Goal: Task Accomplishment & Management: Manage account settings

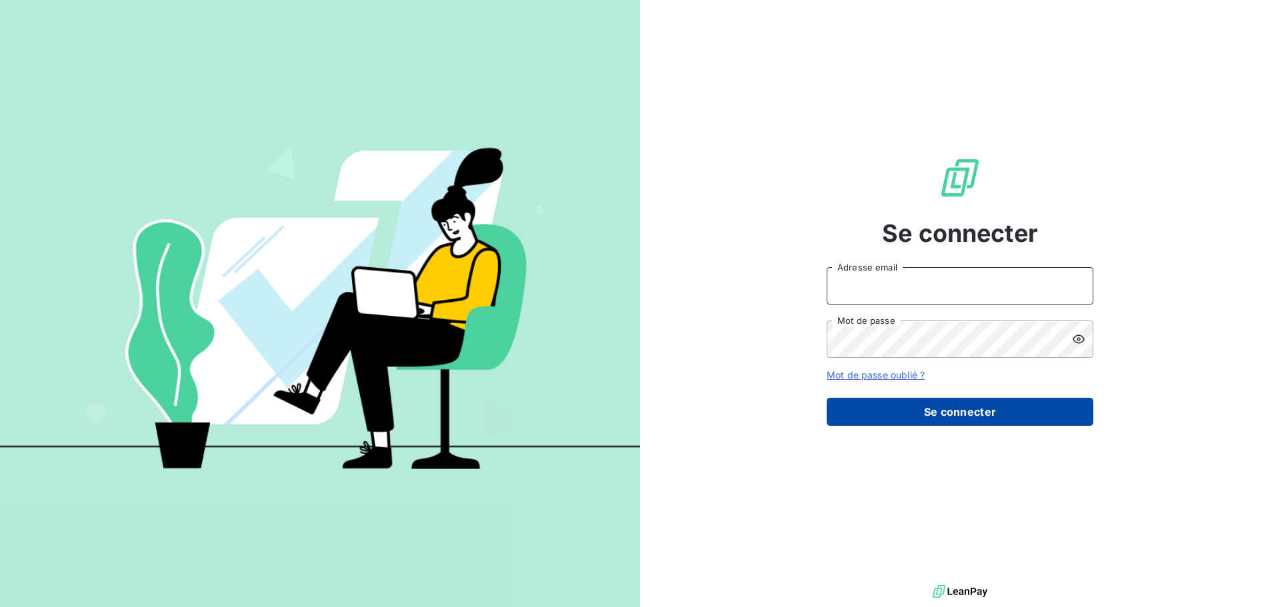
type input "[EMAIL_ADDRESS][DOMAIN_NAME]"
click at [973, 414] on button "Se connecter" at bounding box center [960, 412] width 267 height 28
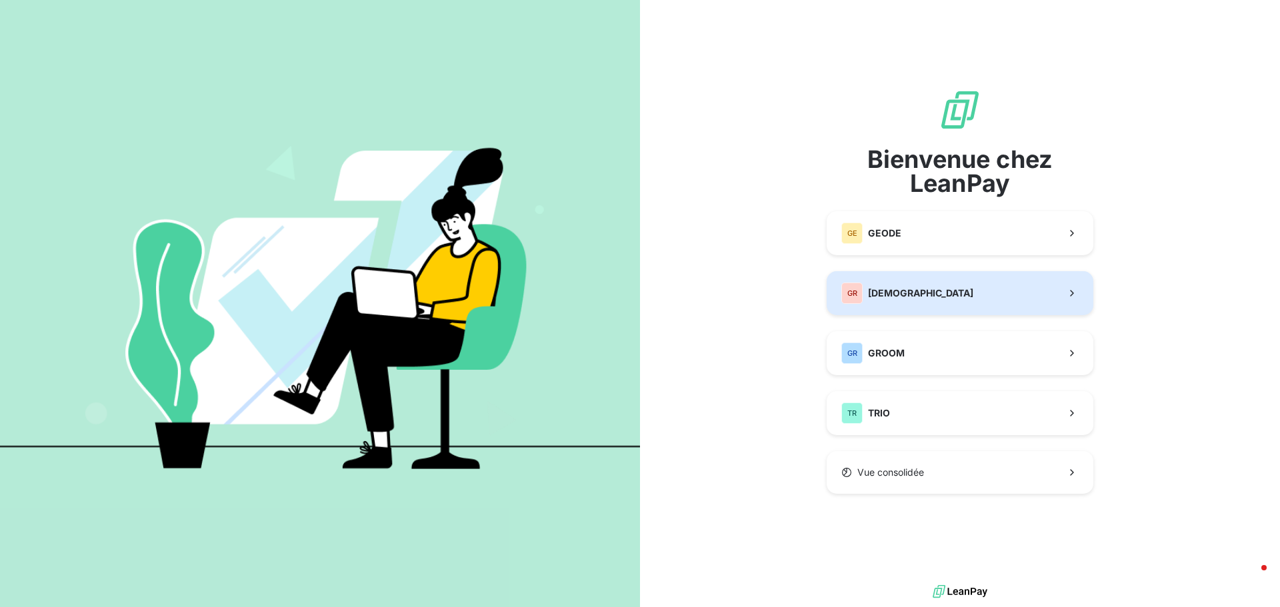
click at [924, 293] on span "[DEMOGRAPHIC_DATA]" at bounding box center [920, 293] width 105 height 13
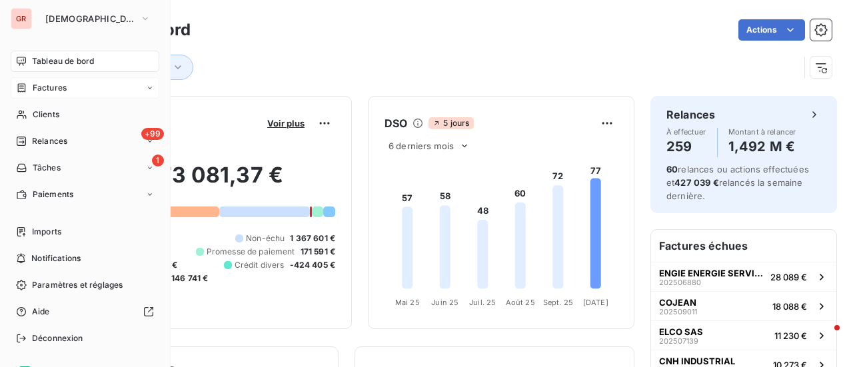
click at [56, 90] on span "Factures" at bounding box center [50, 88] width 34 height 12
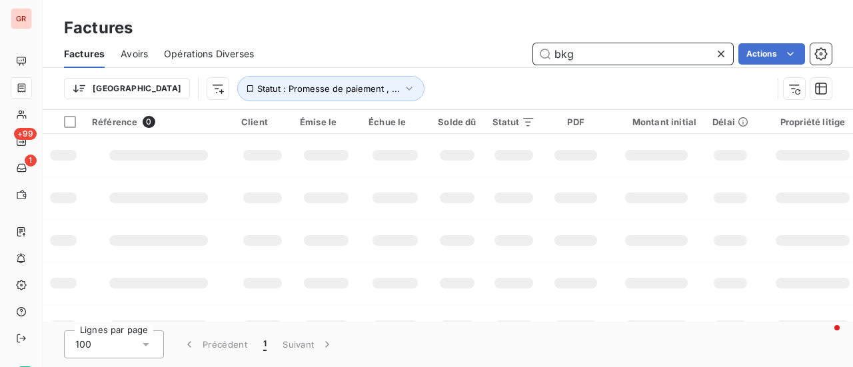
click at [602, 53] on input "bkg" at bounding box center [633, 53] width 200 height 21
drag, startPoint x: 508, startPoint y: 57, endPoint x: 475, endPoint y: 58, distance: 33.4
click at [475, 58] on div "bkg Actions" at bounding box center [551, 53] width 562 height 21
paste input "202508994"
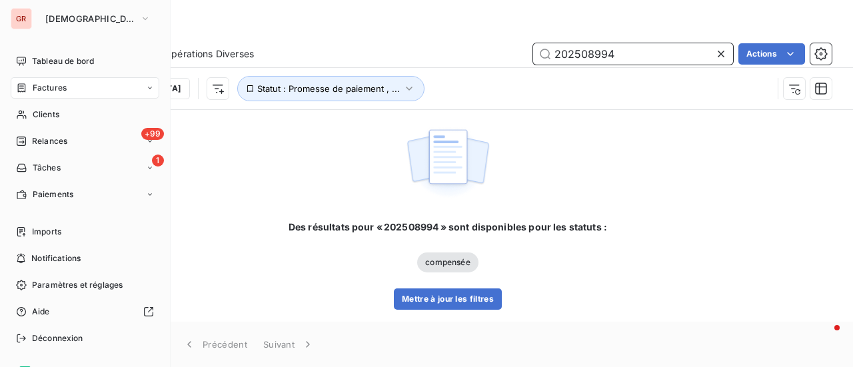
type input "202508994"
click at [53, 88] on span "Factures" at bounding box center [50, 88] width 34 height 12
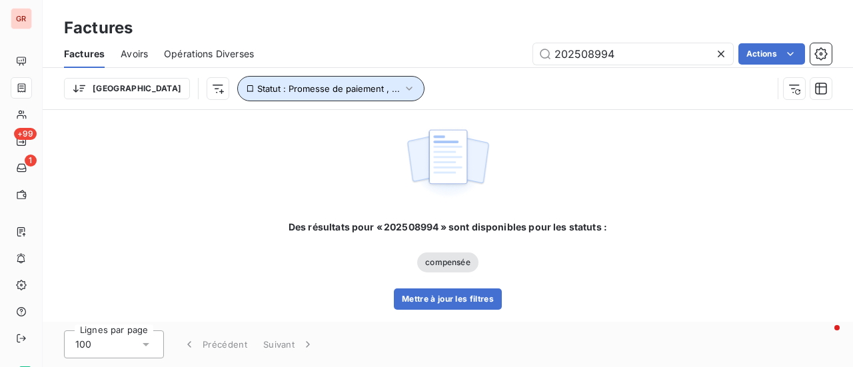
click at [406, 89] on icon "button" at bounding box center [409, 89] width 6 height 4
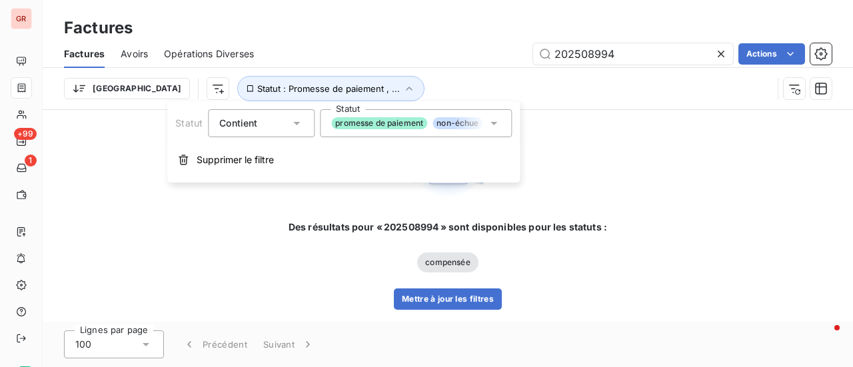
click at [498, 125] on icon at bounding box center [493, 123] width 13 height 13
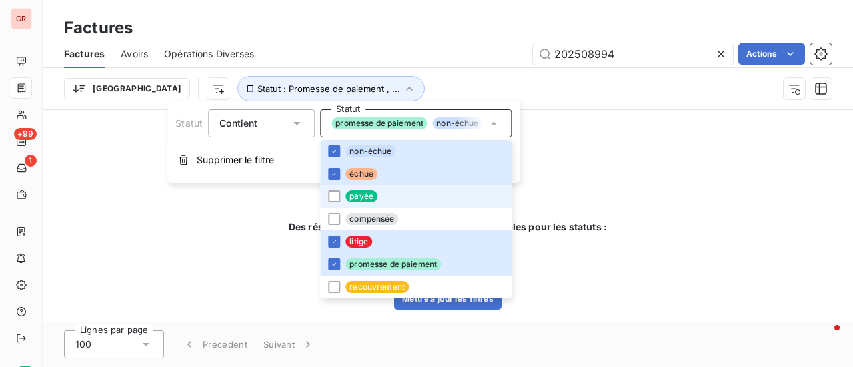
click at [345, 196] on span "payée" at bounding box center [361, 197] width 32 height 12
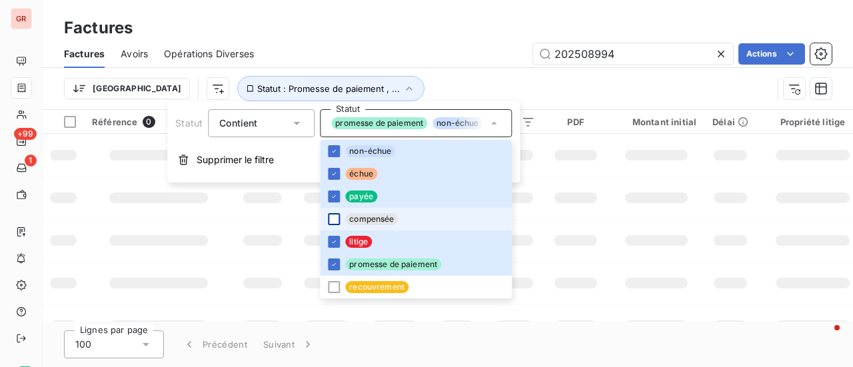
click at [328, 224] on div at bounding box center [334, 219] width 12 height 12
click at [686, 254] on td at bounding box center [657, 240] width 96 height 43
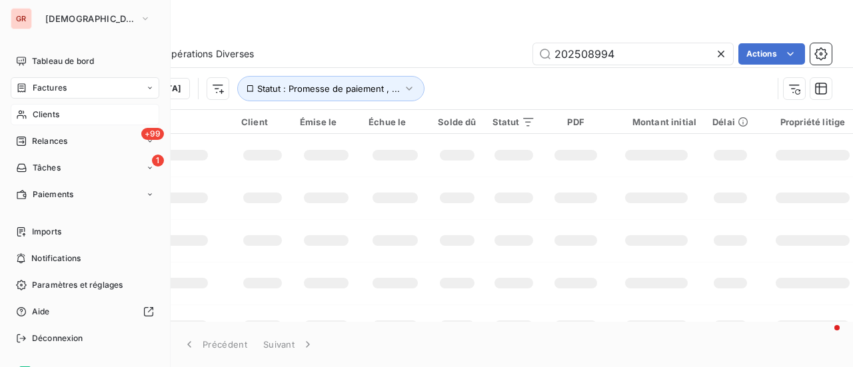
click at [44, 112] on span "Clients" at bounding box center [46, 115] width 27 height 12
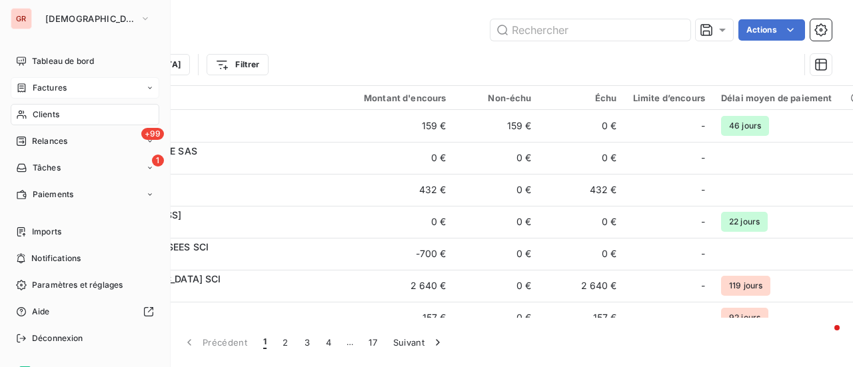
click at [38, 85] on span "Factures" at bounding box center [50, 88] width 34 height 12
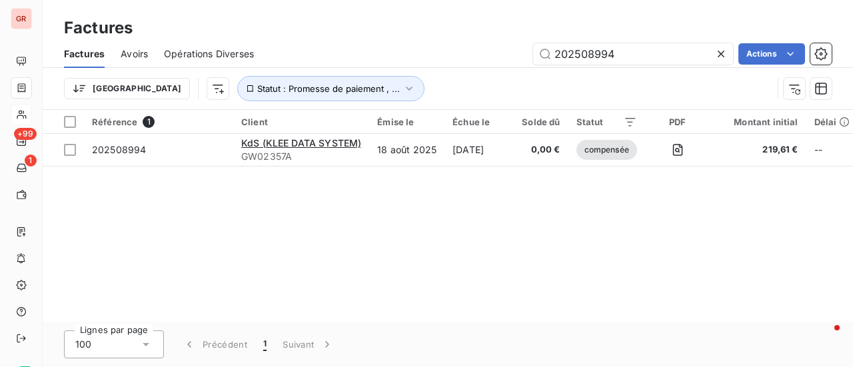
click at [144, 49] on span "Avoirs" at bounding box center [134, 53] width 27 height 13
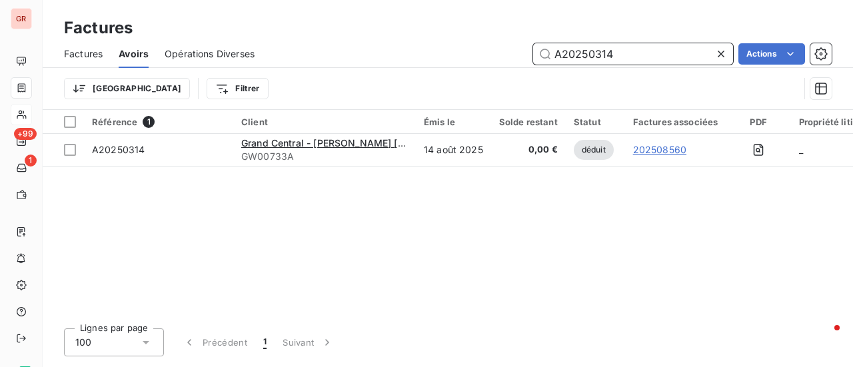
click at [646, 59] on input "A20250314" at bounding box center [633, 53] width 200 height 21
drag, startPoint x: 599, startPoint y: 59, endPoint x: 373, endPoint y: 95, distance: 228.2
click at [399, 91] on div "Factures Avoirs Opérations Diverses A20250314 Actions Trier Filtrer" at bounding box center [448, 74] width 811 height 69
paste input "8"
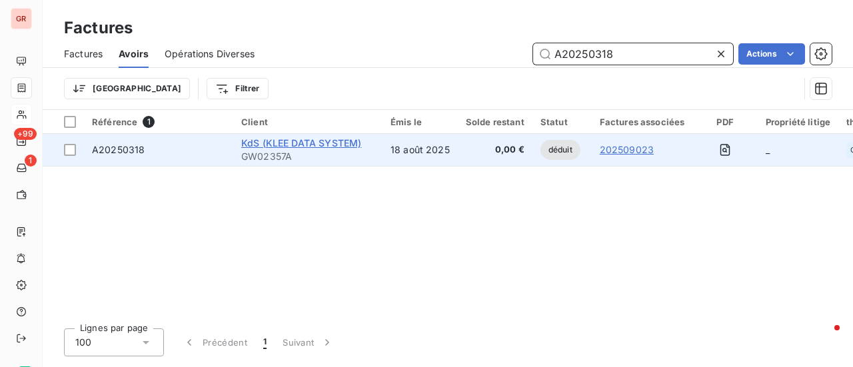
type input "A20250318"
click at [295, 143] on span "KdS (KLEE DATA SYSTEM)" at bounding box center [301, 142] width 120 height 11
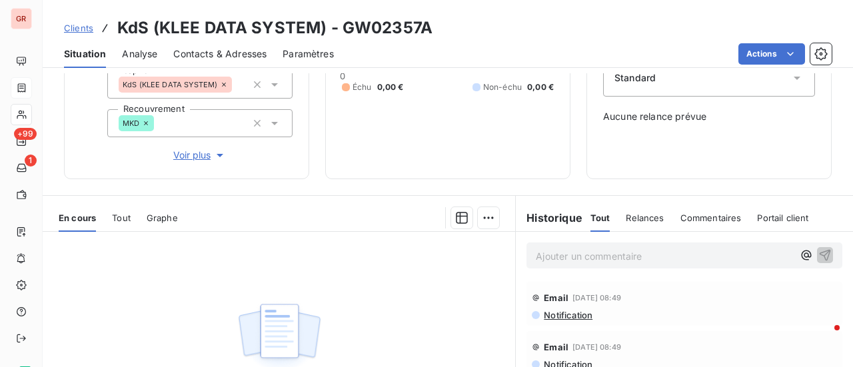
scroll to position [1, 0]
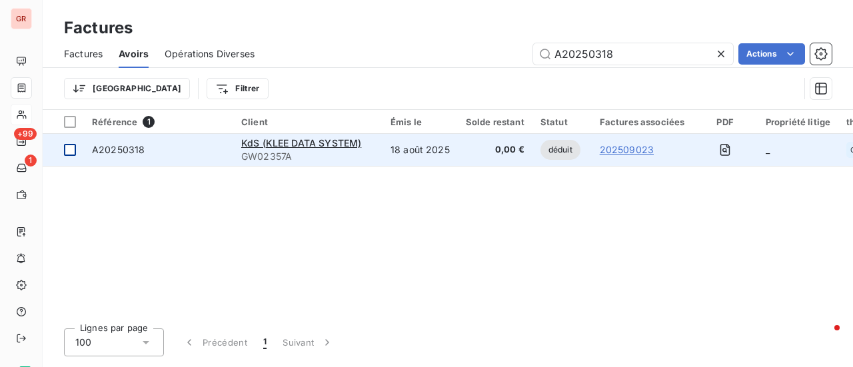
click at [72, 145] on div at bounding box center [70, 150] width 12 height 12
click at [139, 150] on span "A20250318" at bounding box center [118, 149] width 53 height 11
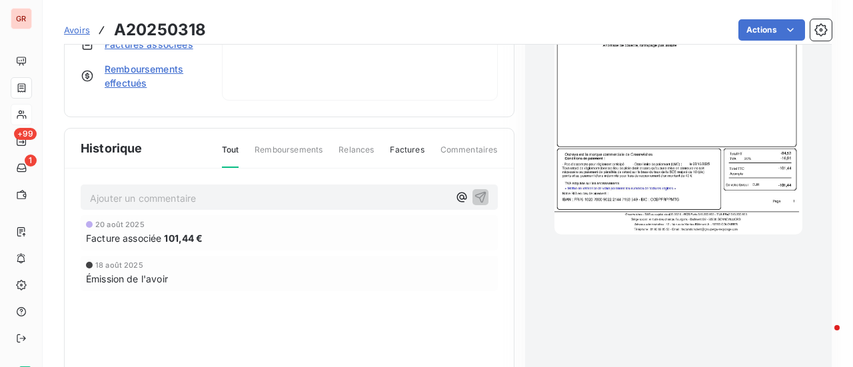
scroll to position [461, 0]
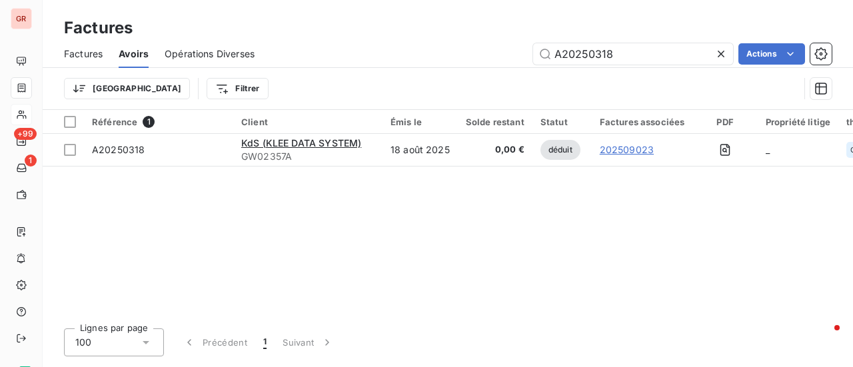
drag, startPoint x: 639, startPoint y: 59, endPoint x: 384, endPoint y: 74, distance: 255.1
click at [413, 74] on div "Factures Avoirs Opérations Diverses A20250318 Actions Trier Filtrer" at bounding box center [448, 74] width 811 height 69
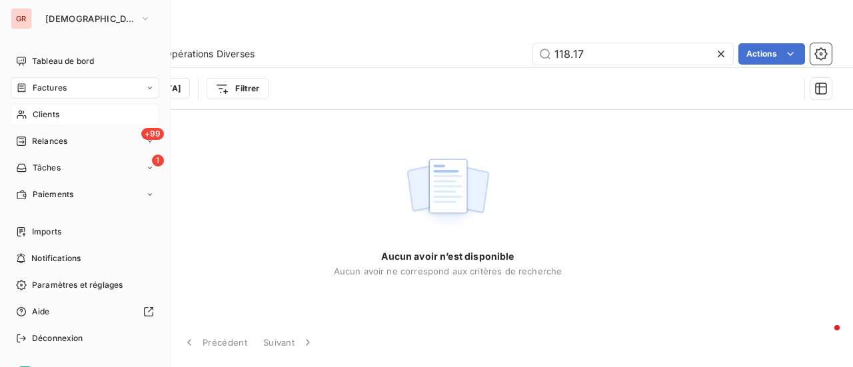
type input "118.17"
click at [46, 86] on span "Factures" at bounding box center [50, 88] width 34 height 12
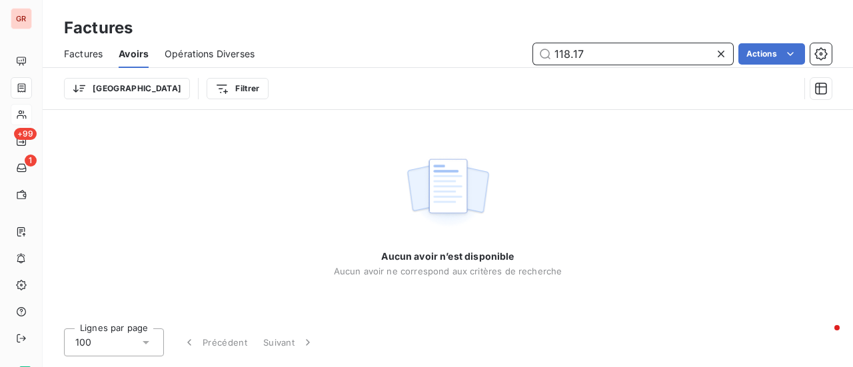
drag, startPoint x: 603, startPoint y: 53, endPoint x: 483, endPoint y: 58, distance: 119.5
click at [489, 58] on div "118.17 Actions" at bounding box center [551, 53] width 561 height 21
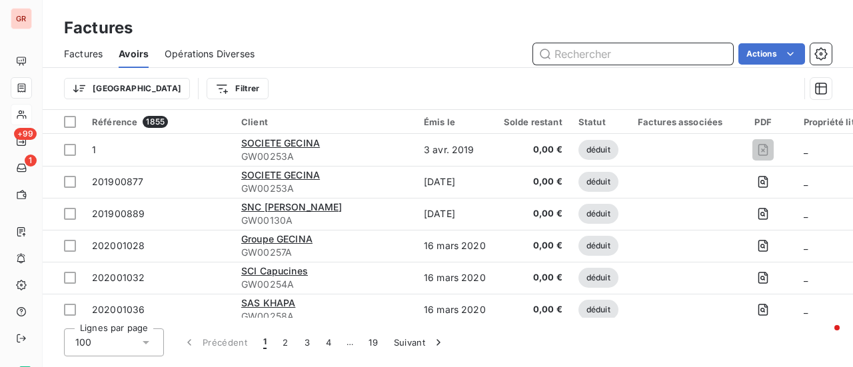
click at [605, 54] on input "text" at bounding box center [633, 53] width 200 height 21
paste input "202508994"
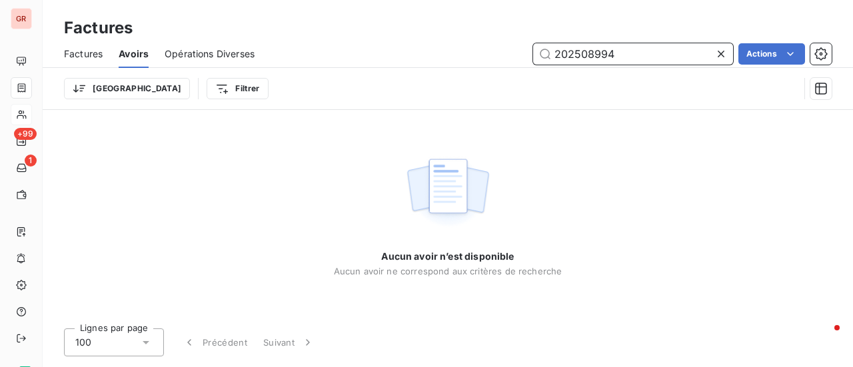
click at [87, 53] on span "Factures" at bounding box center [83, 53] width 39 height 13
type input "202508994"
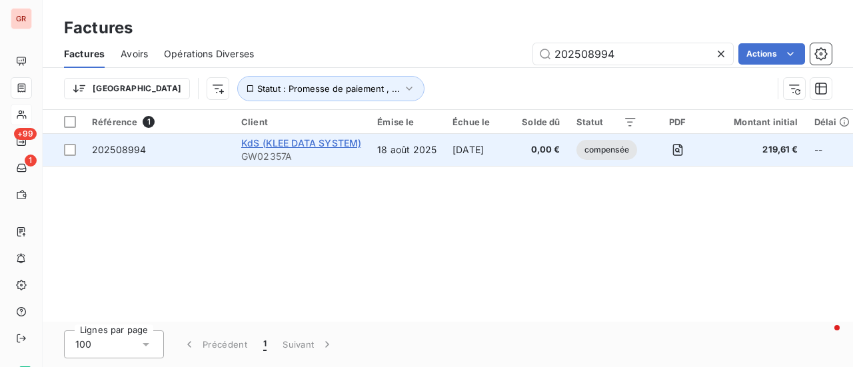
click at [314, 145] on span "KdS (KLEE DATA SYSTEM)" at bounding box center [301, 142] width 120 height 11
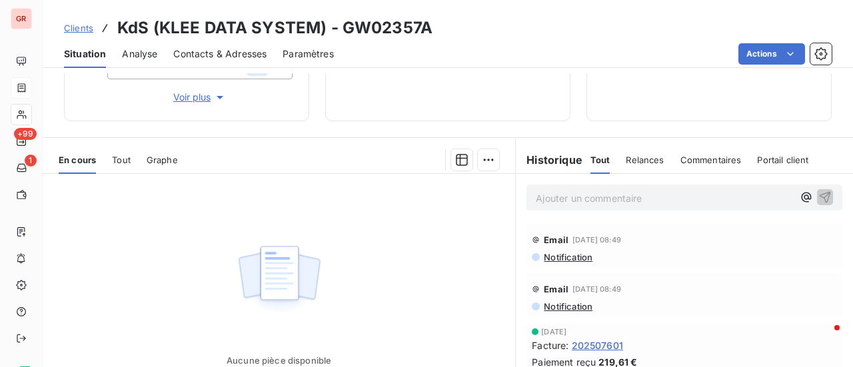
scroll to position [67, 0]
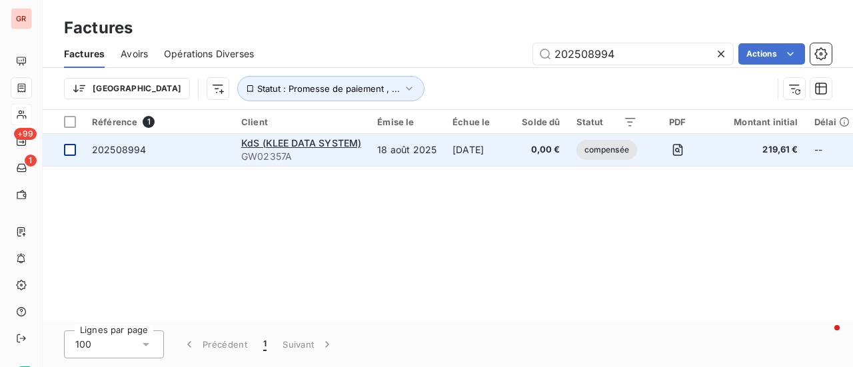
click at [76, 153] on td at bounding box center [63, 150] width 41 height 32
click at [99, 153] on span "202508994" at bounding box center [119, 149] width 54 height 11
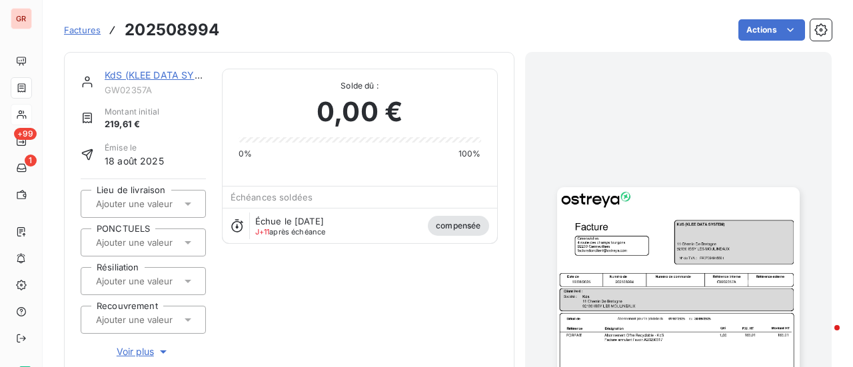
click at [628, 257] on img "button" at bounding box center [678, 358] width 243 height 343
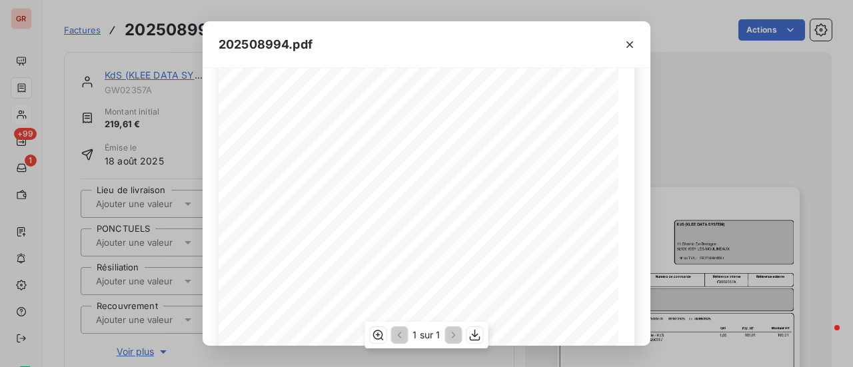
scroll to position [133, 0]
click at [631, 45] on icon "button" at bounding box center [630, 44] width 7 height 7
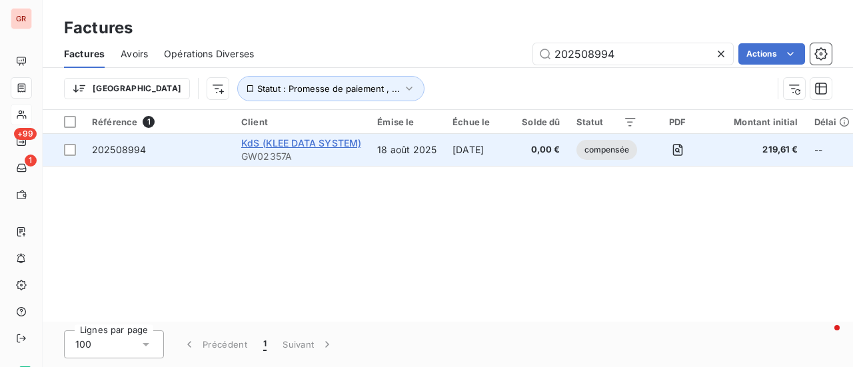
click at [281, 146] on span "KdS (KLEE DATA SYSTEM)" at bounding box center [301, 142] width 120 height 11
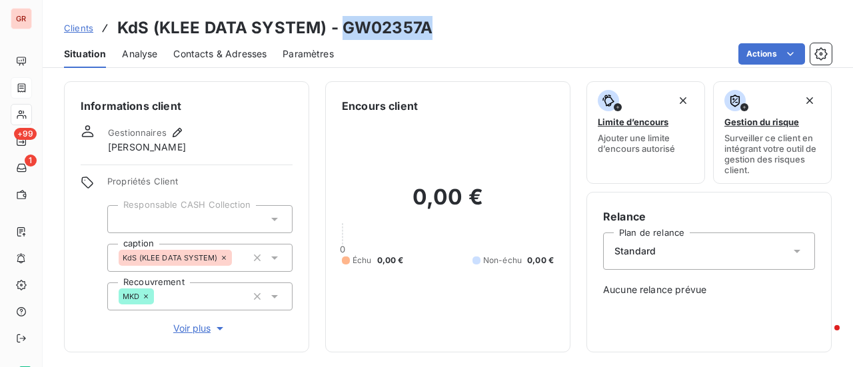
drag, startPoint x: 419, startPoint y: 33, endPoint x: 345, endPoint y: 35, distance: 73.4
click at [345, 35] on div "Clients KdS (KLEE DATA SYSTEM) - GW02357A" at bounding box center [448, 28] width 811 height 24
copy h3 "GW02357A"
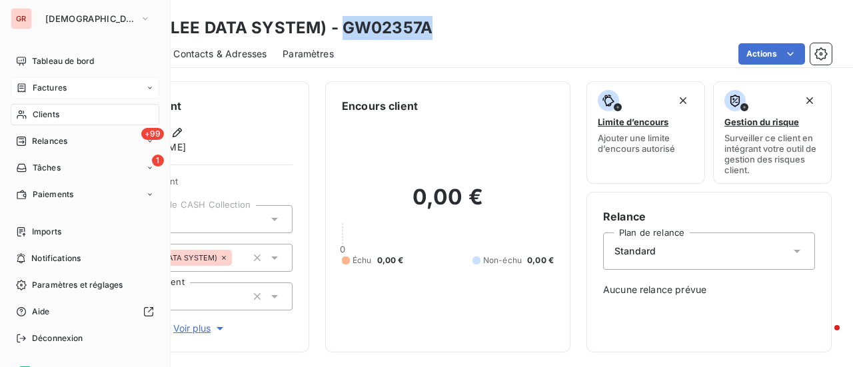
click at [59, 88] on span "Factures" at bounding box center [50, 88] width 34 height 12
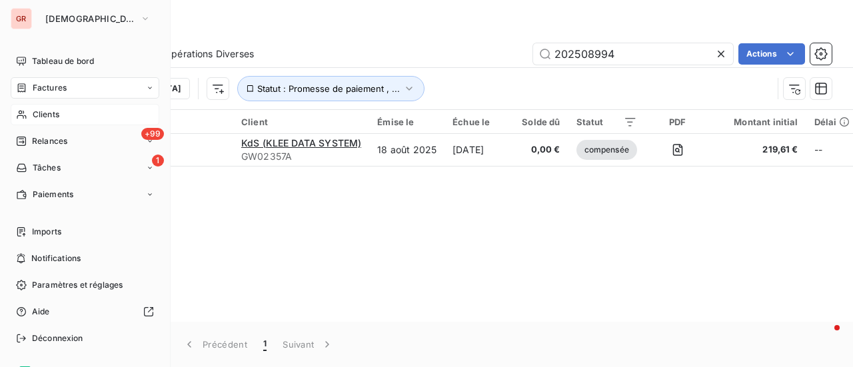
click at [52, 110] on span "Clients" at bounding box center [46, 115] width 27 height 12
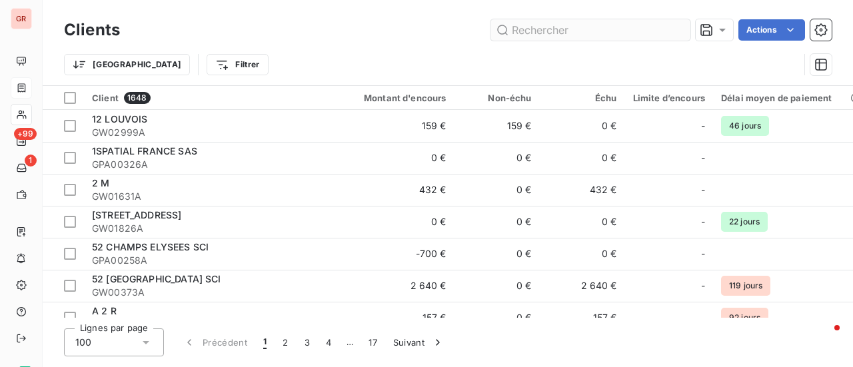
click at [551, 33] on input "text" at bounding box center [591, 29] width 200 height 21
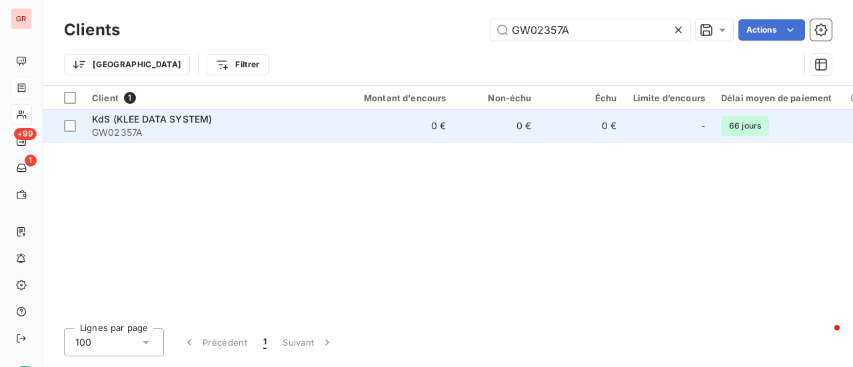
type input "GW02357A"
click at [157, 127] on span "GW02357A" at bounding box center [212, 132] width 240 height 13
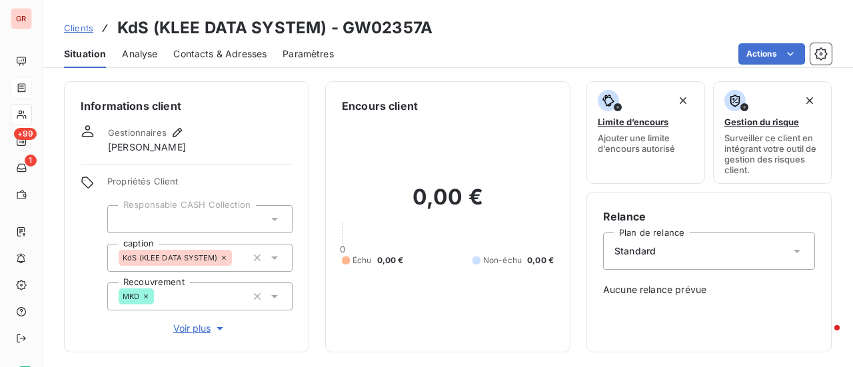
click at [201, 57] on span "Contacts & Adresses" at bounding box center [219, 53] width 93 height 13
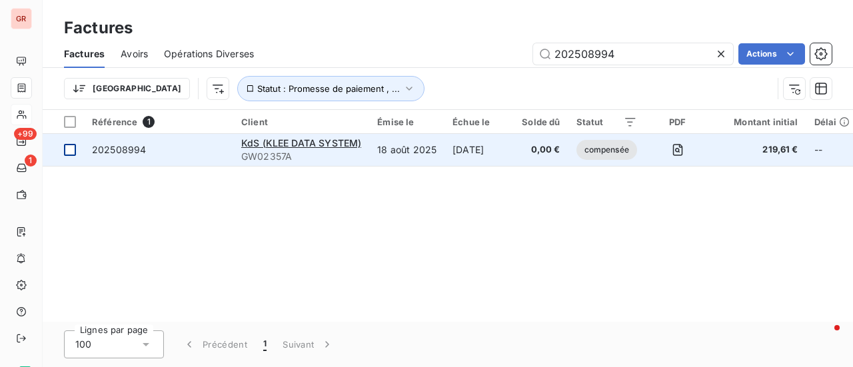
click at [70, 150] on div at bounding box center [70, 150] width 12 height 12
click at [97, 150] on span "202508994" at bounding box center [119, 149] width 54 height 11
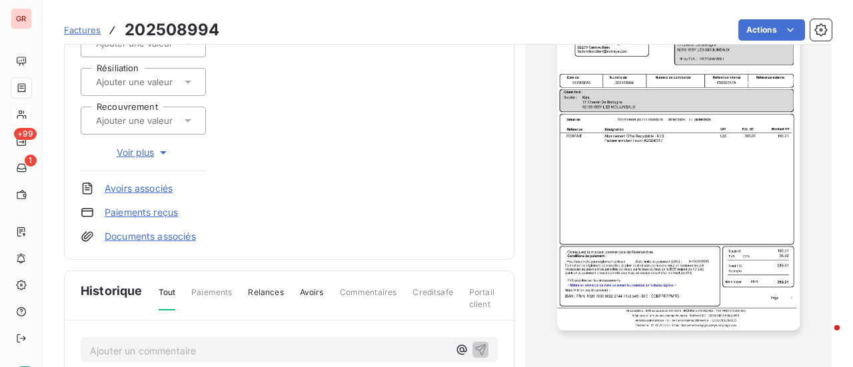
scroll to position [400, 0]
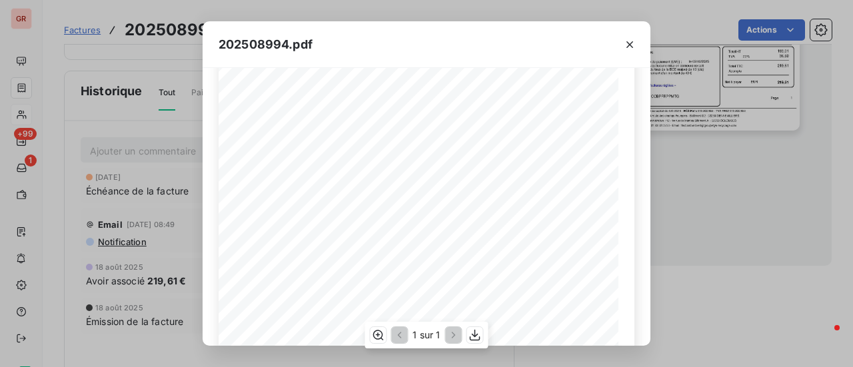
scroll to position [252, 0]
click at [629, 46] on icon "button" at bounding box center [629, 44] width 13 height 13
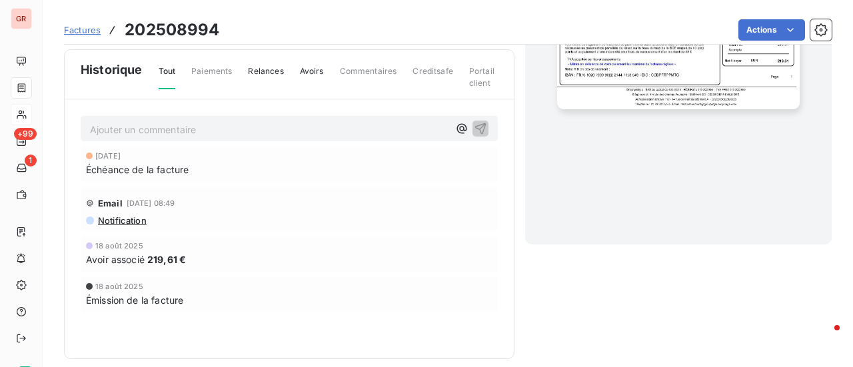
scroll to position [433, 0]
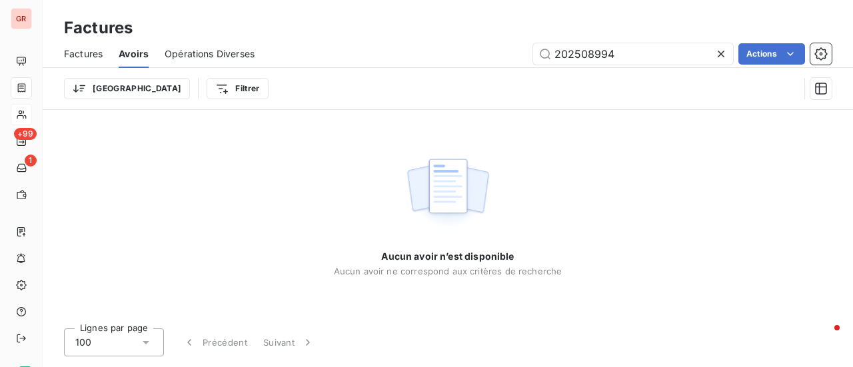
click at [139, 54] on span "Avoirs" at bounding box center [134, 53] width 30 height 13
drag, startPoint x: 614, startPoint y: 59, endPoint x: 359, endPoint y: 78, distance: 256.0
click at [392, 74] on div "Factures Avoirs Opérations Diverses 202508994 Actions Trier Filtrer" at bounding box center [448, 74] width 811 height 69
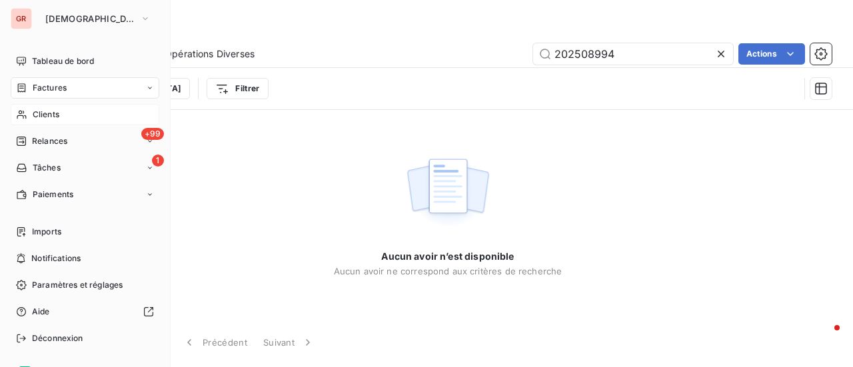
click at [65, 89] on span "Factures" at bounding box center [50, 88] width 34 height 12
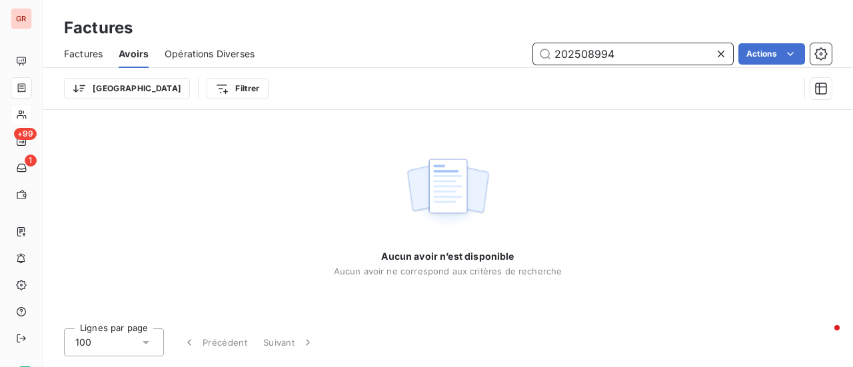
paste input "A20250318"
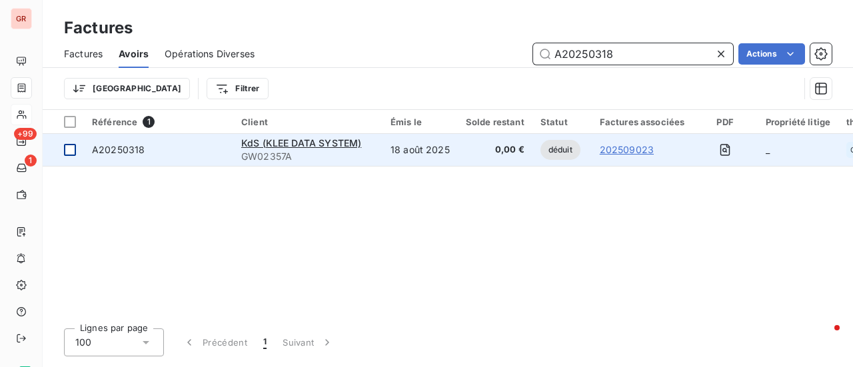
type input "A20250318"
click at [73, 151] on div at bounding box center [70, 150] width 12 height 12
click at [133, 151] on span "A20250318" at bounding box center [118, 149] width 53 height 11
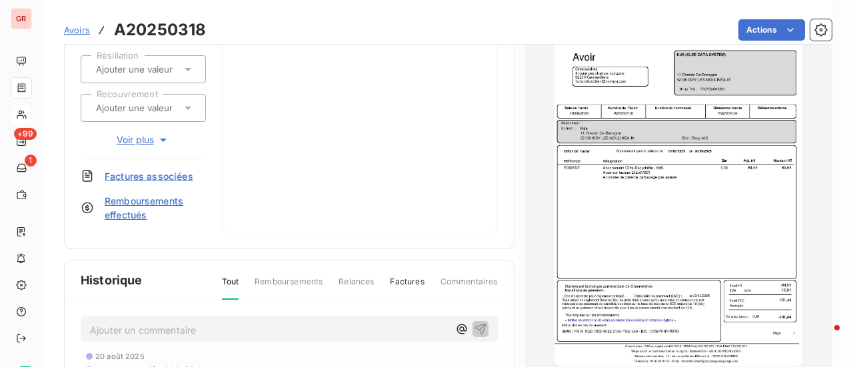
scroll to position [268, 0]
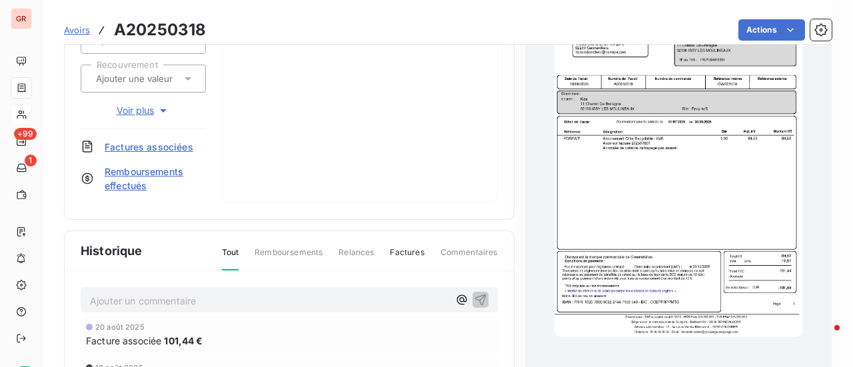
click at [637, 179] on img "button" at bounding box center [679, 162] width 248 height 351
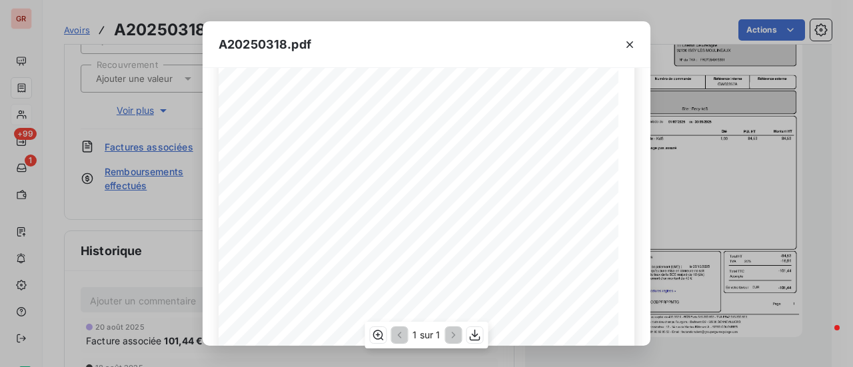
scroll to position [119, 0]
click at [631, 47] on icon "button" at bounding box center [629, 44] width 13 height 13
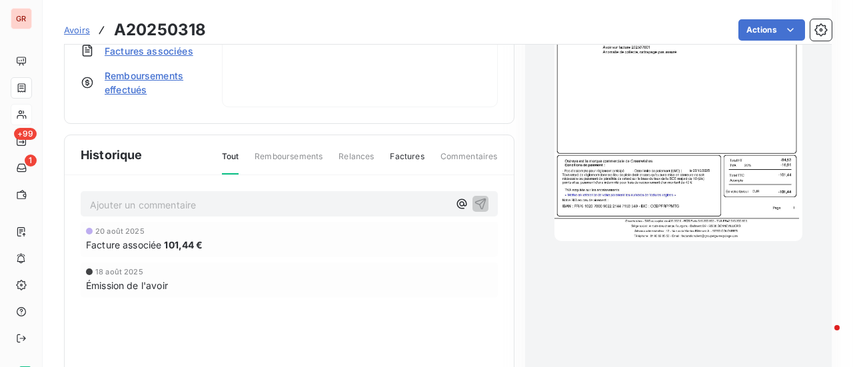
scroll to position [261, 0]
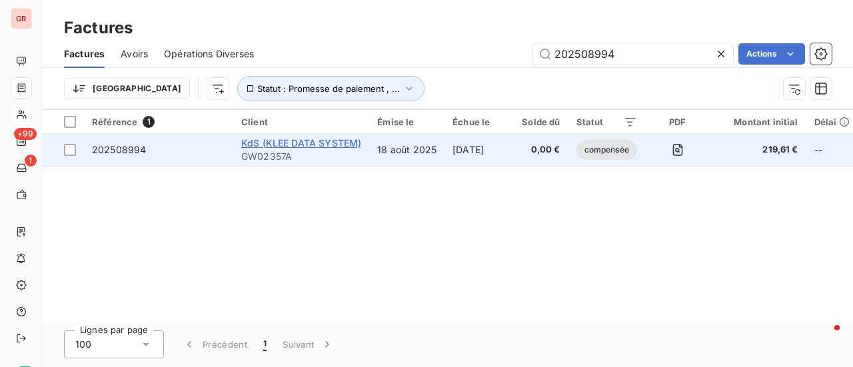
click at [268, 143] on span "KdS (KLEE DATA SYSTEM)" at bounding box center [301, 142] width 120 height 11
click at [69, 150] on div at bounding box center [70, 150] width 12 height 12
click at [120, 153] on span "202508994" at bounding box center [119, 149] width 54 height 11
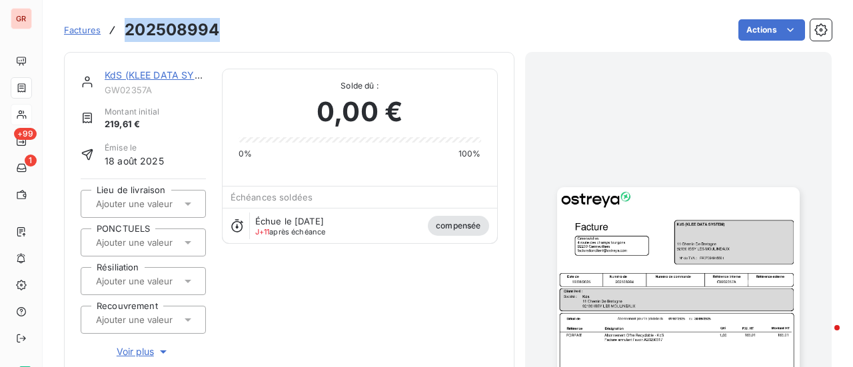
drag, startPoint x: 224, startPoint y: 35, endPoint x: 128, endPoint y: 39, distance: 96.1
click at [128, 39] on div "Factures 202508994 Actions" at bounding box center [448, 30] width 768 height 28
copy h3 "202508994"
drag, startPoint x: 163, startPoint y: 75, endPoint x: 198, endPoint y: 66, distance: 35.9
click at [163, 75] on link "KdS (KLEE DATA SYSTEM)" at bounding box center [164, 74] width 119 height 11
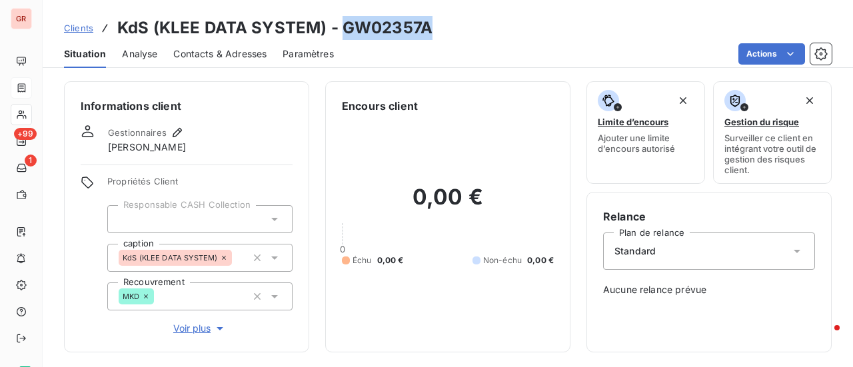
drag, startPoint x: 431, startPoint y: 27, endPoint x: 342, endPoint y: 37, distance: 89.8
click at [342, 37] on div "Clients KdS (KLEE DATA SYSTEM) - GW02357A" at bounding box center [448, 28] width 811 height 24
copy h3 "GW02357A"
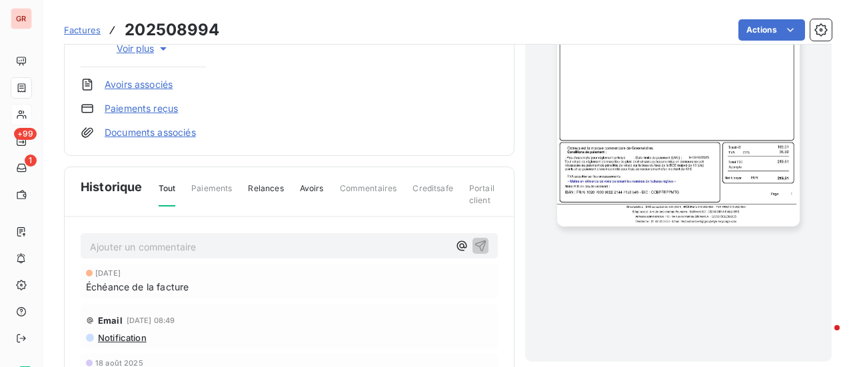
scroll to position [433, 0]
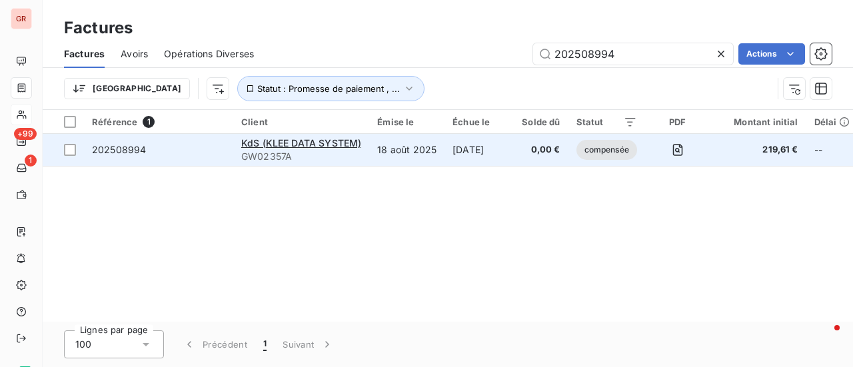
drag, startPoint x: 71, startPoint y: 146, endPoint x: 97, endPoint y: 147, distance: 26.0
click at [71, 146] on div at bounding box center [70, 150] width 12 height 12
click at [133, 153] on span "202508994" at bounding box center [119, 149] width 54 height 11
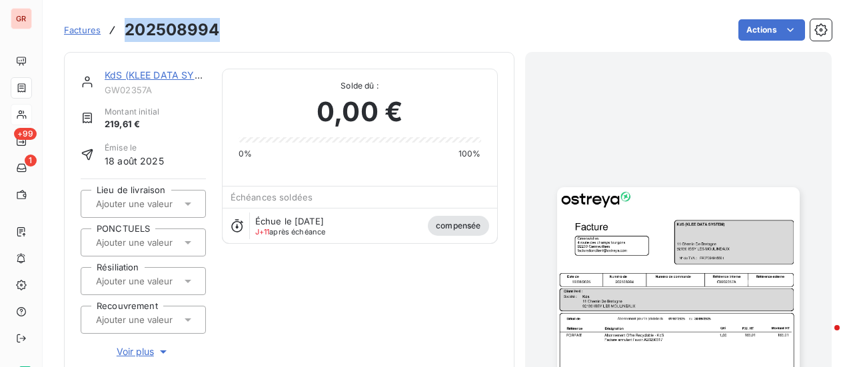
drag, startPoint x: 215, startPoint y: 29, endPoint x: 126, endPoint y: 28, distance: 88.7
click at [126, 28] on div "Factures 202508994 Actions" at bounding box center [448, 30] width 768 height 28
copy h3 "202508994"
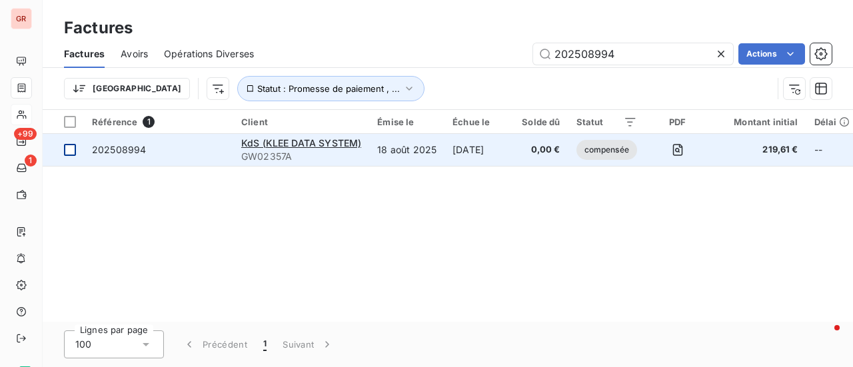
click at [68, 151] on div at bounding box center [70, 150] width 12 height 12
click at [127, 148] on span "202508994" at bounding box center [119, 149] width 54 height 11
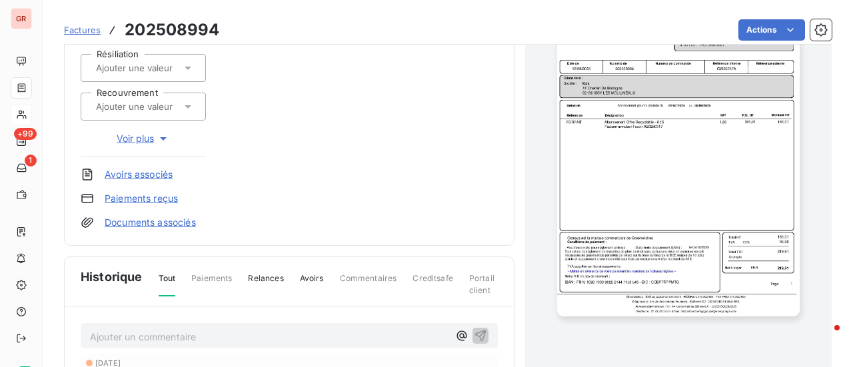
scroll to position [333, 0]
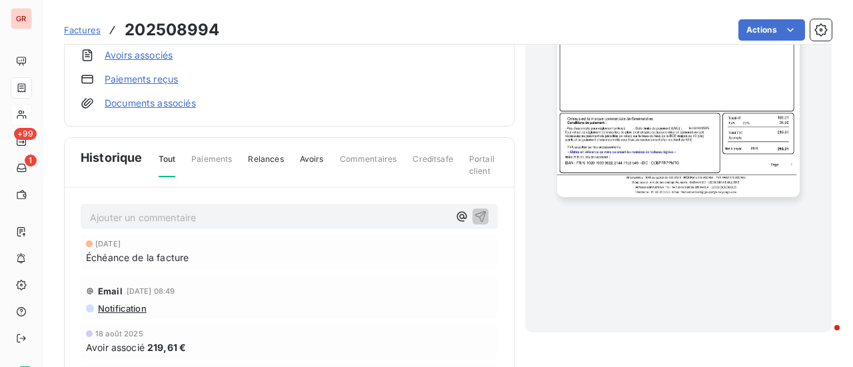
click at [155, 53] on link "Avoirs associés" at bounding box center [139, 55] width 68 height 13
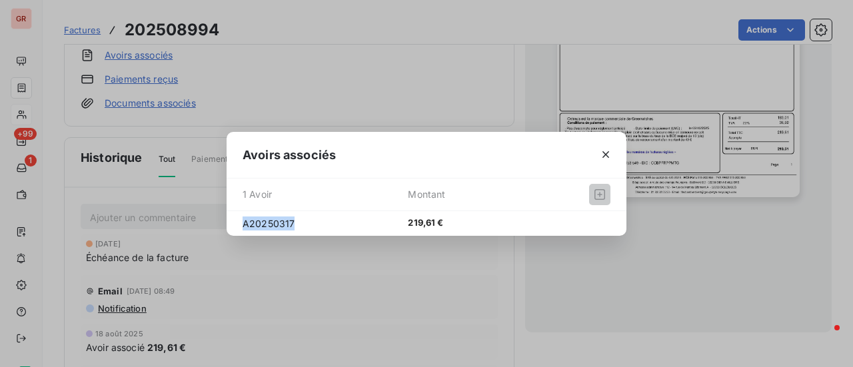
drag, startPoint x: 292, startPoint y: 223, endPoint x: 239, endPoint y: 229, distance: 52.9
click at [239, 229] on div "A20250317 219,61 €" at bounding box center [427, 223] width 400 height 25
copy span "A20250317"
click at [609, 156] on icon "button" at bounding box center [605, 154] width 13 height 13
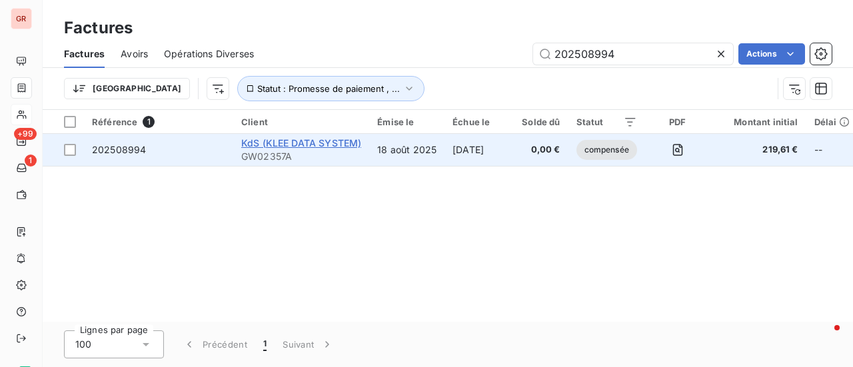
click at [279, 141] on span "KdS (KLEE DATA SYSTEM)" at bounding box center [301, 142] width 120 height 11
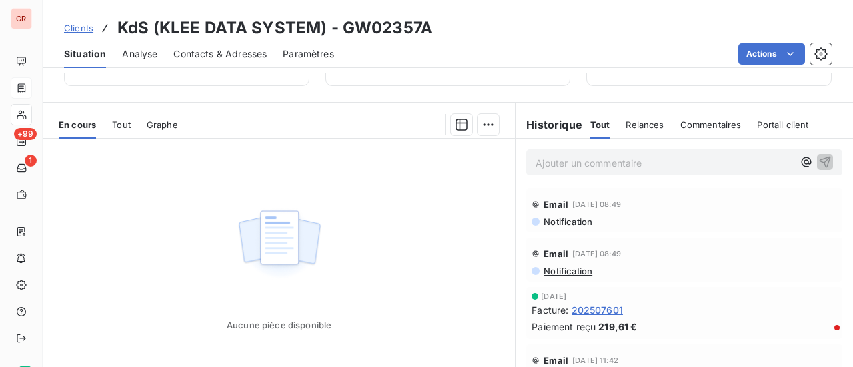
scroll to position [334, 0]
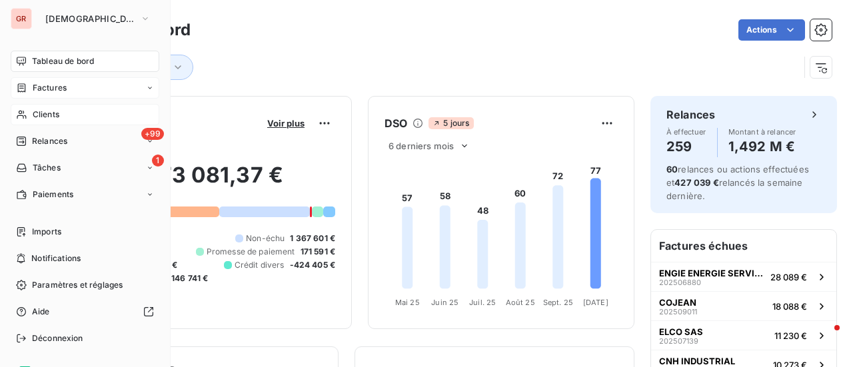
click at [67, 83] on div "Factures" at bounding box center [85, 87] width 149 height 21
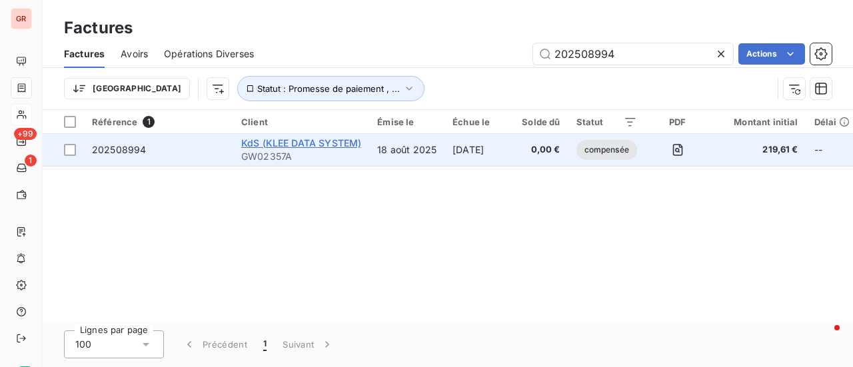
click at [279, 142] on span "KdS (KLEE DATA SYSTEM)" at bounding box center [301, 142] width 120 height 11
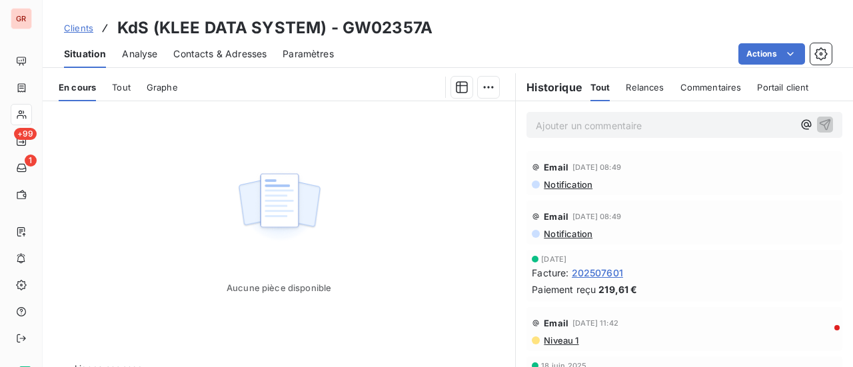
scroll to position [334, 0]
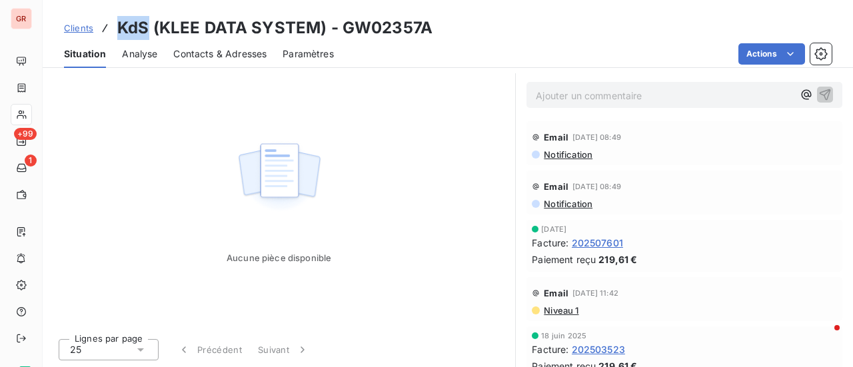
drag, startPoint x: 149, startPoint y: 29, endPoint x: 107, endPoint y: 31, distance: 42.7
click at [107, 31] on div "Clients KdS (KLEE DATA SYSTEM) - GW02357A" at bounding box center [248, 28] width 369 height 24
drag, startPoint x: 244, startPoint y: 26, endPoint x: 157, endPoint y: 28, distance: 86.7
click at [157, 28] on h3 "KdS (KLEE DATA SYSTEM) - GW02357A" at bounding box center [274, 28] width 315 height 24
copy h3 "KLEE DATA"
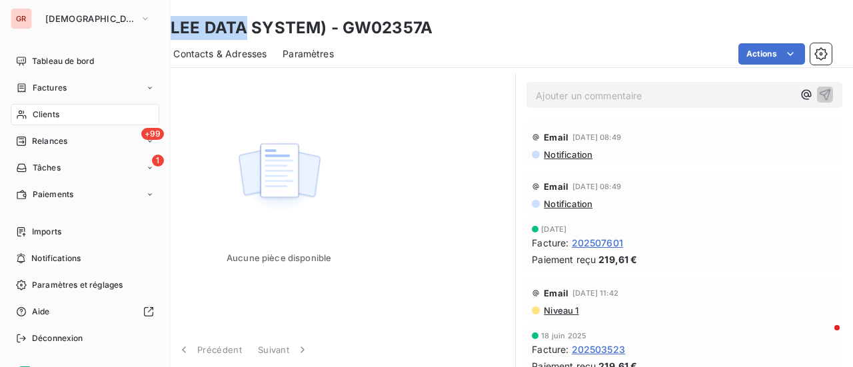
click at [53, 85] on span "Factures" at bounding box center [50, 88] width 34 height 12
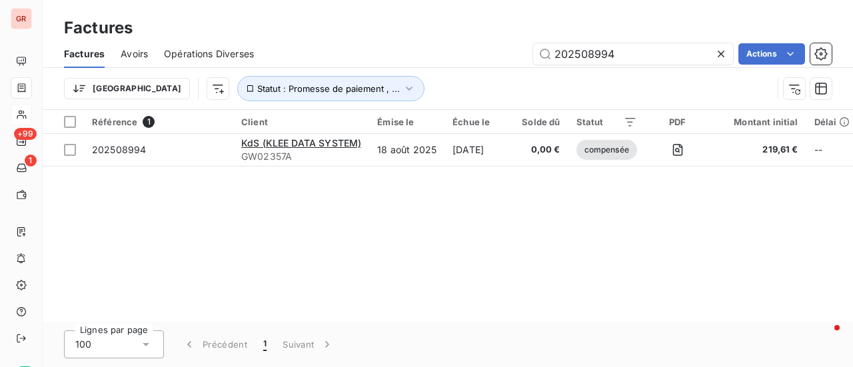
drag, startPoint x: 609, startPoint y: 61, endPoint x: 433, endPoint y: 75, distance: 176.6
click at [441, 74] on div "Factures Avoirs Opérations Diverses 202508994 Actions Trier Statut : Promesse d…" at bounding box center [448, 74] width 811 height 69
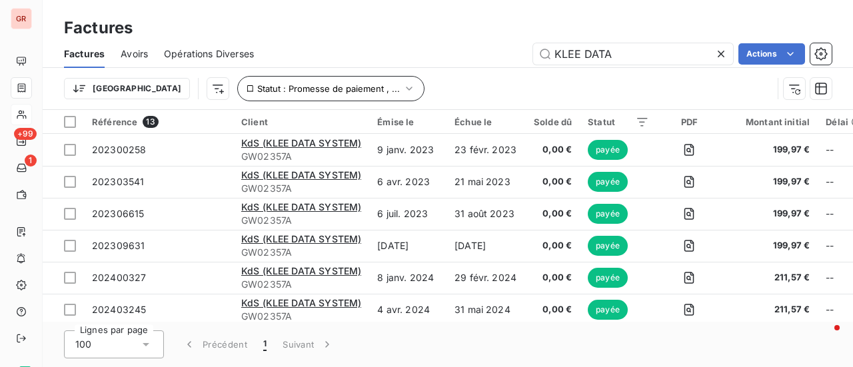
type input "KLEE DATA"
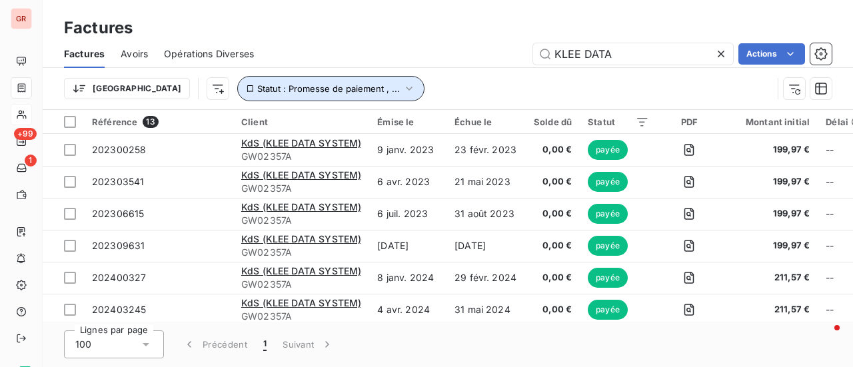
click at [345, 87] on button "Statut : Promesse de paiement , ..." at bounding box center [330, 88] width 187 height 25
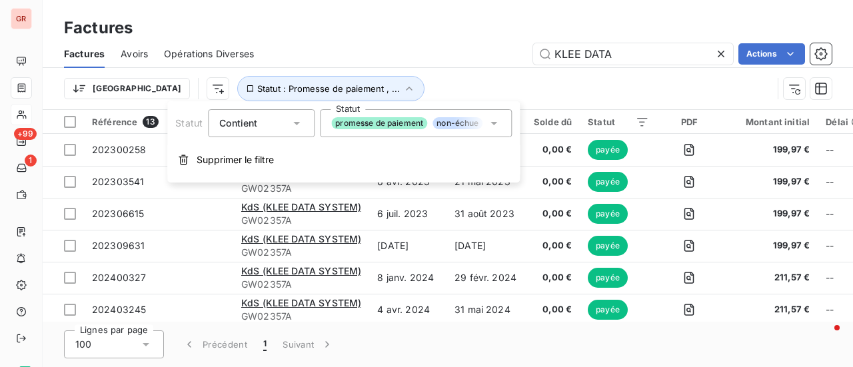
click at [498, 124] on icon at bounding box center [493, 123] width 13 height 13
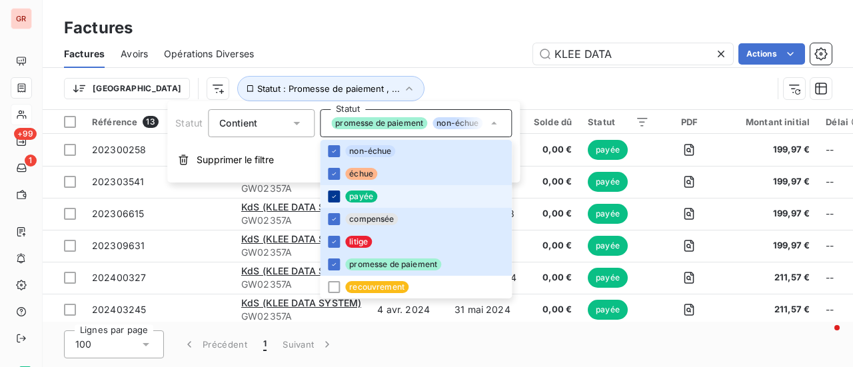
click at [335, 197] on icon at bounding box center [334, 197] width 8 height 8
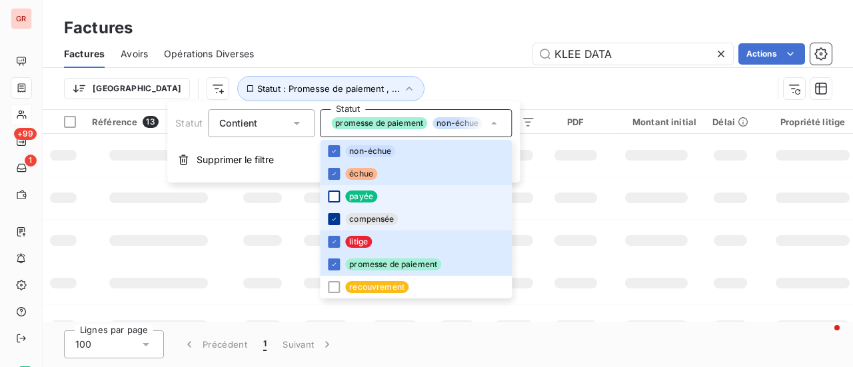
click at [333, 220] on icon at bounding box center [334, 219] width 4 height 3
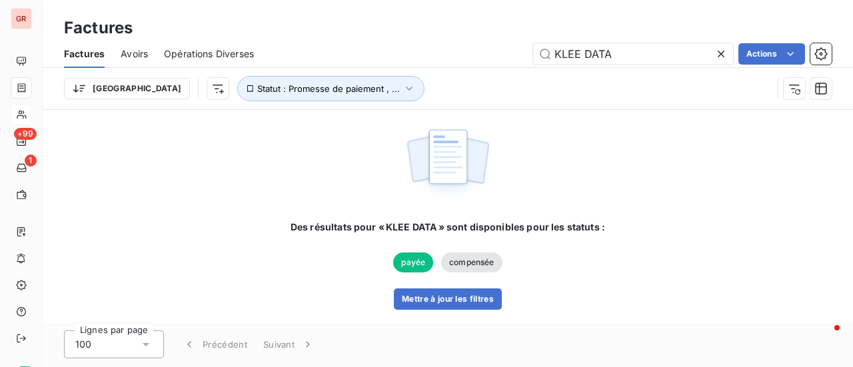
click at [633, 166] on div "Des résultats pour « KLEE DATA » sont disponibles pour les statuts : payée comp…" at bounding box center [448, 216] width 811 height 212
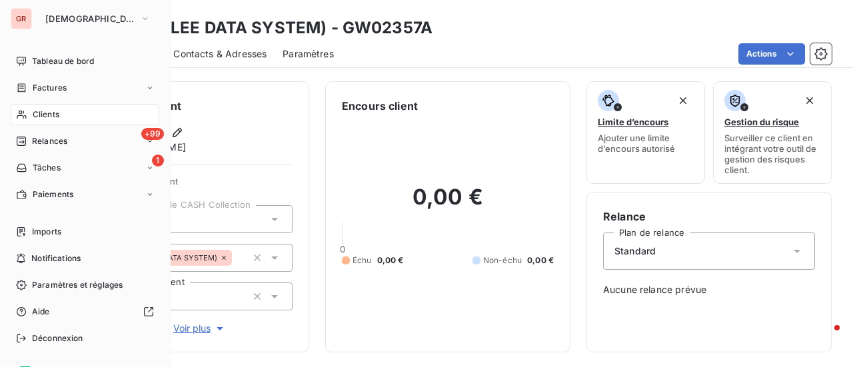
drag, startPoint x: 46, startPoint y: 91, endPoint x: 130, endPoint y: 97, distance: 84.2
click at [46, 91] on span "Factures" at bounding box center [50, 88] width 34 height 12
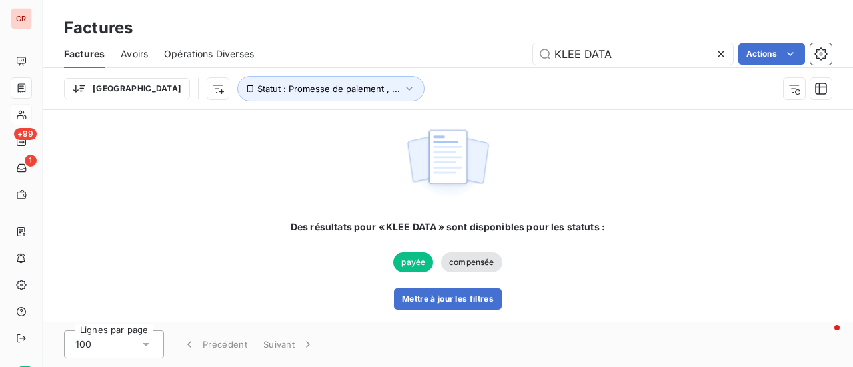
drag, startPoint x: 542, startPoint y: 61, endPoint x: 381, endPoint y: 55, distance: 160.8
click at [415, 61] on div "KLEE DATA Actions" at bounding box center [551, 53] width 562 height 21
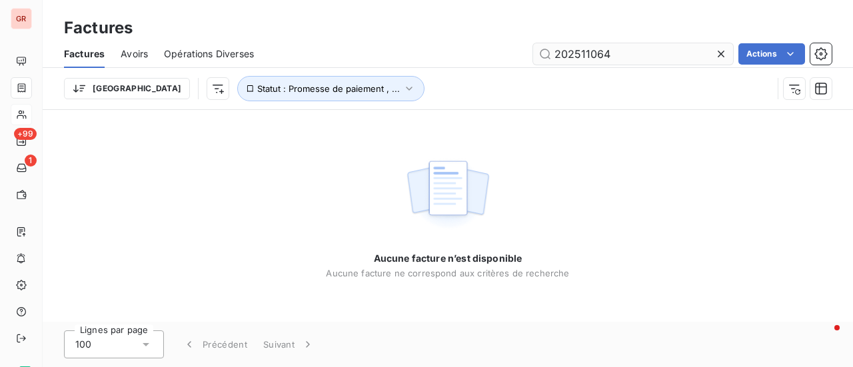
click at [555, 51] on input "202511064" at bounding box center [633, 53] width 200 height 21
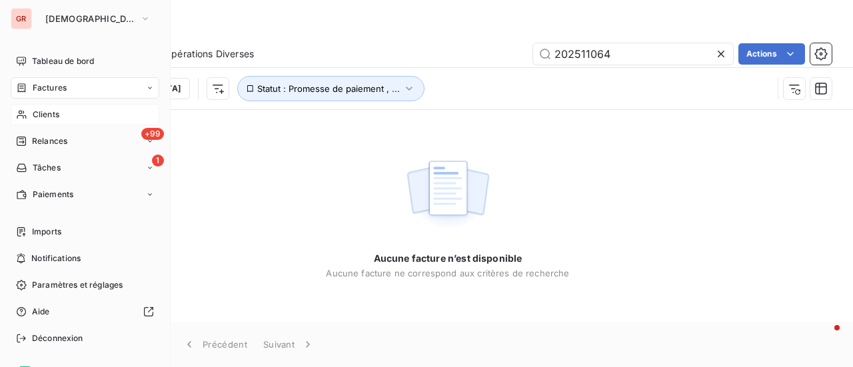
type input "202511064"
click at [53, 113] on span "Clients" at bounding box center [46, 115] width 27 height 12
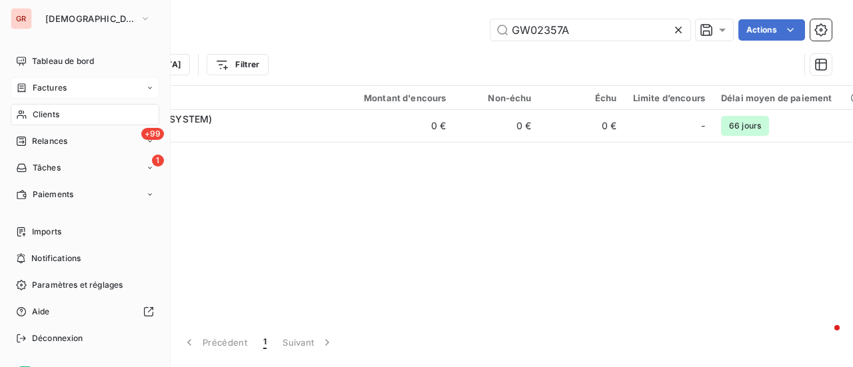
click at [51, 84] on span "Factures" at bounding box center [50, 88] width 34 height 12
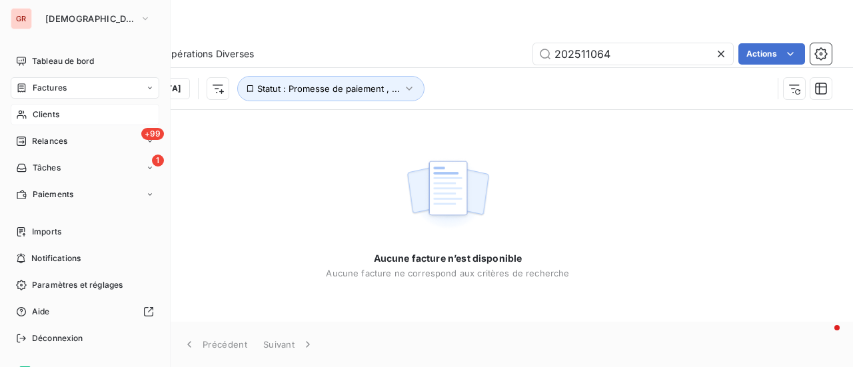
click at [55, 115] on span "Clients" at bounding box center [46, 115] width 27 height 12
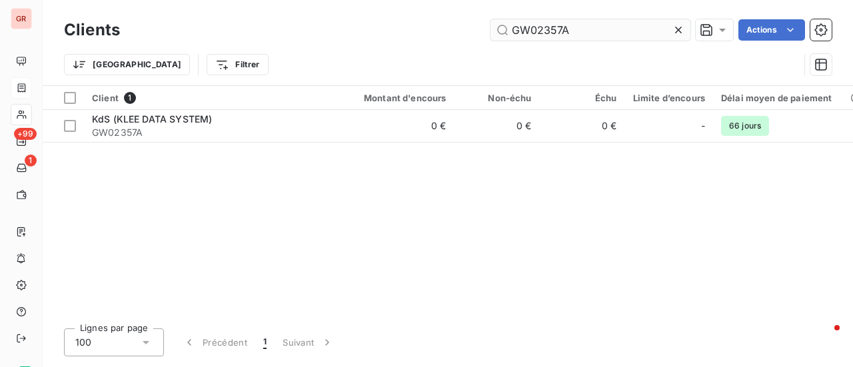
click at [600, 27] on input "GW02357A" at bounding box center [591, 29] width 200 height 21
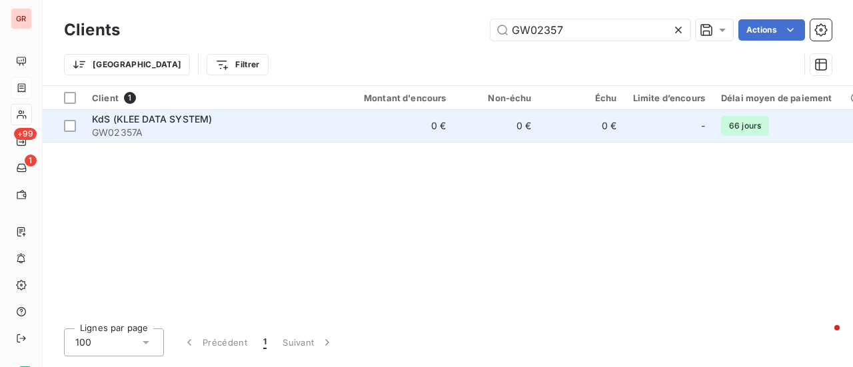
type input "GW02357"
click at [140, 123] on span "KdS (KLEE DATA SYSTEM)" at bounding box center [152, 118] width 120 height 11
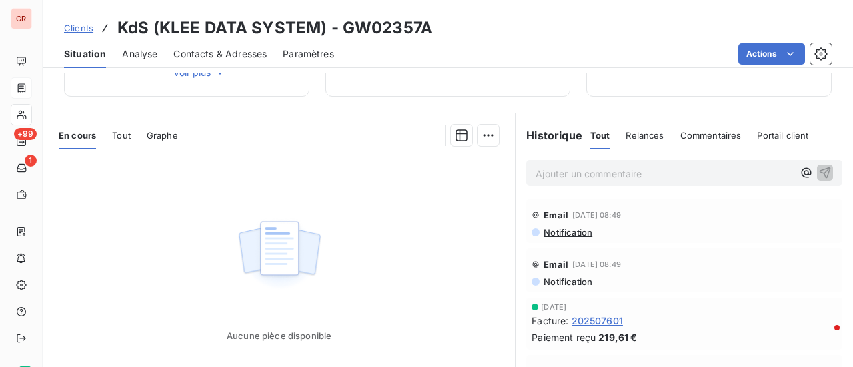
scroll to position [267, 0]
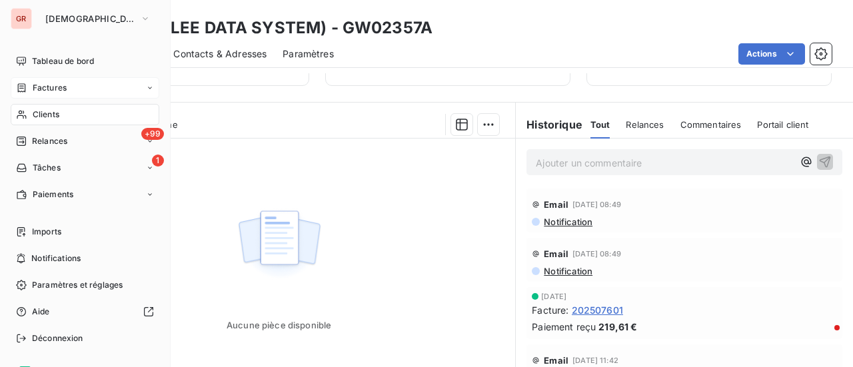
click at [53, 84] on span "Factures" at bounding box center [50, 88] width 34 height 12
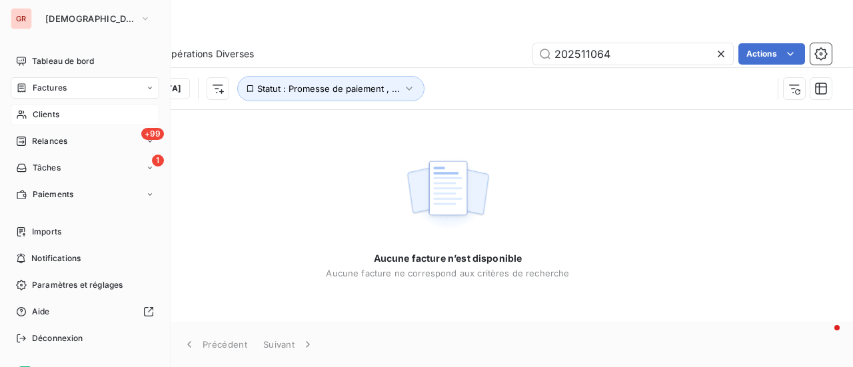
drag, startPoint x: 45, startPoint y: 88, endPoint x: 85, endPoint y: 88, distance: 39.3
click at [45, 88] on span "Factures" at bounding box center [50, 88] width 34 height 12
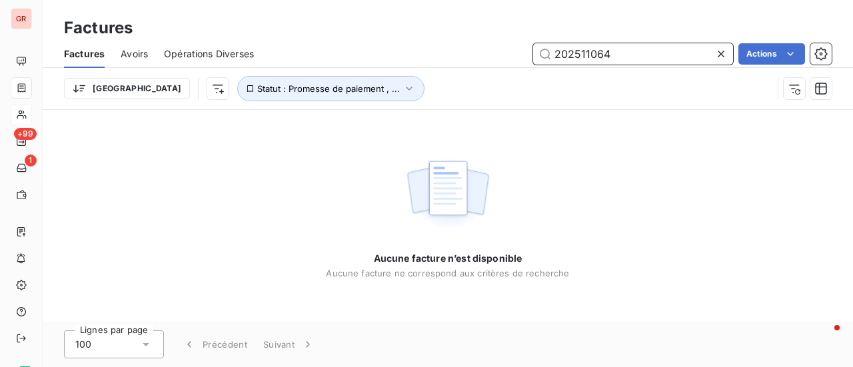
drag, startPoint x: 443, startPoint y: 61, endPoint x: 85, endPoint y: 121, distance: 362.4
click at [241, 103] on div "Factures Avoirs Opérations Diverses 202511064 Actions Trier Statut : Promesse d…" at bounding box center [448, 74] width 811 height 69
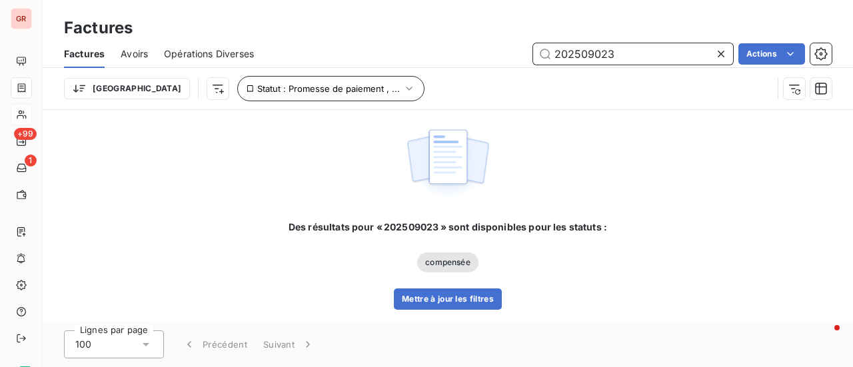
type input "202509023"
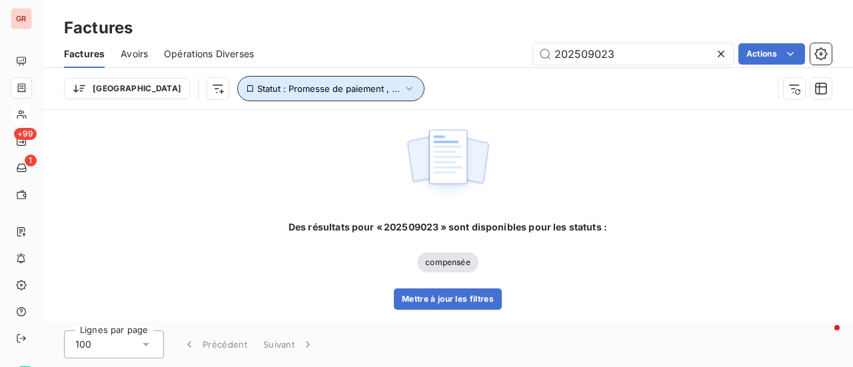
click at [403, 87] on icon "button" at bounding box center [409, 88] width 13 height 13
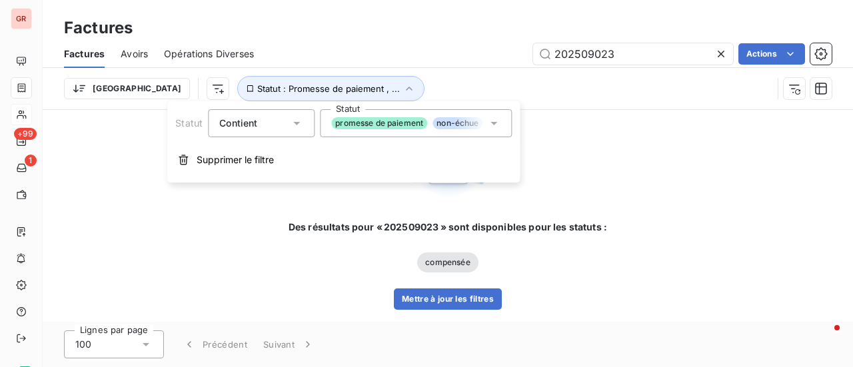
click at [499, 121] on icon at bounding box center [493, 123] width 13 height 13
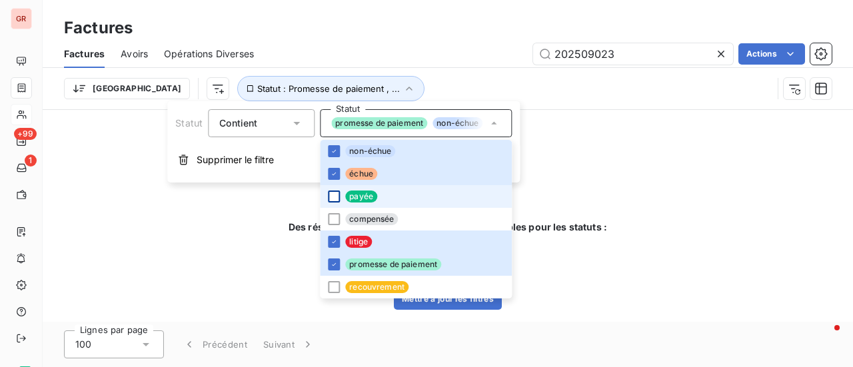
click at [337, 196] on div at bounding box center [334, 197] width 12 height 12
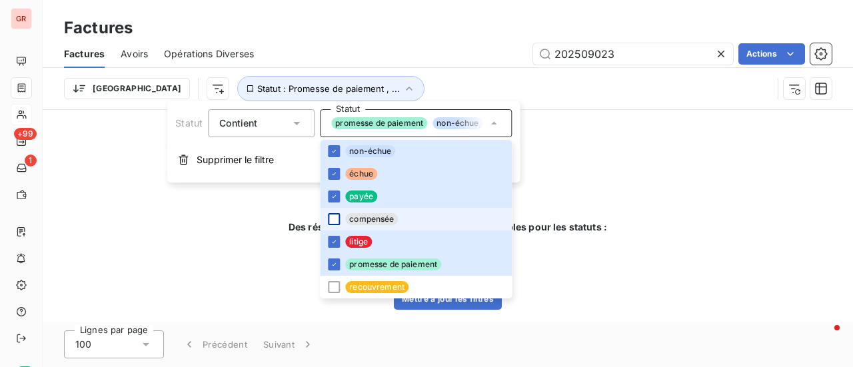
click at [334, 219] on div at bounding box center [334, 219] width 12 height 12
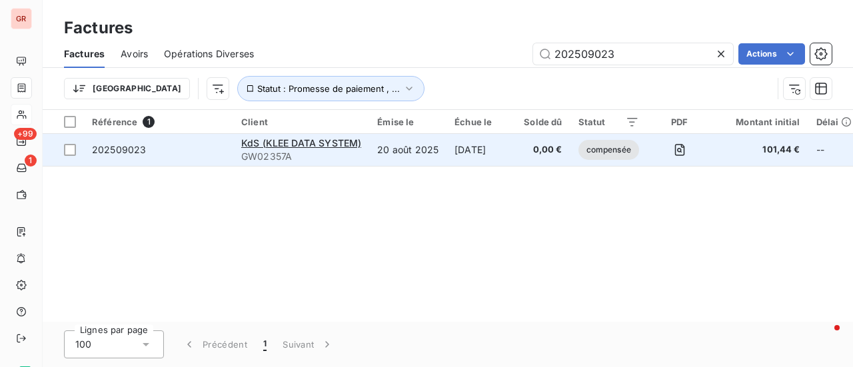
click at [615, 162] on td "compensée" at bounding box center [609, 150] width 77 height 32
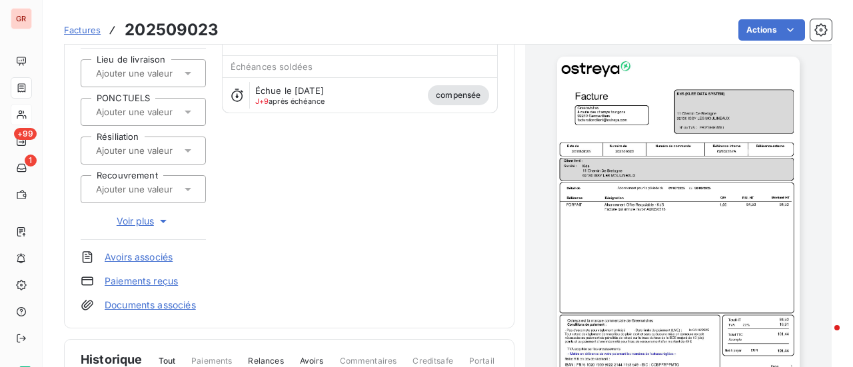
scroll to position [135, 0]
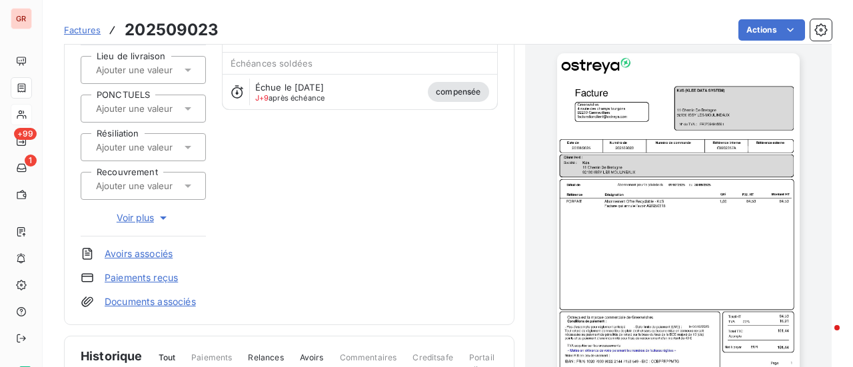
click at [155, 251] on link "Avoirs associés" at bounding box center [139, 253] width 68 height 13
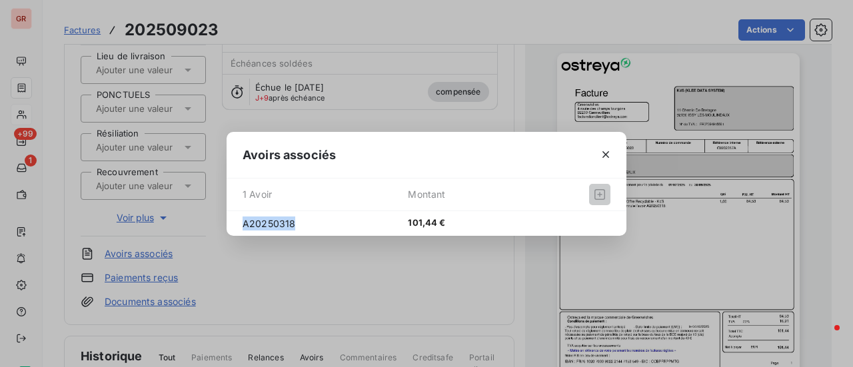
drag, startPoint x: 298, startPoint y: 225, endPoint x: 237, endPoint y: 225, distance: 60.7
click at [237, 225] on div "A20250318 101,44 €" at bounding box center [427, 223] width 400 height 25
copy span "A20250318"
click at [160, 351] on div "Avoirs associés 1 Avoir Montant A20250318 101,44 €" at bounding box center [426, 183] width 853 height 367
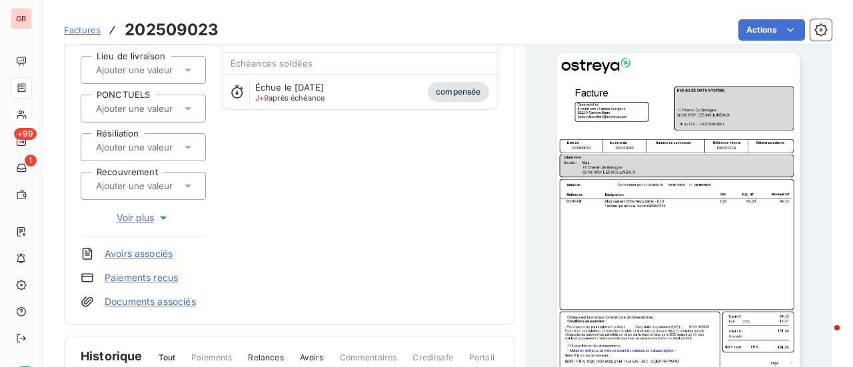
click at [169, 352] on span "Tout" at bounding box center [167, 364] width 17 height 24
click at [168, 358] on span "Tout" at bounding box center [167, 364] width 17 height 24
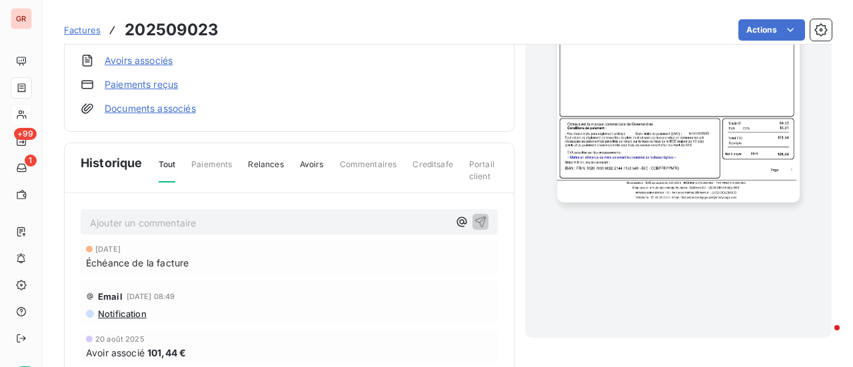
scroll to position [401, 0]
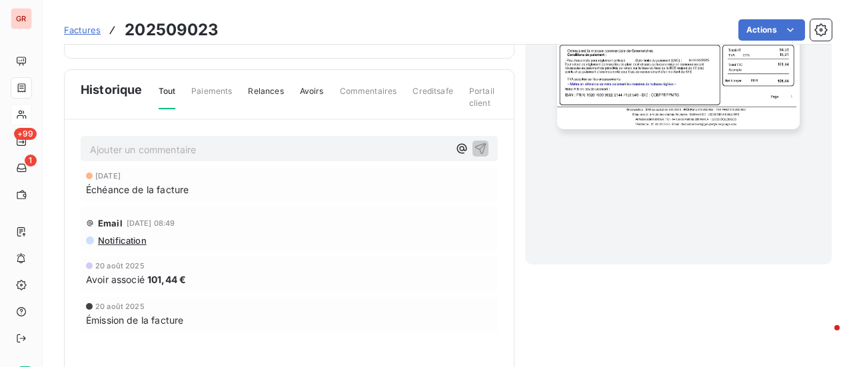
click at [167, 88] on span "Tout" at bounding box center [167, 97] width 17 height 24
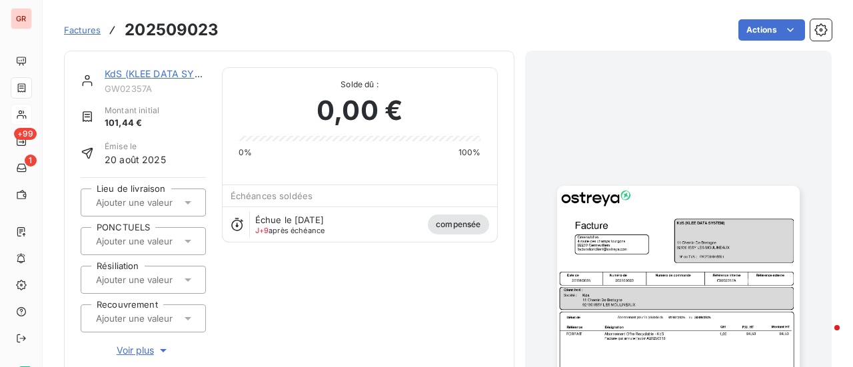
scroll to position [0, 0]
click at [159, 75] on link "KdS (KLEE DATA SYSTEM)" at bounding box center [164, 74] width 119 height 11
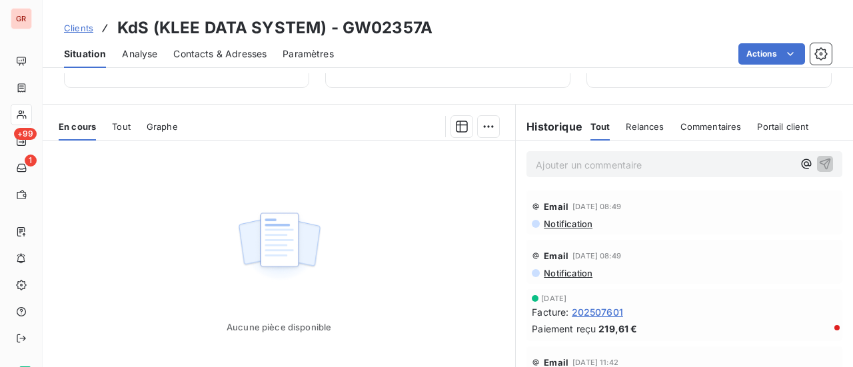
scroll to position [267, 0]
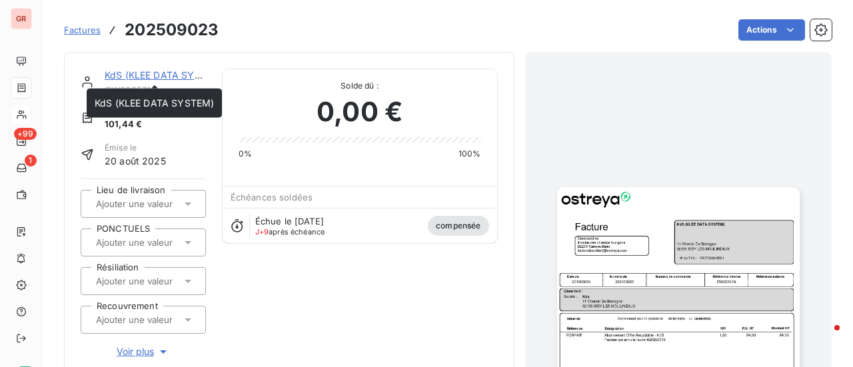
click at [137, 75] on link "KdS (KLEE DATA SYSTEM)" at bounding box center [164, 74] width 119 height 11
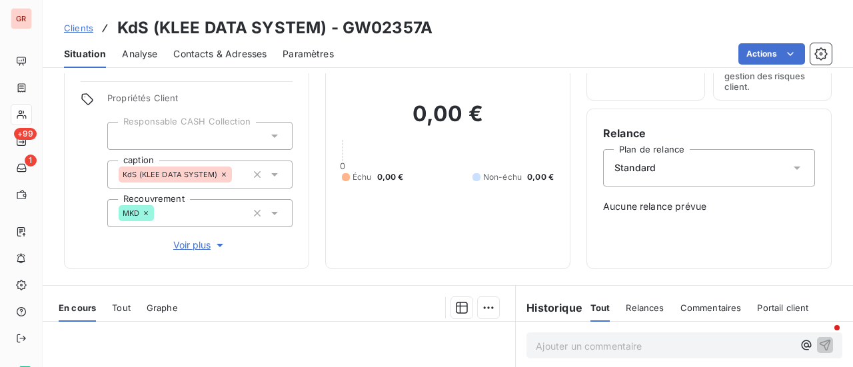
scroll to position [267, 0]
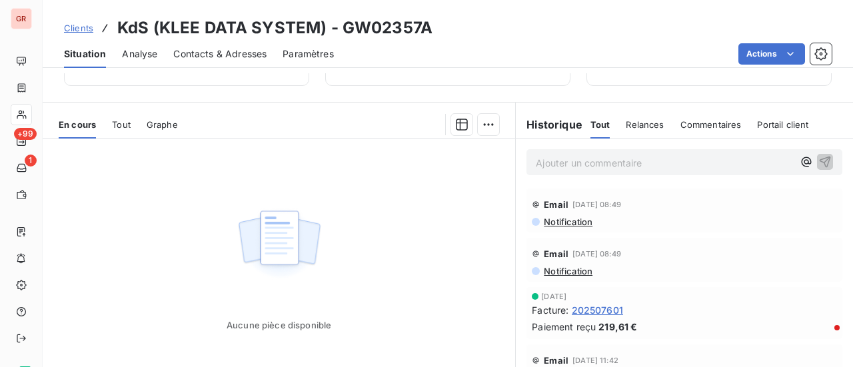
click at [126, 126] on span "Tout" at bounding box center [121, 124] width 19 height 11
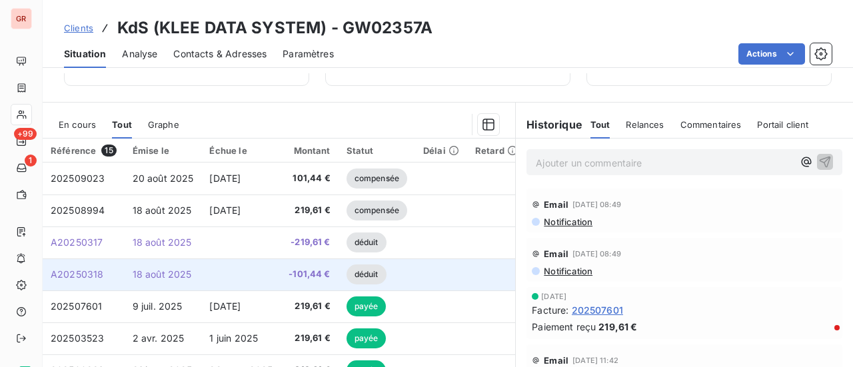
click at [167, 275] on span "18 août 2025" at bounding box center [162, 274] width 59 height 11
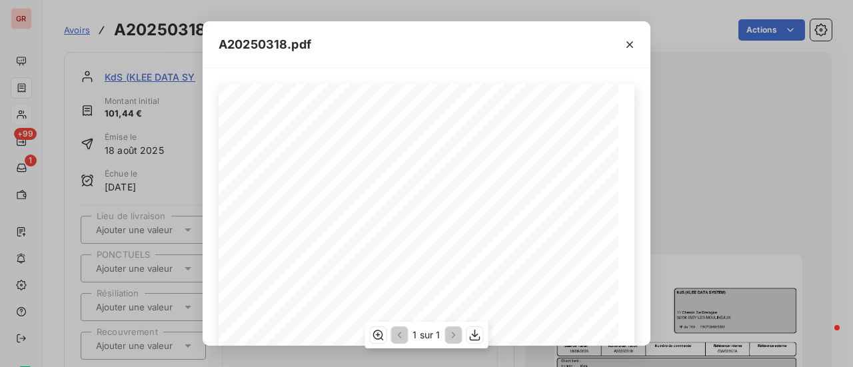
scroll to position [133, 0]
click at [635, 46] on icon "button" at bounding box center [629, 44] width 13 height 13
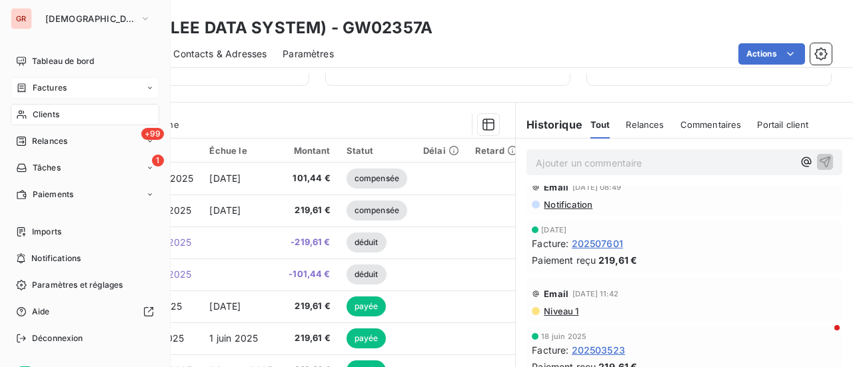
click at [56, 85] on span "Factures" at bounding box center [50, 88] width 34 height 12
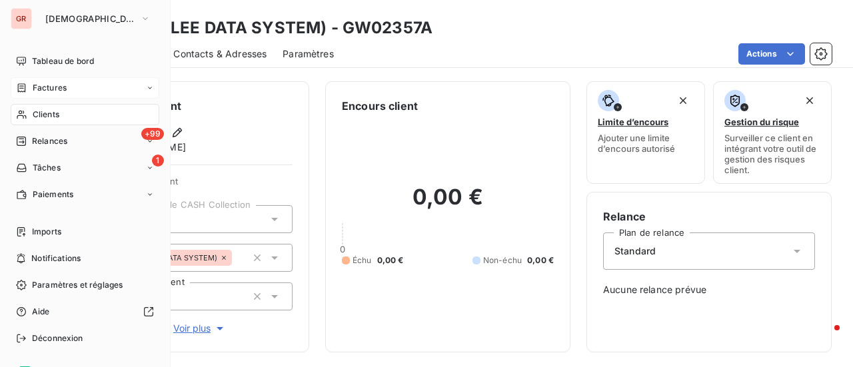
click at [55, 90] on span "Factures" at bounding box center [50, 88] width 34 height 12
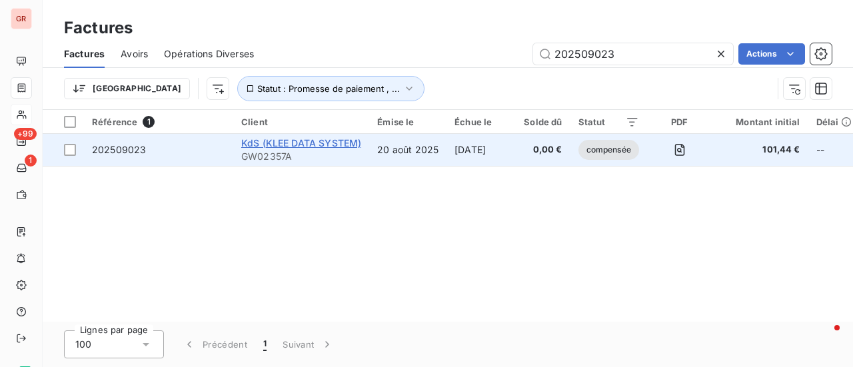
click at [260, 147] on span "KdS (KLEE DATA SYSTEM)" at bounding box center [301, 142] width 120 height 11
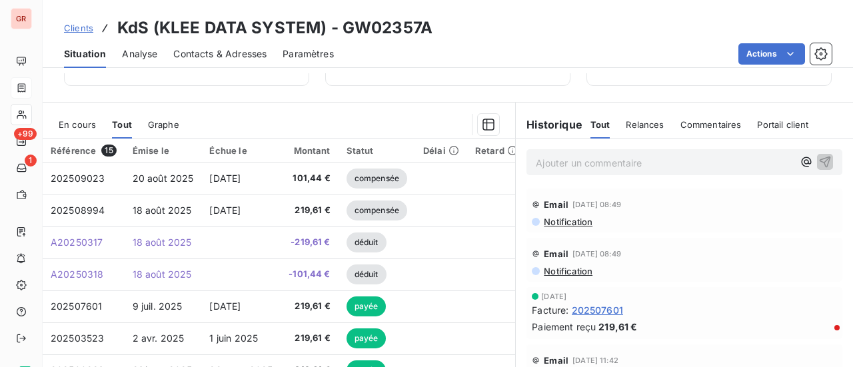
scroll to position [333, 0]
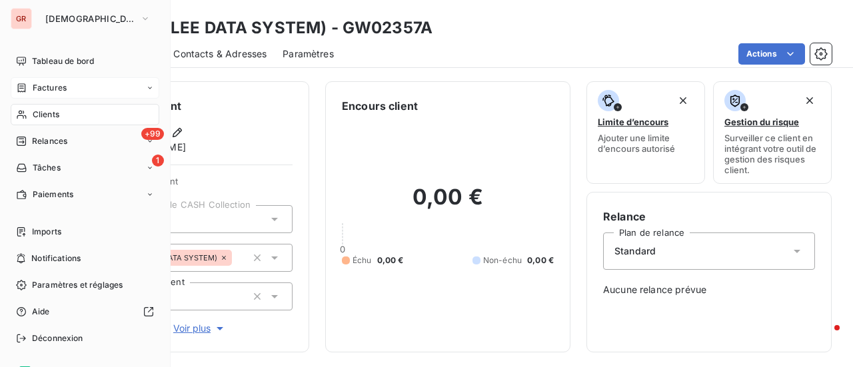
click at [63, 86] on span "Factures" at bounding box center [50, 88] width 34 height 12
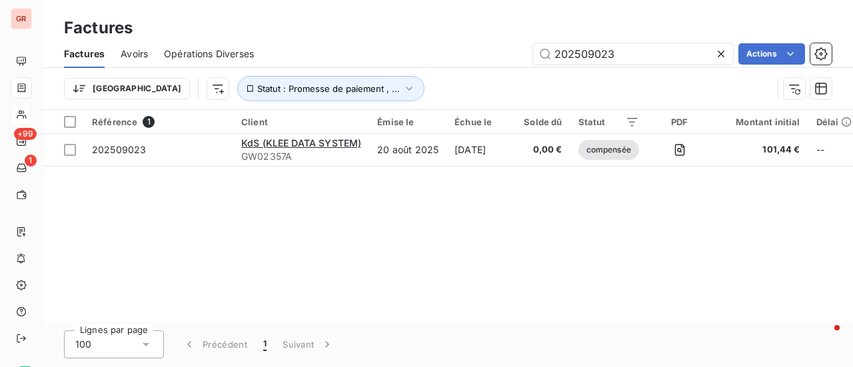
drag, startPoint x: 637, startPoint y: 58, endPoint x: 379, endPoint y: 58, distance: 257.4
click at [397, 58] on div "202509023 Actions" at bounding box center [551, 53] width 562 height 21
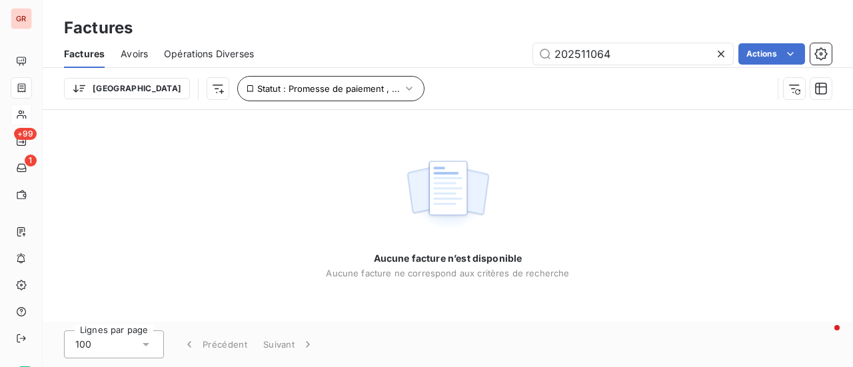
type input "202511064"
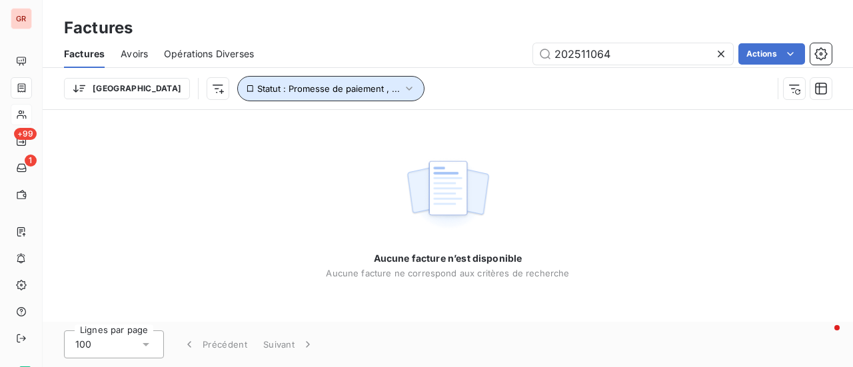
click at [403, 86] on icon "button" at bounding box center [409, 88] width 13 height 13
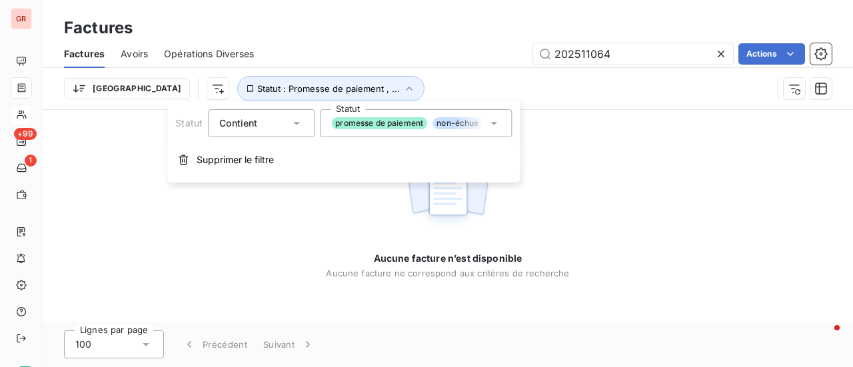
click at [503, 124] on div "promesse de paiement non-échue échue litige payée compensée" at bounding box center [416, 123] width 192 height 28
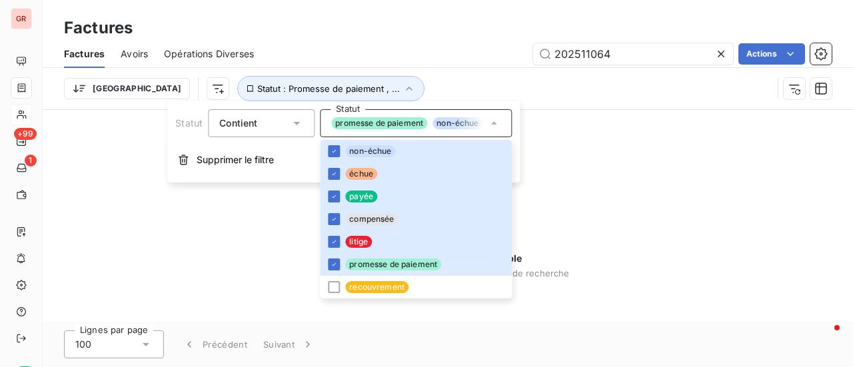
click at [671, 176] on div "Aucune facture n’est disponible Aucune facture ne correspond aux critères de re…" at bounding box center [448, 216] width 811 height 212
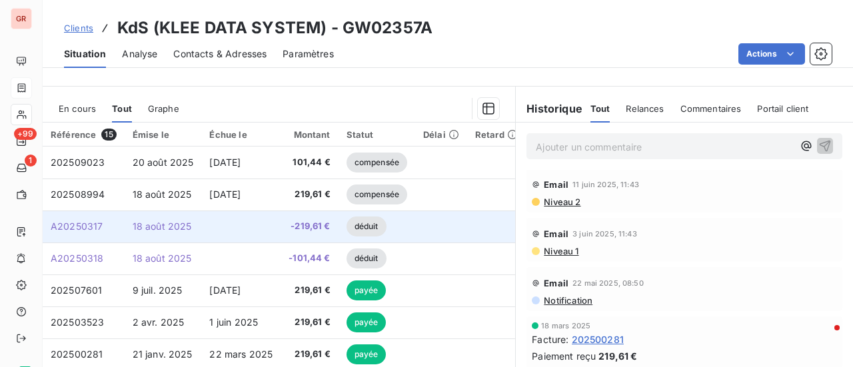
scroll to position [267, 0]
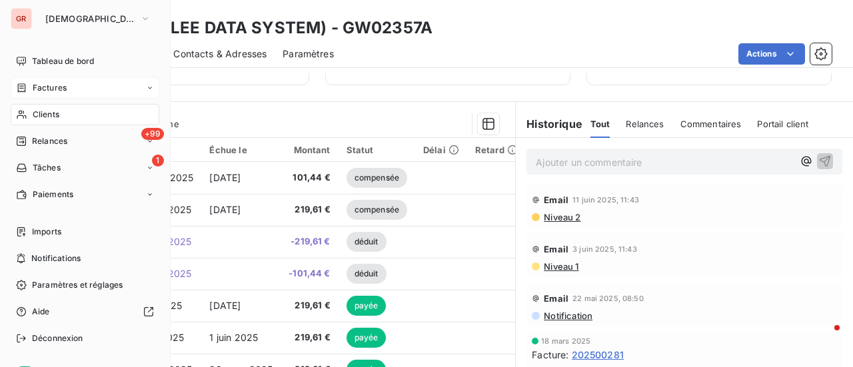
click at [69, 83] on div "Factures" at bounding box center [85, 87] width 149 height 21
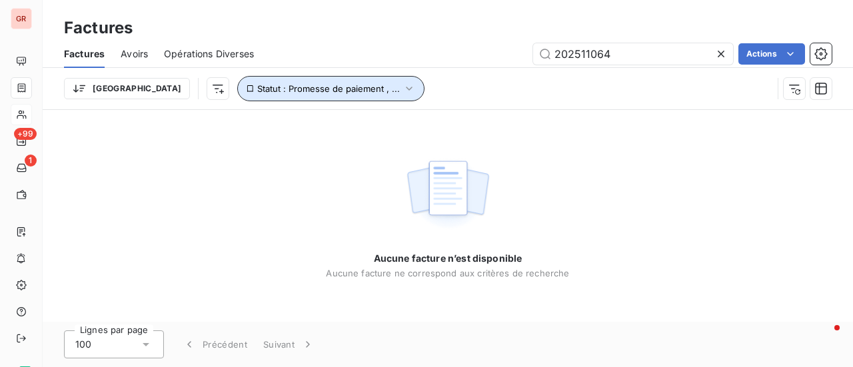
click at [403, 85] on icon "button" at bounding box center [409, 88] width 13 height 13
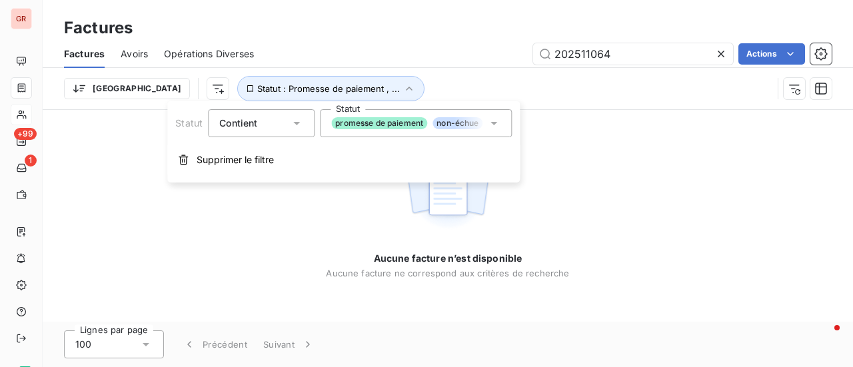
click at [501, 122] on div "promesse de paiement non-échue échue litige payée compensée" at bounding box center [416, 123] width 192 height 28
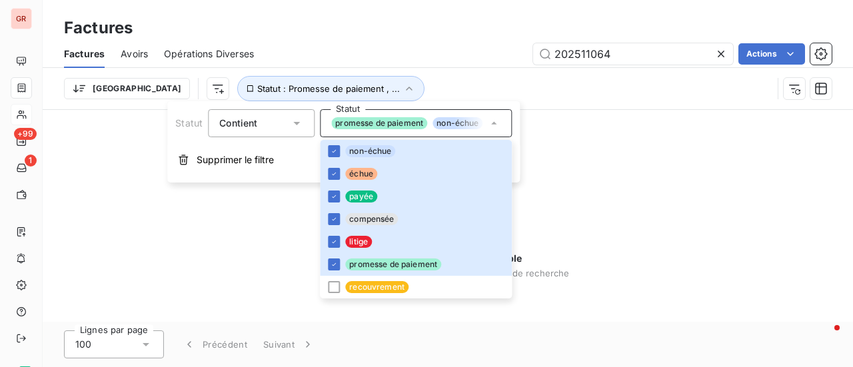
click at [604, 180] on div "Aucune facture n’est disponible Aucune facture ne correspond aux critères de re…" at bounding box center [448, 216] width 811 height 212
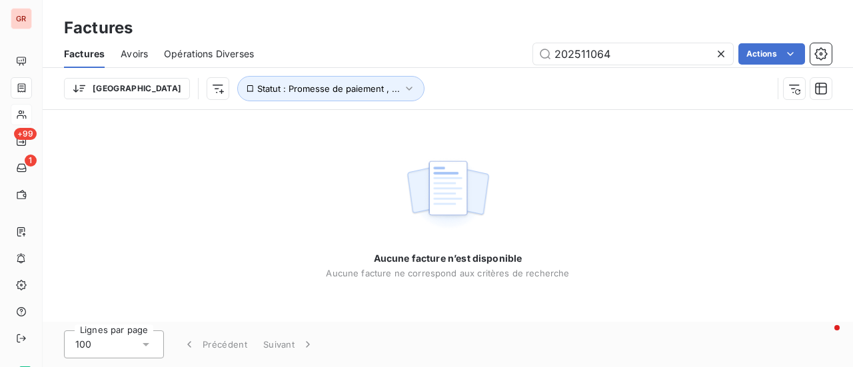
drag, startPoint x: 137, startPoint y: 50, endPoint x: 151, endPoint y: 50, distance: 13.3
click at [137, 49] on span "Avoirs" at bounding box center [134, 53] width 27 height 13
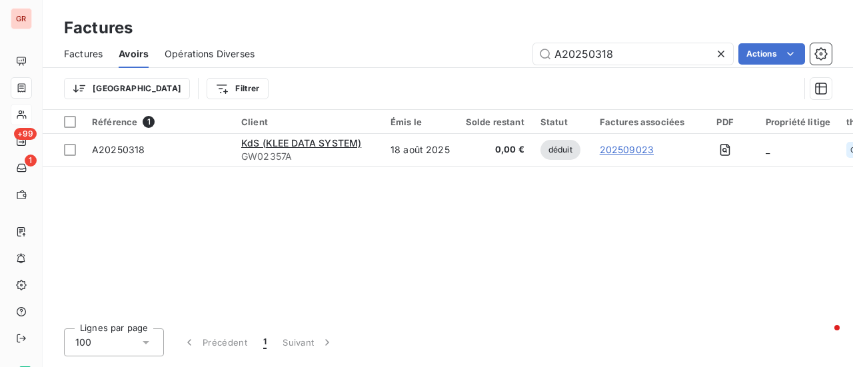
drag, startPoint x: 641, startPoint y: 65, endPoint x: 604, endPoint y: 65, distance: 37.3
click at [605, 65] on div "Factures Avoirs Opérations Diverses A20250318 Actions" at bounding box center [448, 54] width 811 height 28
click at [620, 51] on input "A20250318" at bounding box center [633, 53] width 200 height 21
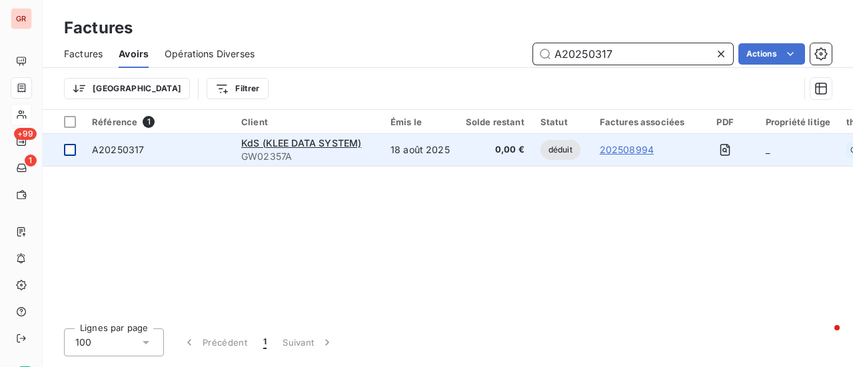
type input "A20250317"
click at [73, 146] on div at bounding box center [70, 150] width 12 height 12
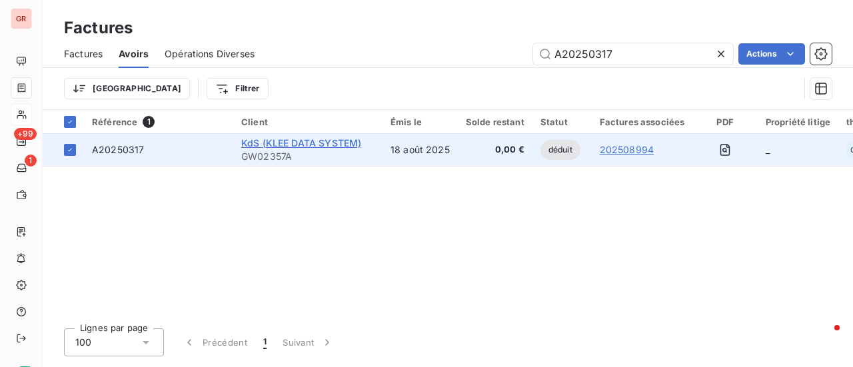
click at [323, 143] on span "KdS (KLEE DATA SYSTEM)" at bounding box center [301, 142] width 120 height 11
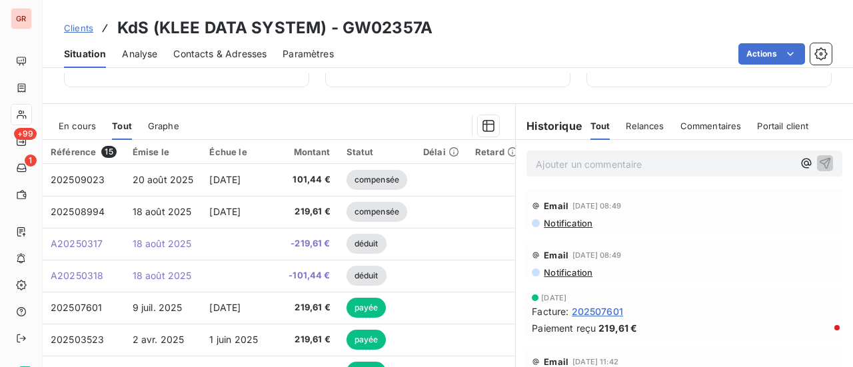
scroll to position [267, 0]
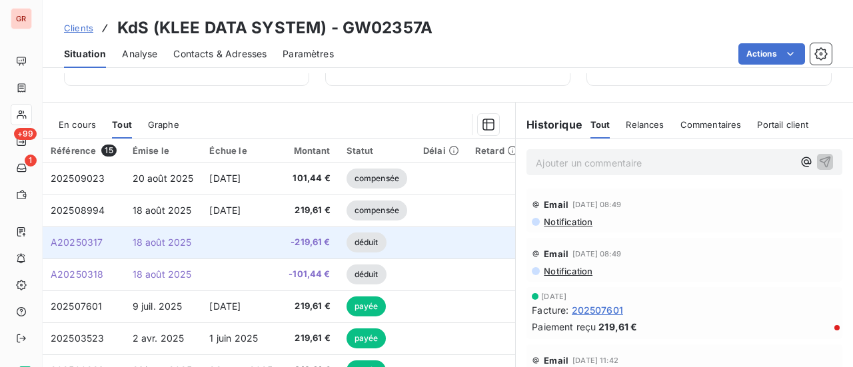
click at [154, 244] on span "18 août 2025" at bounding box center [162, 242] width 59 height 11
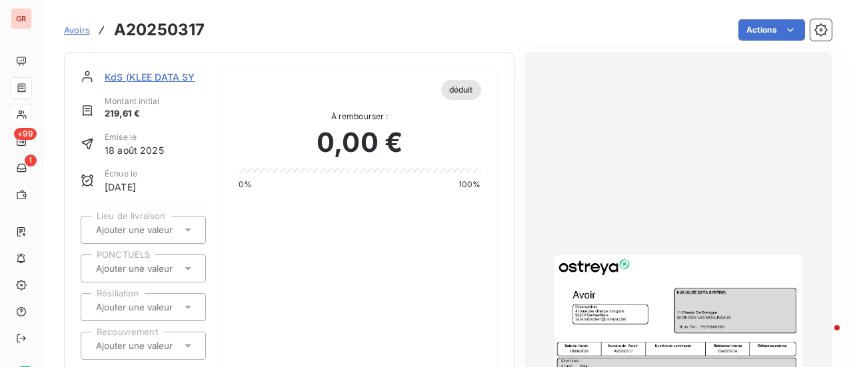
click at [128, 76] on span "KdS (KLEE DATA SYSTEM)" at bounding box center [165, 77] width 120 height 14
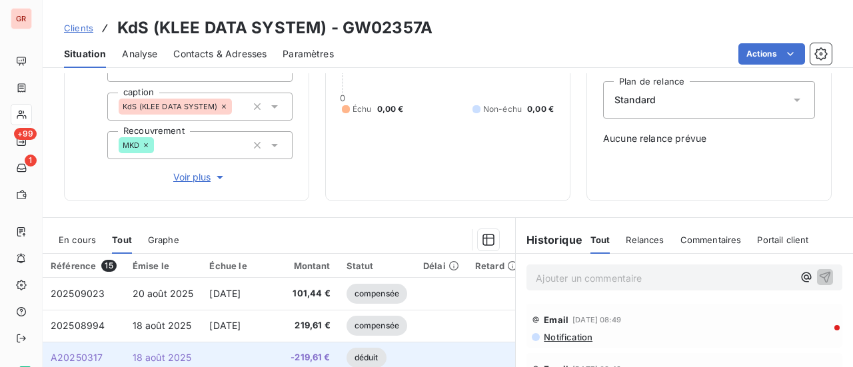
scroll to position [334, 0]
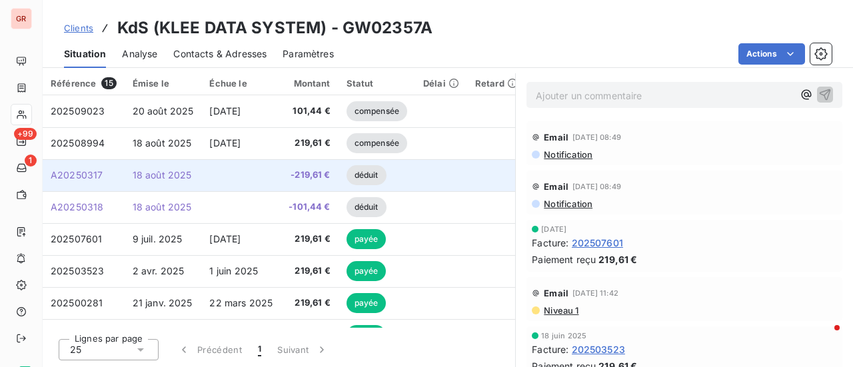
click at [53, 171] on span "A20250317" at bounding box center [77, 174] width 52 height 11
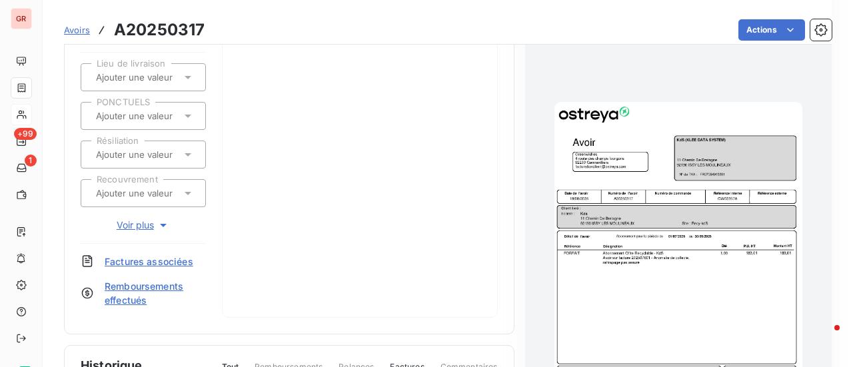
scroll to position [333, 0]
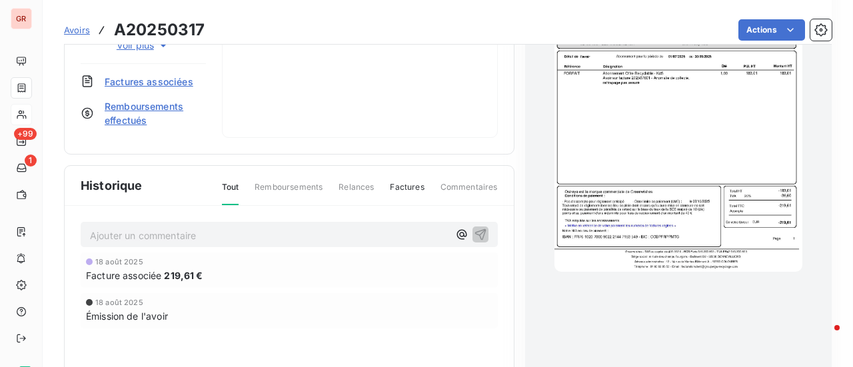
click at [673, 117] on img "button" at bounding box center [679, 97] width 248 height 351
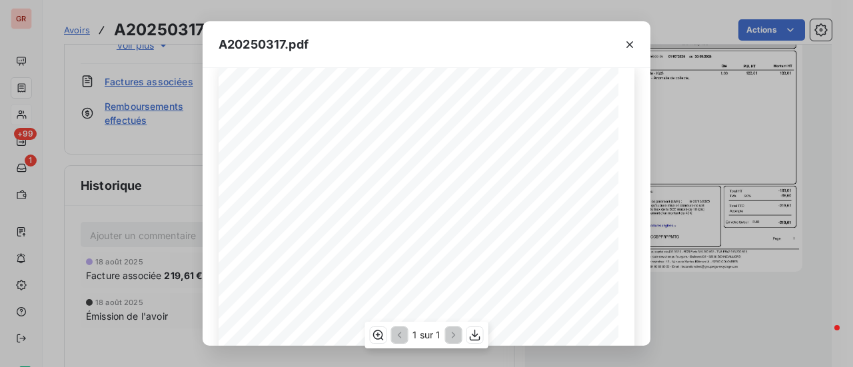
scroll to position [0, 0]
drag, startPoint x: 633, startPoint y: 45, endPoint x: 544, endPoint y: 61, distance: 90.9
click at [633, 45] on icon "button" at bounding box center [629, 44] width 13 height 13
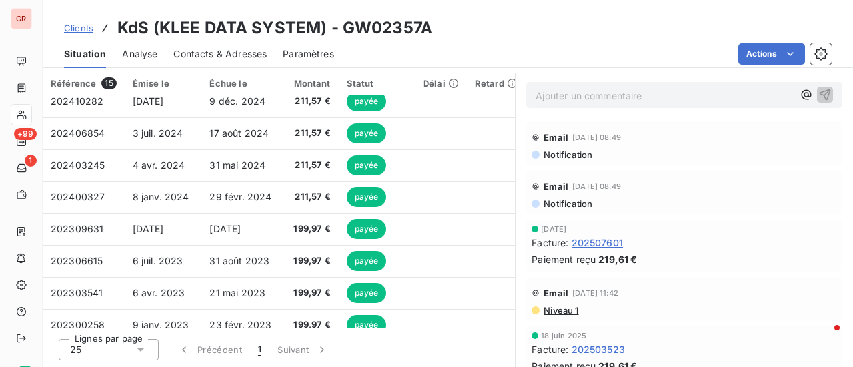
scroll to position [252, 0]
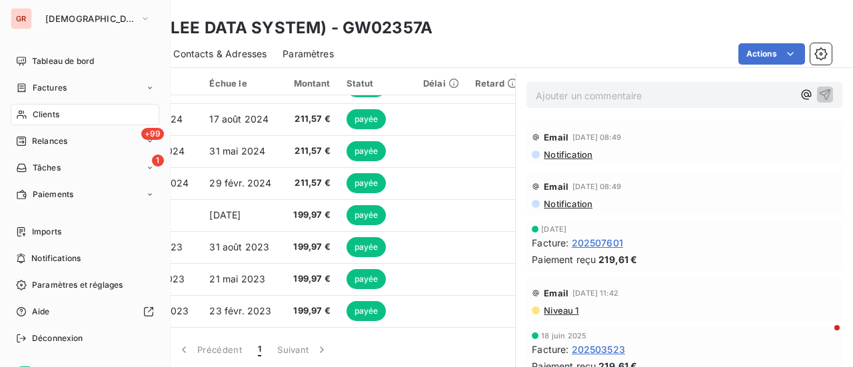
click at [60, 85] on span "Factures" at bounding box center [50, 88] width 34 height 12
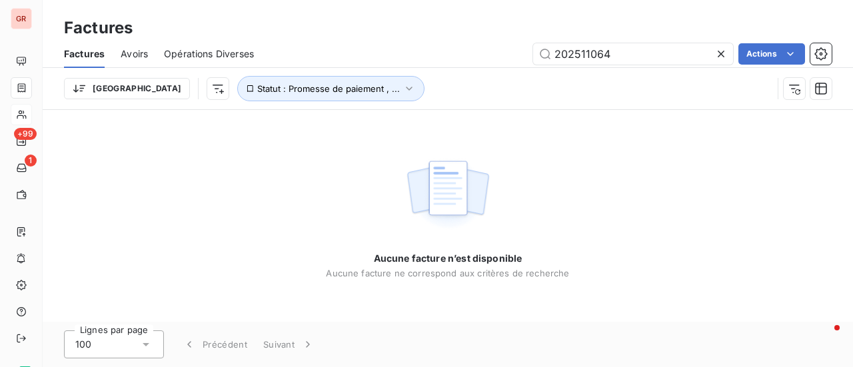
drag, startPoint x: 629, startPoint y: 57, endPoint x: 437, endPoint y: 59, distance: 192.0
click at [453, 59] on div "202511064 Actions" at bounding box center [551, 53] width 562 height 21
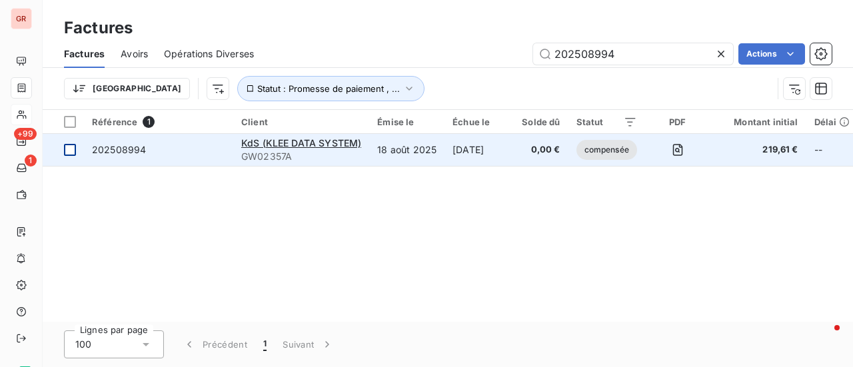
type input "202508994"
click at [71, 145] on div at bounding box center [70, 150] width 12 height 12
click at [331, 137] on span "KdS (KLEE DATA SYSTEM)" at bounding box center [301, 142] width 120 height 11
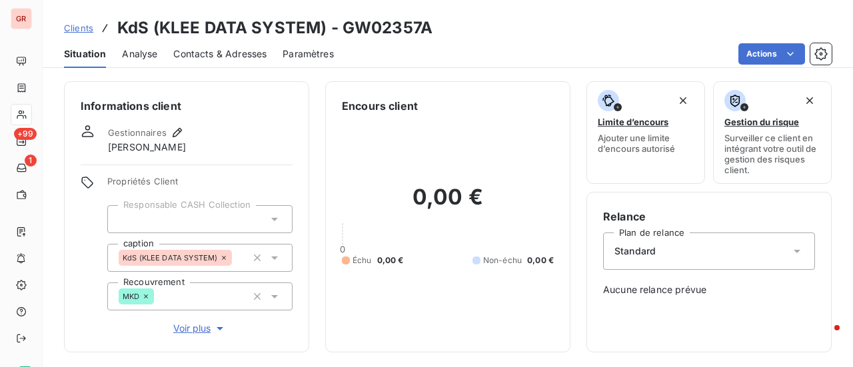
scroll to position [200, 0]
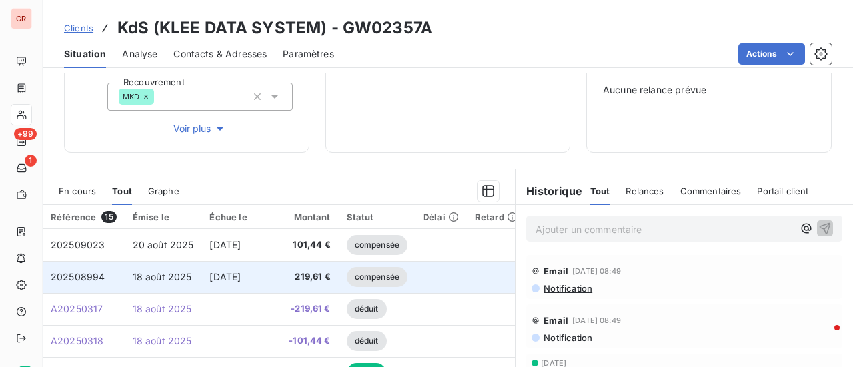
click at [107, 276] on td "202508994" at bounding box center [84, 277] width 82 height 32
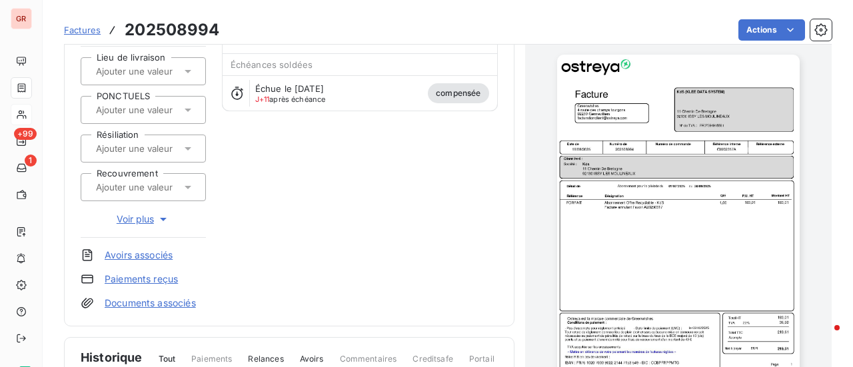
scroll to position [200, 0]
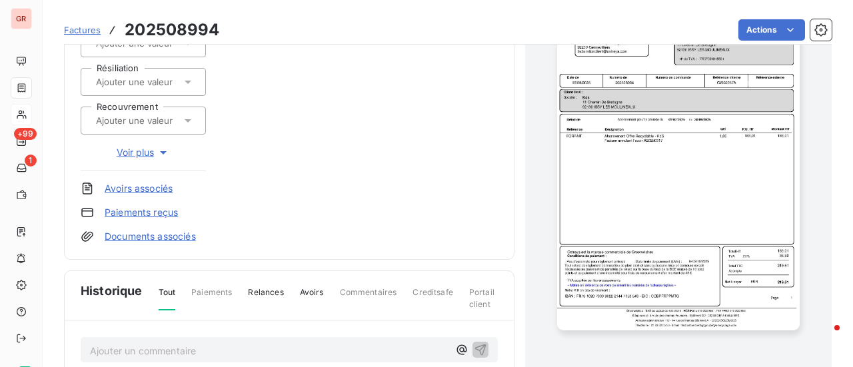
click at [157, 187] on link "Avoirs associés" at bounding box center [139, 188] width 68 height 13
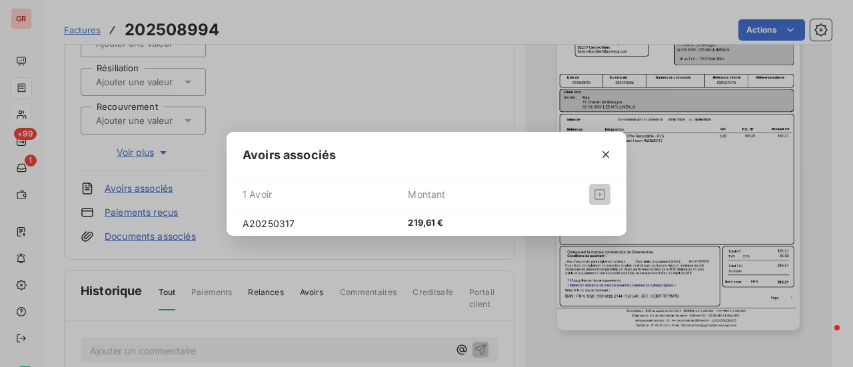
click at [467, 185] on span "Montant" at bounding box center [472, 194] width 129 height 21
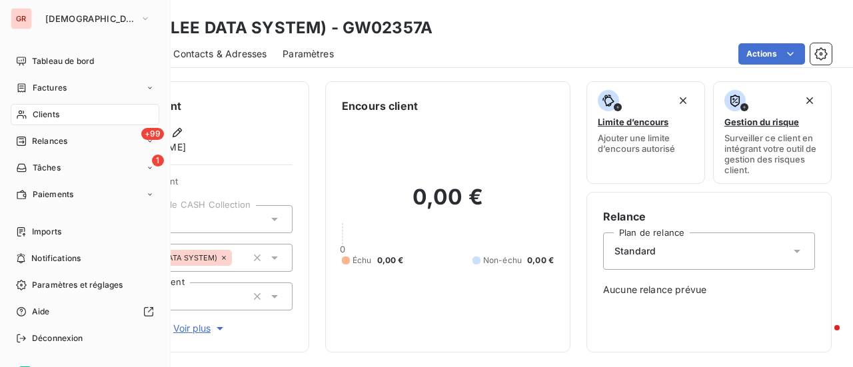
click at [57, 91] on span "Factures" at bounding box center [50, 88] width 34 height 12
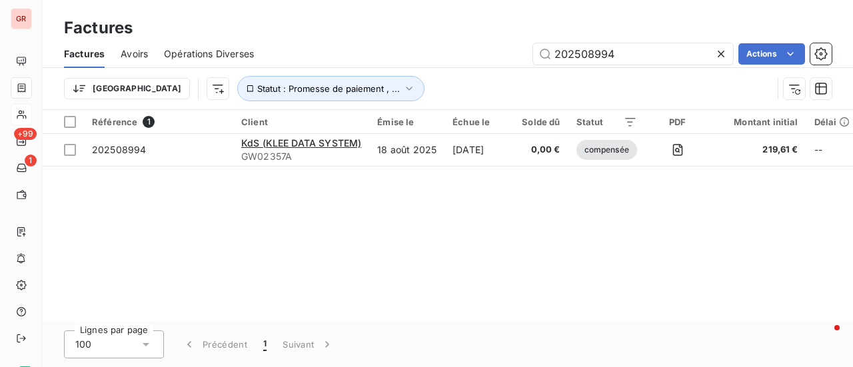
drag, startPoint x: 585, startPoint y: 55, endPoint x: 253, endPoint y: 63, distance: 331.5
click at [389, 57] on div "202508994 Actions" at bounding box center [551, 53] width 562 height 21
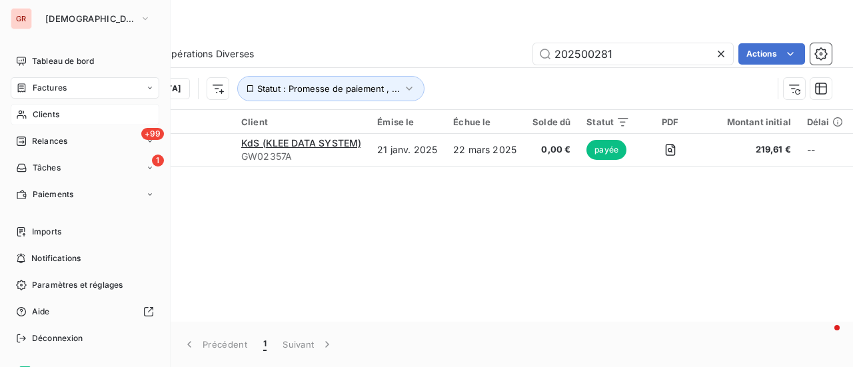
drag, startPoint x: 65, startPoint y: 83, endPoint x: 165, endPoint y: 74, distance: 100.4
click at [65, 83] on span "Factures" at bounding box center [50, 88] width 34 height 12
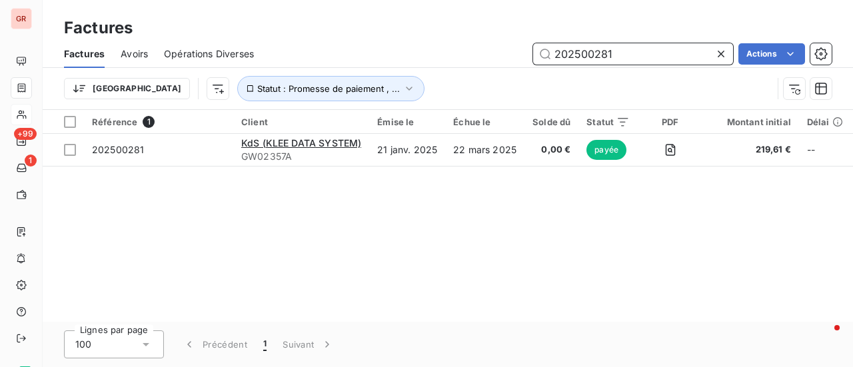
drag, startPoint x: 617, startPoint y: 61, endPoint x: 368, endPoint y: 87, distance: 250.7
click at [383, 86] on div "Factures Avoirs Opérations Diverses 202500281 Actions Trier Statut : Promesse d…" at bounding box center [448, 74] width 811 height 69
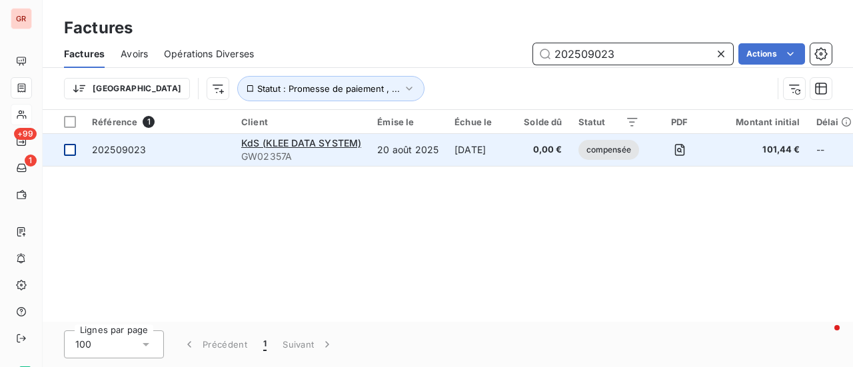
type input "202509023"
click at [72, 149] on div at bounding box center [70, 150] width 12 height 12
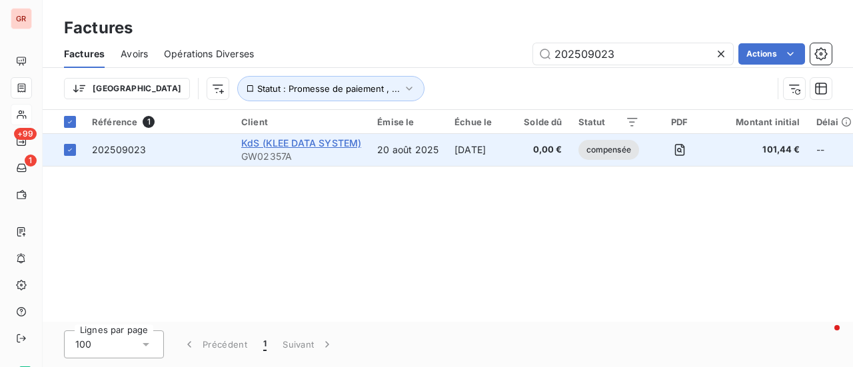
click at [325, 138] on span "KdS (KLEE DATA SYSTEM)" at bounding box center [301, 142] width 120 height 11
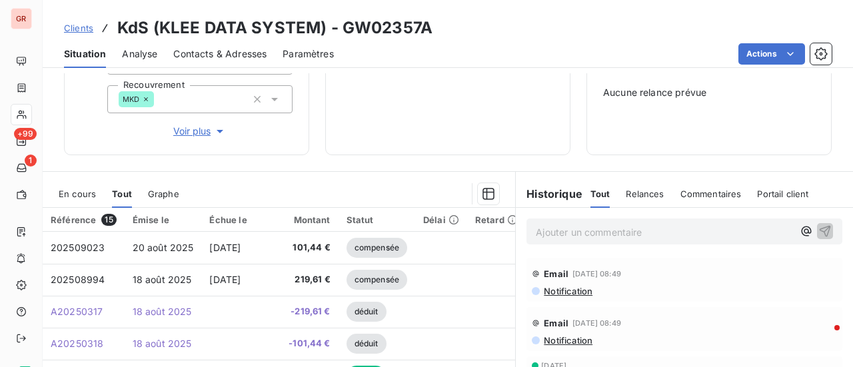
scroll to position [200, 0]
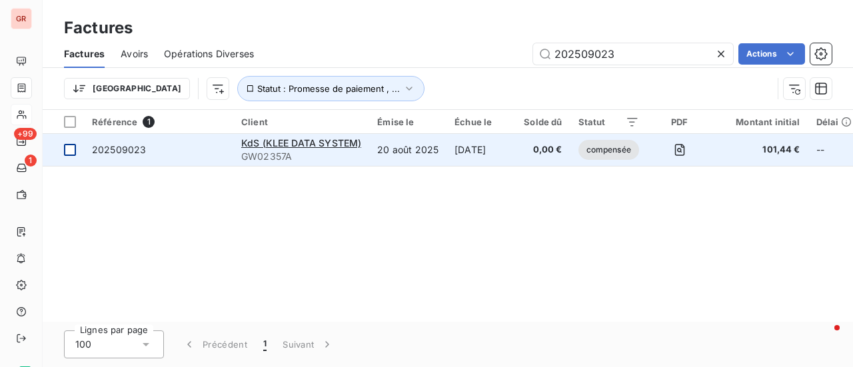
drag, startPoint x: 68, startPoint y: 149, endPoint x: 78, endPoint y: 149, distance: 10.0
click at [68, 149] on div at bounding box center [70, 150] width 12 height 12
click at [117, 151] on span "202509023" at bounding box center [119, 149] width 54 height 11
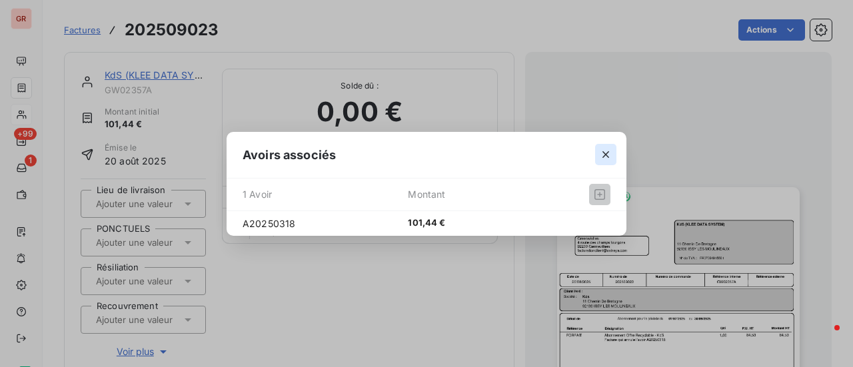
click at [609, 155] on icon "button" at bounding box center [605, 154] width 13 height 13
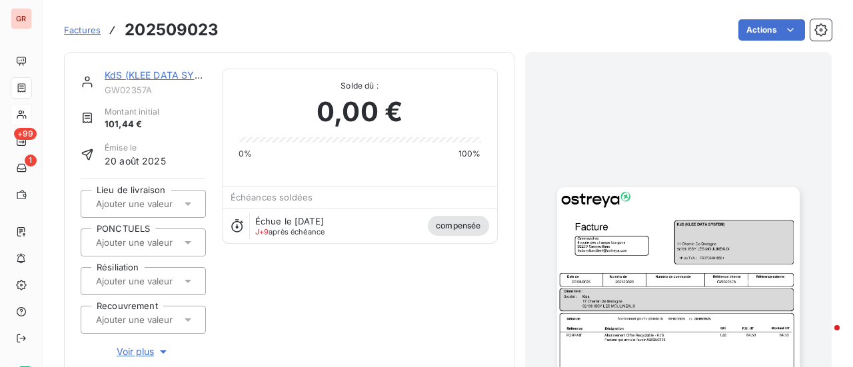
click at [620, 221] on img "button" at bounding box center [678, 358] width 243 height 343
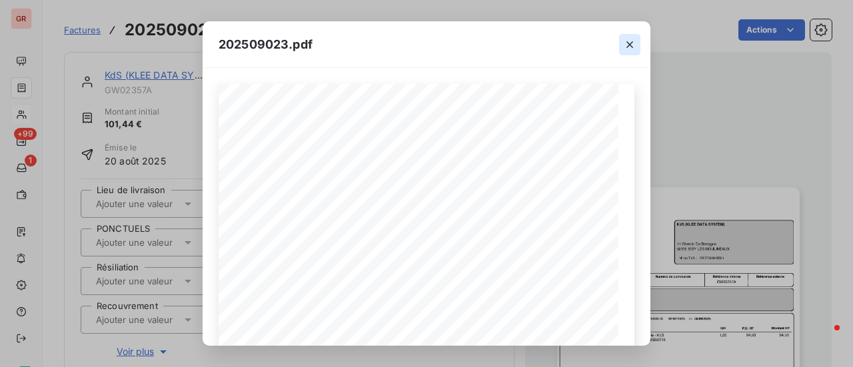
click at [631, 39] on icon "button" at bounding box center [629, 44] width 13 height 13
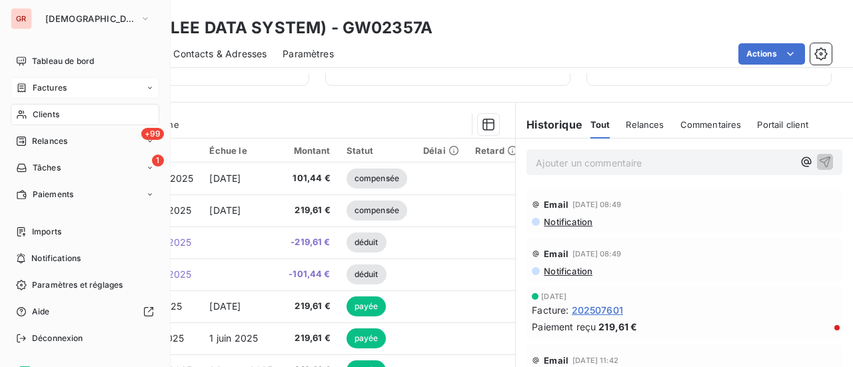
click at [53, 89] on span "Factures" at bounding box center [50, 88] width 34 height 12
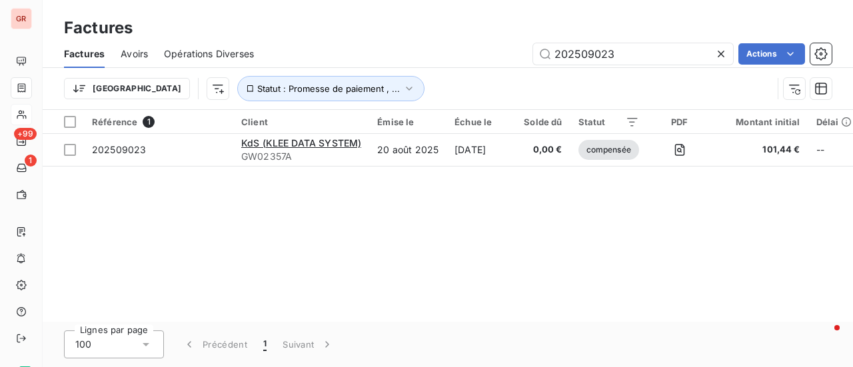
drag, startPoint x: 616, startPoint y: 59, endPoint x: 379, endPoint y: 62, distance: 236.7
click at [412, 61] on div "202509023 Actions" at bounding box center [551, 53] width 562 height 21
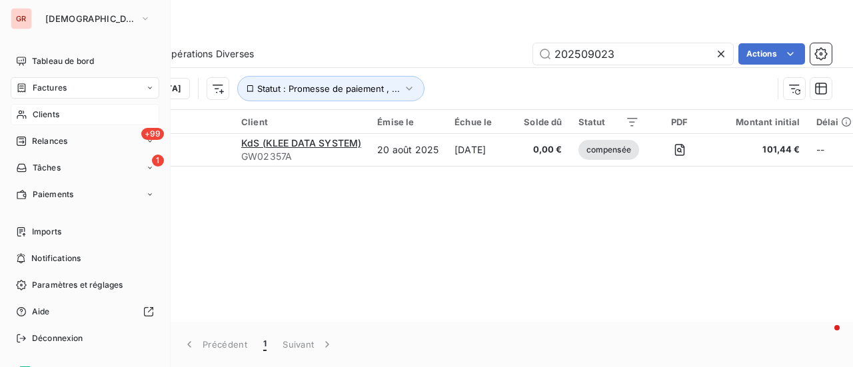
drag, startPoint x: 65, startPoint y: 91, endPoint x: 116, endPoint y: 91, distance: 50.7
click at [65, 91] on span "Factures" at bounding box center [50, 88] width 34 height 12
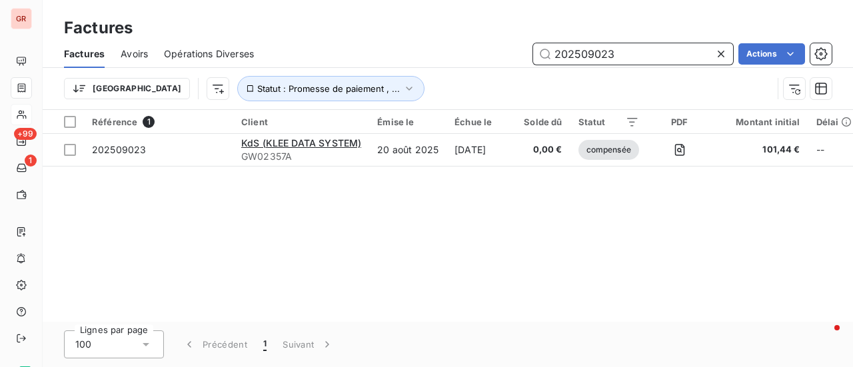
click at [648, 62] on input "202509023" at bounding box center [633, 53] width 200 height 21
drag, startPoint x: 536, startPoint y: 59, endPoint x: 435, endPoint y: 60, distance: 100.7
click at [451, 59] on div "202509023 Actions" at bounding box center [551, 53] width 562 height 21
paste input "10352"
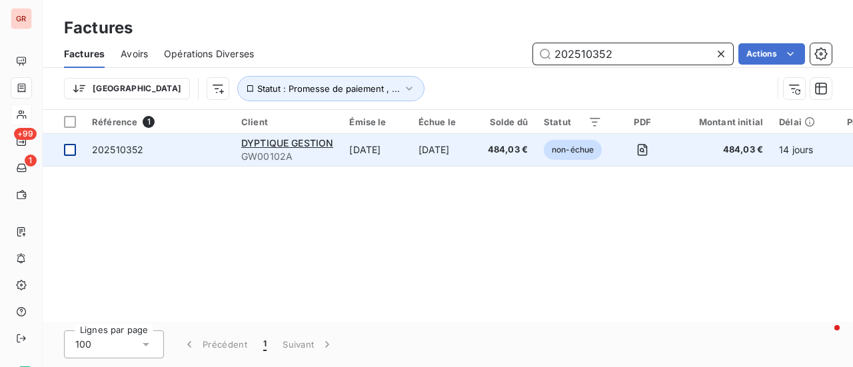
type input "202510352"
click at [70, 145] on div at bounding box center [70, 150] width 12 height 12
click at [114, 152] on span "202510352" at bounding box center [117, 149] width 51 height 11
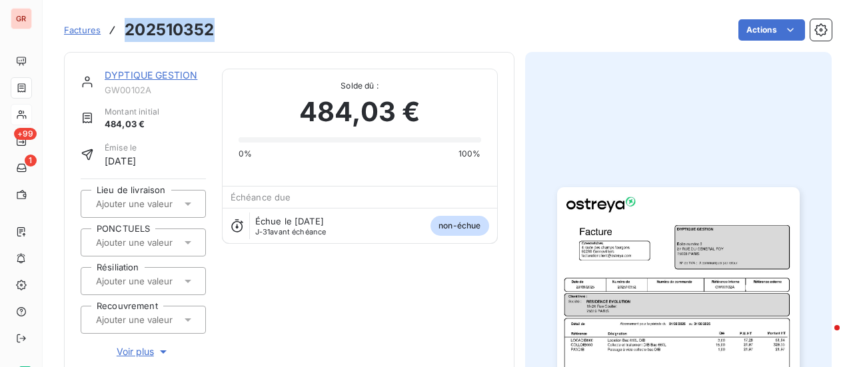
drag, startPoint x: 214, startPoint y: 29, endPoint x: 127, endPoint y: 28, distance: 87.4
click at [127, 28] on div "Factures 202510352 Actions" at bounding box center [448, 30] width 768 height 28
click at [161, 29] on h3 "202510352" at bounding box center [169, 30] width 89 height 24
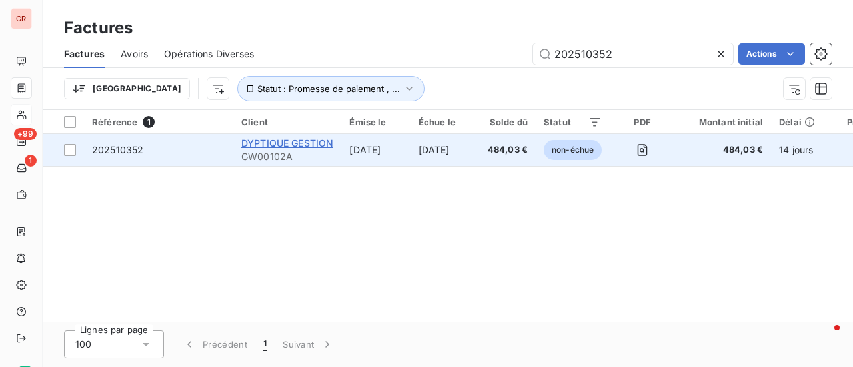
click at [279, 145] on span "DYPTIQUE GESTION" at bounding box center [287, 142] width 92 height 11
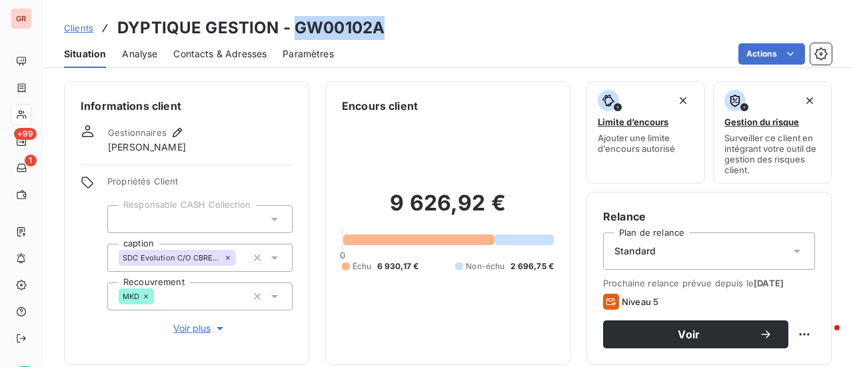
drag, startPoint x: 383, startPoint y: 29, endPoint x: 296, endPoint y: 29, distance: 87.3
click at [296, 29] on div "Clients DYPTIQUE GESTION - GW00102A" at bounding box center [448, 28] width 811 height 24
copy h3 "GW00102A"
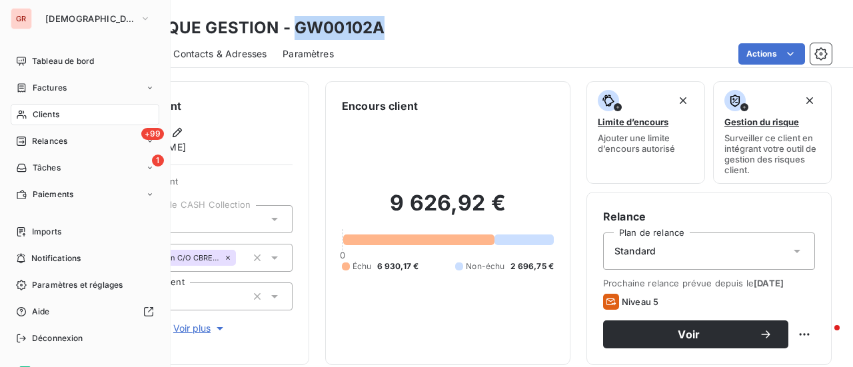
drag, startPoint x: 65, startPoint y: 84, endPoint x: 165, endPoint y: 82, distance: 100.0
click at [65, 84] on span "Factures" at bounding box center [50, 88] width 34 height 12
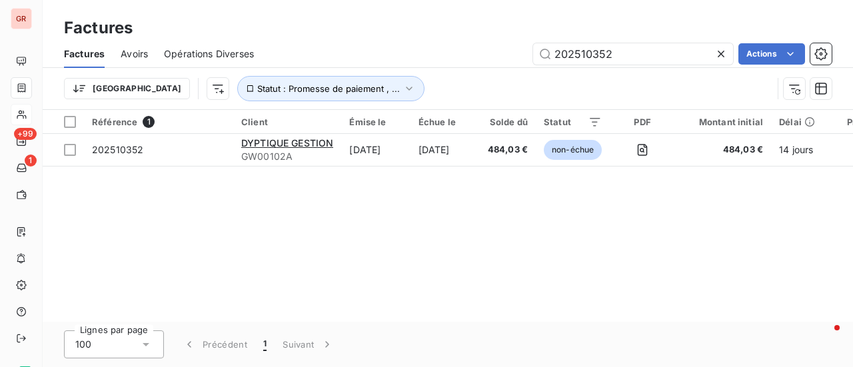
drag, startPoint x: 637, startPoint y: 56, endPoint x: 185, endPoint y: 104, distance: 454.6
click at [268, 93] on div "Factures Avoirs Opérations Diverses 202510352 Actions Trier Statut : Promesse d…" at bounding box center [448, 74] width 811 height 69
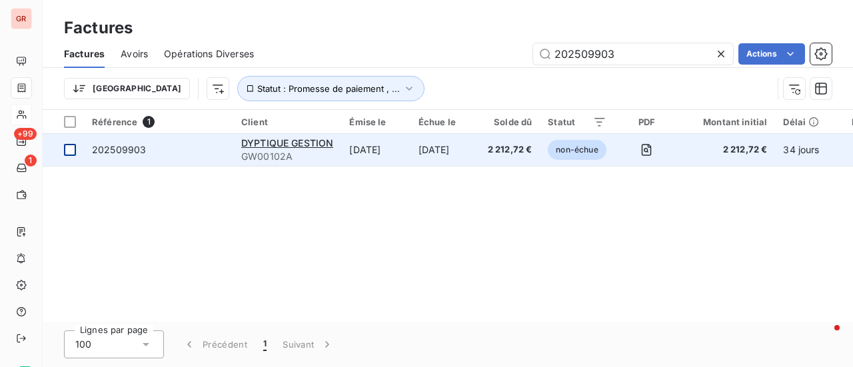
type input "202509903"
click at [71, 149] on div at bounding box center [70, 150] width 12 height 12
click at [285, 146] on span "DYPTIQUE GESTION" at bounding box center [287, 142] width 92 height 11
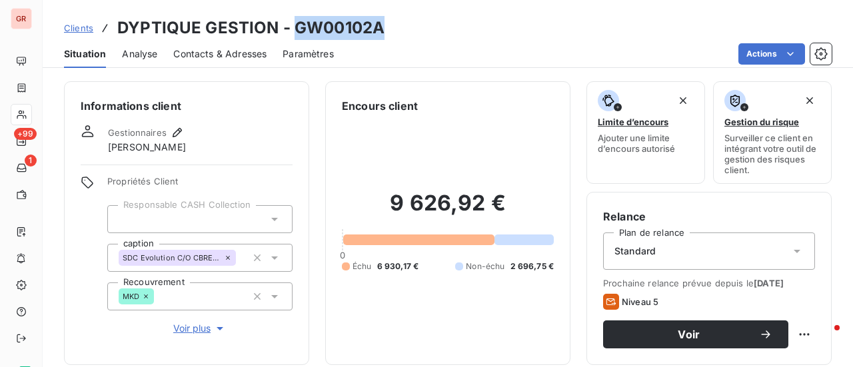
drag, startPoint x: 386, startPoint y: 31, endPoint x: 296, endPoint y: 31, distance: 90.0
click at [296, 31] on div "Clients DYPTIQUE GESTION - GW00102A" at bounding box center [448, 28] width 811 height 24
copy h3 "GW00102A"
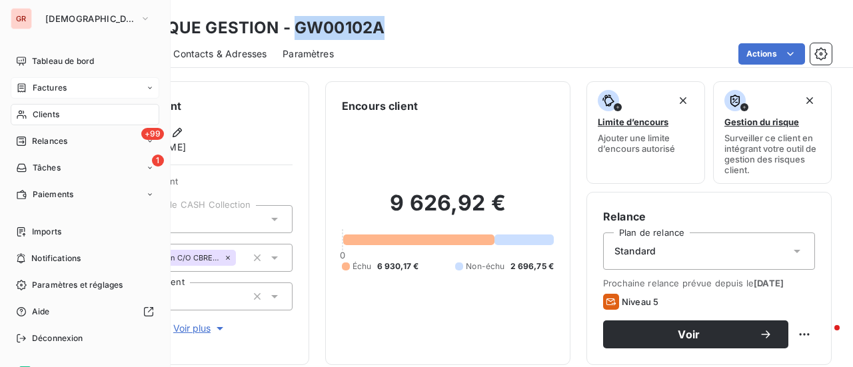
drag, startPoint x: 49, startPoint y: 86, endPoint x: 97, endPoint y: 79, distance: 48.6
click at [49, 85] on span "Factures" at bounding box center [50, 88] width 34 height 12
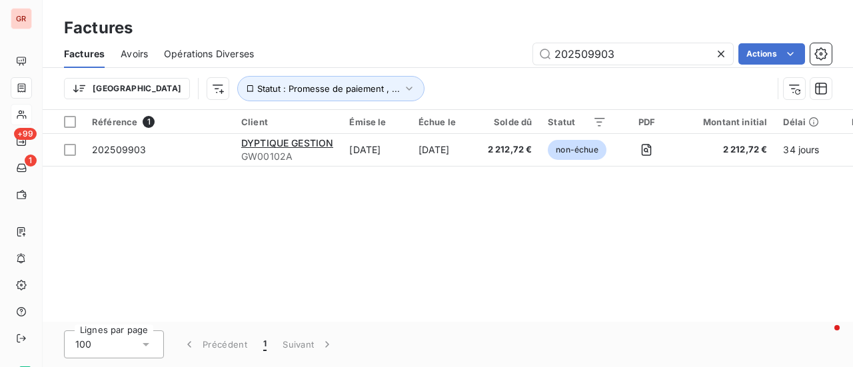
drag, startPoint x: 622, startPoint y: 52, endPoint x: 345, endPoint y: 90, distance: 279.3
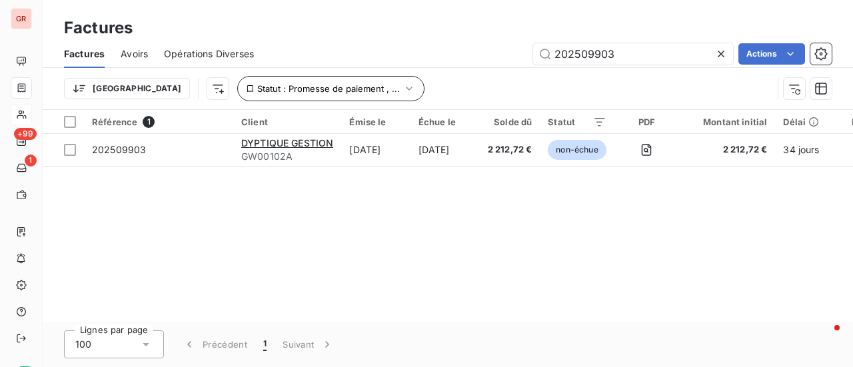
click at [453, 65] on div "Factures Avoirs Opérations Diverses 202509903 Actions" at bounding box center [448, 54] width 811 height 28
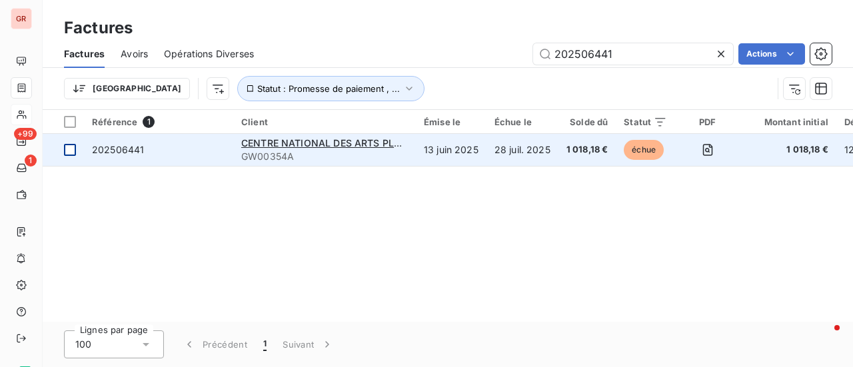
type input "202506441"
click at [69, 151] on div at bounding box center [70, 150] width 12 height 12
click at [116, 152] on span "202506441" at bounding box center [118, 149] width 52 height 11
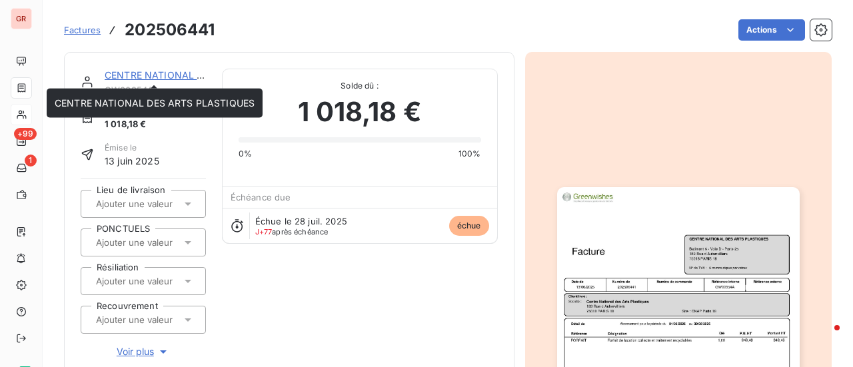
click at [171, 77] on link "CENTRE NATIONAL DES ARTS PLASTIQUES" at bounding box center [205, 74] width 200 height 11
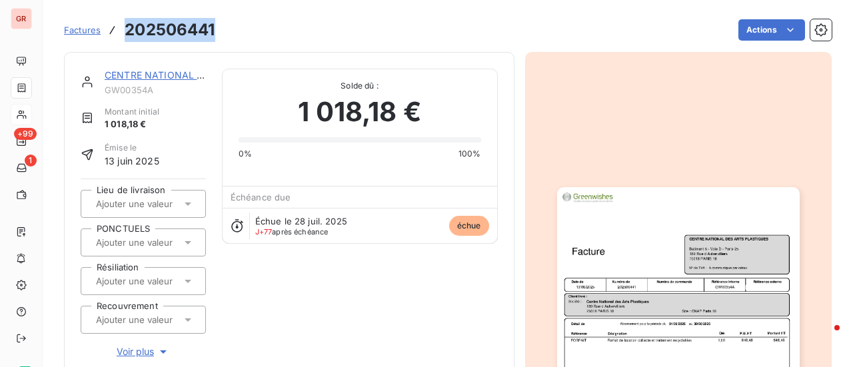
drag, startPoint x: 216, startPoint y: 28, endPoint x: 122, endPoint y: 33, distance: 94.1
click at [122, 33] on div "Factures 202506441 Actions" at bounding box center [448, 30] width 768 height 28
copy h3 "202506441"
drag, startPoint x: 245, startPoint y: 27, endPoint x: 229, endPoint y: 27, distance: 16.0
click at [245, 27] on div "Actions" at bounding box center [531, 29] width 601 height 21
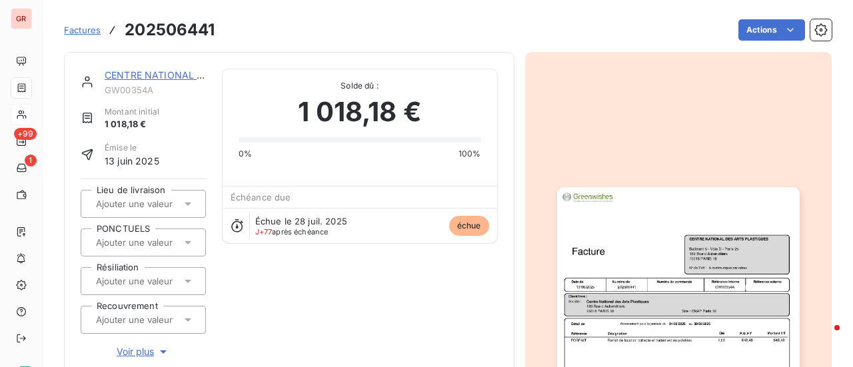
click at [221, 30] on div "Factures 202506441 Actions" at bounding box center [448, 30] width 768 height 28
click at [216, 29] on div "Factures 202506441 Actions" at bounding box center [448, 30] width 768 height 28
drag, startPoint x: 124, startPoint y: 32, endPoint x: 222, endPoint y: 31, distance: 98.0
click at [222, 31] on div "Factures 202506441 Actions" at bounding box center [448, 30] width 768 height 28
click at [172, 71] on link "CENTRE NATIONAL DES ARTS PLASTIQUES" at bounding box center [205, 74] width 200 height 11
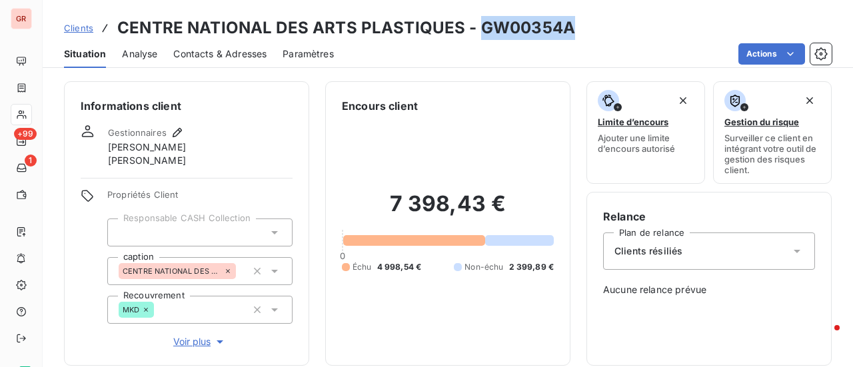
drag, startPoint x: 577, startPoint y: 27, endPoint x: 476, endPoint y: 33, distance: 101.5
click at [476, 33] on div "Clients CENTRE NATIONAL DES ARTS PLASTIQUES - GW00354A" at bounding box center [448, 28] width 811 height 24
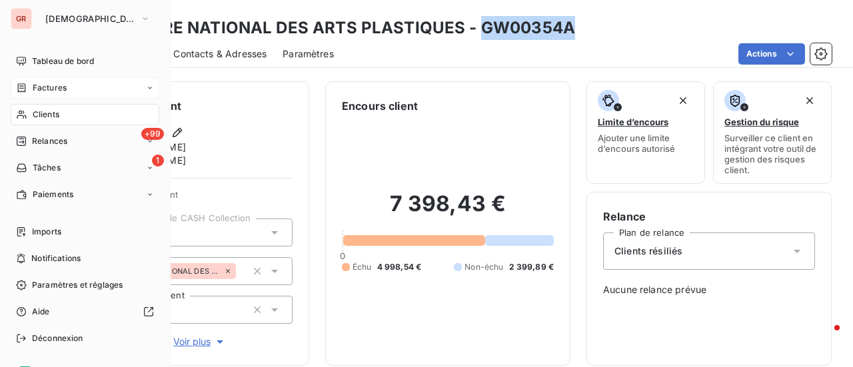
drag, startPoint x: 63, startPoint y: 89, endPoint x: 115, endPoint y: 81, distance: 52.0
click at [63, 89] on span "Factures" at bounding box center [50, 88] width 34 height 12
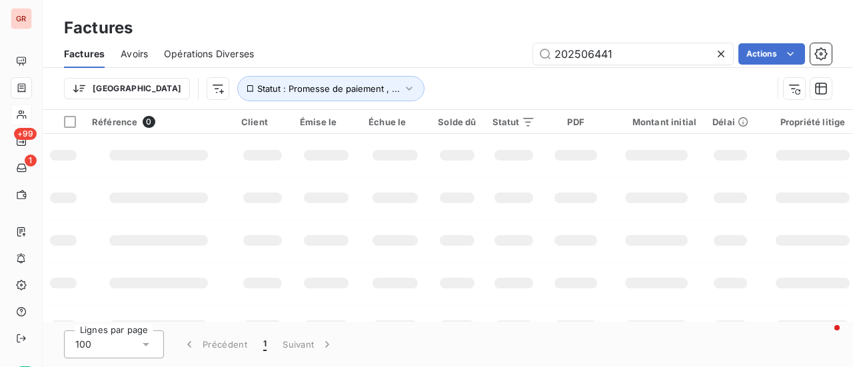
drag, startPoint x: 645, startPoint y: 53, endPoint x: 392, endPoint y: 83, distance: 254.5
click at [411, 82] on div "Factures Avoirs Opérations Diverses 202506441 Actions Trier Statut : Promesse d…" at bounding box center [448, 74] width 811 height 69
click at [556, 54] on input "202409726" at bounding box center [633, 53] width 200 height 21
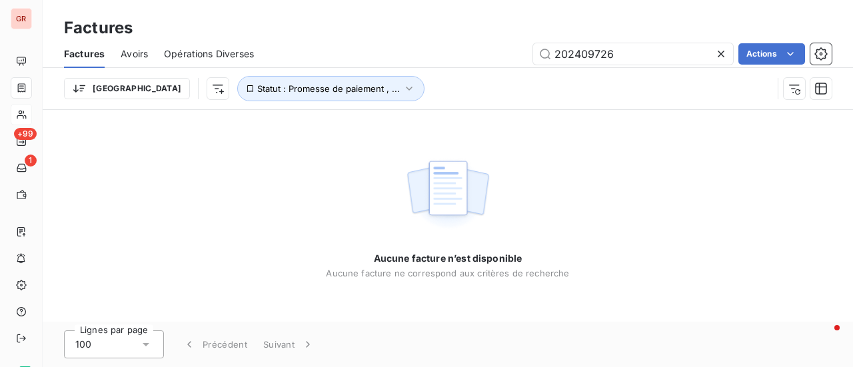
type input "202409726"
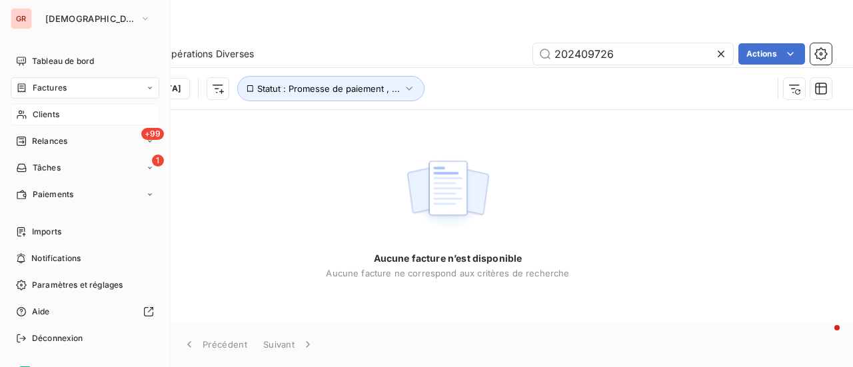
click at [45, 87] on span "Factures" at bounding box center [50, 88] width 34 height 12
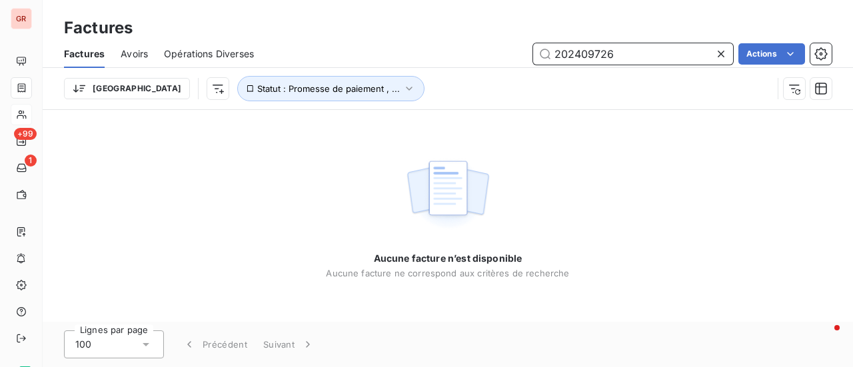
click at [627, 57] on input "202409726" at bounding box center [633, 53] width 200 height 21
drag, startPoint x: 627, startPoint y: 57, endPoint x: 296, endPoint y: 107, distance: 335.2
click at [305, 107] on div "Factures Avoirs Opérations Diverses 202409726 Actions Trier Statut : Promesse d…" at bounding box center [448, 74] width 811 height 69
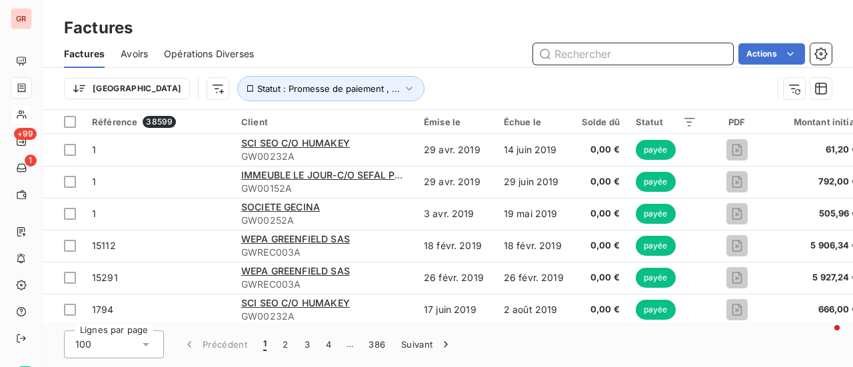
click at [587, 47] on input "text" at bounding box center [633, 53] width 200 height 21
paste input "202409726"
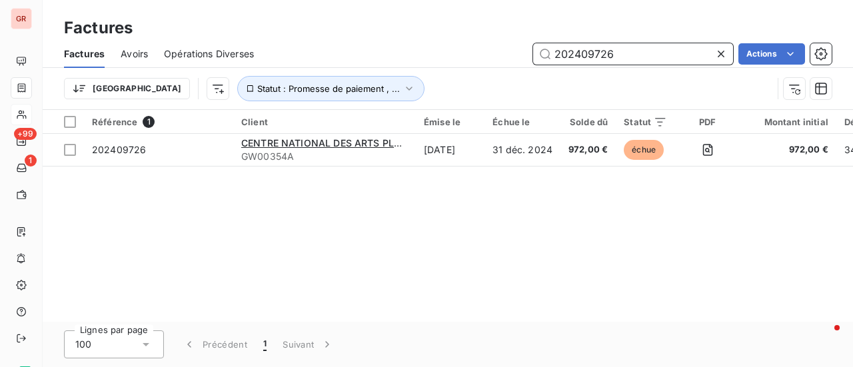
type input "202409726"
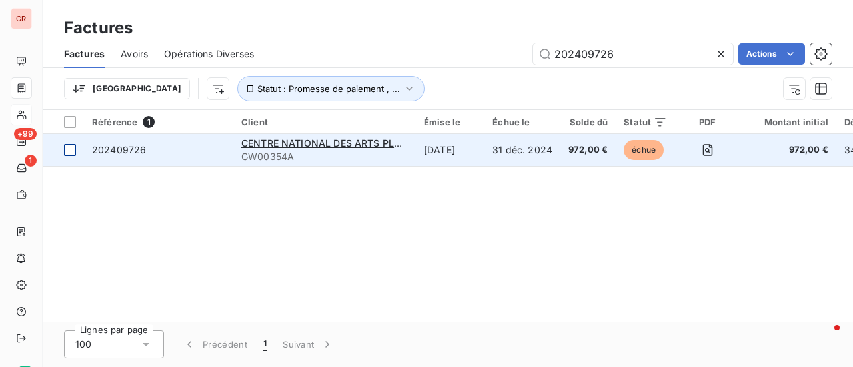
drag, startPoint x: 69, startPoint y: 152, endPoint x: 83, endPoint y: 151, distance: 13.4
click at [69, 152] on div at bounding box center [70, 150] width 12 height 12
click at [324, 141] on span "CENTRE NATIONAL DES ARTS PLASTIQUES" at bounding box center [341, 142] width 200 height 11
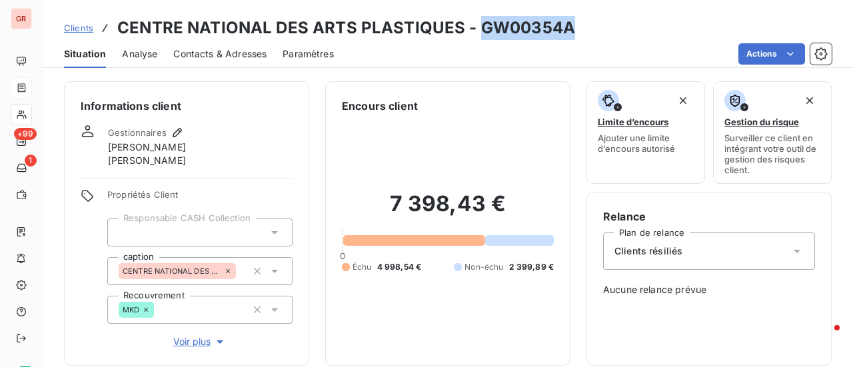
drag, startPoint x: 571, startPoint y: 29, endPoint x: 479, endPoint y: 32, distance: 92.1
click at [479, 32] on div "Clients CENTRE NATIONAL DES ARTS PLASTIQUES - GW00354A" at bounding box center [448, 28] width 811 height 24
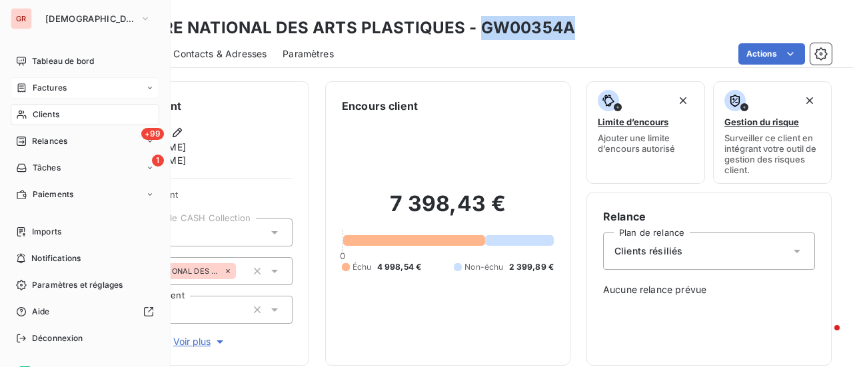
drag, startPoint x: 57, startPoint y: 83, endPoint x: 122, endPoint y: 83, distance: 65.3
click at [57, 83] on span "Factures" at bounding box center [50, 88] width 34 height 12
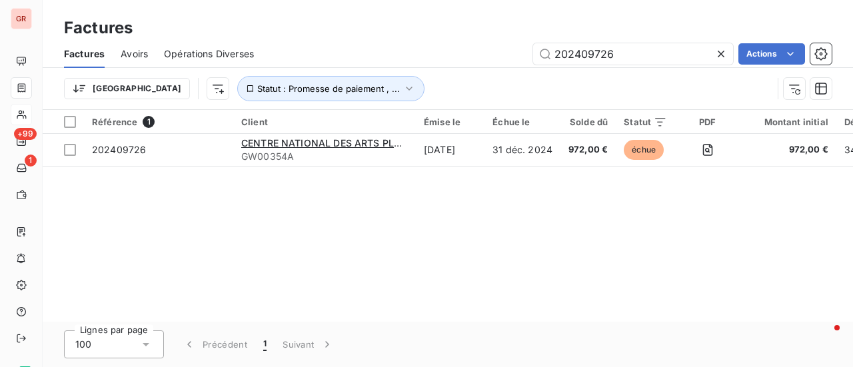
drag, startPoint x: 634, startPoint y: 55, endPoint x: 402, endPoint y: 83, distance: 233.8
click at [407, 83] on div "Factures Avoirs Opérations Diverses 202409726 Actions Trier Statut : Promesse d…" at bounding box center [448, 74] width 811 height 69
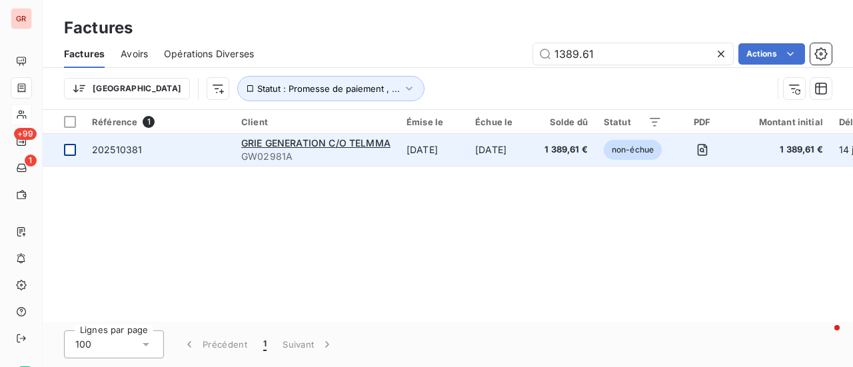
type input "1389.61"
click at [68, 148] on div at bounding box center [70, 150] width 12 height 12
click at [119, 151] on span "202510381" at bounding box center [117, 149] width 50 height 11
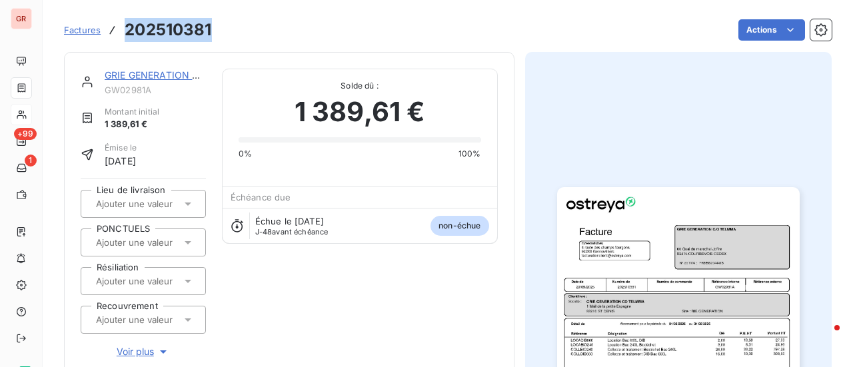
drag, startPoint x: 204, startPoint y: 30, endPoint x: 119, endPoint y: 29, distance: 85.4
click at [119, 29] on div "Factures 202510381 Actions" at bounding box center [448, 30] width 768 height 28
click at [175, 74] on link "GRIE GENERATION C/O TELMMA" at bounding box center [179, 74] width 149 height 11
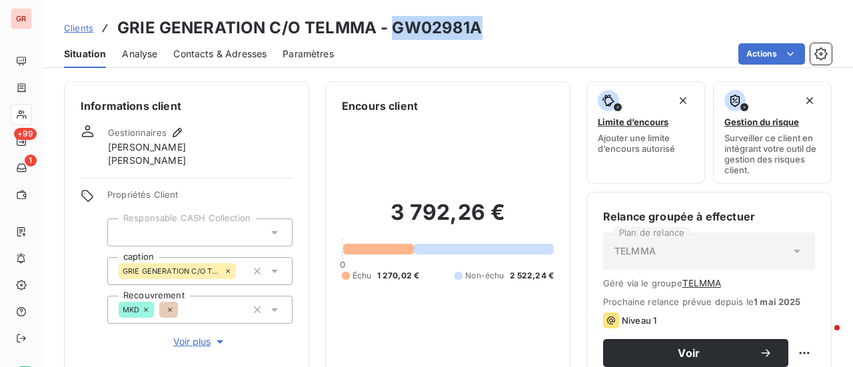
drag, startPoint x: 481, startPoint y: 23, endPoint x: 387, endPoint y: 29, distance: 93.5
click at [387, 29] on div "Clients GRIE GENERATION C/O TELMMA - GW02981A" at bounding box center [448, 28] width 811 height 24
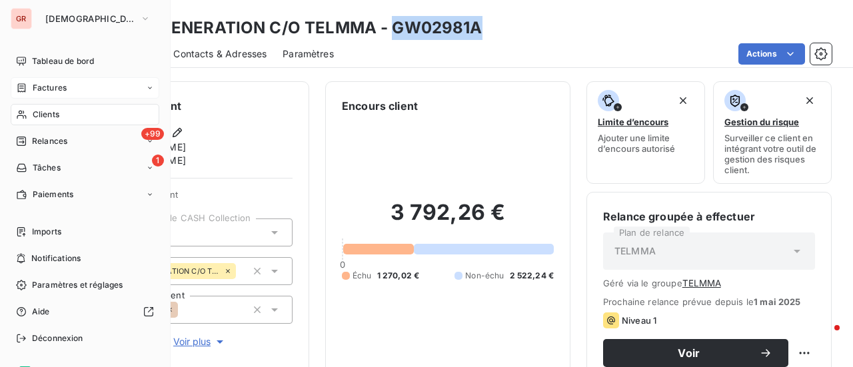
drag, startPoint x: 59, startPoint y: 87, endPoint x: 117, endPoint y: 89, distance: 58.7
click at [59, 87] on span "Factures" at bounding box center [50, 88] width 34 height 12
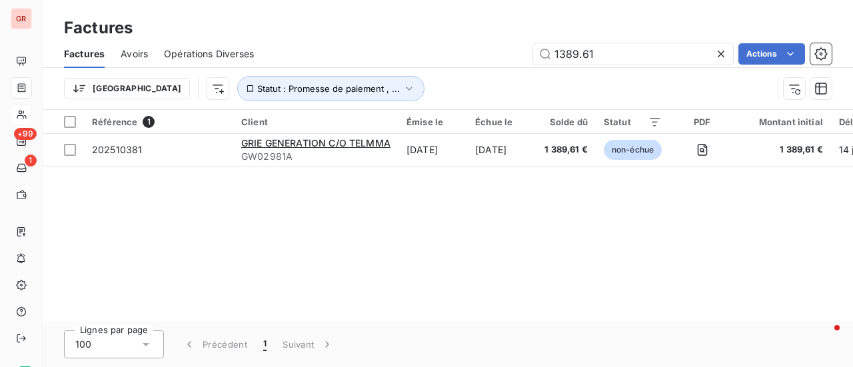
drag, startPoint x: 446, startPoint y: 61, endPoint x: 337, endPoint y: 61, distance: 108.7
click at [337, 61] on div "1389.61 Actions" at bounding box center [551, 53] width 562 height 21
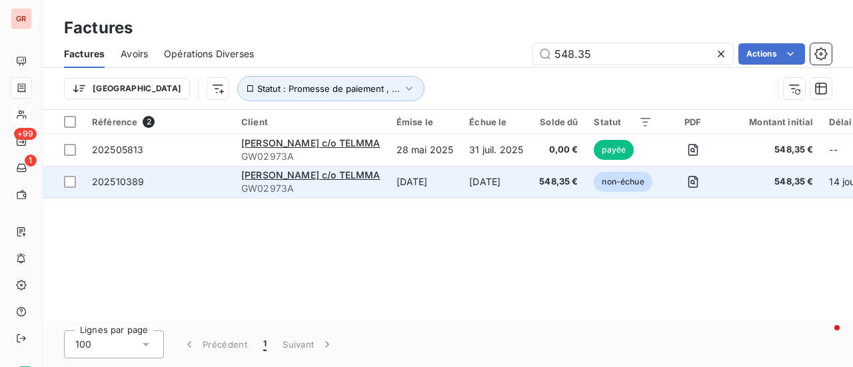
type input "548.35"
drag, startPoint x: 69, startPoint y: 183, endPoint x: 186, endPoint y: 183, distance: 116.7
click at [69, 183] on div at bounding box center [70, 182] width 12 height 12
click at [269, 179] on span "[PERSON_NAME] c/o TELMMA" at bounding box center [310, 174] width 139 height 11
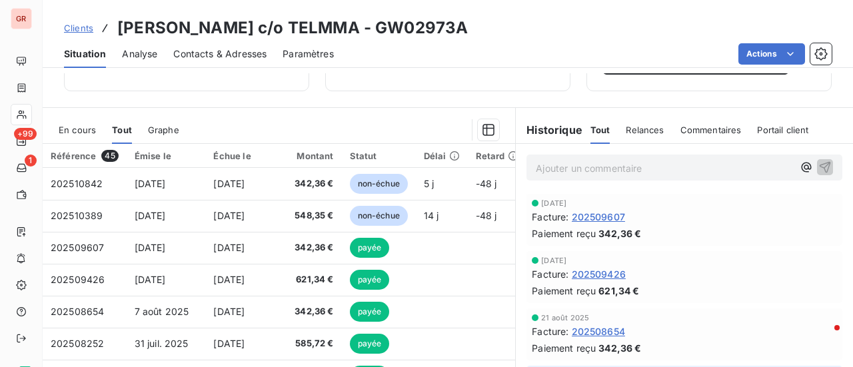
scroll to position [333, 0]
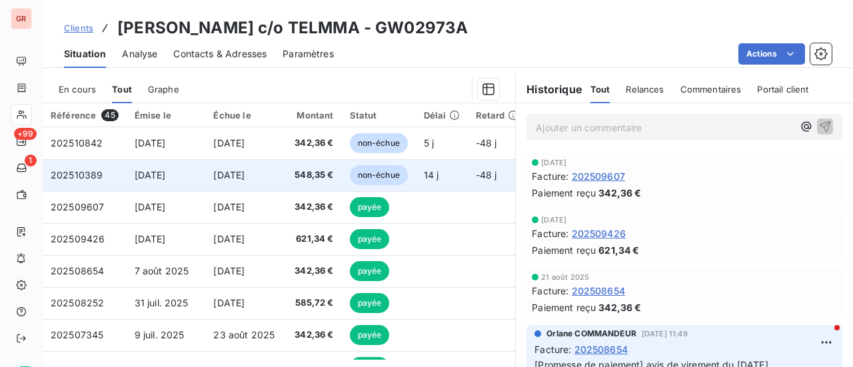
click at [74, 175] on span "202510389" at bounding box center [77, 174] width 52 height 11
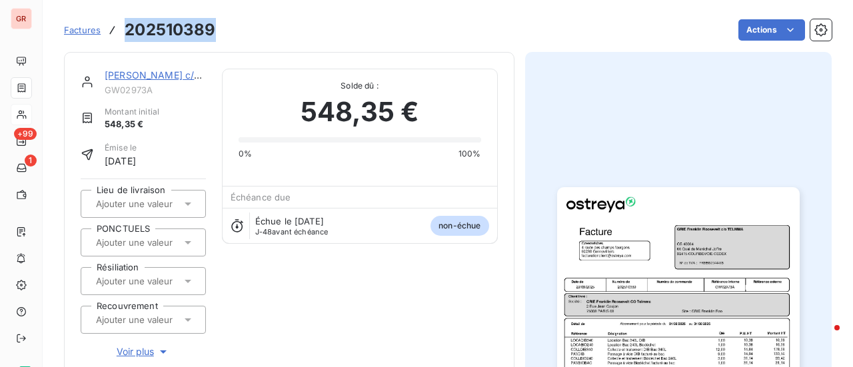
drag, startPoint x: 219, startPoint y: 27, endPoint x: 125, endPoint y: 31, distance: 94.7
click at [125, 31] on div "Factures 202510389 Actions" at bounding box center [448, 30] width 768 height 28
click at [185, 77] on link "[PERSON_NAME] c/o TELMMA" at bounding box center [174, 74] width 139 height 11
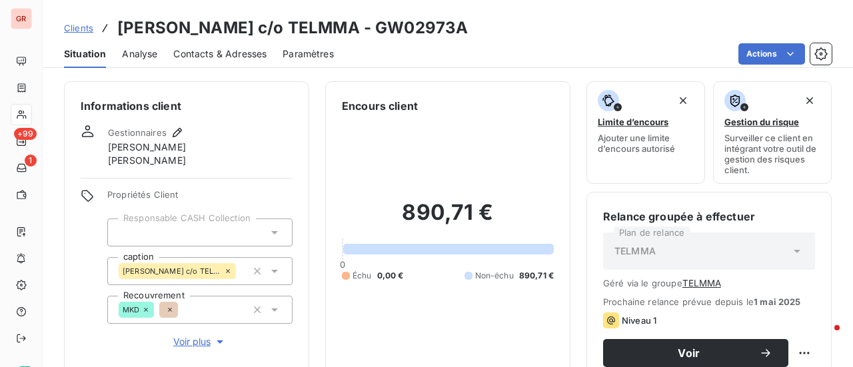
drag, startPoint x: 519, startPoint y: 33, endPoint x: 422, endPoint y: 38, distance: 96.8
click at [422, 38] on div "Clients [PERSON_NAME] c/o TELMMA - GW02973A" at bounding box center [448, 28] width 811 height 24
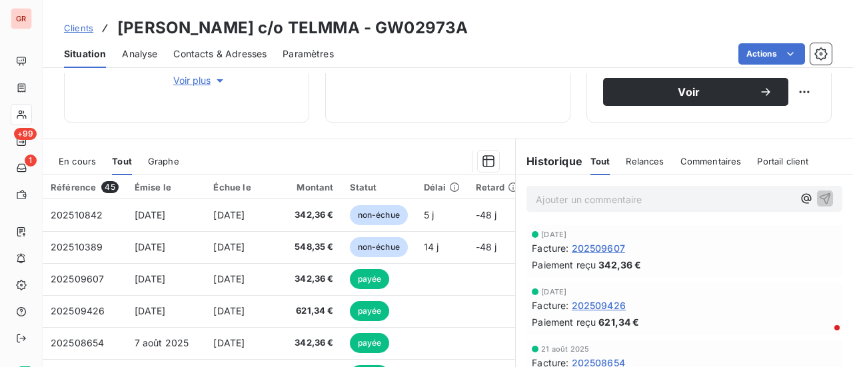
scroll to position [267, 0]
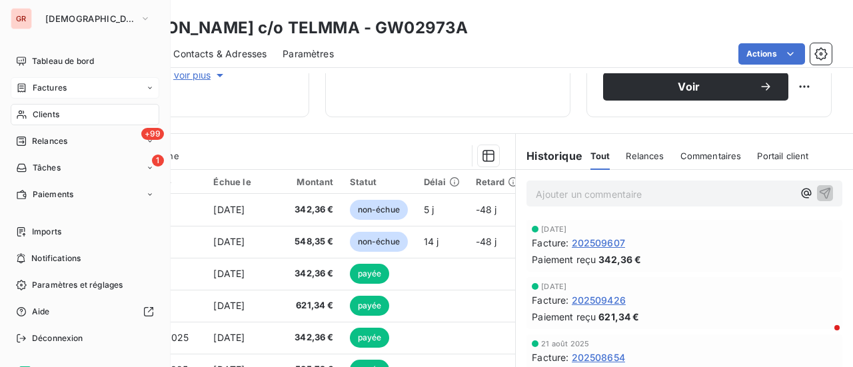
click at [60, 88] on span "Factures" at bounding box center [50, 88] width 34 height 12
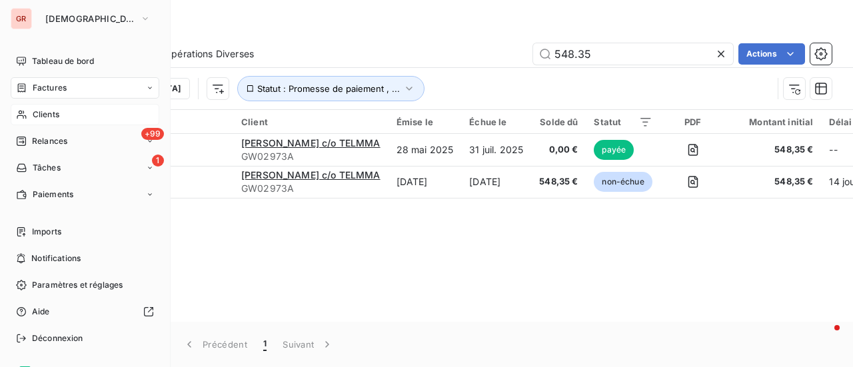
click at [63, 85] on span "Factures" at bounding box center [50, 88] width 34 height 12
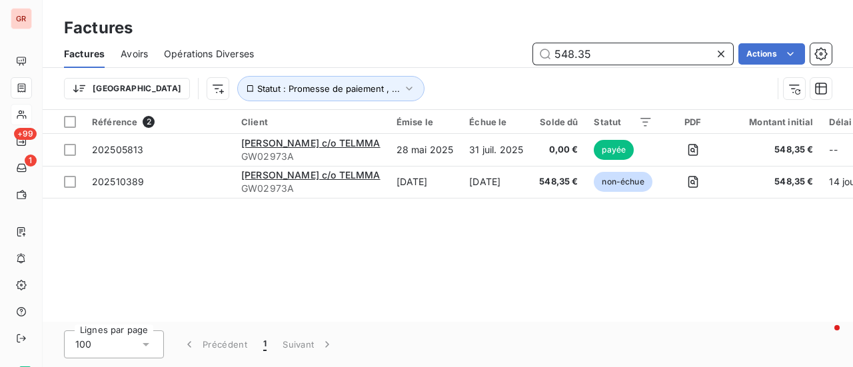
drag, startPoint x: 593, startPoint y: 61, endPoint x: 430, endPoint y: 63, distance: 162.7
click at [431, 63] on div "548.35 Actions" at bounding box center [551, 53] width 562 height 21
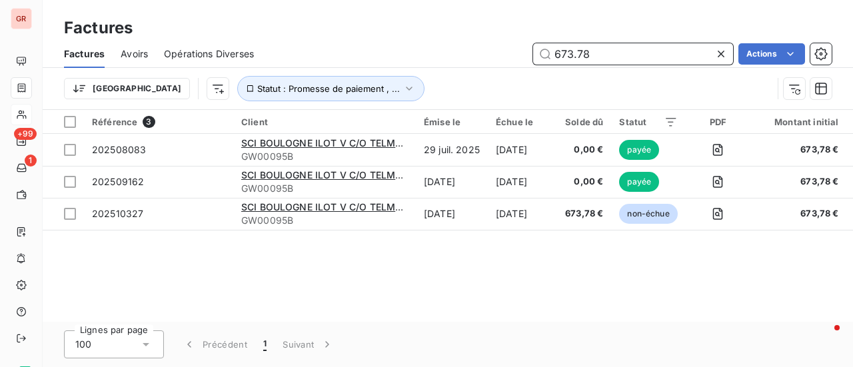
type input "673.78"
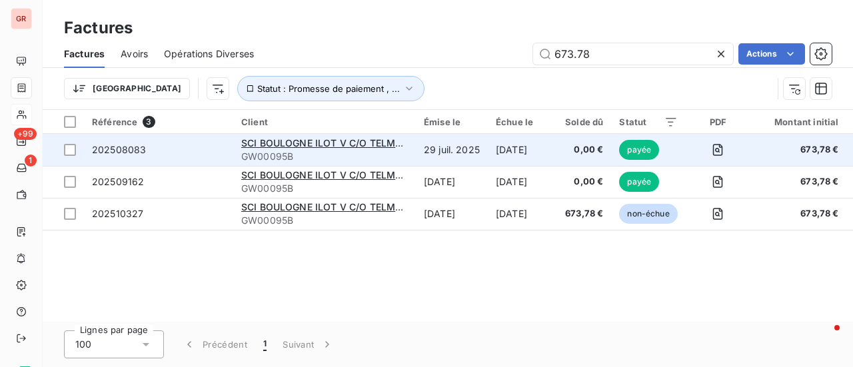
drag, startPoint x: 70, startPoint y: 147, endPoint x: 155, endPoint y: 149, distance: 85.4
click at [70, 147] on div at bounding box center [70, 150] width 12 height 12
click at [313, 143] on span "SCI BOULOGNE ILOT V C/O TELMMA PG 1312" at bounding box center [345, 142] width 209 height 11
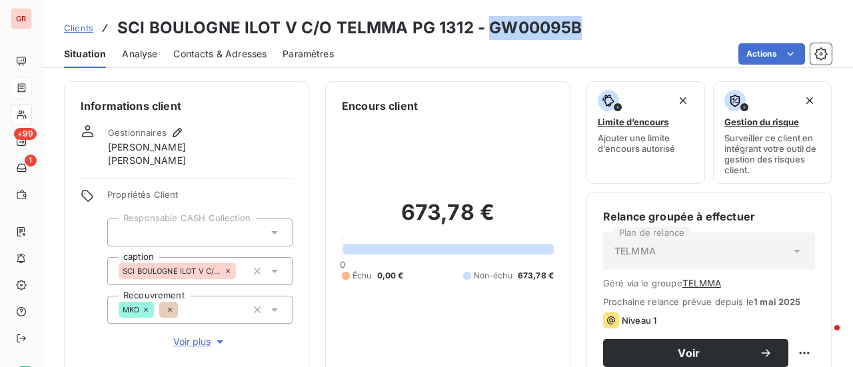
drag, startPoint x: 579, startPoint y: 31, endPoint x: 484, endPoint y: 34, distance: 95.4
click at [484, 34] on div "Clients SCI BOULOGNE ILOT V C/O TELMMA PG 1312 - GW00095B" at bounding box center [448, 28] width 811 height 24
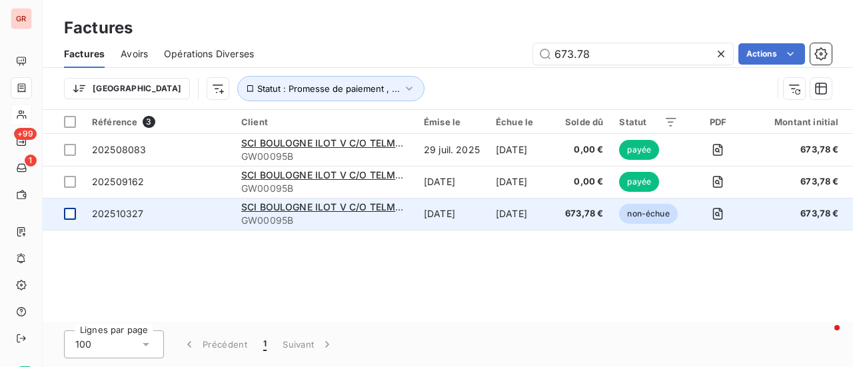
click at [73, 214] on div at bounding box center [70, 214] width 12 height 12
click at [127, 214] on span "202510327" at bounding box center [117, 213] width 51 height 11
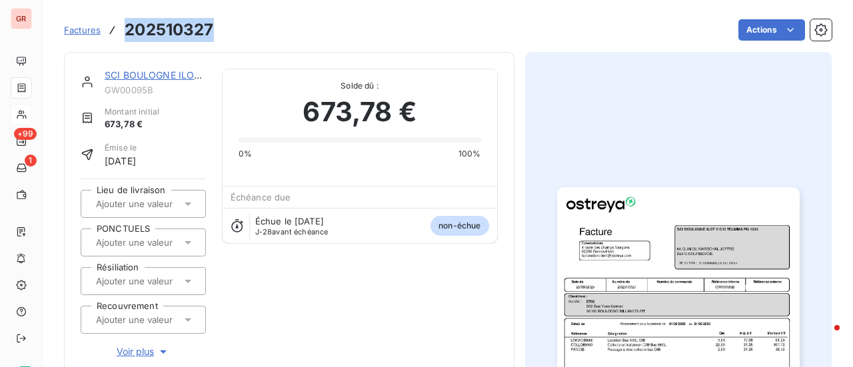
drag, startPoint x: 218, startPoint y: 31, endPoint x: 121, endPoint y: 31, distance: 96.7
click at [121, 31] on div "Factures 202510327 Actions" at bounding box center [448, 30] width 768 height 28
click at [149, 81] on div "SCI BOULOGNE ILOT V C/O TELMMA PG 1312" at bounding box center [155, 75] width 101 height 13
click at [181, 73] on link "SCI BOULOGNE ILOT V C/O TELMMA PG 1312" at bounding box center [209, 74] width 209 height 11
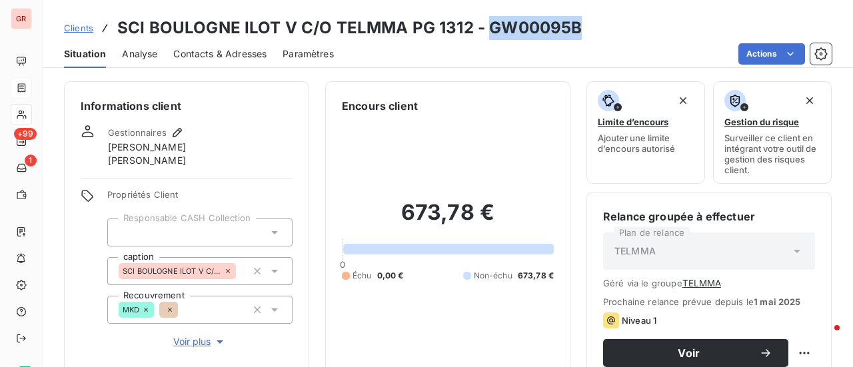
drag, startPoint x: 575, startPoint y: 25, endPoint x: 483, endPoint y: 33, distance: 92.3
click at [483, 33] on h3 "SCI BOULOGNE ILOT V C/O TELMMA PG 1312 - GW00095B" at bounding box center [349, 28] width 465 height 24
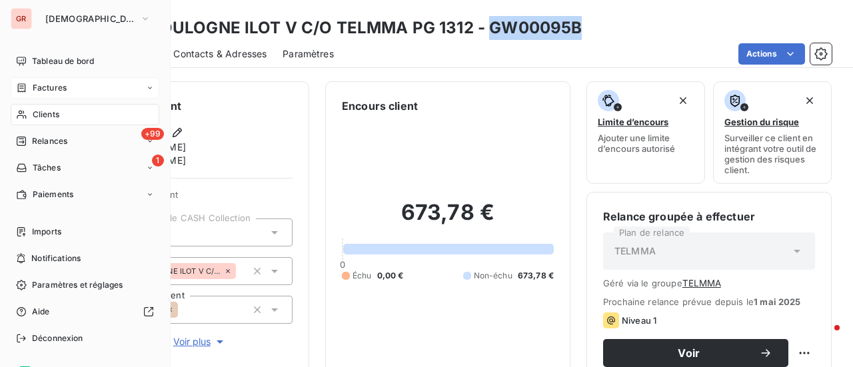
click at [60, 84] on span "Factures" at bounding box center [50, 88] width 34 height 12
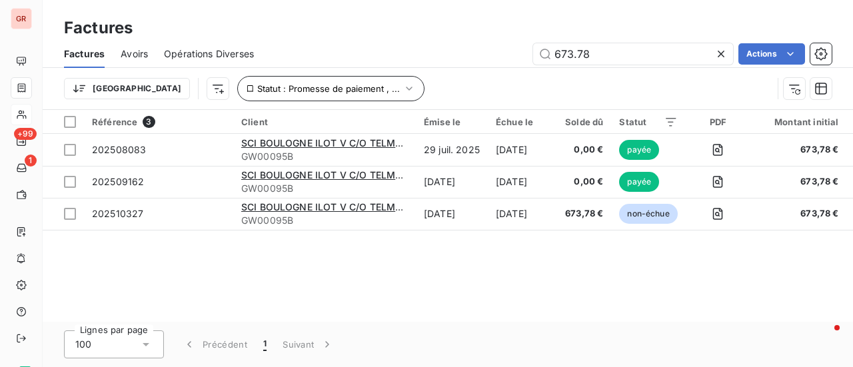
drag, startPoint x: 621, startPoint y: 50, endPoint x: 305, endPoint y: 89, distance: 318.5
click at [357, 79] on div "Factures Avoirs Opérations Diverses 673.78 Actions Trier Statut : Promesse de p…" at bounding box center [448, 74] width 811 height 69
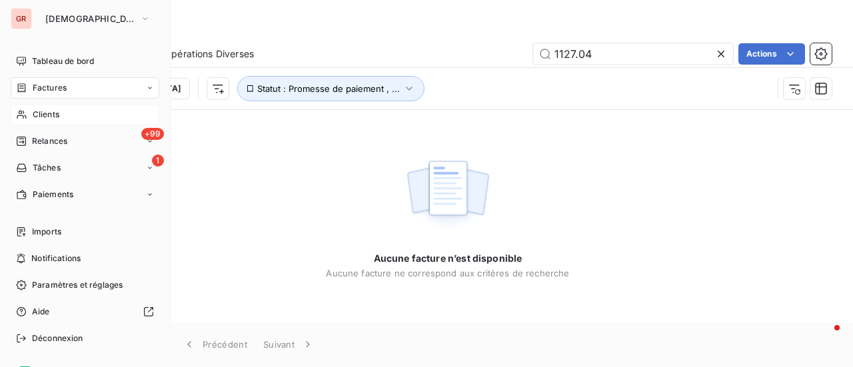
drag, startPoint x: 49, startPoint y: 89, endPoint x: 115, endPoint y: 98, distance: 65.9
click at [49, 89] on span "Factures" at bounding box center [50, 88] width 34 height 12
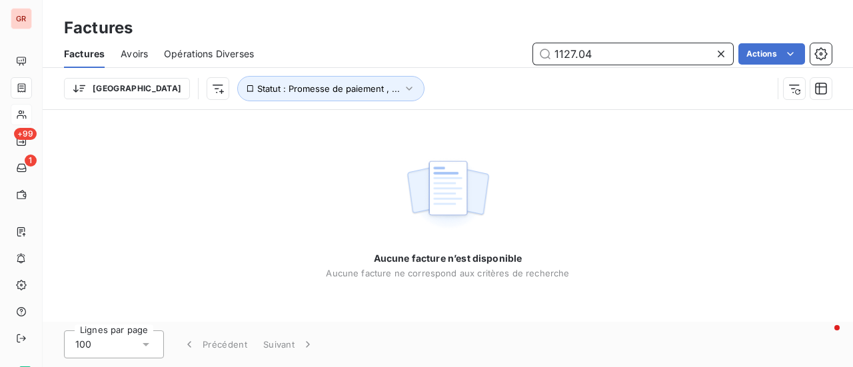
drag, startPoint x: 533, startPoint y: 67, endPoint x: 432, endPoint y: 79, distance: 102.1
click at [445, 78] on div "Factures Avoirs Opérations Diverses 1127.04 Actions Trier Statut : Promesse de …" at bounding box center [448, 74] width 811 height 69
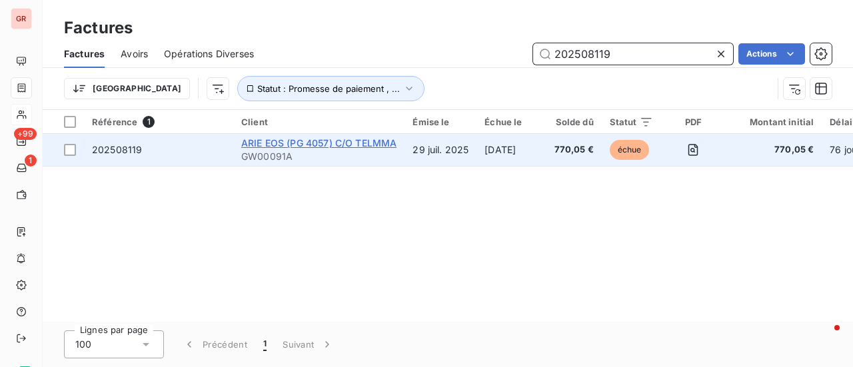
type input "202508119"
click at [321, 142] on span "ARIE EOS (PG 4057) C/O TELMMA" at bounding box center [318, 142] width 155 height 11
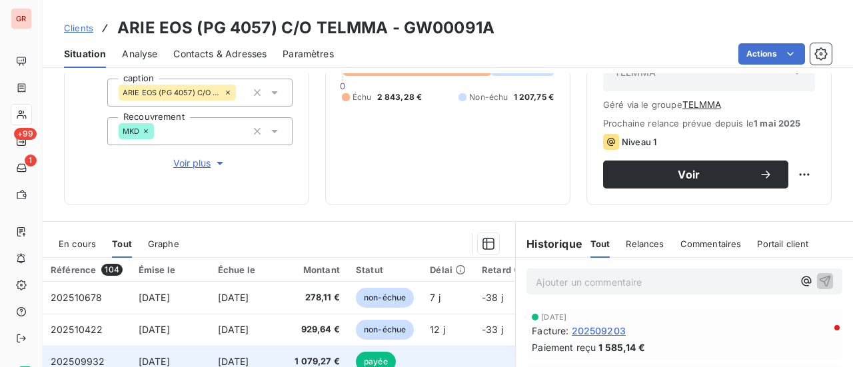
scroll to position [333, 0]
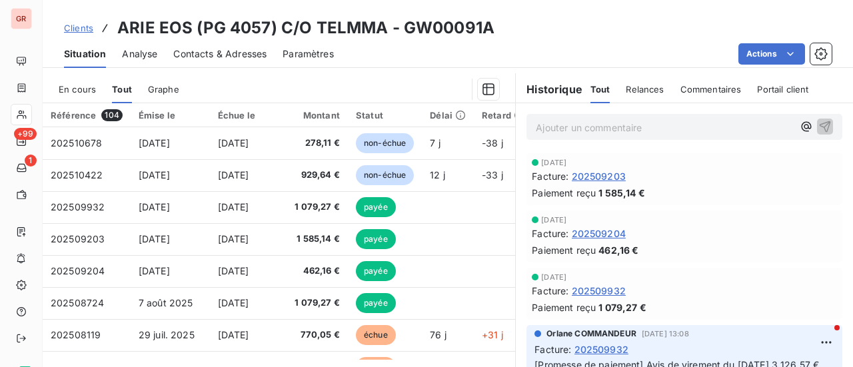
click at [73, 87] on span "En cours" at bounding box center [77, 89] width 37 height 11
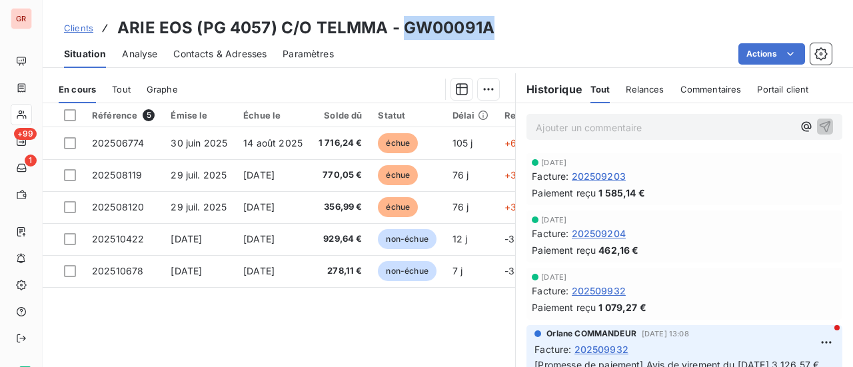
drag, startPoint x: 493, startPoint y: 28, endPoint x: 399, endPoint y: 31, distance: 94.0
click at [399, 31] on div "Clients ARIE EOS (PG 4057) C/O TELMMA - GW00091A" at bounding box center [448, 28] width 811 height 24
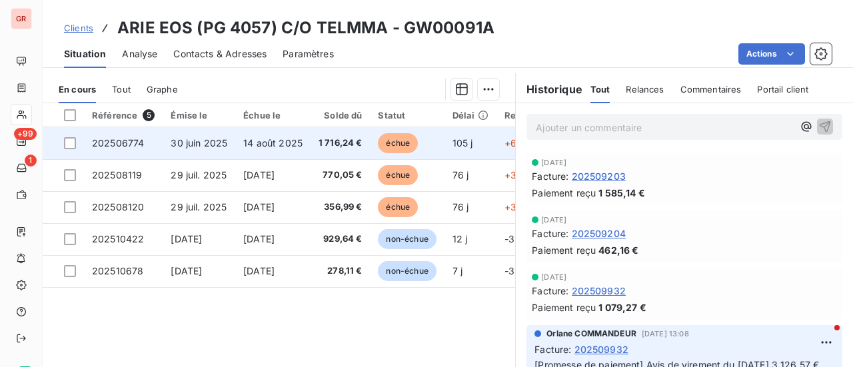
drag, startPoint x: 69, startPoint y: 145, endPoint x: 87, endPoint y: 145, distance: 17.3
click at [69, 145] on div at bounding box center [70, 143] width 12 height 12
click at [119, 147] on td "202506774" at bounding box center [123, 143] width 79 height 32
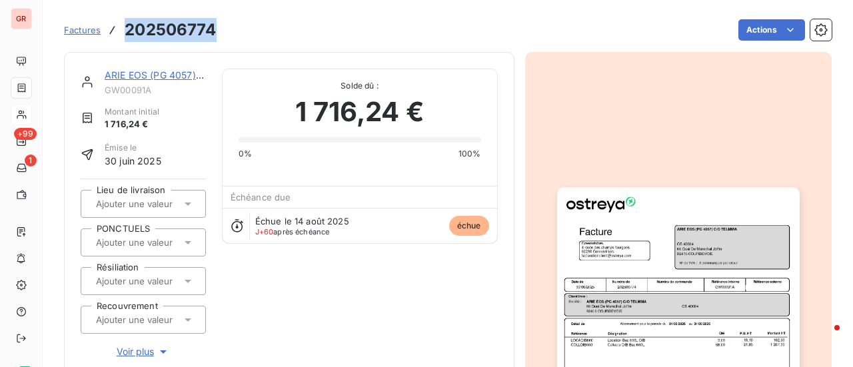
drag, startPoint x: 219, startPoint y: 31, endPoint x: 119, endPoint y: 25, distance: 100.2
click at [119, 25] on div "Factures 202506774 Actions" at bounding box center [448, 30] width 768 height 28
click at [145, 77] on link "ARIE EOS (PG 4057) C/O TELMMA" at bounding box center [182, 74] width 155 height 11
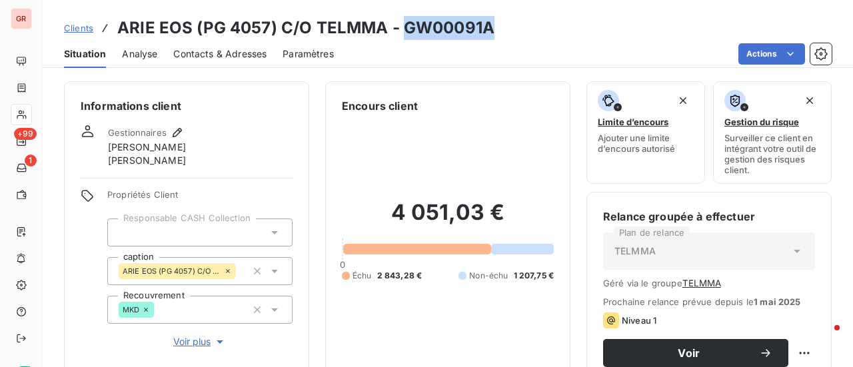
drag, startPoint x: 497, startPoint y: 30, endPoint x: 400, endPoint y: 35, distance: 96.8
click at [400, 35] on div "Clients ARIE EOS (PG 4057) C/O TELMMA - GW00091A" at bounding box center [448, 28] width 811 height 24
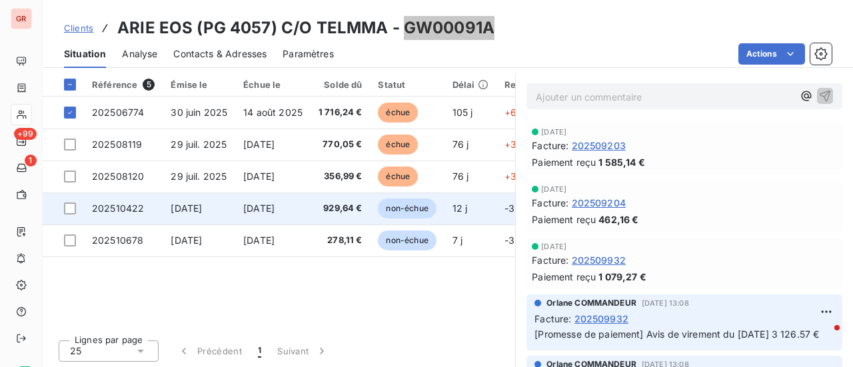
scroll to position [365, 0]
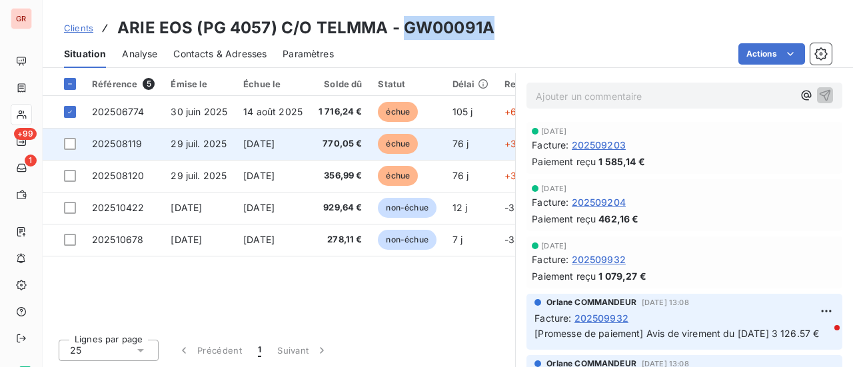
drag, startPoint x: 65, startPoint y: 142, endPoint x: 89, endPoint y: 142, distance: 24.0
click at [65, 142] on div at bounding box center [70, 144] width 12 height 12
click at [124, 143] on span "202508119" at bounding box center [117, 143] width 50 height 11
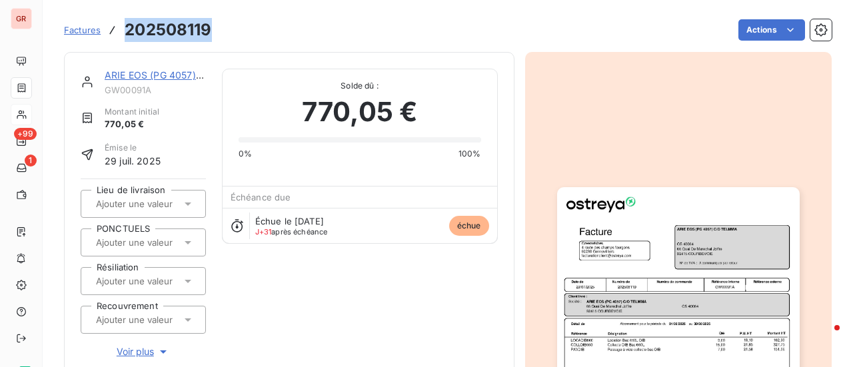
drag, startPoint x: 212, startPoint y: 31, endPoint x: 124, endPoint y: 33, distance: 88.0
click at [124, 33] on div "Factures 202508119 Actions" at bounding box center [448, 30] width 768 height 28
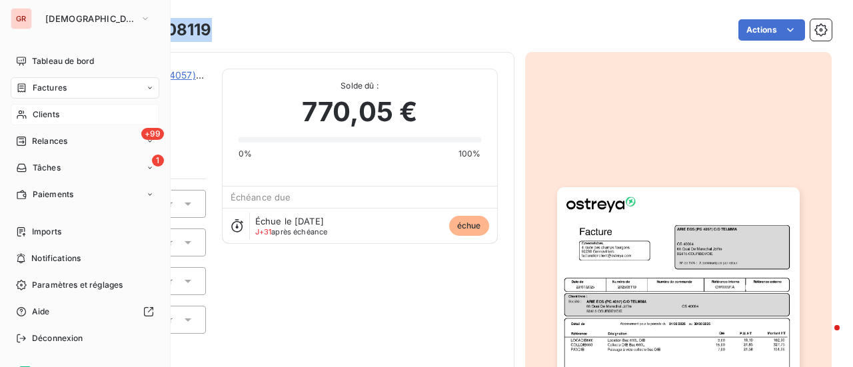
click at [55, 86] on span "Factures" at bounding box center [50, 88] width 34 height 12
click at [53, 89] on span "Factures" at bounding box center [50, 88] width 34 height 12
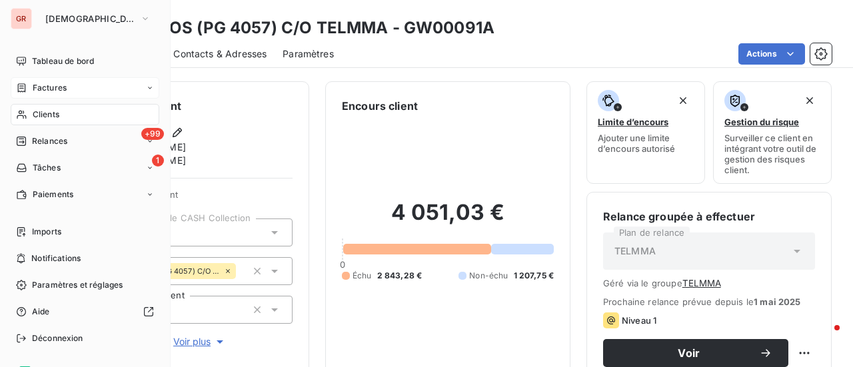
click at [59, 83] on span "Factures" at bounding box center [50, 88] width 34 height 12
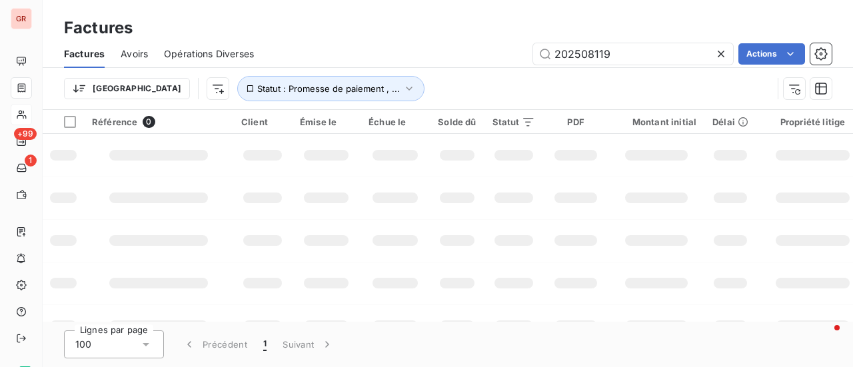
drag, startPoint x: 567, startPoint y: 59, endPoint x: 382, endPoint y: 73, distance: 185.2
click at [414, 70] on div "Factures Avoirs Opérations Diverses 202508119 Actions Trier Statut : Promesse d…" at bounding box center [448, 74] width 811 height 69
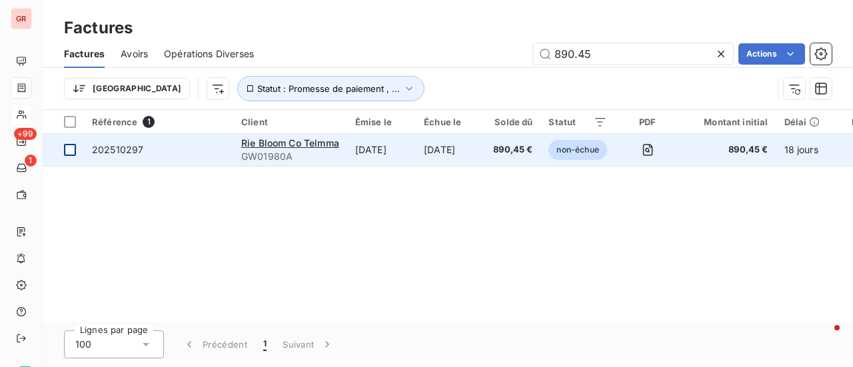
type input "890.45"
click at [71, 147] on div at bounding box center [70, 150] width 12 height 12
click at [104, 153] on span "202510297" at bounding box center [117, 149] width 51 height 11
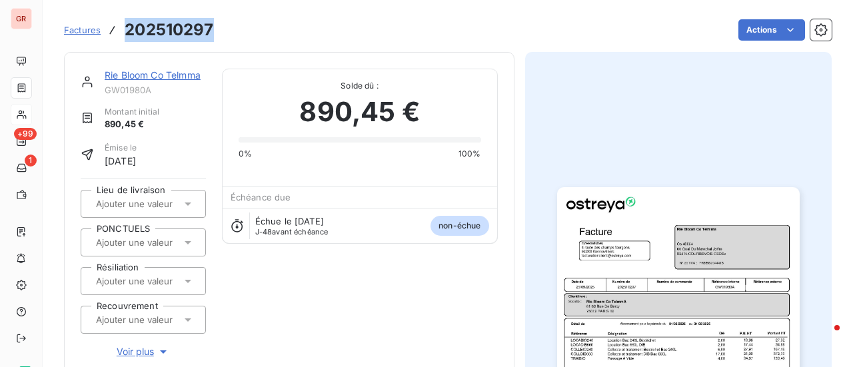
drag, startPoint x: 220, startPoint y: 26, endPoint x: 128, endPoint y: 34, distance: 92.4
click at [128, 34] on div "Factures 202510297 Actions" at bounding box center [448, 30] width 768 height 28
click at [185, 79] on link "Rie Bloom Co Telmma" at bounding box center [153, 74] width 96 height 11
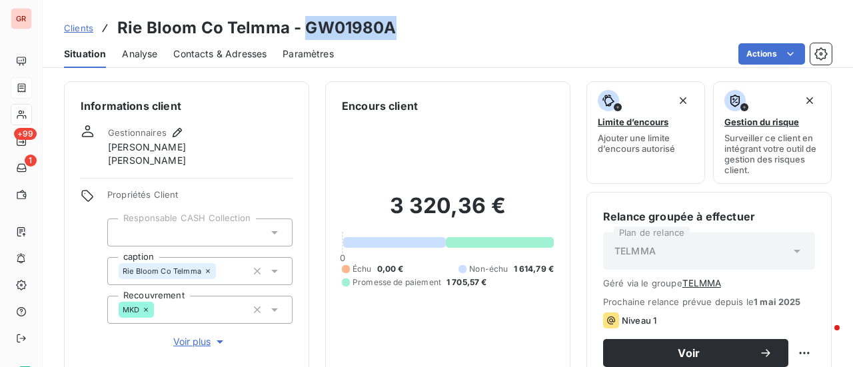
drag, startPoint x: 395, startPoint y: 31, endPoint x: 303, endPoint y: 35, distance: 92.1
click at [303, 35] on div "Clients Rie Bloom Co Telmma - GW01980A" at bounding box center [448, 28] width 811 height 24
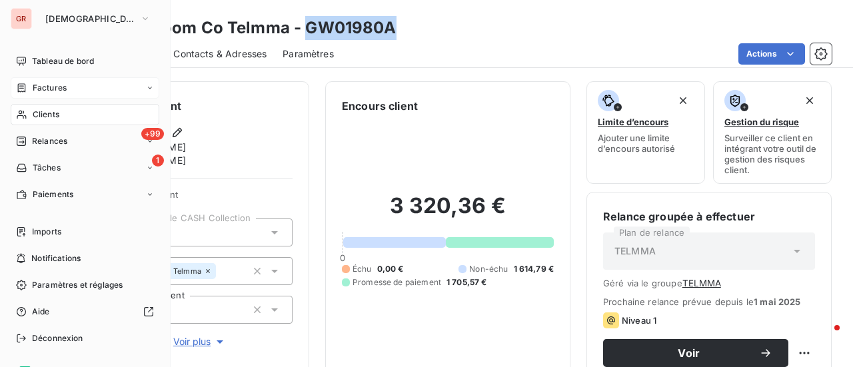
drag, startPoint x: 50, startPoint y: 87, endPoint x: 145, endPoint y: 87, distance: 95.3
click at [50, 87] on span "Factures" at bounding box center [50, 88] width 34 height 12
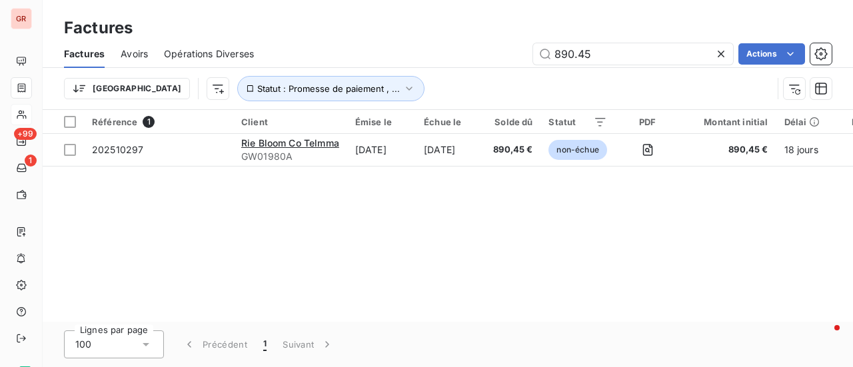
drag, startPoint x: 616, startPoint y: 56, endPoint x: 325, endPoint y: 59, distance: 290.7
click at [344, 59] on div "890.45 Actions" at bounding box center [551, 53] width 562 height 21
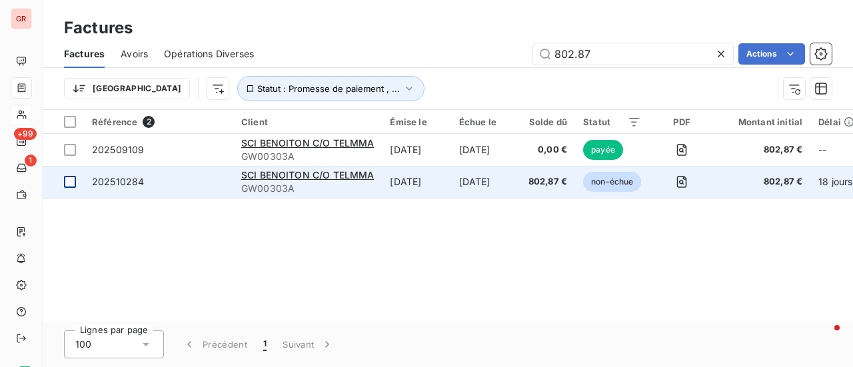
type input "802.87"
click at [71, 183] on div at bounding box center [70, 182] width 12 height 12
click at [114, 183] on span "202510284" at bounding box center [118, 181] width 52 height 11
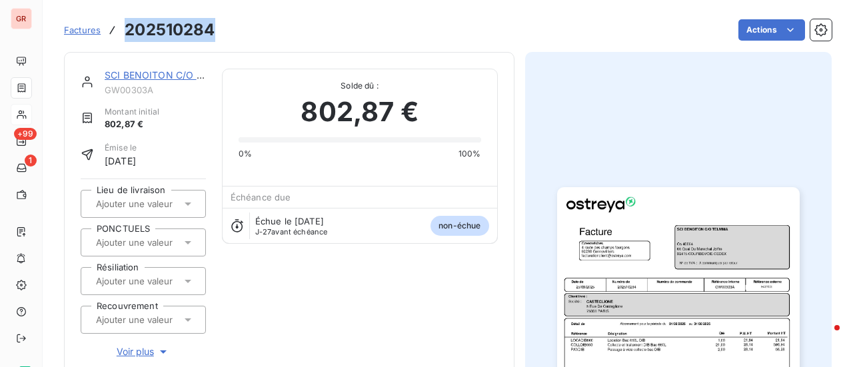
drag, startPoint x: 174, startPoint y: 34, endPoint x: 121, endPoint y: 35, distance: 52.7
click at [121, 35] on div "Factures 202510284 Actions" at bounding box center [448, 30] width 768 height 28
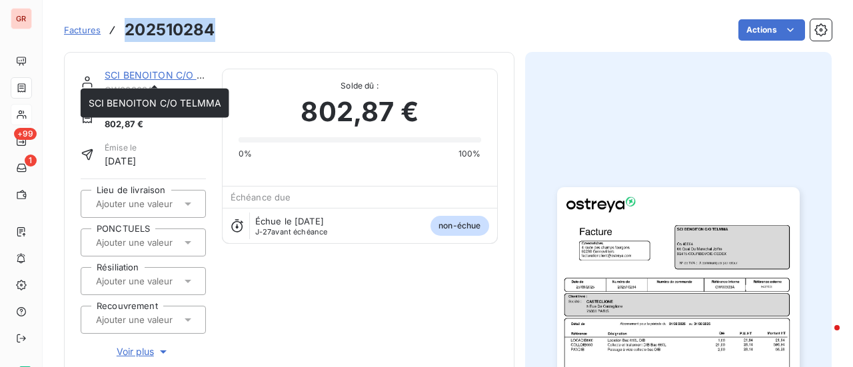
click at [173, 72] on link "SCI BENOITON C/O TELMMA" at bounding box center [171, 74] width 133 height 11
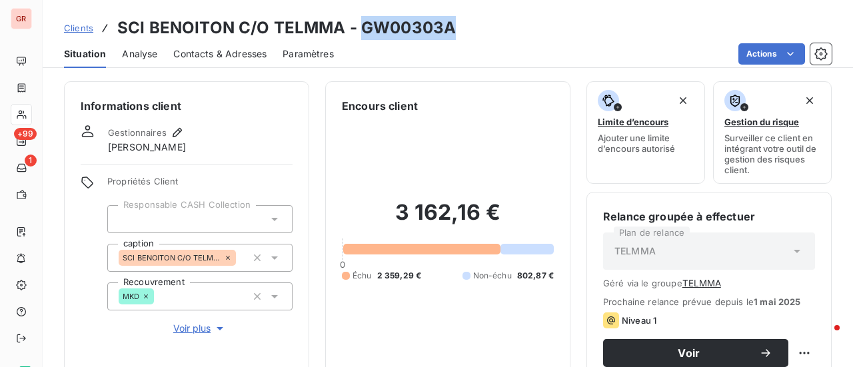
drag, startPoint x: 453, startPoint y: 27, endPoint x: 365, endPoint y: 33, distance: 88.2
click at [362, 33] on div "Clients SCI BENOITON C/O TELMMA - GW00303A" at bounding box center [448, 28] width 811 height 24
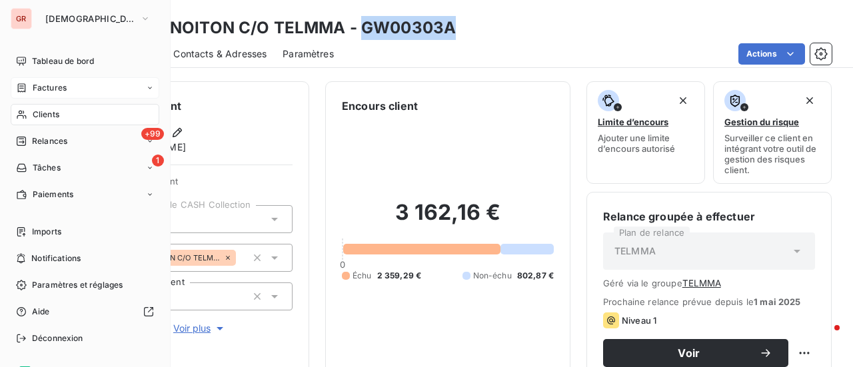
drag, startPoint x: 61, startPoint y: 87, endPoint x: 115, endPoint y: 79, distance: 53.9
click at [61, 87] on span "Factures" at bounding box center [50, 88] width 34 height 12
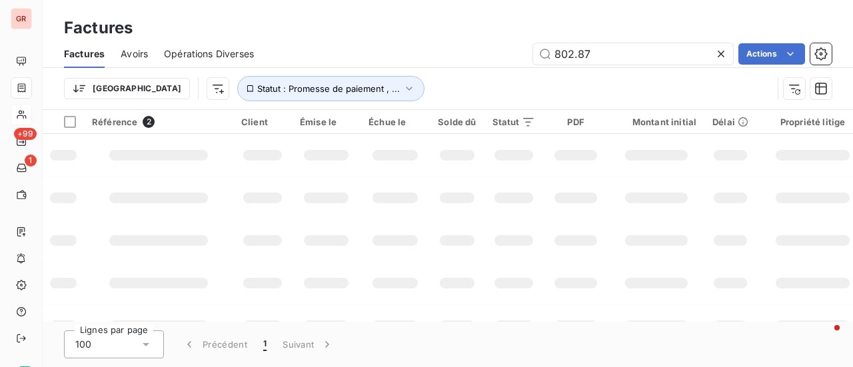
drag, startPoint x: 599, startPoint y: 53, endPoint x: 343, endPoint y: 69, distance: 255.8
click at [360, 69] on div "Factures Avoirs Opérations Diverses 802.87 Actions Trier Statut : Promesse de p…" at bounding box center [448, 74] width 811 height 69
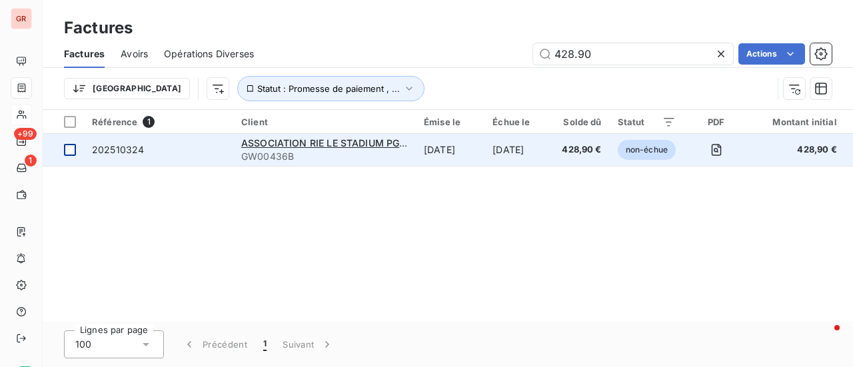
type input "428.90"
click at [65, 151] on div at bounding box center [70, 150] width 12 height 12
click at [132, 151] on span "202510324" at bounding box center [118, 149] width 52 height 11
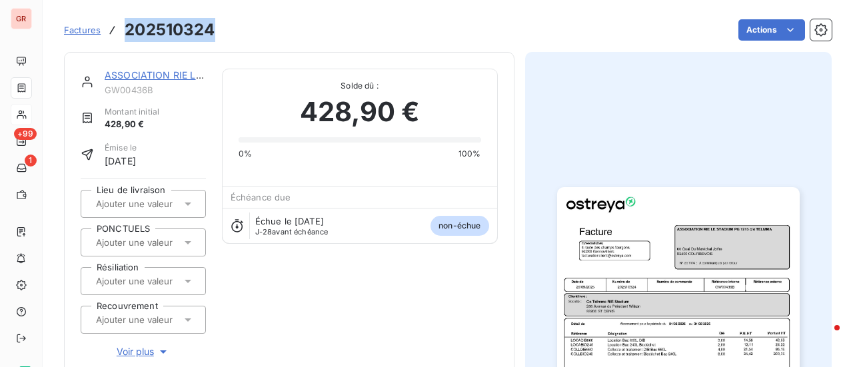
drag, startPoint x: 216, startPoint y: 29, endPoint x: 123, endPoint y: 29, distance: 93.3
click at [123, 29] on div "Factures 202510324 Actions" at bounding box center [448, 30] width 768 height 28
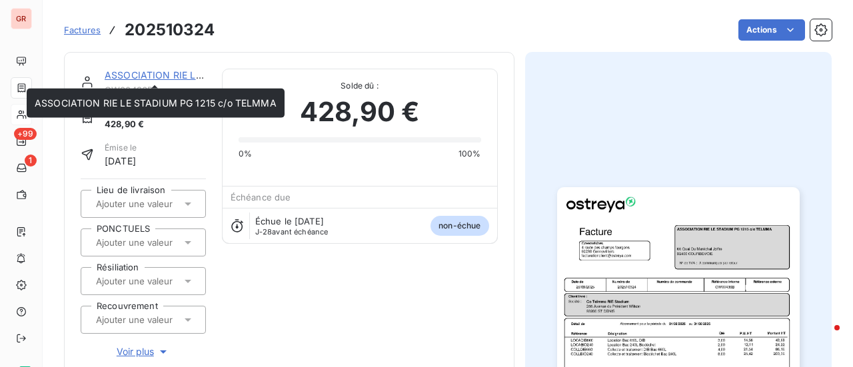
click at [179, 75] on link "ASSOCIATION RIE LE STADIUM PG 1215 c/o TELMMA" at bounding box center [226, 74] width 242 height 11
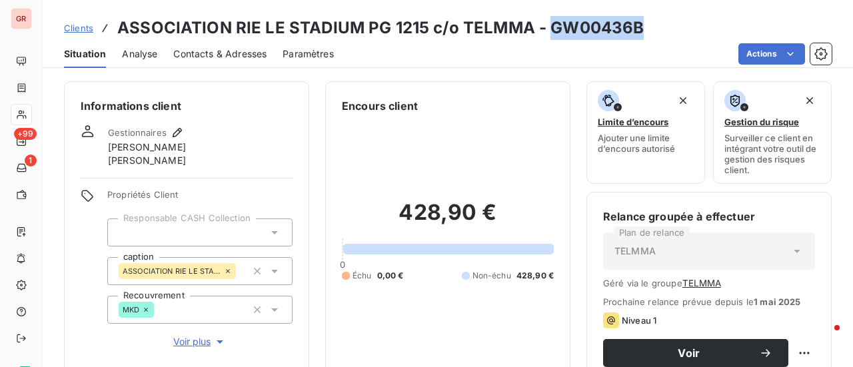
drag, startPoint x: 638, startPoint y: 30, endPoint x: 551, endPoint y: 34, distance: 87.4
click at [551, 34] on h3 "ASSOCIATION RIE LE STADIUM PG 1215 c/o TELMMA - GW00436B" at bounding box center [380, 28] width 527 height 24
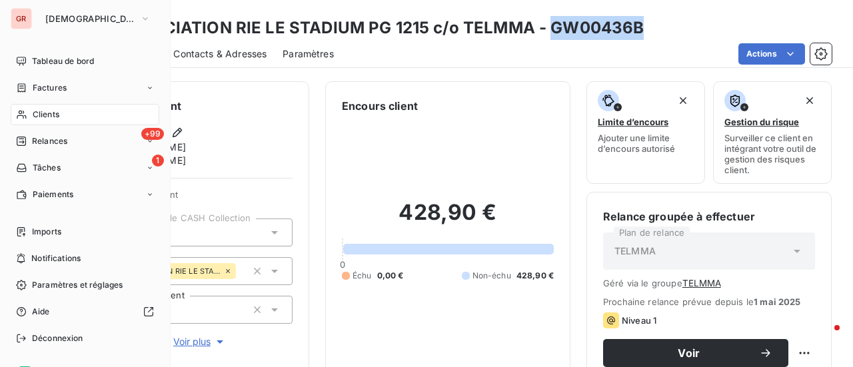
drag, startPoint x: 55, startPoint y: 91, endPoint x: 161, endPoint y: 93, distance: 106.0
click at [55, 91] on span "Factures" at bounding box center [50, 88] width 34 height 12
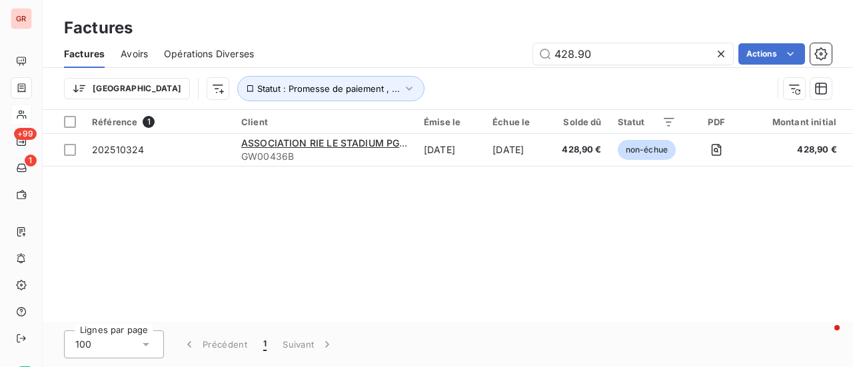
drag, startPoint x: 623, startPoint y: 58, endPoint x: 283, endPoint y: 62, distance: 340.1
click at [343, 61] on div "428.90 Actions" at bounding box center [551, 53] width 562 height 21
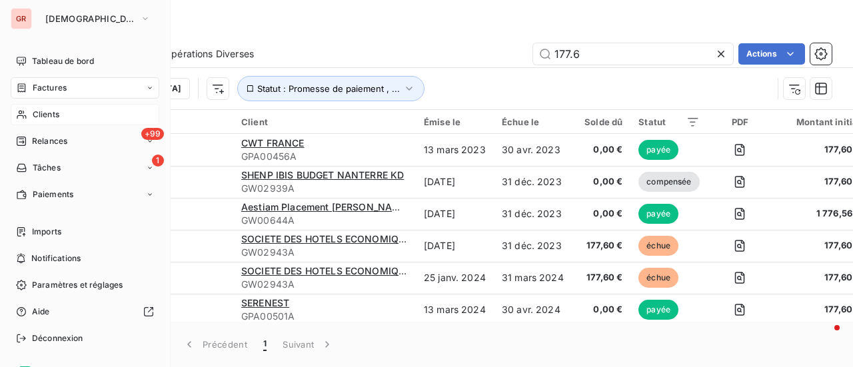
drag, startPoint x: 51, startPoint y: 93, endPoint x: 120, endPoint y: 93, distance: 69.3
click at [51, 93] on span "Factures" at bounding box center [50, 88] width 34 height 12
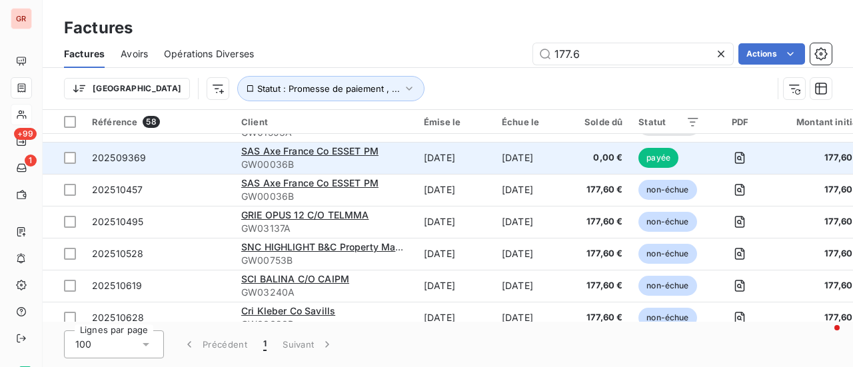
scroll to position [1607, 0]
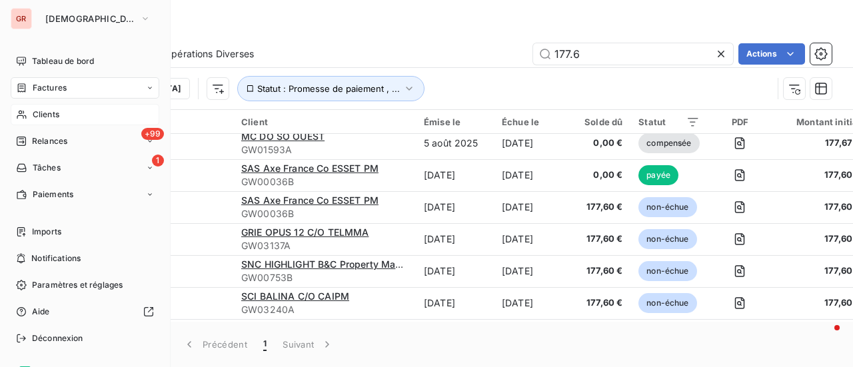
click at [53, 85] on span "Factures" at bounding box center [50, 88] width 34 height 12
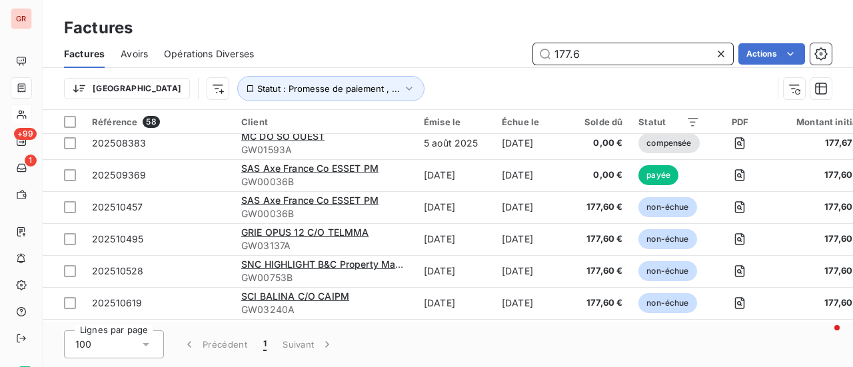
drag, startPoint x: 600, startPoint y: 49, endPoint x: 333, endPoint y: 101, distance: 271.7
click at [357, 100] on div "Factures Avoirs Opérations Diverses 177.6 Actions Trier Statut : Promesse de pa…" at bounding box center [448, 74] width 811 height 69
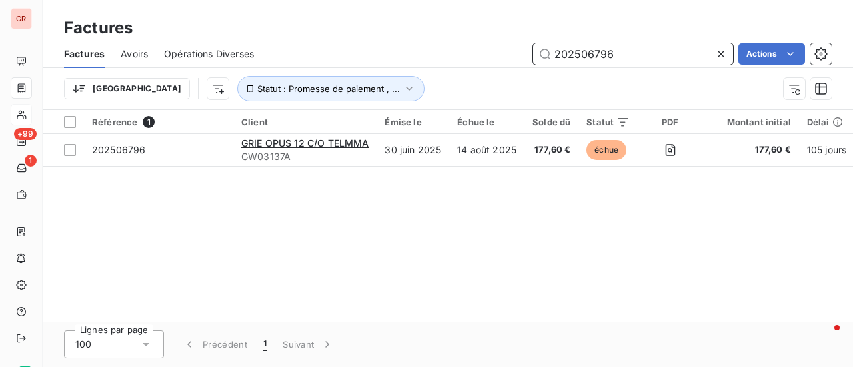
scroll to position [0, 0]
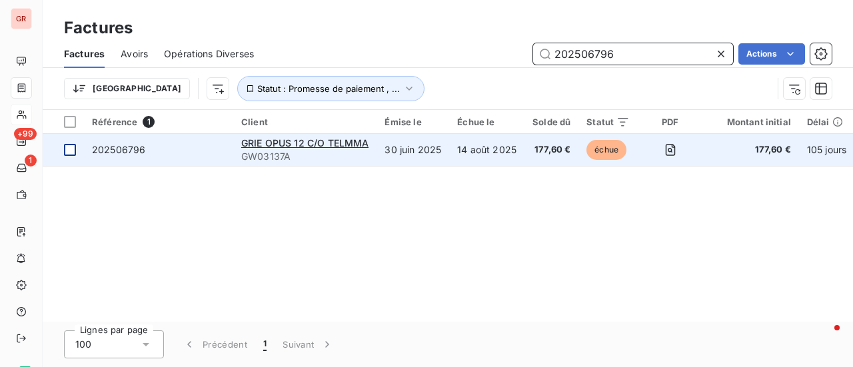
type input "202506796"
click at [65, 151] on div at bounding box center [70, 150] width 12 height 12
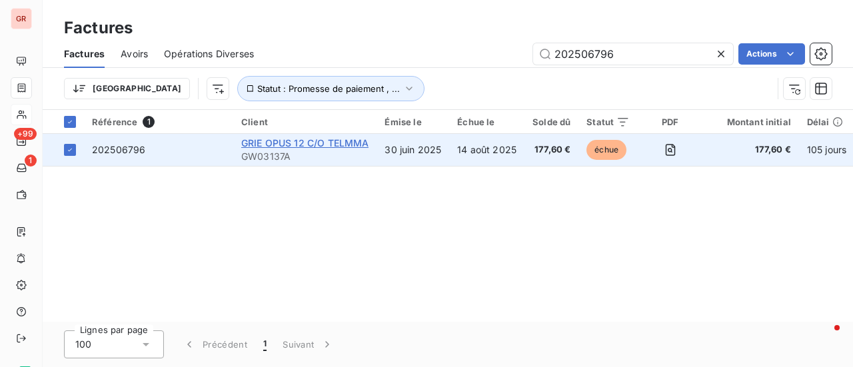
click at [271, 143] on span "GRIE OPUS 12 C/O TELMMA" at bounding box center [304, 142] width 127 height 11
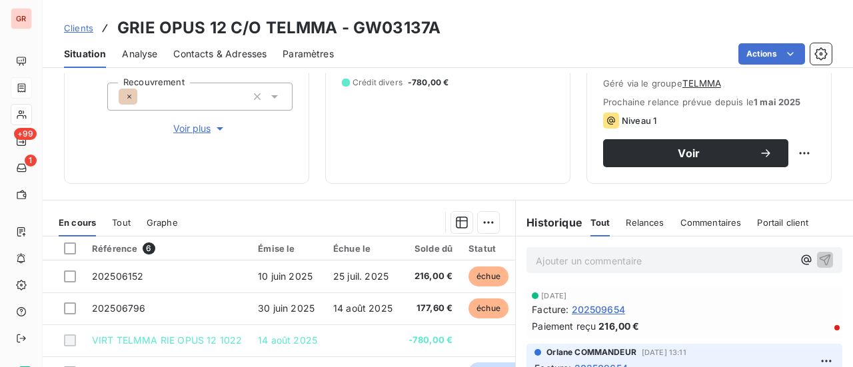
scroll to position [333, 0]
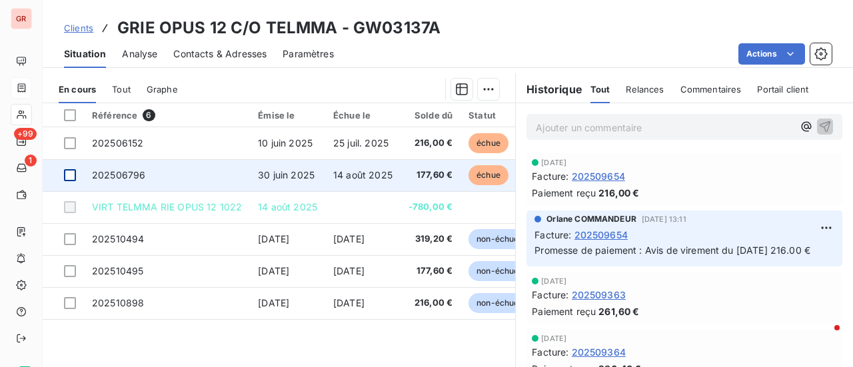
click at [69, 172] on div at bounding box center [70, 175] width 12 height 12
click at [116, 171] on span "202506796" at bounding box center [118, 174] width 53 height 11
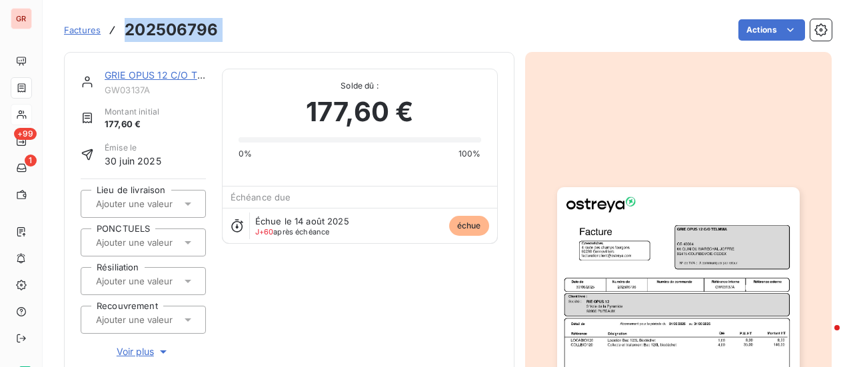
drag, startPoint x: 219, startPoint y: 27, endPoint x: 122, endPoint y: 31, distance: 96.8
click at [122, 31] on div "Factures 202506796 Actions" at bounding box center [448, 30] width 768 height 28
click at [165, 78] on link "GRIE OPUS 12 C/O TELMMA" at bounding box center [168, 74] width 127 height 11
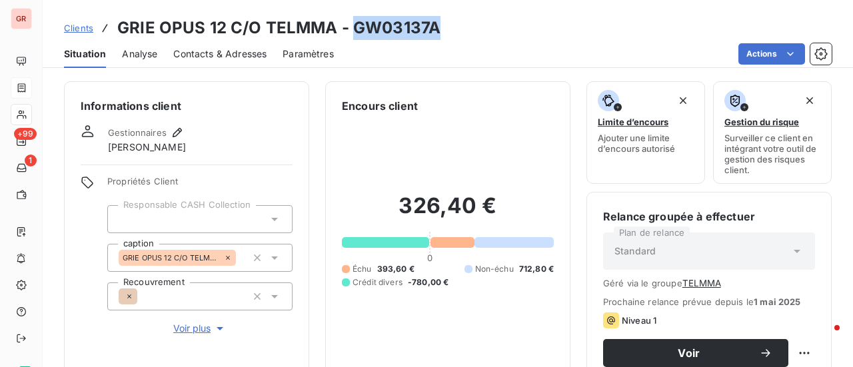
drag, startPoint x: 440, startPoint y: 31, endPoint x: 355, endPoint y: 37, distance: 84.9
click at [355, 37] on div "Clients GRIE OPUS 12 C/O TELMMA - GW03137A" at bounding box center [448, 28] width 811 height 24
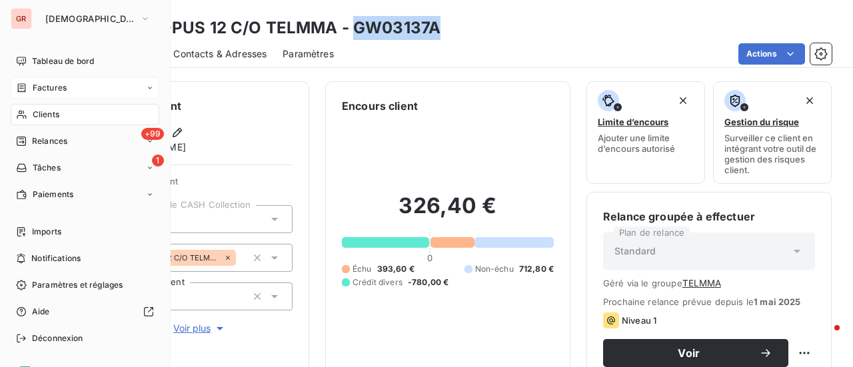
click at [60, 85] on span "Factures" at bounding box center [50, 88] width 34 height 12
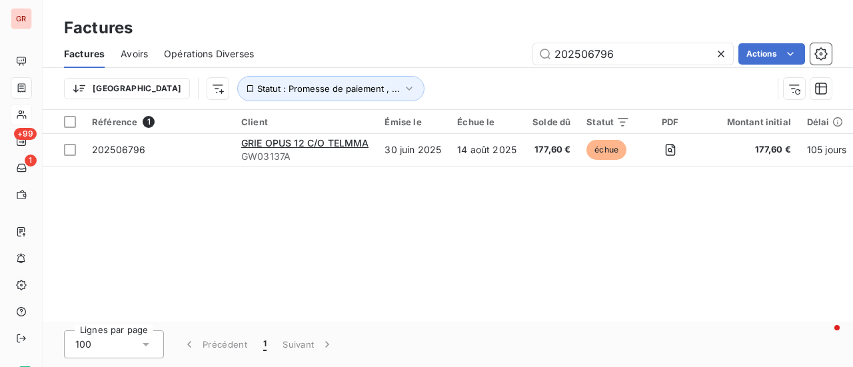
drag, startPoint x: 641, startPoint y: 59, endPoint x: 445, endPoint y: 63, distance: 196.1
click at [484, 62] on div "202506796 Actions" at bounding box center [551, 53] width 562 height 21
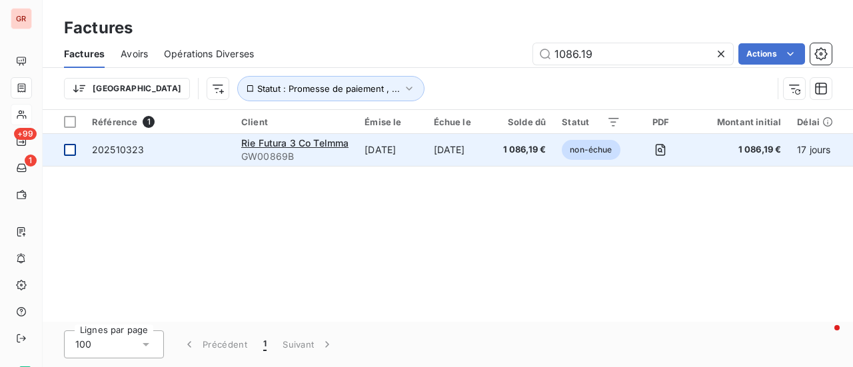
type input "1086.19"
click at [67, 150] on div at bounding box center [70, 150] width 12 height 12
click at [124, 151] on span "202510323" at bounding box center [118, 149] width 52 height 11
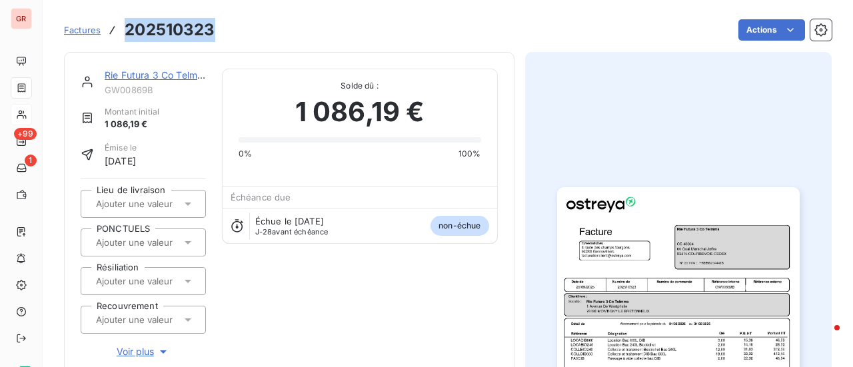
drag, startPoint x: 205, startPoint y: 35, endPoint x: 128, endPoint y: 40, distance: 77.5
click at [128, 40] on div "Factures 202510323 Actions" at bounding box center [448, 30] width 768 height 28
click at [176, 78] on link "Rie Futura 3 Co Telmma" at bounding box center [158, 74] width 106 height 11
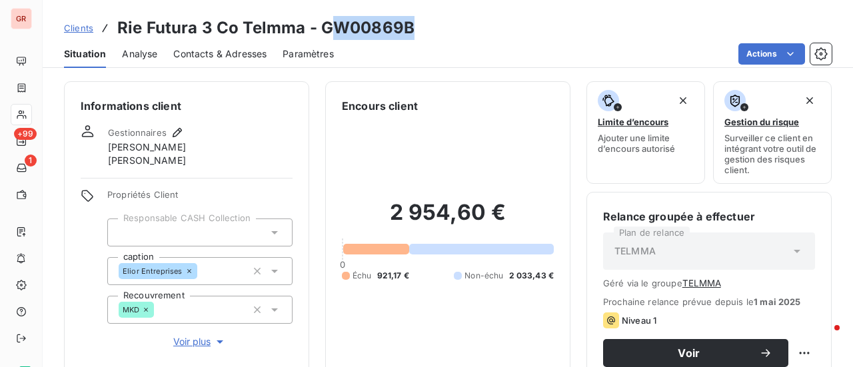
drag, startPoint x: 412, startPoint y: 28, endPoint x: 325, endPoint y: 35, distance: 87.0
click at [325, 35] on div "Clients Rie Futura 3 Co Telmma - GW00869B" at bounding box center [448, 28] width 811 height 24
drag, startPoint x: 413, startPoint y: 28, endPoint x: 396, endPoint y: 35, distance: 18.8
click at [413, 29] on div "Clients Rie Futura 3 Co Telmma - GW00869B" at bounding box center [448, 28] width 811 height 24
click at [396, 36] on h3 "Rie Futura 3 Co Telmma - GW00869B" at bounding box center [265, 28] width 297 height 24
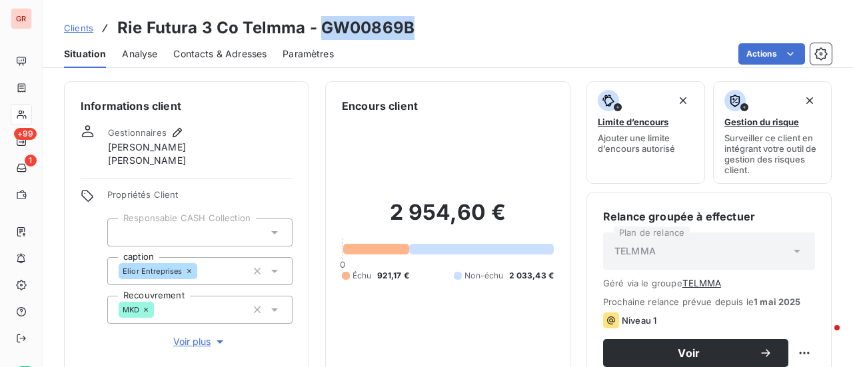
drag, startPoint x: 406, startPoint y: 30, endPoint x: 320, endPoint y: 34, distance: 86.1
click at [320, 34] on div "Clients Rie Futura 3 Co Telmma - GW00869B" at bounding box center [448, 28] width 811 height 24
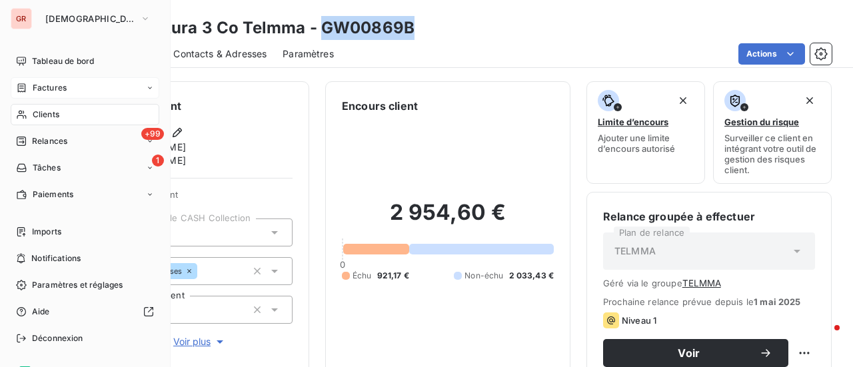
drag, startPoint x: 53, startPoint y: 83, endPoint x: 93, endPoint y: 84, distance: 40.0
click at [54, 83] on span "Factures" at bounding box center [50, 88] width 34 height 12
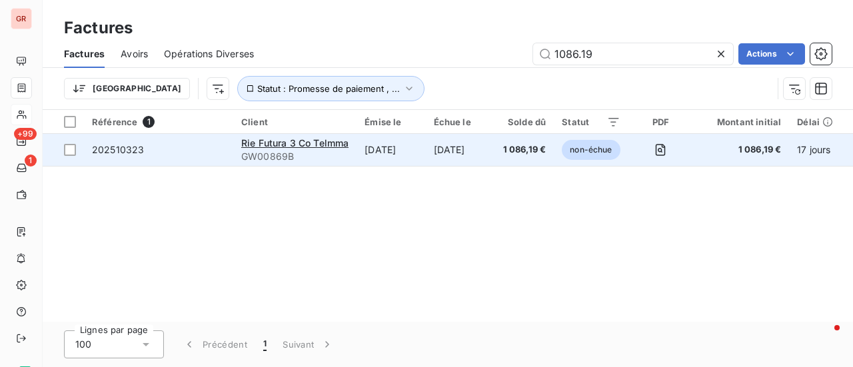
drag, startPoint x: 635, startPoint y: 58, endPoint x: 180, endPoint y: 149, distance: 464.3
click at [203, 145] on div "Factures Factures Avoirs Opérations Diverses 1086.19 Actions Trier Statut : Pro…" at bounding box center [448, 183] width 811 height 367
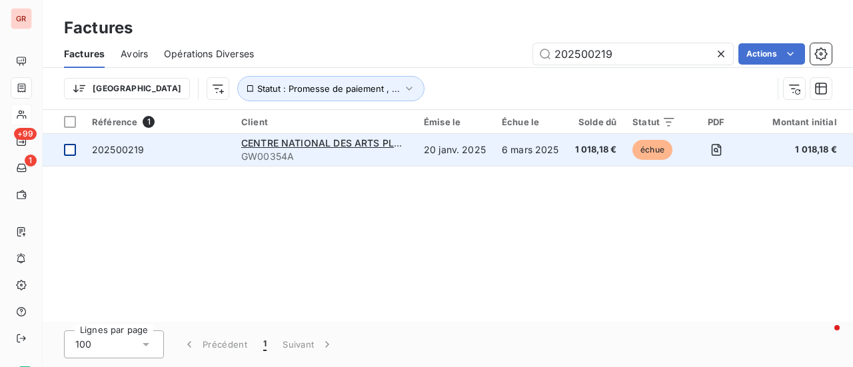
type input "202500219"
click at [71, 153] on div at bounding box center [70, 150] width 12 height 12
click at [300, 139] on span "CENTRE NATIONAL DES ARTS PLASTIQUES" at bounding box center [341, 142] width 200 height 11
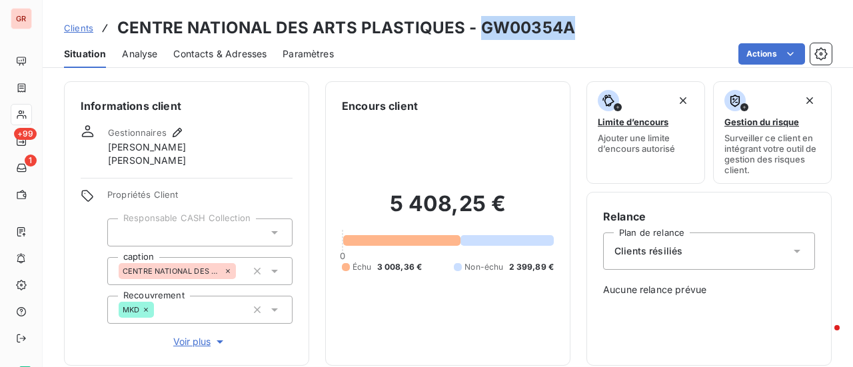
drag, startPoint x: 569, startPoint y: 30, endPoint x: 475, endPoint y: 34, distance: 94.1
click at [475, 34] on h3 "CENTRE NATIONAL DES ARTS PLASTIQUES - GW00354A" at bounding box center [346, 28] width 458 height 24
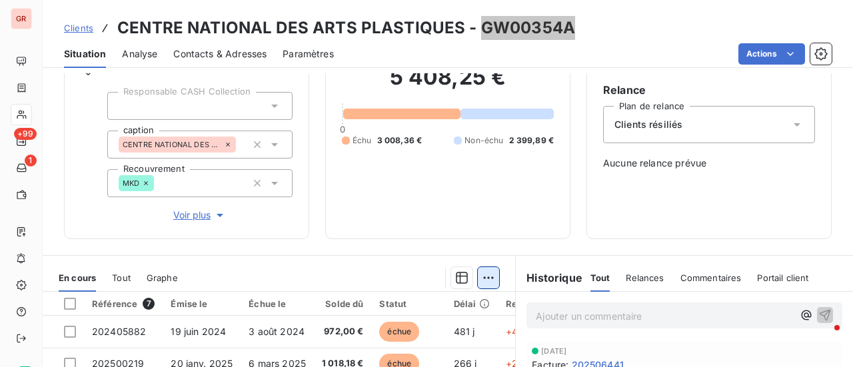
scroll to position [267, 0]
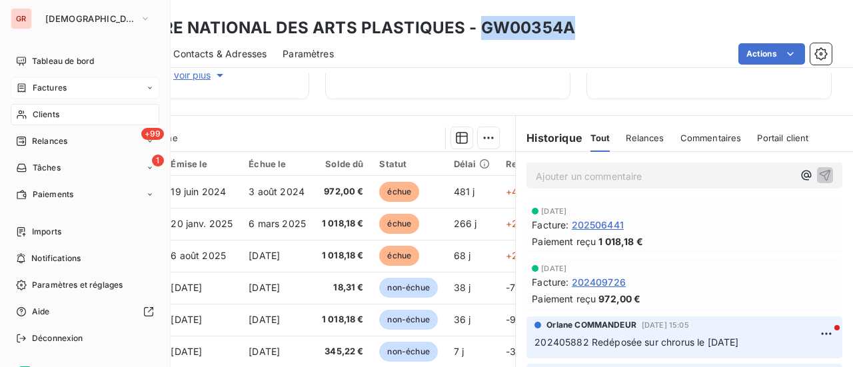
drag, startPoint x: 51, startPoint y: 90, endPoint x: 90, endPoint y: 90, distance: 39.3
click at [51, 90] on span "Factures" at bounding box center [50, 88] width 34 height 12
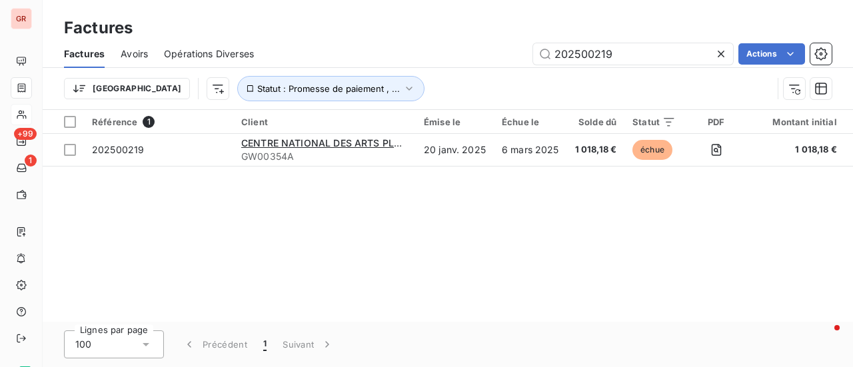
drag, startPoint x: 627, startPoint y: 55, endPoint x: 327, endPoint y: 64, distance: 300.2
click at [327, 64] on div "202500219 Actions" at bounding box center [551, 53] width 562 height 21
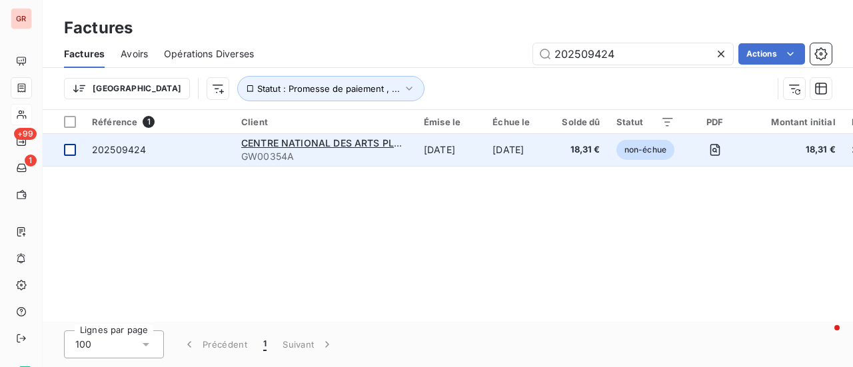
type input "202509424"
click at [67, 152] on div at bounding box center [70, 150] width 12 height 12
click at [130, 154] on span "202509424" at bounding box center [119, 149] width 54 height 11
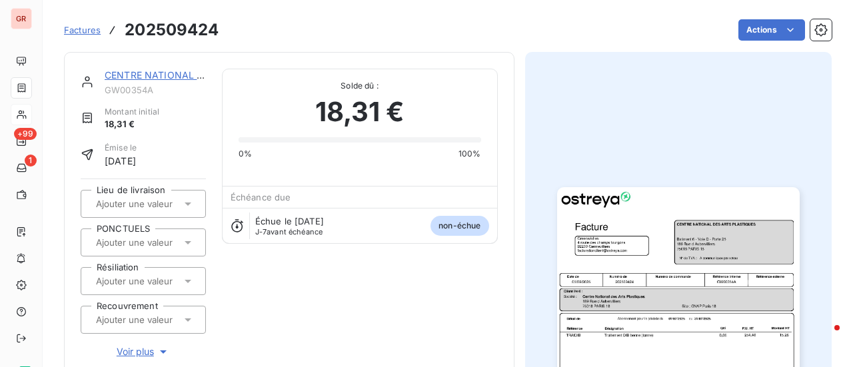
click at [161, 74] on link "CENTRE NATIONAL DES ARTS PLASTIQUES" at bounding box center [205, 74] width 200 height 11
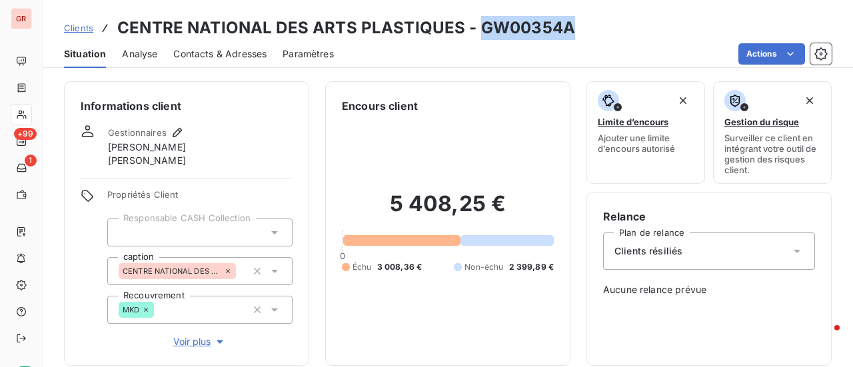
drag, startPoint x: 571, startPoint y: 32, endPoint x: 473, endPoint y: 36, distance: 97.4
click at [473, 36] on div "Clients CENTRE NATIONAL DES ARTS PLASTIQUES - GW00354A" at bounding box center [448, 28] width 811 height 24
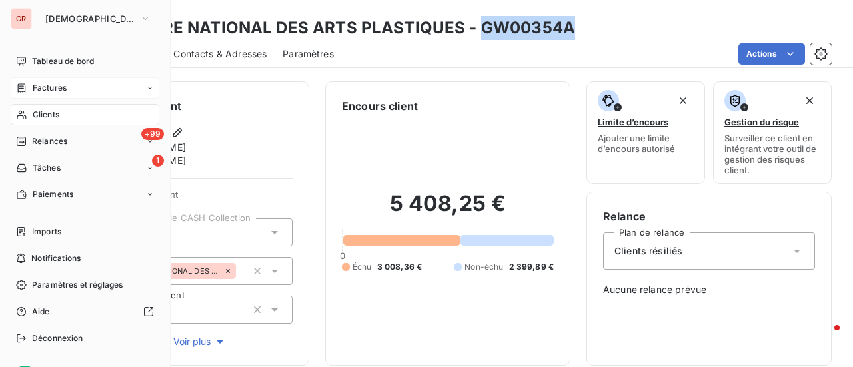
drag, startPoint x: 57, startPoint y: 82, endPoint x: 117, endPoint y: 85, distance: 59.4
click at [57, 82] on span "Factures" at bounding box center [50, 88] width 34 height 12
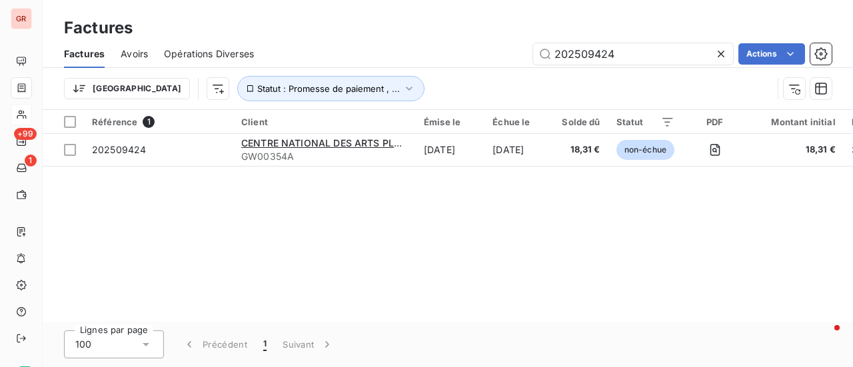
drag, startPoint x: 652, startPoint y: 61, endPoint x: 353, endPoint y: 88, distance: 300.6
click at [372, 86] on div "Factures Avoirs Opérations Diverses 202509424 Actions Trier Statut : Promesse d…" at bounding box center [448, 74] width 811 height 69
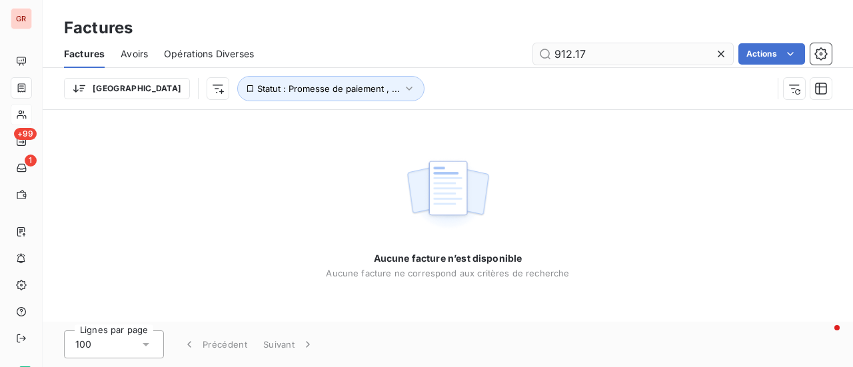
click at [555, 51] on input "912.17" at bounding box center [633, 53] width 200 height 21
click at [606, 51] on input "912.17" at bounding box center [633, 53] width 200 height 21
click at [615, 59] on input "912.17" at bounding box center [633, 53] width 200 height 21
drag, startPoint x: 615, startPoint y: 59, endPoint x: 422, endPoint y: 71, distance: 193.0
click at [515, 59] on div "912.17 Actions" at bounding box center [551, 53] width 562 height 21
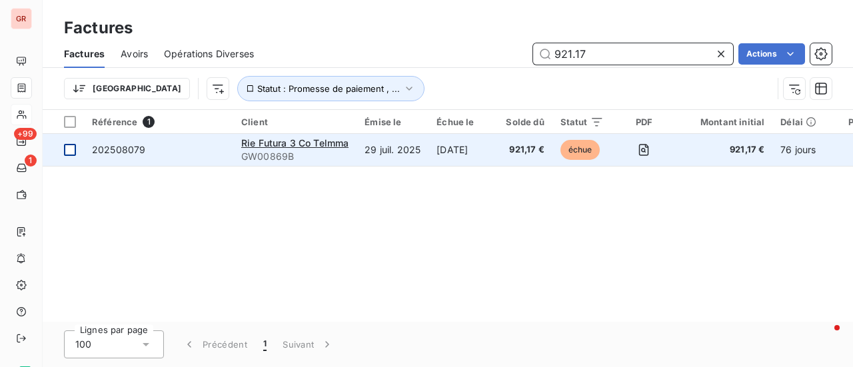
type input "921.17"
click at [68, 148] on div at bounding box center [70, 150] width 12 height 12
click at [113, 149] on span "202508079" at bounding box center [118, 149] width 53 height 11
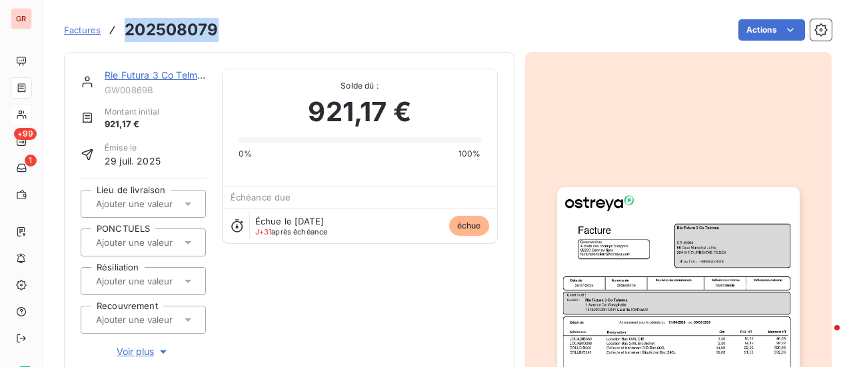
drag, startPoint x: 214, startPoint y: 31, endPoint x: 125, endPoint y: 38, distance: 89.0
click at [125, 38] on div "Factures 202508079 Actions" at bounding box center [448, 30] width 768 height 28
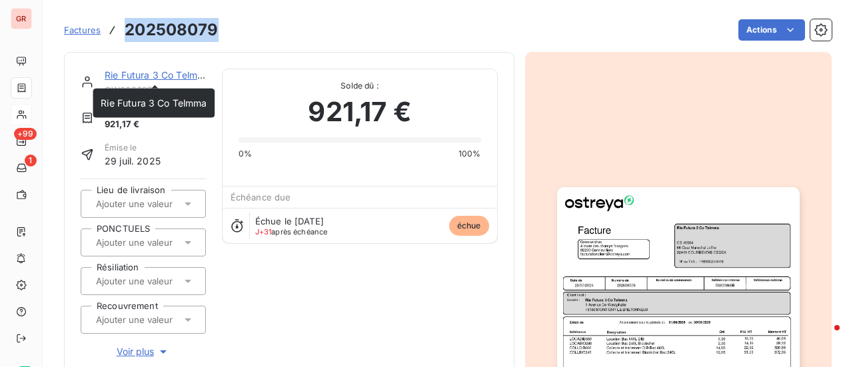
drag, startPoint x: 160, startPoint y: 75, endPoint x: 239, endPoint y: 38, distance: 87.1
click at [160, 75] on link "Rie Futura 3 Co Telmma" at bounding box center [158, 74] width 106 height 11
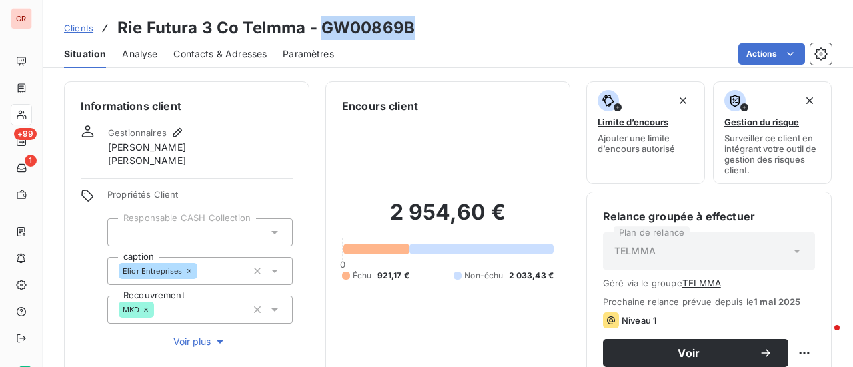
drag, startPoint x: 407, startPoint y: 29, endPoint x: 321, endPoint y: 33, distance: 85.4
click at [321, 33] on h3 "Rie Futura 3 Co Telmma - GW00869B" at bounding box center [265, 28] width 297 height 24
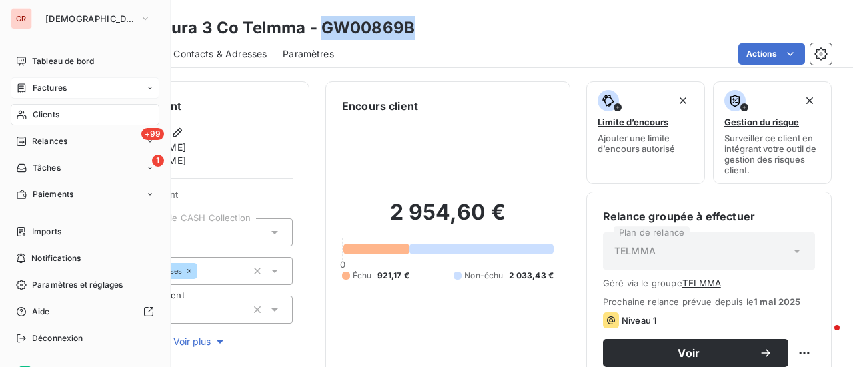
drag, startPoint x: 58, startPoint y: 84, endPoint x: 135, endPoint y: 85, distance: 77.3
click at [58, 84] on span "Factures" at bounding box center [50, 88] width 34 height 12
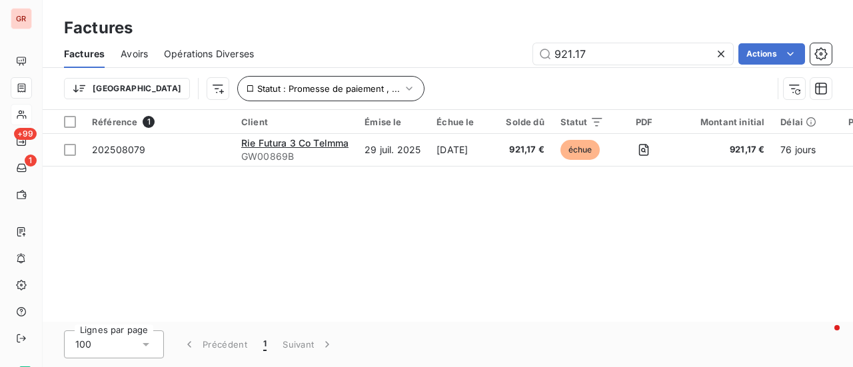
drag, startPoint x: 561, startPoint y: 59, endPoint x: 212, endPoint y: 81, distance: 350.0
click at [231, 80] on div "Factures Avoirs Opérations Diverses 921.17 Actions Trier Statut : Promesse de p…" at bounding box center [448, 74] width 811 height 69
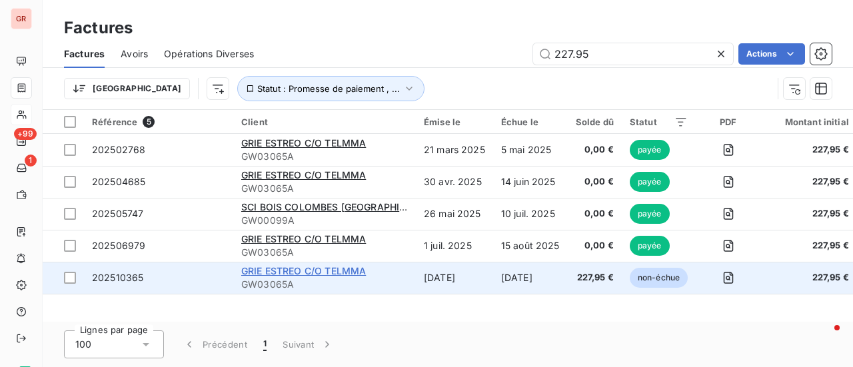
type input "227.95"
click at [327, 274] on span "GRIE ESTREO C/O TELMMA" at bounding box center [303, 270] width 125 height 11
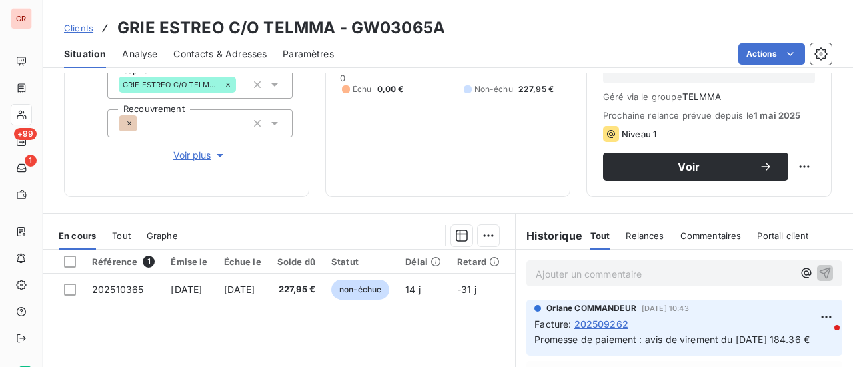
scroll to position [333, 0]
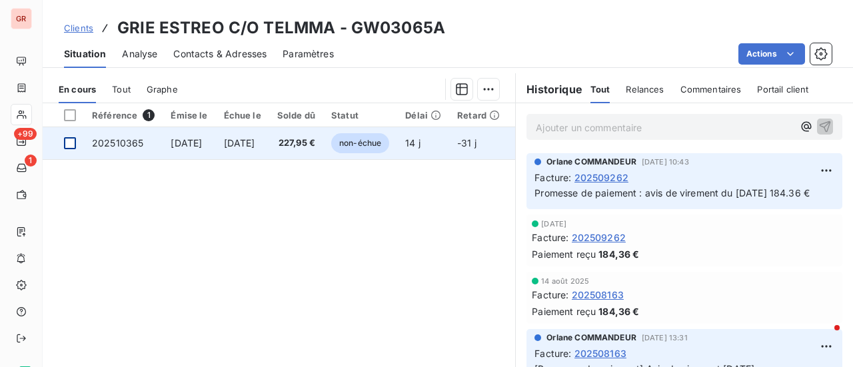
click at [66, 144] on div at bounding box center [70, 143] width 12 height 12
click at [135, 144] on span "202510365" at bounding box center [117, 142] width 51 height 11
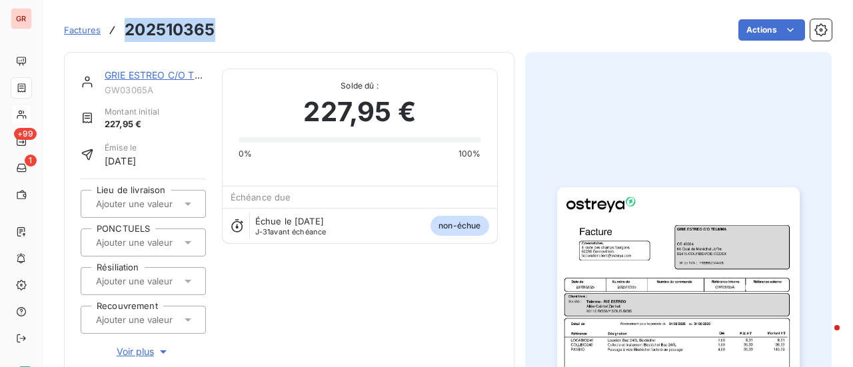
drag, startPoint x: 211, startPoint y: 27, endPoint x: 125, endPoint y: 29, distance: 86.7
click at [125, 29] on h3 "202510365" at bounding box center [170, 30] width 90 height 24
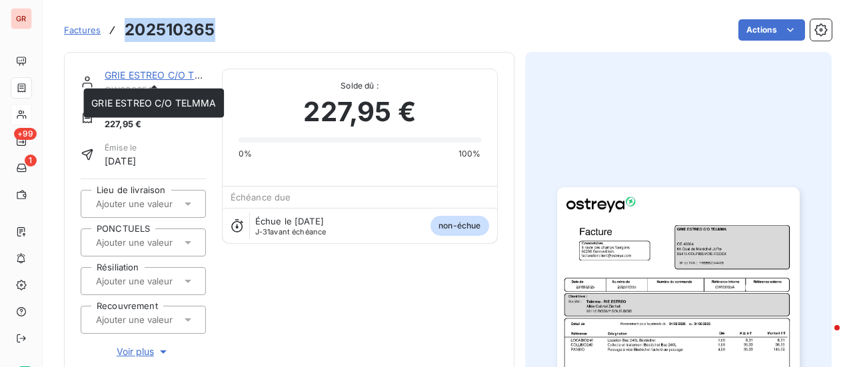
drag, startPoint x: 167, startPoint y: 74, endPoint x: 200, endPoint y: 70, distance: 32.9
click at [167, 74] on link "GRIE ESTREO C/O TELMMA" at bounding box center [167, 74] width 125 height 11
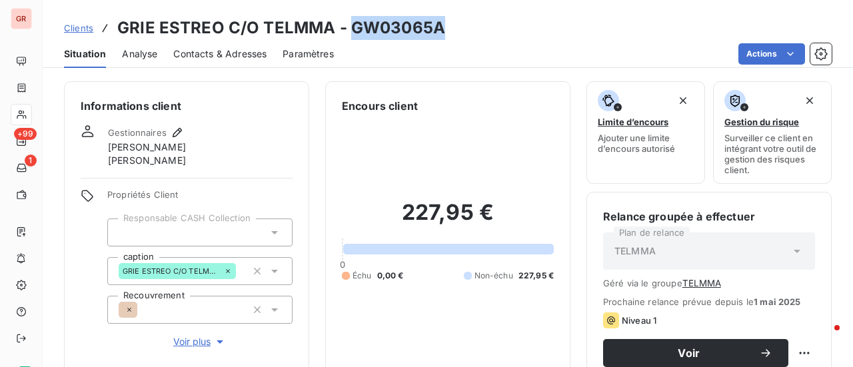
drag, startPoint x: 439, startPoint y: 32, endPoint x: 349, endPoint y: 33, distance: 89.4
click at [349, 33] on h3 "GRIE ESTREO C/O TELMMA - GW03065A" at bounding box center [281, 28] width 328 height 24
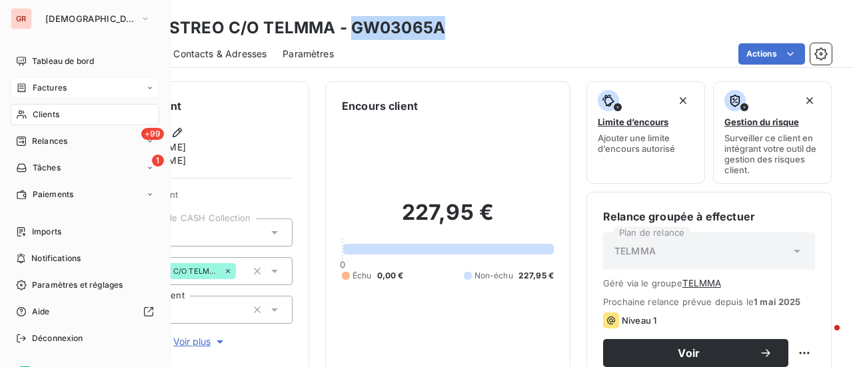
click at [51, 86] on span "Factures" at bounding box center [50, 88] width 34 height 12
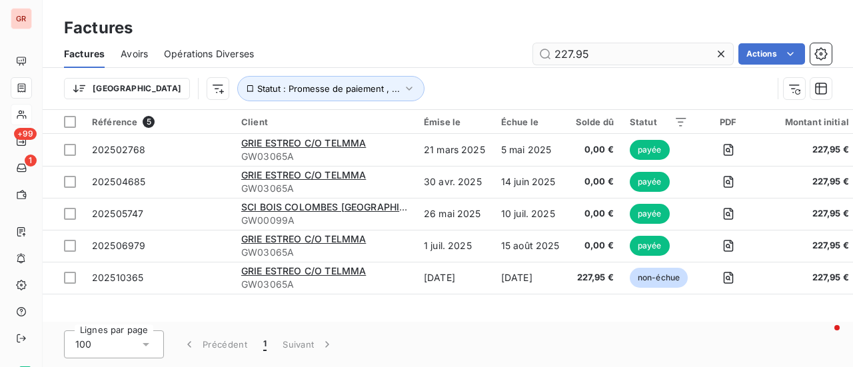
click at [603, 58] on input "227.95" at bounding box center [633, 53] width 200 height 21
drag, startPoint x: 615, startPoint y: 54, endPoint x: 378, endPoint y: 54, distance: 236.7
click at [419, 54] on div "227.95 Actions" at bounding box center [551, 53] width 562 height 21
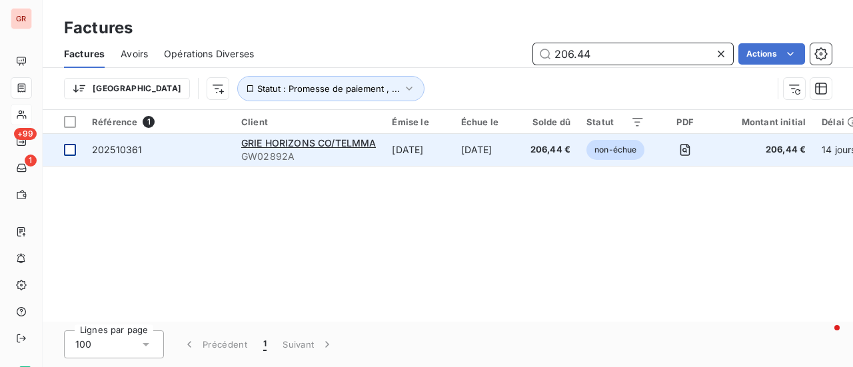
type input "206.44"
click at [69, 150] on div at bounding box center [70, 150] width 12 height 12
click at [127, 149] on span "202510361" at bounding box center [117, 149] width 50 height 11
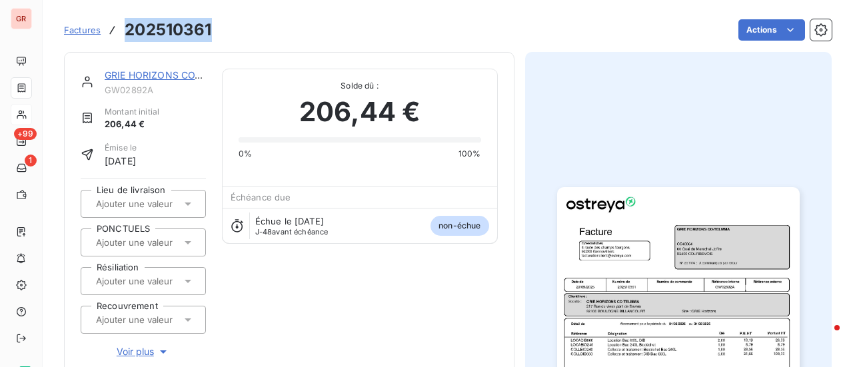
drag, startPoint x: 218, startPoint y: 32, endPoint x: 122, endPoint y: 32, distance: 96.0
click at [122, 32] on div "Factures 202510361 Actions" at bounding box center [448, 30] width 768 height 28
click at [160, 81] on div "GRIE HORIZONS CO/TELMMA" at bounding box center [155, 75] width 101 height 13
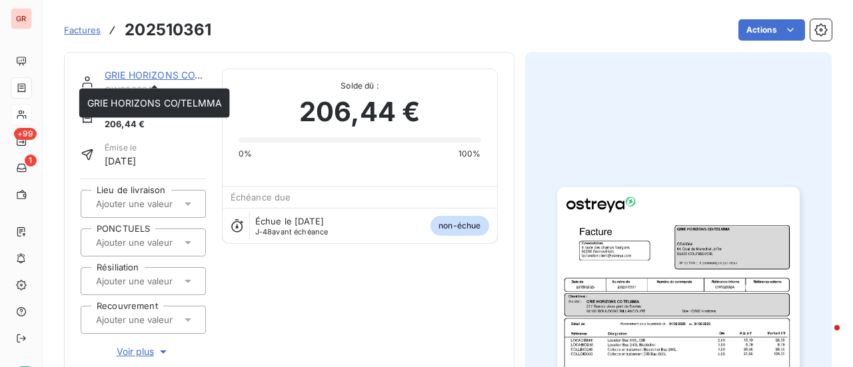
click at [159, 71] on link "GRIE HORIZONS CO/TELMMA" at bounding box center [172, 74] width 135 height 11
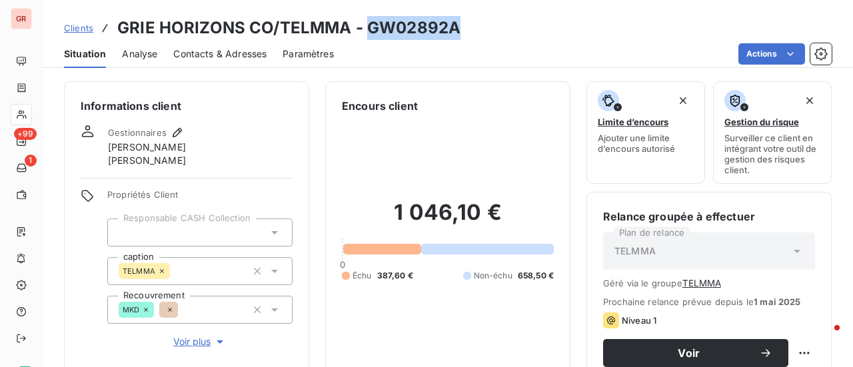
drag, startPoint x: 460, startPoint y: 29, endPoint x: 365, endPoint y: 33, distance: 95.4
click at [365, 33] on div "Clients GRIE HORIZONS CO/TELMMA - GW02892A" at bounding box center [448, 28] width 811 height 24
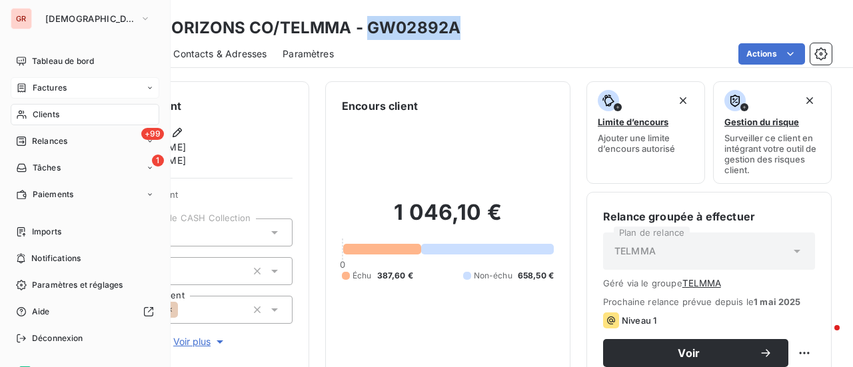
click at [51, 88] on span "Factures" at bounding box center [50, 88] width 34 height 12
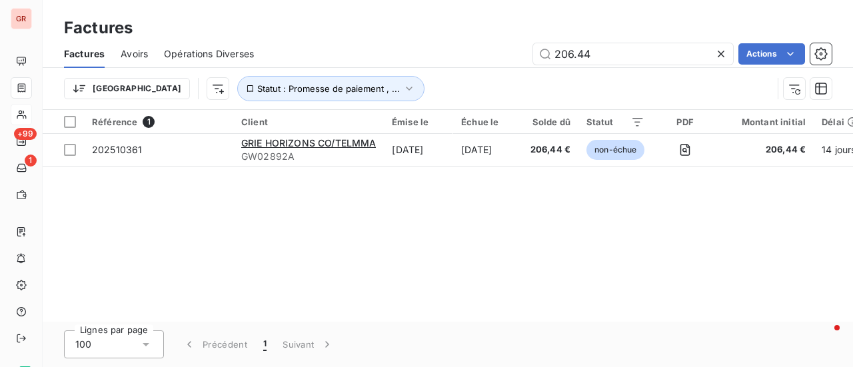
drag, startPoint x: 629, startPoint y: 54, endPoint x: 390, endPoint y: 82, distance: 240.3
click at [413, 80] on div "Factures Avoirs Opérations Diverses 206.44 Actions Trier Statut : Promesse de p…" at bounding box center [448, 74] width 811 height 69
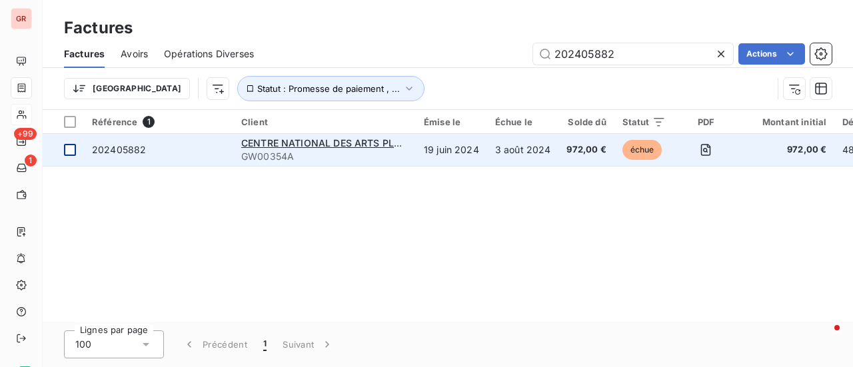
type input "202405882"
click at [65, 150] on div at bounding box center [70, 150] width 12 height 12
click at [292, 142] on span "CENTRE NATIONAL DES ARTS PLASTIQUES" at bounding box center [341, 142] width 200 height 11
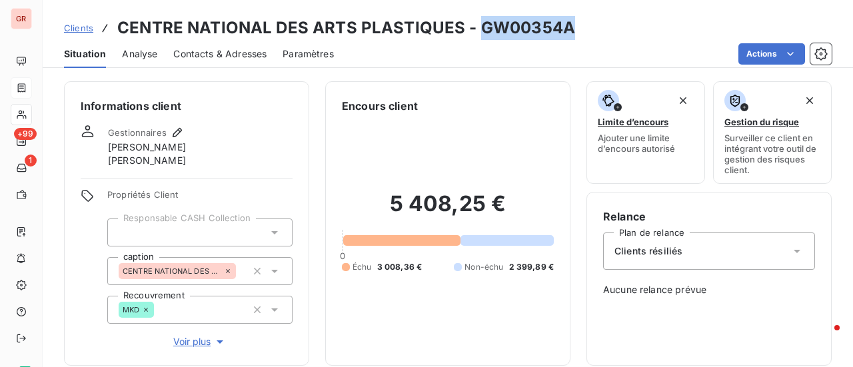
drag, startPoint x: 569, startPoint y: 33, endPoint x: 475, endPoint y: 34, distance: 94.7
click at [475, 34] on div "Clients CENTRE NATIONAL DES ARTS PLASTIQUES - GW00354A" at bounding box center [448, 28] width 811 height 24
click at [572, 27] on div "Clients CENTRE NATIONAL DES ARTS PLASTIQUES - GW00354A" at bounding box center [448, 28] width 811 height 24
drag, startPoint x: 571, startPoint y: 26, endPoint x: 479, endPoint y: 35, distance: 93.1
click at [479, 35] on div "Clients CENTRE NATIONAL DES ARTS PLASTIQUES - GW00354A" at bounding box center [448, 28] width 811 height 24
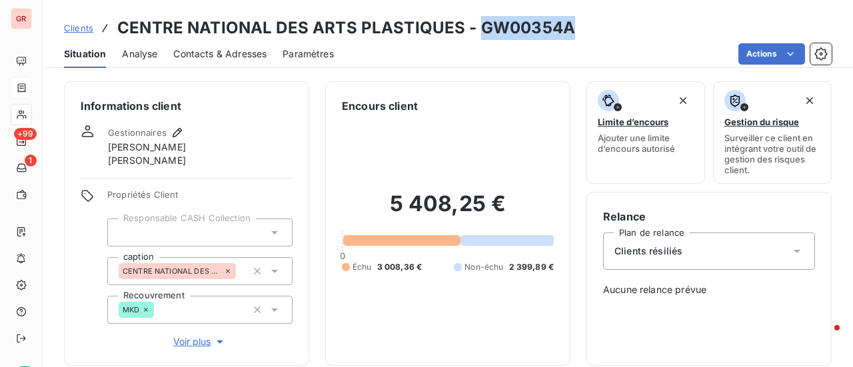
click at [565, 53] on div "Actions" at bounding box center [591, 53] width 482 height 21
drag, startPoint x: 569, startPoint y: 33, endPoint x: 474, endPoint y: 31, distance: 95.4
click at [474, 31] on div "Clients CENTRE NATIONAL DES ARTS PLASTIQUES - GW00354A" at bounding box center [448, 28] width 811 height 24
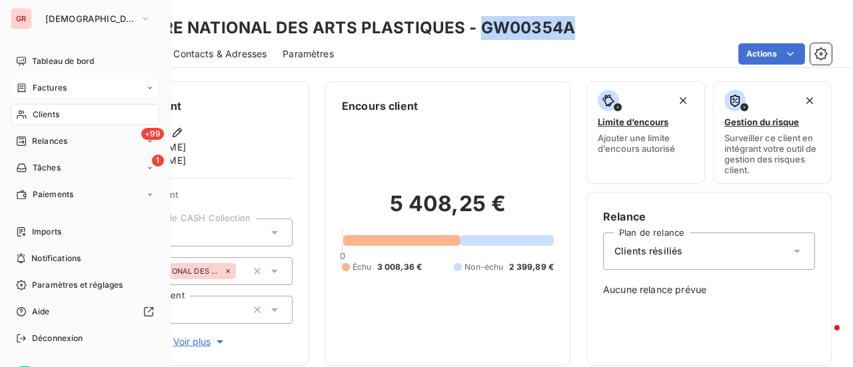
drag, startPoint x: 53, startPoint y: 92, endPoint x: 75, endPoint y: 89, distance: 22.9
click at [53, 92] on span "Factures" at bounding box center [50, 88] width 34 height 12
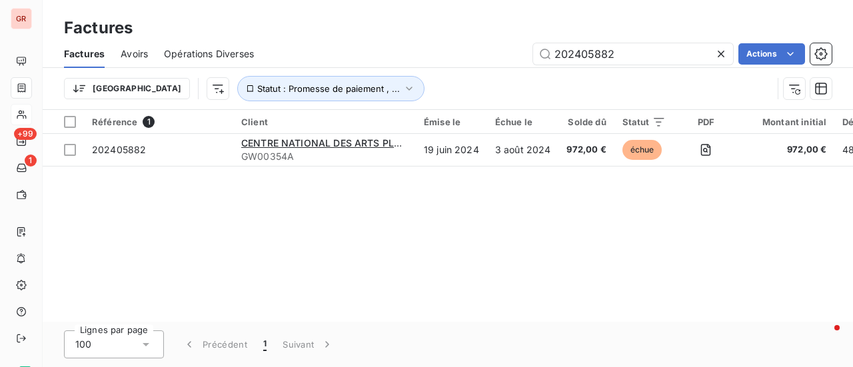
drag, startPoint x: 641, startPoint y: 61, endPoint x: 380, endPoint y: 65, distance: 260.7
click at [387, 65] on div "Factures Avoirs Opérations Diverses 202405882 Actions" at bounding box center [448, 54] width 811 height 28
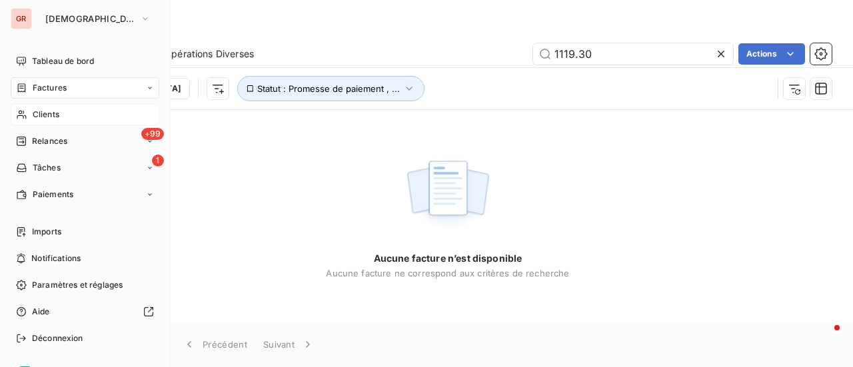
type input "1119.30"
click at [56, 89] on span "Factures" at bounding box center [50, 88] width 34 height 12
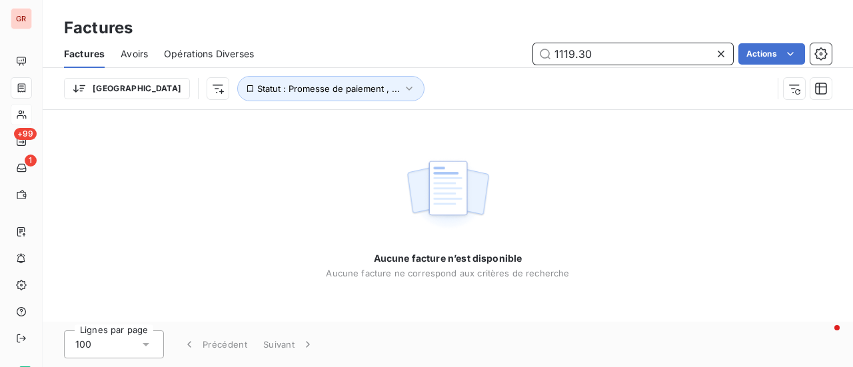
drag, startPoint x: 609, startPoint y: 61, endPoint x: 477, endPoint y: 58, distance: 132.7
click at [485, 58] on div "1119.30 Actions" at bounding box center [551, 53] width 562 height 21
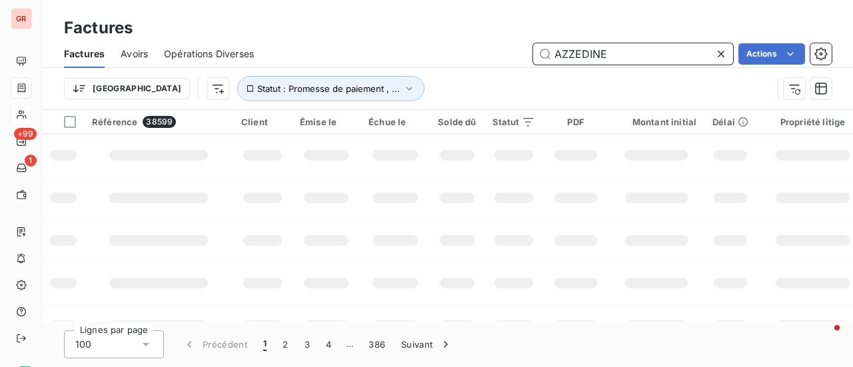
type input "AZZEDINE"
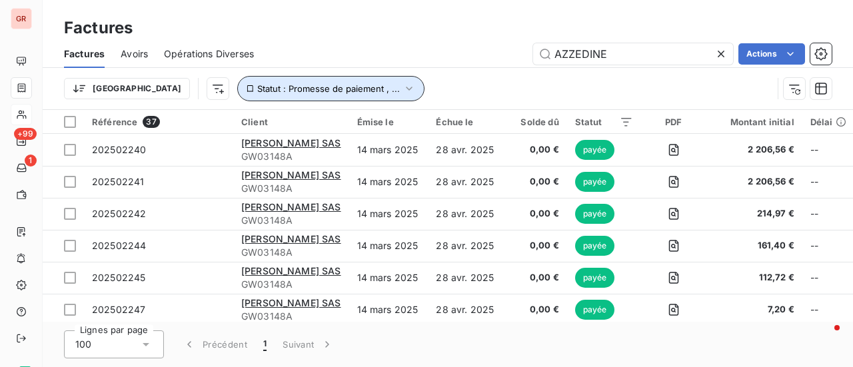
click at [344, 88] on button "Statut : Promesse de paiement , ..." at bounding box center [330, 88] width 187 height 25
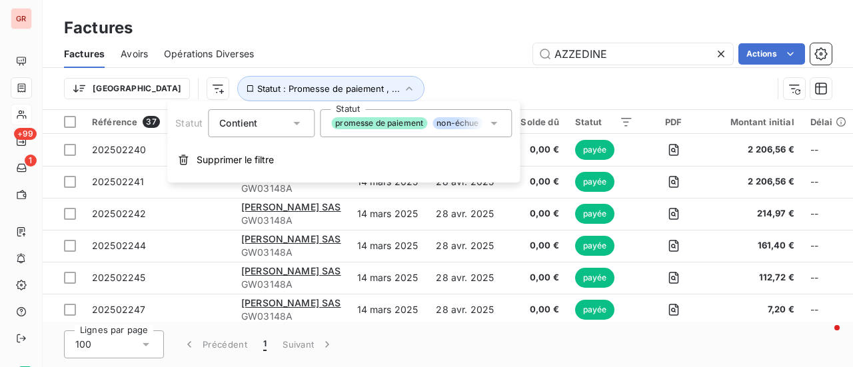
click at [499, 121] on icon at bounding box center [493, 123] width 13 height 13
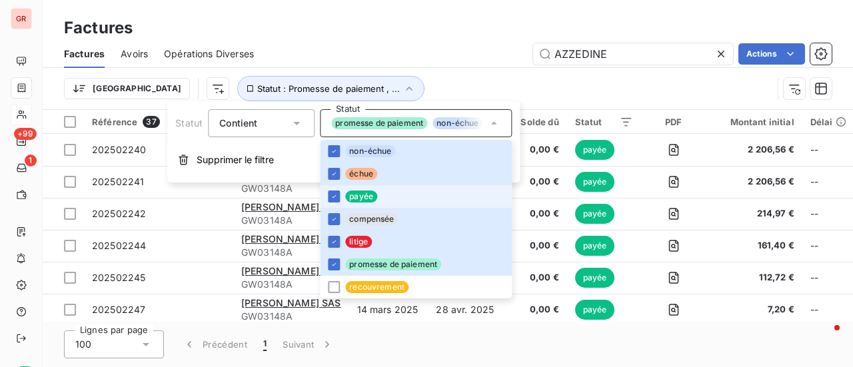
click at [345, 197] on span "payée" at bounding box center [361, 197] width 32 height 12
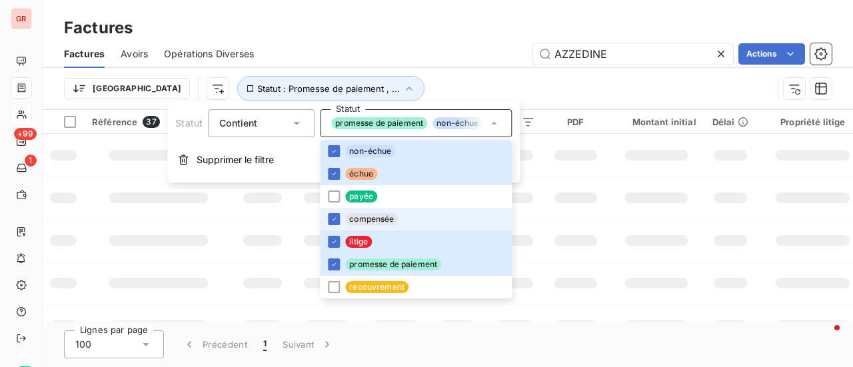
click at [346, 219] on span "compensée" at bounding box center [371, 219] width 53 height 12
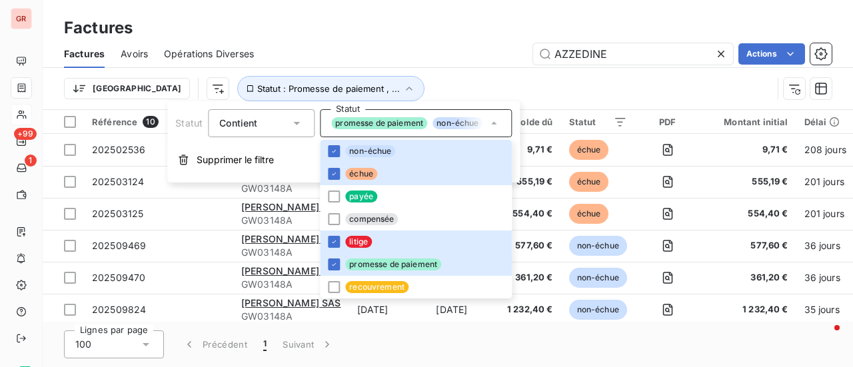
click at [645, 67] on div "Factures Avoirs Opérations Diverses AZZEDINE Actions" at bounding box center [448, 54] width 811 height 28
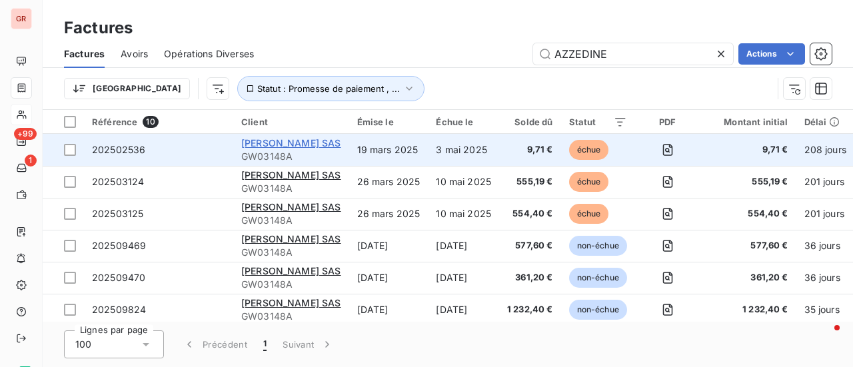
click at [313, 142] on span "[PERSON_NAME] SAS" at bounding box center [291, 142] width 100 height 11
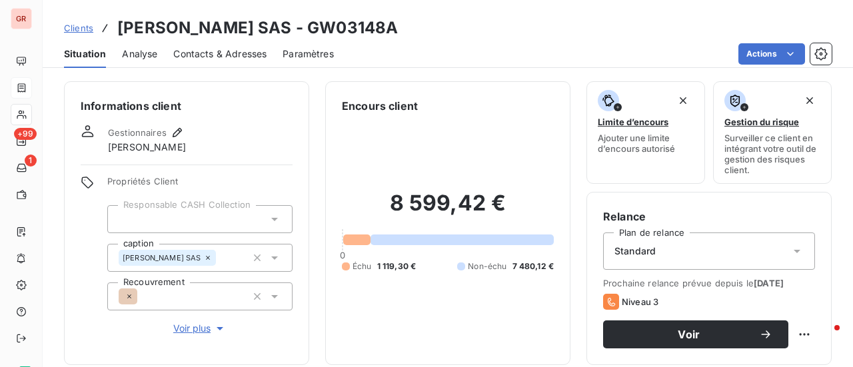
drag, startPoint x: 397, startPoint y: 30, endPoint x: 308, endPoint y: 31, distance: 89.4
click at [308, 31] on div "Clients [PERSON_NAME] SAS - GW03148A" at bounding box center [448, 28] width 811 height 24
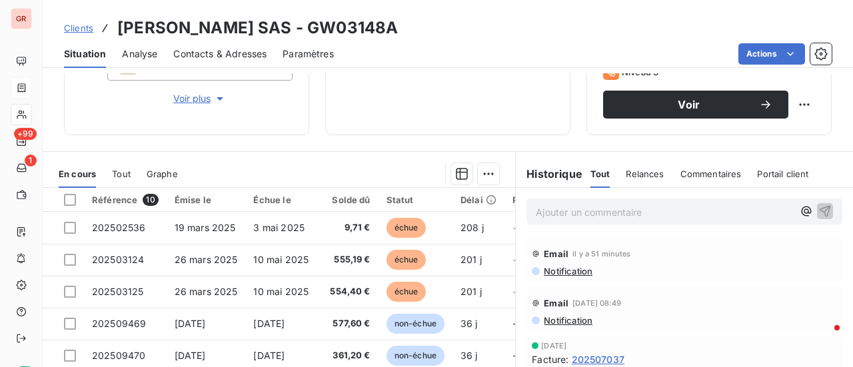
scroll to position [267, 0]
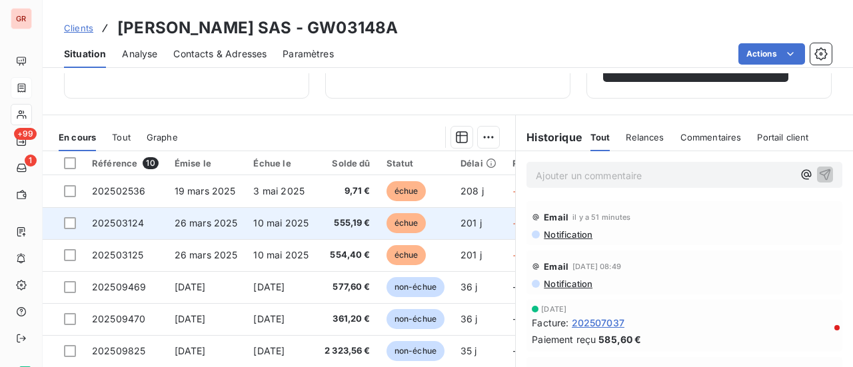
click at [128, 220] on span "202503124" at bounding box center [118, 222] width 52 height 11
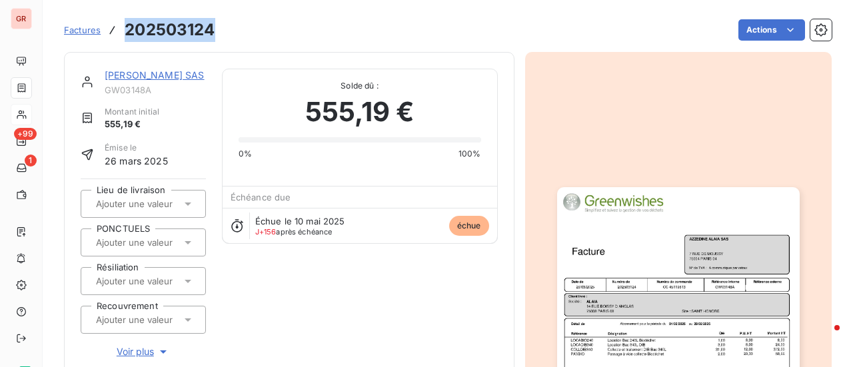
drag, startPoint x: 216, startPoint y: 31, endPoint x: 107, endPoint y: 37, distance: 109.5
click at [107, 37] on div "Factures 202503124 Actions" at bounding box center [448, 30] width 768 height 28
click at [151, 73] on link "[PERSON_NAME] SAS" at bounding box center [155, 74] width 100 height 11
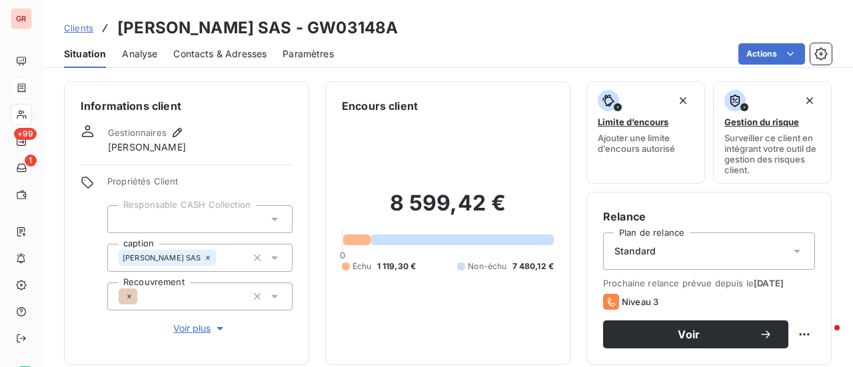
drag, startPoint x: 395, startPoint y: 34, endPoint x: 304, endPoint y: 38, distance: 91.4
click at [304, 38] on div "Clients [PERSON_NAME] SAS - GW03148A" at bounding box center [448, 28] width 811 height 24
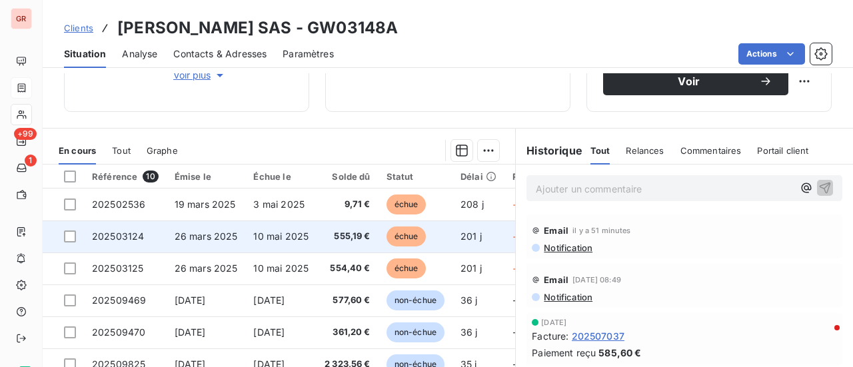
scroll to position [267, 0]
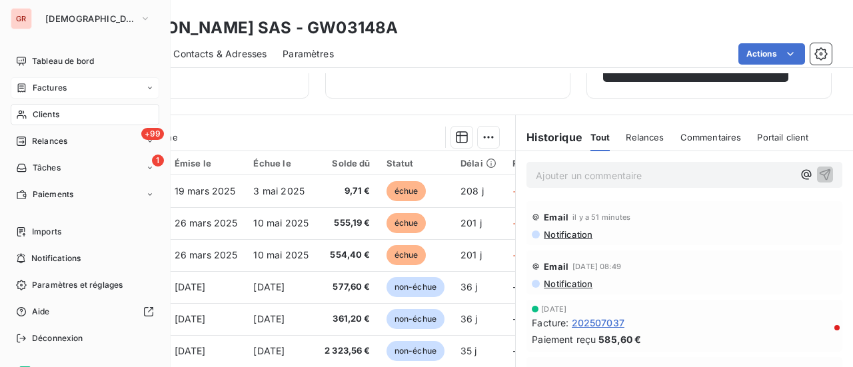
click at [51, 116] on span "Clients" at bounding box center [46, 115] width 27 height 12
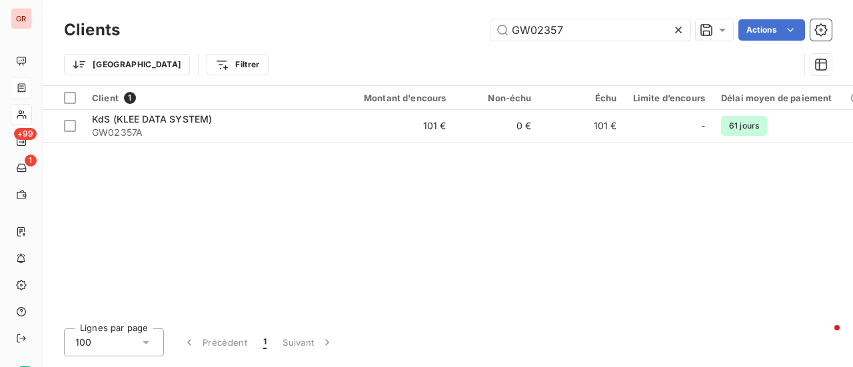
drag, startPoint x: 529, startPoint y: 34, endPoint x: 321, endPoint y: 62, distance: 209.9
click at [386, 51] on div "Clients GW02357 Actions Trier Filtrer" at bounding box center [448, 50] width 768 height 69
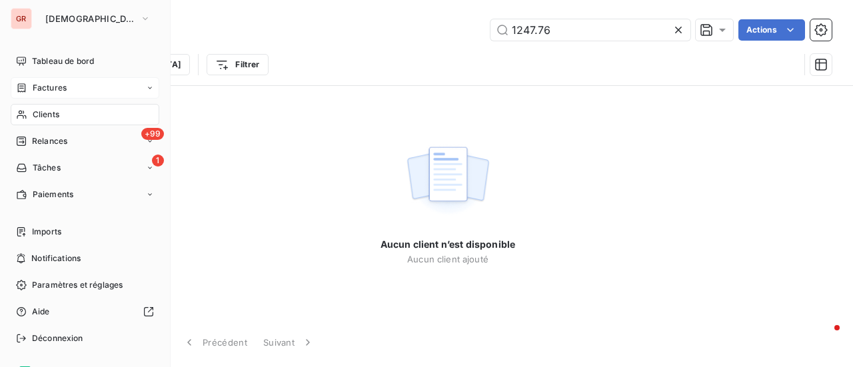
type input "1247.76"
click at [52, 89] on span "Factures" at bounding box center [50, 88] width 34 height 12
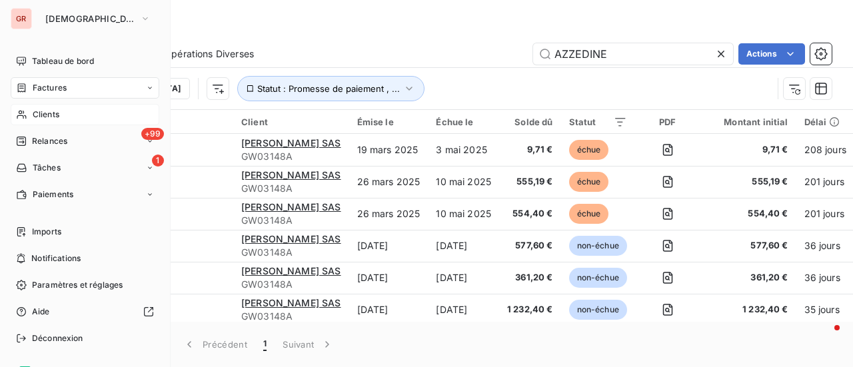
click at [57, 111] on span "Clients" at bounding box center [46, 115] width 27 height 12
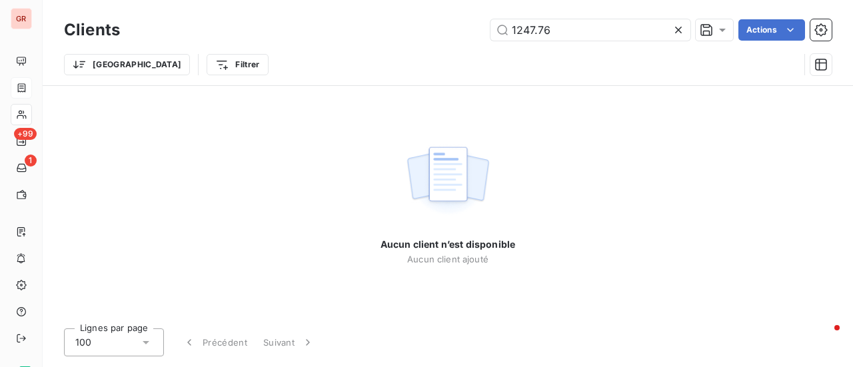
drag, startPoint x: 581, startPoint y: 25, endPoint x: 119, endPoint y: 120, distance: 471.6
click at [288, 73] on div "Clients 1247.76 Actions Trier Filtrer" at bounding box center [448, 50] width 768 height 69
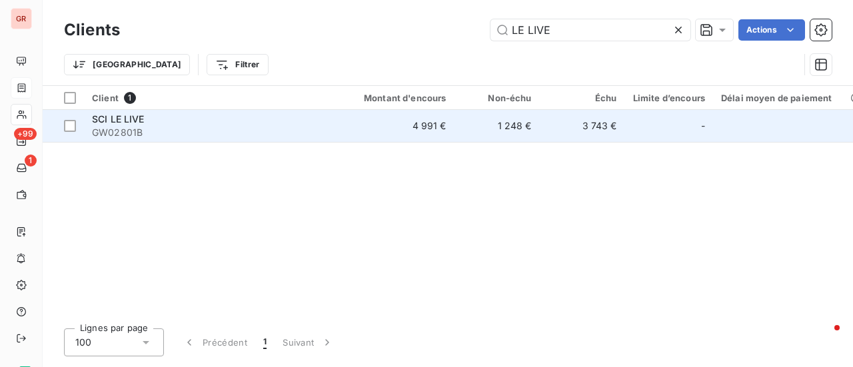
type input "LE LIVE"
click at [121, 121] on span "SCI LE LIVE" at bounding box center [118, 118] width 53 height 11
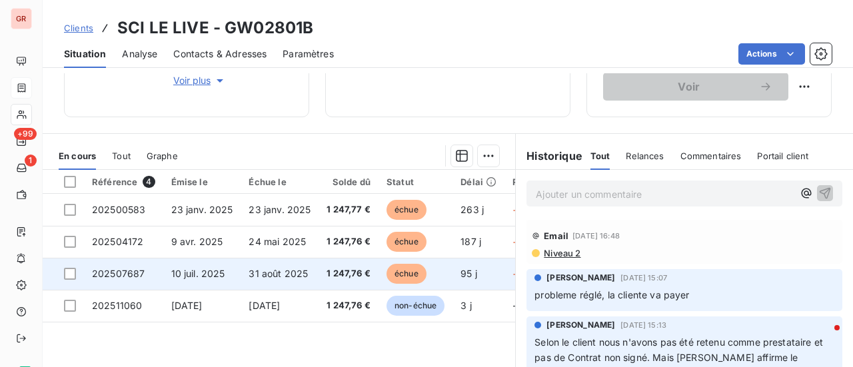
scroll to position [333, 0]
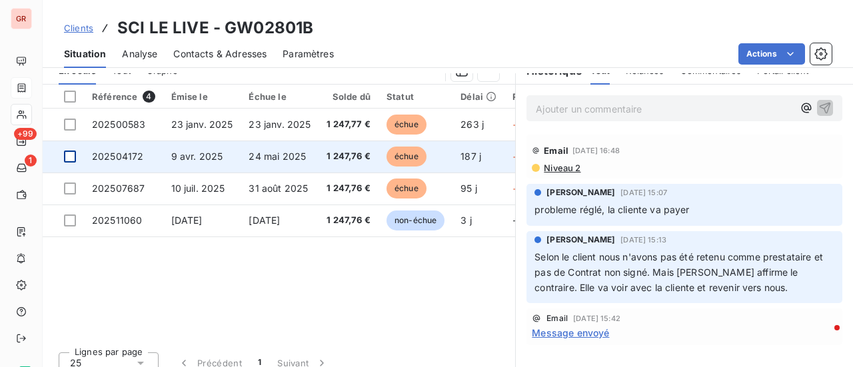
click at [68, 157] on div at bounding box center [70, 157] width 12 height 12
click at [135, 153] on span "202504172" at bounding box center [117, 156] width 51 height 11
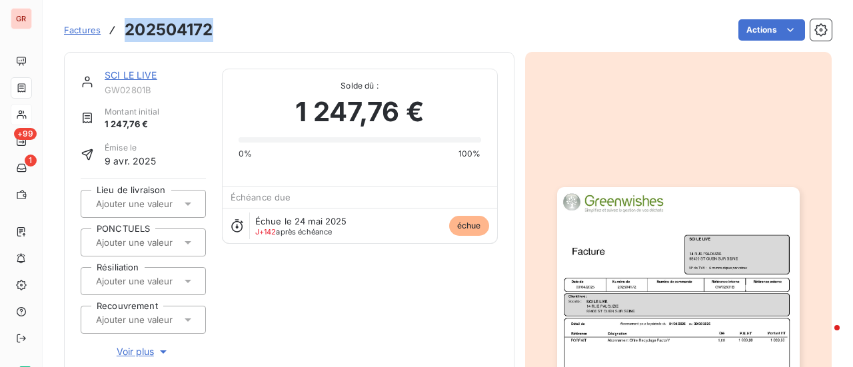
drag, startPoint x: 199, startPoint y: 30, endPoint x: 121, endPoint y: 32, distance: 78.0
click at [121, 32] on div "Factures 202504172 Actions" at bounding box center [448, 30] width 768 height 28
click at [147, 77] on link "SCI LE LIVE" at bounding box center [131, 74] width 53 height 11
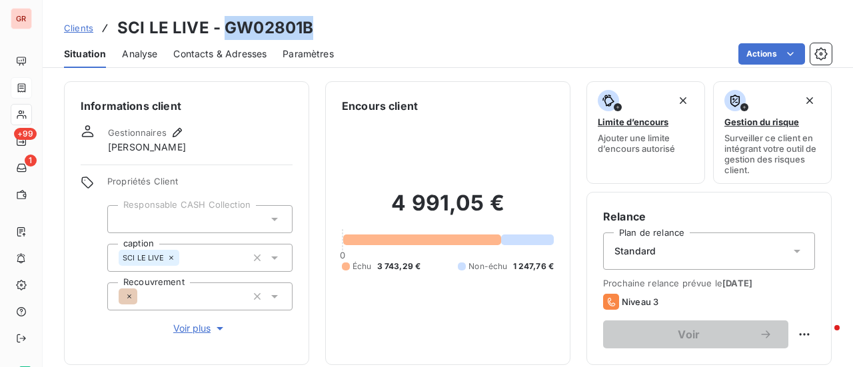
drag, startPoint x: 312, startPoint y: 27, endPoint x: 224, endPoint y: 36, distance: 88.4
click at [224, 36] on div "Clients SCI LE LIVE - GW02801B" at bounding box center [448, 28] width 811 height 24
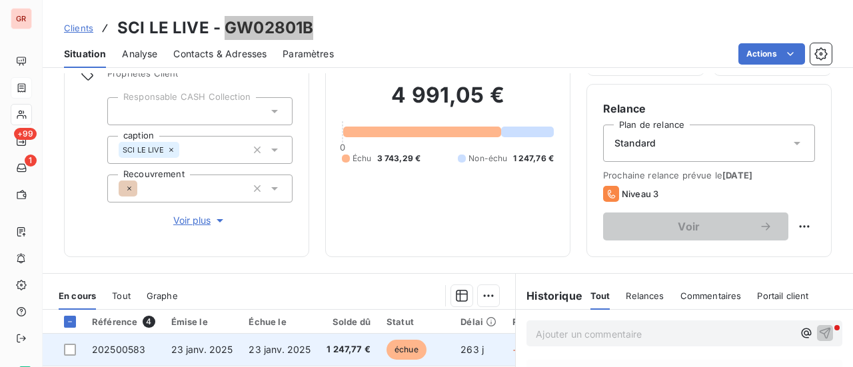
scroll to position [200, 0]
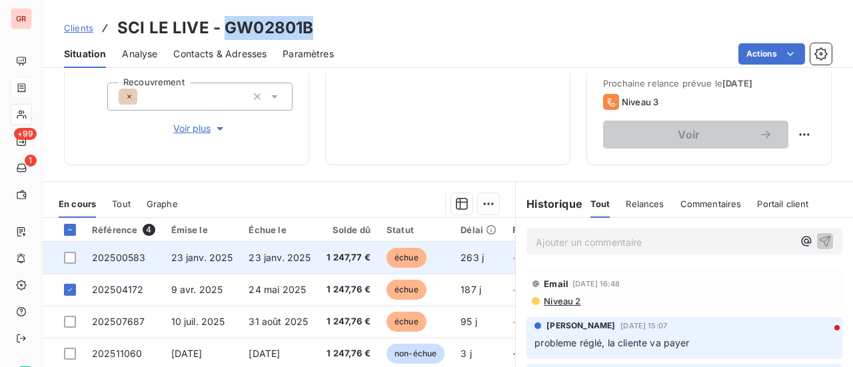
drag, startPoint x: 71, startPoint y: 258, endPoint x: 91, endPoint y: 255, distance: 20.3
click at [71, 258] on div at bounding box center [70, 258] width 12 height 12
click at [131, 250] on td "202500583" at bounding box center [123, 258] width 79 height 32
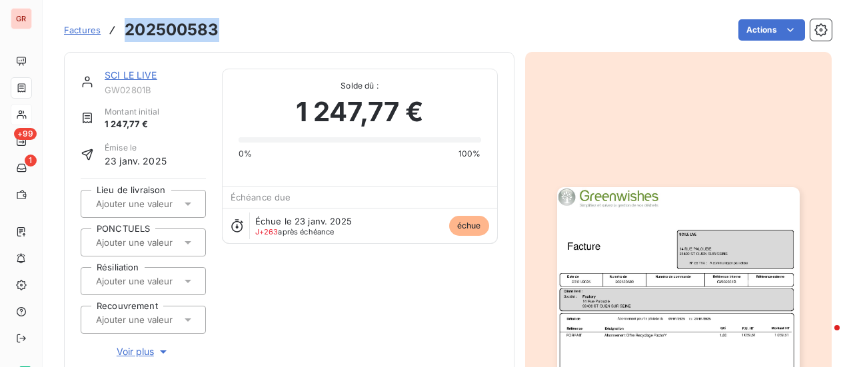
drag, startPoint x: 217, startPoint y: 25, endPoint x: 111, endPoint y: 33, distance: 107.0
click at [111, 33] on div "Factures 202500583" at bounding box center [141, 30] width 155 height 24
click at [147, 75] on link "SCI LE LIVE" at bounding box center [131, 74] width 53 height 11
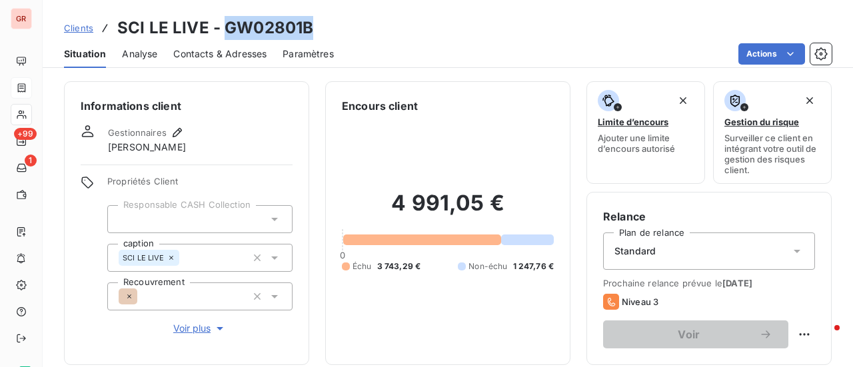
drag, startPoint x: 312, startPoint y: 35, endPoint x: 226, endPoint y: 38, distance: 86.0
click at [226, 38] on div "Clients SCI LE LIVE - GW02801B" at bounding box center [448, 28] width 811 height 24
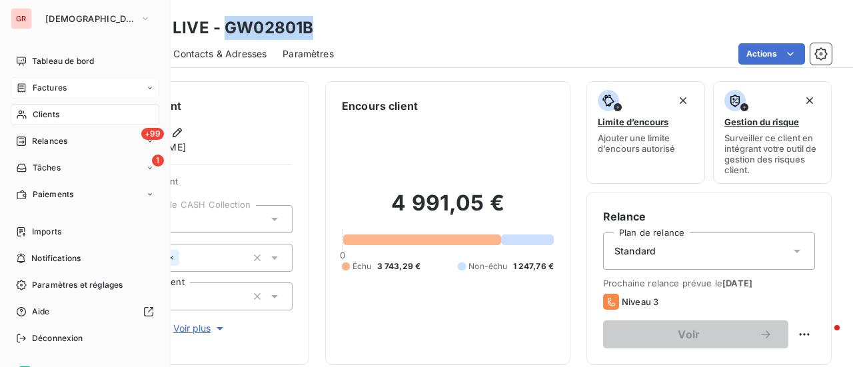
drag, startPoint x: 49, startPoint y: 86, endPoint x: 79, endPoint y: 86, distance: 29.3
click at [49, 86] on span "Factures" at bounding box center [50, 88] width 34 height 12
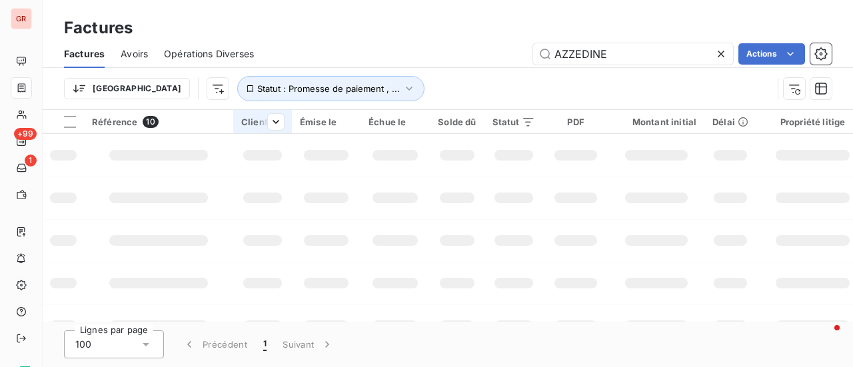
drag, startPoint x: 629, startPoint y: 53, endPoint x: 253, endPoint y: 113, distance: 380.1
click at [301, 105] on div "Factures Avoirs Opérations Diverses AZZEDINE Actions Trier Statut : Promesse de…" at bounding box center [448, 74] width 811 height 69
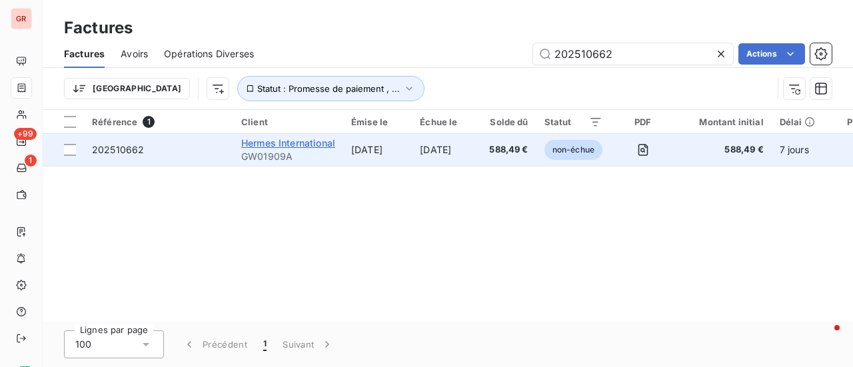
type input "202510662"
click at [304, 139] on span "Hermes International" at bounding box center [288, 142] width 94 height 11
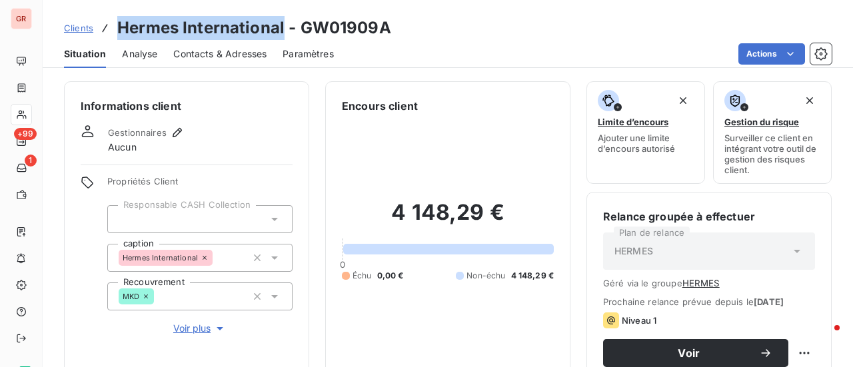
drag, startPoint x: 283, startPoint y: 34, endPoint x: 120, endPoint y: 38, distance: 162.7
click at [120, 38] on h3 "Hermes International - GW01909A" at bounding box center [254, 28] width 274 height 24
copy h3 "Hermes International"
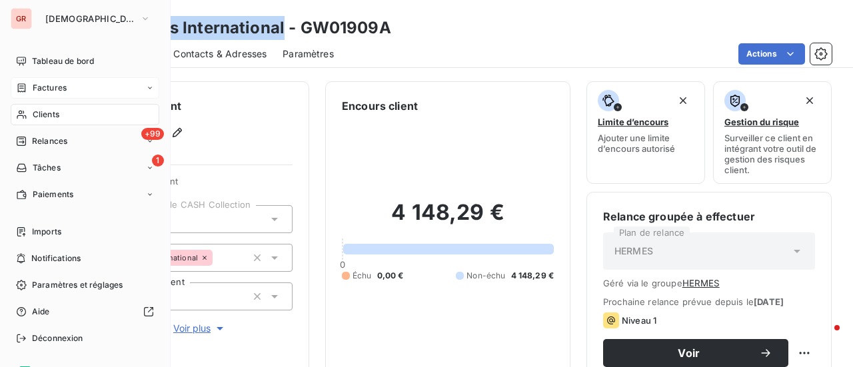
click at [41, 89] on span "Factures" at bounding box center [50, 88] width 34 height 12
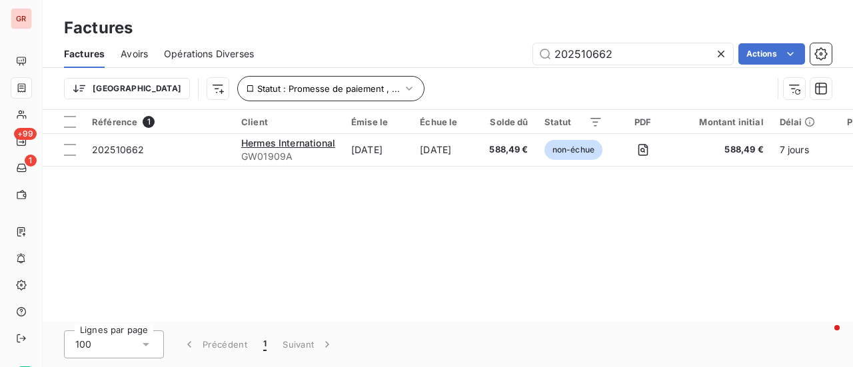
drag, startPoint x: 627, startPoint y: 59, endPoint x: 253, endPoint y: 87, distance: 374.4
click at [258, 87] on div "Factures Avoirs Opérations Diverses 202510662 Actions Trier Statut : Promesse d…" at bounding box center [448, 74] width 811 height 69
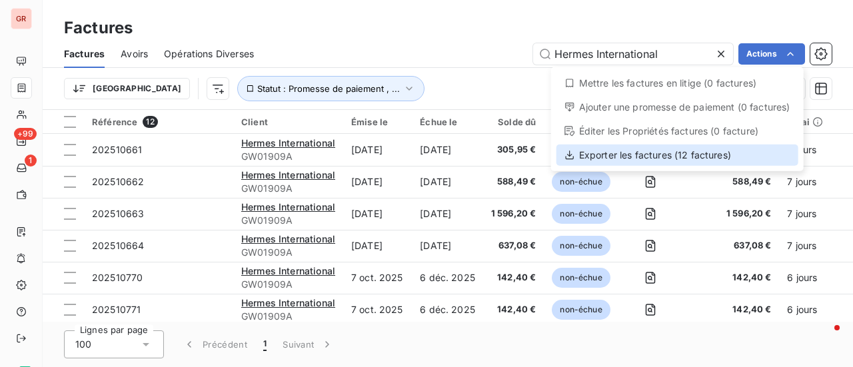
click at [656, 157] on div "Exporter les factures (12 factures)" at bounding box center [678, 155] width 242 height 21
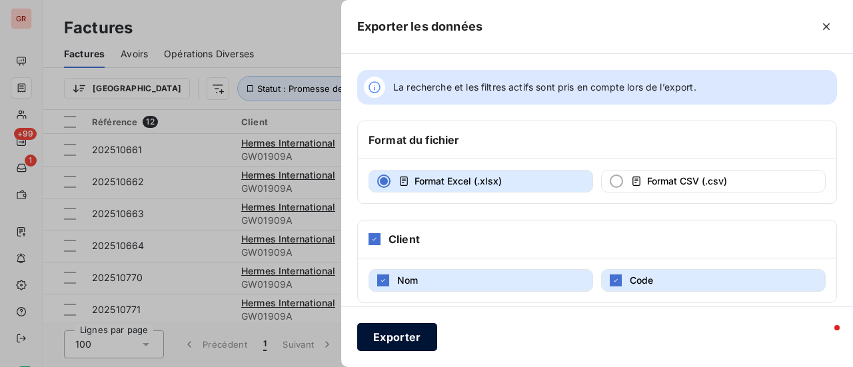
click at [407, 342] on button "Exporter" at bounding box center [397, 337] width 80 height 28
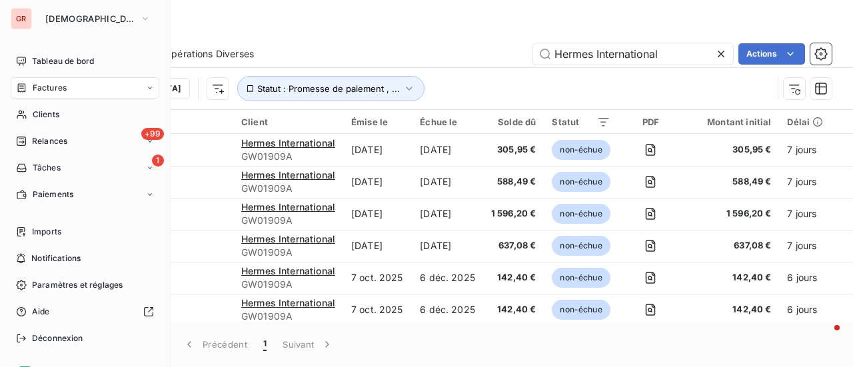
drag, startPoint x: 54, startPoint y: 83, endPoint x: 141, endPoint y: 84, distance: 87.3
click at [55, 83] on span "Factures" at bounding box center [50, 88] width 34 height 12
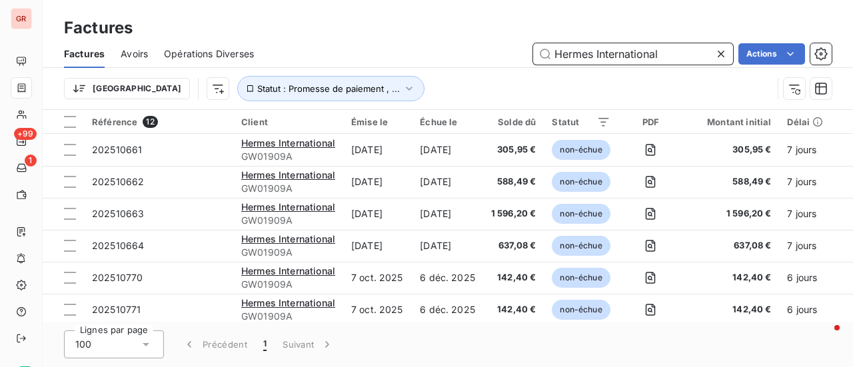
drag, startPoint x: 679, startPoint y: 58, endPoint x: 399, endPoint y: 65, distance: 279.4
click at [405, 64] on div "Hermes International Actions" at bounding box center [551, 53] width 562 height 21
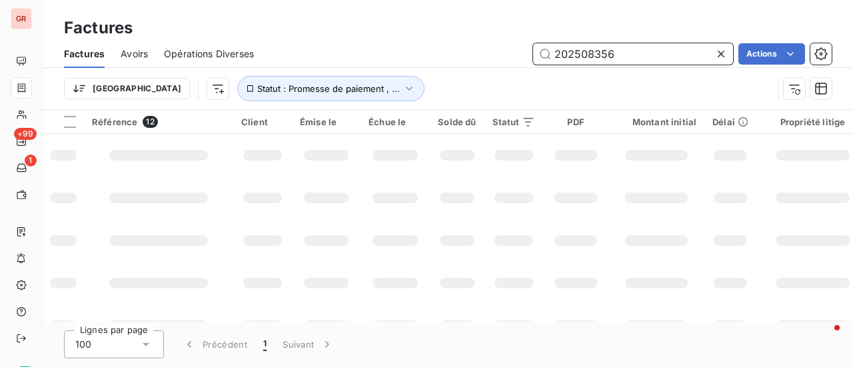
click at [555, 49] on input "202508356" at bounding box center [633, 53] width 200 height 21
type input "202508356"
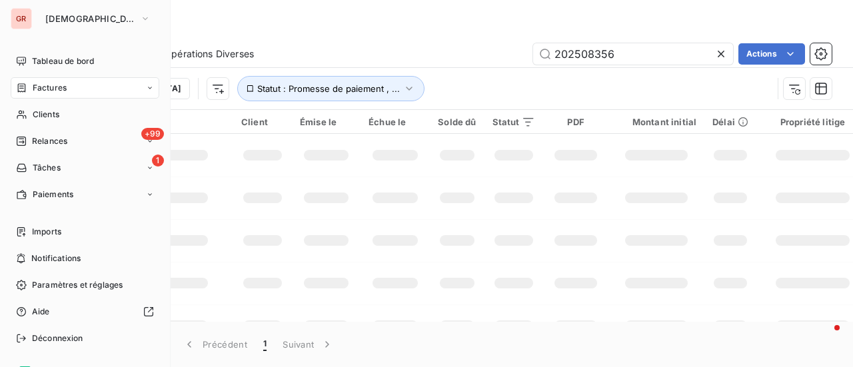
click at [56, 86] on span "Factures" at bounding box center [50, 88] width 34 height 12
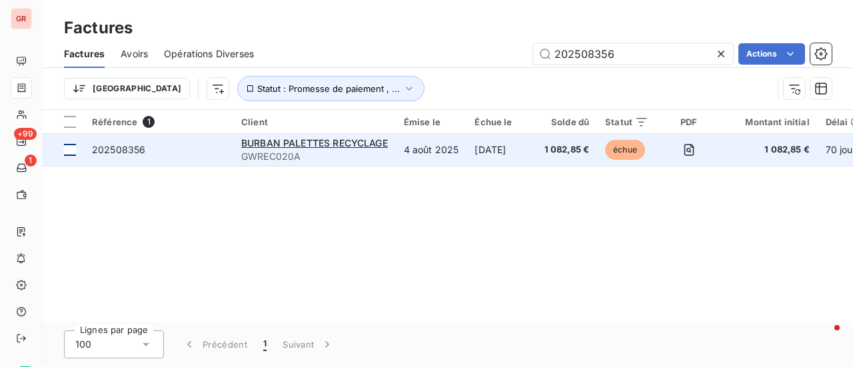
click at [69, 152] on div at bounding box center [70, 150] width 12 height 12
click at [324, 141] on span "BURBAN PALETTES RECYCLAGE" at bounding box center [314, 142] width 147 height 11
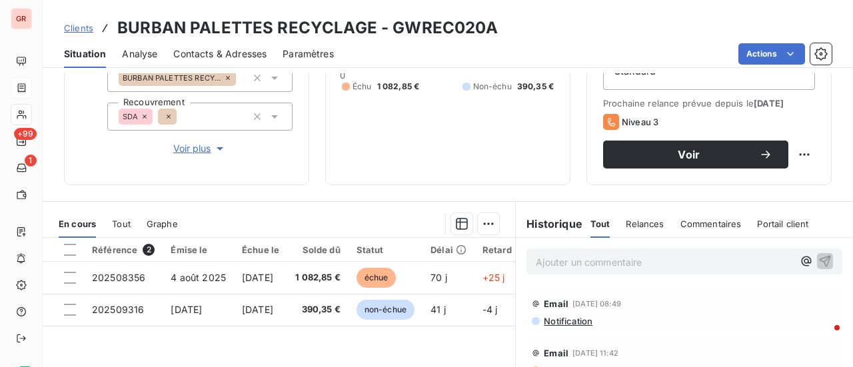
scroll to position [200, 0]
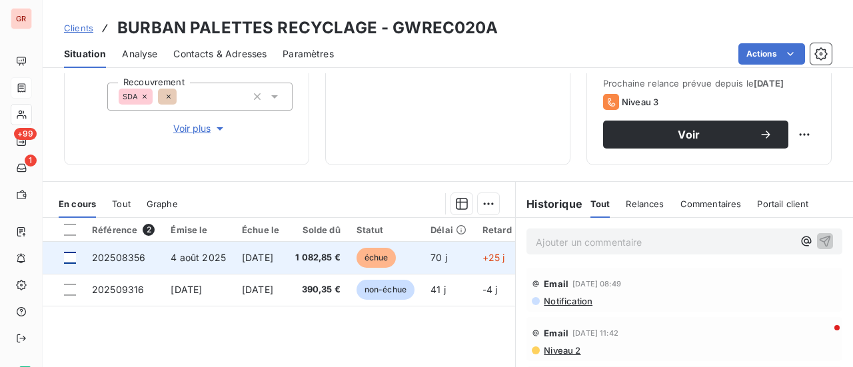
click at [68, 262] on td at bounding box center [63, 258] width 41 height 32
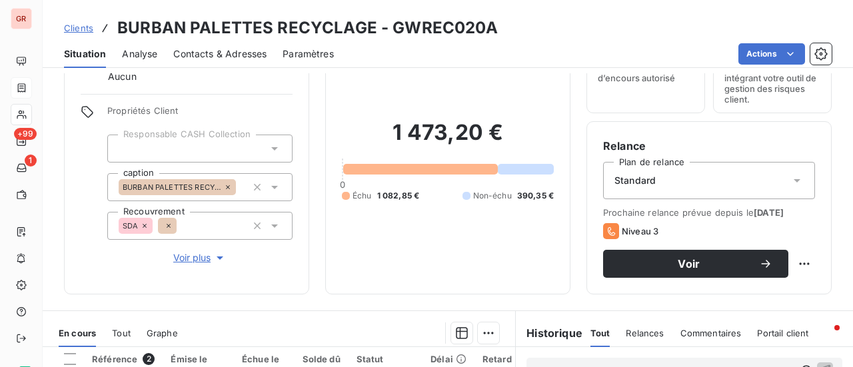
scroll to position [200, 0]
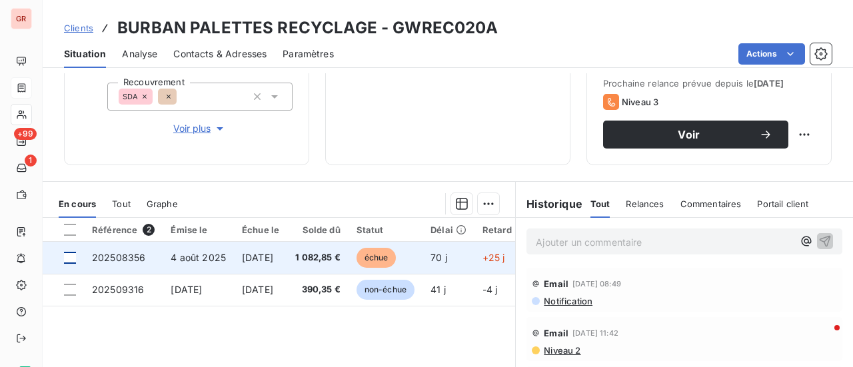
click at [69, 255] on div at bounding box center [70, 258] width 12 height 12
click at [135, 256] on span "202508356" at bounding box center [118, 257] width 53 height 11
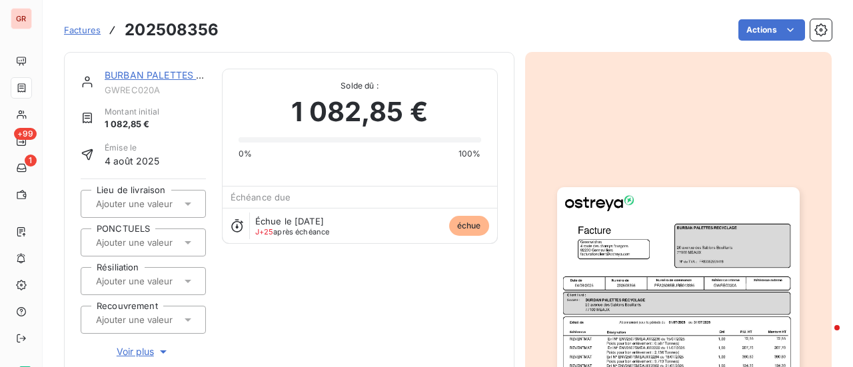
click at [144, 74] on link "BURBAN PALETTES RECYCLAGE" at bounding box center [179, 74] width 148 height 11
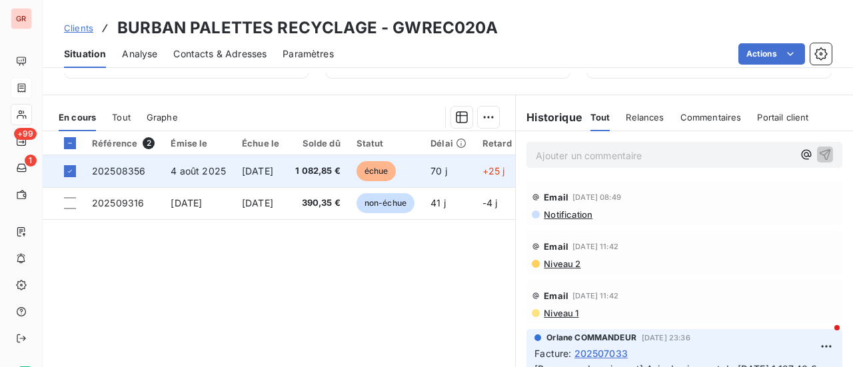
scroll to position [267, 0]
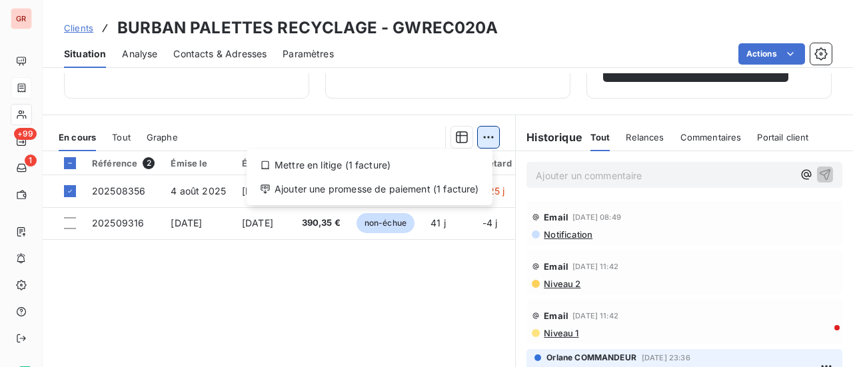
click at [485, 131] on html "GR +99 1 Clients BURBAN PALETTES RECYCLAGE - GWREC020A Situation Analyse Contac…" at bounding box center [426, 183] width 853 height 367
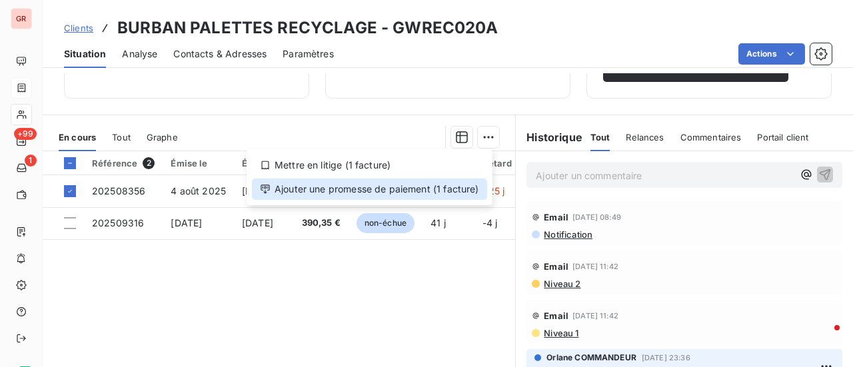
click at [393, 197] on div "Ajouter une promesse de paiement (1 facture)" at bounding box center [369, 189] width 235 height 21
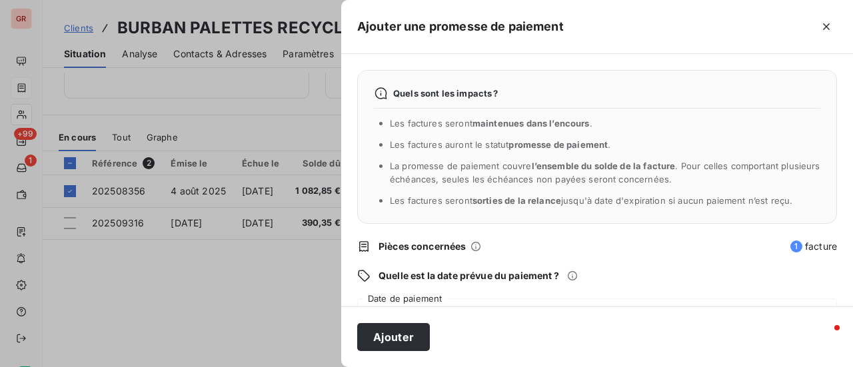
scroll to position [139, 0]
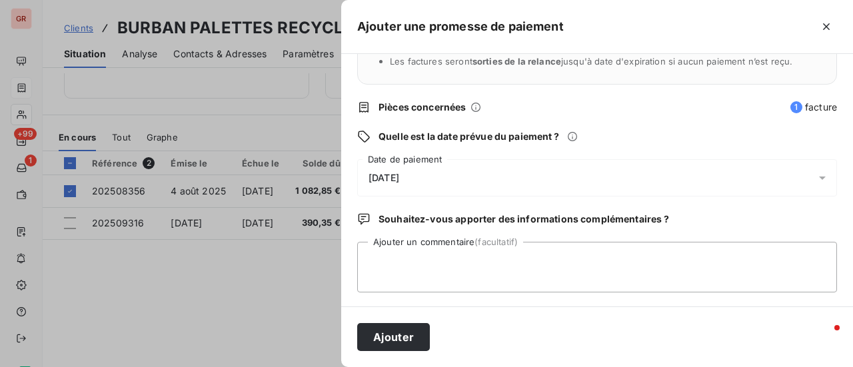
click at [816, 179] on icon at bounding box center [822, 177] width 13 height 13
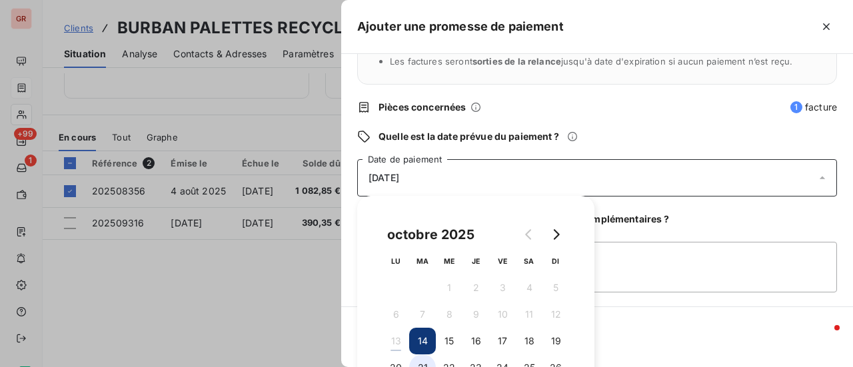
click at [425, 362] on button "21" at bounding box center [422, 368] width 27 height 27
click at [637, 279] on textarea "Ajouter un commentaire (facultatif)" at bounding box center [597, 267] width 480 height 51
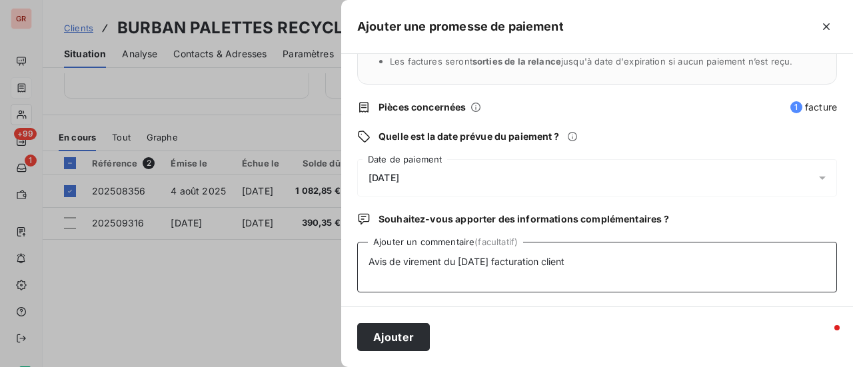
click at [608, 265] on textarea "Avis de virement du 13/10/25 facturation client" at bounding box center [597, 267] width 480 height 51
click at [498, 262] on textarea "Avis de virement du 13/10/25 facturation client" at bounding box center [597, 267] width 480 height 51
type textarea "Avis de virement du 13/10/25 1 082.85 € facturation client"
click at [412, 341] on button "Ajouter" at bounding box center [393, 337] width 73 height 28
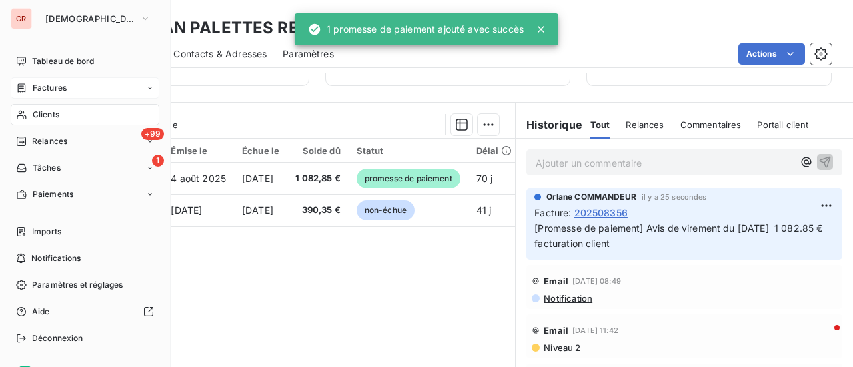
click at [60, 84] on span "Factures" at bounding box center [50, 88] width 34 height 12
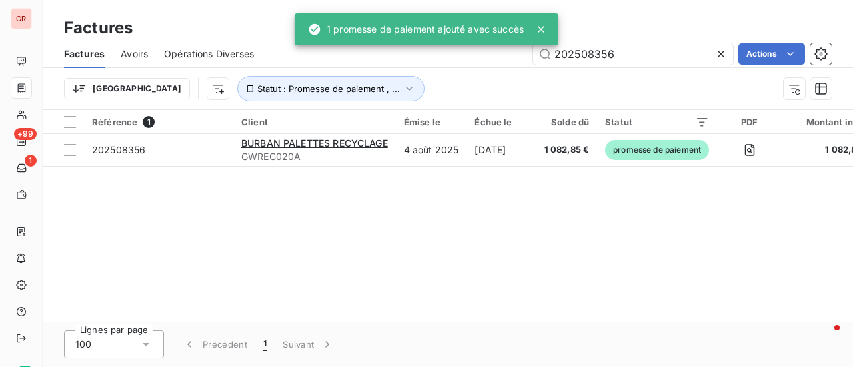
drag, startPoint x: 639, startPoint y: 55, endPoint x: 363, endPoint y: 77, distance: 276.2
click at [417, 67] on div "Factures Avoirs Opérations Diverses 202508356 Actions" at bounding box center [448, 54] width 811 height 28
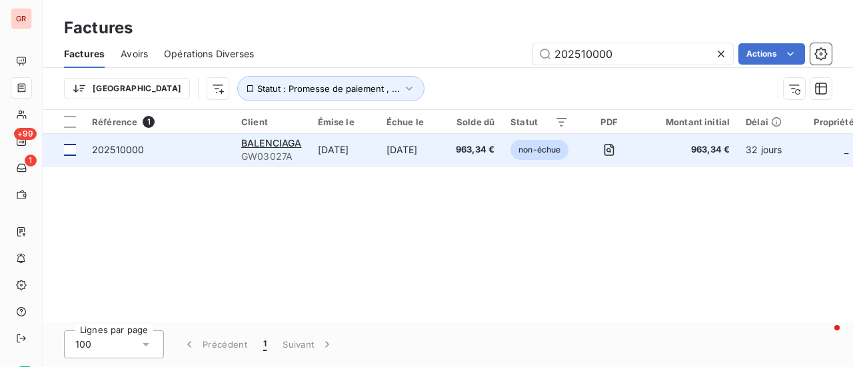
type input "202510000"
click at [73, 151] on div at bounding box center [70, 150] width 12 height 12
click at [68, 151] on icon at bounding box center [70, 150] width 8 height 8
click at [283, 142] on span "BALENCIAGA" at bounding box center [271, 142] width 61 height 11
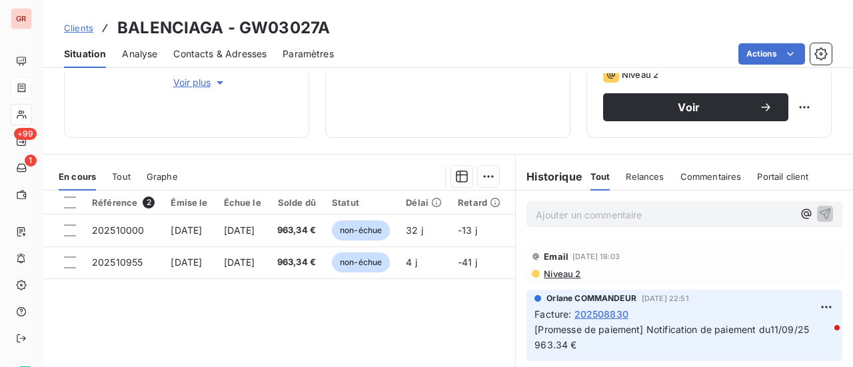
scroll to position [267, 0]
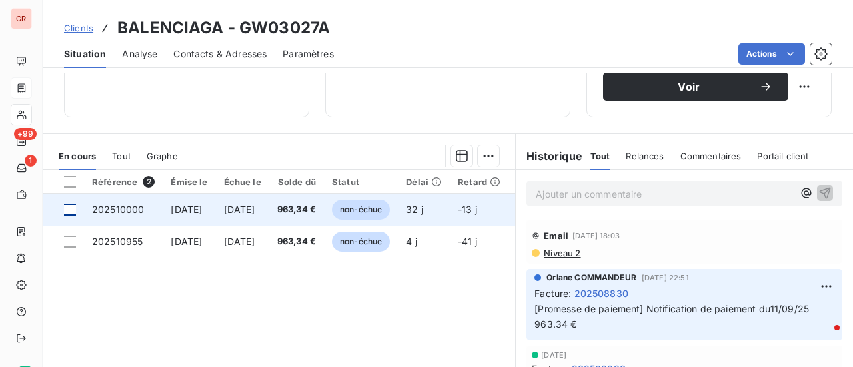
click at [72, 205] on div at bounding box center [70, 210] width 12 height 12
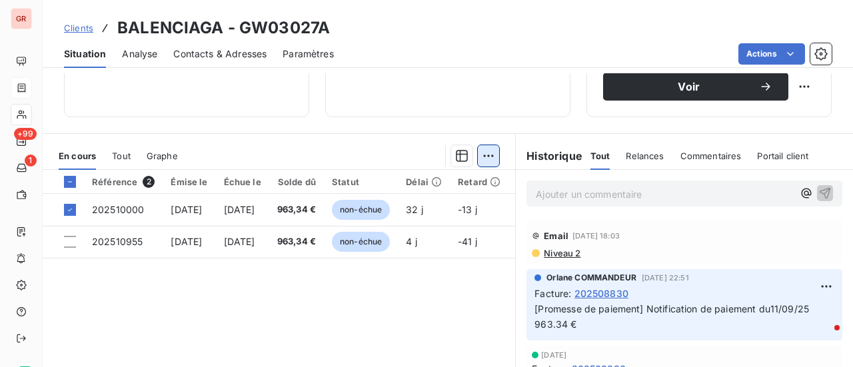
click at [488, 153] on html "GR +99 1 Clients BALENCIAGA - GW03027A Situation Analyse Contacts & Adresses Pa…" at bounding box center [426, 183] width 853 height 367
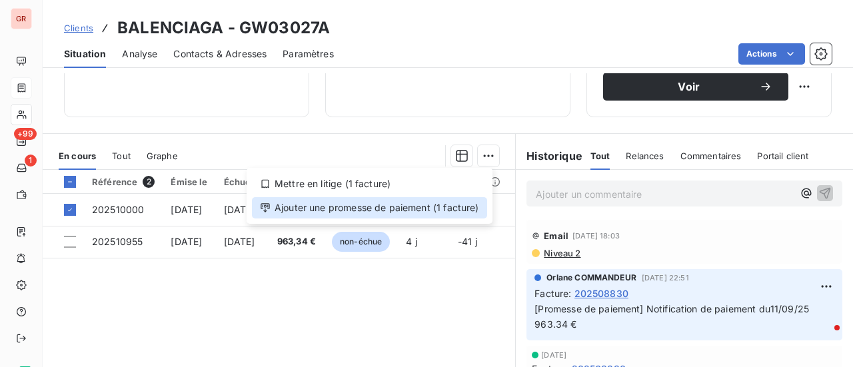
click at [423, 207] on div "Ajouter une promesse de paiement (1 facture)" at bounding box center [369, 207] width 235 height 21
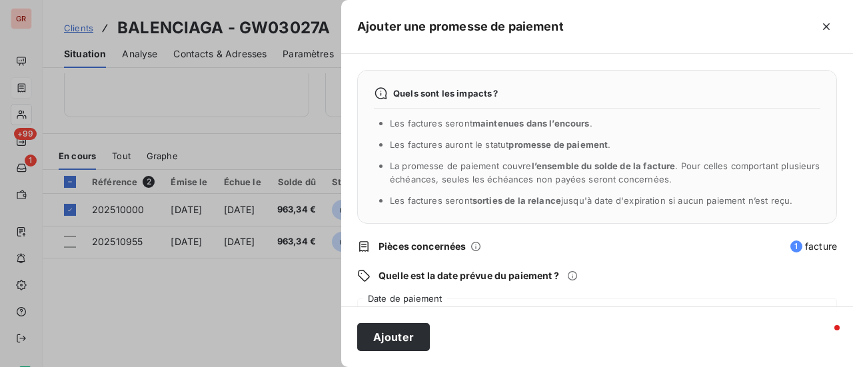
scroll to position [139, 0]
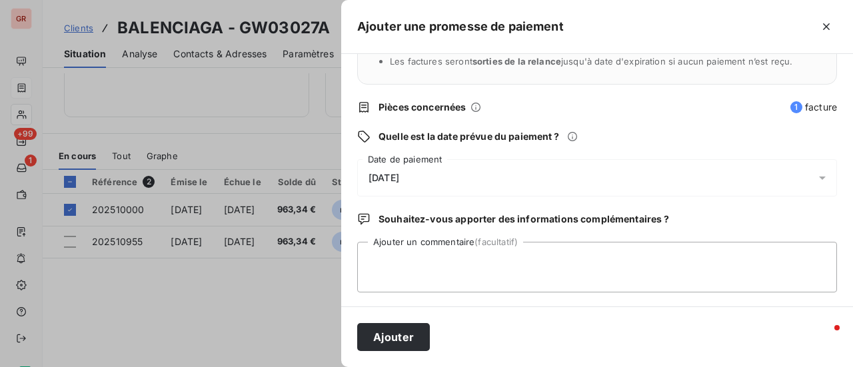
click at [816, 179] on icon at bounding box center [822, 177] width 13 height 13
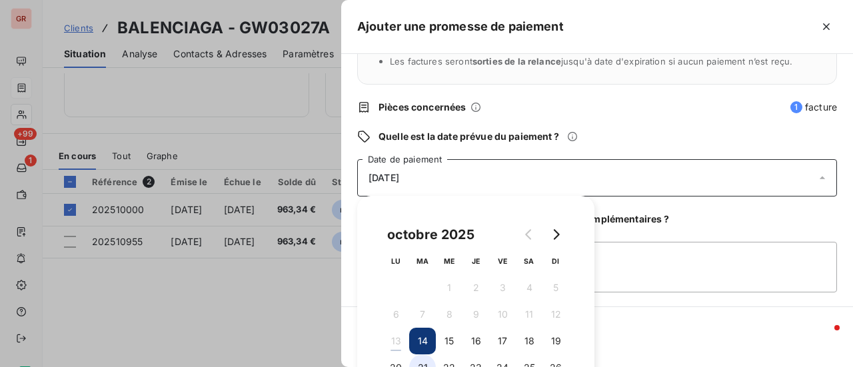
click at [425, 359] on button "21" at bounding box center [422, 368] width 27 height 27
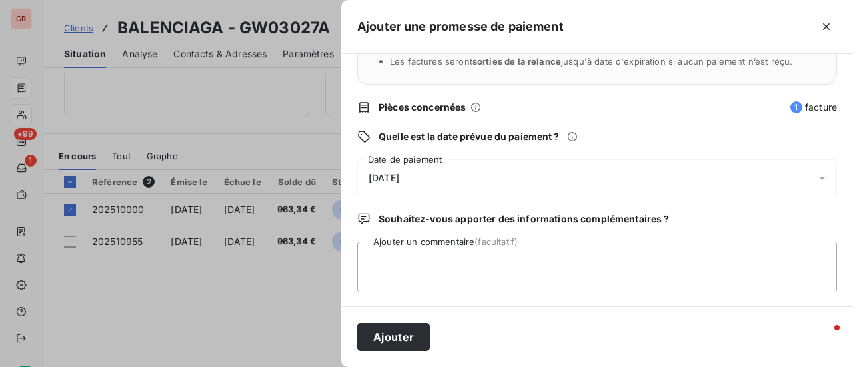
click at [683, 337] on div "Ajouter" at bounding box center [597, 337] width 512 height 61
click at [461, 278] on textarea "Ajouter un commentaire (facultatif)" at bounding box center [597, 267] width 480 height 51
click at [415, 264] on textarea "Avis de virment du 12/10/25" at bounding box center [597, 267] width 480 height 51
click at [509, 266] on textarea "Avis de virement du 12/10/25" at bounding box center [597, 267] width 480 height 51
click at [565, 257] on textarea "Avis de virement du 12/10/25 6 354.62 €" at bounding box center [597, 267] width 480 height 51
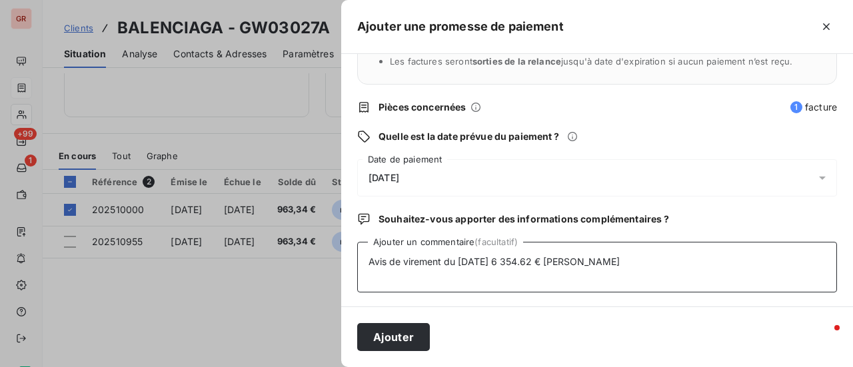
click at [557, 259] on textarea "Avis de virement du 12/10/25 6 354.62 € matthieu" at bounding box center [597, 267] width 480 height 51
type textarea "Avis de virement du 12/10/25 6 354.62 € Matthieu"
click at [408, 337] on button "Ajouter" at bounding box center [393, 337] width 73 height 28
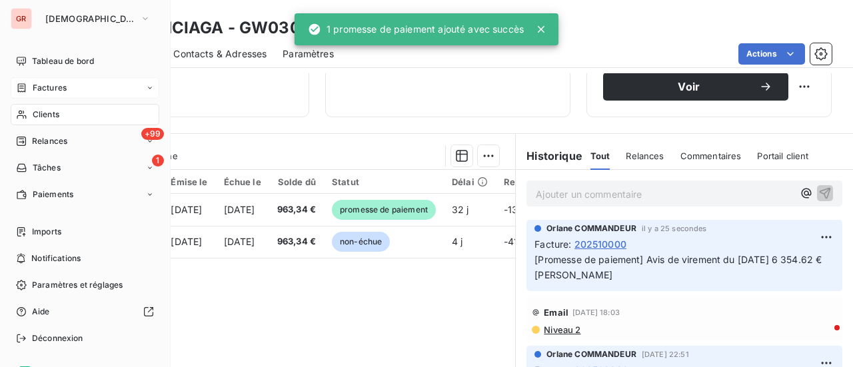
click at [52, 87] on span "Factures" at bounding box center [50, 88] width 34 height 12
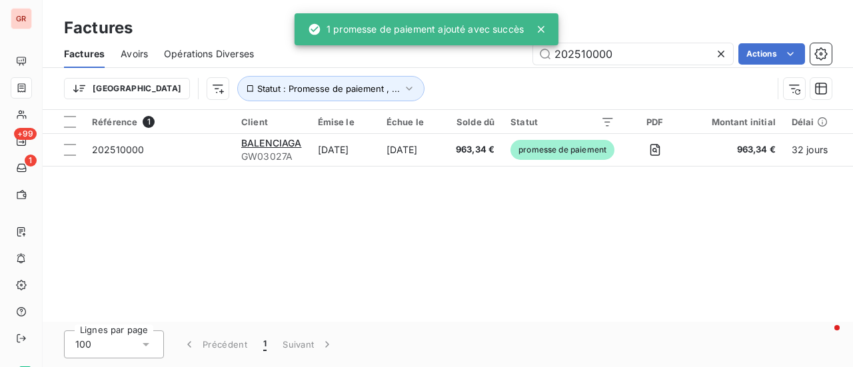
drag, startPoint x: 629, startPoint y: 53, endPoint x: 231, endPoint y: 72, distance: 399.2
click at [303, 69] on div "Factures Avoirs Opérations Diverses 202510000 Actions Trier Statut : Promesse d…" at bounding box center [448, 74] width 811 height 69
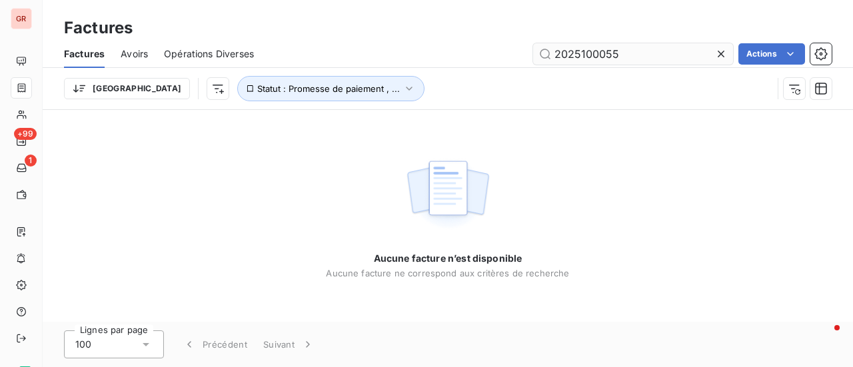
click at [555, 55] on input "2025100055" at bounding box center [633, 53] width 200 height 21
click at [598, 55] on input "2025100055" at bounding box center [633, 53] width 200 height 21
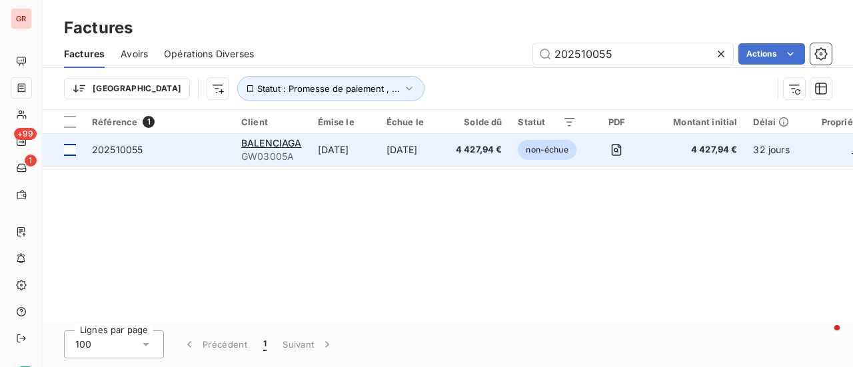
type input "202510055"
click at [71, 147] on div at bounding box center [70, 150] width 12 height 12
click at [280, 143] on span "BALENCIAGA" at bounding box center [271, 142] width 61 height 11
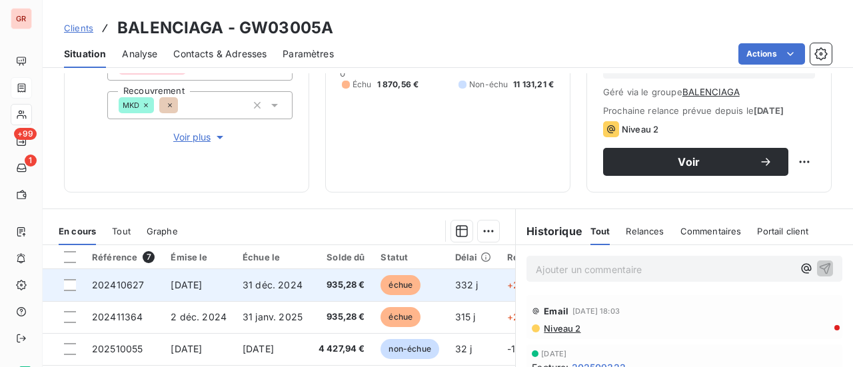
scroll to position [267, 0]
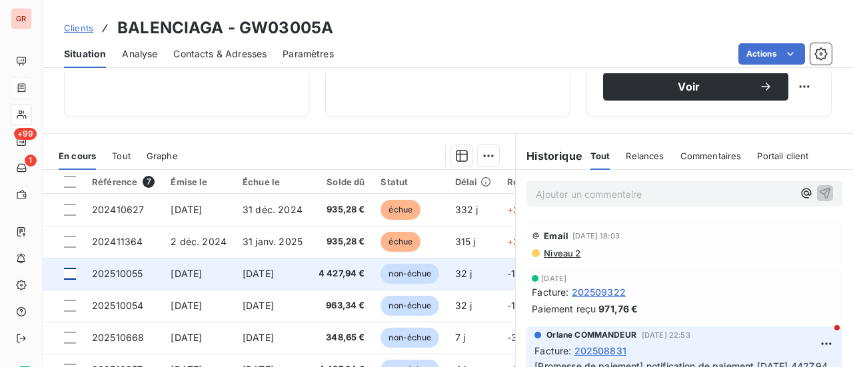
click at [72, 277] on div at bounding box center [70, 274] width 12 height 12
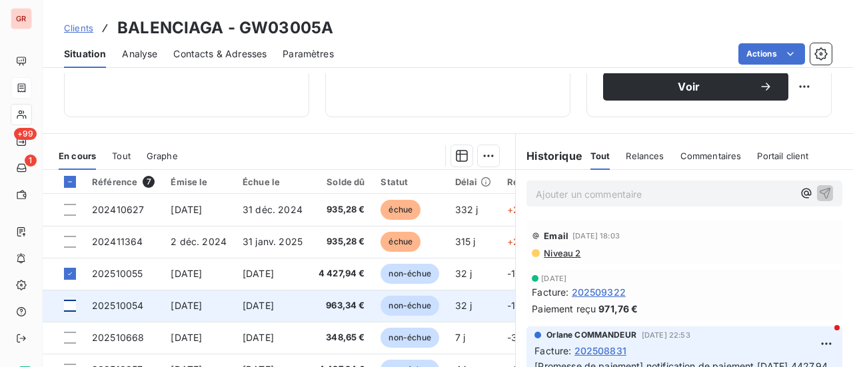
click at [71, 305] on div at bounding box center [70, 306] width 12 height 12
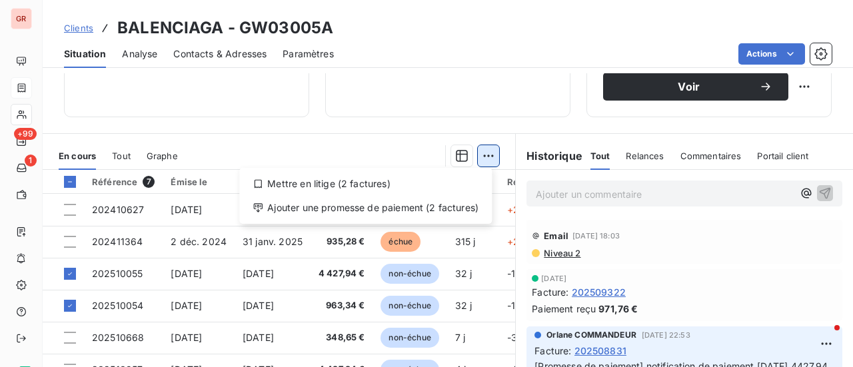
click at [480, 151] on html "GR +99 1 Clients BALENCIAGA - GW03005A Situation Analyse Contacts & Adresses Pa…" at bounding box center [426, 183] width 853 height 367
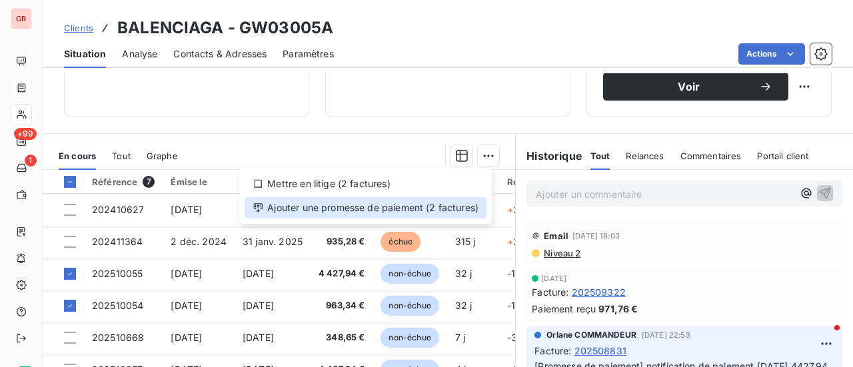
click at [401, 206] on div "Ajouter une promesse de paiement (2 factures)" at bounding box center [366, 207] width 242 height 21
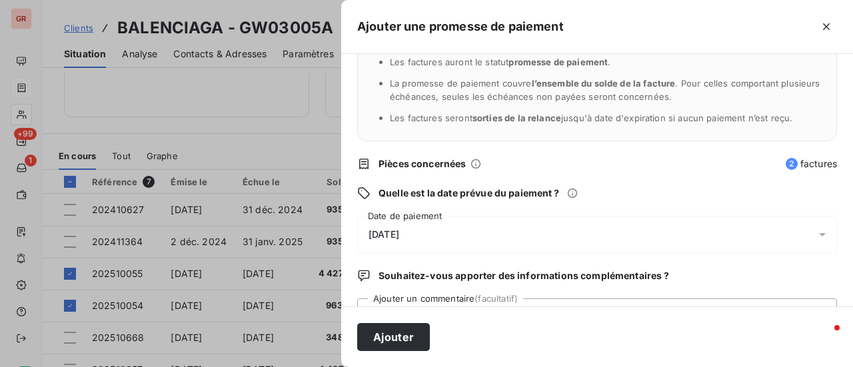
scroll to position [139, 0]
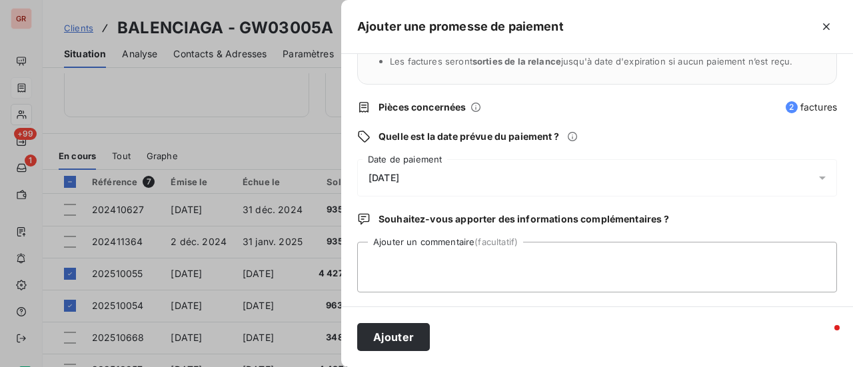
click at [816, 181] on icon at bounding box center [822, 177] width 13 height 13
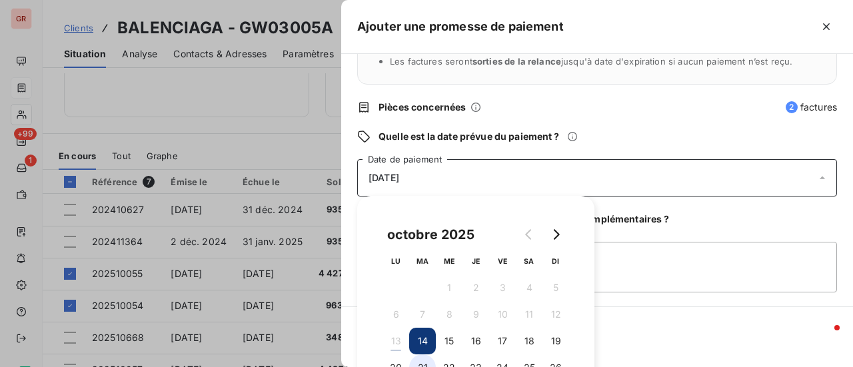
click at [422, 363] on button "21" at bounding box center [422, 368] width 27 height 27
click at [661, 257] on textarea "Ajouter un commentaire (facultatif)" at bounding box center [597, 267] width 480 height 51
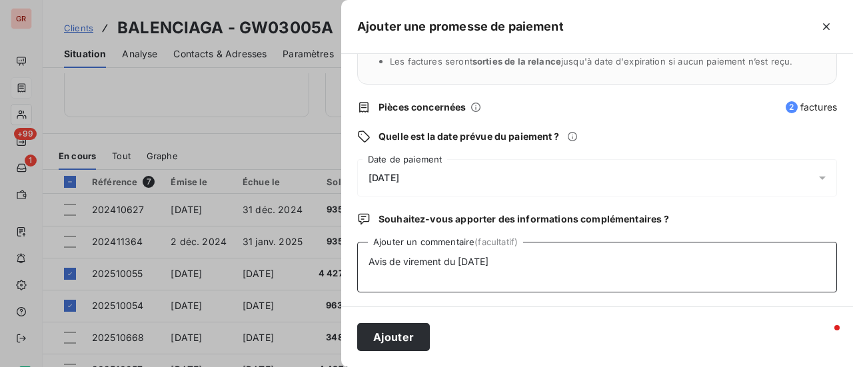
click at [546, 261] on textarea "Avis de virement du 12/10/25" at bounding box center [597, 267] width 480 height 51
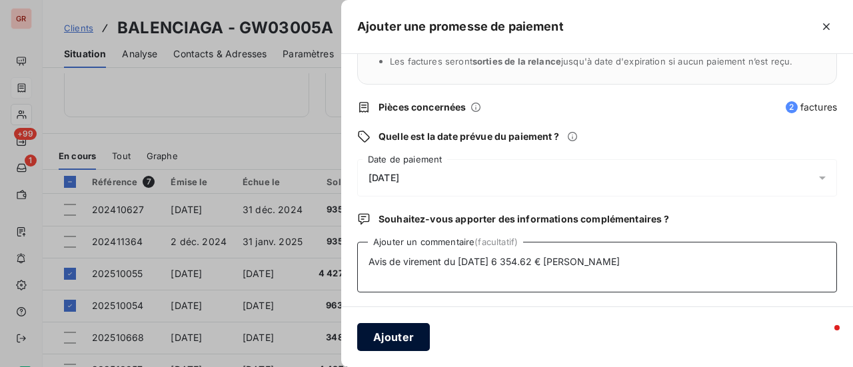
type textarea "Avis de virement du 12/10/25 6 354.62 € Matthieu"
click at [405, 338] on button "Ajouter" at bounding box center [393, 337] width 73 height 28
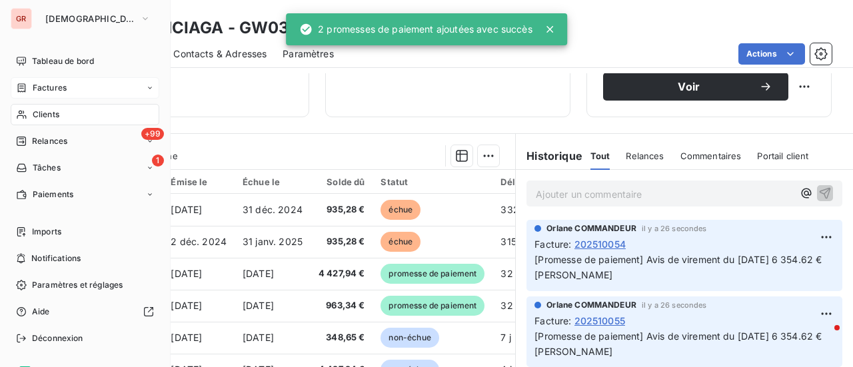
drag, startPoint x: 59, startPoint y: 83, endPoint x: 127, endPoint y: 85, distance: 68.0
click at [59, 84] on span "Factures" at bounding box center [50, 88] width 34 height 12
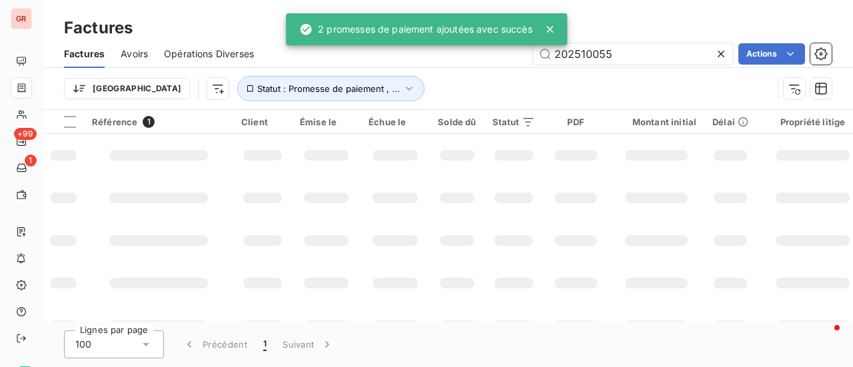
drag, startPoint x: 515, startPoint y: 55, endPoint x: 387, endPoint y: 55, distance: 128.0
click at [426, 55] on div "202510055 Actions" at bounding box center [551, 53] width 562 height 21
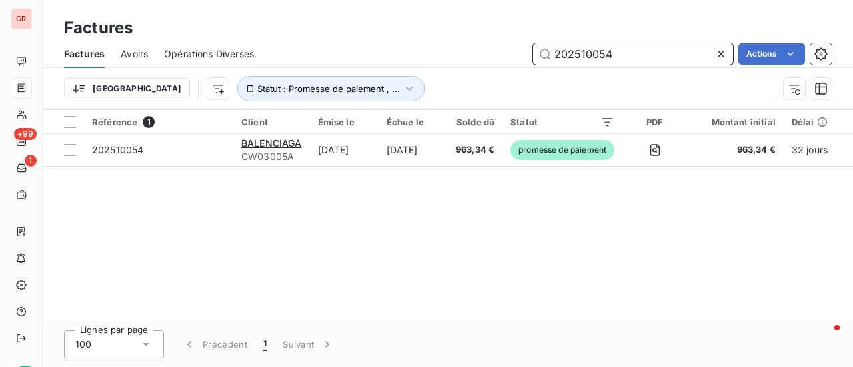
click at [620, 54] on input "202510054" at bounding box center [633, 53] width 200 height 21
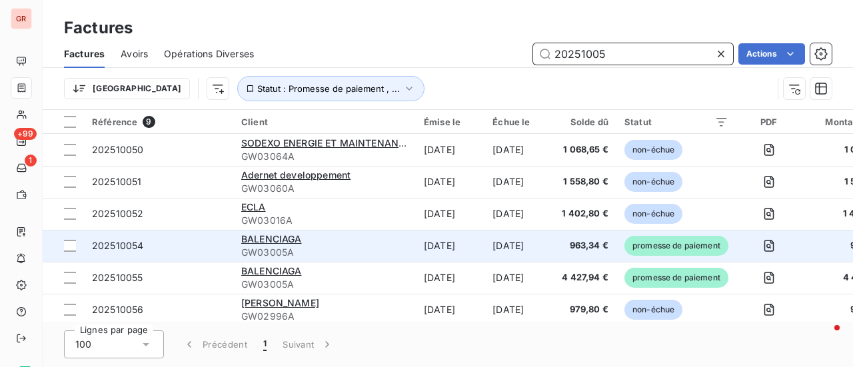
type input "20251005"
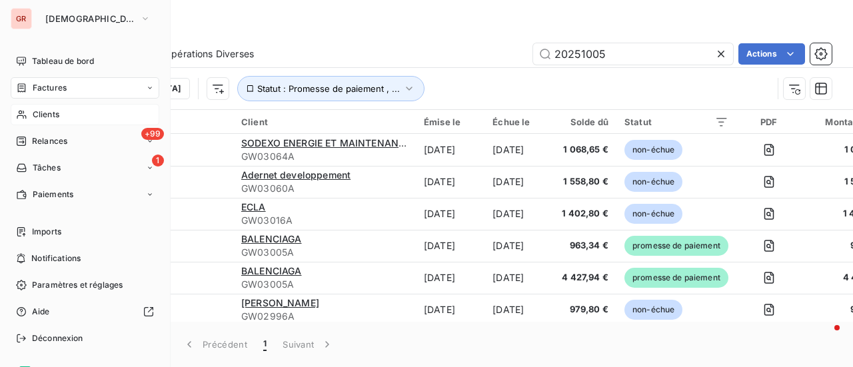
click at [57, 111] on span "Clients" at bounding box center [46, 115] width 27 height 12
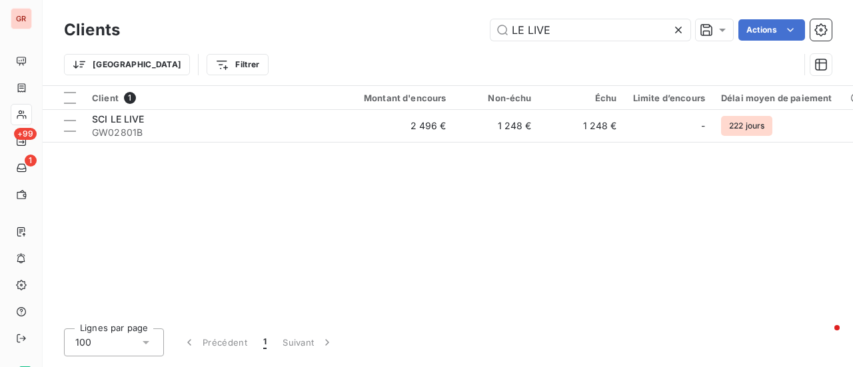
drag, startPoint x: 585, startPoint y: 29, endPoint x: 359, endPoint y: 54, distance: 227.4
click at [391, 51] on div "Clients LE LIVE Actions Trier Filtrer" at bounding box center [448, 50] width 768 height 69
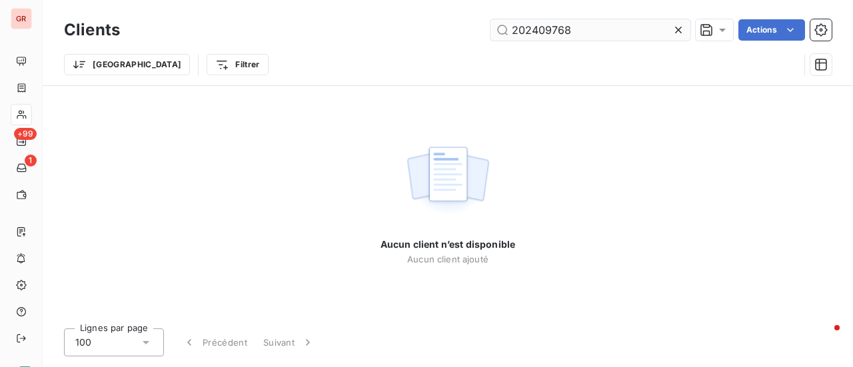
click at [515, 30] on input "202409768" at bounding box center [591, 29] width 200 height 21
click at [512, 35] on input "202409768" at bounding box center [591, 29] width 200 height 21
drag, startPoint x: 613, startPoint y: 27, endPoint x: 413, endPoint y: 47, distance: 200.3
click at [421, 45] on div "Clients 202409768 Actions Trier Filtrer" at bounding box center [448, 50] width 768 height 69
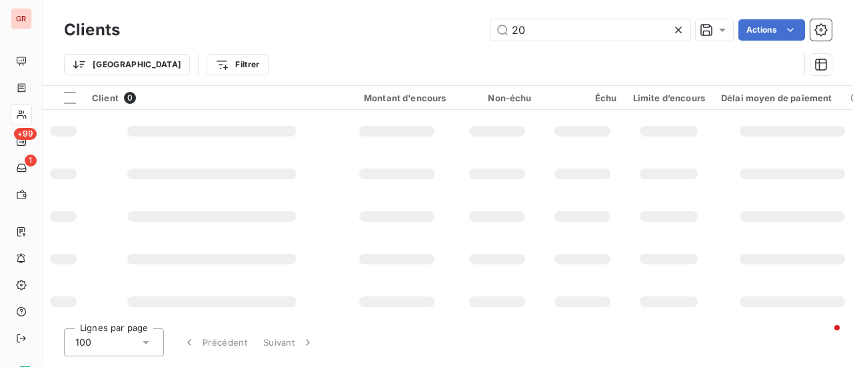
type input "2"
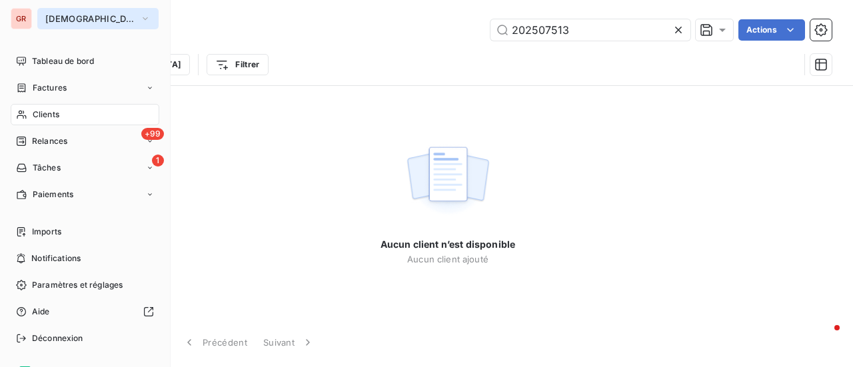
type input "202507513"
click at [140, 21] on icon "button" at bounding box center [145, 18] width 11 height 13
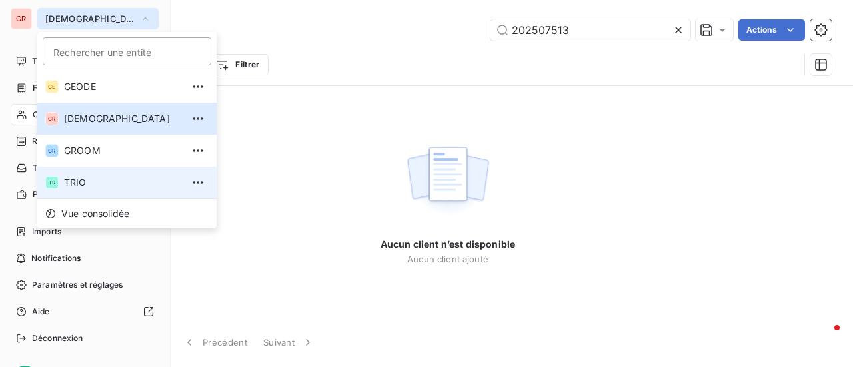
click at [75, 183] on span "TRIO" at bounding box center [123, 182] width 118 height 13
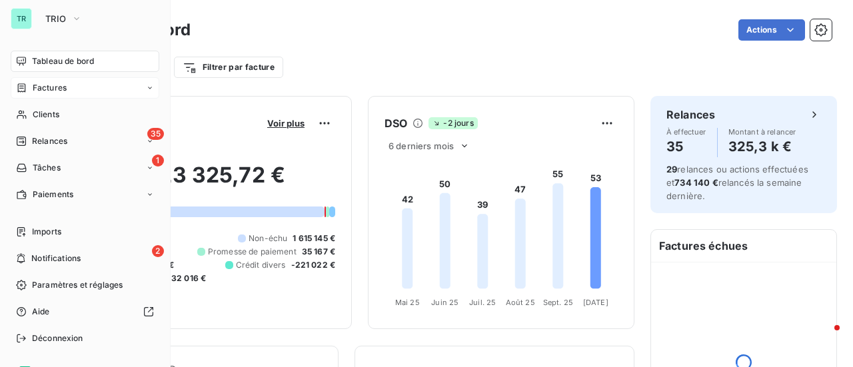
click at [68, 89] on div "Factures" at bounding box center [85, 87] width 149 height 21
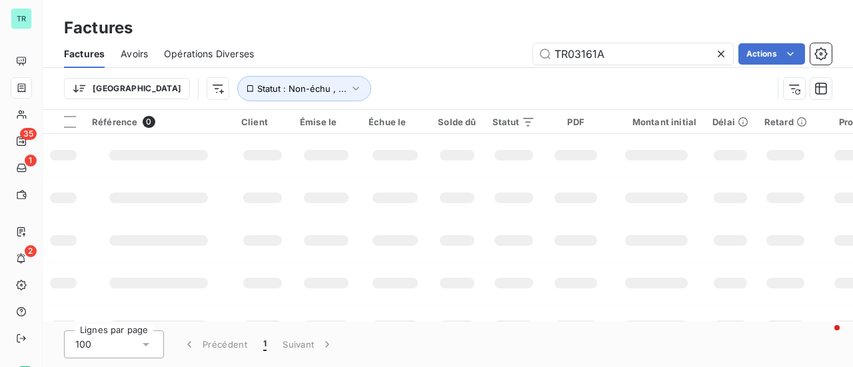
drag, startPoint x: 629, startPoint y: 53, endPoint x: 451, endPoint y: 54, distance: 178.0
click at [451, 54] on div "TR03161A Actions" at bounding box center [551, 53] width 562 height 21
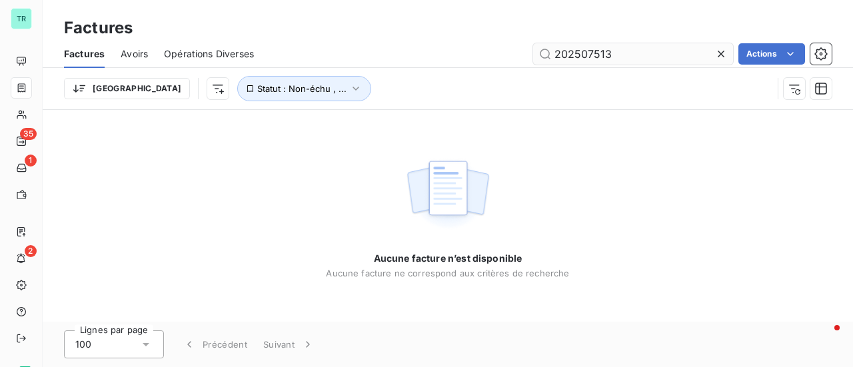
click at [553, 55] on input "202507513" at bounding box center [633, 53] width 200 height 21
type input "f202507513"
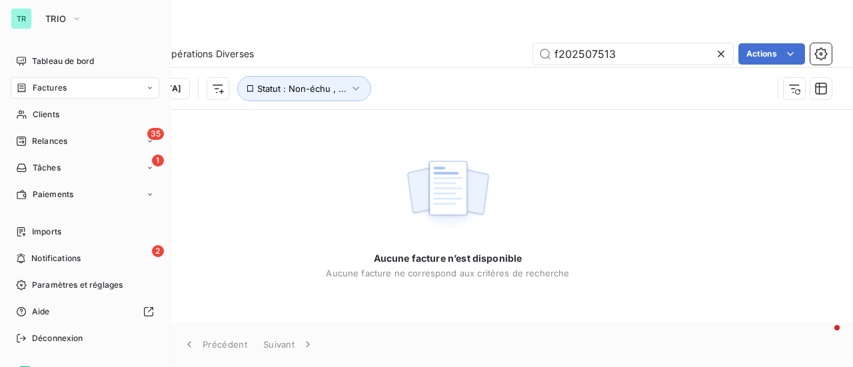
drag, startPoint x: 57, startPoint y: 92, endPoint x: 65, endPoint y: 93, distance: 7.4
click at [57, 92] on span "Factures" at bounding box center [50, 88] width 34 height 12
click at [89, 21] on button "TRIO" at bounding box center [63, 18] width 53 height 21
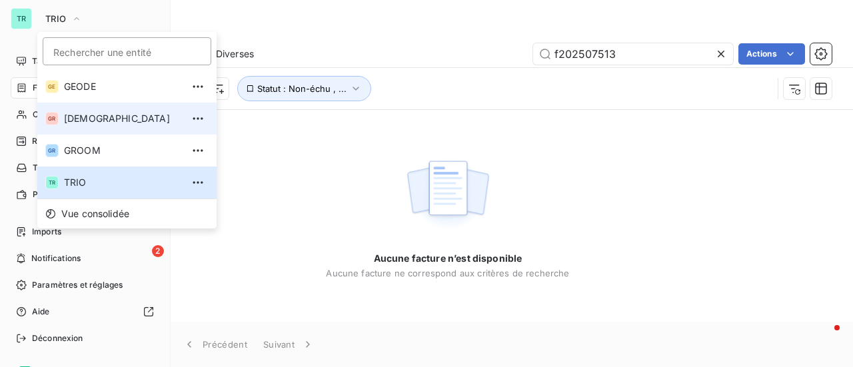
click at [104, 115] on span "[DEMOGRAPHIC_DATA]" at bounding box center [123, 118] width 118 height 13
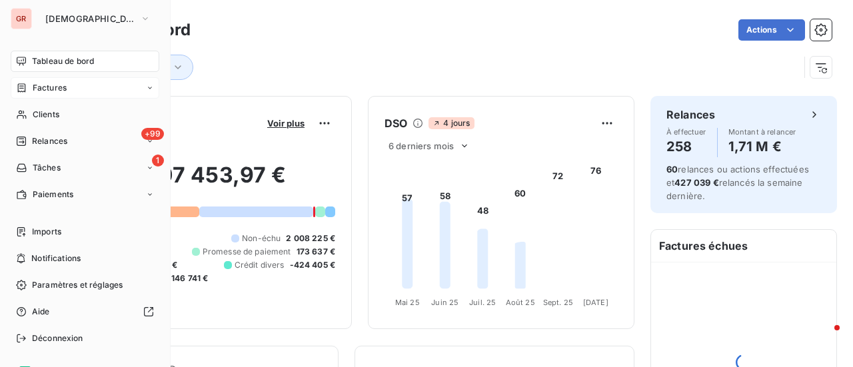
click at [60, 86] on span "Factures" at bounding box center [50, 88] width 34 height 12
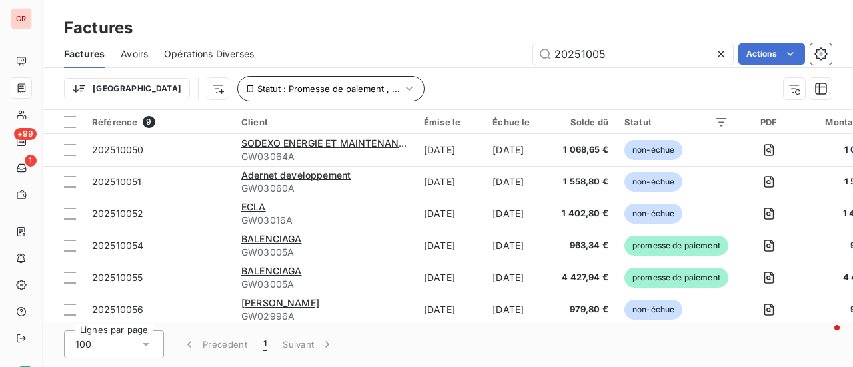
drag, startPoint x: 549, startPoint y: 58, endPoint x: 343, endPoint y: 79, distance: 207.7
click at [372, 80] on div "Factures Avoirs Opérations Diverses 20251005 Actions Trier Statut : Promesse de…" at bounding box center [448, 74] width 811 height 69
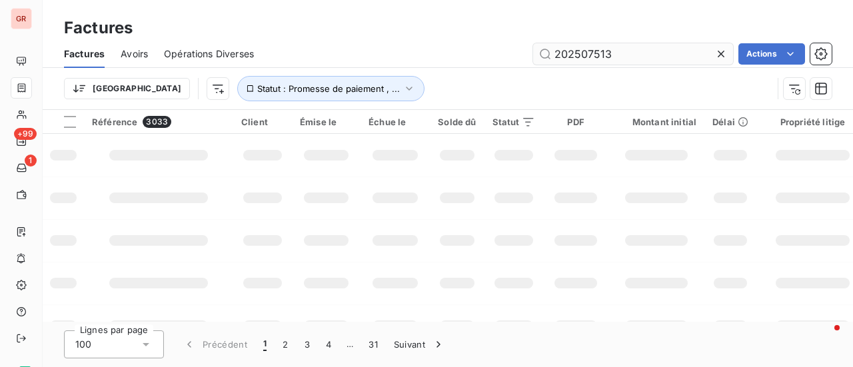
click at [555, 46] on input "202507513" at bounding box center [633, 53] width 200 height 21
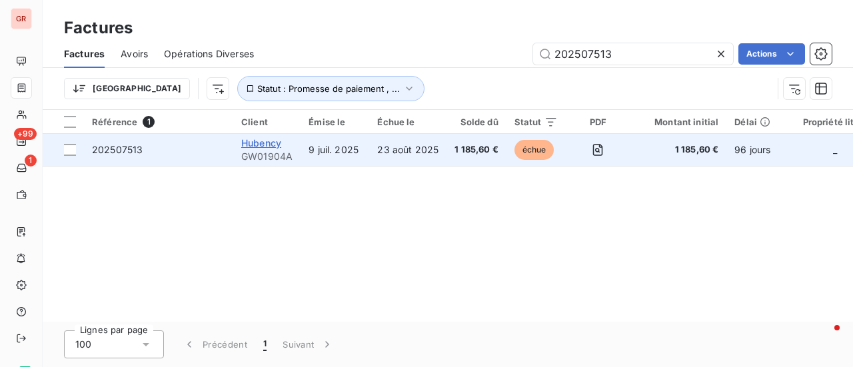
type input "202507513"
click at [269, 145] on span "Hubency" at bounding box center [261, 142] width 40 height 11
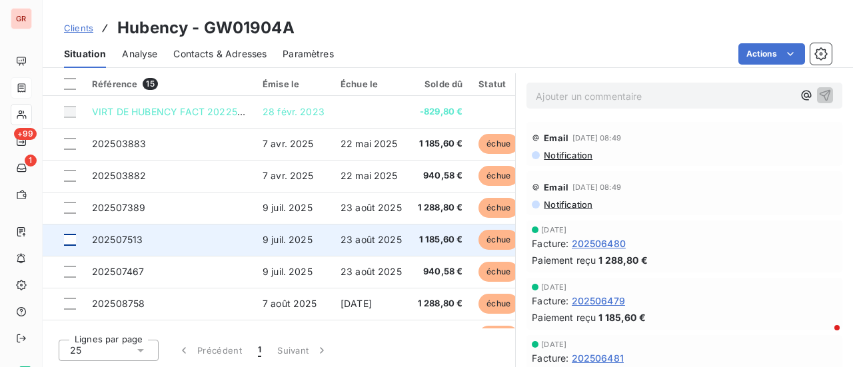
click at [72, 237] on div at bounding box center [70, 240] width 12 height 12
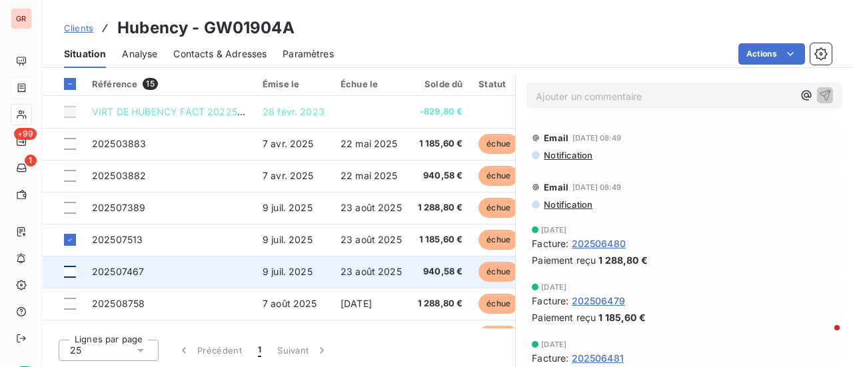
click at [69, 270] on div at bounding box center [70, 272] width 12 height 12
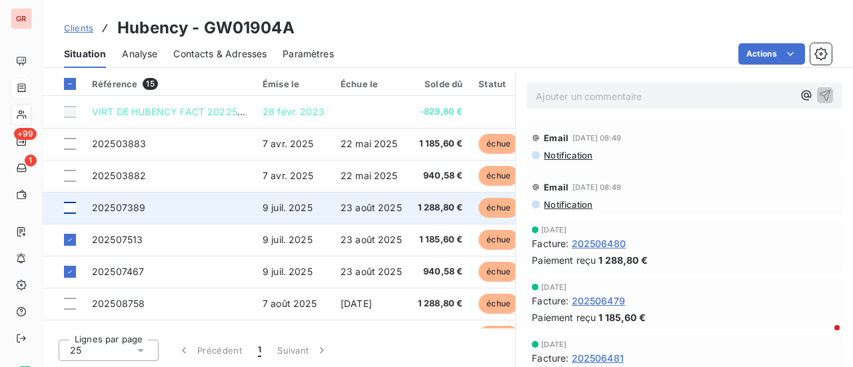
click at [72, 203] on div at bounding box center [70, 208] width 12 height 12
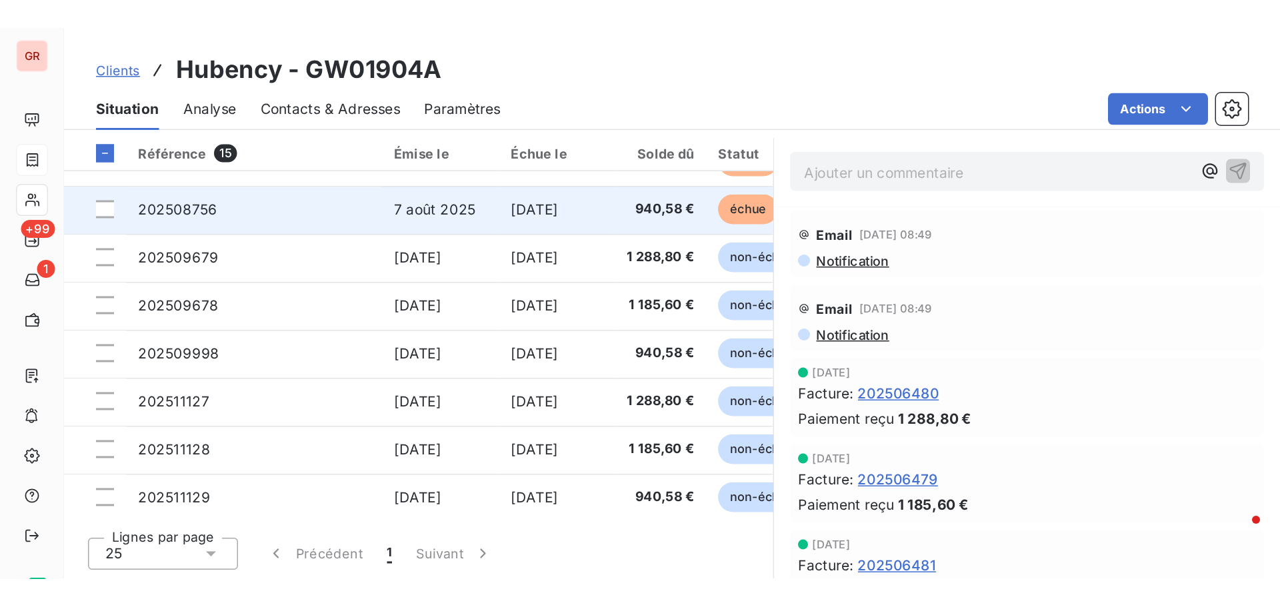
scroll to position [253, 0]
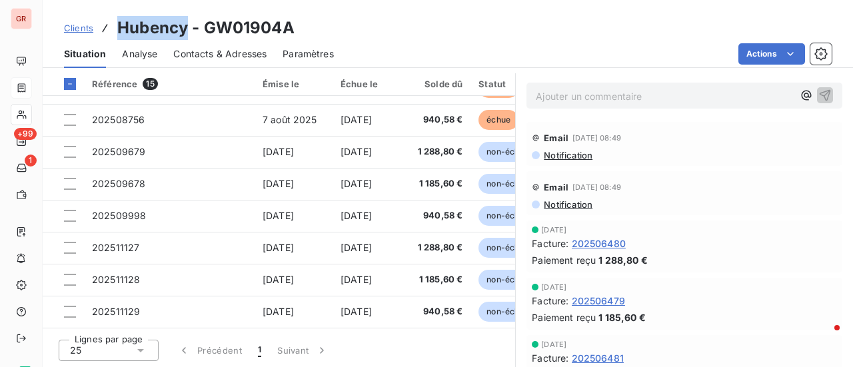
drag, startPoint x: 188, startPoint y: 27, endPoint x: 111, endPoint y: 27, distance: 77.3
click at [111, 27] on div "Clients Hubency - GW01904A" at bounding box center [179, 28] width 231 height 24
copy h3 "Hubency"
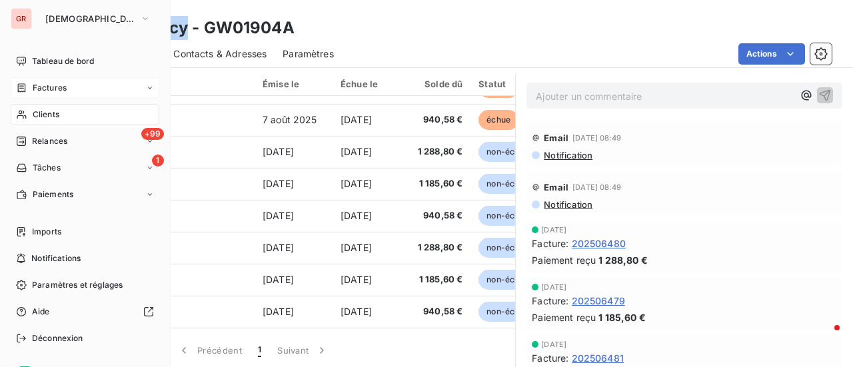
click at [61, 90] on span "Factures" at bounding box center [50, 88] width 34 height 12
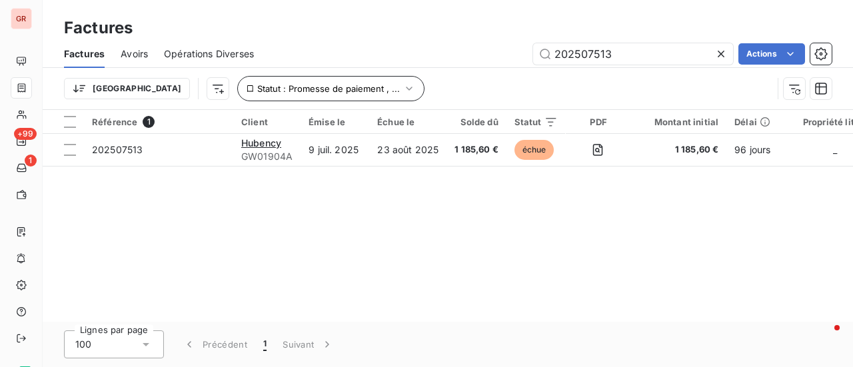
drag, startPoint x: 671, startPoint y: 57, endPoint x: 227, endPoint y: 78, distance: 443.9
click at [253, 75] on div "Factures Avoirs Opérations Diverses 202507513 Actions Trier Statut : Promesse d…" at bounding box center [448, 74] width 811 height 69
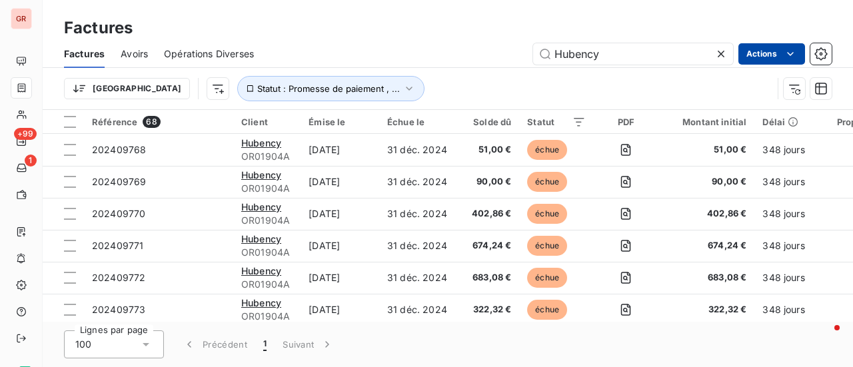
type input "Hubency"
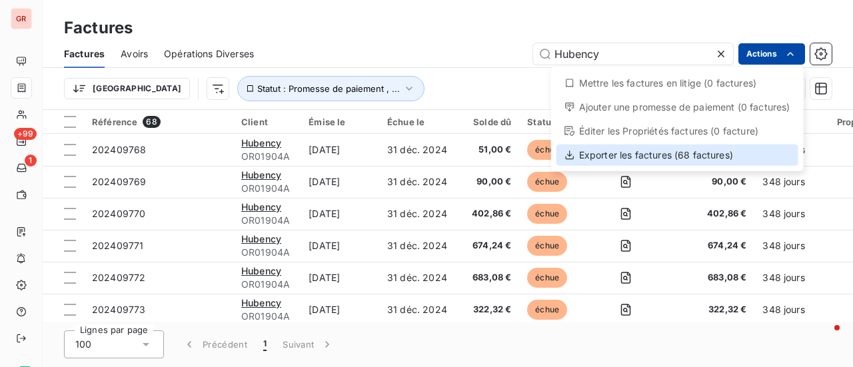
click at [653, 153] on div "Exporter les factures (68 factures)" at bounding box center [678, 155] width 242 height 21
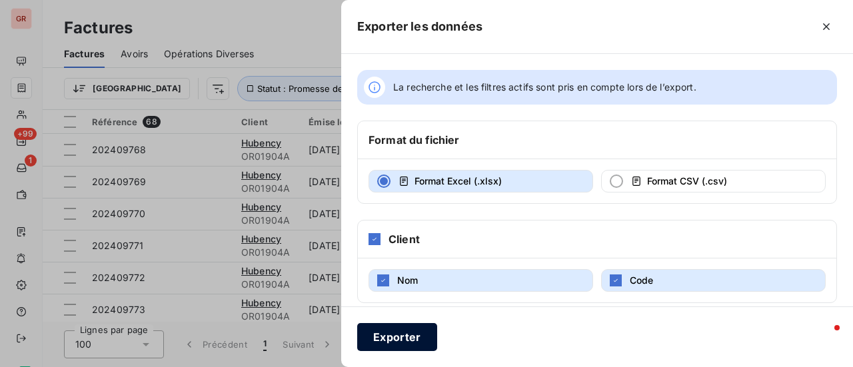
click at [400, 338] on button "Exporter" at bounding box center [397, 337] width 80 height 28
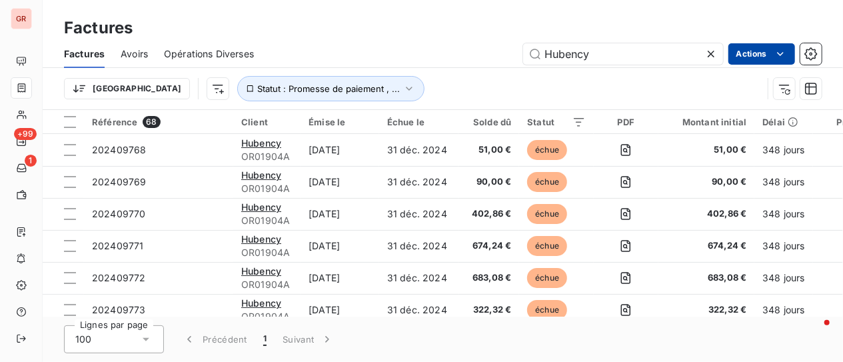
click at [74, 125] on div at bounding box center [70, 122] width 12 height 12
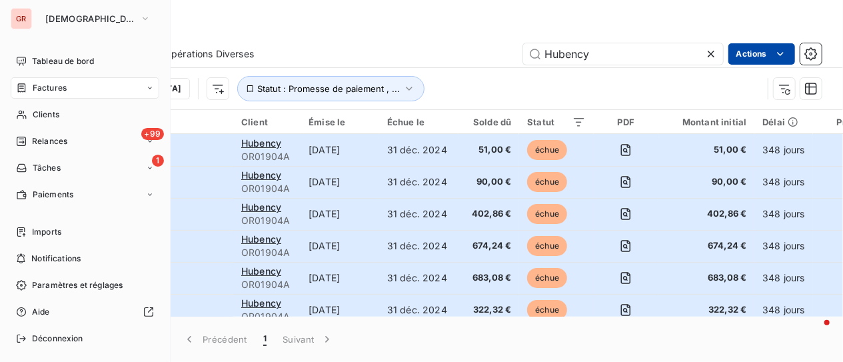
click at [45, 88] on span "Factures" at bounding box center [50, 88] width 34 height 12
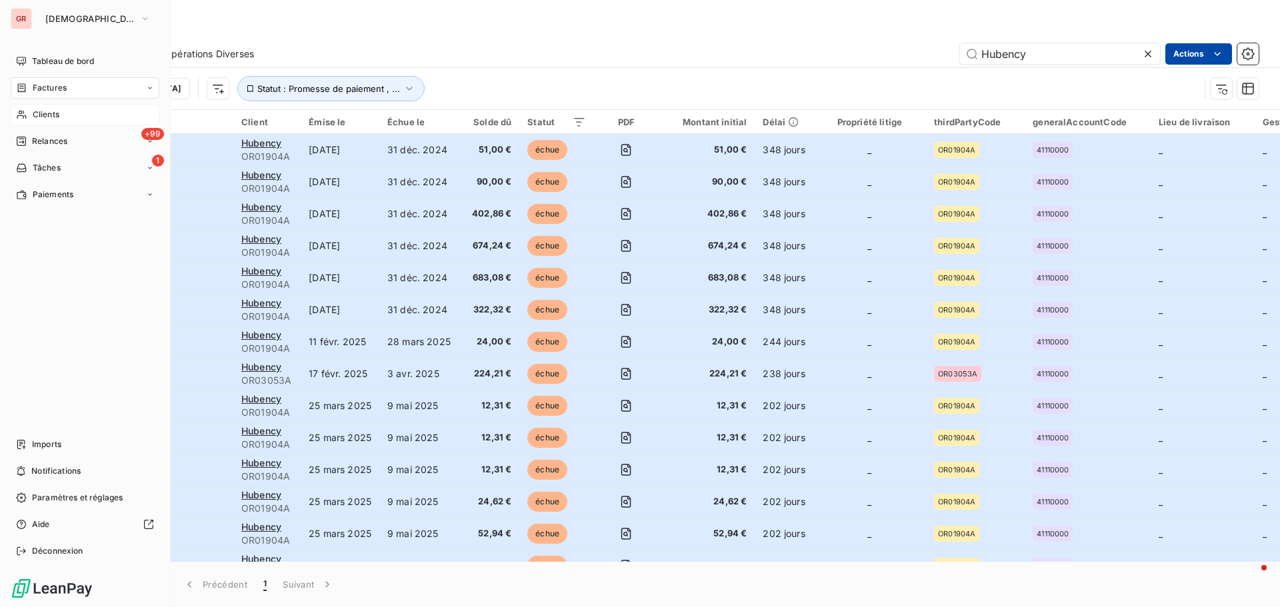
click at [54, 113] on span "Clients" at bounding box center [46, 115] width 27 height 12
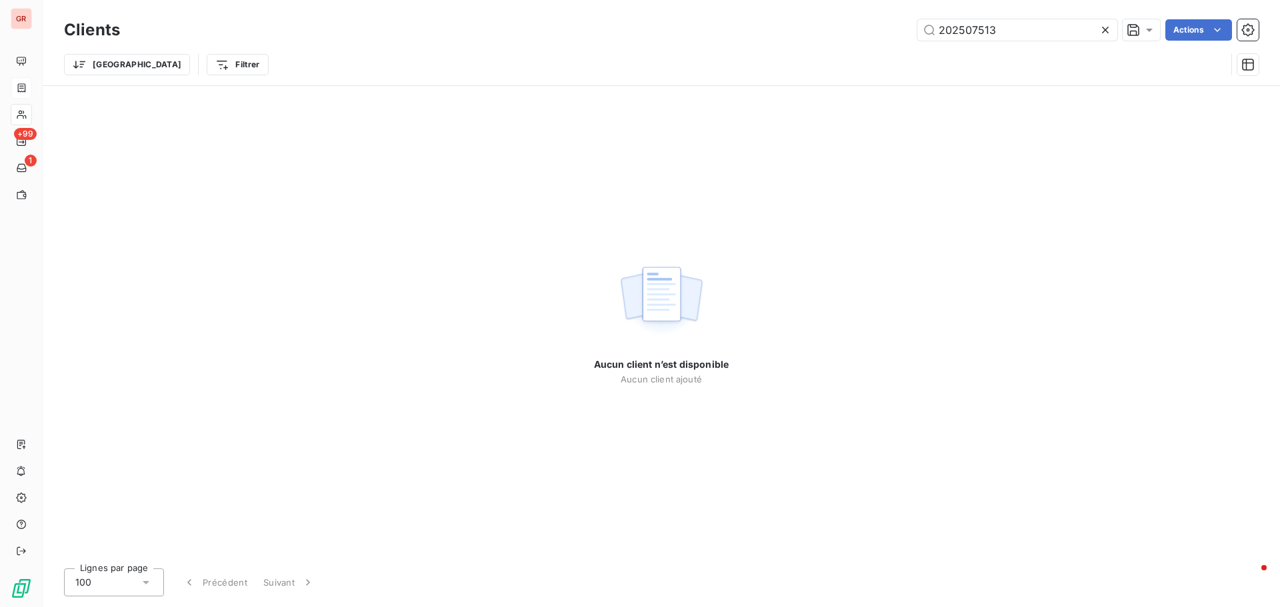
drag, startPoint x: 1007, startPoint y: 37, endPoint x: 695, endPoint y: 59, distance: 312.8
click at [749, 53] on div "Clients 202507513 Actions Trier Filtrer" at bounding box center [661, 50] width 1195 height 69
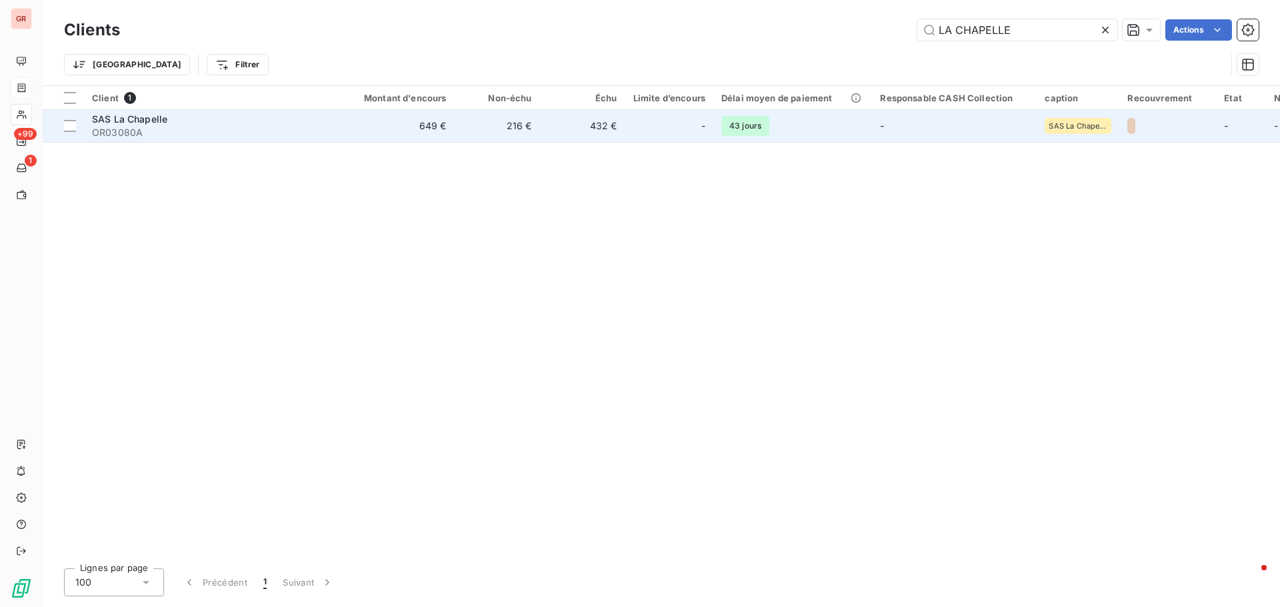
type input "LA CHAPELLE"
click at [135, 123] on span "SAS La Chapelle" at bounding box center [129, 118] width 75 height 11
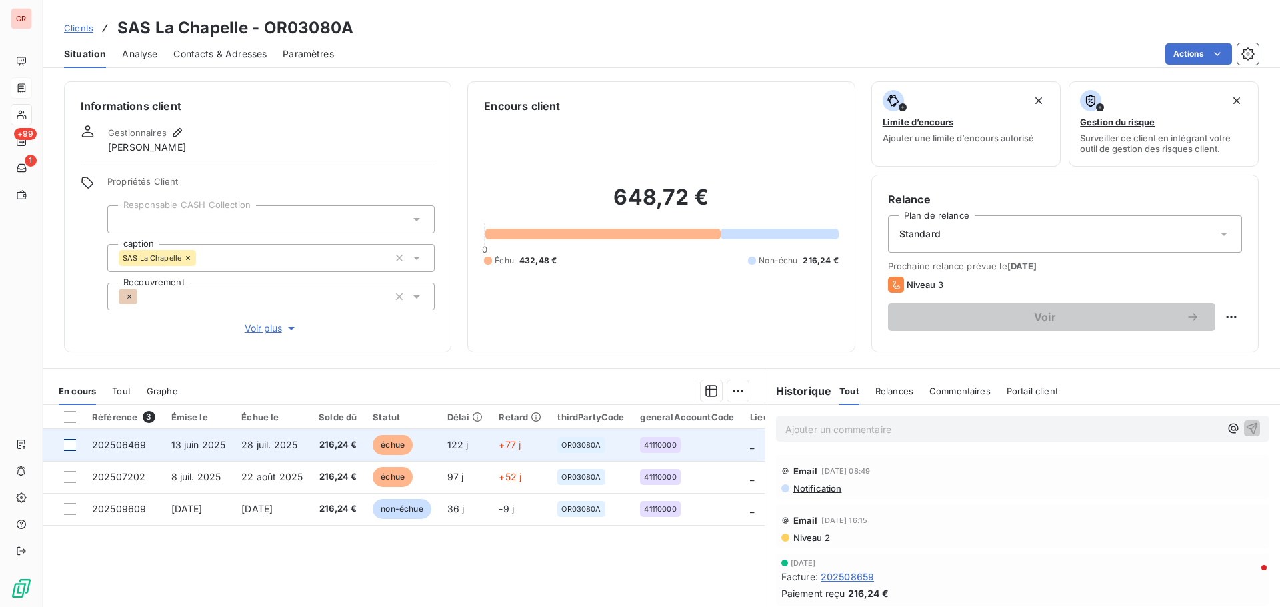
click at [67, 367] on div at bounding box center [70, 445] width 12 height 12
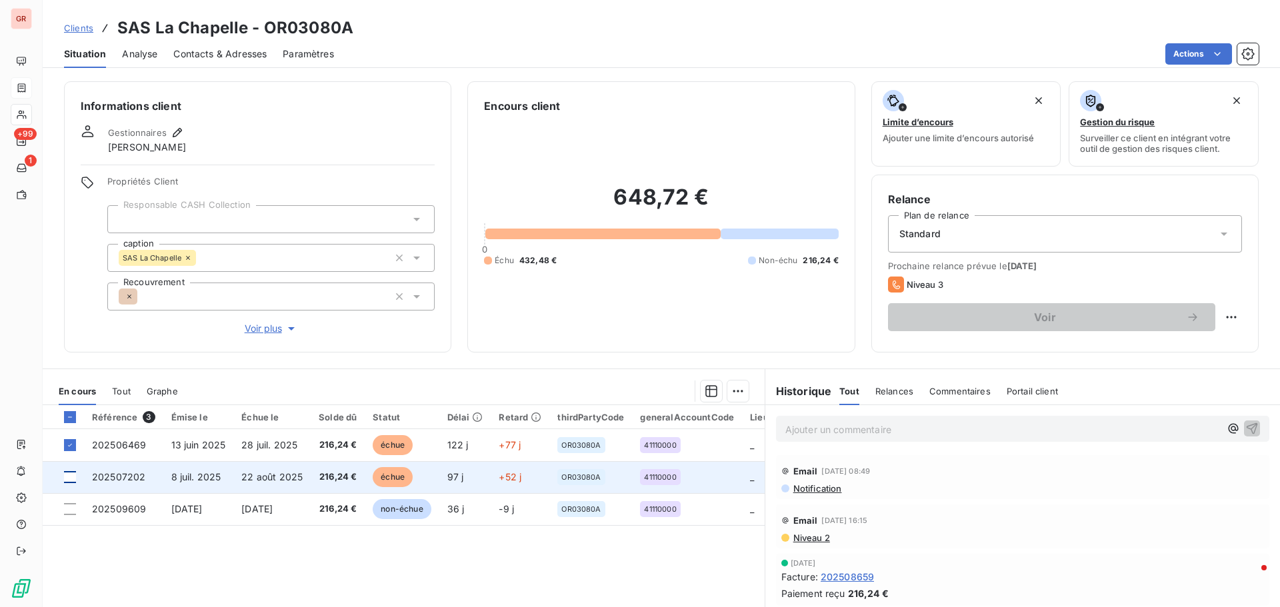
click at [68, 367] on div at bounding box center [70, 477] width 12 height 12
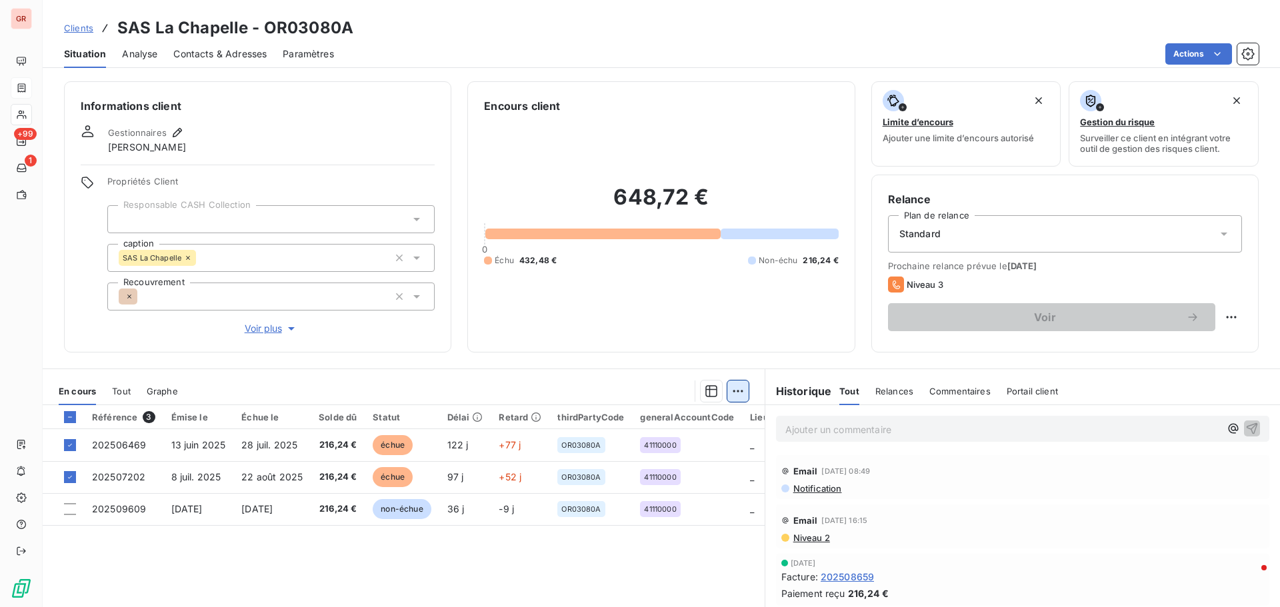
click at [737, 367] on html "GR +99 1 Clients SAS La Chapelle - OR03080A Situation Analyse Contacts & Adress…" at bounding box center [640, 303] width 1280 height 607
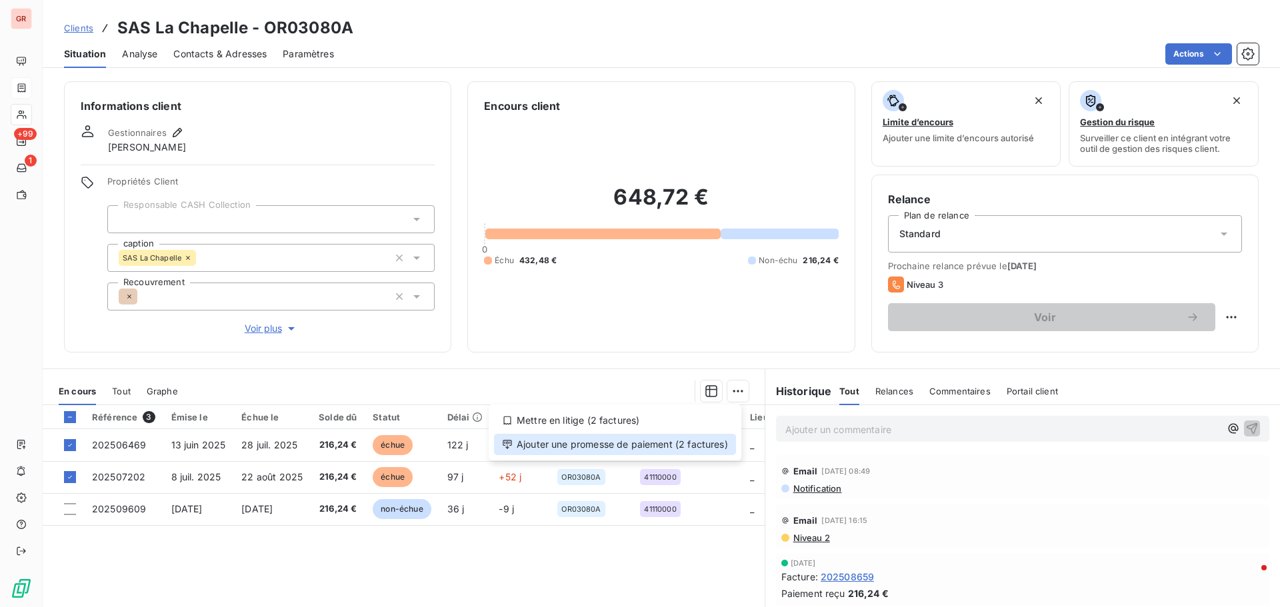
click at [646, 367] on div "Ajouter une promesse de paiement (2 factures)" at bounding box center [615, 444] width 242 height 21
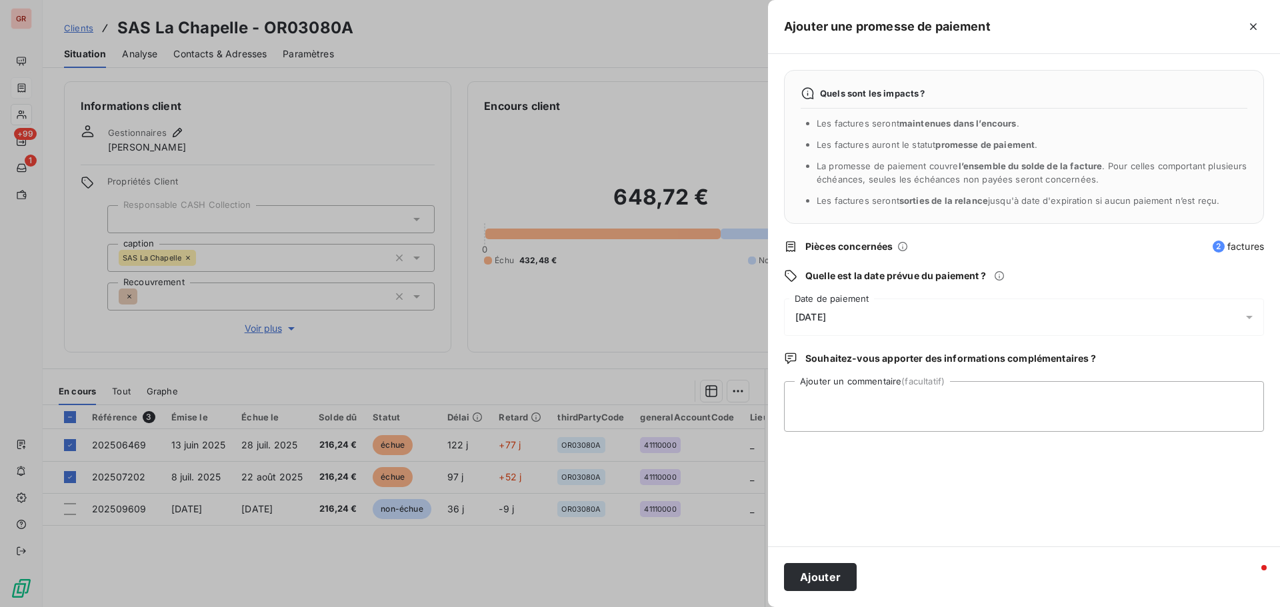
click at [853, 317] on icon at bounding box center [1249, 317] width 7 height 3
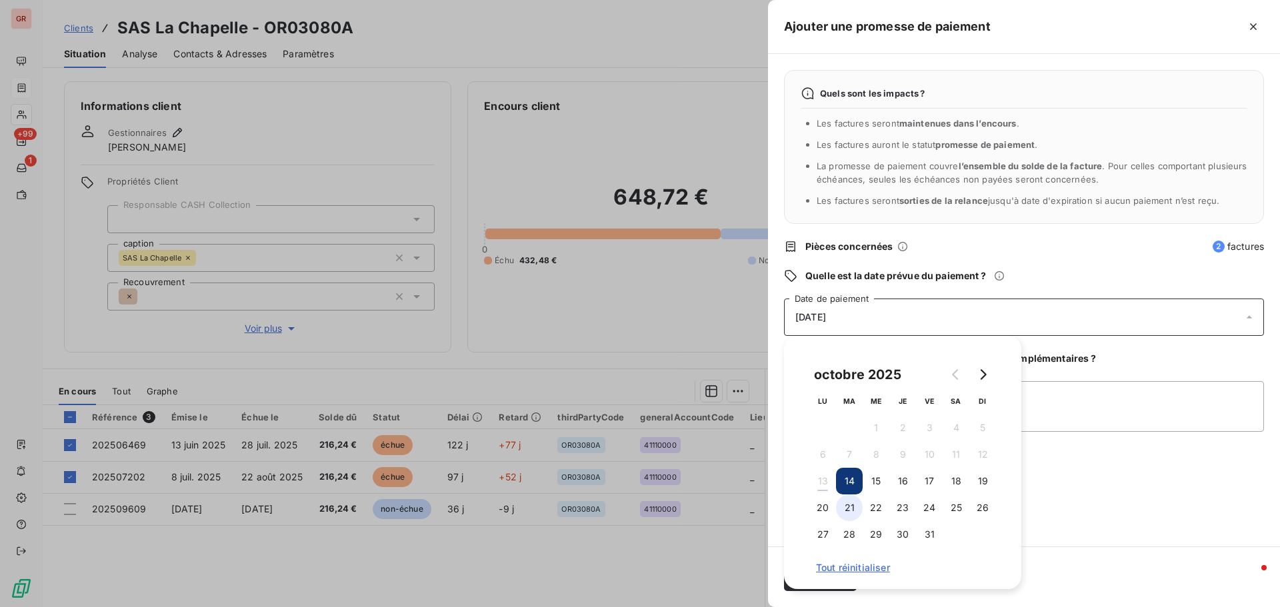
click at [852, 367] on button "21" at bounding box center [849, 508] width 27 height 27
click at [853, 367] on textarea "Ajouter un commentaire (facultatif)" at bounding box center [1024, 406] width 480 height 51
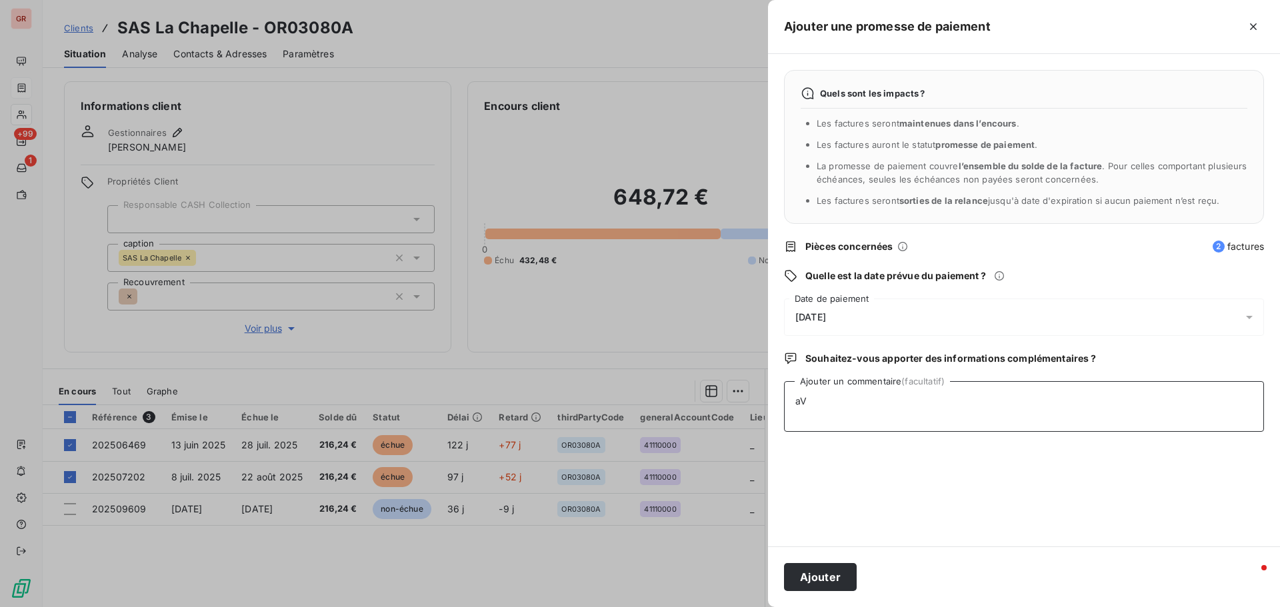
type textarea "a"
click at [840, 367] on textarea "Avis de virment" at bounding box center [1024, 406] width 480 height 51
click at [853, 367] on textarea "Avis de virement" at bounding box center [1024, 406] width 480 height 51
type textarea "Avis de virement du 10/10/25 432.48 € Matthieu"
click at [827, 367] on button "Ajouter" at bounding box center [820, 577] width 73 height 28
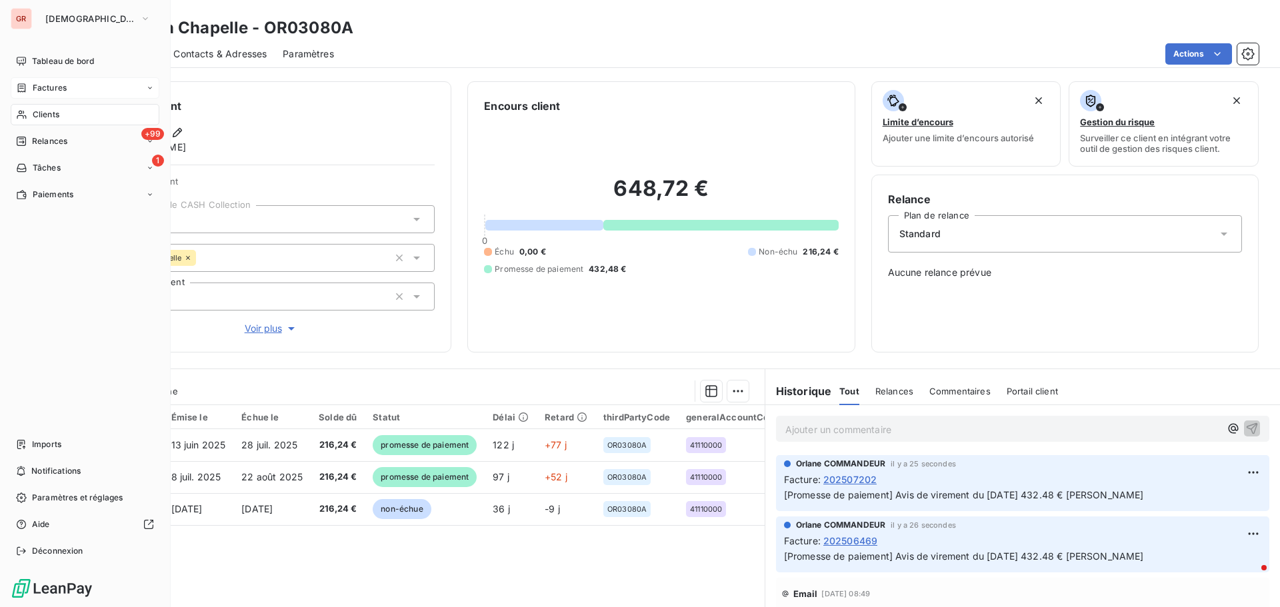
click at [53, 84] on span "Factures" at bounding box center [50, 88] width 34 height 12
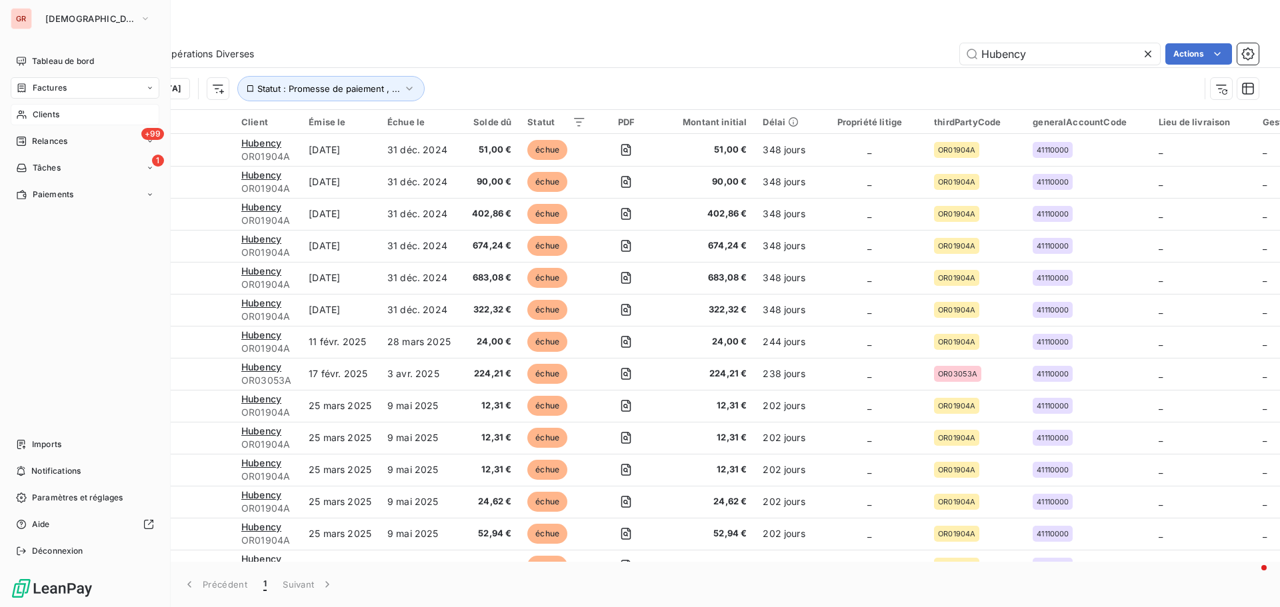
drag, startPoint x: 52, startPoint y: 89, endPoint x: 95, endPoint y: 86, distance: 42.8
click at [52, 89] on span "Factures" at bounding box center [50, 88] width 34 height 12
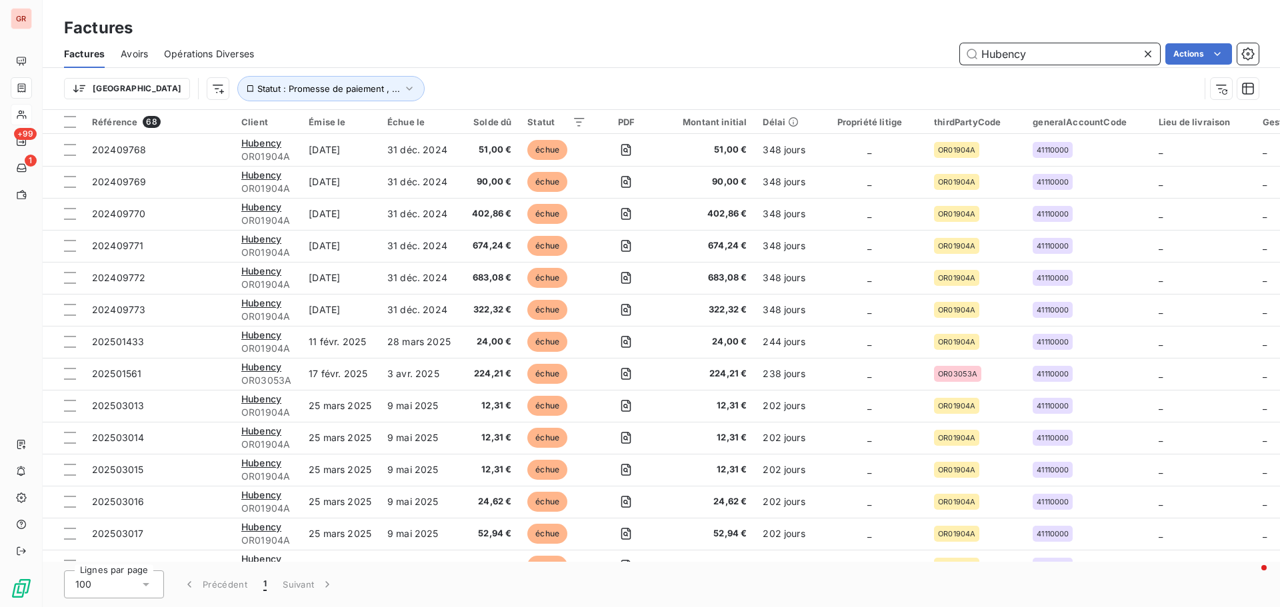
drag, startPoint x: 1052, startPoint y: 60, endPoint x: 753, endPoint y: 75, distance: 299.7
click at [778, 73] on div "Factures Avoirs Opérations Diverses Hubency Actions Trier Statut : Promesse de …" at bounding box center [661, 74] width 1237 height 69
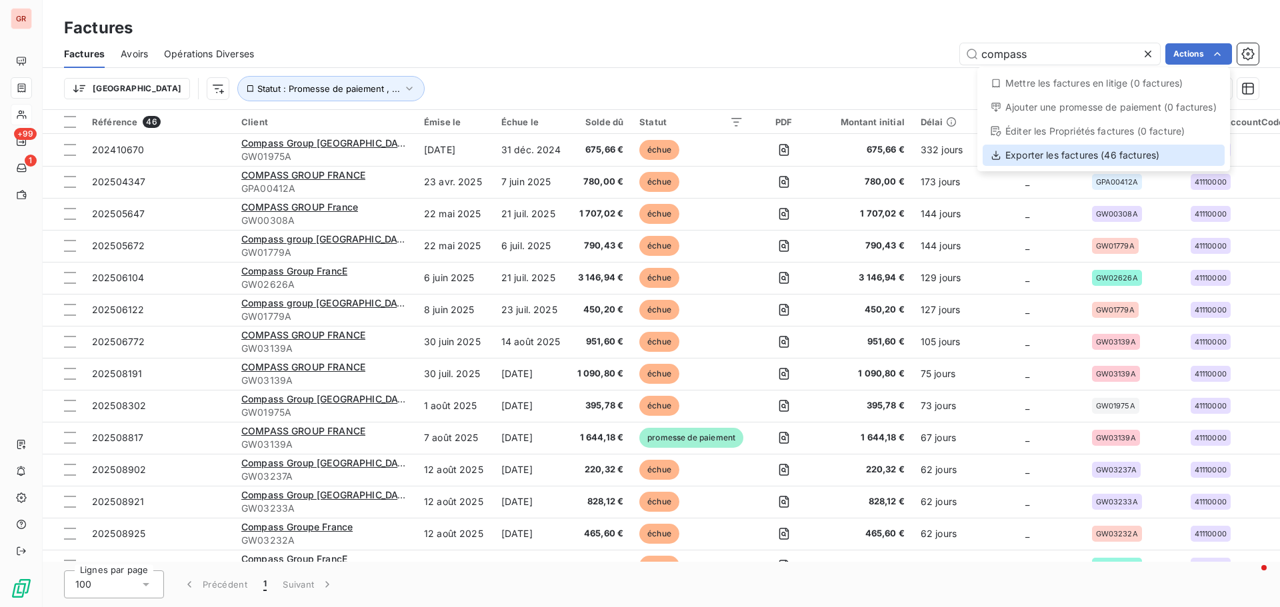
click at [853, 156] on div "Exporter les factures (46 factures)" at bounding box center [1104, 155] width 242 height 21
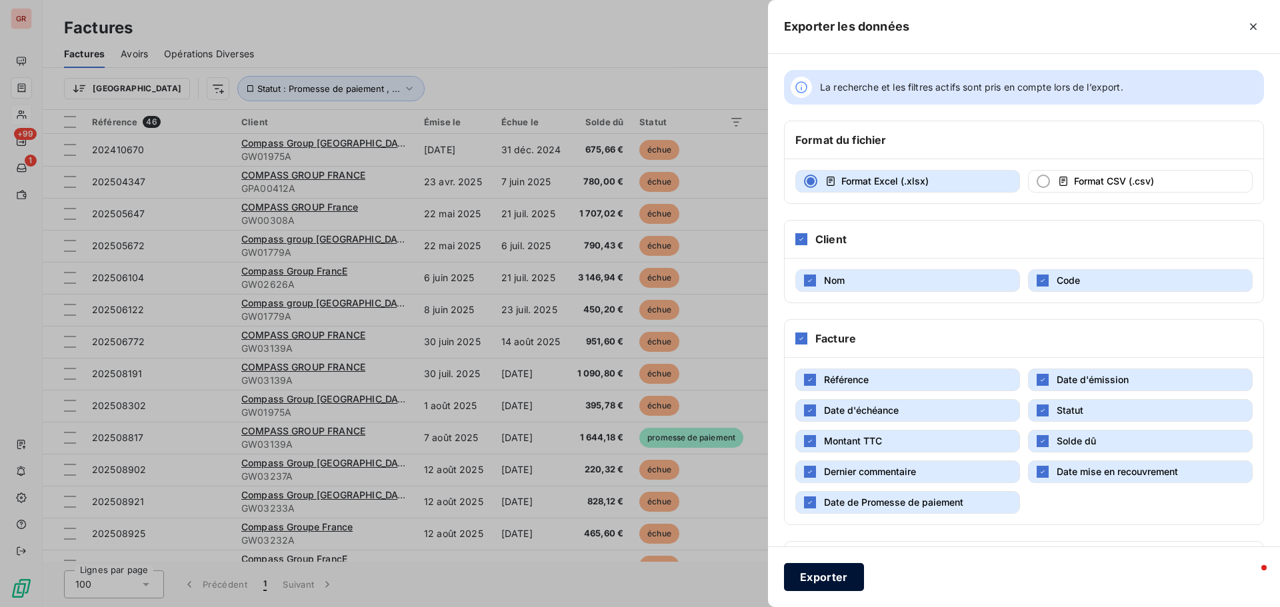
click at [827, 367] on button "Exporter" at bounding box center [824, 577] width 80 height 28
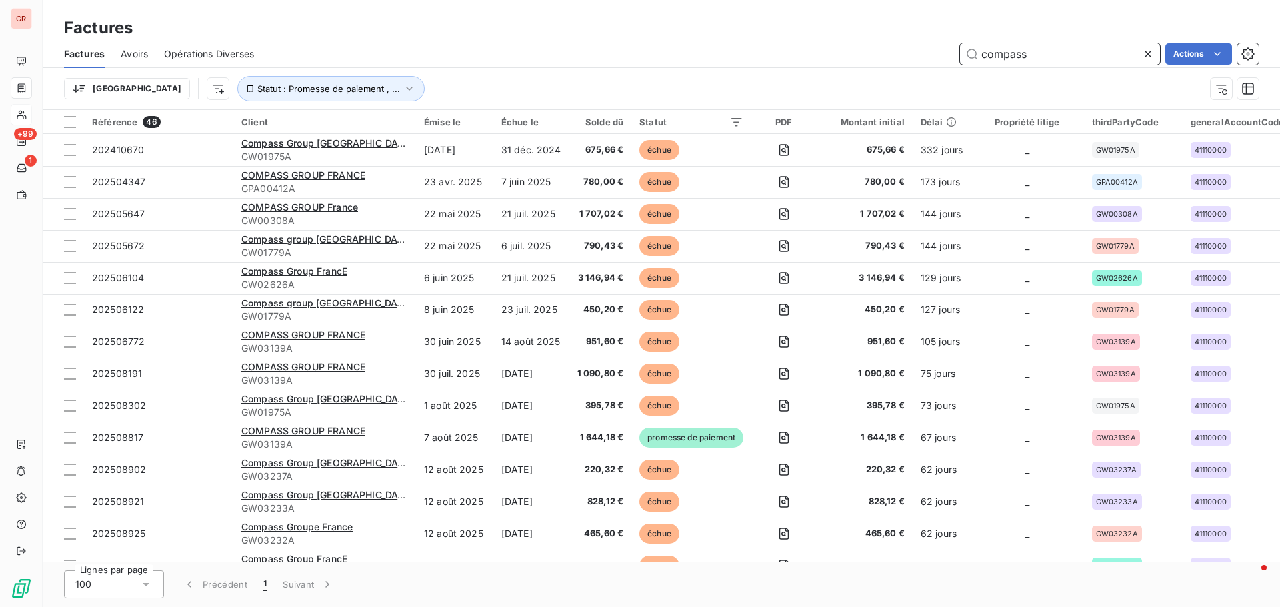
click at [853, 53] on input "compass" at bounding box center [1060, 53] width 200 height 21
drag, startPoint x: 1043, startPoint y: 53, endPoint x: 866, endPoint y: 64, distance: 177.7
click at [853, 63] on div "compass Actions" at bounding box center [764, 53] width 989 height 21
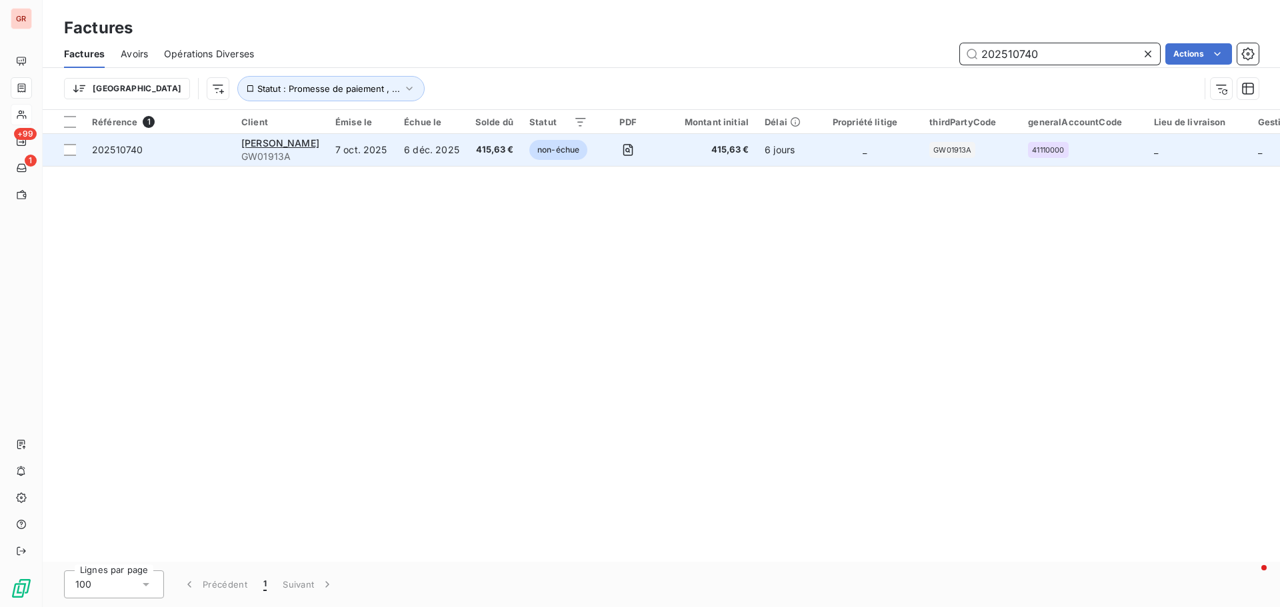
type input "202510740"
click at [268, 149] on div "[PERSON_NAME]" at bounding box center [280, 143] width 78 height 13
click at [301, 141] on span "[PERSON_NAME]" at bounding box center [280, 142] width 78 height 11
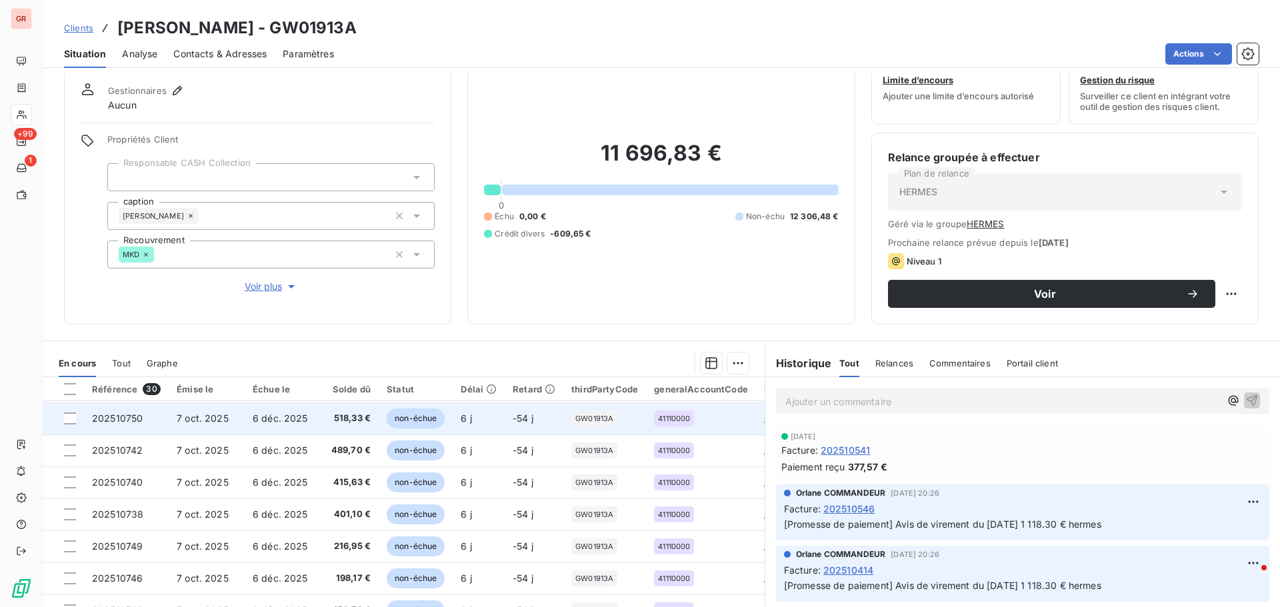
scroll to position [267, 0]
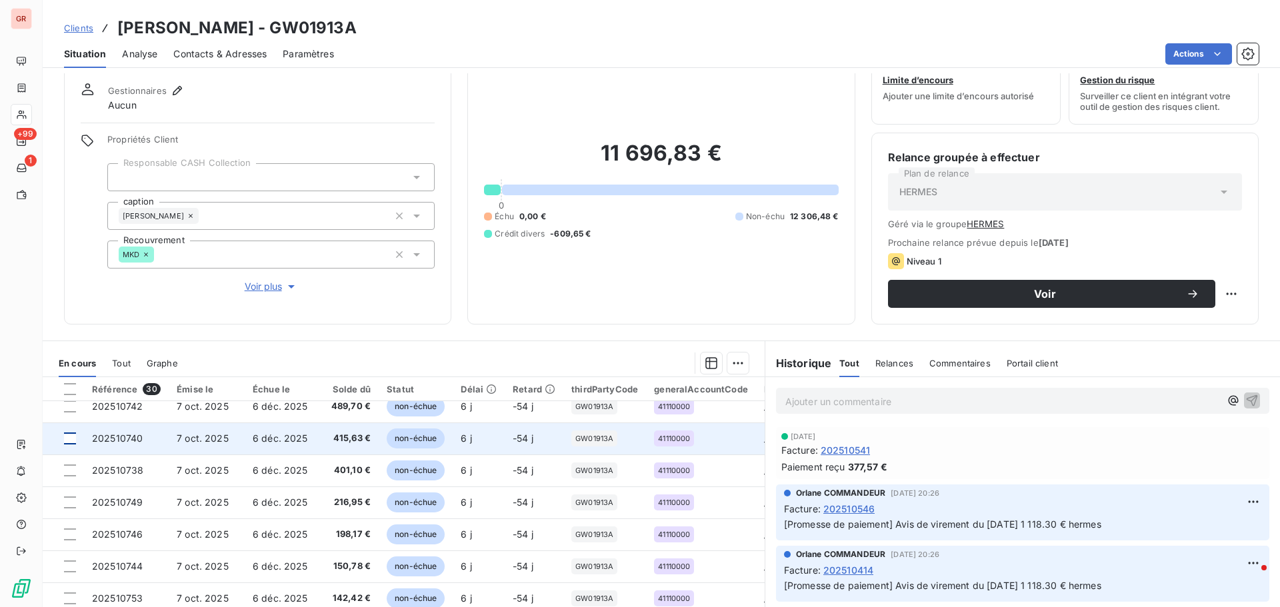
click at [68, 367] on div at bounding box center [70, 439] width 12 height 12
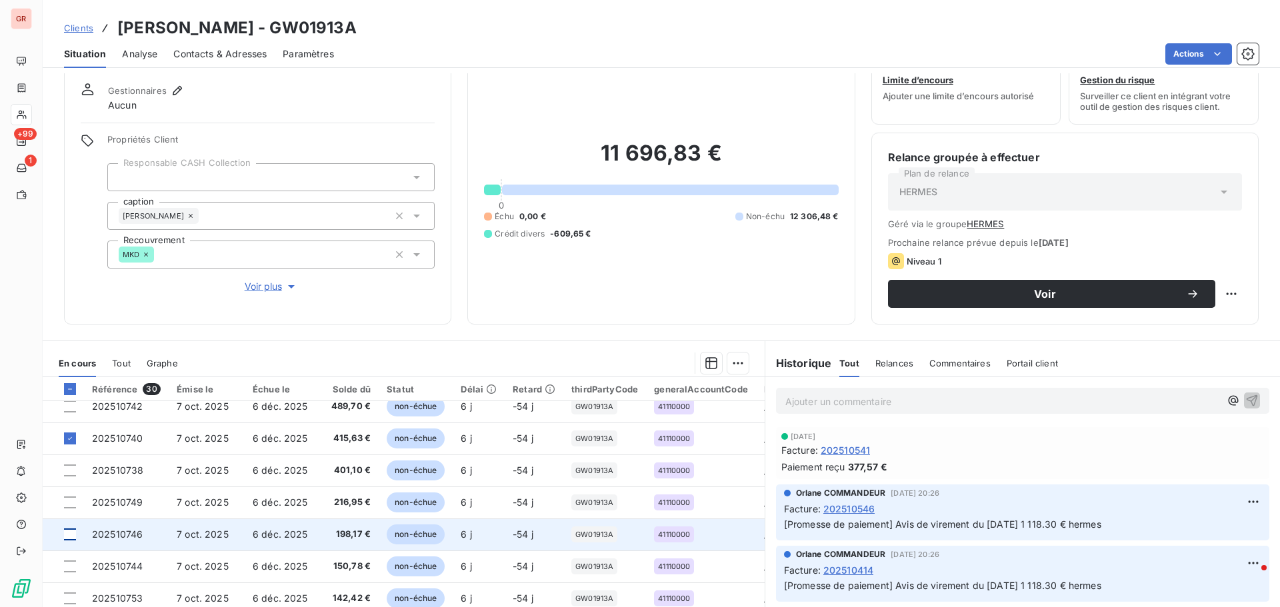
click at [69, 367] on div at bounding box center [70, 535] width 12 height 12
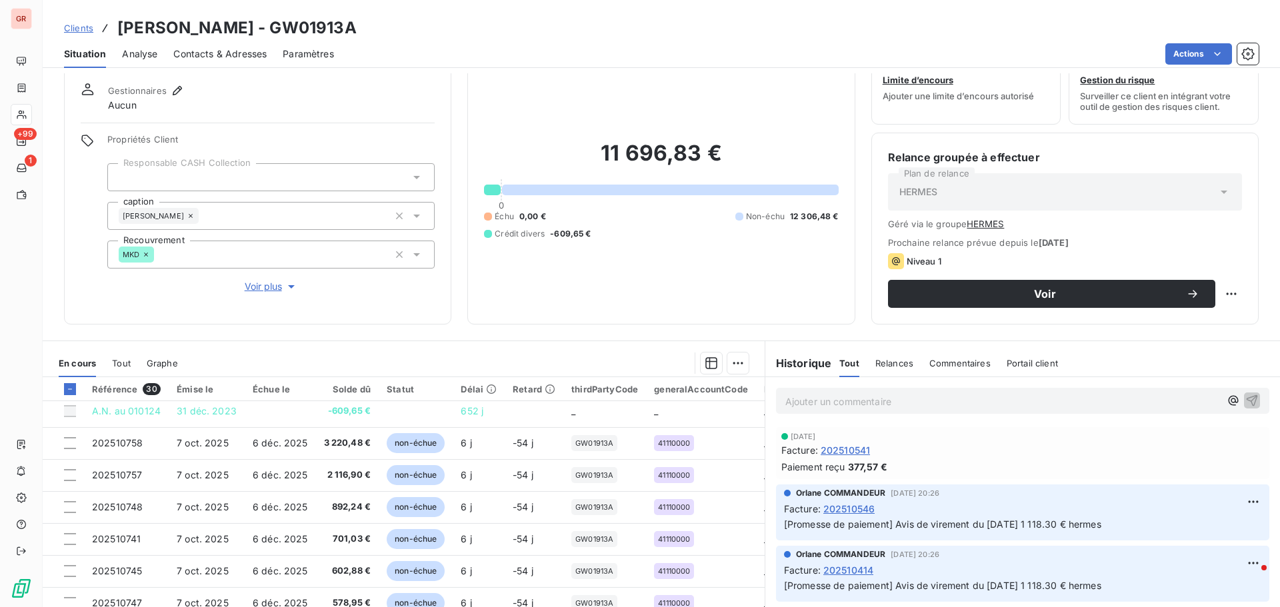
scroll to position [0, 0]
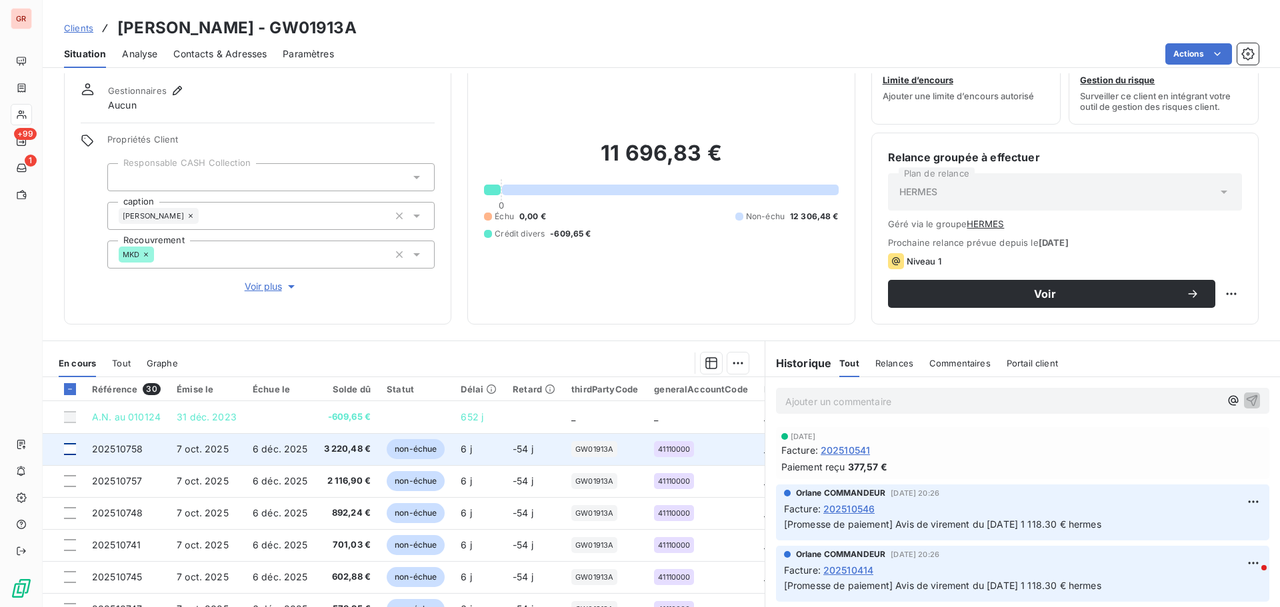
click at [67, 367] on div at bounding box center [70, 449] width 12 height 12
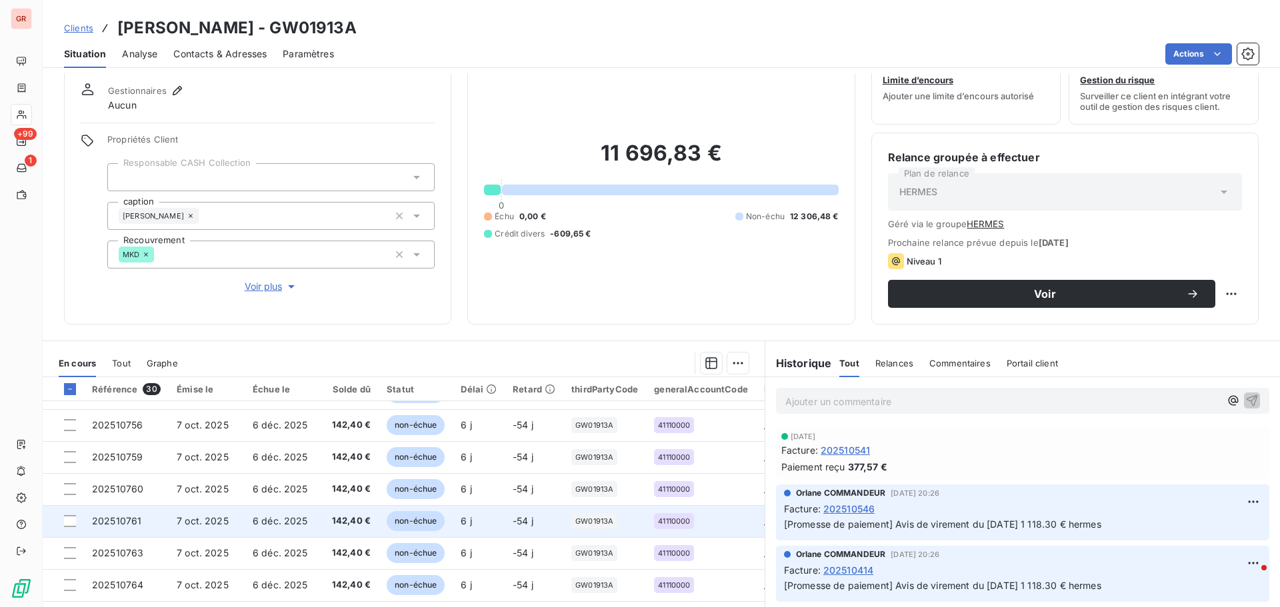
scroll to position [109, 0]
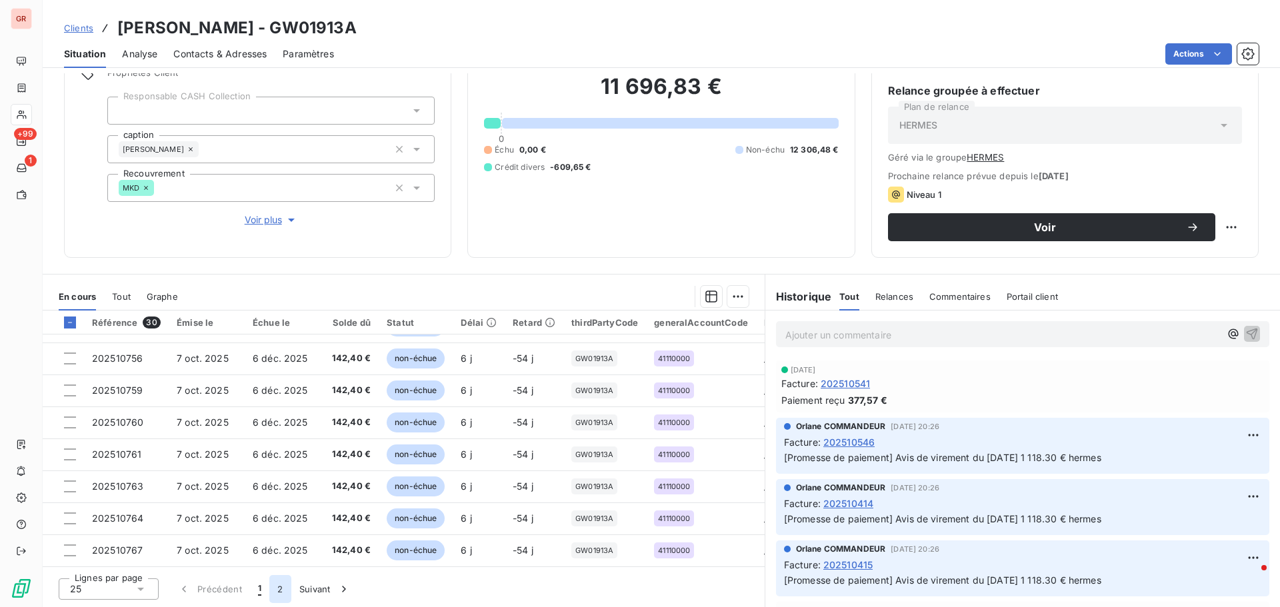
click at [278, 367] on button "2" at bounding box center [279, 589] width 21 height 28
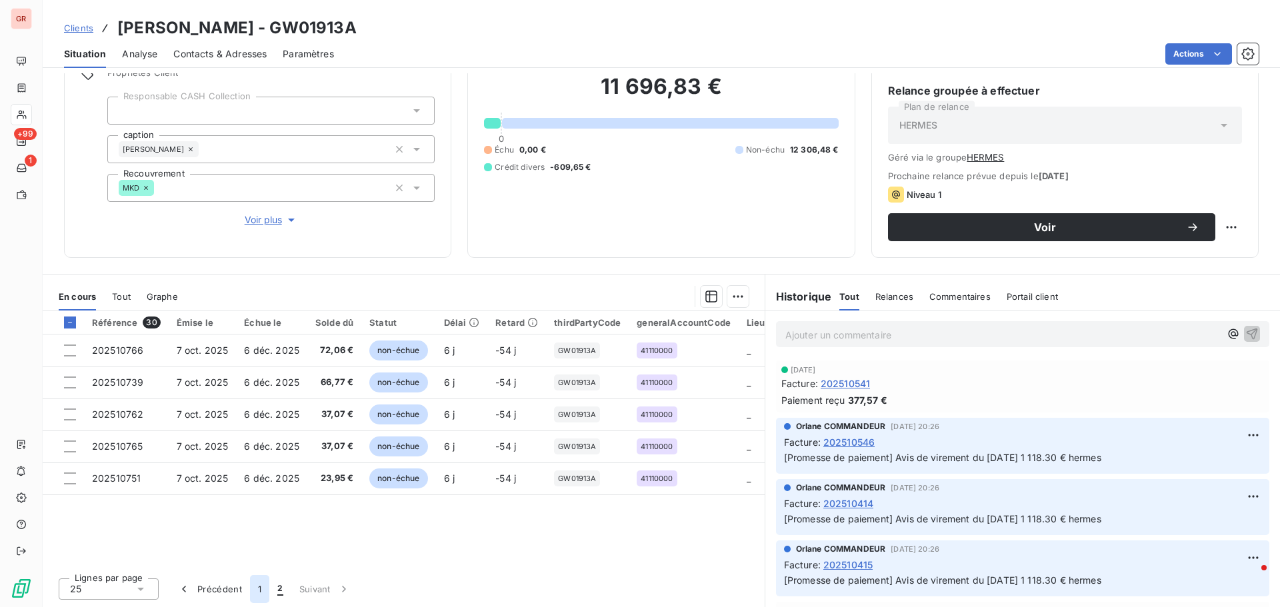
click at [261, 367] on button "1" at bounding box center [259, 589] width 19 height 28
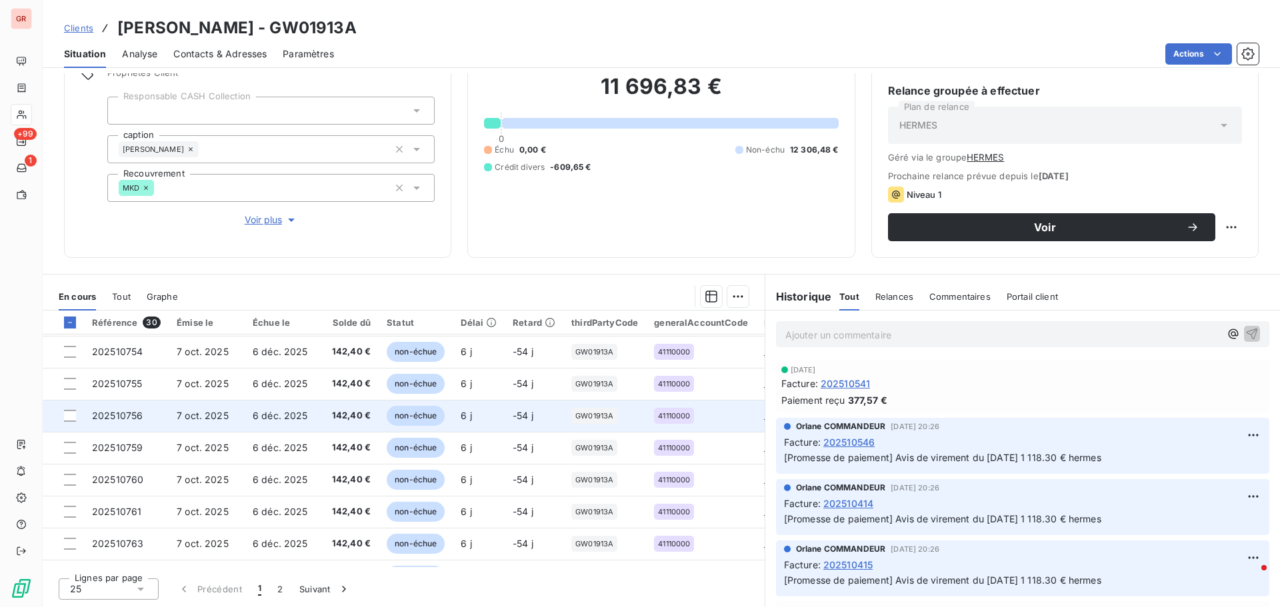
scroll to position [573, 0]
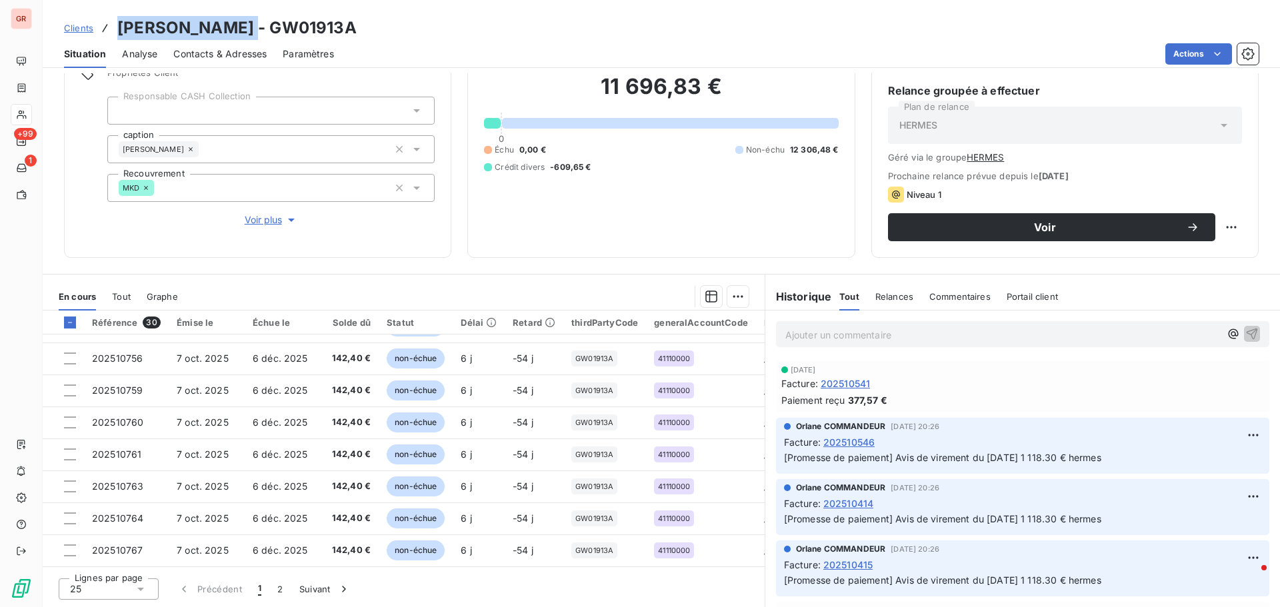
drag, startPoint x: 231, startPoint y: 27, endPoint x: 117, endPoint y: 33, distance: 114.2
click at [117, 33] on h3 "Hermes Sellier - GW01913A" at bounding box center [236, 28] width 239 height 24
copy h3 "[PERSON_NAME]"
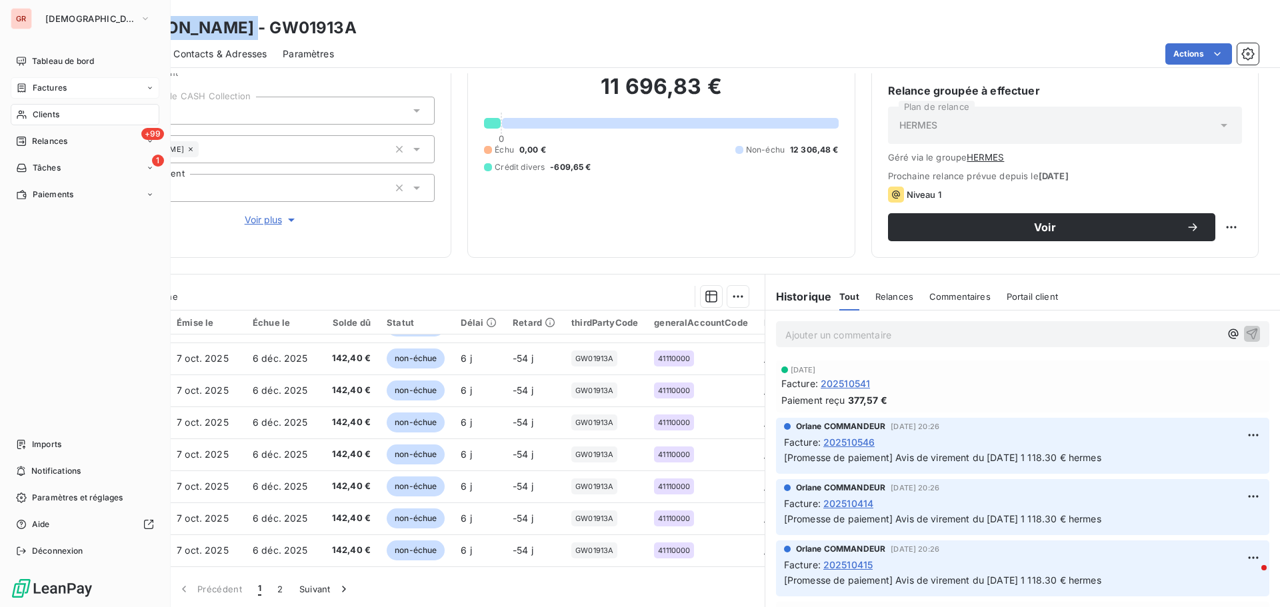
click at [60, 85] on span "Factures" at bounding box center [50, 88] width 34 height 12
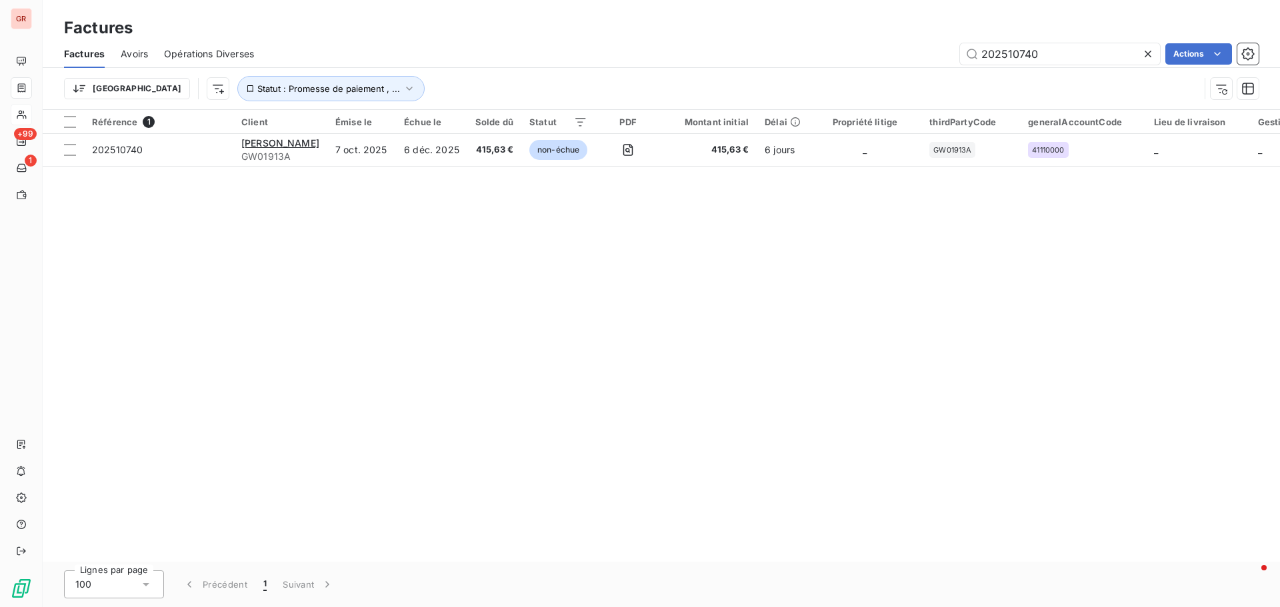
drag, startPoint x: 1051, startPoint y: 59, endPoint x: 819, endPoint y: 81, distance: 233.1
click at [835, 81] on div "Factures Avoirs Opérations Diverses 202510740 Actions Trier Statut : Promesse d…" at bounding box center [661, 74] width 1237 height 69
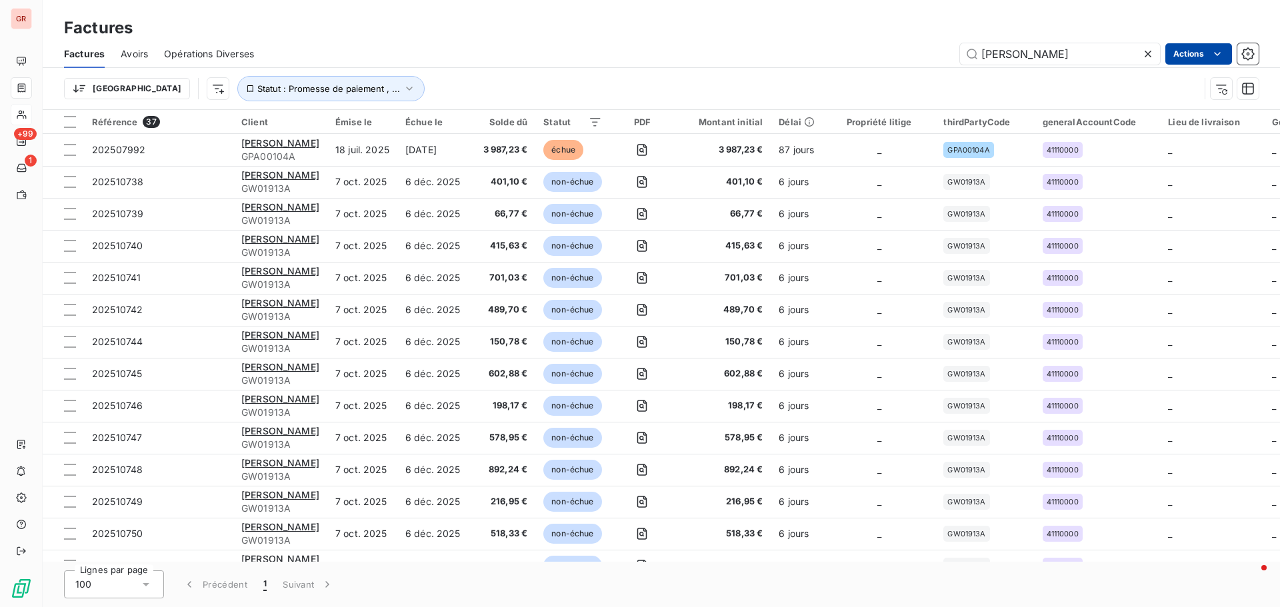
type input "[PERSON_NAME]"
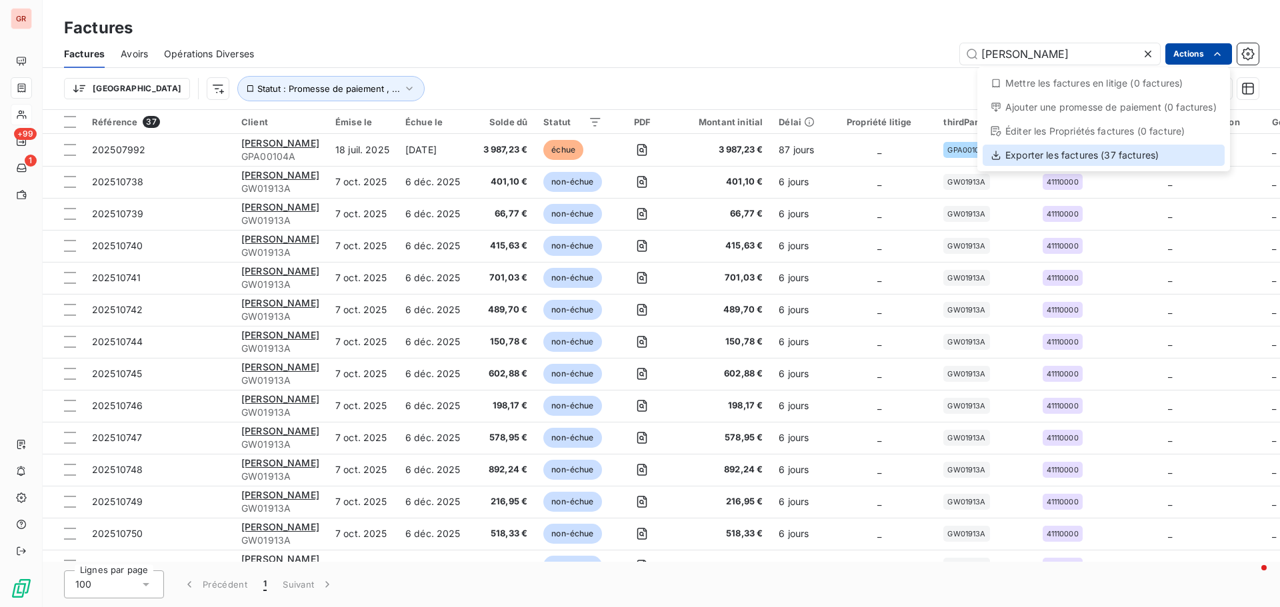
click at [853, 161] on div "Exporter les factures (37 factures)" at bounding box center [1104, 155] width 242 height 21
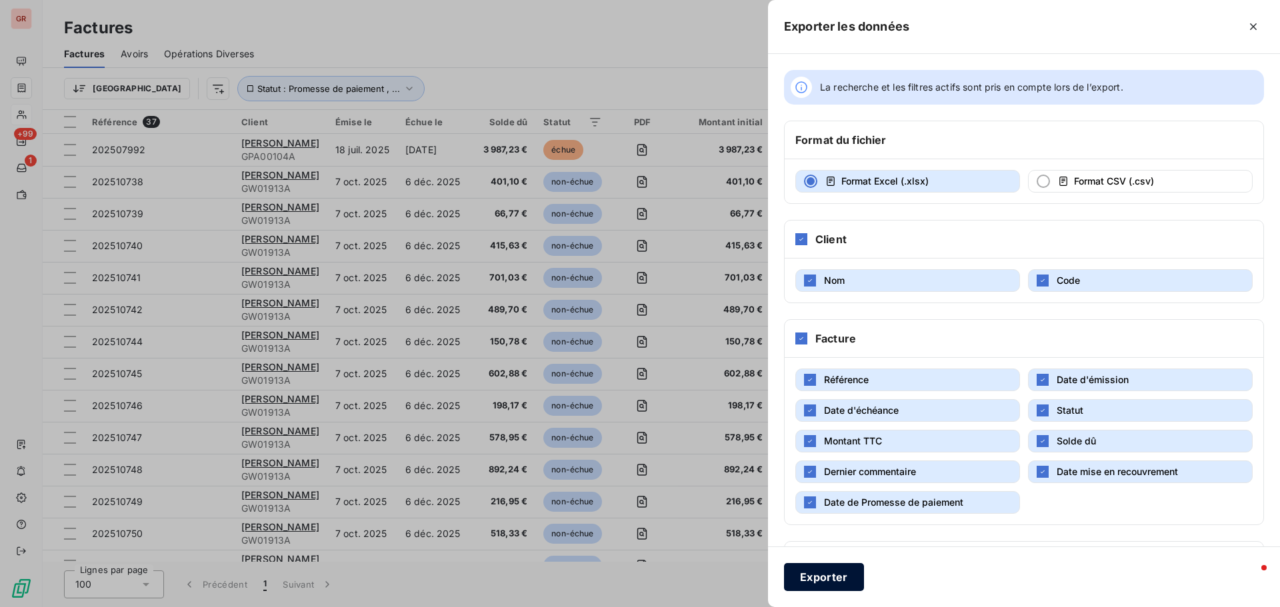
click at [802, 367] on button "Exporter" at bounding box center [824, 577] width 80 height 28
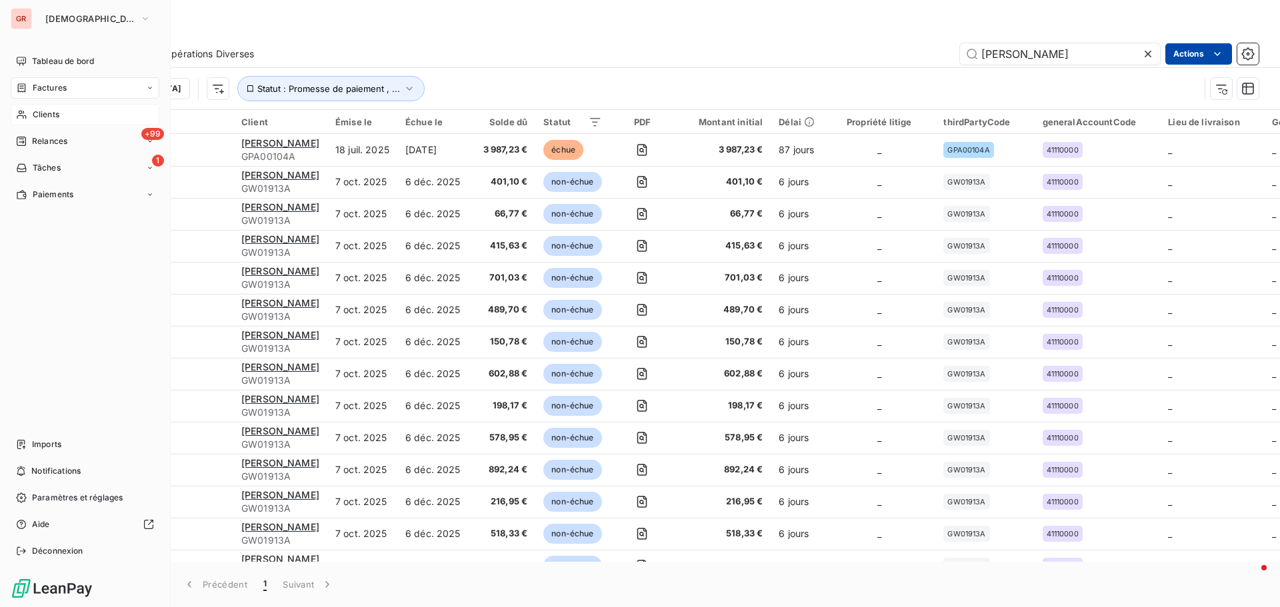
click at [65, 89] on span "Factures" at bounding box center [50, 88] width 34 height 12
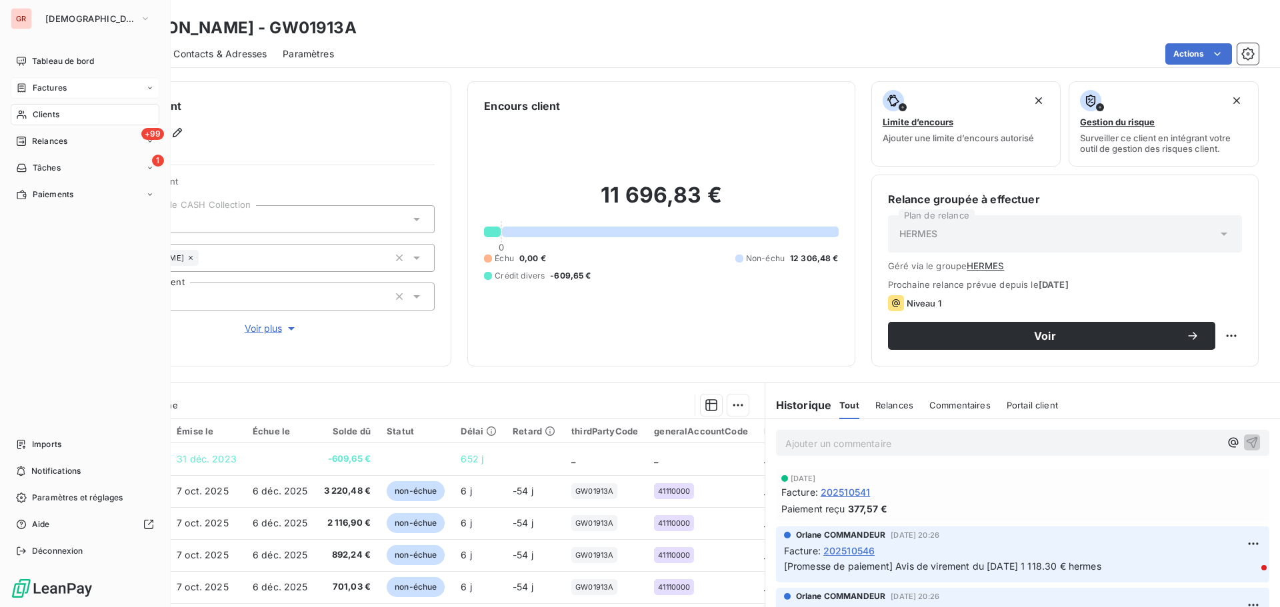
click at [61, 91] on span "Factures" at bounding box center [50, 88] width 34 height 12
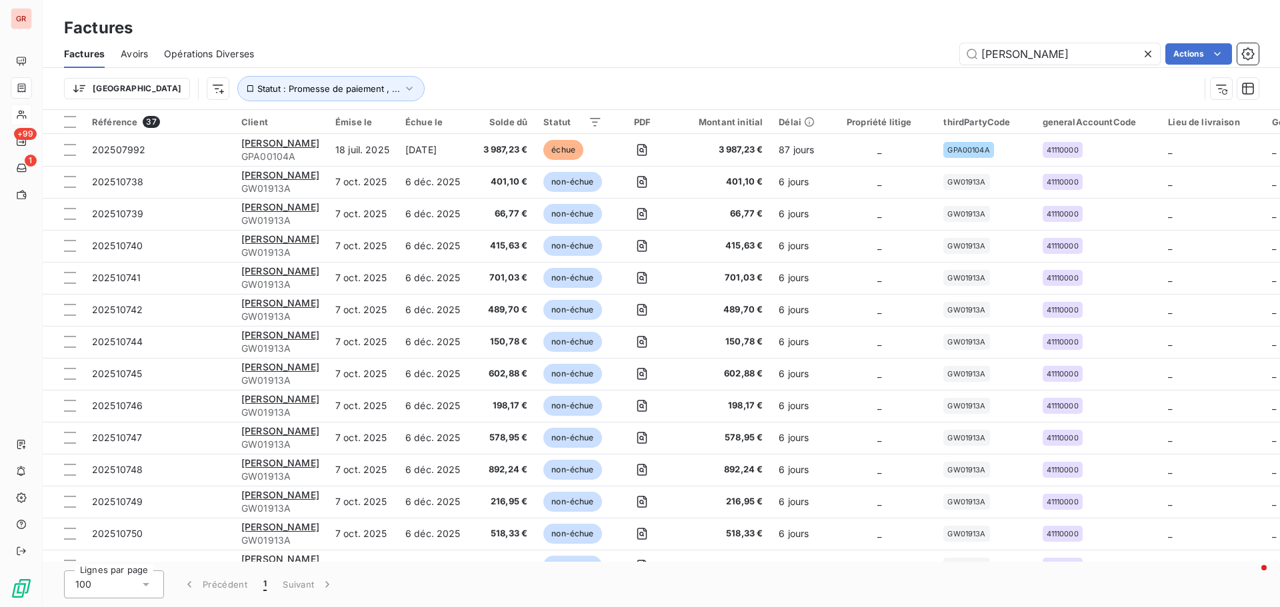
drag, startPoint x: 968, startPoint y: 56, endPoint x: 894, endPoint y: 61, distance: 74.2
click at [853, 61] on div "Hermes Sellier Actions" at bounding box center [764, 53] width 989 height 21
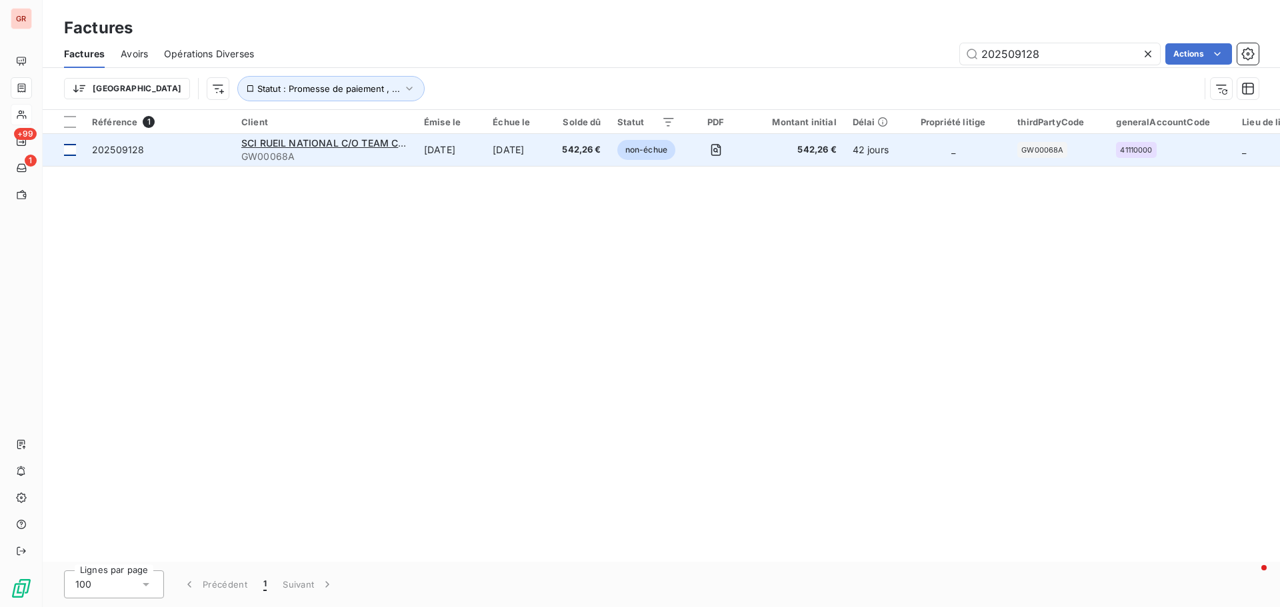
type input "202509128"
click at [69, 152] on div at bounding box center [70, 150] width 12 height 12
click at [319, 143] on span "SCI RUEIL NATIONAL C/O TEAM CONSEIL" at bounding box center [336, 142] width 191 height 11
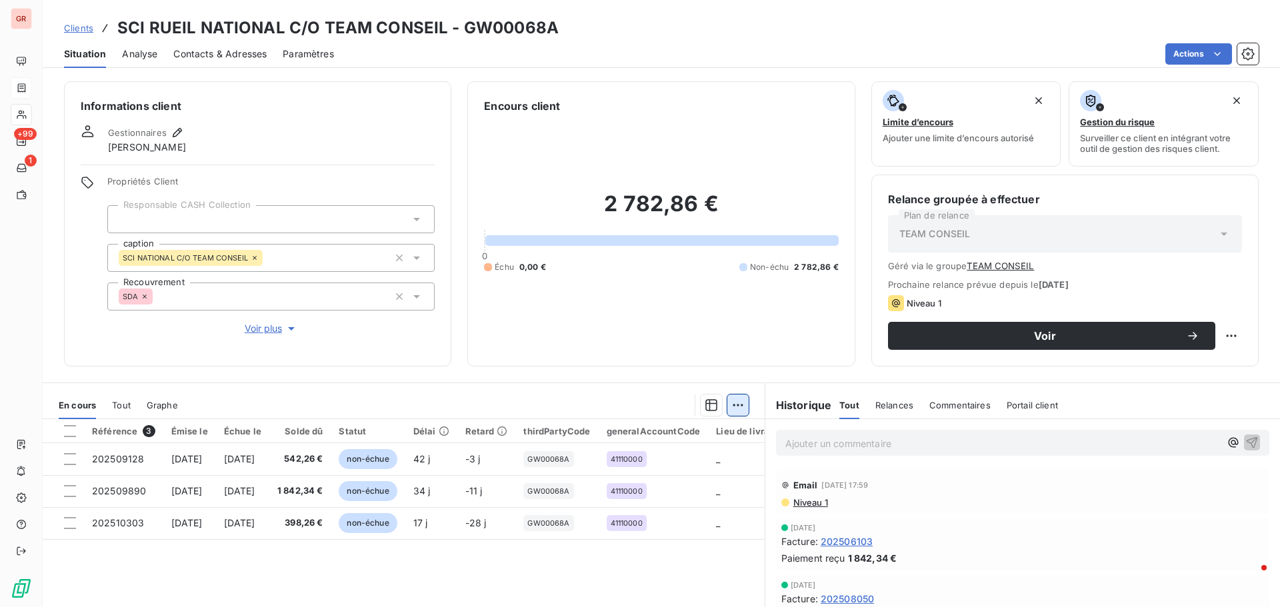
click at [732, 367] on html "GR +99 1 Clients SCI RUEIL NATIONAL C/O TEAM CONSEIL - GW00068A Situation Analy…" at bounding box center [640, 303] width 1280 height 607
click at [638, 367] on div "Ajouter une promesse de paiement (0 facture)" at bounding box center [617, 458] width 237 height 21
click at [731, 367] on html "GR +99 1 Clients SCI RUEIL NATIONAL C/O TEAM CONSEIL - GW00068A Situation Analy…" at bounding box center [640, 303] width 1280 height 607
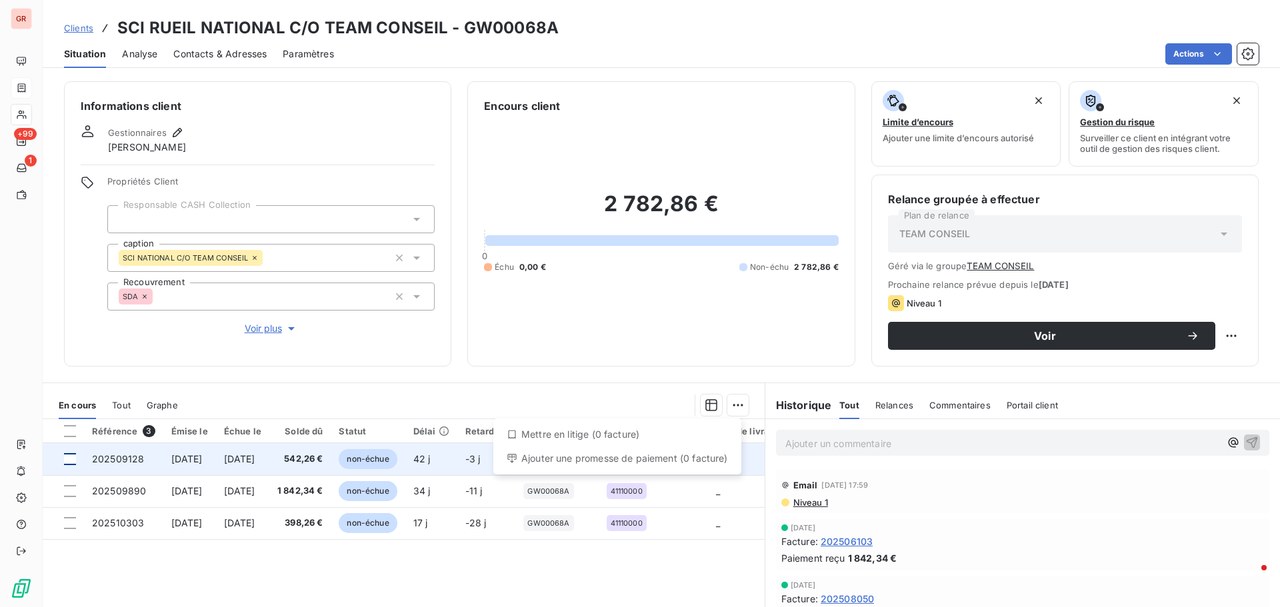
click at [69, 367] on html "GR +99 1 Clients SCI RUEIL NATIONAL C/O TEAM CONSEIL - GW00068A Situation Analy…" at bounding box center [640, 303] width 1280 height 607
click at [65, 367] on div at bounding box center [70, 459] width 12 height 12
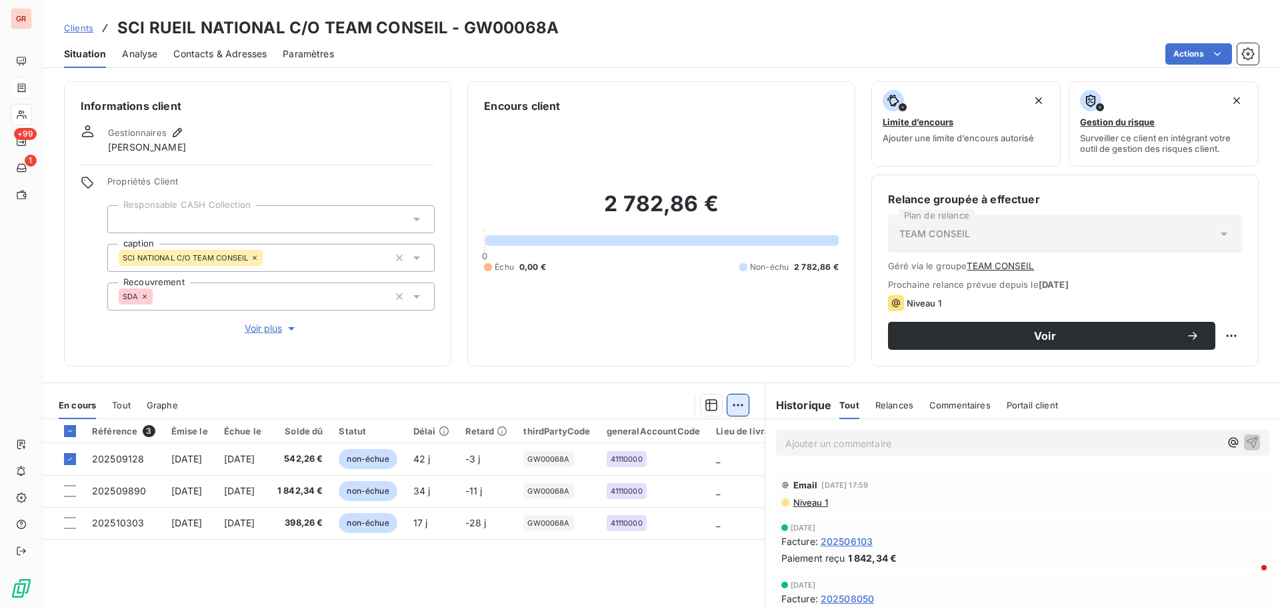
click at [735, 367] on html "GR +99 1 Clients SCI RUEIL NATIONAL C/O TEAM CONSEIL - GW00068A Situation Analy…" at bounding box center [640, 303] width 1280 height 607
click at [680, 367] on div "Ajouter une promesse de paiement (1 facture)" at bounding box center [618, 458] width 235 height 21
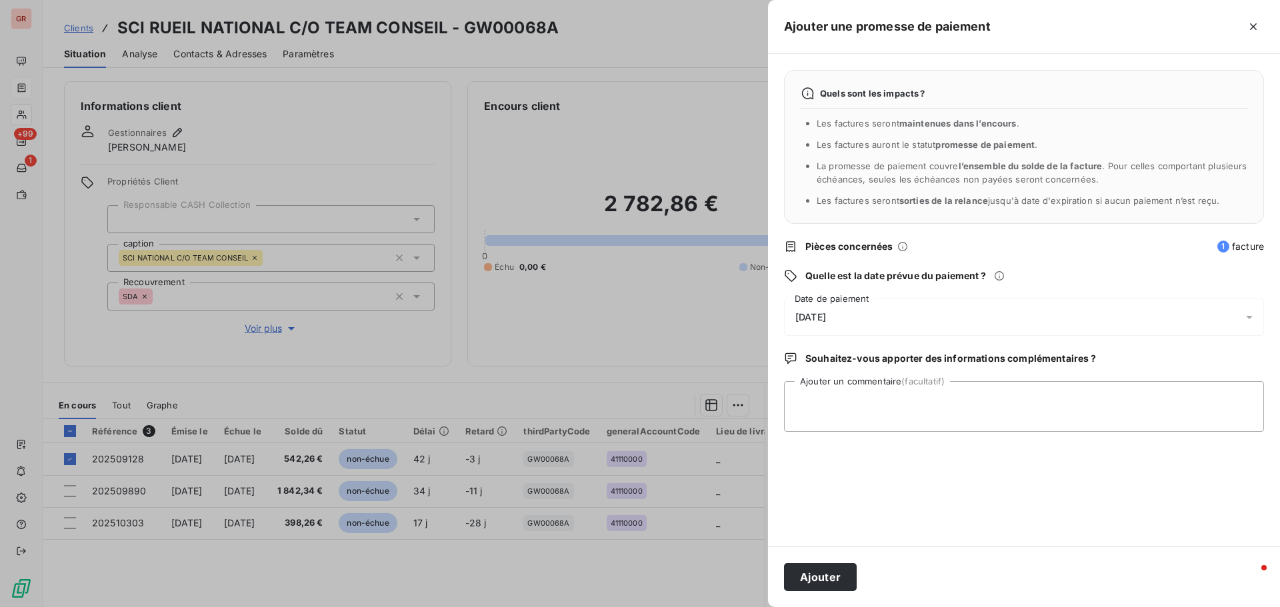
click at [853, 317] on icon at bounding box center [1249, 317] width 13 height 13
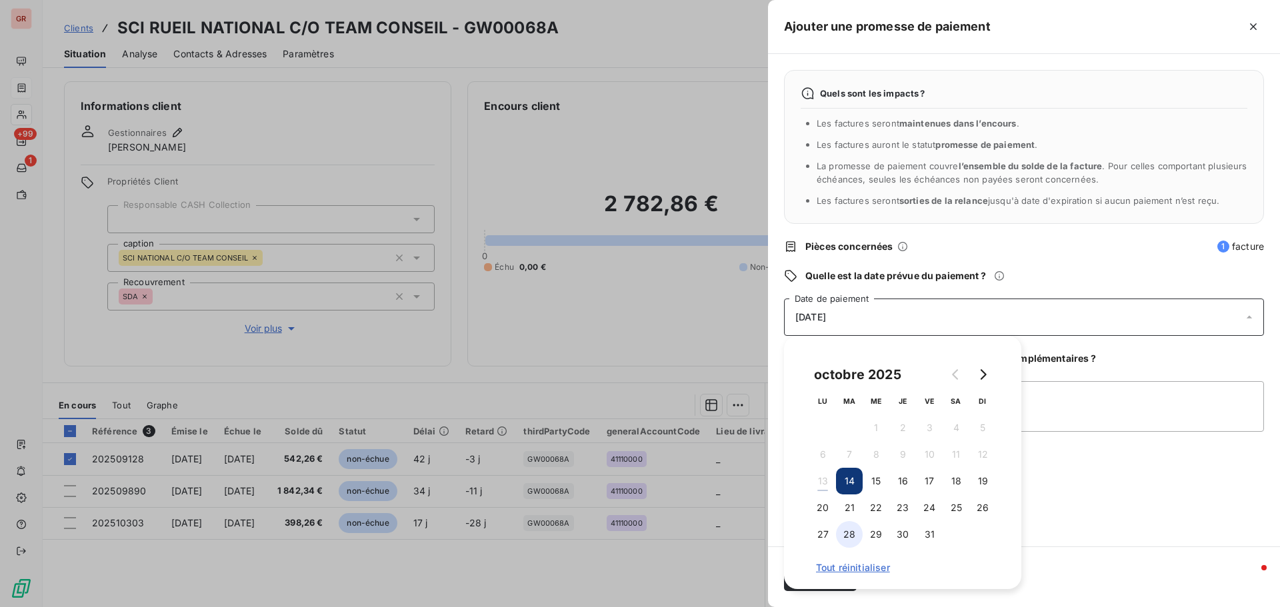
click at [851, 367] on button "28" at bounding box center [849, 534] width 27 height 27
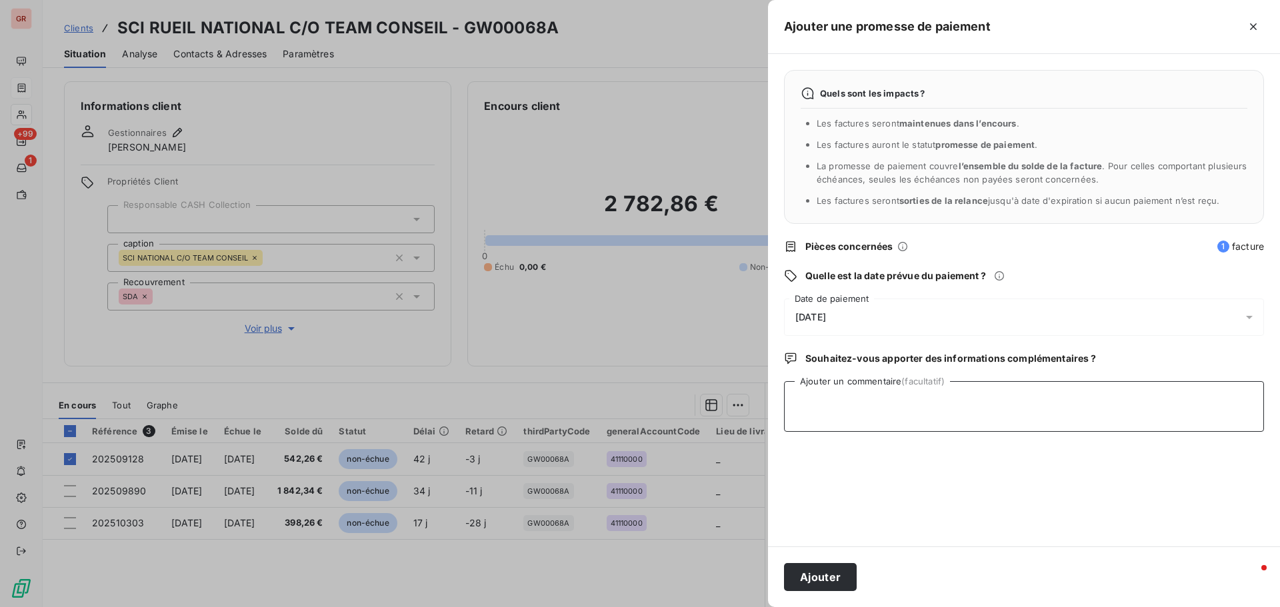
click at [853, 367] on textarea "Ajouter un commentaire (facultatif)" at bounding box center [1024, 406] width 480 height 51
click at [853, 367] on textarea "Avis de virement du 10/10/25" at bounding box center [1024, 406] width 480 height 51
paste textarea "relation.client@stoureiffel.com"
click at [853, 367] on textarea "Avis de virement du 10/10/25 relation.client@stoureiffel.com" at bounding box center [1024, 406] width 480 height 51
type textarea "Avis de virement du 10/10/25 542.26 € relation.client@stoureiffel.com"
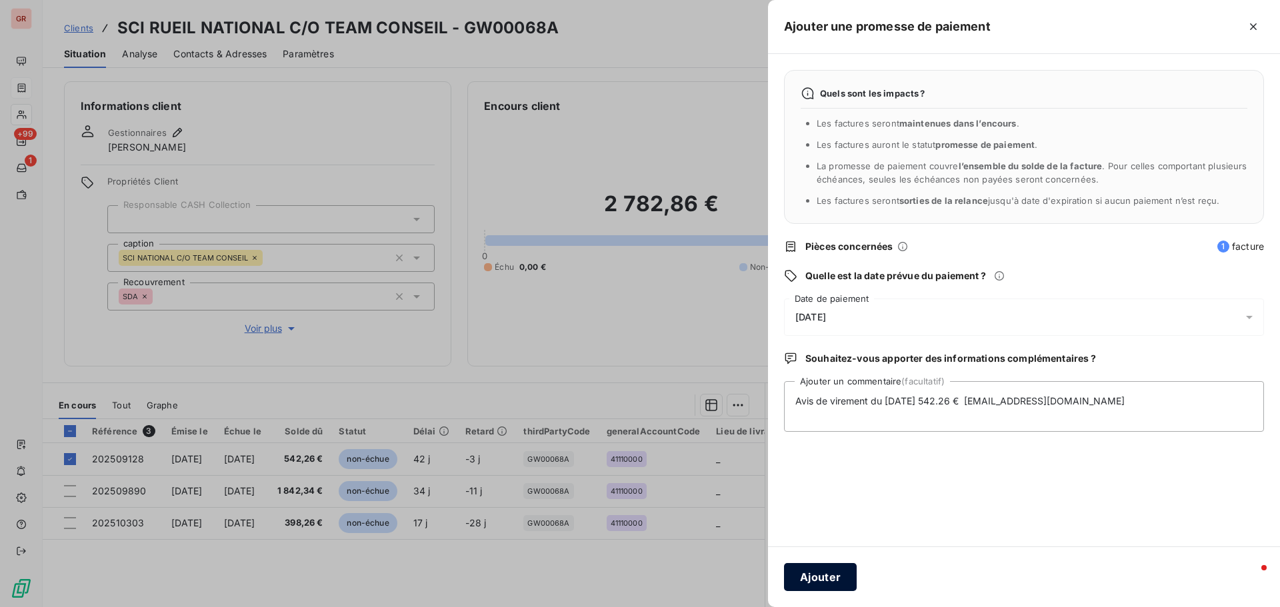
click at [825, 367] on button "Ajouter" at bounding box center [820, 577] width 73 height 28
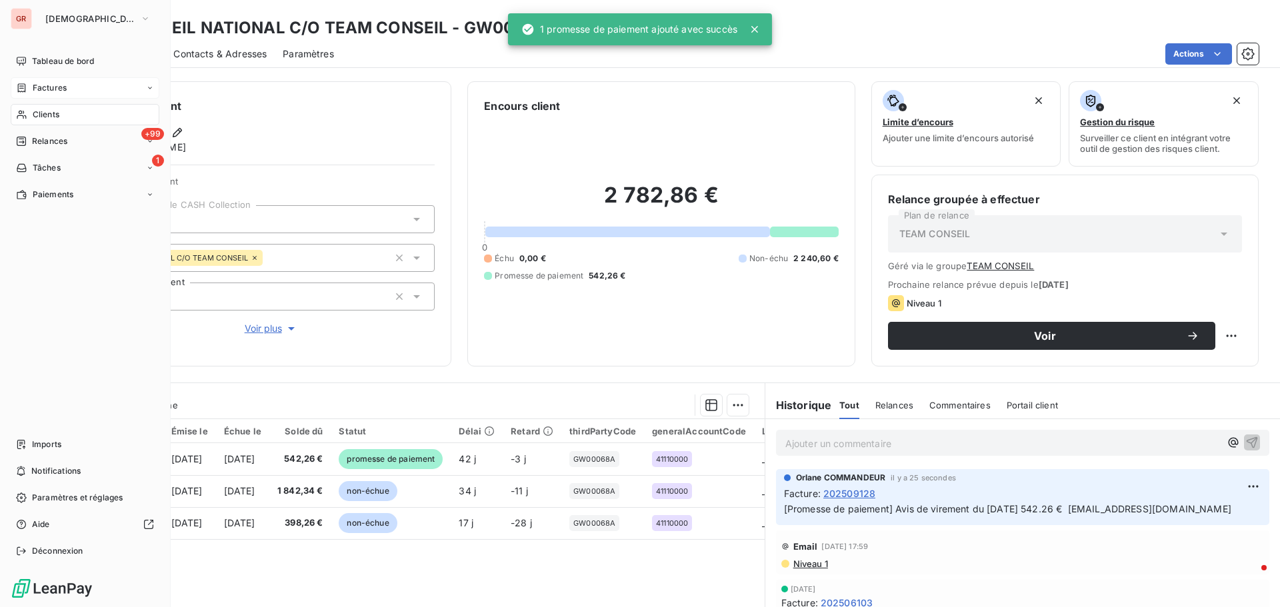
click at [55, 77] on div "Factures" at bounding box center [85, 87] width 149 height 21
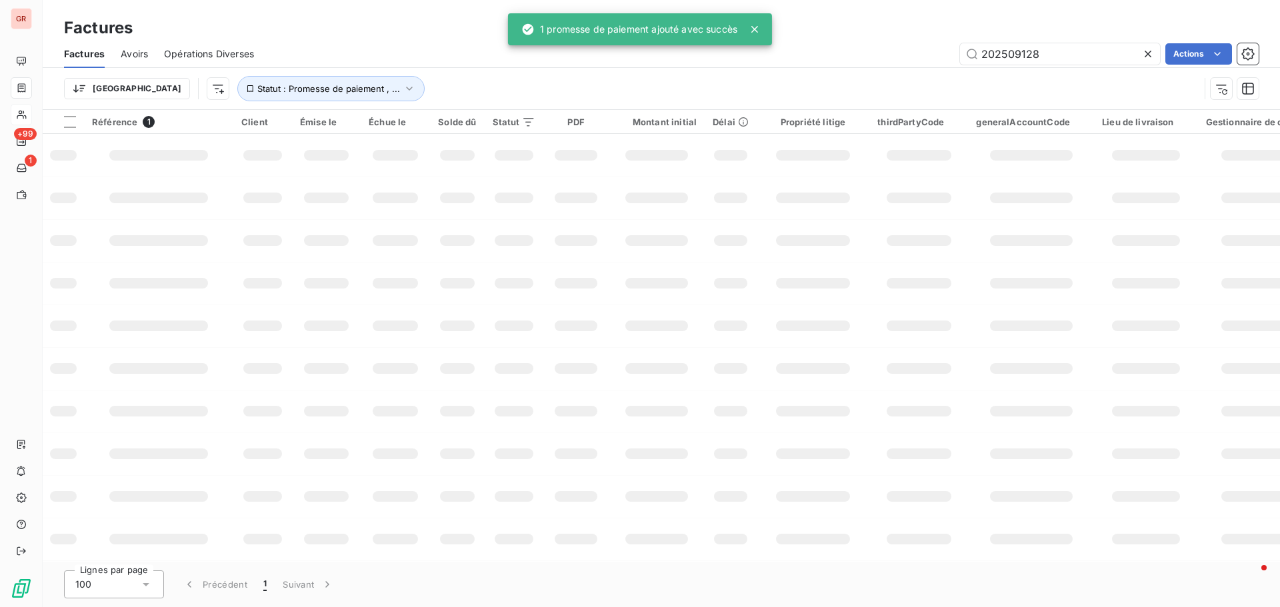
drag, startPoint x: 979, startPoint y: 74, endPoint x: 881, endPoint y: 92, distance: 99.6
click at [853, 92] on div "Factures Avoirs Opérations Diverses 202509128 Actions Trier Statut : Promesse d…" at bounding box center [661, 74] width 1237 height 69
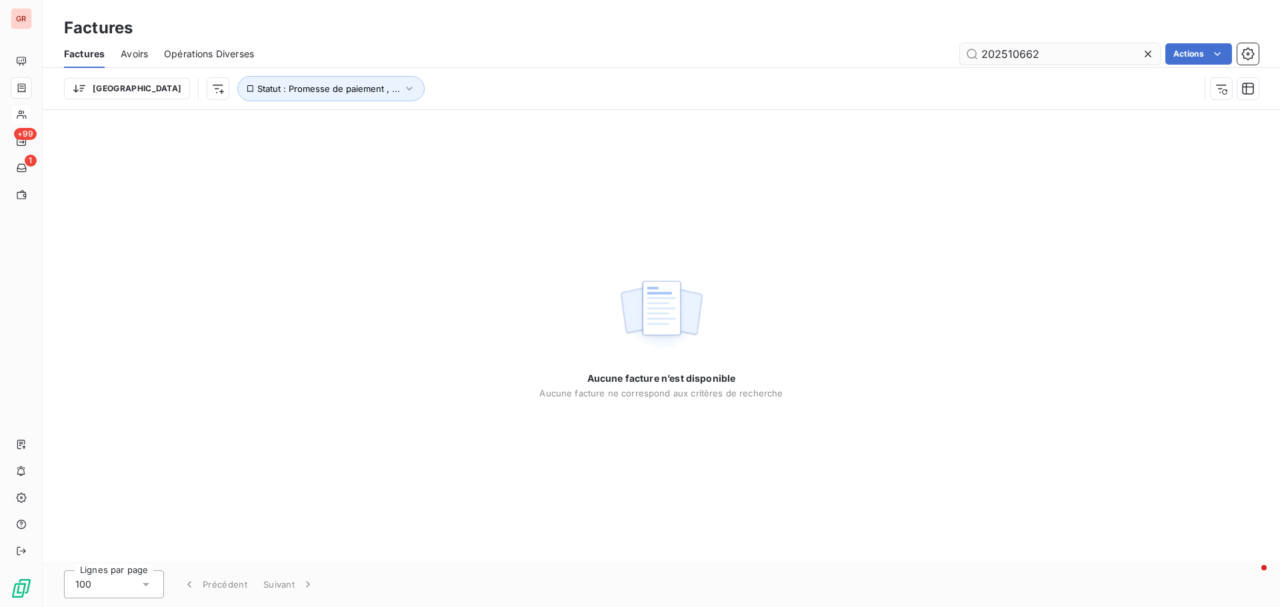
click at [853, 52] on input "202510662" at bounding box center [1060, 53] width 200 height 21
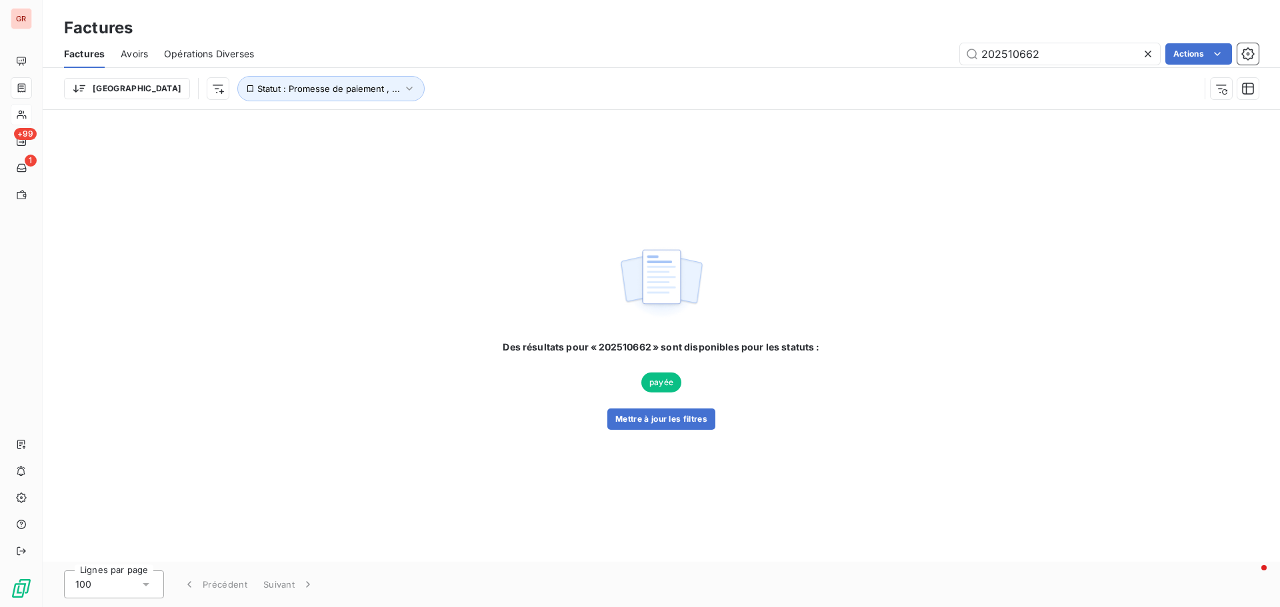
type input "202510662"
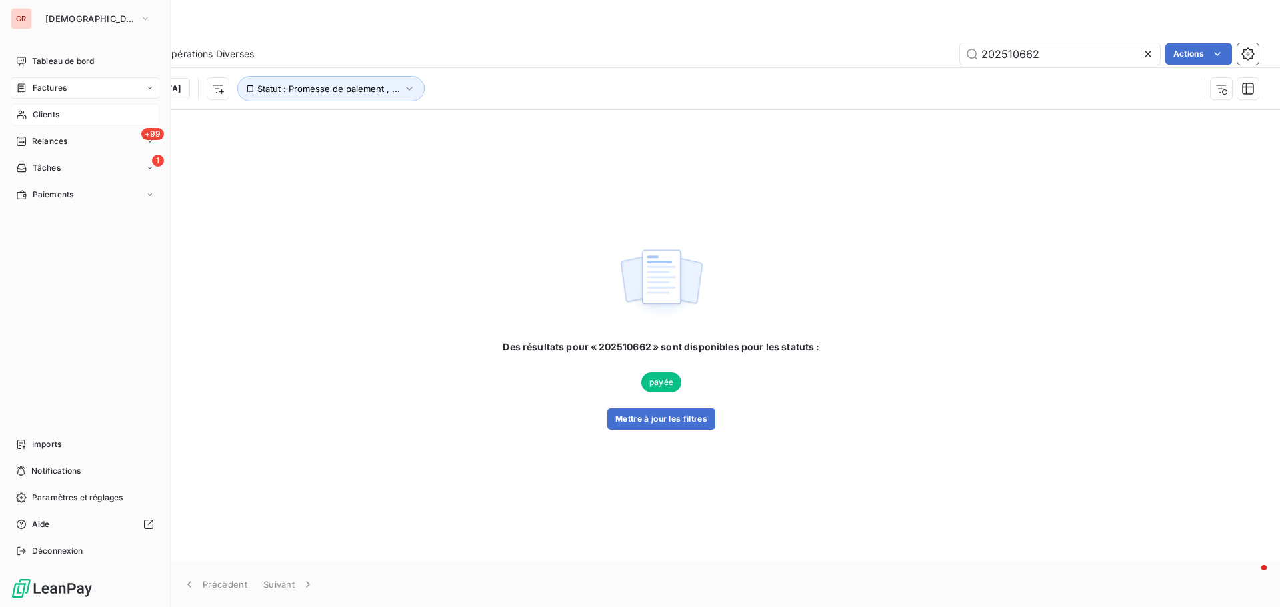
click at [66, 83] on span "Factures" at bounding box center [50, 88] width 34 height 12
click at [49, 89] on span "Factures" at bounding box center [50, 88] width 34 height 12
click at [140, 19] on icon "button" at bounding box center [145, 18] width 11 height 13
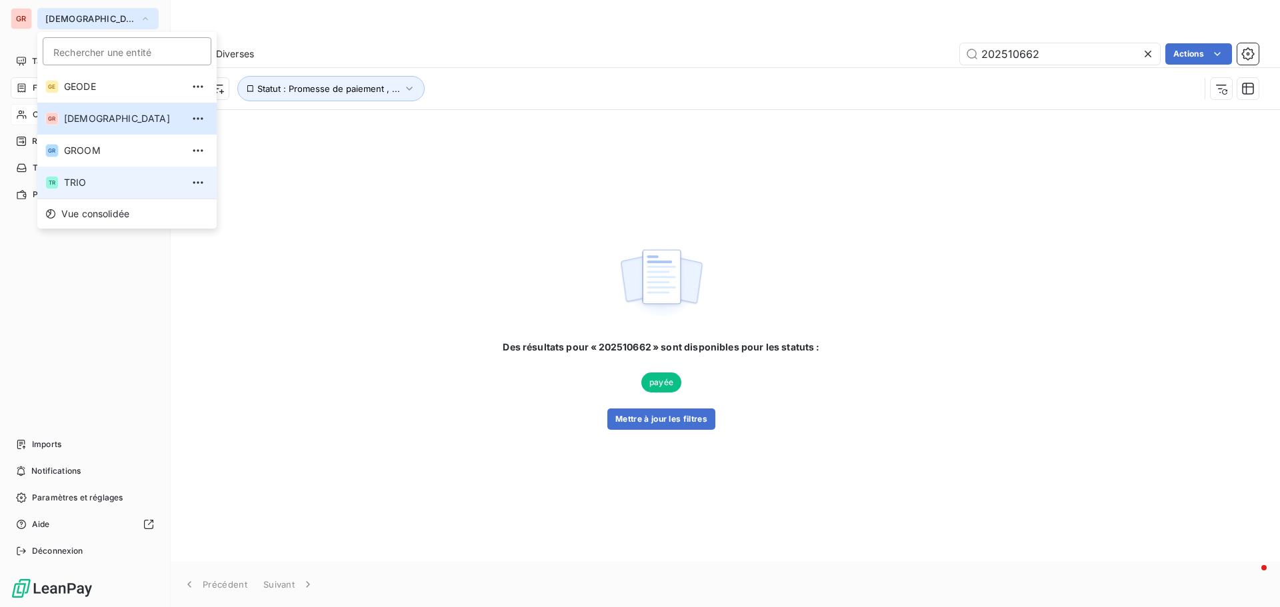
click at [69, 183] on span "TRIO" at bounding box center [123, 182] width 118 height 13
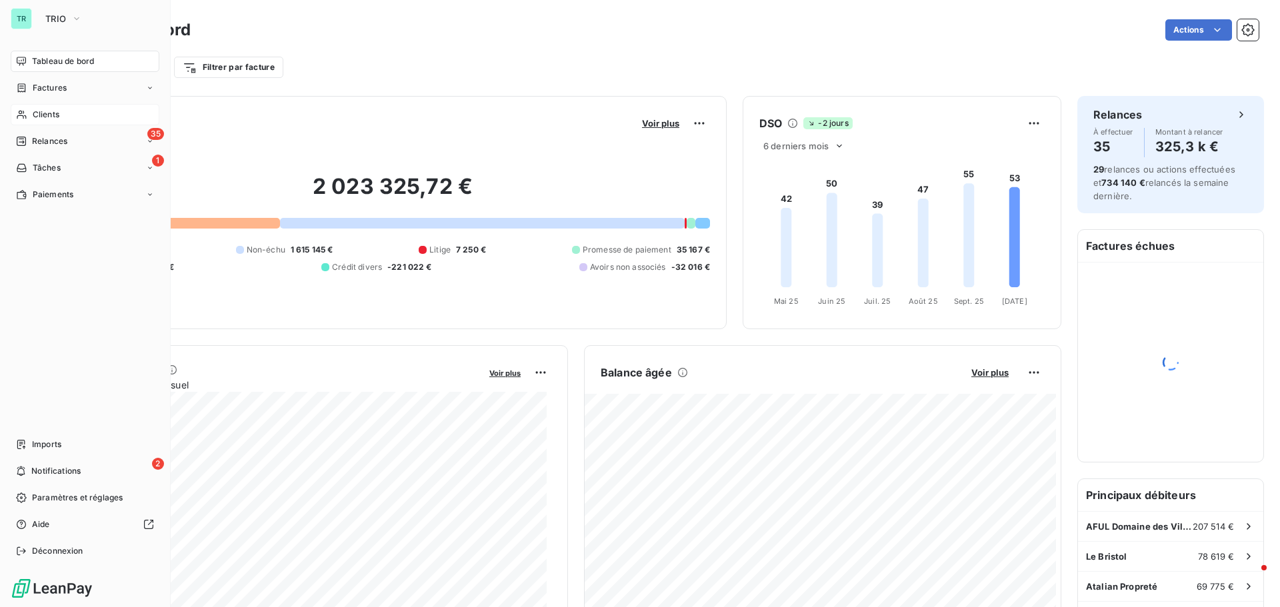
click at [59, 117] on span "Clients" at bounding box center [46, 115] width 27 height 12
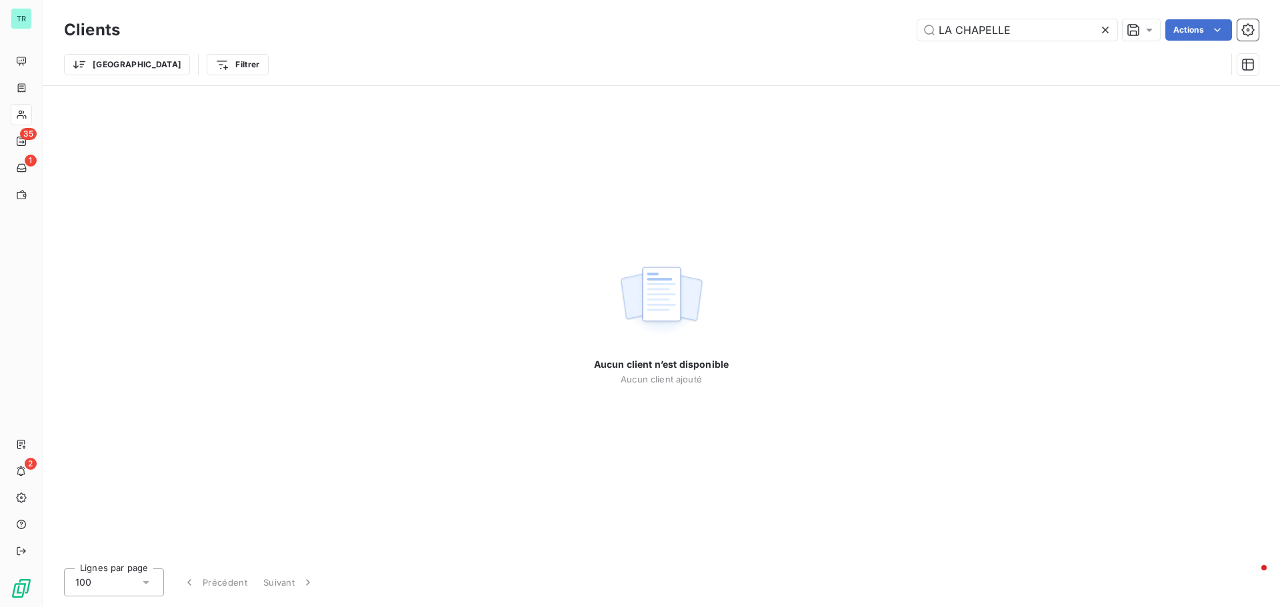
drag, startPoint x: 1024, startPoint y: 24, endPoint x: 765, endPoint y: 82, distance: 265.1
click at [765, 81] on div "Clients LA CHAPELLE Actions Trier Filtrer" at bounding box center [661, 50] width 1195 height 69
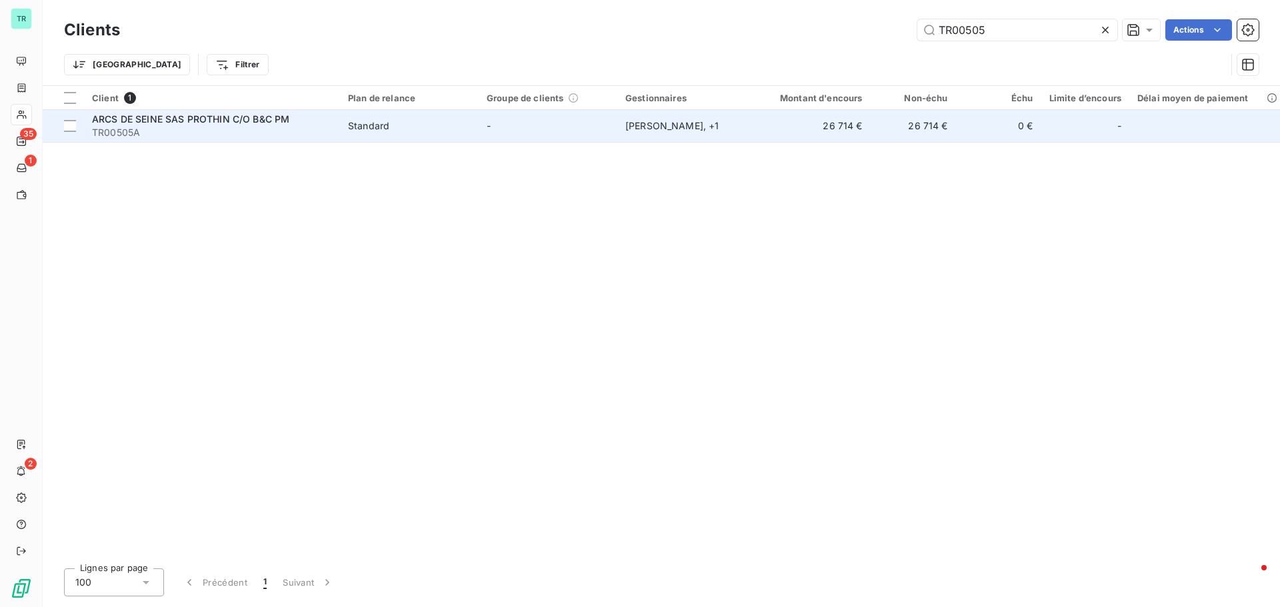
type input "TR00505"
click at [168, 122] on span "ARCS DE SEINE SAS PROTHIN C/O B&C PM" at bounding box center [190, 118] width 197 height 11
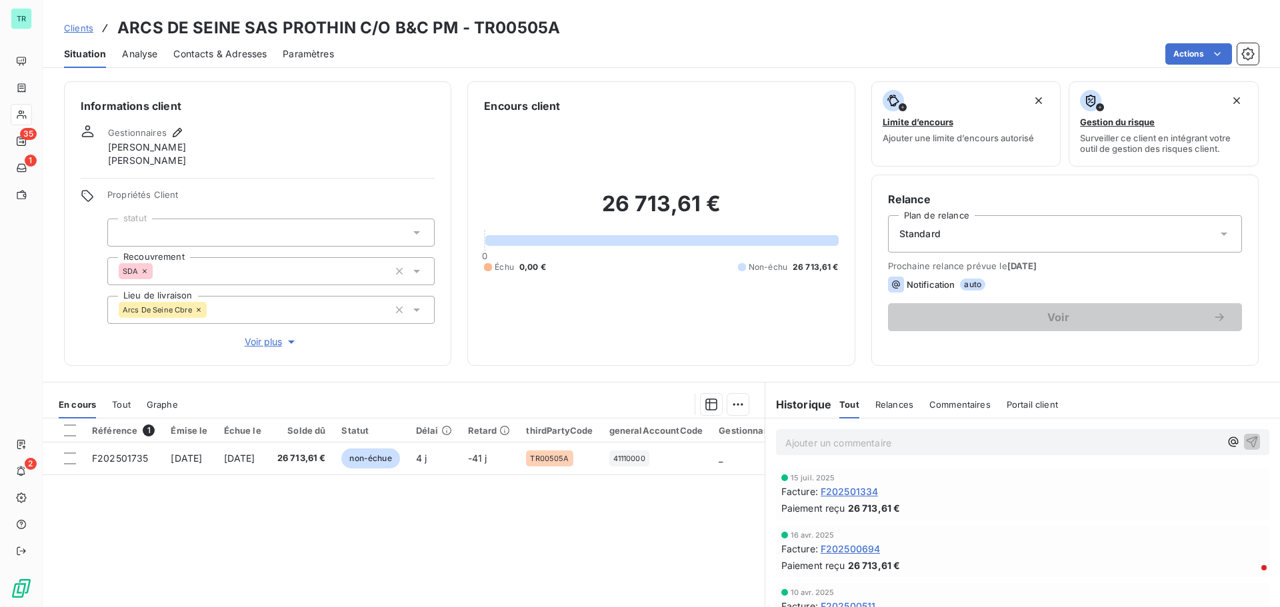
click at [199, 55] on span "Contacts & Adresses" at bounding box center [219, 53] width 93 height 13
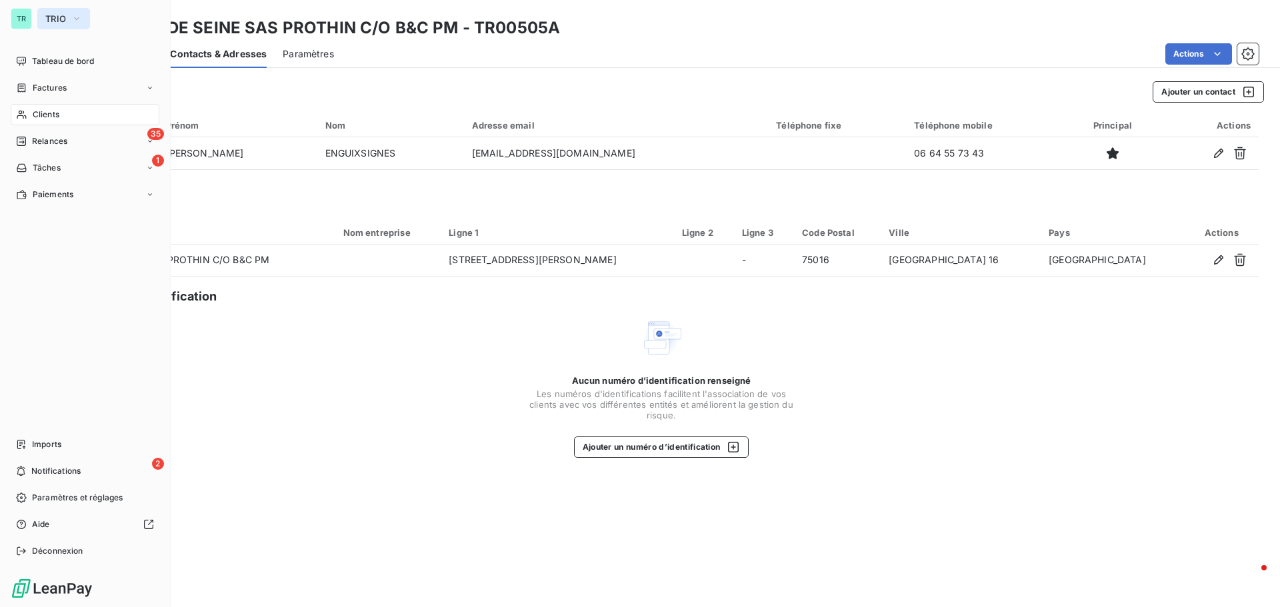
click at [81, 16] on icon "button" at bounding box center [76, 18] width 11 height 13
click at [58, 93] on span "Factures" at bounding box center [50, 88] width 34 height 12
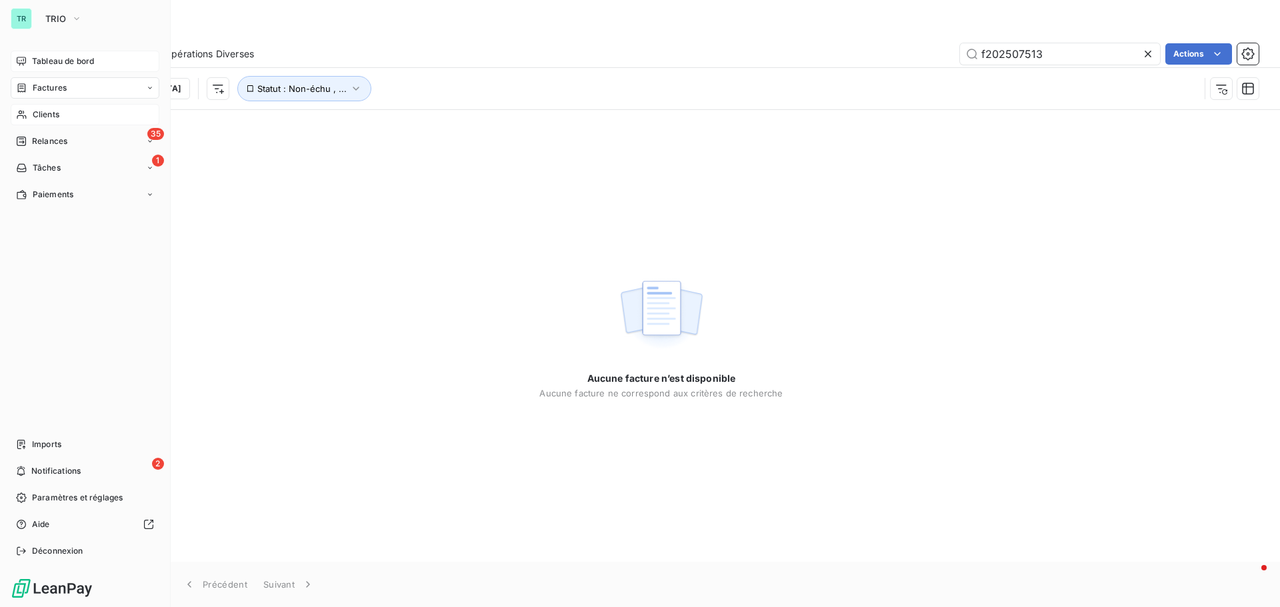
click at [76, 63] on span "Tableau de bord" at bounding box center [63, 61] width 62 height 12
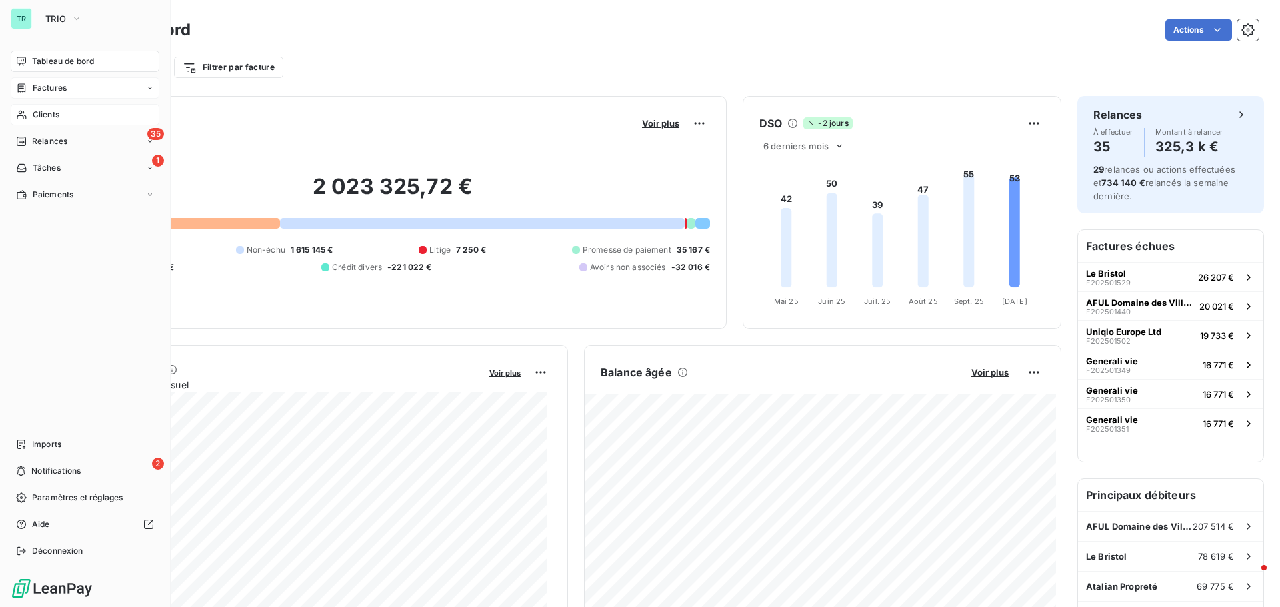
click at [53, 85] on span "Factures" at bounding box center [50, 88] width 34 height 12
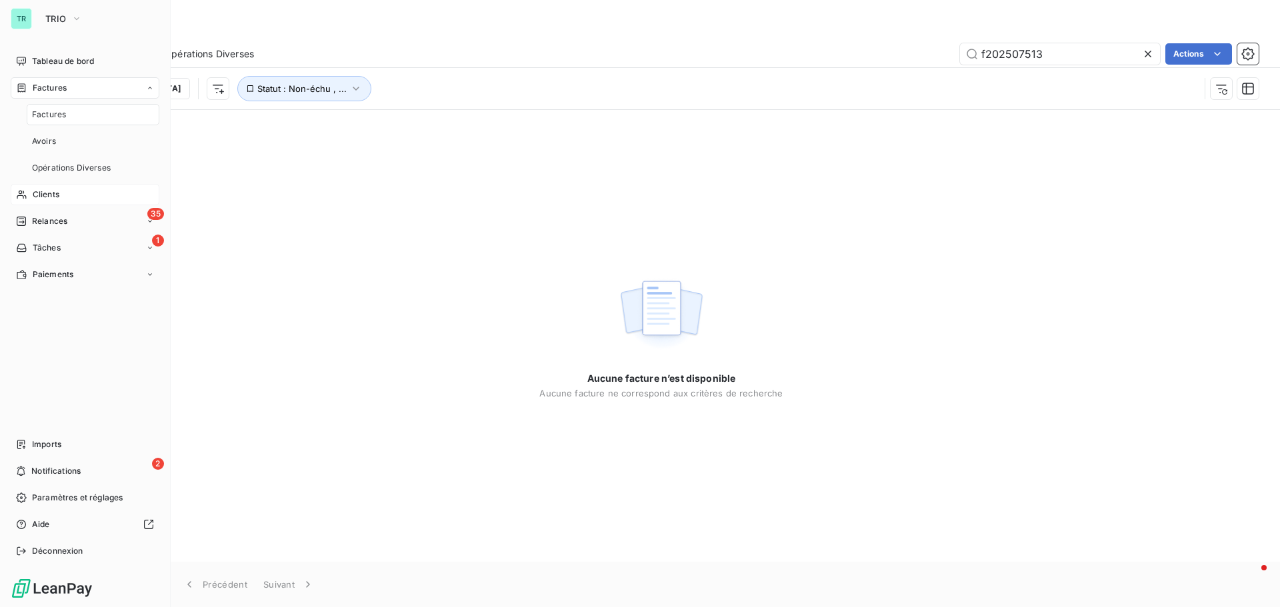
click at [53, 194] on span "Clients" at bounding box center [46, 195] width 27 height 12
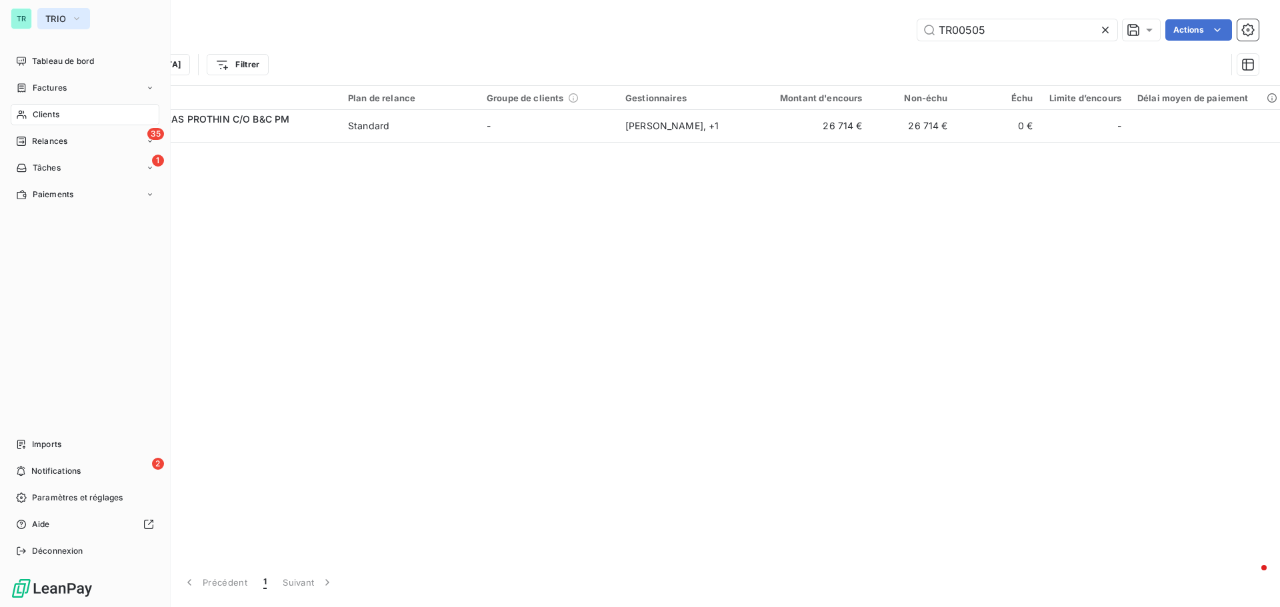
click at [81, 18] on icon "button" at bounding box center [76, 18] width 11 height 13
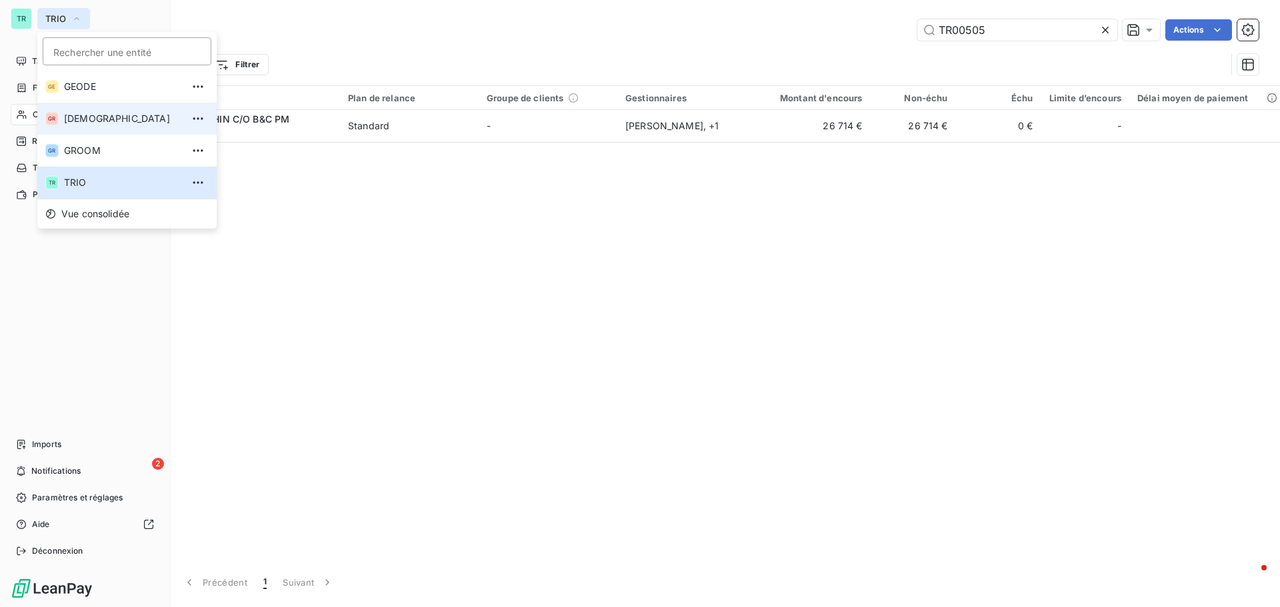
click at [93, 125] on span "[DEMOGRAPHIC_DATA]" at bounding box center [123, 118] width 118 height 13
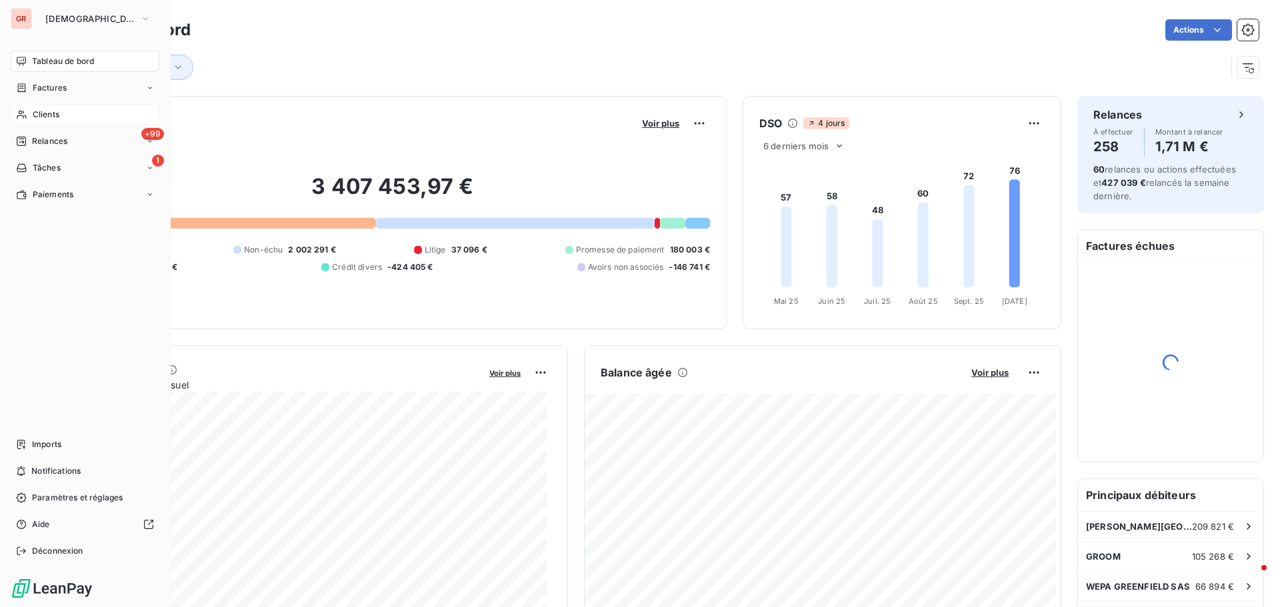
click at [51, 113] on span "Clients" at bounding box center [46, 115] width 27 height 12
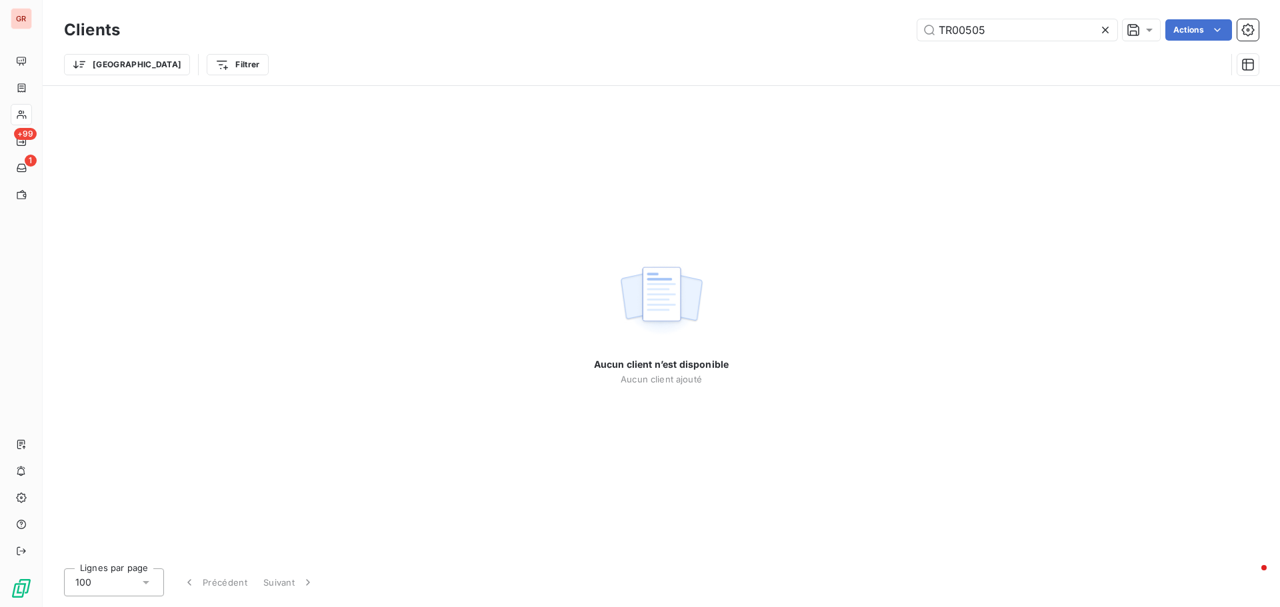
drag, startPoint x: 1011, startPoint y: 31, endPoint x: 808, endPoint y: 40, distance: 202.9
click at [829, 39] on div "TR00505 Actions" at bounding box center [697, 29] width 1123 height 21
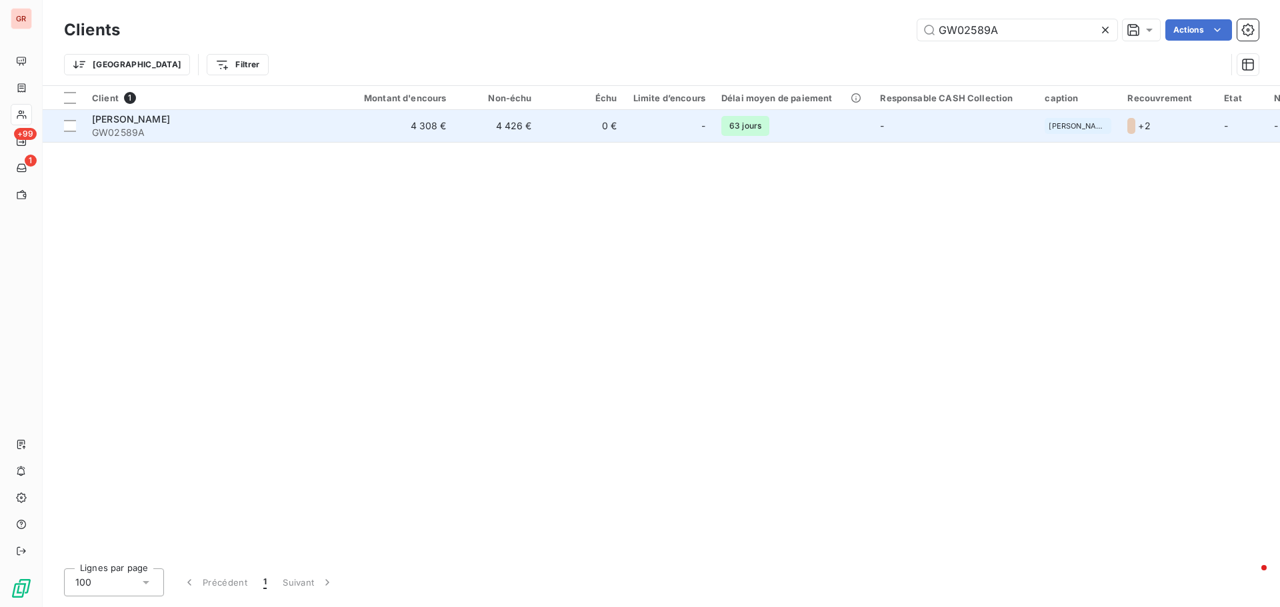
type input "GW02589A"
click at [139, 124] on span "[PERSON_NAME]" at bounding box center [131, 118] width 78 height 11
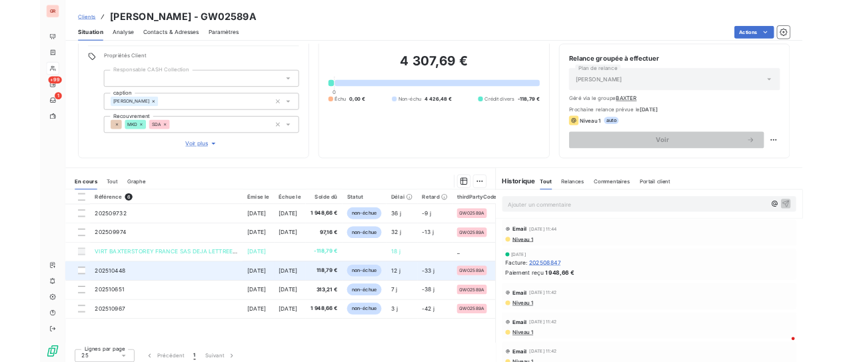
scroll to position [109, 0]
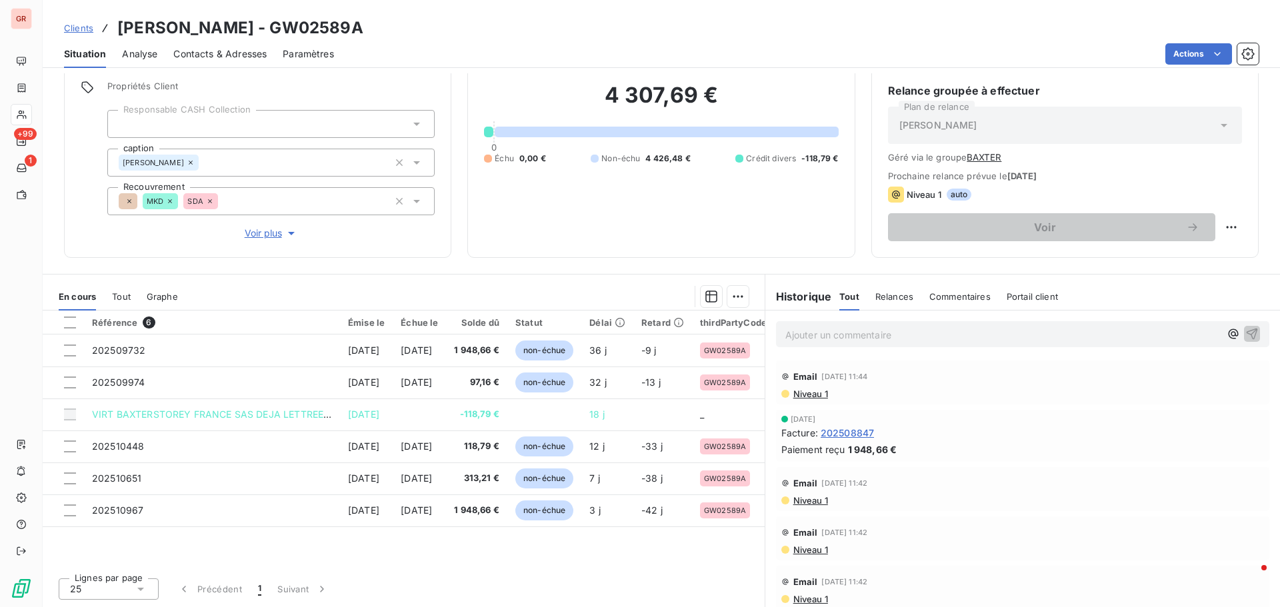
click at [853, 337] on p "Ajouter un commentaire ﻿" at bounding box center [1002, 335] width 435 height 17
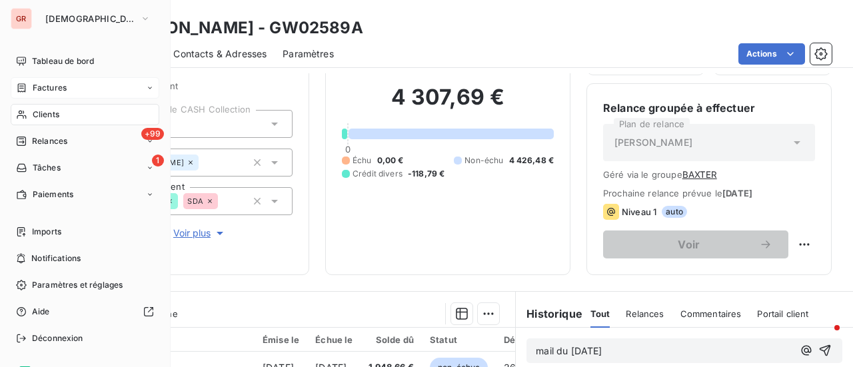
click at [56, 88] on span "Factures" at bounding box center [50, 88] width 34 height 12
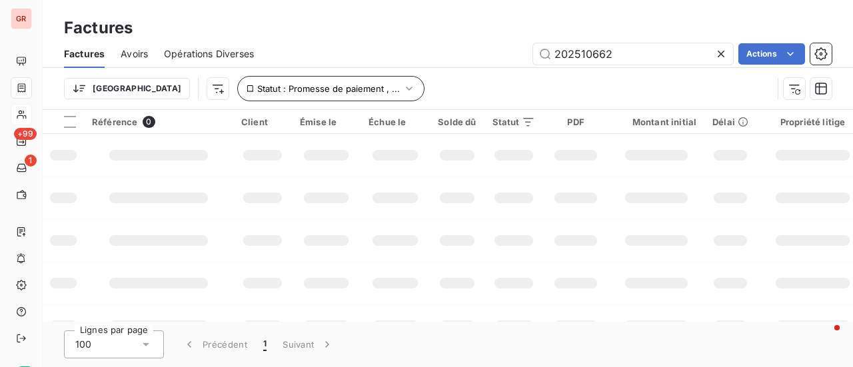
drag, startPoint x: 625, startPoint y: 60, endPoint x: 348, endPoint y: 97, distance: 279.1
click at [396, 87] on div "Factures Avoirs Opérations Diverses 202510662 Actions Trier Statut : Promesse d…" at bounding box center [448, 74] width 811 height 69
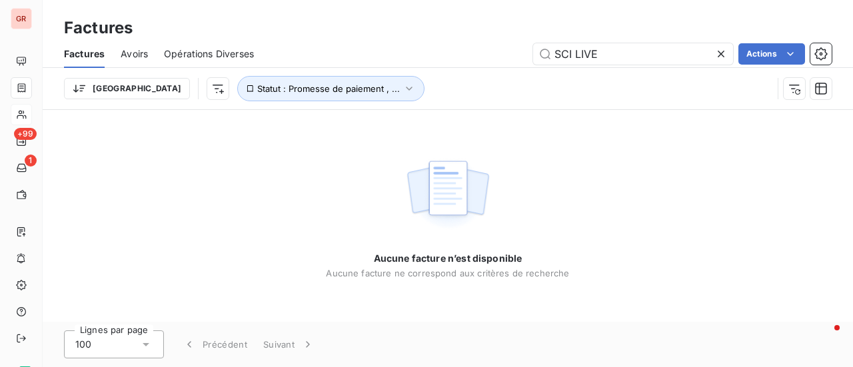
drag, startPoint x: 609, startPoint y: 60, endPoint x: 428, endPoint y: 79, distance: 181.7
click at [441, 78] on div "Factures Avoirs Opérations Diverses SCI LIVE Actions Trier Statut : Promesse de…" at bounding box center [448, 74] width 811 height 69
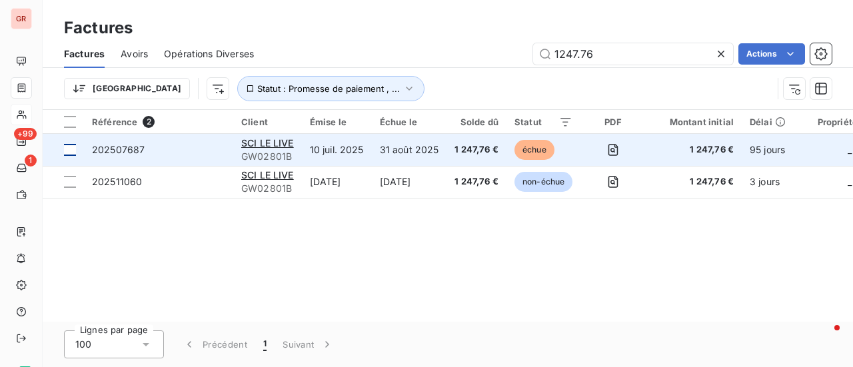
type input "1247.76"
click at [74, 150] on div at bounding box center [70, 150] width 12 height 12
click at [264, 147] on span "SCI LE LIVE" at bounding box center [267, 142] width 53 height 11
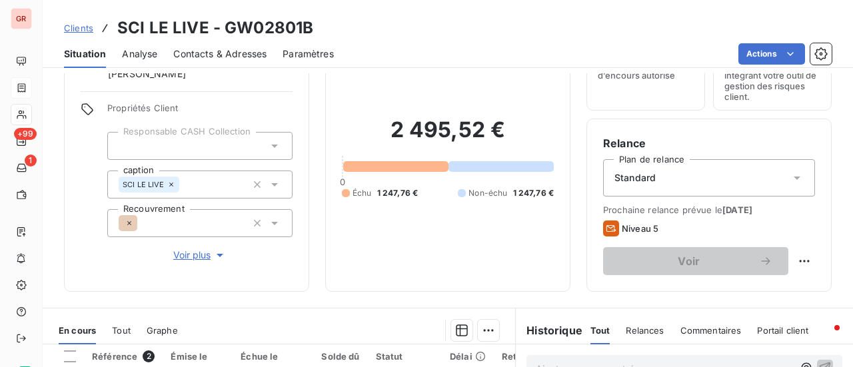
scroll to position [200, 0]
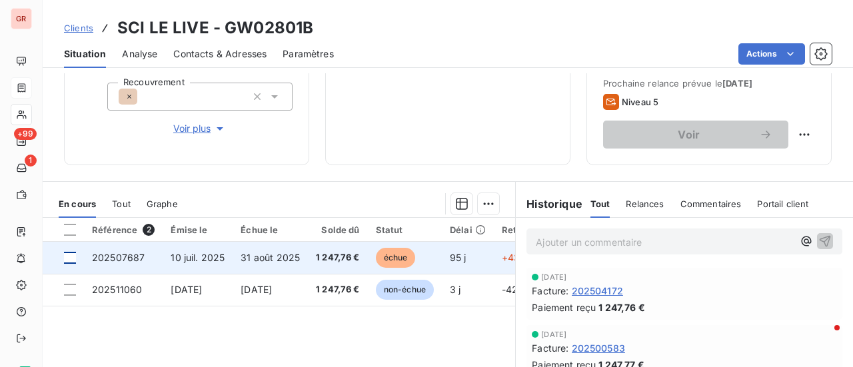
click at [72, 259] on div at bounding box center [70, 258] width 12 height 12
click at [139, 253] on span "202507687" at bounding box center [118, 257] width 53 height 11
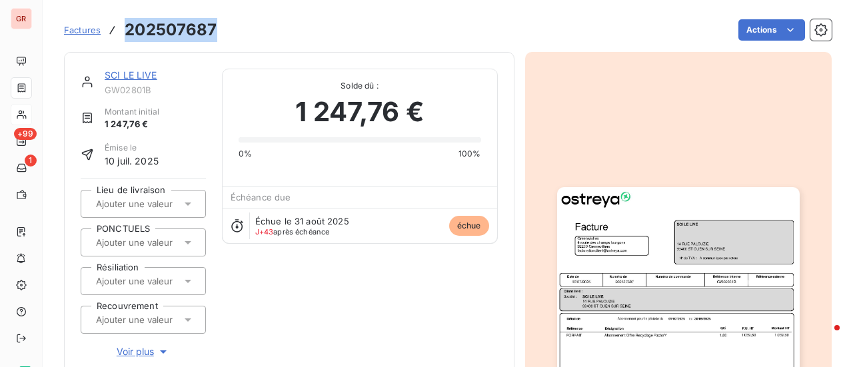
drag, startPoint x: 216, startPoint y: 31, endPoint x: 125, endPoint y: 33, distance: 90.7
click at [125, 33] on div "Factures 202507687 Actions" at bounding box center [448, 30] width 768 height 28
copy h3 "202507687"
click at [137, 78] on link "SCI LE LIVE" at bounding box center [131, 74] width 53 height 11
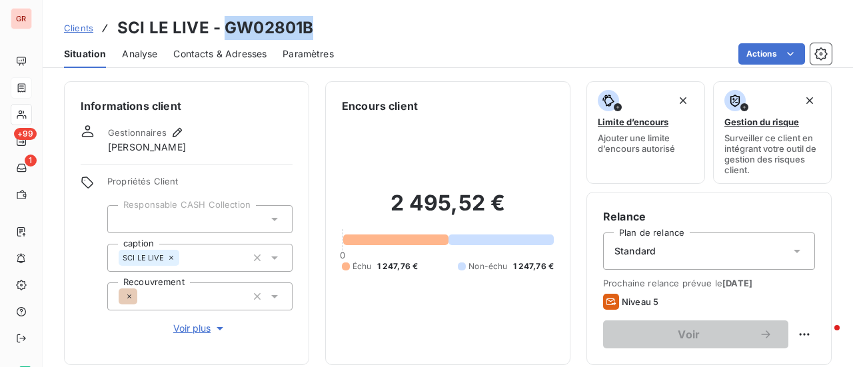
drag, startPoint x: 317, startPoint y: 31, endPoint x: 225, endPoint y: 39, distance: 92.4
click at [225, 39] on div "Clients SCI LE LIVE - GW02801B" at bounding box center [448, 28] width 811 height 24
copy h3 "GW02801B"
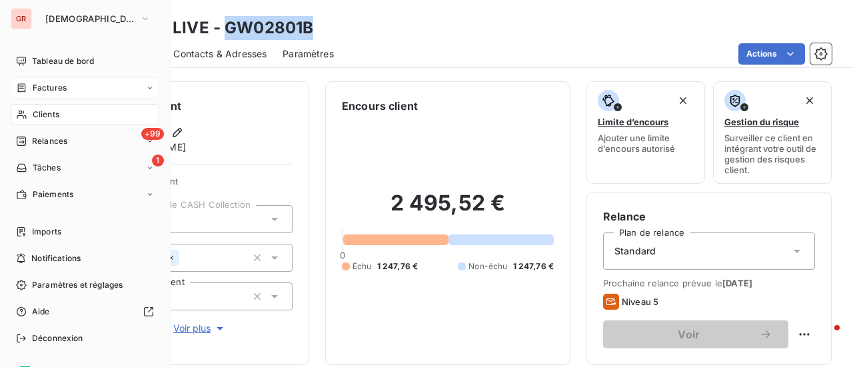
click at [51, 111] on span "Clients" at bounding box center [46, 115] width 27 height 12
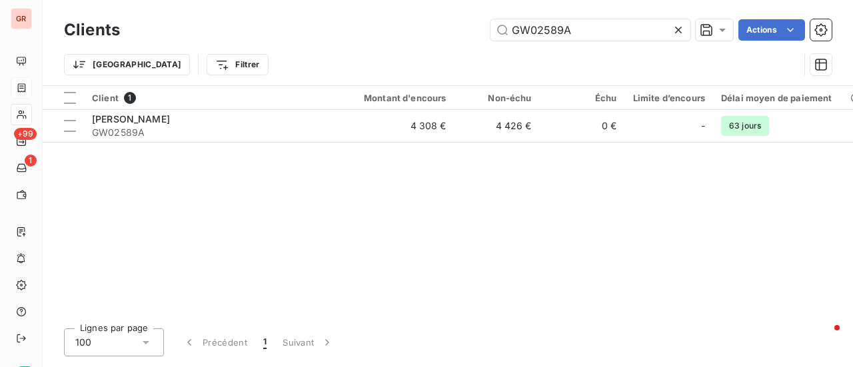
drag, startPoint x: 476, startPoint y: 35, endPoint x: 313, endPoint y: 47, distance: 163.8
click at [313, 47] on div "Clients GW02589A Actions Trier Filtrer" at bounding box center [448, 50] width 768 height 69
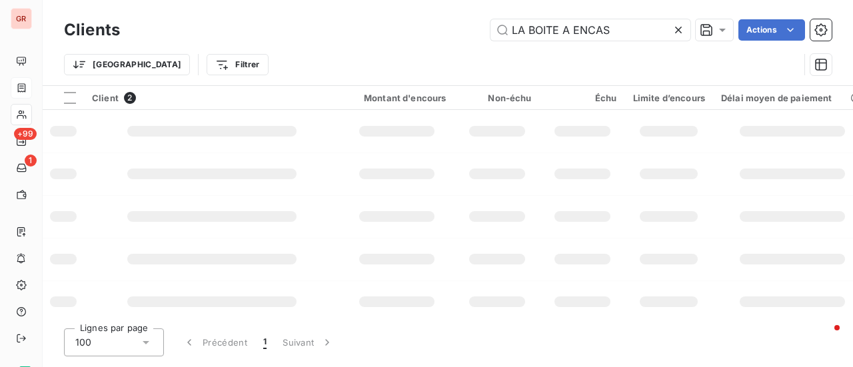
type input "LA BOITE A ENCAS"
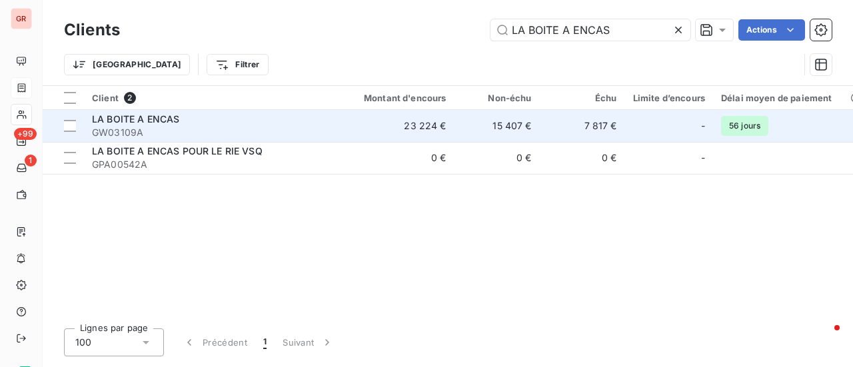
click at [147, 119] on span "LA BOITE A ENCAS" at bounding box center [135, 118] width 87 height 11
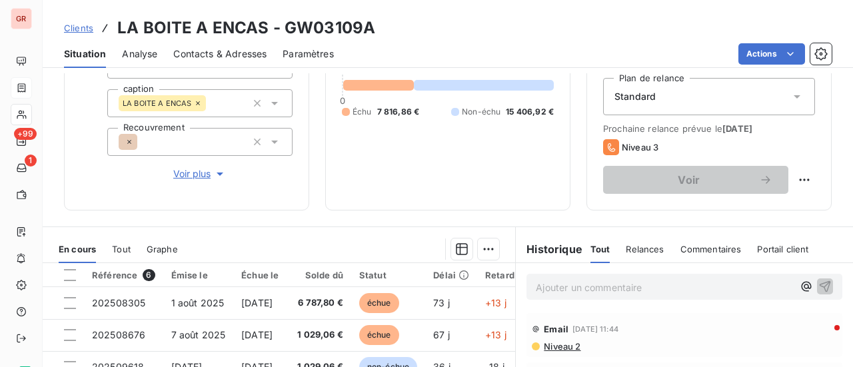
scroll to position [267, 0]
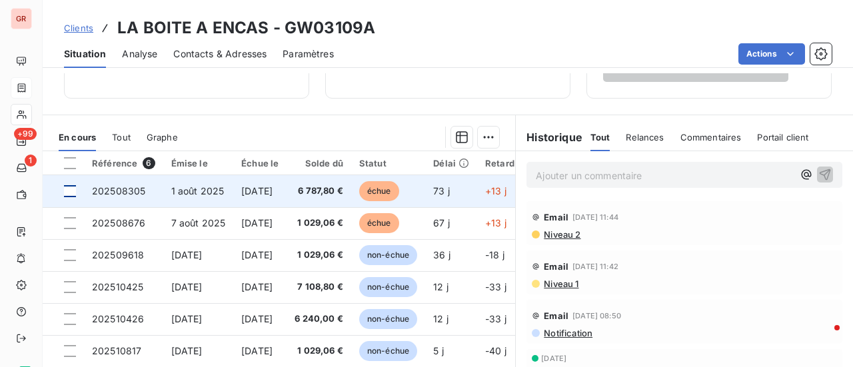
click at [68, 191] on div at bounding box center [70, 191] width 12 height 12
click at [119, 186] on span "202508305" at bounding box center [118, 190] width 53 height 11
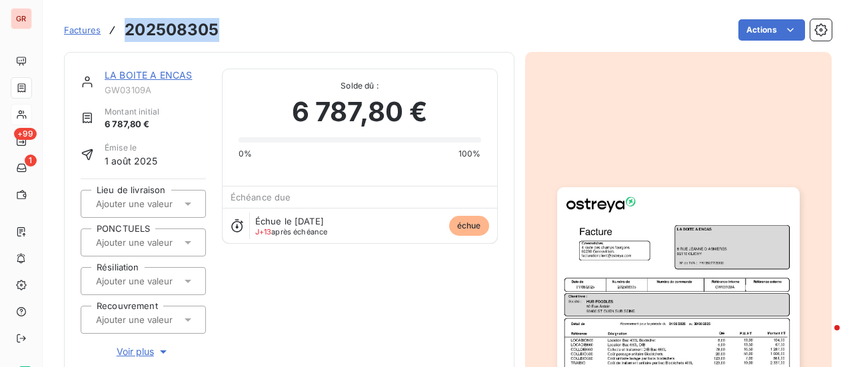
drag, startPoint x: 219, startPoint y: 31, endPoint x: 123, endPoint y: 37, distance: 96.9
click at [123, 37] on div "Factures 202508305 Actions" at bounding box center [448, 30] width 768 height 28
copy h3 "202508305"
click at [177, 77] on link "LA BOITE A ENCAS" at bounding box center [148, 74] width 87 height 11
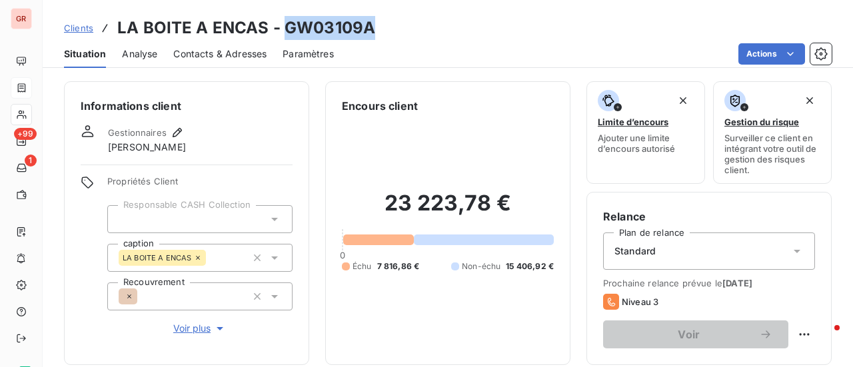
drag, startPoint x: 372, startPoint y: 33, endPoint x: 283, endPoint y: 33, distance: 89.3
click at [283, 33] on div "Clients LA BOITE A ENCAS - GW03109A" at bounding box center [448, 28] width 811 height 24
copy h3 "GW03109A"
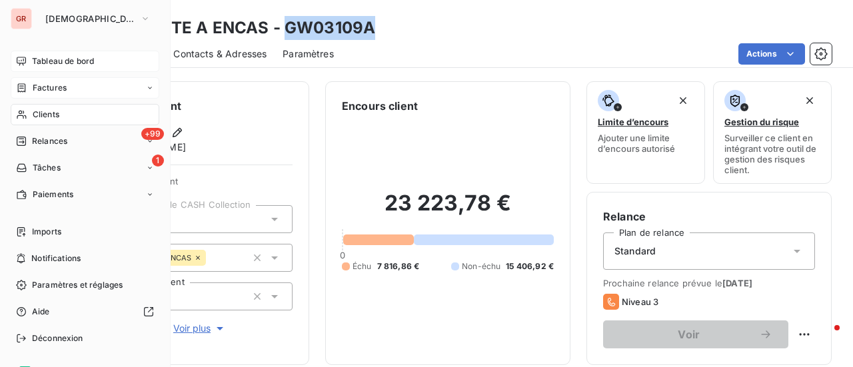
click at [64, 61] on span "Tableau de bord" at bounding box center [63, 61] width 62 height 12
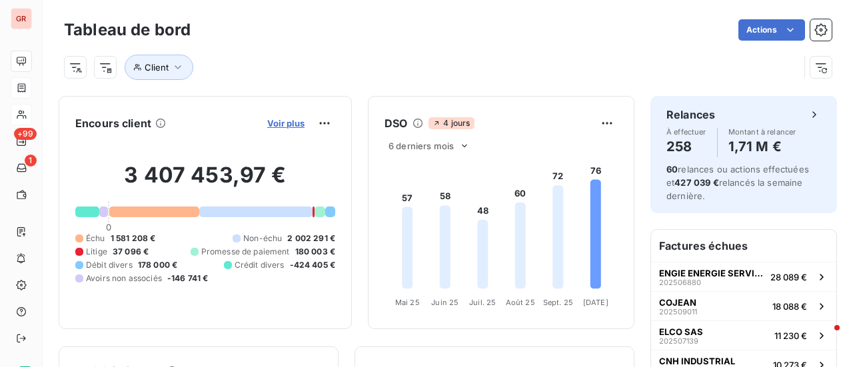
click at [287, 120] on span "Voir plus" at bounding box center [285, 123] width 37 height 11
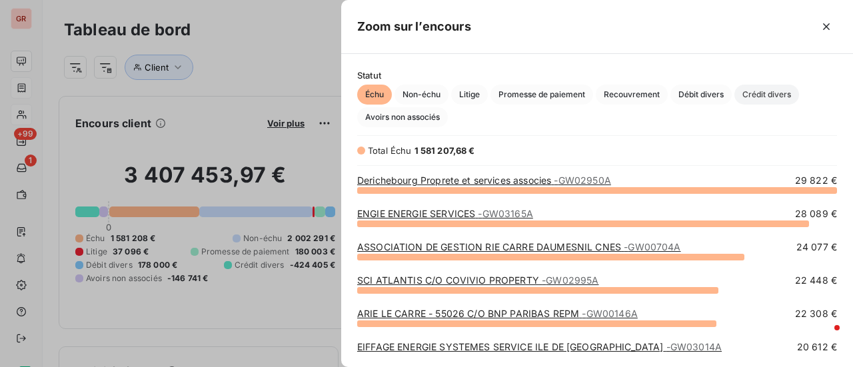
scroll to position [167, 501]
click at [769, 96] on span "Crédit divers" at bounding box center [767, 95] width 65 height 20
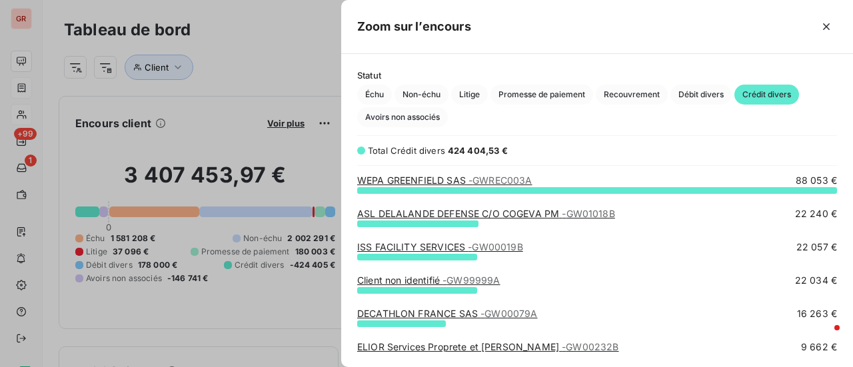
click at [241, 69] on div at bounding box center [426, 183] width 853 height 367
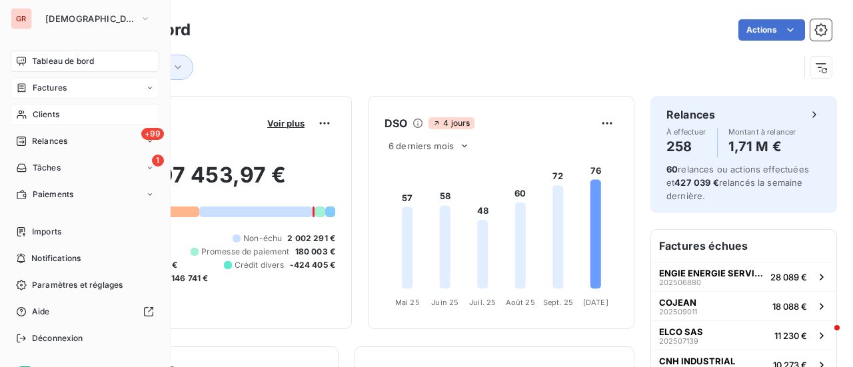
click at [54, 89] on span "Factures" at bounding box center [50, 88] width 34 height 12
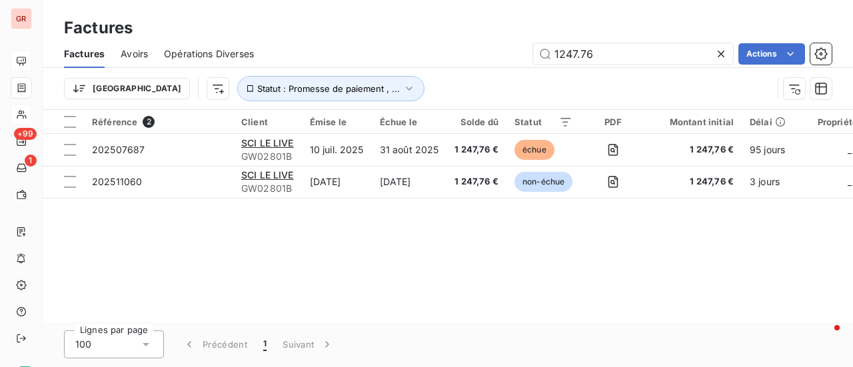
drag, startPoint x: 615, startPoint y: 57, endPoint x: 424, endPoint y: 94, distance: 194.3
click at [427, 93] on div "Factures Avoirs Opérations Diverses 1247.76 Actions Trier Statut : Promesse de …" at bounding box center [448, 74] width 811 height 69
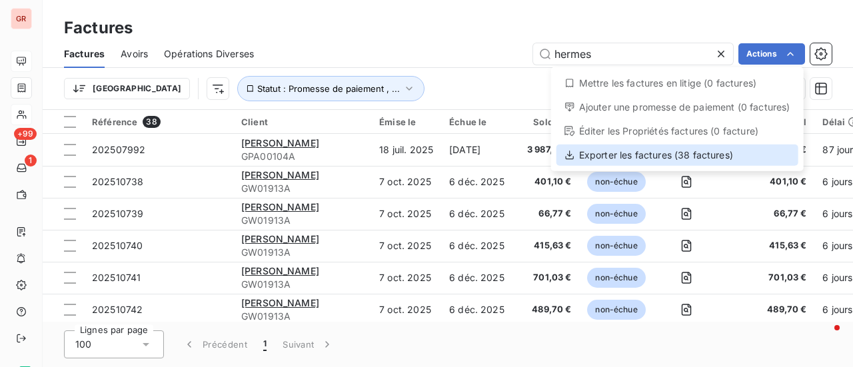
click at [644, 158] on div "Exporter les factures (38 factures)" at bounding box center [678, 155] width 242 height 21
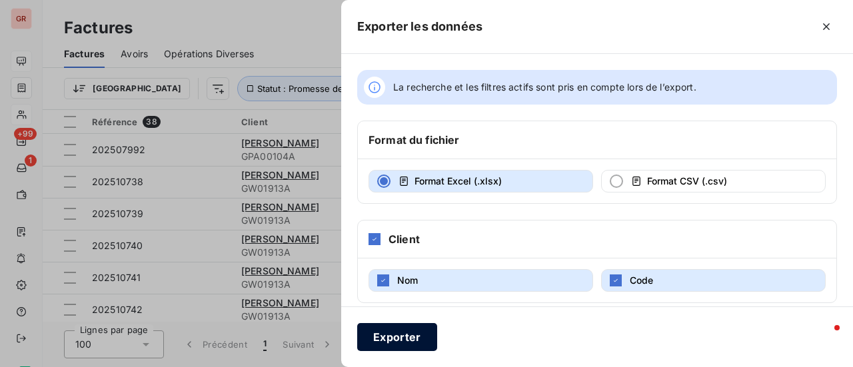
click at [405, 337] on button "Exporter" at bounding box center [397, 337] width 80 height 28
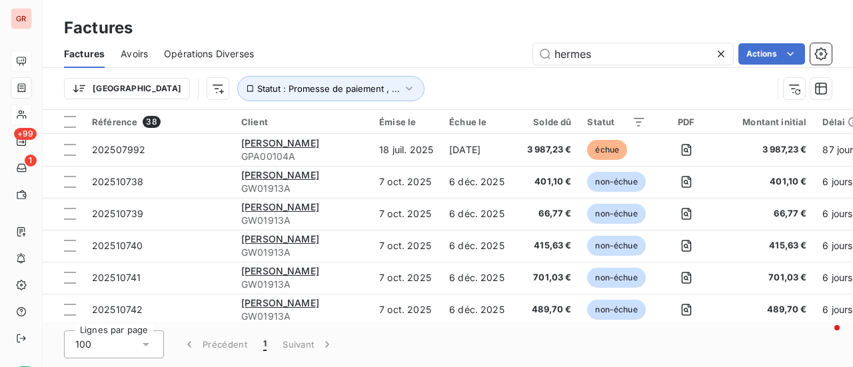
drag, startPoint x: 650, startPoint y: 21, endPoint x: 627, endPoint y: 19, distance: 22.8
click at [647, 21] on div "Factures" at bounding box center [448, 28] width 811 height 24
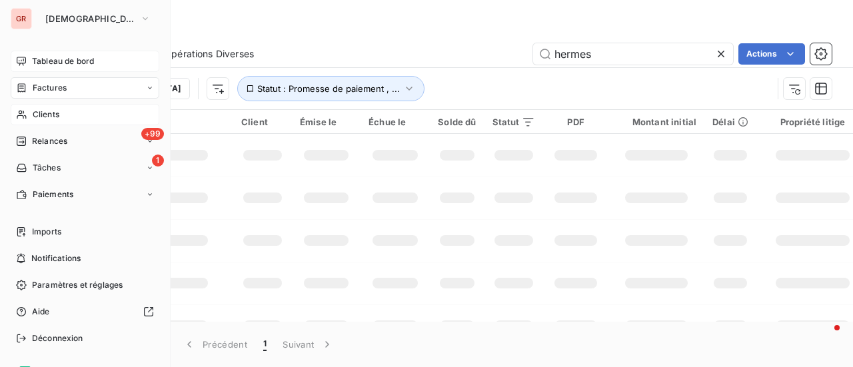
click at [55, 89] on span "Factures" at bounding box center [50, 88] width 34 height 12
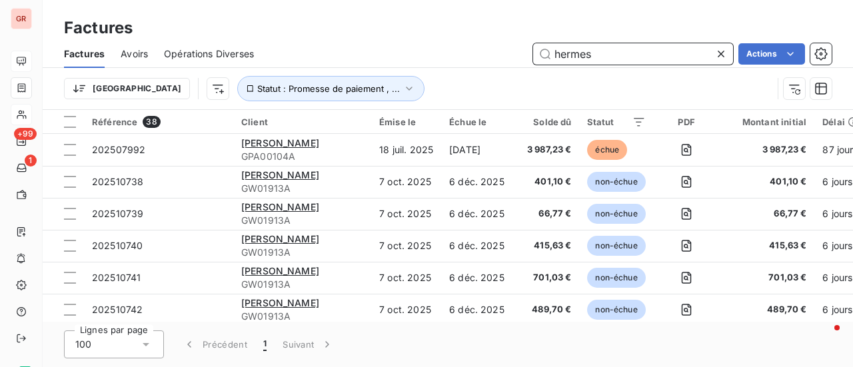
drag, startPoint x: 607, startPoint y: 53, endPoint x: 423, endPoint y: 69, distance: 184.7
click at [423, 69] on div "Factures Avoirs Opérations Diverses hermes Actions Trier Statut : Promesse de p…" at bounding box center [448, 74] width 811 height 69
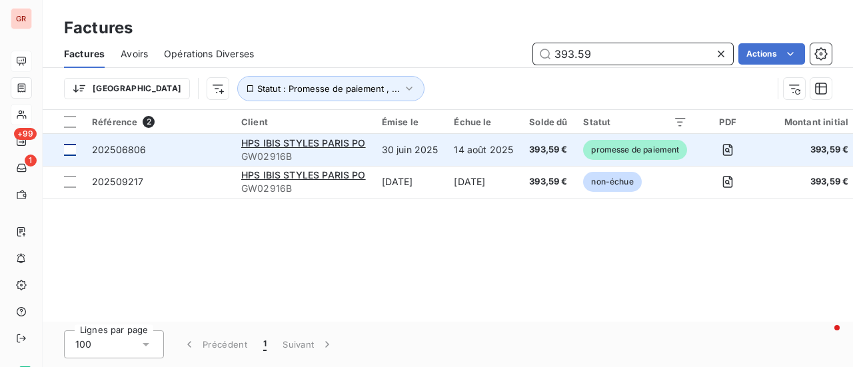
type input "393.59"
click at [65, 150] on div at bounding box center [70, 150] width 12 height 12
click at [133, 145] on span "202506806" at bounding box center [119, 149] width 54 height 11
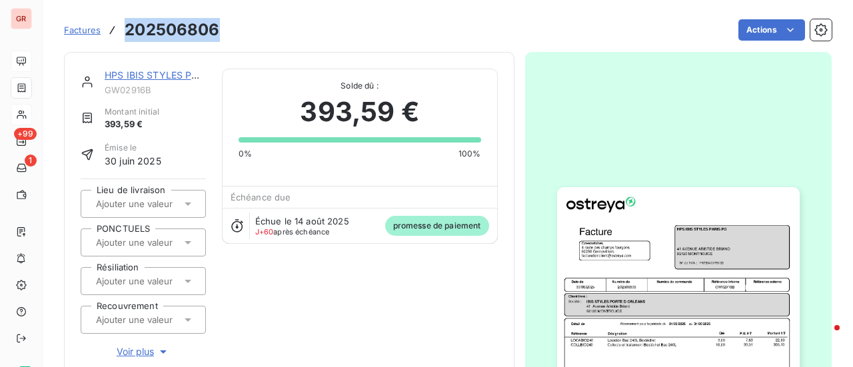
drag, startPoint x: 220, startPoint y: 29, endPoint x: 115, endPoint y: 31, distance: 104.7
click at [115, 31] on div "Factures 202506806 Actions" at bounding box center [448, 30] width 768 height 28
copy h3 "202506806"
click at [167, 75] on link "HPS IBIS STYLES PARIS PO" at bounding box center [167, 74] width 125 height 11
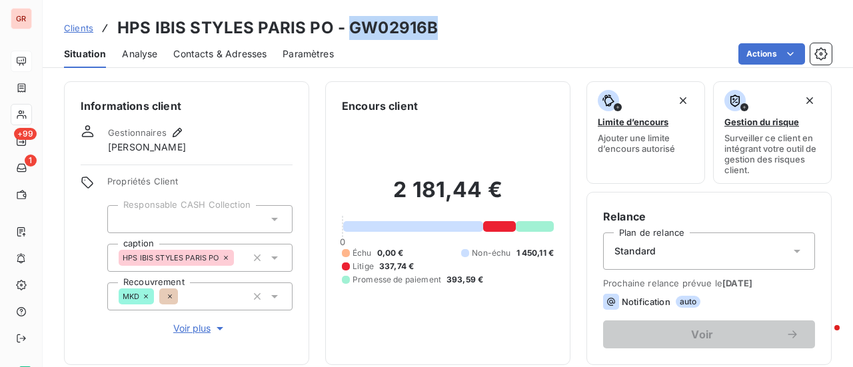
drag, startPoint x: 433, startPoint y: 31, endPoint x: 347, endPoint y: 34, distance: 86.7
click at [347, 34] on div "Clients HPS IBIS STYLES PARIS PO - GW02916B" at bounding box center [448, 28] width 811 height 24
copy h3 "GW02916B"
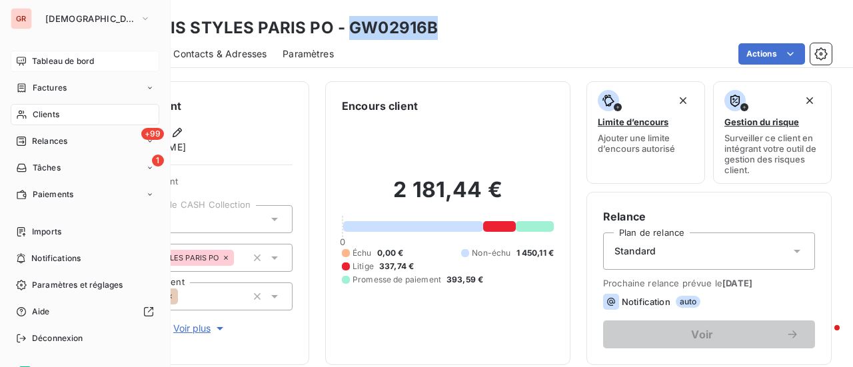
click at [61, 85] on span "Factures" at bounding box center [50, 88] width 34 height 12
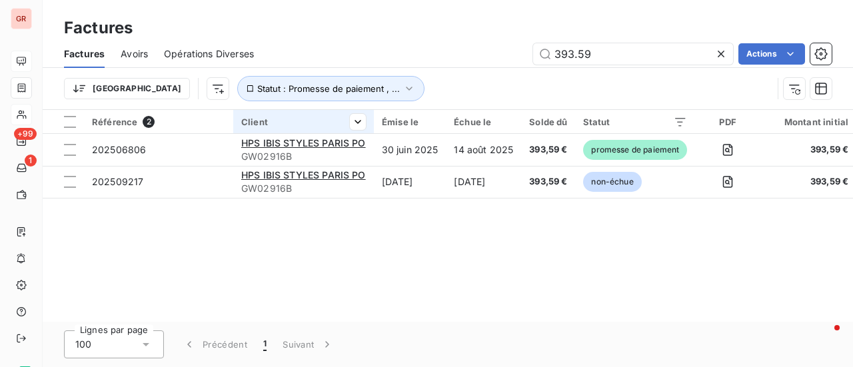
drag, startPoint x: 605, startPoint y: 63, endPoint x: 343, endPoint y: 117, distance: 267.5
click at [349, 114] on div "Factures Factures Avoirs Opérations Diverses 393.59 Actions Trier Statut : Prom…" at bounding box center [448, 183] width 811 height 367
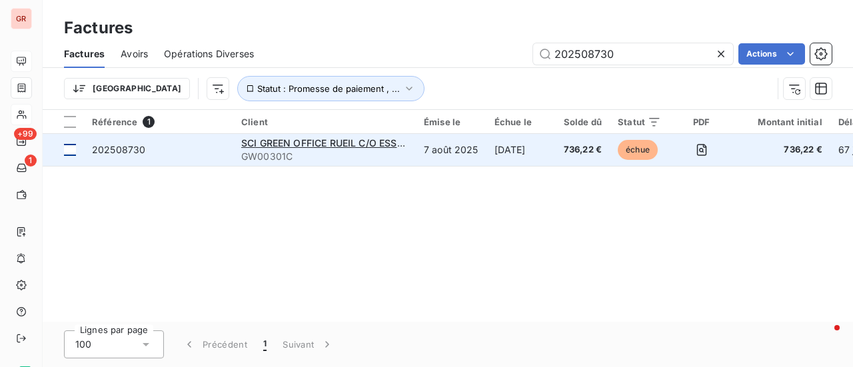
type input "202508730"
click at [68, 151] on div at bounding box center [70, 150] width 12 height 12
click at [315, 144] on span "SCI GREEN OFFICE RUEIL C/O ESSET" at bounding box center [324, 142] width 167 height 11
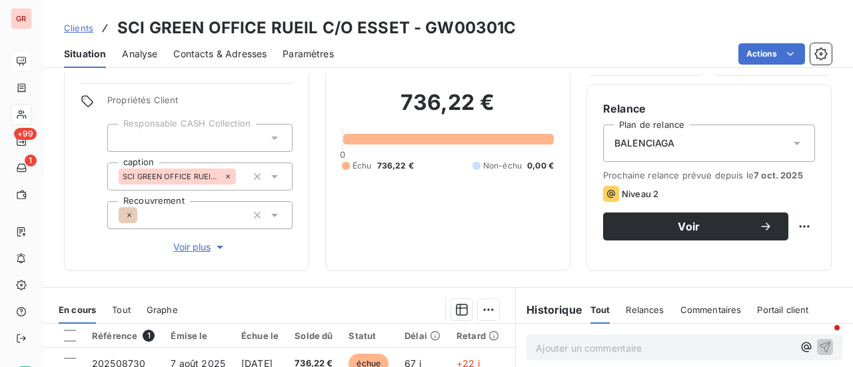
scroll to position [267, 0]
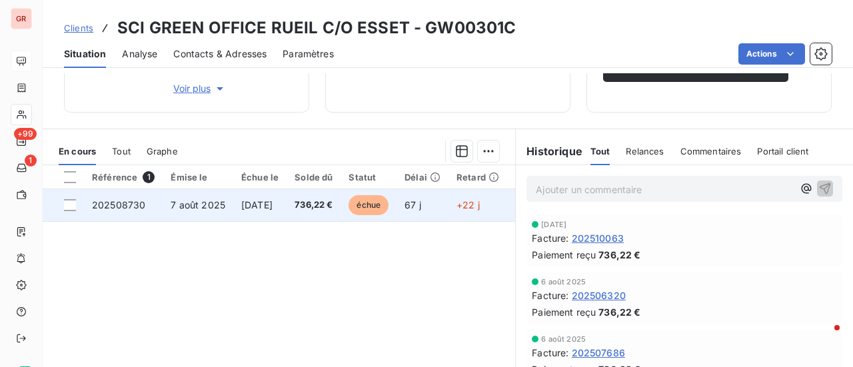
drag, startPoint x: 68, startPoint y: 203, endPoint x: 117, endPoint y: 194, distance: 50.2
click at [68, 203] on div at bounding box center [70, 205] width 12 height 12
click at [129, 199] on span "202508730" at bounding box center [118, 204] width 53 height 11
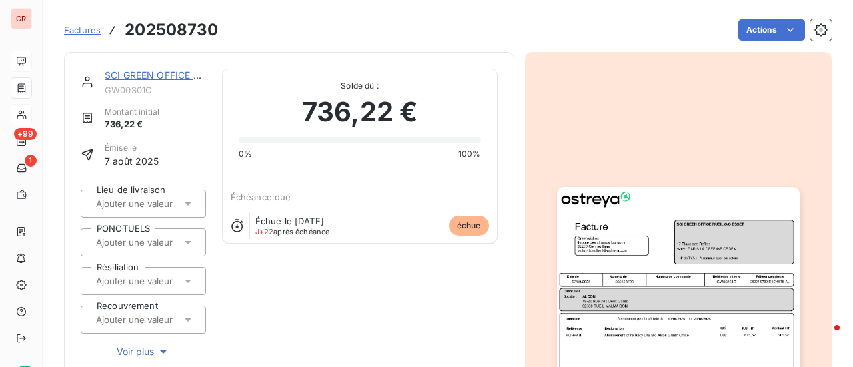
click at [173, 75] on link "SCI GREEN OFFICE RUEIL C/O ESSET" at bounding box center [188, 74] width 167 height 11
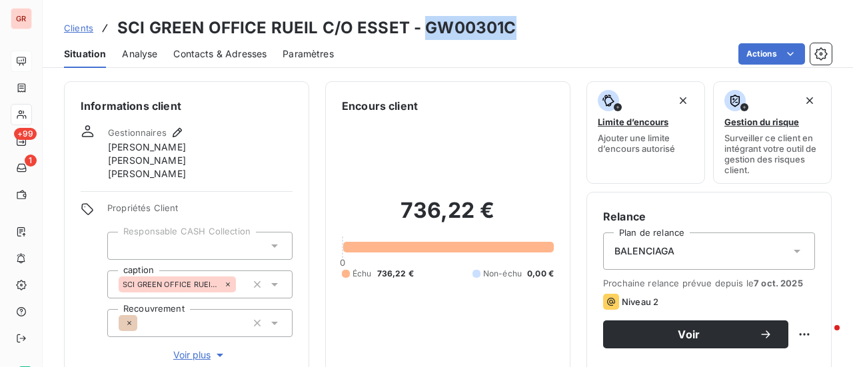
drag, startPoint x: 505, startPoint y: 30, endPoint x: 419, endPoint y: 35, distance: 86.8
click at [419, 35] on h3 "SCI GREEN OFFICE RUEIL C/O ESSET - GW00301C" at bounding box center [316, 28] width 399 height 24
copy h3 "GW00301C"
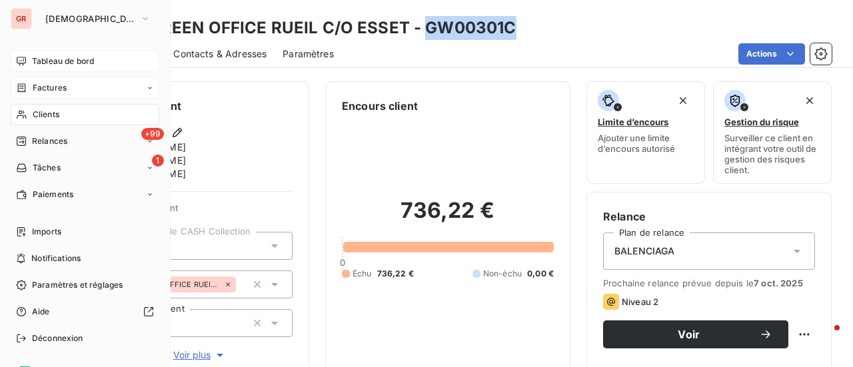
click at [72, 85] on div "Factures" at bounding box center [85, 87] width 149 height 21
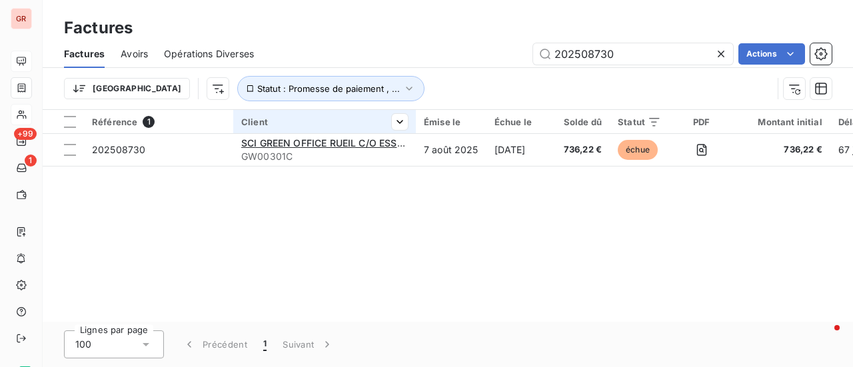
drag, startPoint x: 630, startPoint y: 52, endPoint x: 268, endPoint y: 126, distance: 369.5
click at [336, 108] on div "Factures Avoirs Opérations Diverses 202508730 Actions Trier Statut : Promesse d…" at bounding box center [448, 74] width 811 height 69
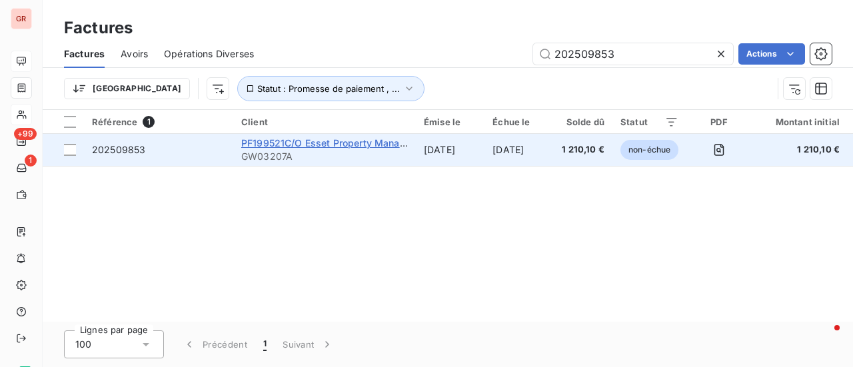
type input "202509853"
click at [297, 146] on span "PF199521C/O Esset Property Management" at bounding box center [337, 142] width 193 height 11
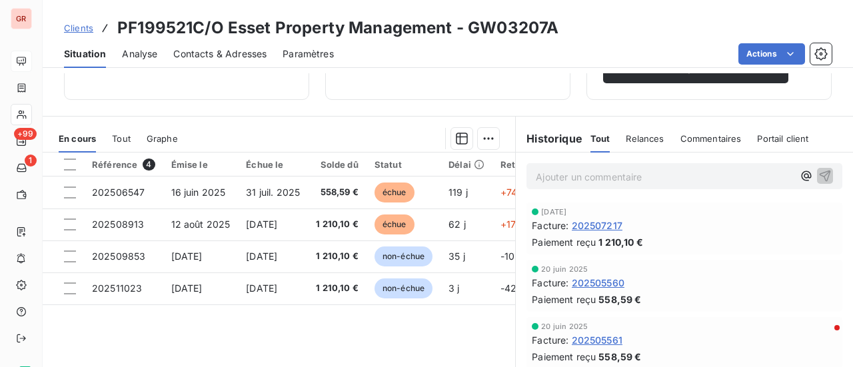
scroll to position [267, 0]
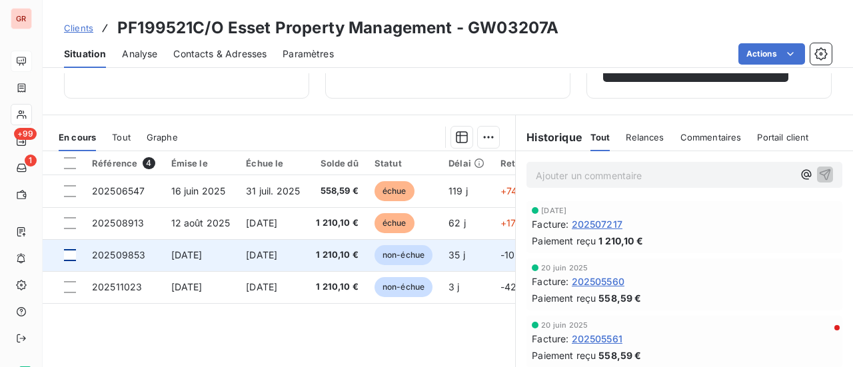
click at [73, 255] on div at bounding box center [70, 255] width 12 height 12
click at [133, 253] on span "202509853" at bounding box center [118, 254] width 53 height 11
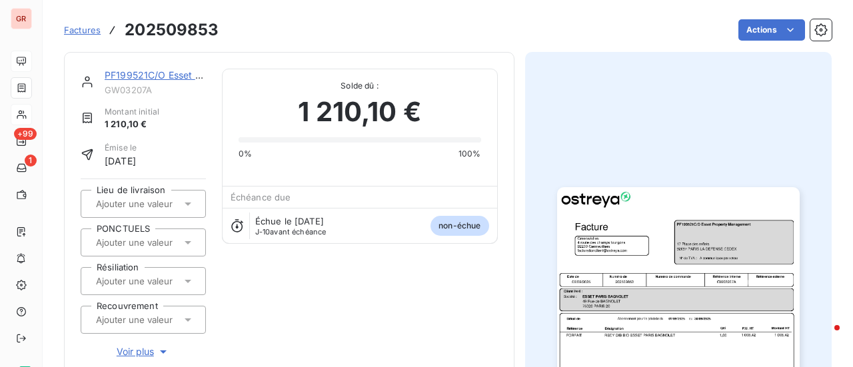
click at [169, 73] on link "PF199521C/O Esset Property Management" at bounding box center [200, 74] width 191 height 11
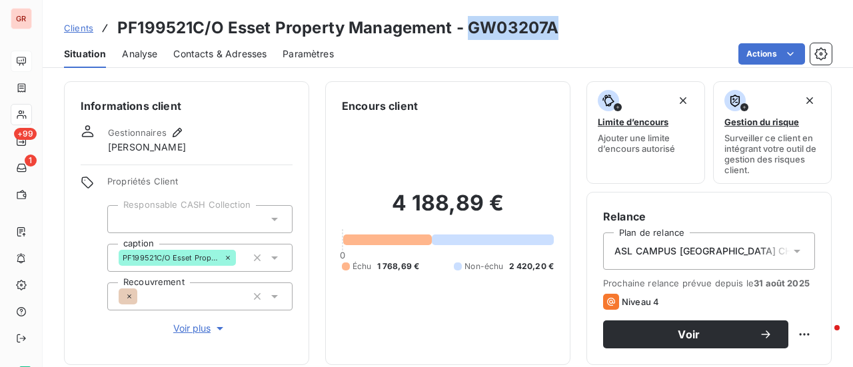
drag, startPoint x: 557, startPoint y: 31, endPoint x: 471, endPoint y: 35, distance: 86.8
click at [467, 38] on div "Clients PF199521C/O Esset Property Management - GW03207A" at bounding box center [448, 28] width 811 height 24
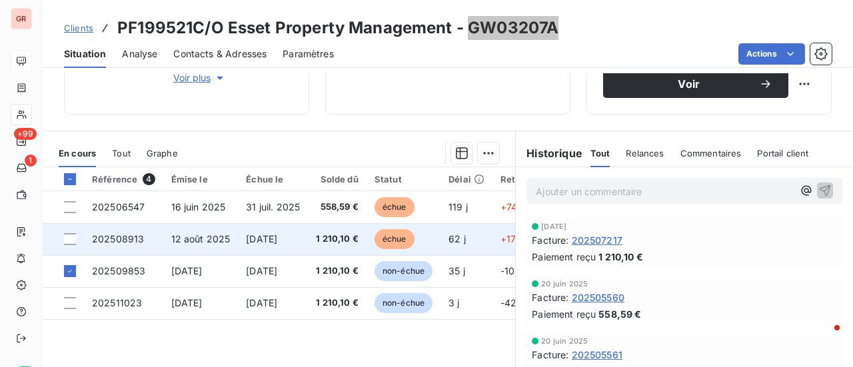
scroll to position [333, 0]
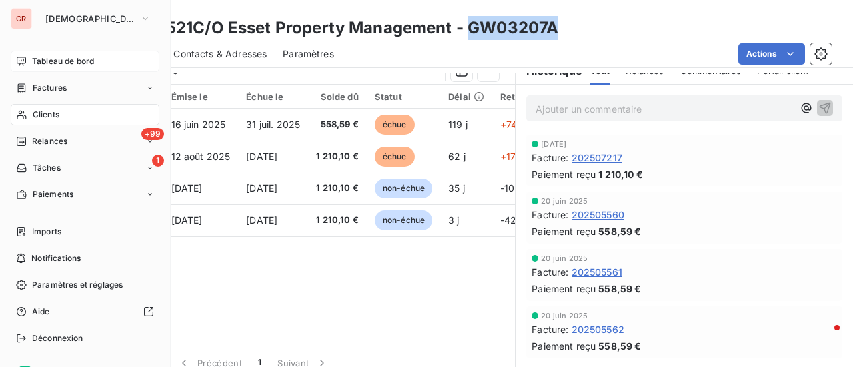
drag, startPoint x: 53, startPoint y: 87, endPoint x: 121, endPoint y: 80, distance: 67.7
click at [53, 87] on span "Factures" at bounding box center [50, 88] width 34 height 12
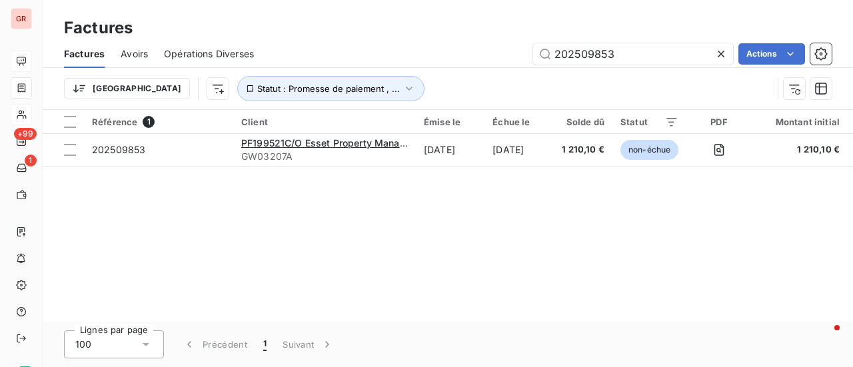
drag, startPoint x: 637, startPoint y: 53, endPoint x: 365, endPoint y: 65, distance: 271.6
click at [365, 65] on div "Factures Avoirs Opérations Diverses 202509853 Actions" at bounding box center [448, 54] width 811 height 28
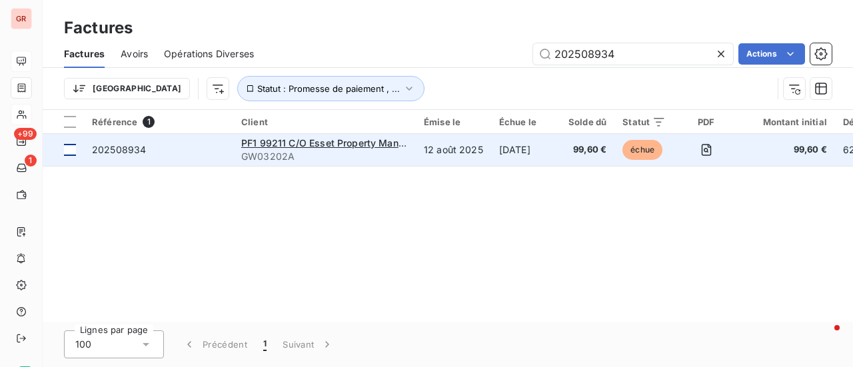
type input "202508934"
click at [71, 151] on div at bounding box center [70, 150] width 12 height 12
click at [139, 150] on span "202508934" at bounding box center [119, 149] width 54 height 11
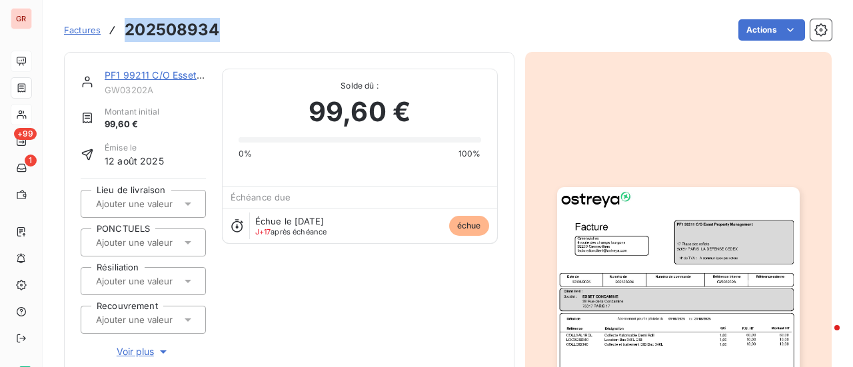
drag, startPoint x: 219, startPoint y: 32, endPoint x: 123, endPoint y: 31, distance: 95.3
click at [123, 31] on div "Factures 202508934 Actions" at bounding box center [448, 30] width 768 height 28
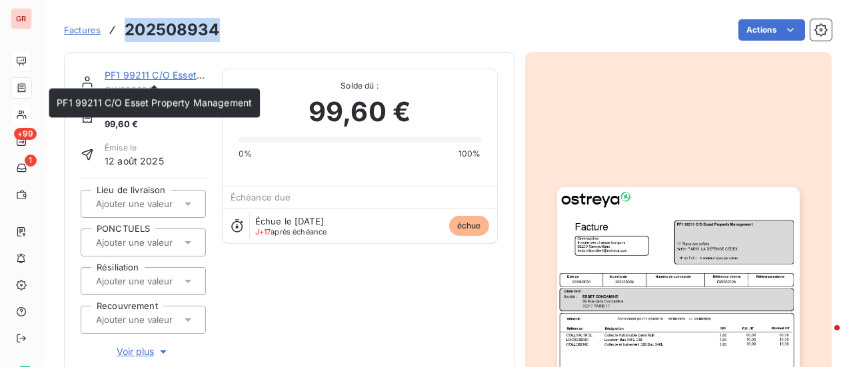
click at [169, 71] on link "PF1 99211 C/O Esset Property Management" at bounding box center [202, 74] width 195 height 11
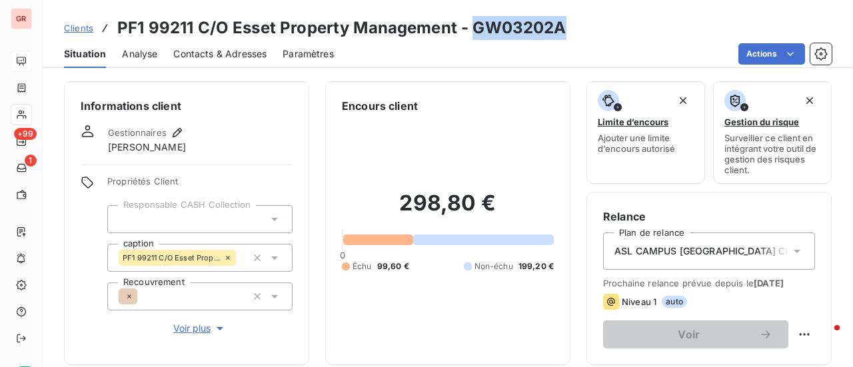
drag, startPoint x: 565, startPoint y: 31, endPoint x: 473, endPoint y: 28, distance: 92.7
click at [473, 28] on div "Clients PF1 99211 C/O Esset Property Management - GW03202A" at bounding box center [448, 28] width 811 height 24
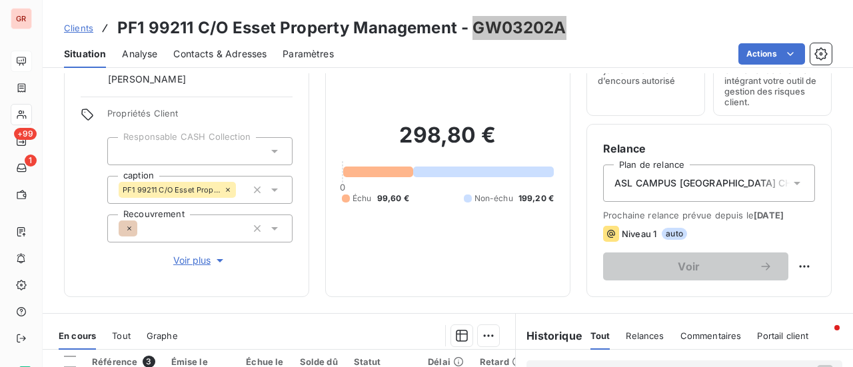
scroll to position [200, 0]
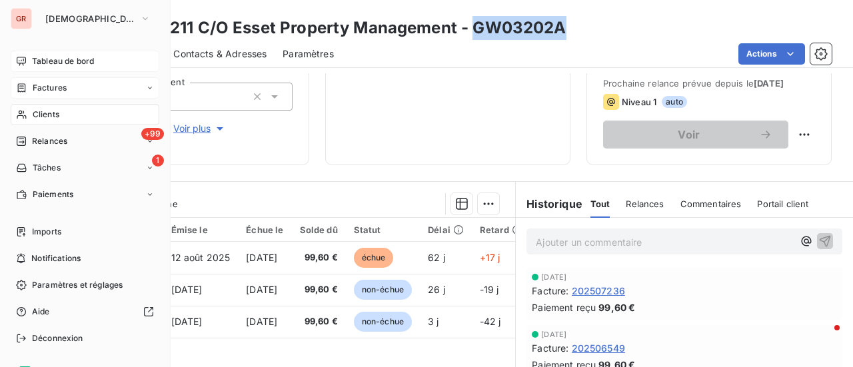
drag, startPoint x: 53, startPoint y: 87, endPoint x: 93, endPoint y: 87, distance: 40.7
click at [53, 87] on span "Factures" at bounding box center [50, 88] width 34 height 12
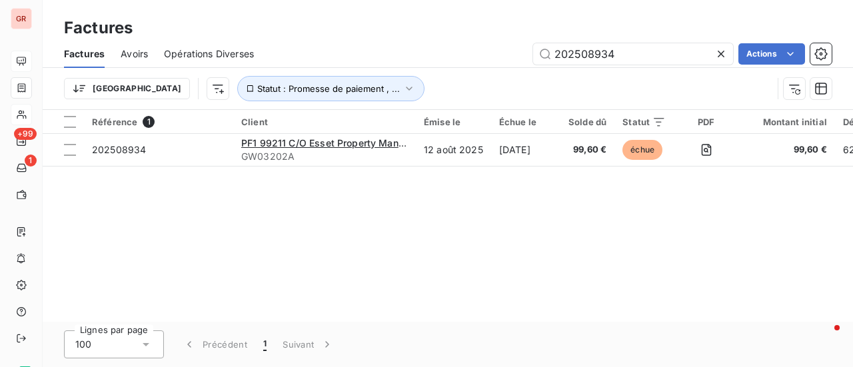
drag, startPoint x: 636, startPoint y: 55, endPoint x: 347, endPoint y: 54, distance: 289.4
click at [362, 54] on div "202508934 Actions" at bounding box center [551, 53] width 562 height 21
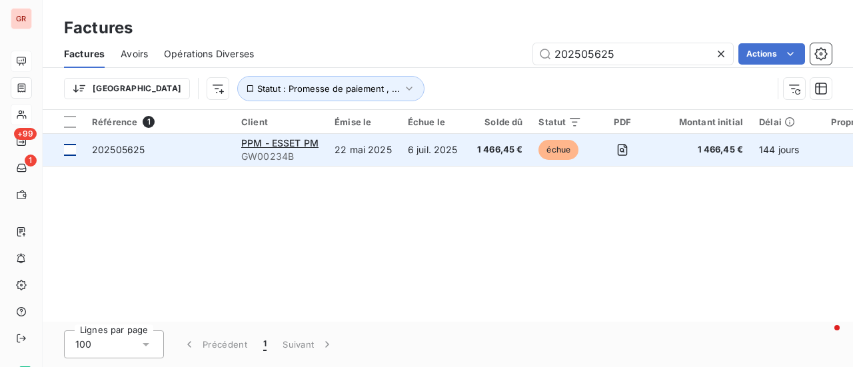
type input "202505625"
click at [65, 149] on div at bounding box center [70, 150] width 12 height 12
click at [133, 149] on span "202505625" at bounding box center [118, 149] width 53 height 11
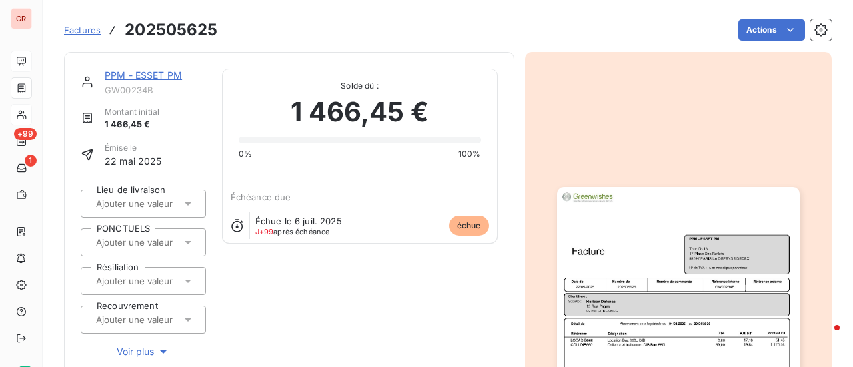
click at [177, 71] on link "PPM - ESSET PM" at bounding box center [143, 74] width 77 height 11
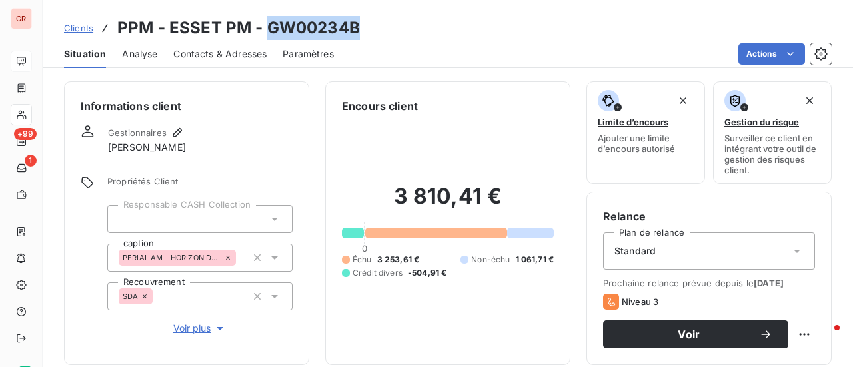
drag, startPoint x: 361, startPoint y: 27, endPoint x: 267, endPoint y: 28, distance: 94.0
click at [267, 28] on div "Clients PPM - ESSET PM - GW00234B" at bounding box center [448, 28] width 811 height 24
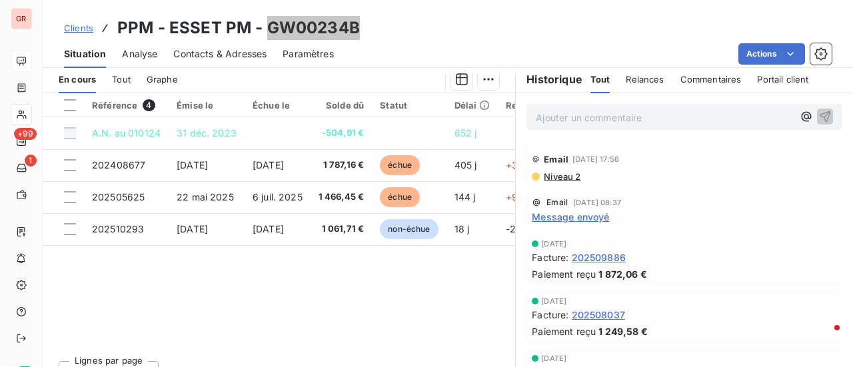
scroll to position [346, 0]
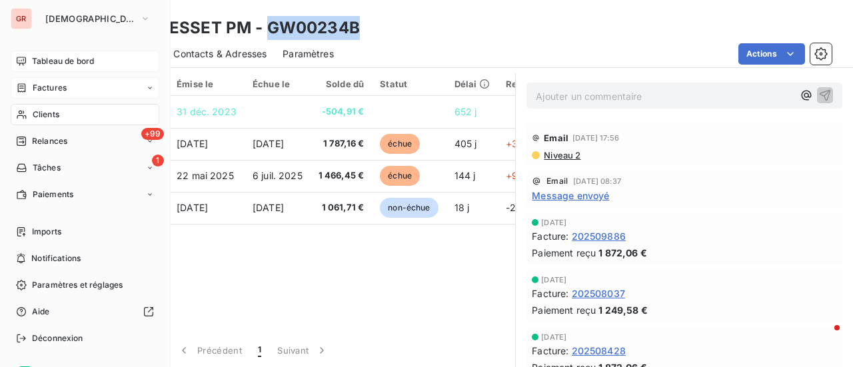
click at [51, 89] on span "Factures" at bounding box center [50, 88] width 34 height 12
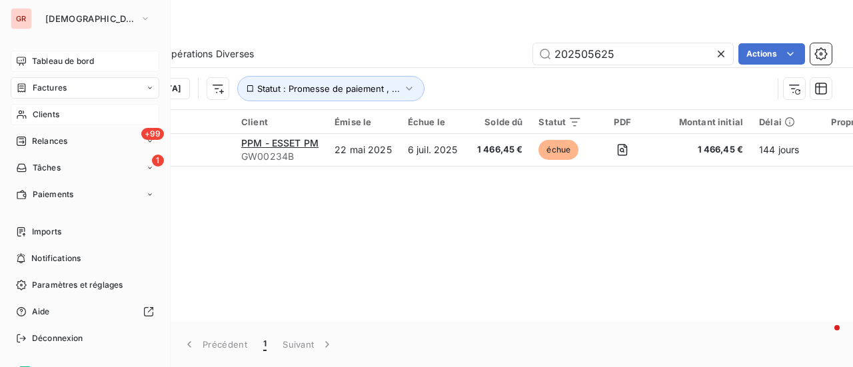
click at [57, 90] on span "Factures" at bounding box center [50, 88] width 34 height 12
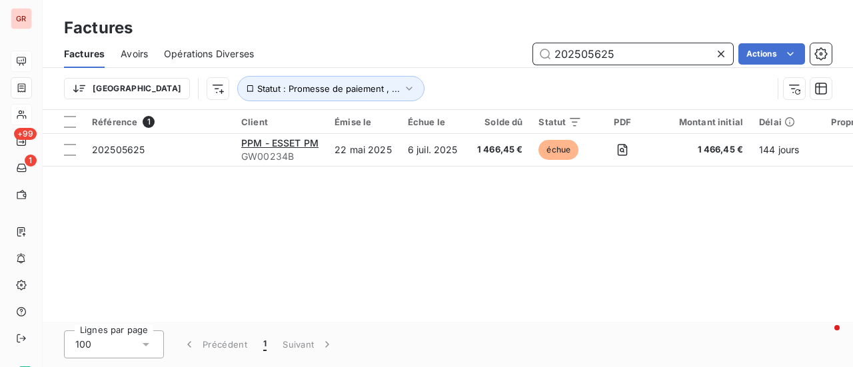
drag, startPoint x: 633, startPoint y: 53, endPoint x: 382, endPoint y: 77, distance: 252.5
click at [439, 65] on div "Factures Avoirs Opérations Diverses 202505625 Actions" at bounding box center [448, 54] width 811 height 28
paste input "2811"
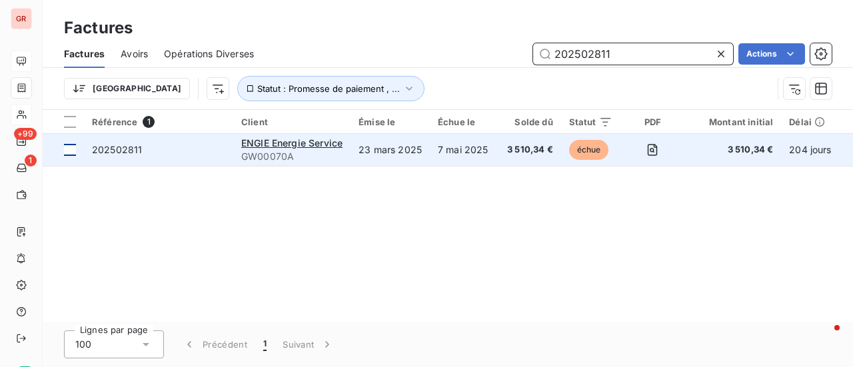
type input "202502811"
click at [68, 149] on div at bounding box center [70, 150] width 12 height 12
click at [125, 145] on span "202502811" at bounding box center [117, 149] width 50 height 11
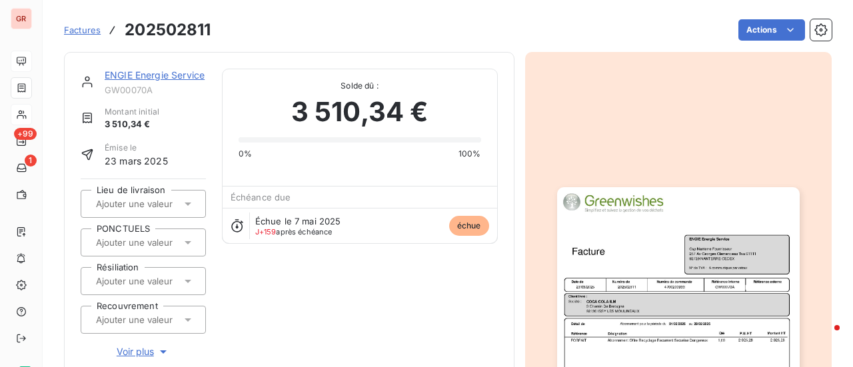
click at [173, 75] on link "ENGIE Energie Service" at bounding box center [155, 74] width 100 height 11
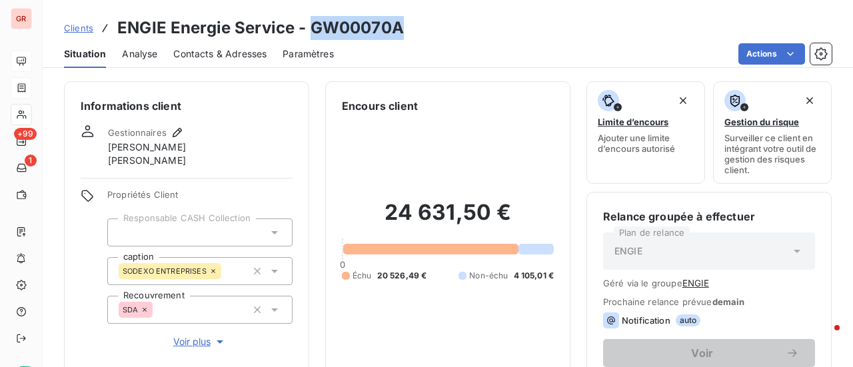
drag, startPoint x: 397, startPoint y: 29, endPoint x: 313, endPoint y: 39, distance: 84.6
click at [313, 39] on h3 "ENGIE Energie Service - GW00070A" at bounding box center [260, 28] width 287 height 24
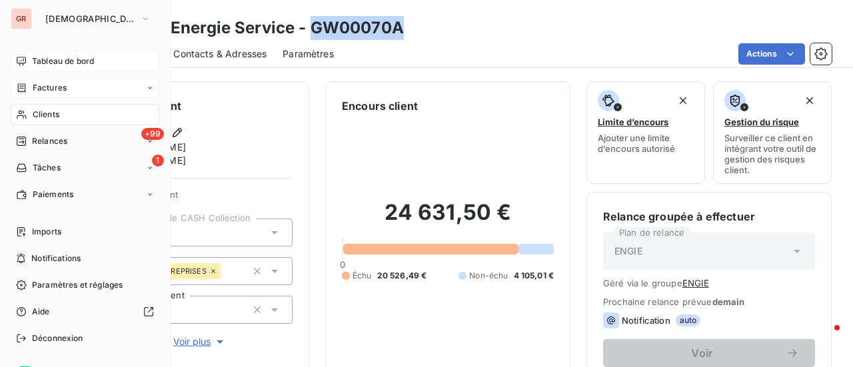
click at [59, 87] on span "Factures" at bounding box center [50, 88] width 34 height 12
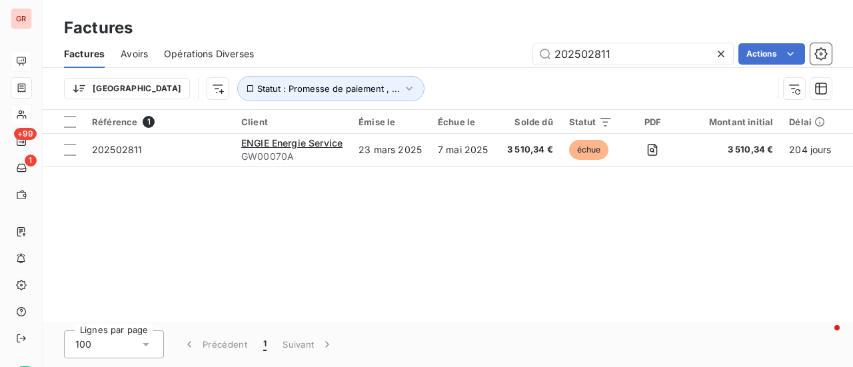
drag, startPoint x: 631, startPoint y: 53, endPoint x: 474, endPoint y: 72, distance: 157.8
click at [474, 72] on div "Factures Avoirs Opérations Diverses 202502811 Actions Trier Statut : Promesse d…" at bounding box center [448, 74] width 811 height 69
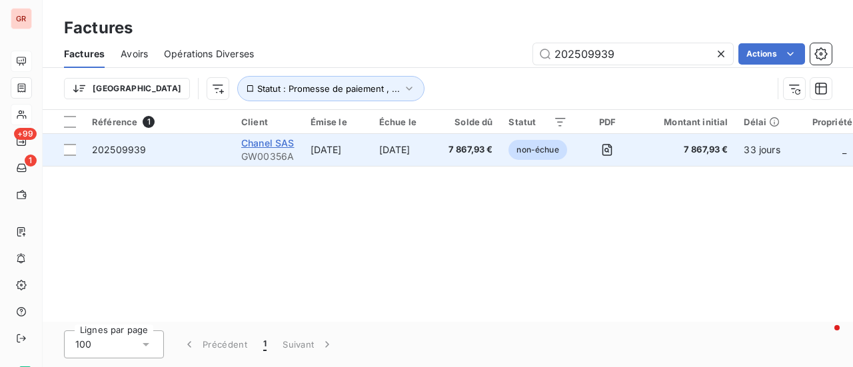
type input "202509939"
click at [269, 141] on span "Chanel SAS" at bounding box center [267, 142] width 53 height 11
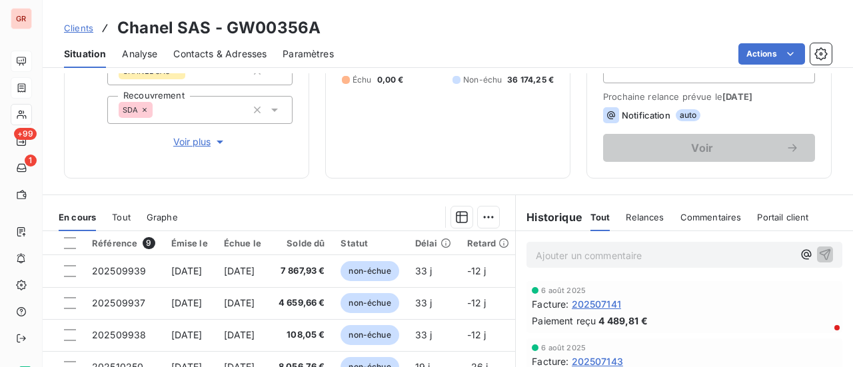
scroll to position [200, 0]
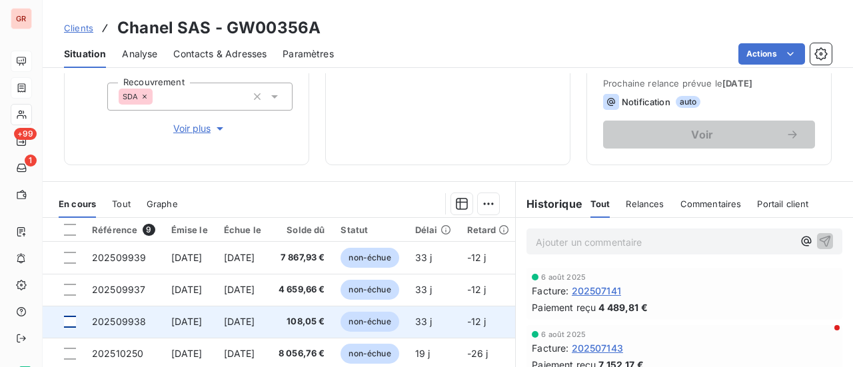
click at [69, 319] on div at bounding box center [70, 322] width 12 height 12
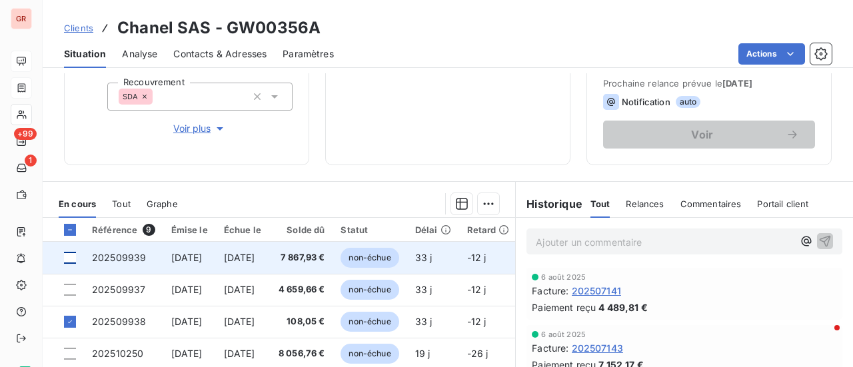
click at [68, 258] on div at bounding box center [70, 258] width 12 height 12
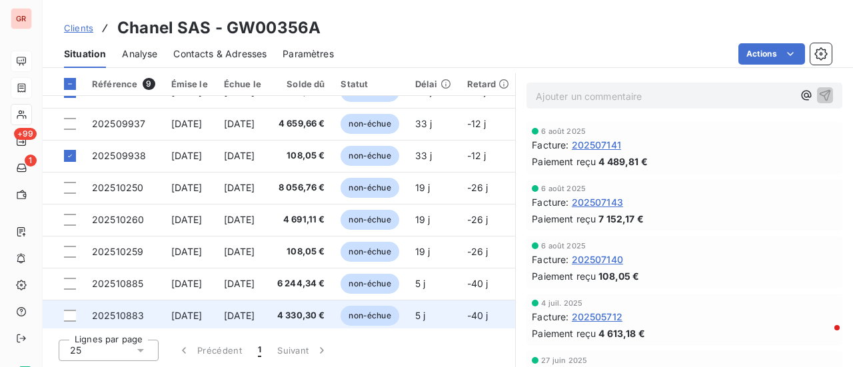
scroll to position [0, 0]
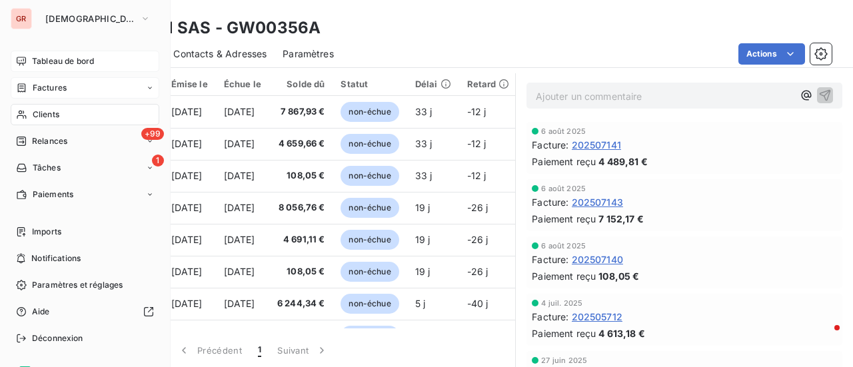
click at [61, 86] on span "Factures" at bounding box center [50, 88] width 34 height 12
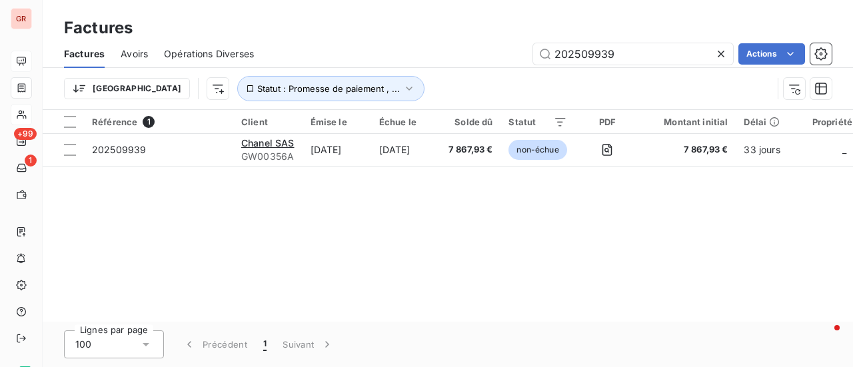
drag, startPoint x: 599, startPoint y: 57, endPoint x: 369, endPoint y: 84, distance: 231.0
click at [379, 83] on div "Factures Avoirs Opérations Diverses 202509939 Actions Trier Statut : Promesse d…" at bounding box center [448, 74] width 811 height 69
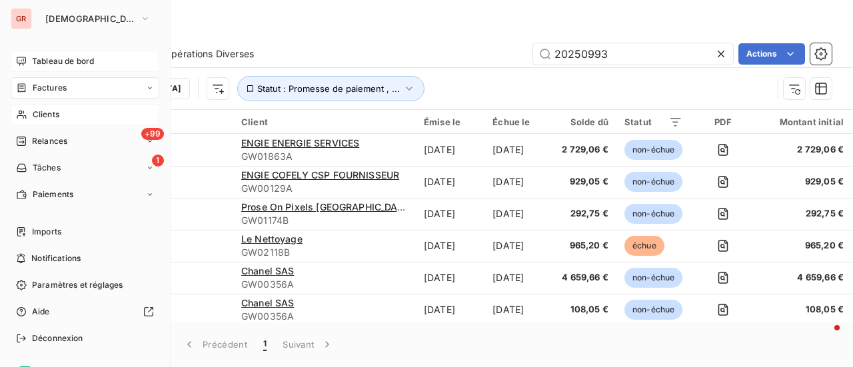
click at [56, 87] on span "Factures" at bounding box center [50, 88] width 34 height 12
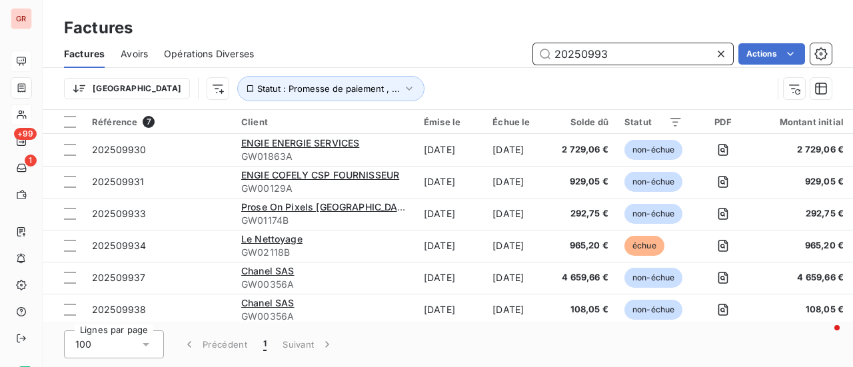
drag, startPoint x: 620, startPoint y: 54, endPoint x: 283, endPoint y: 59, distance: 337.4
click at [343, 58] on div "20250993 Actions" at bounding box center [551, 53] width 562 height 21
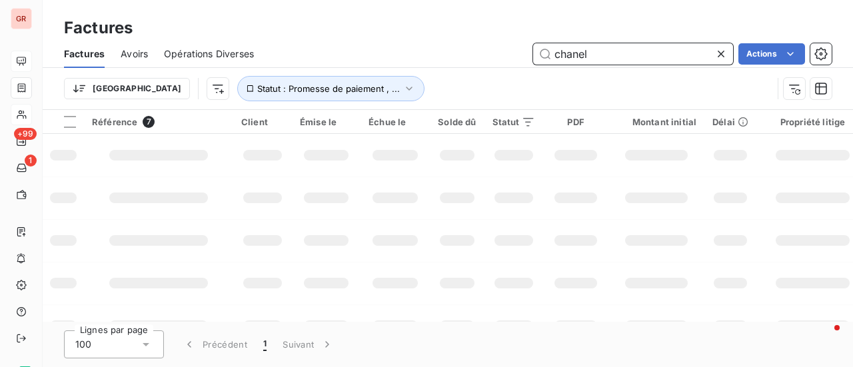
type input "chanel"
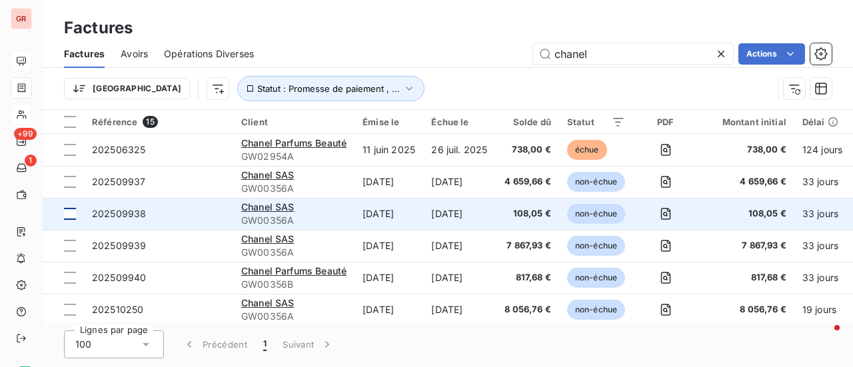
click at [67, 217] on div at bounding box center [70, 214] width 12 height 12
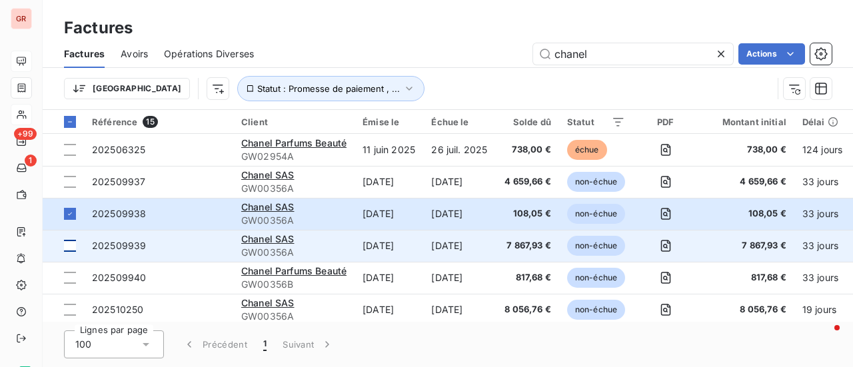
click at [69, 248] on div at bounding box center [70, 246] width 12 height 12
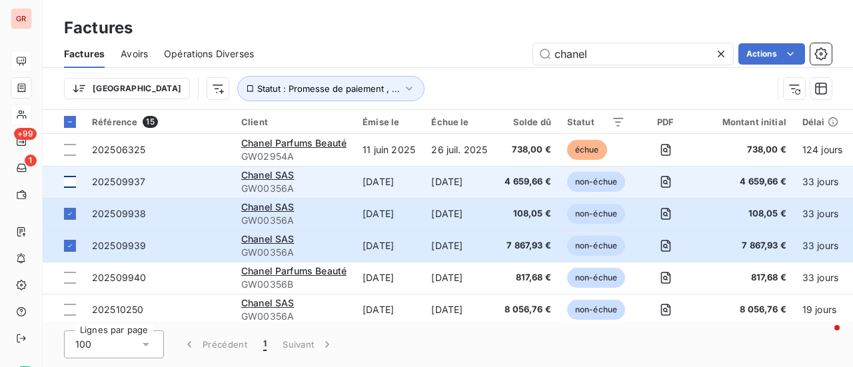
click at [69, 181] on div at bounding box center [70, 182] width 12 height 12
click at [116, 180] on span "202509937" at bounding box center [118, 181] width 53 height 11
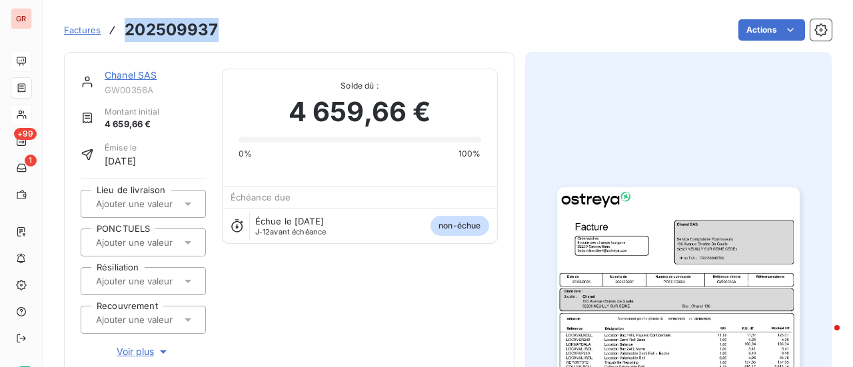
drag, startPoint x: 218, startPoint y: 33, endPoint x: 121, endPoint y: 36, distance: 96.7
click at [121, 35] on div "Factures 202509937 Actions" at bounding box center [448, 30] width 768 height 28
click at [145, 72] on link "Chanel SAS" at bounding box center [131, 74] width 53 height 11
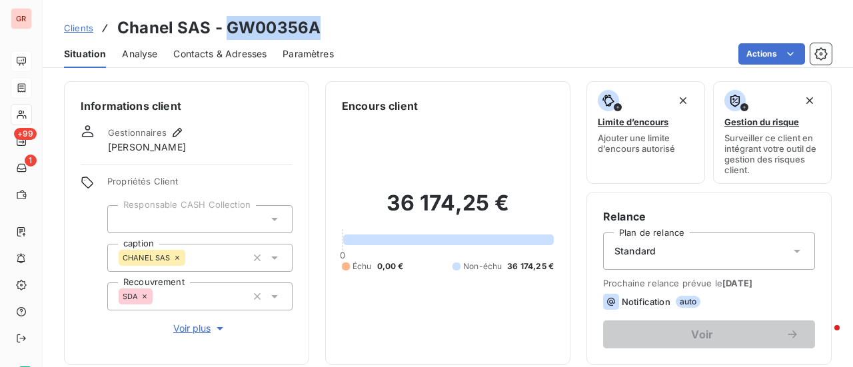
drag, startPoint x: 301, startPoint y: 35, endPoint x: 226, endPoint y: 35, distance: 74.7
click at [226, 35] on div "Clients Chanel SAS - GW00356A" at bounding box center [448, 28] width 811 height 24
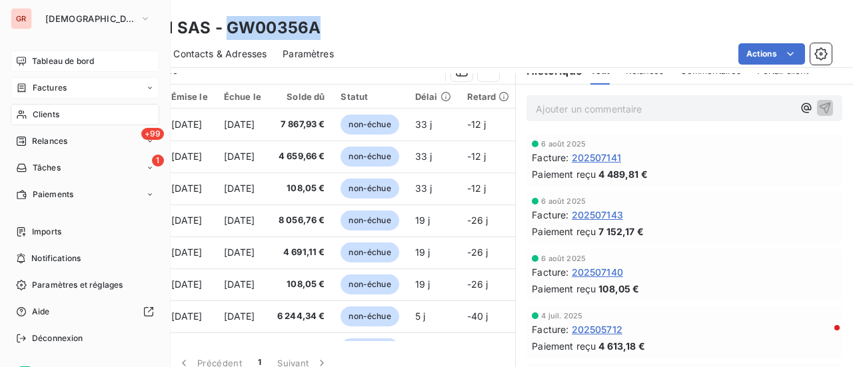
click at [55, 89] on span "Factures" at bounding box center [50, 88] width 34 height 12
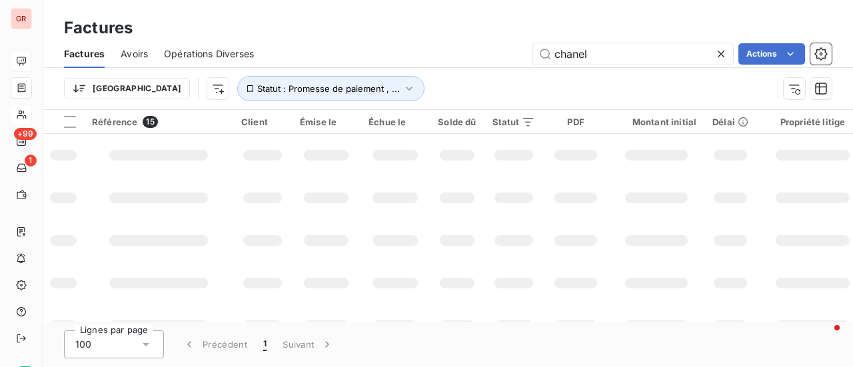
drag, startPoint x: 616, startPoint y: 47, endPoint x: 363, endPoint y: 62, distance: 253.8
click at [375, 62] on div "chanel Actions" at bounding box center [551, 53] width 562 height 21
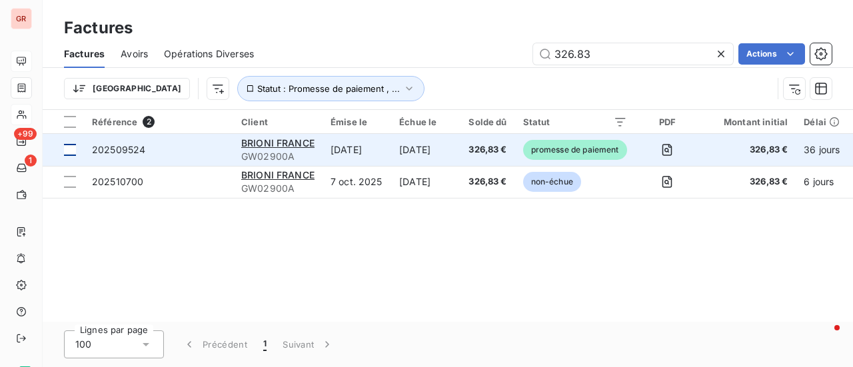
type input "326.83"
click at [67, 151] on div at bounding box center [70, 150] width 12 height 12
click at [118, 154] on span "202509524" at bounding box center [118, 149] width 53 height 11
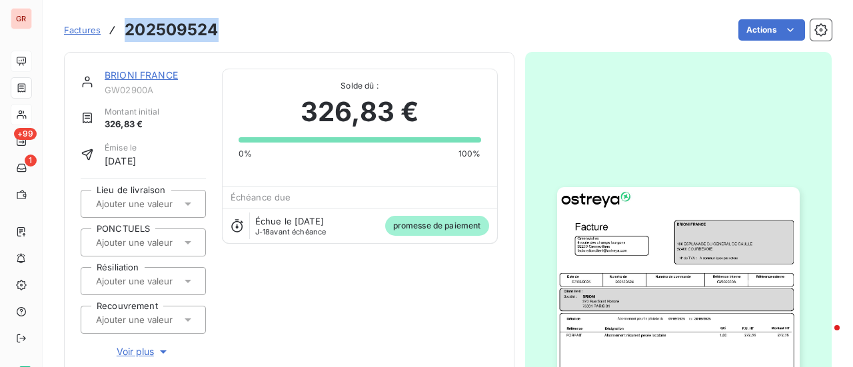
drag, startPoint x: 215, startPoint y: 31, endPoint x: 124, endPoint y: 27, distance: 91.4
click at [125, 27] on h3 "202509524" at bounding box center [171, 30] width 93 height 24
click at [165, 77] on link "BRIONI FRANCE" at bounding box center [141, 74] width 73 height 11
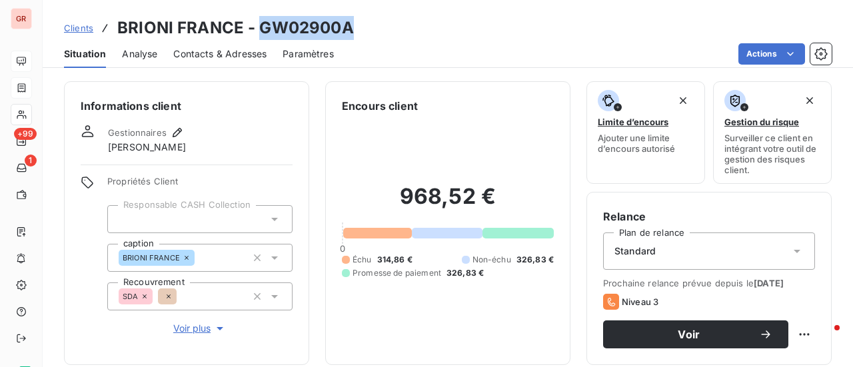
drag, startPoint x: 352, startPoint y: 32, endPoint x: 263, endPoint y: 35, distance: 89.4
click at [263, 35] on div "Clients BRIONI FRANCE - GW02900A" at bounding box center [448, 28] width 811 height 24
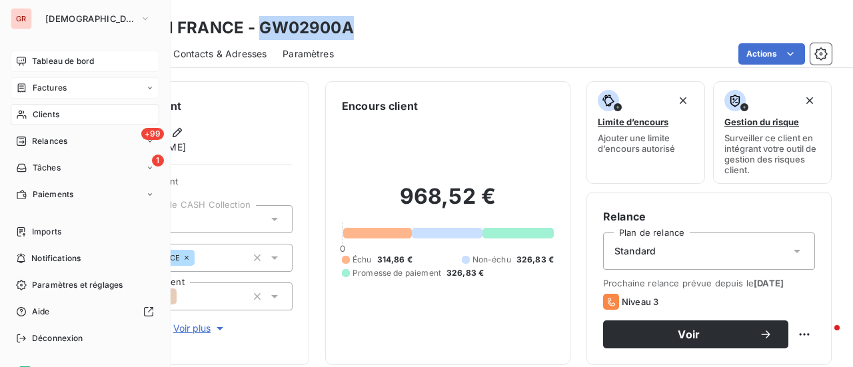
click at [61, 87] on span "Factures" at bounding box center [50, 88] width 34 height 12
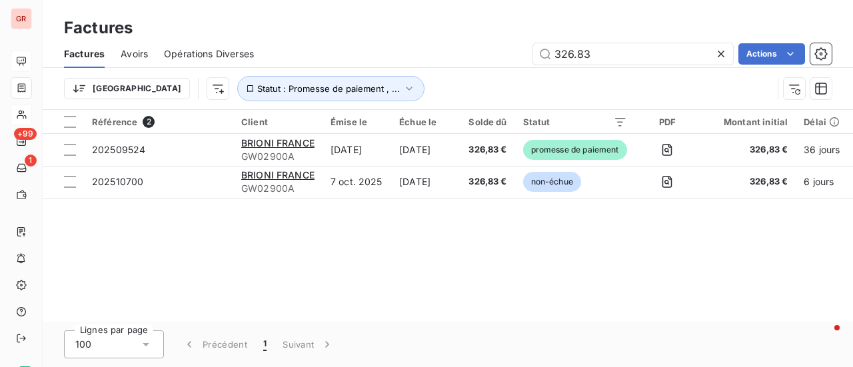
drag, startPoint x: 637, startPoint y: 54, endPoint x: 335, endPoint y: 53, distance: 302.0
click at [369, 53] on div "326.83 Actions" at bounding box center [551, 53] width 562 height 21
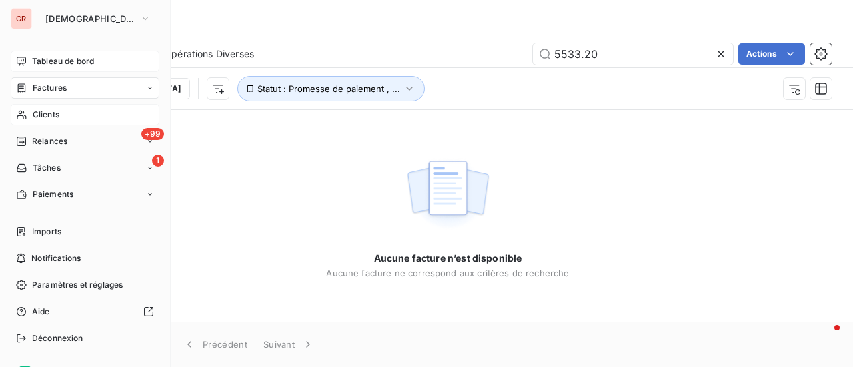
drag, startPoint x: 55, startPoint y: 84, endPoint x: 88, endPoint y: 84, distance: 32.7
click at [55, 84] on span "Factures" at bounding box center [50, 88] width 34 height 12
click at [47, 86] on span "Factures" at bounding box center [50, 88] width 34 height 12
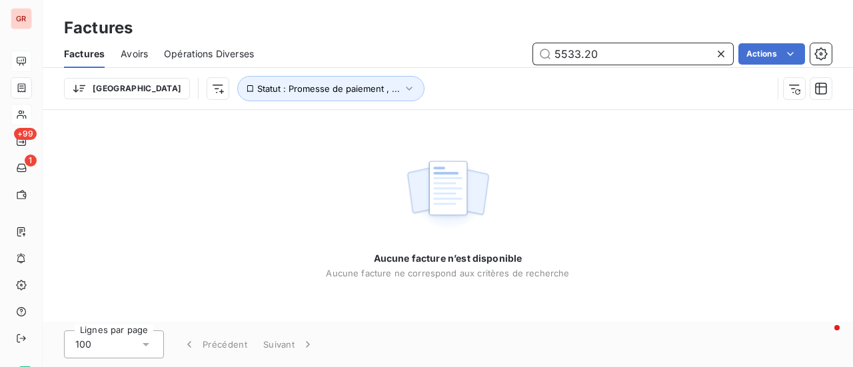
drag, startPoint x: 613, startPoint y: 52, endPoint x: 481, endPoint y: 59, distance: 132.2
click at [489, 59] on div "5533.20 Actions" at bounding box center [551, 53] width 562 height 21
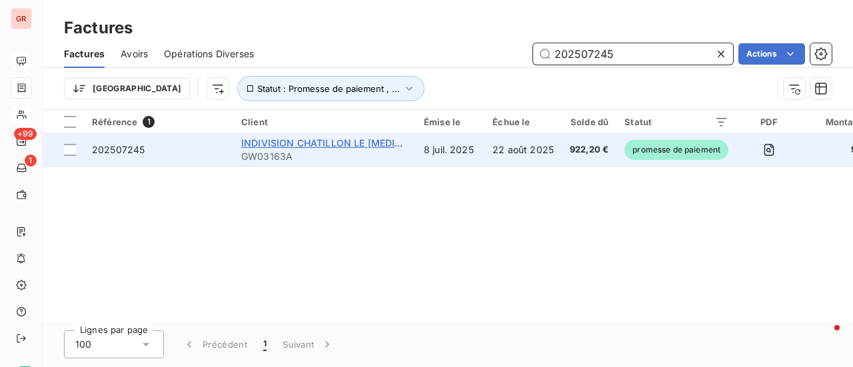
type input "202507245"
click at [286, 143] on span "INDIVISION CHATILLON LE [MEDICAL_DATA] C/O ALLIANZ IMMOVALOR" at bounding box center [406, 142] width 331 height 11
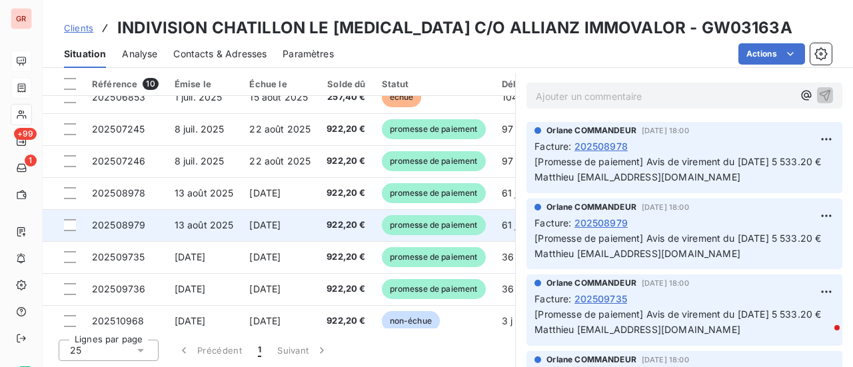
scroll to position [26, 0]
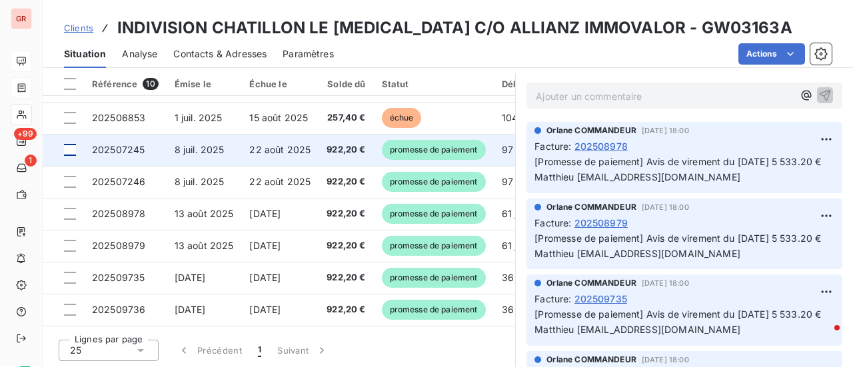
click at [70, 144] on div at bounding box center [70, 150] width 12 height 12
click at [115, 149] on span "202507245" at bounding box center [118, 149] width 53 height 11
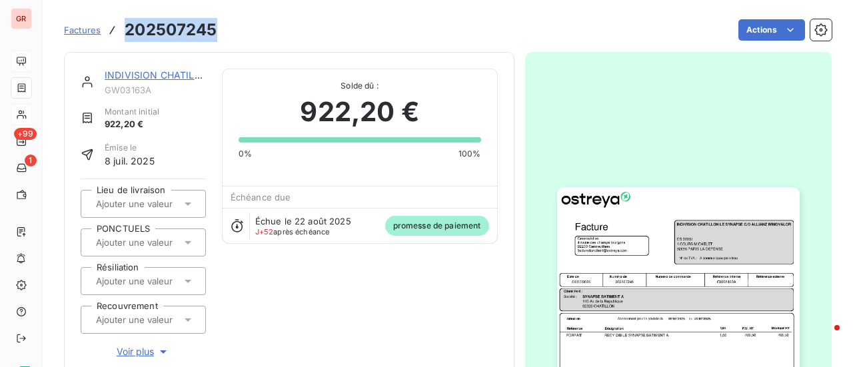
drag, startPoint x: 221, startPoint y: 30, endPoint x: 123, endPoint y: 31, distance: 98.0
click at [123, 31] on div "Factures 202507245 Actions" at bounding box center [448, 30] width 768 height 28
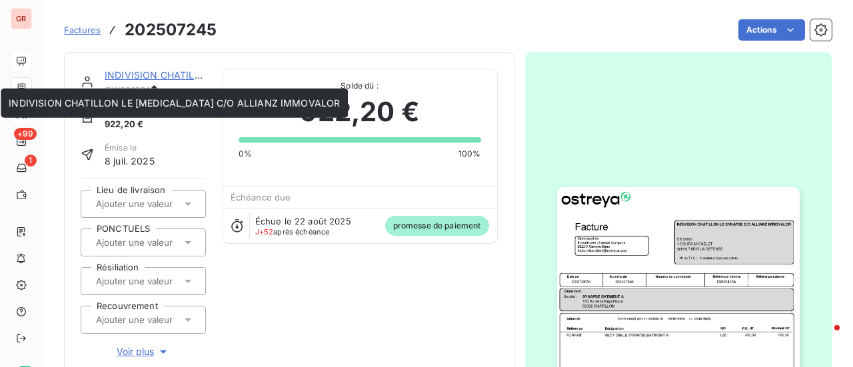
click at [187, 71] on link "INDIVISION CHATILLON LE [MEDICAL_DATA] C/O ALLIANZ IMMOVALOR" at bounding box center [270, 74] width 331 height 11
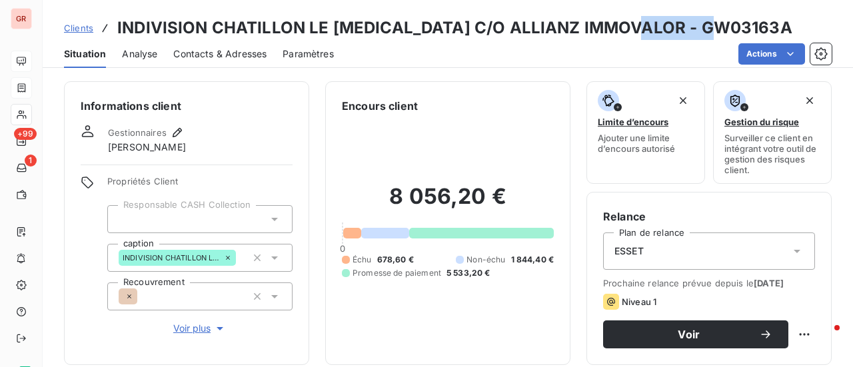
drag, startPoint x: 721, startPoint y: 29, endPoint x: 637, endPoint y: 27, distance: 84.0
click at [637, 27] on h3 "INDIVISION CHATILLON LE SYNAPSE C/O ALLIANZ IMMOVALOR - GW03163A" at bounding box center [454, 28] width 675 height 24
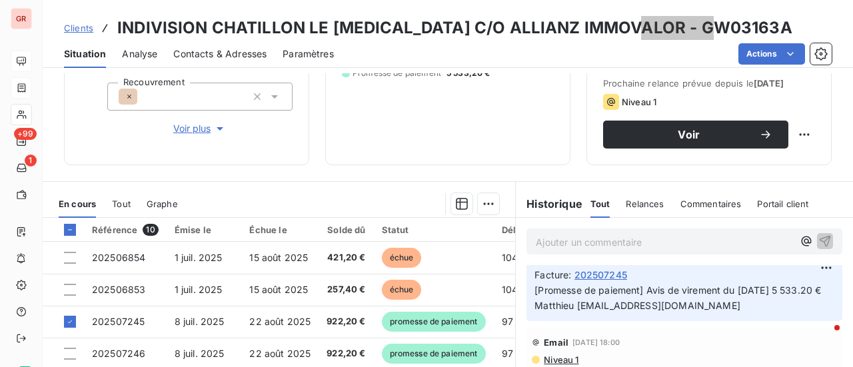
scroll to position [467, 0]
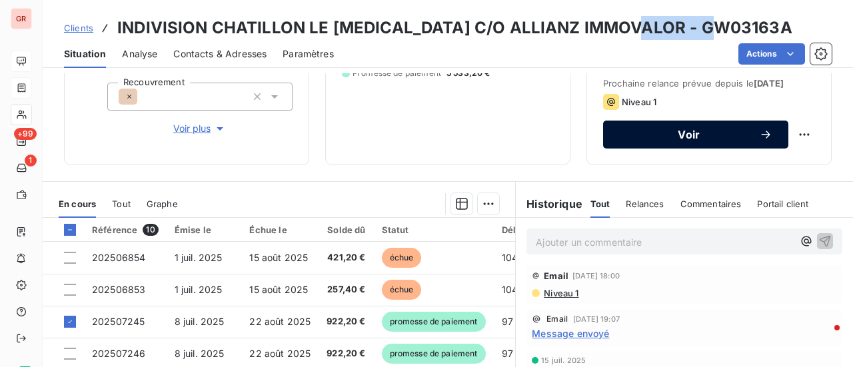
click at [685, 131] on span "Voir" at bounding box center [689, 134] width 140 height 11
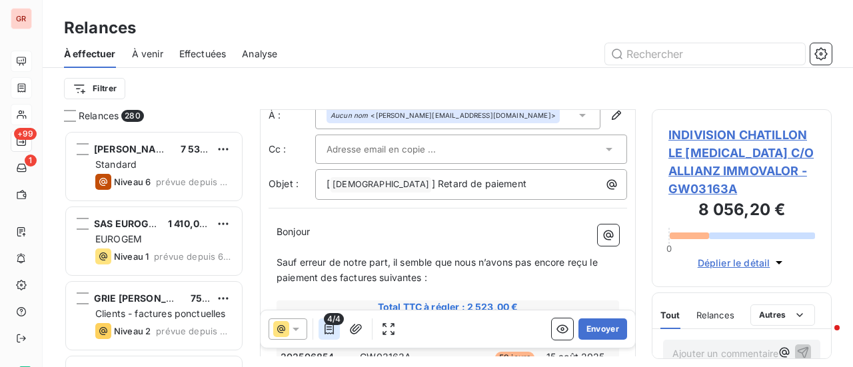
scroll to position [67, 0]
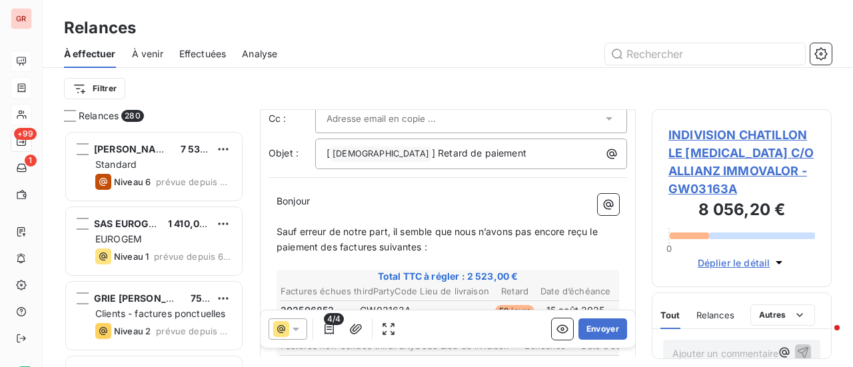
click at [296, 329] on icon at bounding box center [296, 329] width 7 height 3
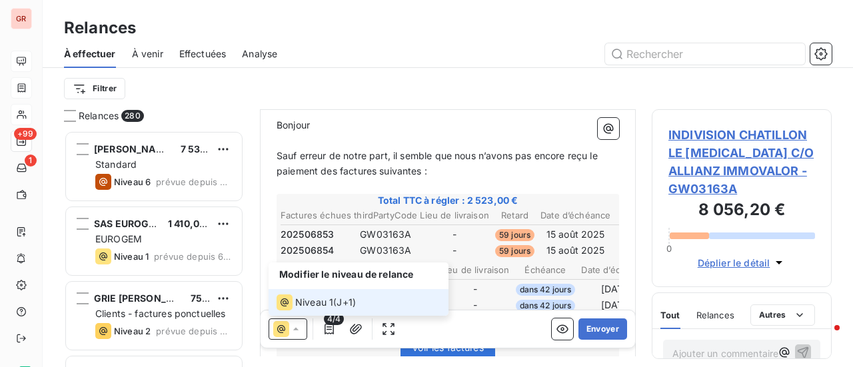
scroll to position [267, 0]
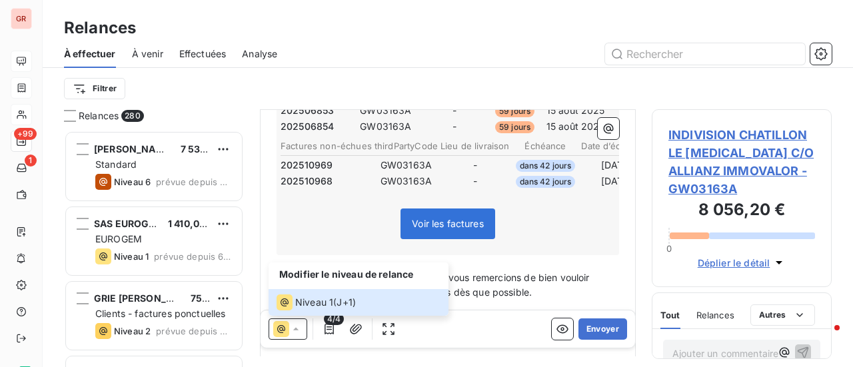
click at [294, 335] on icon at bounding box center [295, 329] width 13 height 13
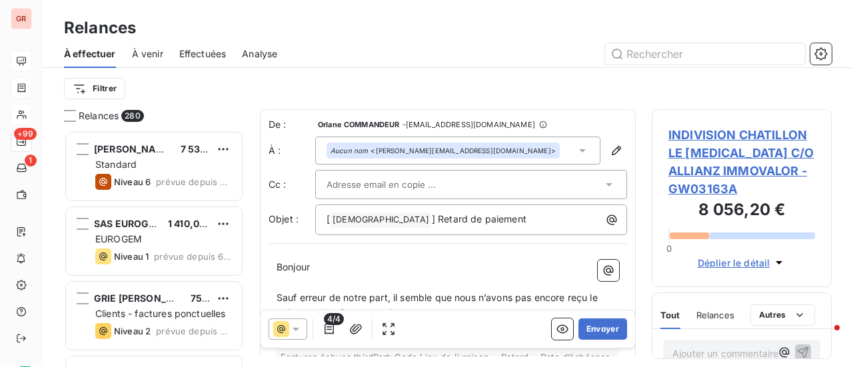
scroll to position [227, 169]
click at [743, 135] on span "INDIVISION CHATILLON LE SYNAPSE C/O ALLIANZ IMMOVALOR - GW03163A" at bounding box center [742, 162] width 147 height 72
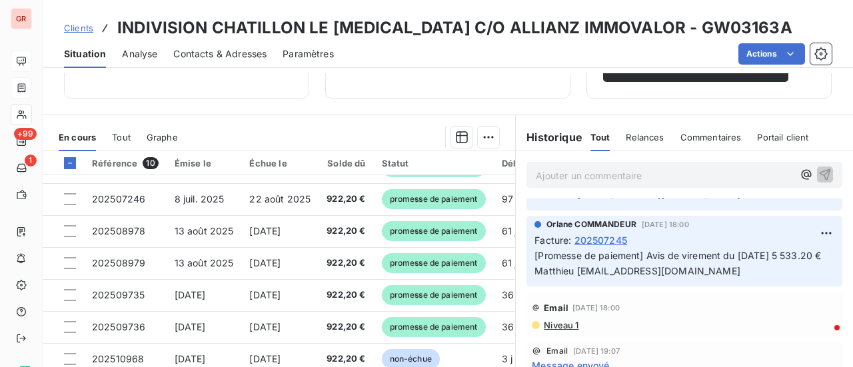
scroll to position [400, 0]
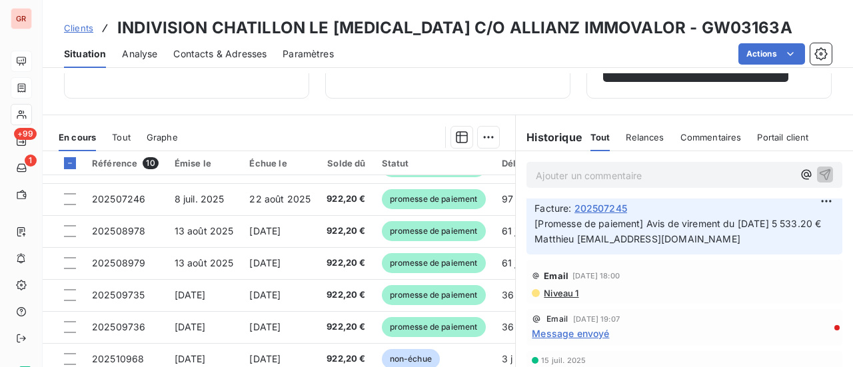
click at [561, 293] on span "Niveau 1" at bounding box center [561, 293] width 36 height 11
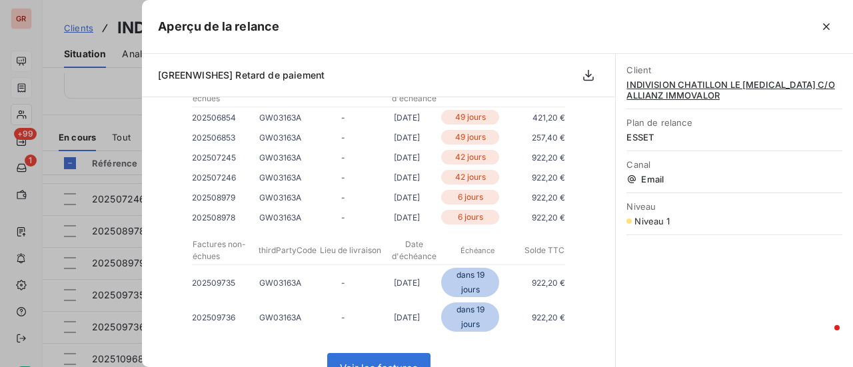
scroll to position [267, 0]
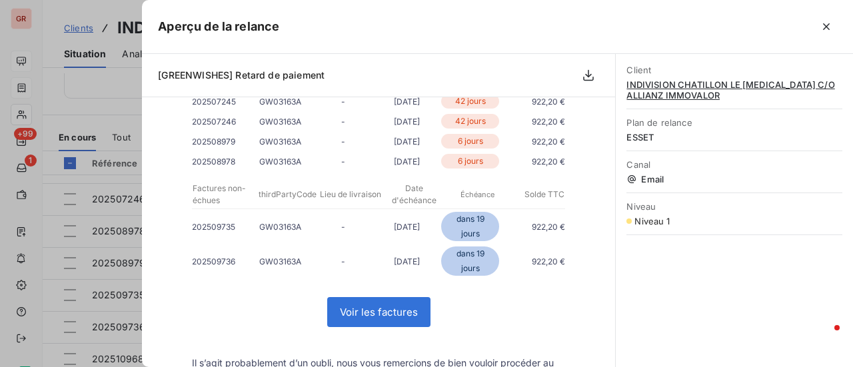
click at [106, 93] on div at bounding box center [426, 183] width 853 height 367
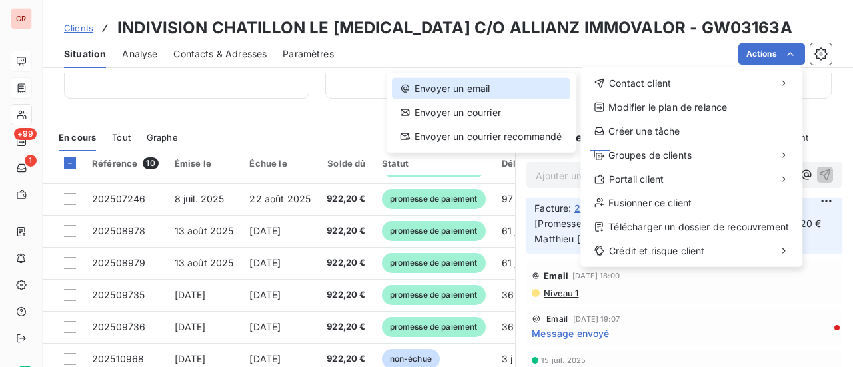
click at [473, 91] on div "Envoyer un email" at bounding box center [481, 88] width 179 height 21
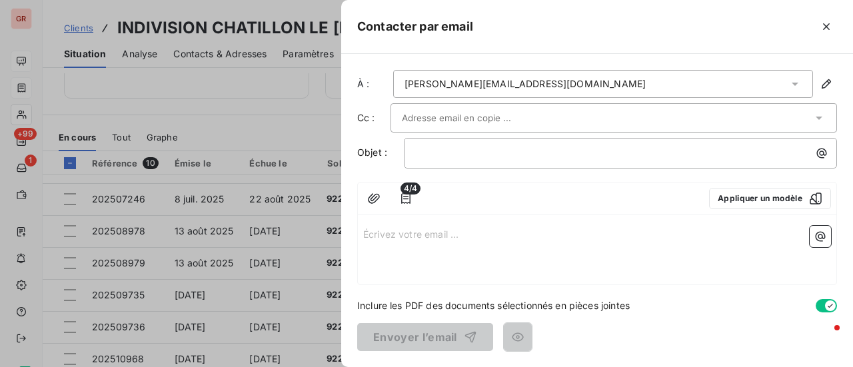
click at [288, 125] on div at bounding box center [426, 183] width 853 height 367
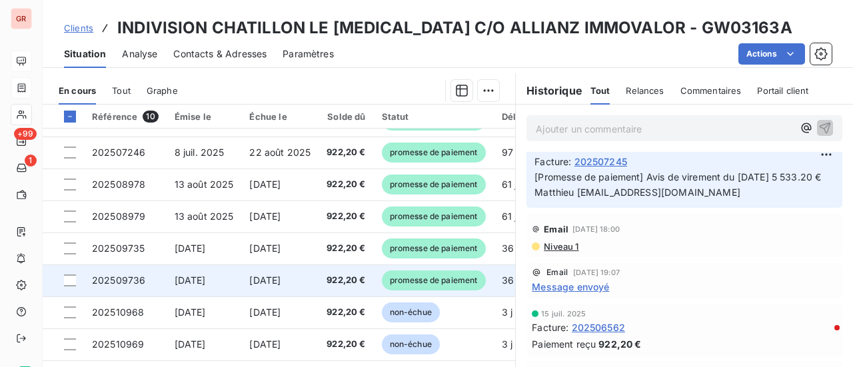
scroll to position [346, 0]
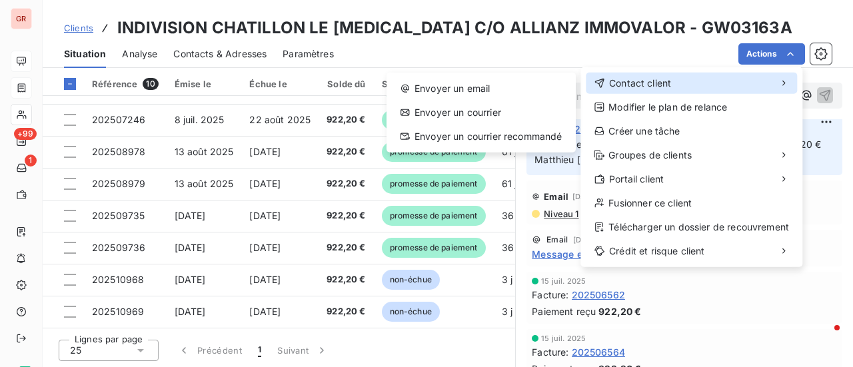
click at [643, 81] on span "Contact client" at bounding box center [640, 83] width 62 height 13
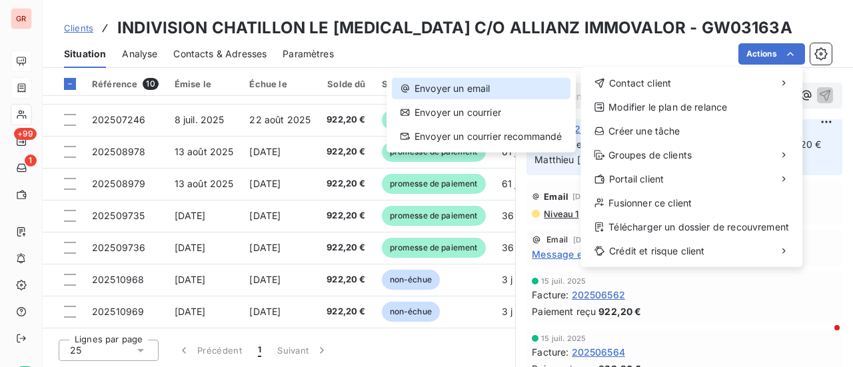
click at [480, 86] on div "Envoyer un email" at bounding box center [481, 88] width 179 height 21
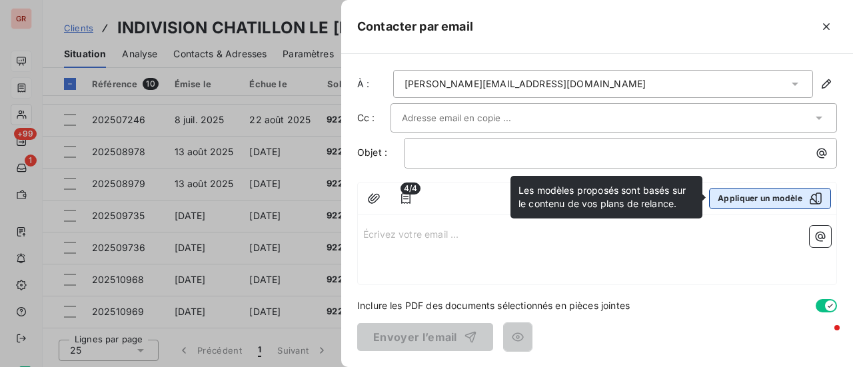
click at [816, 198] on icon "button" at bounding box center [815, 198] width 13 height 13
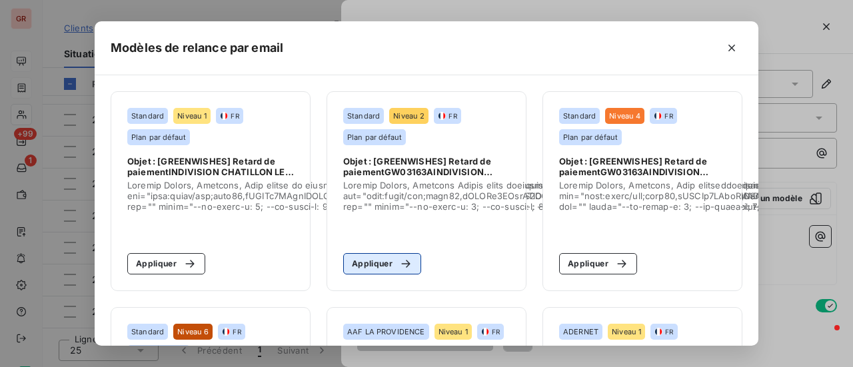
click at [393, 263] on div "button" at bounding box center [403, 263] width 20 height 13
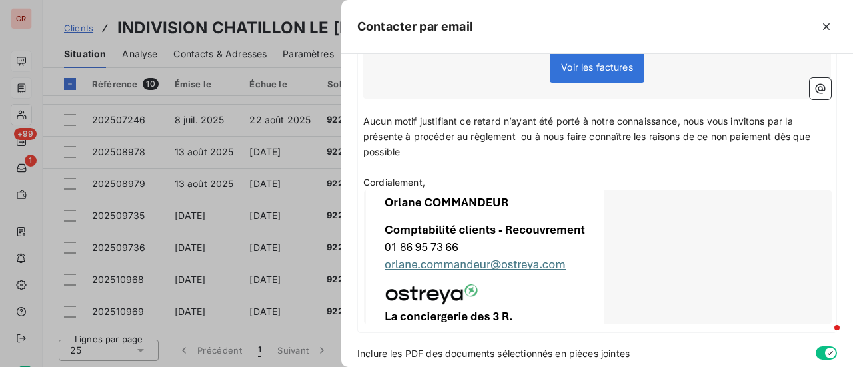
scroll to position [445, 0]
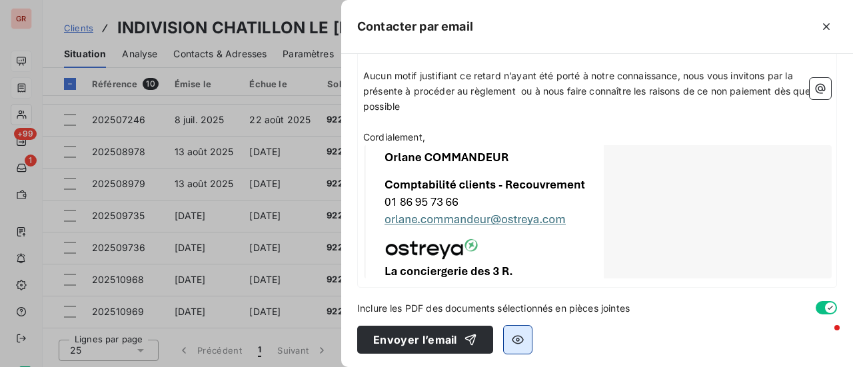
click at [517, 338] on icon "button" at bounding box center [518, 339] width 12 height 9
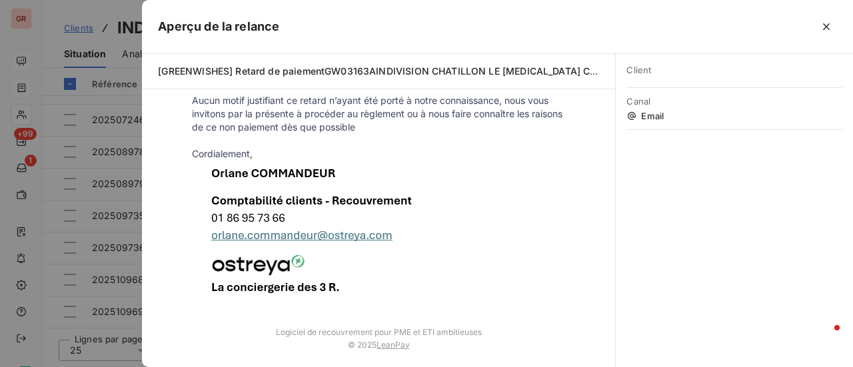
scroll to position [390, 0]
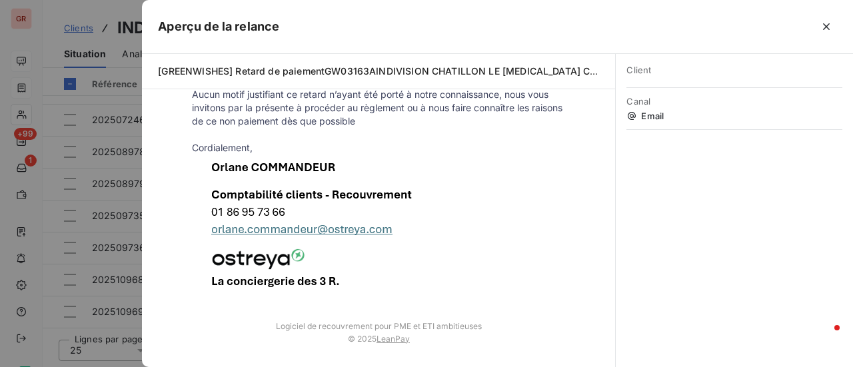
click at [43, 350] on div at bounding box center [426, 183] width 853 height 367
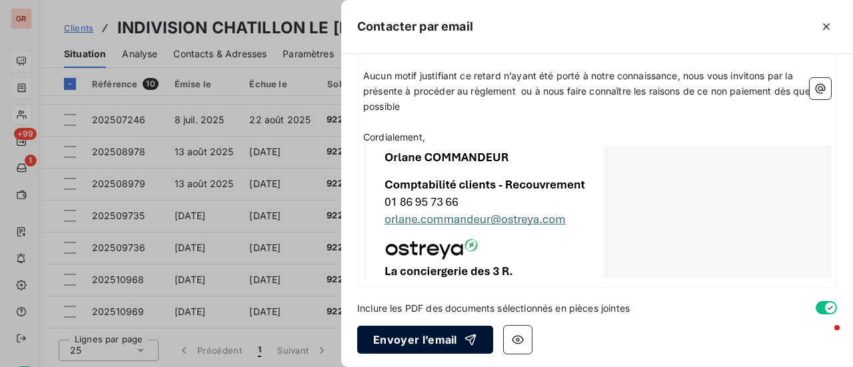
click at [440, 342] on button "Envoyer l’email" at bounding box center [425, 340] width 136 height 28
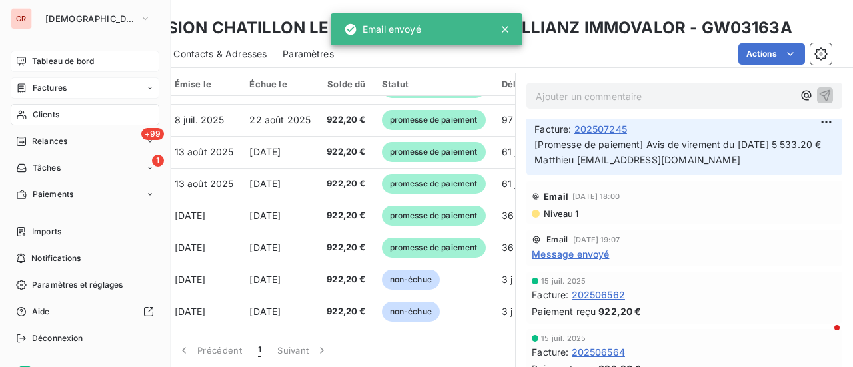
click at [47, 87] on span "Factures" at bounding box center [50, 88] width 34 height 12
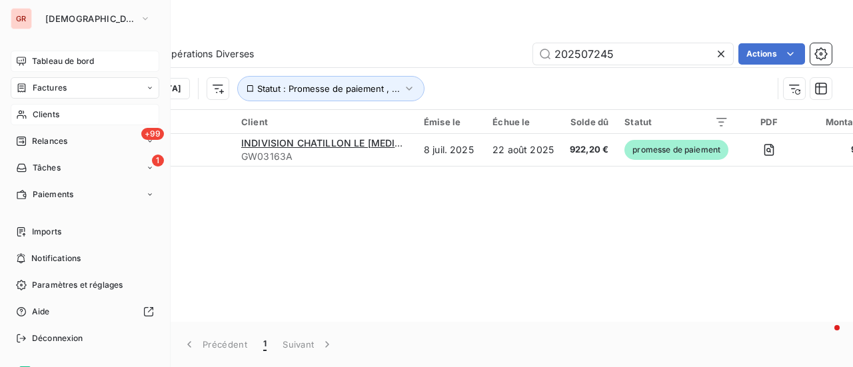
click at [61, 83] on span "Factures" at bounding box center [50, 88] width 34 height 12
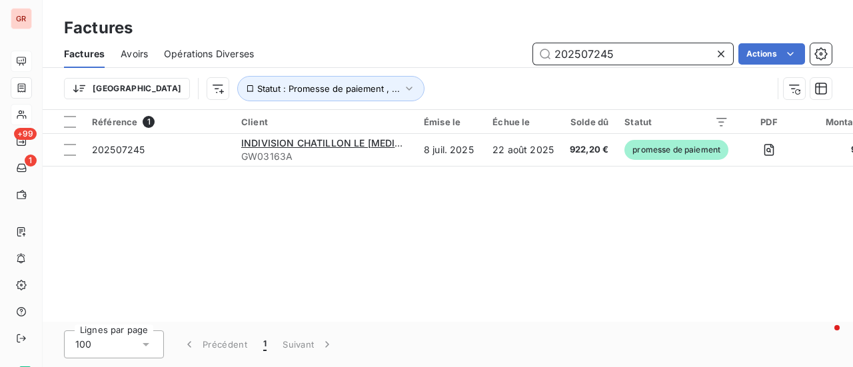
drag, startPoint x: 642, startPoint y: 51, endPoint x: 248, endPoint y: 104, distance: 397.6
click at [380, 87] on div "Factures Avoirs Opérations Diverses 202507245 Actions Trier Statut : Promesse d…" at bounding box center [448, 74] width 811 height 69
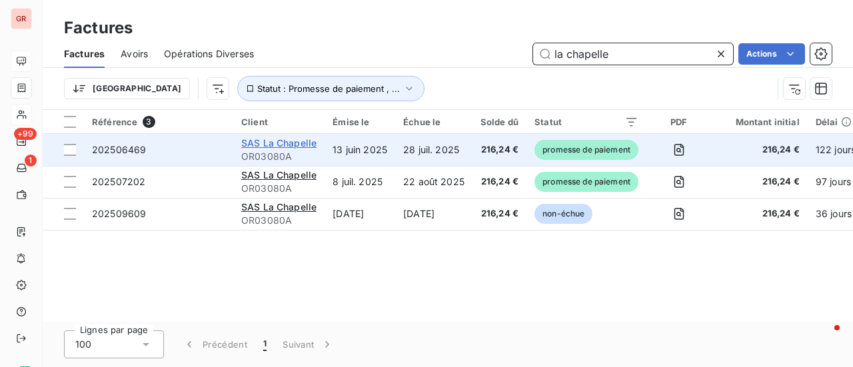
type input "la chapelle"
click at [282, 144] on span "SAS La Chapelle" at bounding box center [278, 142] width 75 height 11
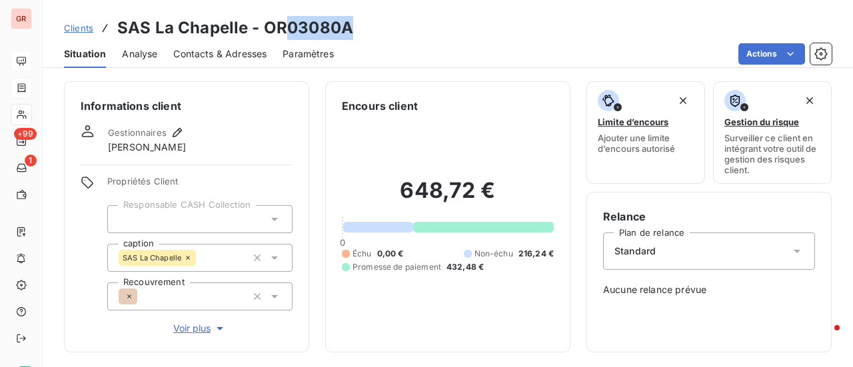
drag, startPoint x: 349, startPoint y: 35, endPoint x: 283, endPoint y: 35, distance: 66.7
click at [283, 35] on div "Clients SAS La Chapelle - OR03080A" at bounding box center [448, 28] width 811 height 24
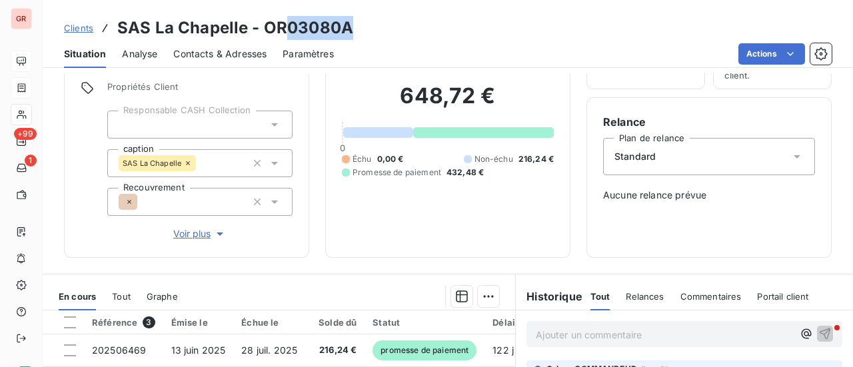
scroll to position [200, 0]
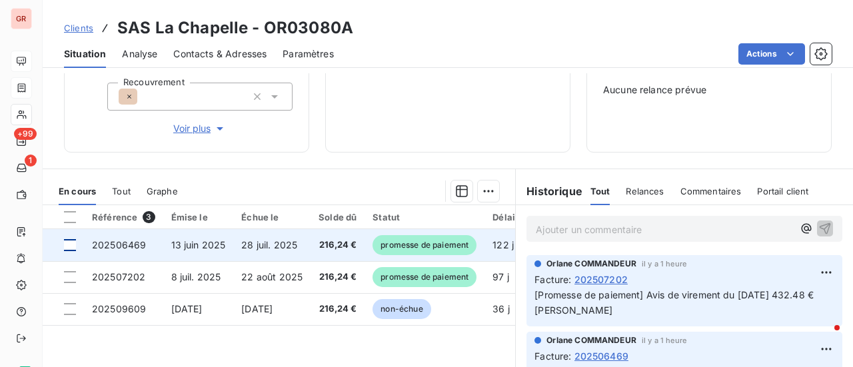
click at [72, 246] on div at bounding box center [70, 245] width 12 height 12
click at [128, 241] on span "202506469" at bounding box center [119, 244] width 54 height 11
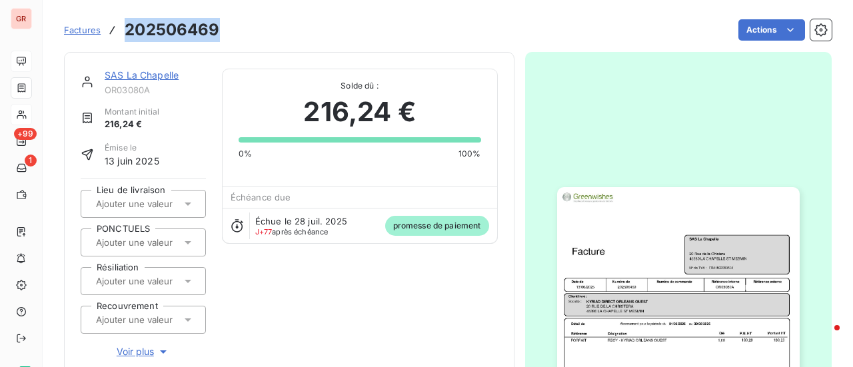
drag, startPoint x: 219, startPoint y: 35, endPoint x: 124, endPoint y: 37, distance: 94.7
click at [124, 37] on div "Factures 202506469 Actions" at bounding box center [448, 30] width 768 height 28
click at [167, 75] on link "SAS La Chapelle" at bounding box center [142, 74] width 74 height 11
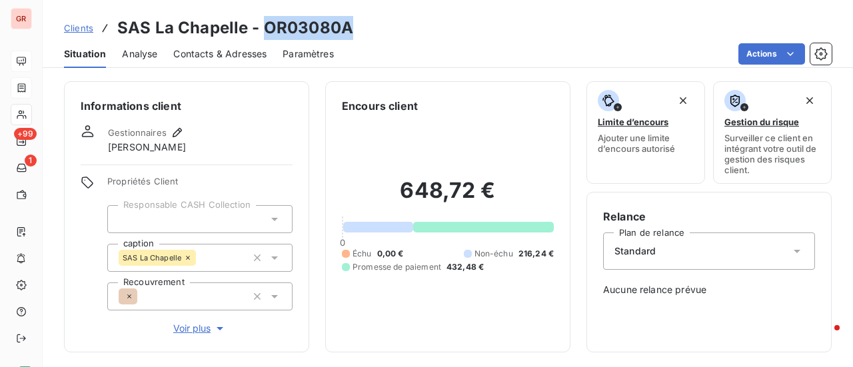
drag, startPoint x: 343, startPoint y: 31, endPoint x: 265, endPoint y: 34, distance: 77.4
click at [265, 34] on div "Clients SAS La Chapelle - OR03080A" at bounding box center [448, 28] width 811 height 24
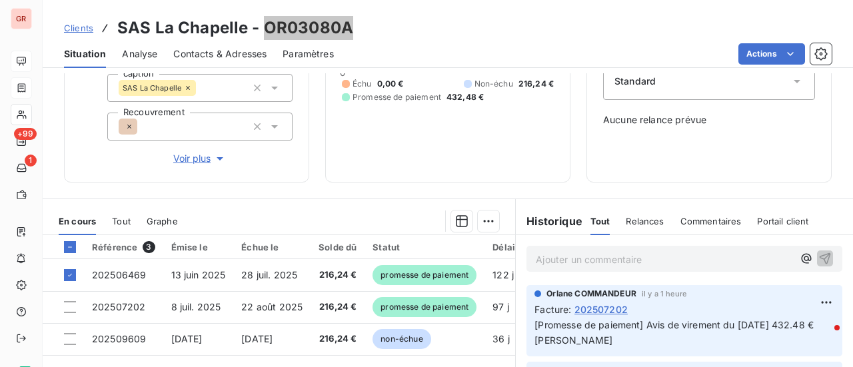
scroll to position [200, 0]
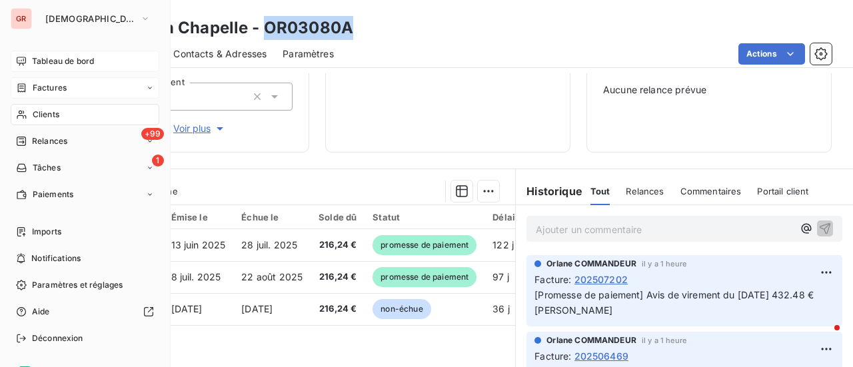
click at [54, 88] on span "Factures" at bounding box center [50, 88] width 34 height 12
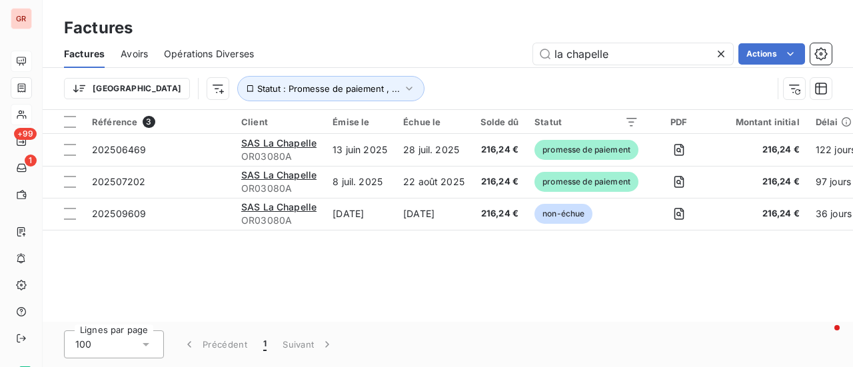
drag, startPoint x: 629, startPoint y: 59, endPoint x: 289, endPoint y: 67, distance: 340.1
click at [289, 67] on div "Factures Avoirs Opérations Diverses la chapelle Actions" at bounding box center [448, 54] width 811 height 28
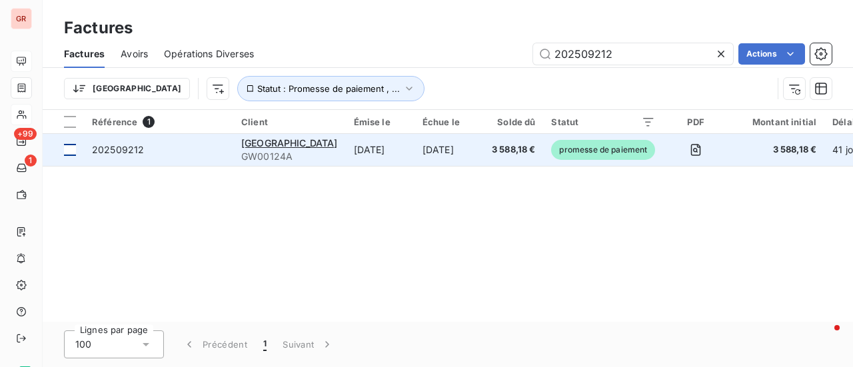
type input "202509212"
click at [71, 151] on div at bounding box center [70, 150] width 12 height 12
click at [311, 145] on span "NOVOTEL PARIS CENTRE GARE MONTPARNASSE" at bounding box center [289, 142] width 97 height 11
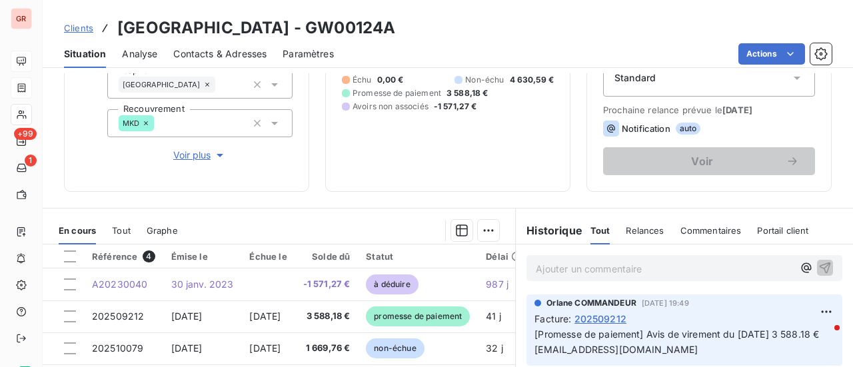
scroll to position [200, 0]
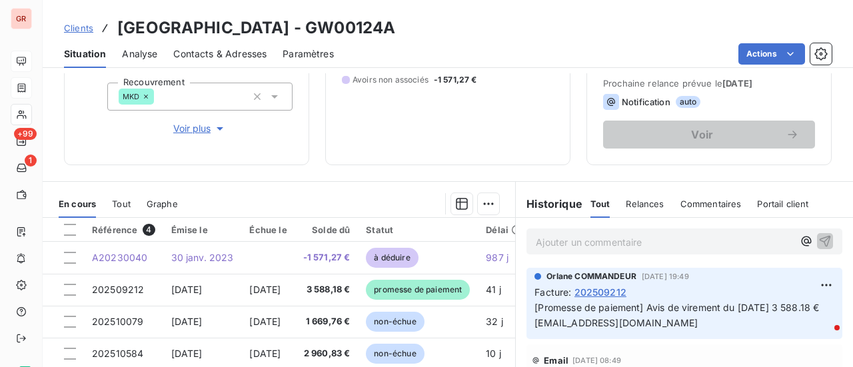
drag, startPoint x: 605, startPoint y: 32, endPoint x: 522, endPoint y: 33, distance: 83.3
click at [395, 33] on h3 "NOVOTEL PARIS CENTRE GARE MONTPARNASSE - GW00124A" at bounding box center [256, 28] width 278 height 24
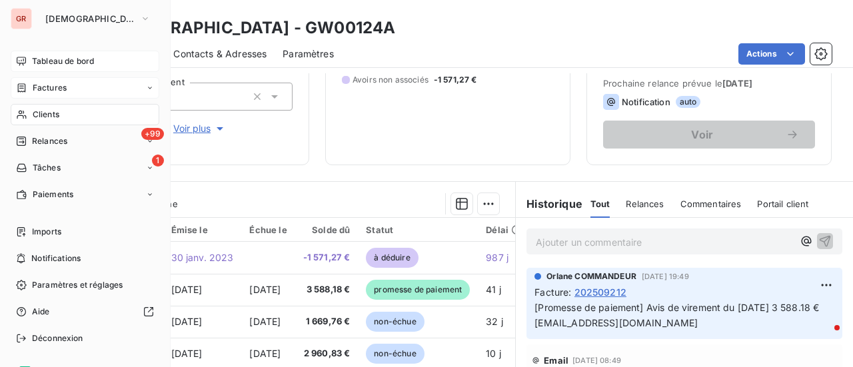
click at [61, 86] on span "Factures" at bounding box center [50, 88] width 34 height 12
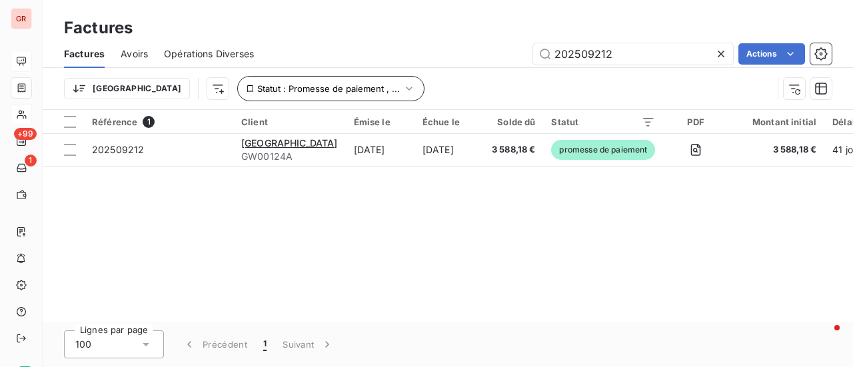
drag, startPoint x: 585, startPoint y: 61, endPoint x: 336, endPoint y: 78, distance: 249.9
click at [364, 74] on div "Factures Avoirs Opérations Diverses 202509212 Actions Trier Statut : Promesse d…" at bounding box center [448, 74] width 811 height 69
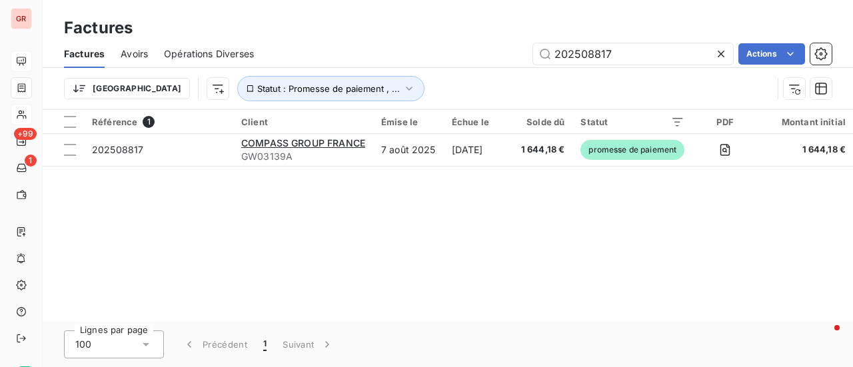
type input "202508817"
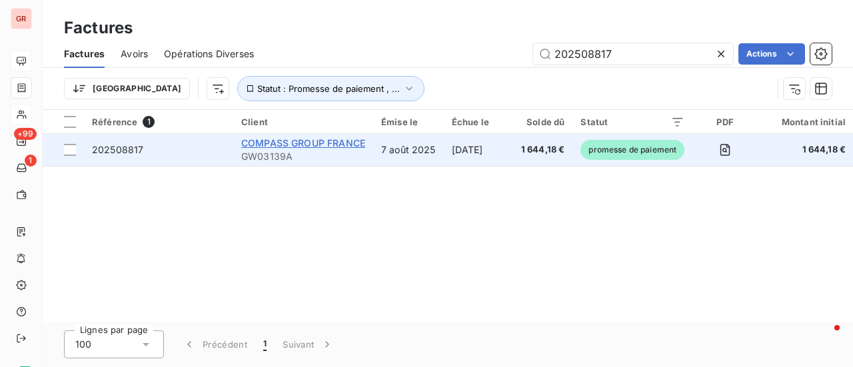
click at [300, 146] on span "COMPASS GROUP FRANCE" at bounding box center [303, 142] width 124 height 11
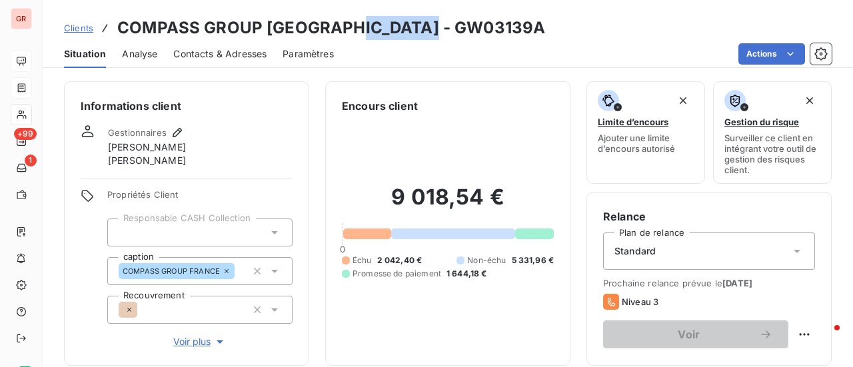
drag, startPoint x: 437, startPoint y: 35, endPoint x: 349, endPoint y: 31, distance: 88.1
click at [349, 31] on div "Clients COMPASS GROUP FRANCE - GW03139A" at bounding box center [448, 28] width 811 height 24
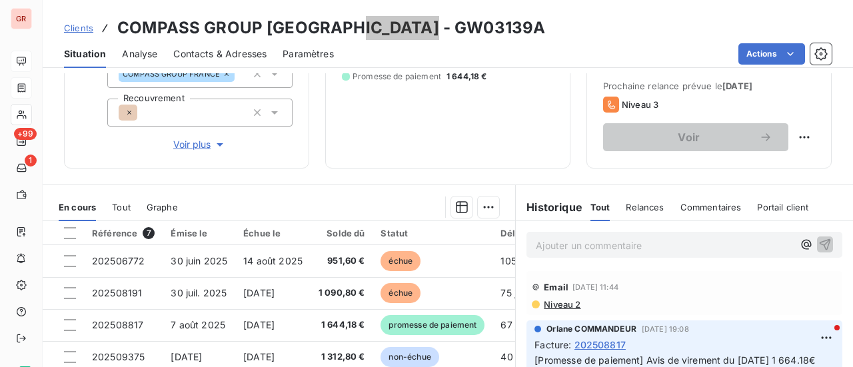
scroll to position [200, 0]
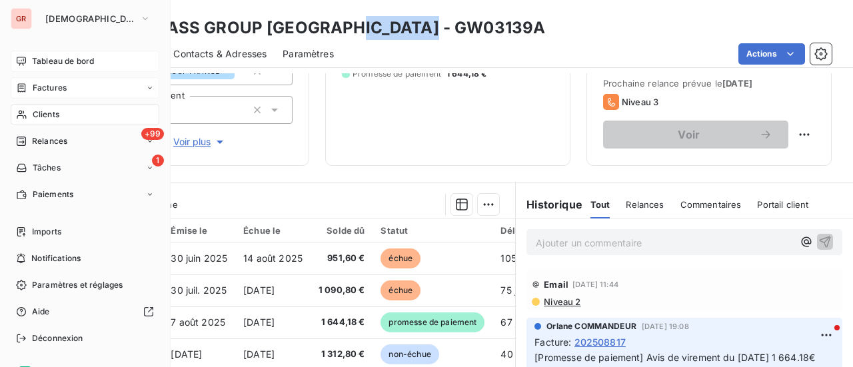
click at [57, 88] on span "Factures" at bounding box center [50, 88] width 34 height 12
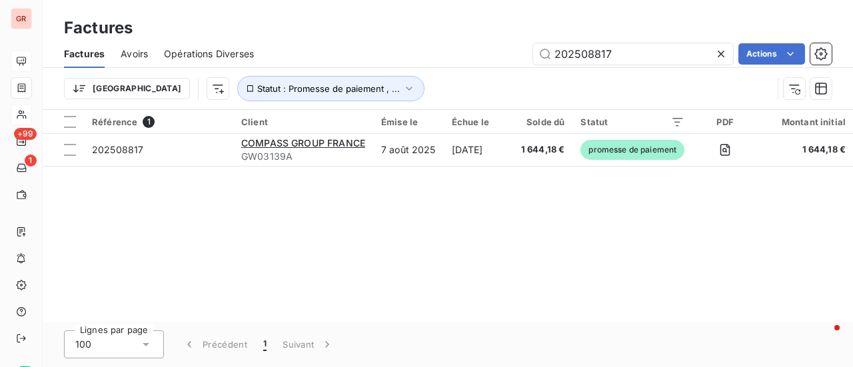
drag, startPoint x: 617, startPoint y: 57, endPoint x: 426, endPoint y: 67, distance: 190.9
click at [428, 67] on div "Factures Avoirs Opérations Diverses 202508817 Actions" at bounding box center [448, 54] width 811 height 28
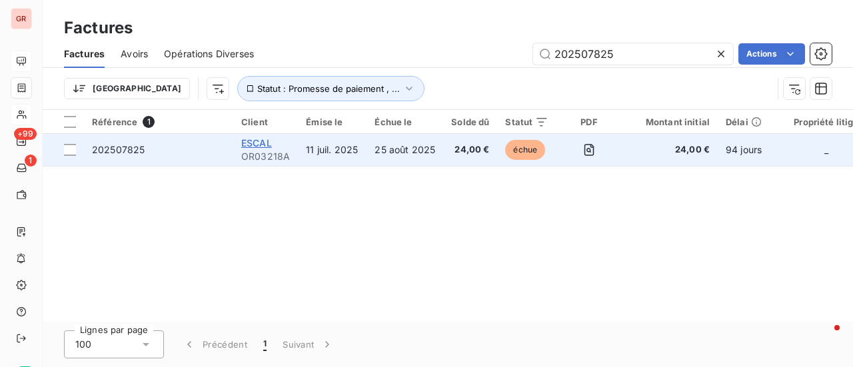
type input "202507825"
click at [250, 145] on span "ESCAL" at bounding box center [256, 142] width 31 height 11
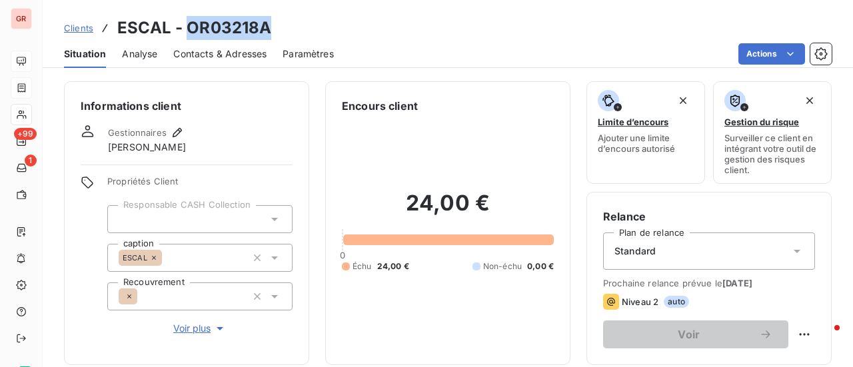
drag, startPoint x: 270, startPoint y: 28, endPoint x: 185, endPoint y: 37, distance: 85.8
click at [185, 37] on div "Clients ESCAL - OR03218A" at bounding box center [448, 28] width 811 height 24
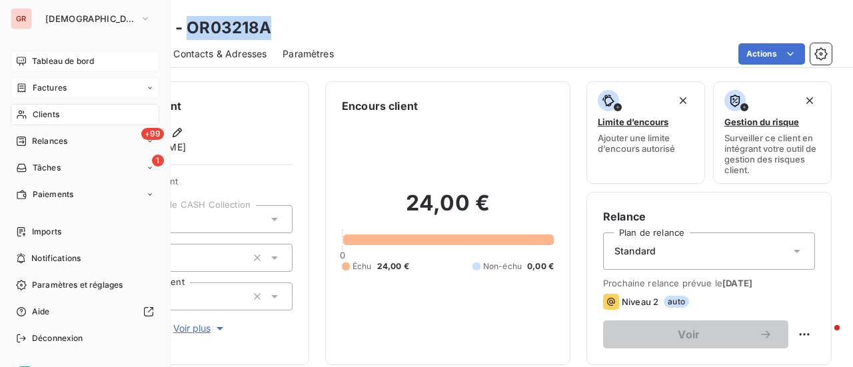
click at [60, 89] on span "Factures" at bounding box center [50, 88] width 34 height 12
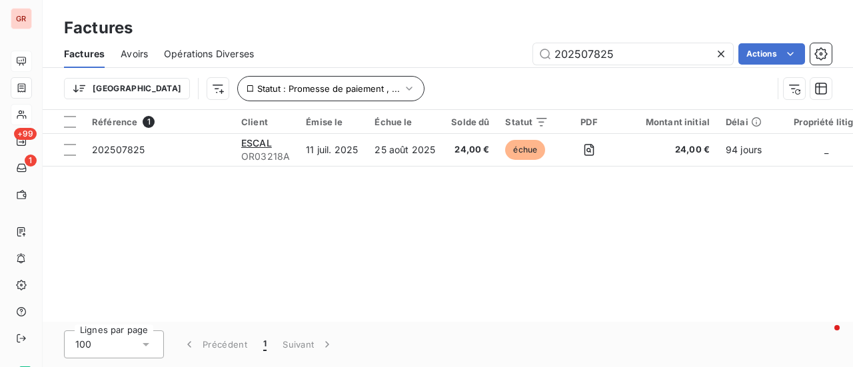
drag, startPoint x: 593, startPoint y: 62, endPoint x: 343, endPoint y: 83, distance: 250.9
click at [348, 82] on div "Factures Avoirs Opérations Diverses 202507825 Actions Trier Statut : Promesse d…" at bounding box center [448, 74] width 811 height 69
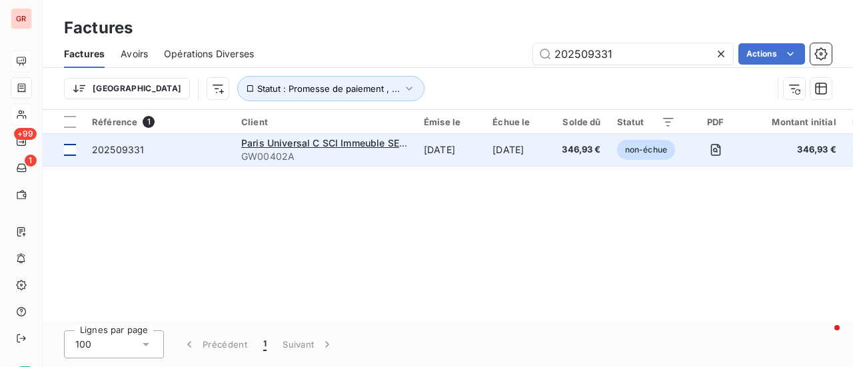
type input "202509331"
click at [73, 148] on div at bounding box center [70, 150] width 12 height 12
click at [283, 143] on span "Paris Universal C SCI Immeuble SENSE C/O CBRE PM" at bounding box center [362, 142] width 242 height 11
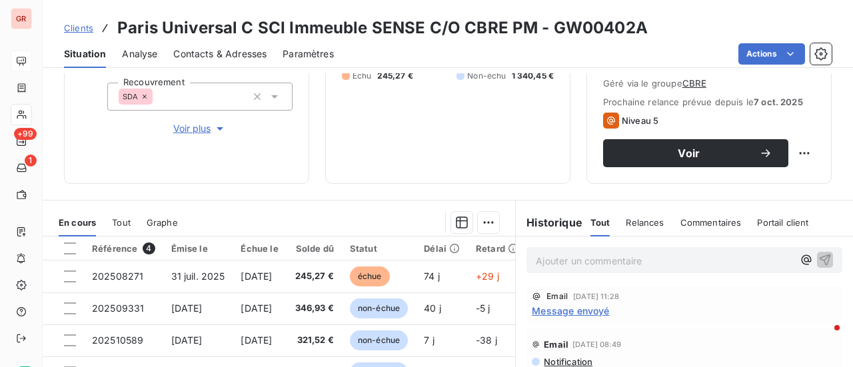
scroll to position [267, 0]
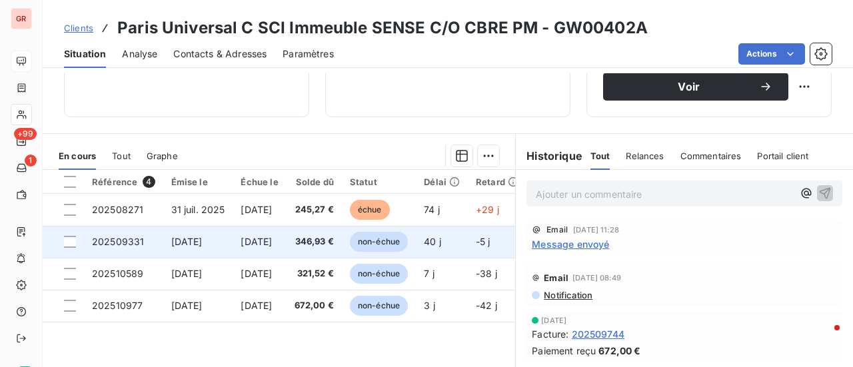
click at [77, 248] on td at bounding box center [63, 242] width 41 height 32
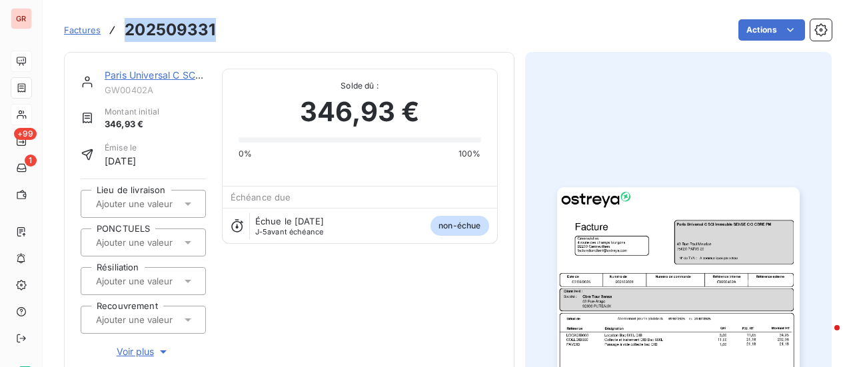
drag, startPoint x: 218, startPoint y: 29, endPoint x: 122, endPoint y: 37, distance: 96.3
click at [122, 37] on div "Factures 202509331 Actions" at bounding box center [448, 30] width 768 height 28
click at [149, 75] on link "Paris Universal C SCI Immeuble SENSE C/O CBRE PM" at bounding box center [224, 74] width 238 height 11
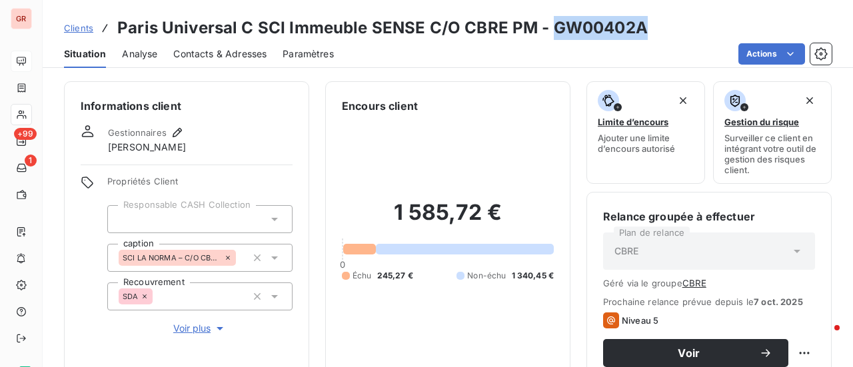
drag, startPoint x: 615, startPoint y: 31, endPoint x: 548, endPoint y: 32, distance: 66.7
click at [548, 32] on div "Clients Paris Universal C SCI Immeuble SENSE C/O CBRE PM - GW00402A" at bounding box center [448, 28] width 811 height 24
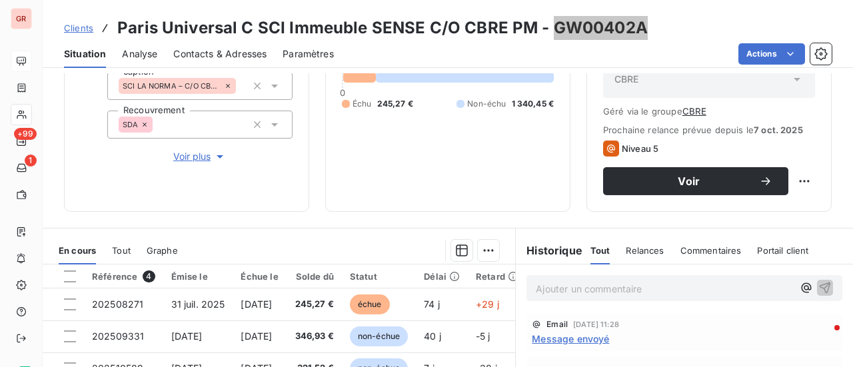
scroll to position [200, 0]
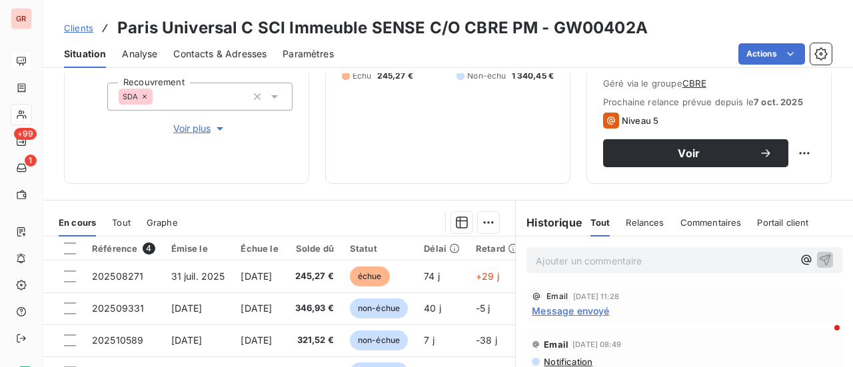
click at [581, 309] on span "Message envoyé" at bounding box center [570, 311] width 77 height 14
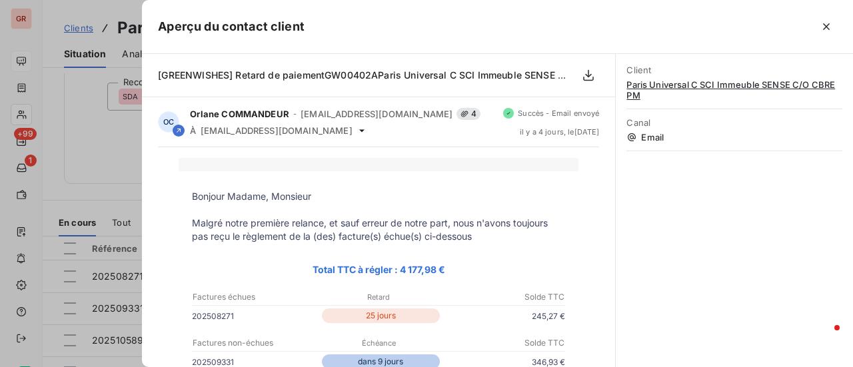
click at [133, 141] on div at bounding box center [426, 183] width 853 height 367
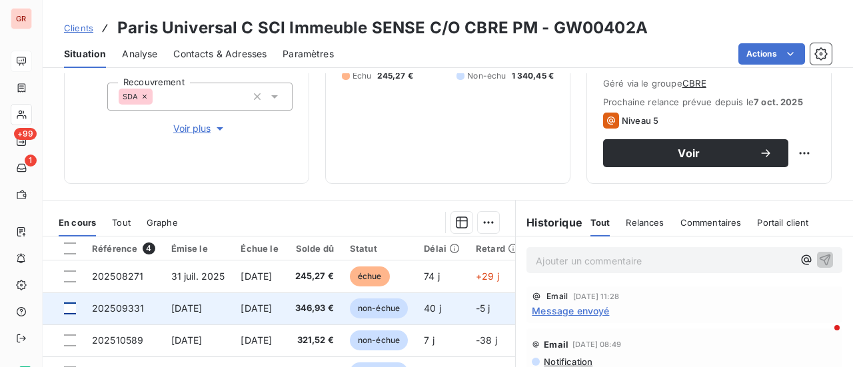
click at [71, 310] on div at bounding box center [70, 309] width 12 height 12
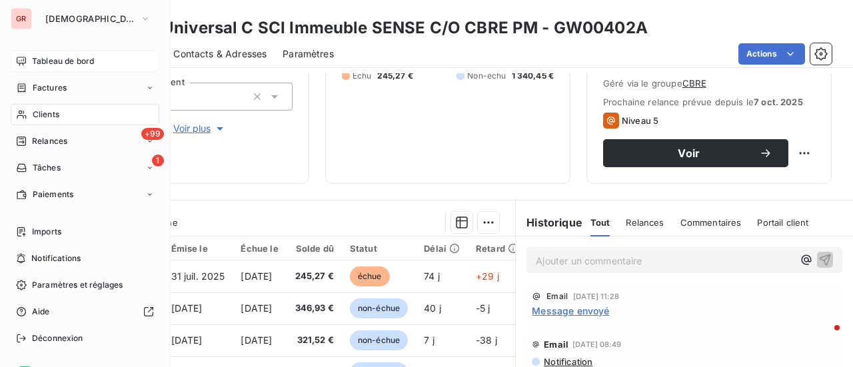
drag, startPoint x: 59, startPoint y: 89, endPoint x: 132, endPoint y: 89, distance: 73.3
click at [59, 89] on span "Factures" at bounding box center [50, 88] width 34 height 12
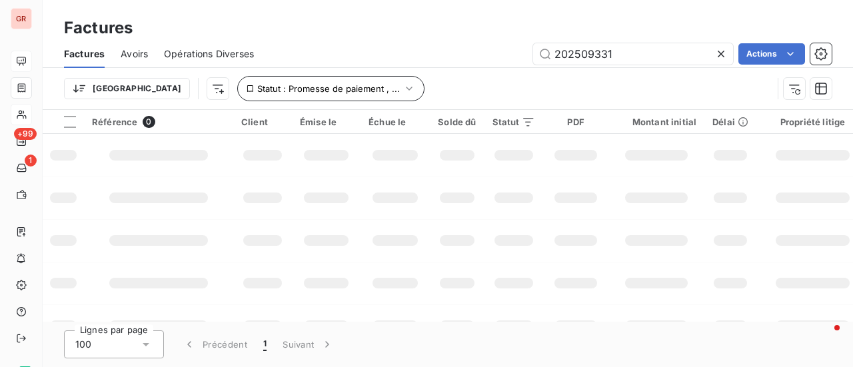
drag, startPoint x: 600, startPoint y: 55, endPoint x: 255, endPoint y: 89, distance: 347.0
click at [311, 78] on div "Factures Avoirs Opérations Diverses 202509331 Actions Trier Statut : Promesse d…" at bounding box center [448, 74] width 811 height 69
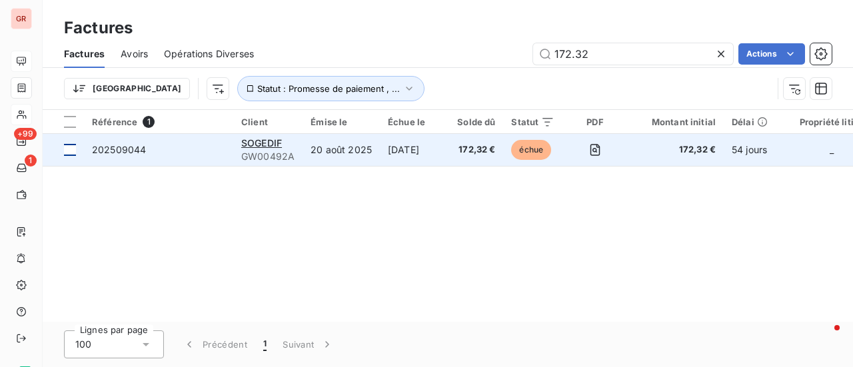
type input "172.32"
click at [73, 151] on div at bounding box center [70, 150] width 12 height 12
click at [132, 150] on span "202509044" at bounding box center [119, 149] width 54 height 11
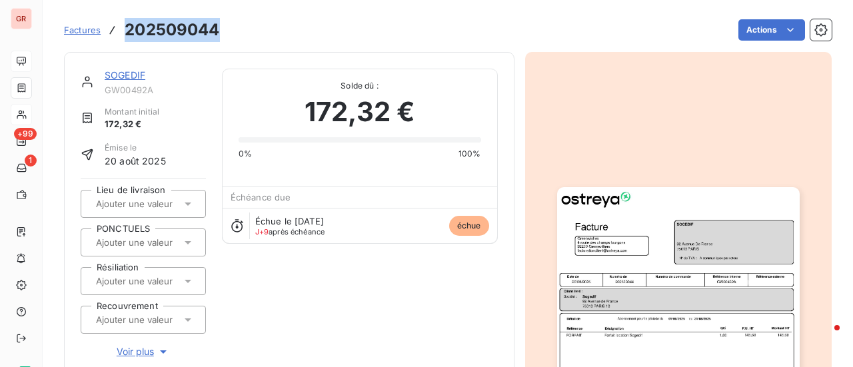
drag, startPoint x: 219, startPoint y: 35, endPoint x: 124, endPoint y: 39, distance: 95.4
click at [125, 39] on h3 "202509044" at bounding box center [172, 30] width 95 height 24
click at [137, 75] on link "SOGEDIF" at bounding box center [125, 74] width 41 height 11
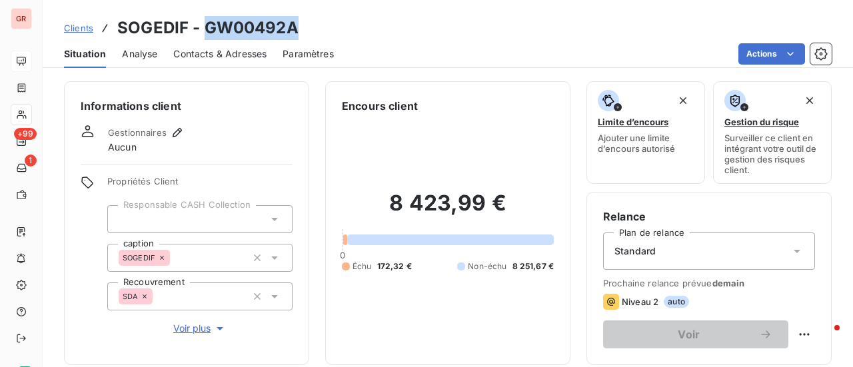
drag, startPoint x: 302, startPoint y: 33, endPoint x: 202, endPoint y: 33, distance: 100.0
click at [202, 33] on div "Clients SOGEDIF - GW00492A" at bounding box center [448, 28] width 811 height 24
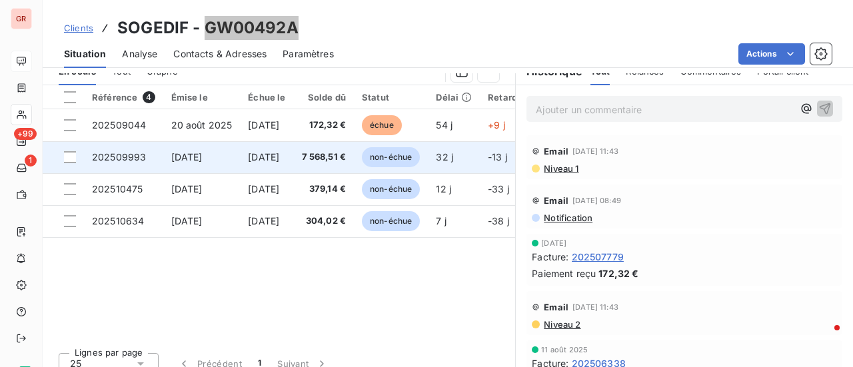
scroll to position [333, 0]
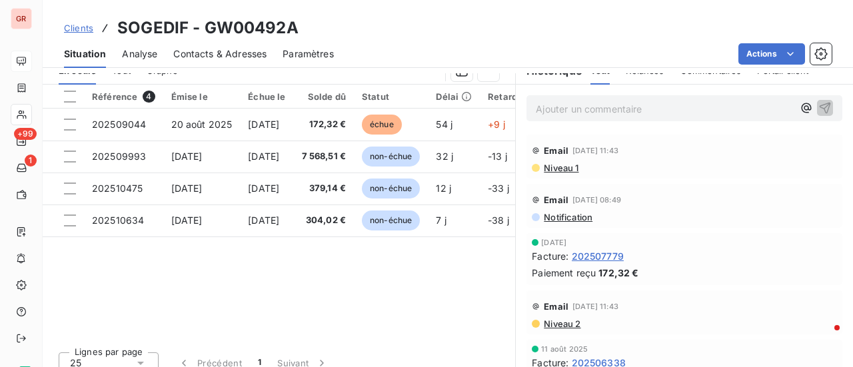
click at [561, 166] on span "Niveau 1" at bounding box center [561, 168] width 36 height 11
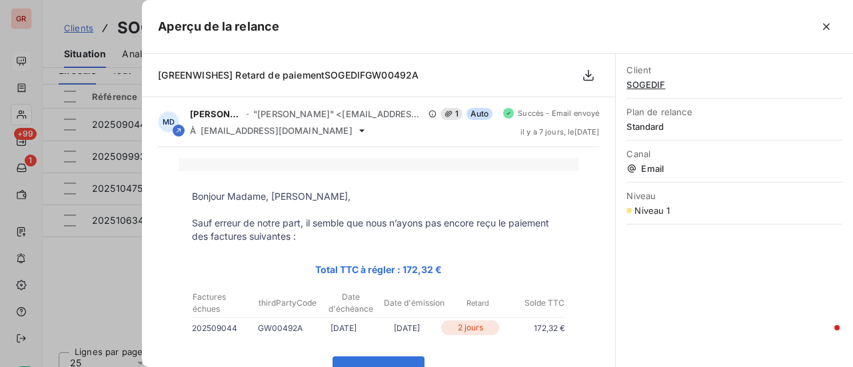
click at [95, 9] on div at bounding box center [426, 183] width 853 height 367
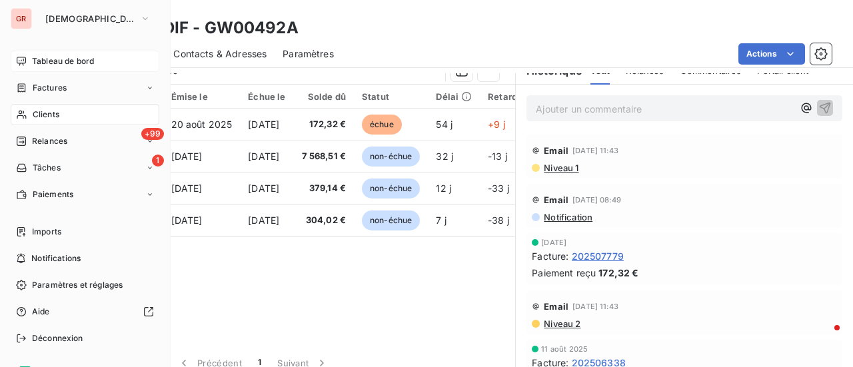
drag, startPoint x: 63, startPoint y: 91, endPoint x: 169, endPoint y: 71, distance: 107.2
click at [63, 91] on span "Factures" at bounding box center [50, 88] width 34 height 12
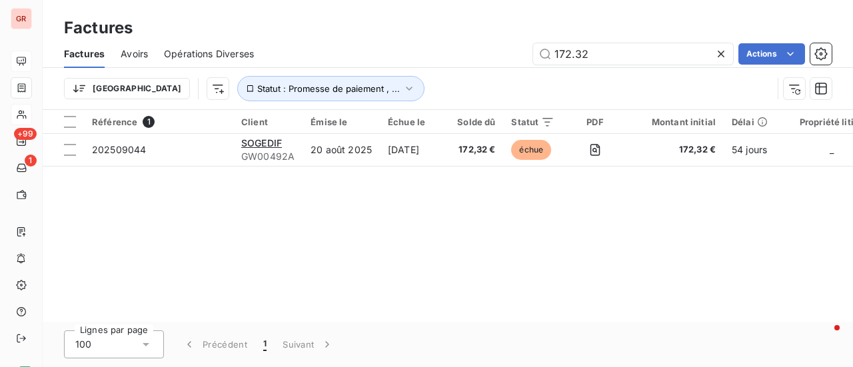
drag, startPoint x: 640, startPoint y: 46, endPoint x: 403, endPoint y: 63, distance: 237.3
click at [405, 62] on div "172.32 Actions" at bounding box center [551, 53] width 562 height 21
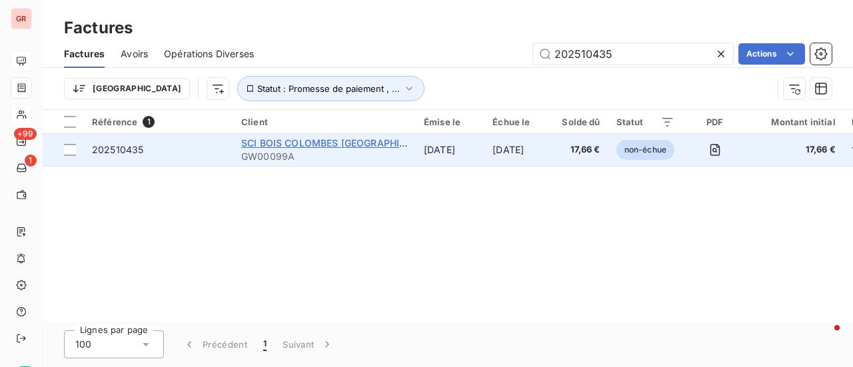
type input "202510435"
click at [325, 140] on span "SCI BOIS COLOMBES [GEOGRAPHIC_DATA]" at bounding box center [339, 142] width 196 height 11
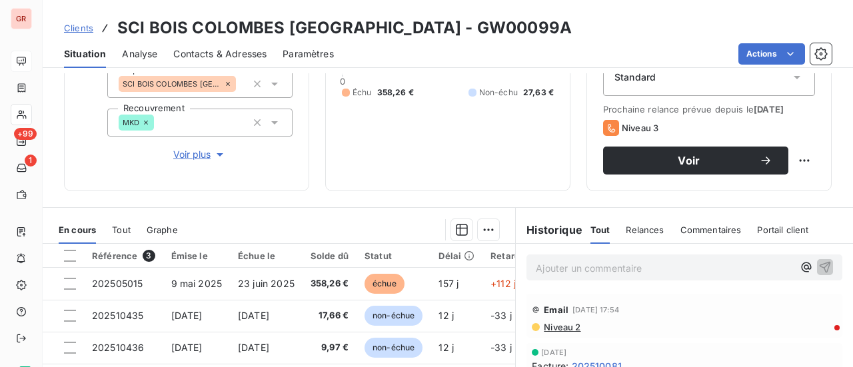
scroll to position [200, 0]
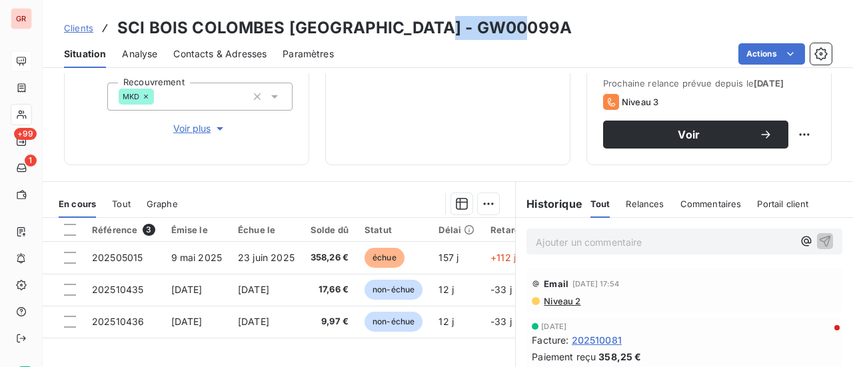
drag, startPoint x: 530, startPoint y: 29, endPoint x: 439, endPoint y: 33, distance: 90.8
click at [439, 33] on h3 "SCI BOIS COLOMBES EUROPE AVENUE - GW00099A" at bounding box center [344, 28] width 455 height 24
click at [543, 26] on div "Clients SCI BOIS COLOMBES EUROPE AVENUE - GW00099A" at bounding box center [448, 28] width 811 height 24
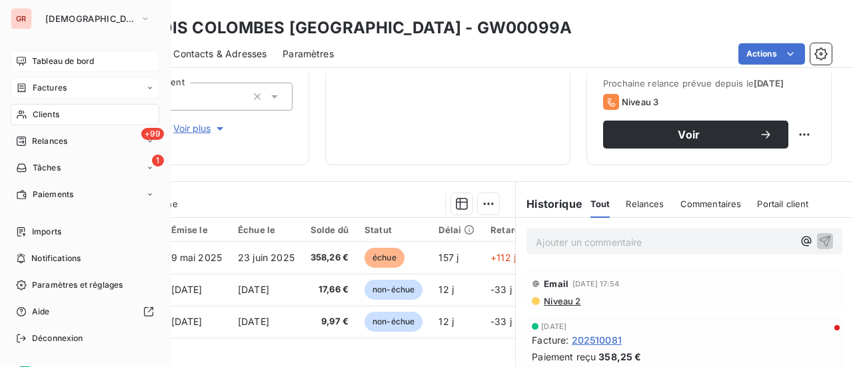
drag, startPoint x: 61, startPoint y: 91, endPoint x: 125, endPoint y: 91, distance: 64.0
click at [61, 91] on span "Factures" at bounding box center [50, 88] width 34 height 12
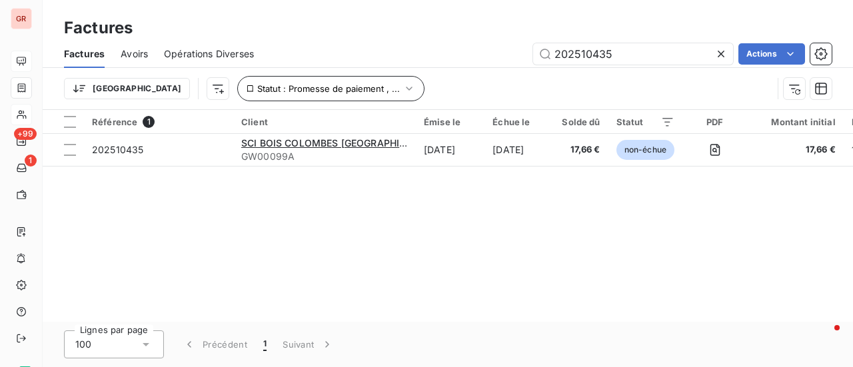
drag, startPoint x: 445, startPoint y: 59, endPoint x: 300, endPoint y: 77, distance: 146.4
click at [348, 70] on div "Factures Avoirs Opérations Diverses 202510435 Actions Trier Statut : Promesse d…" at bounding box center [448, 74] width 811 height 69
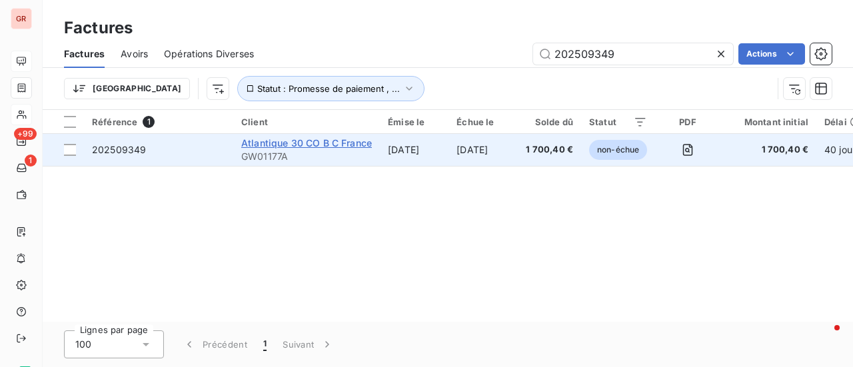
type input "202509349"
click at [263, 142] on span "Atlantique 30 CO B C France" at bounding box center [306, 142] width 131 height 11
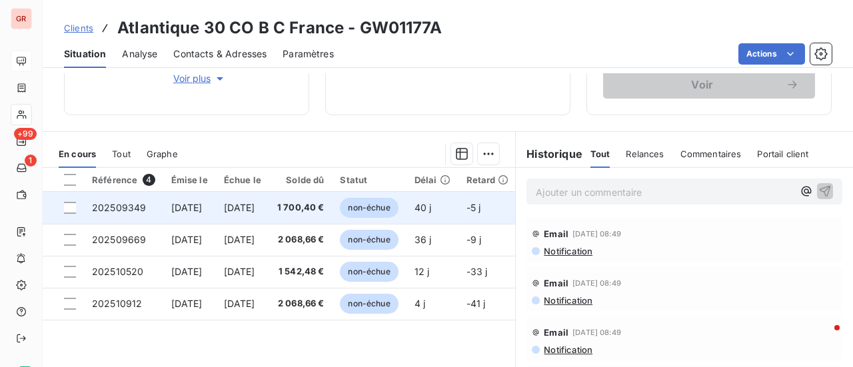
scroll to position [333, 0]
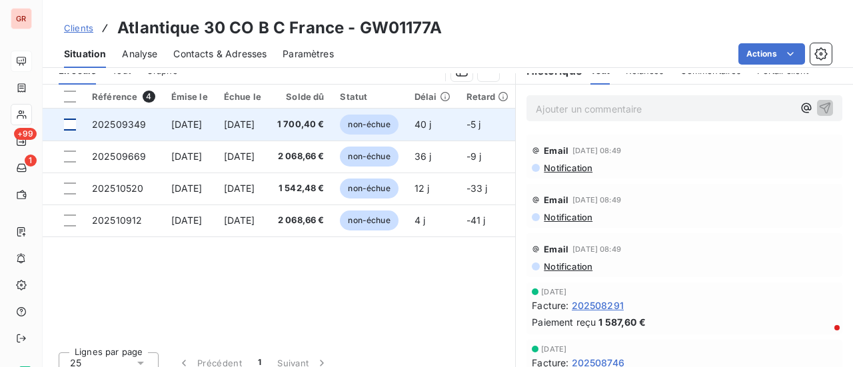
click at [71, 126] on div at bounding box center [70, 125] width 12 height 12
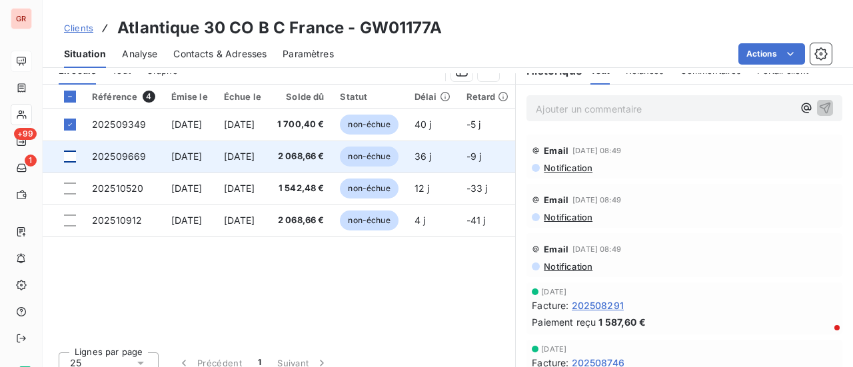
click at [69, 156] on div at bounding box center [70, 157] width 12 height 12
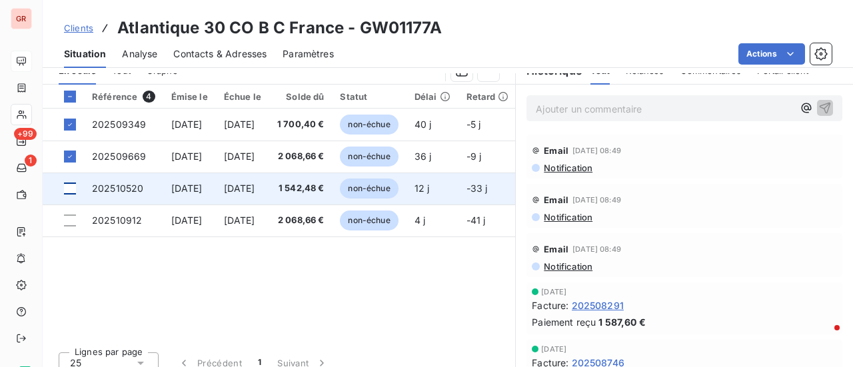
click at [71, 191] on div at bounding box center [70, 189] width 12 height 12
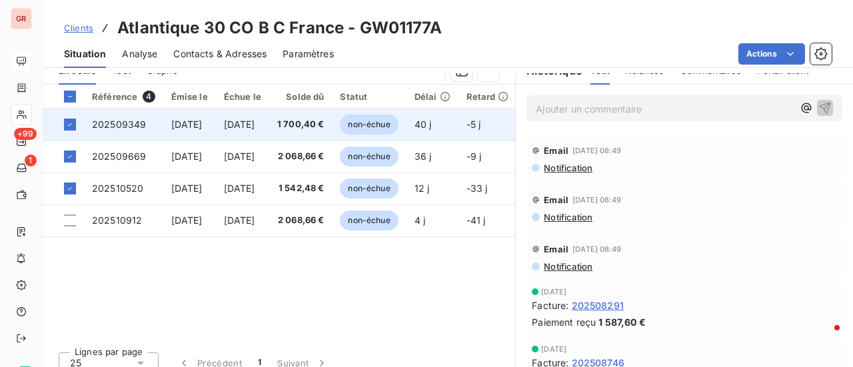
click at [119, 124] on span "202509349" at bounding box center [119, 124] width 54 height 11
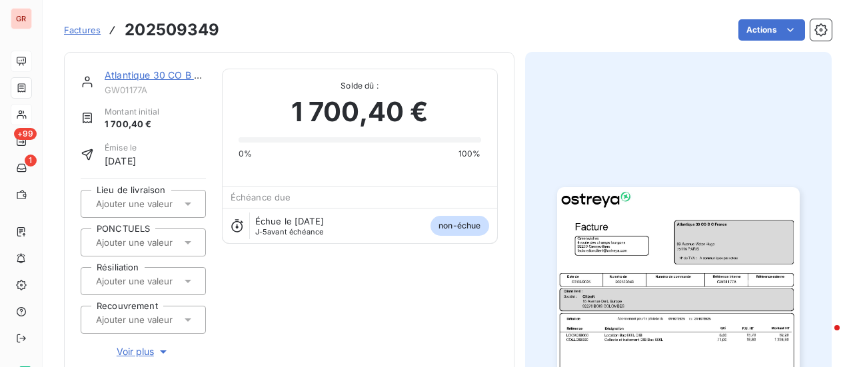
click at [179, 75] on link "Atlantique 30 CO B C France" at bounding box center [169, 74] width 129 height 11
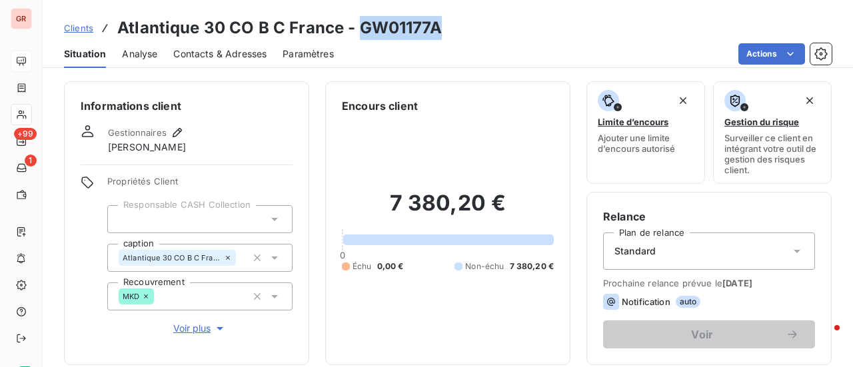
drag, startPoint x: 436, startPoint y: 31, endPoint x: 361, endPoint y: 27, distance: 74.8
click at [361, 27] on h3 "Atlantique 30 CO B C France - GW01177A" at bounding box center [279, 28] width 325 height 24
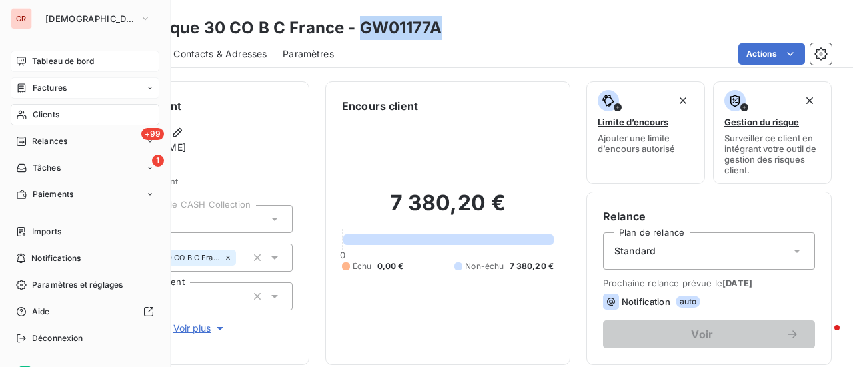
drag, startPoint x: 51, startPoint y: 87, endPoint x: 147, endPoint y: 85, distance: 95.4
click at [51, 87] on span "Factures" at bounding box center [50, 88] width 34 height 12
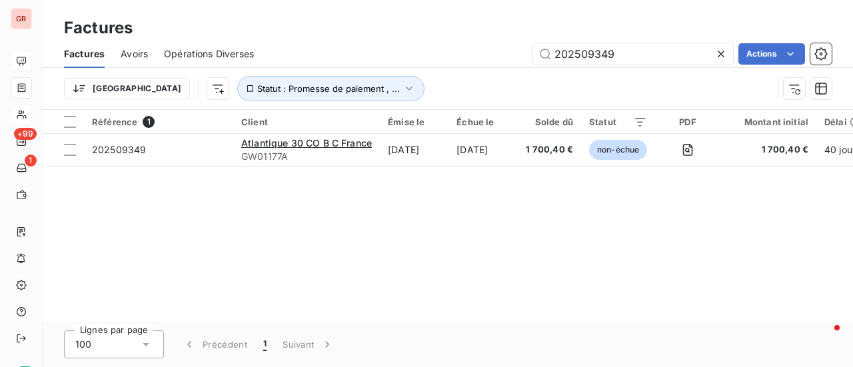
drag, startPoint x: 639, startPoint y: 53, endPoint x: 269, endPoint y: 107, distance: 374.0
click at [311, 101] on div "Factures Avoirs Opérations Diverses 202509349 Actions Trier Statut : Promesse d…" at bounding box center [448, 74] width 811 height 69
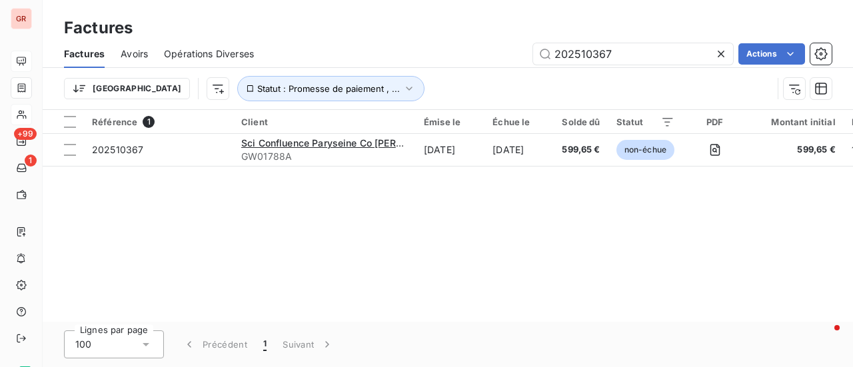
type input "202510367"
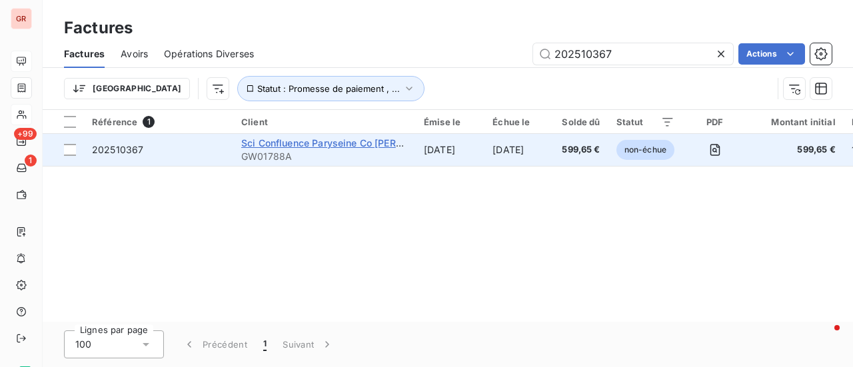
click at [334, 144] on span "Sci Confluence Paryseine Co Workman TurnbulL" at bounding box center [387, 142] width 292 height 11
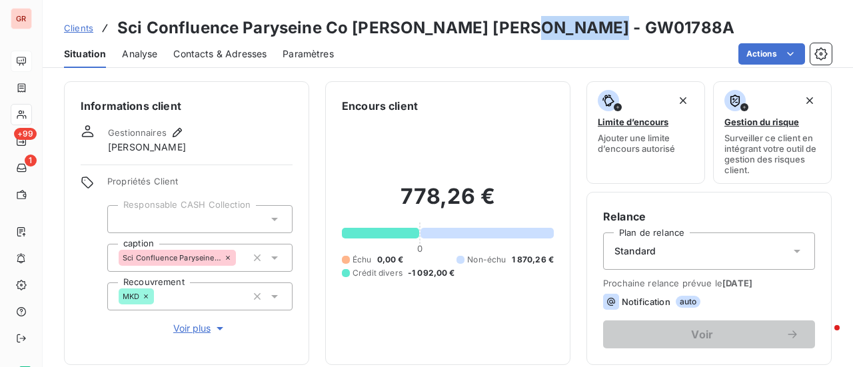
drag, startPoint x: 604, startPoint y: 29, endPoint x: 513, endPoint y: 34, distance: 90.8
click at [513, 34] on div "Clients Sci Confluence Paryseine Co Workman TurnbulL - GW01788A" at bounding box center [448, 28] width 811 height 24
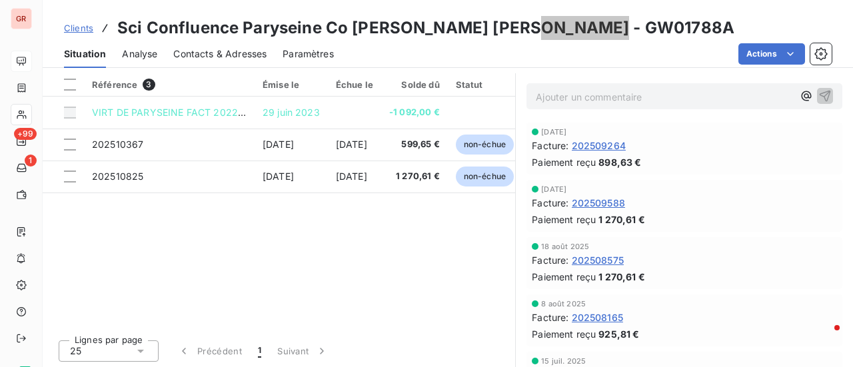
scroll to position [346, 0]
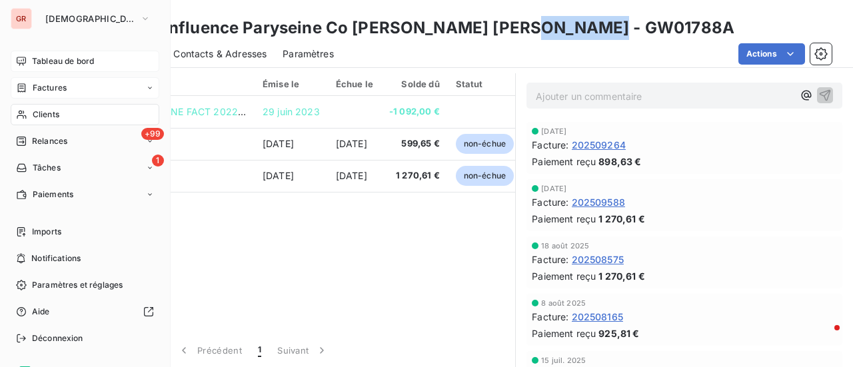
click at [53, 89] on span "Factures" at bounding box center [50, 88] width 34 height 12
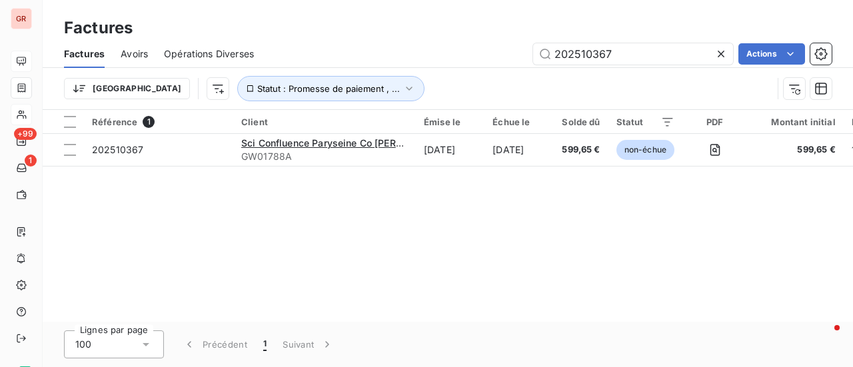
drag, startPoint x: 628, startPoint y: 58, endPoint x: 316, endPoint y: 65, distance: 312.1
click at [317, 64] on div "202510367 Actions" at bounding box center [551, 53] width 562 height 21
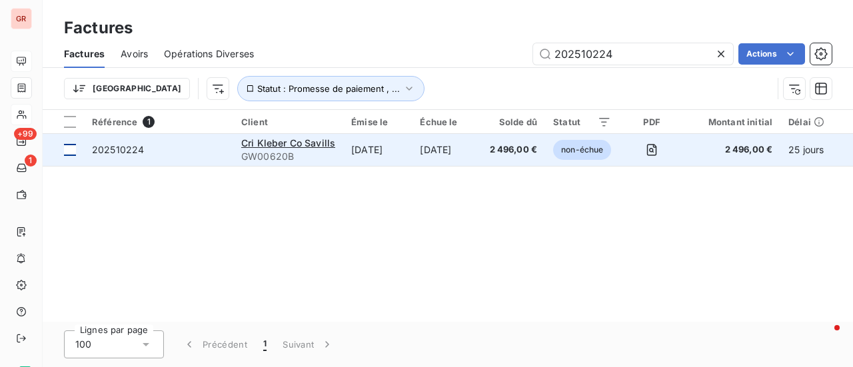
type input "202510224"
click at [72, 149] on div at bounding box center [70, 150] width 12 height 12
click at [285, 142] on span "Cri Kleber Co Savills" at bounding box center [288, 142] width 94 height 11
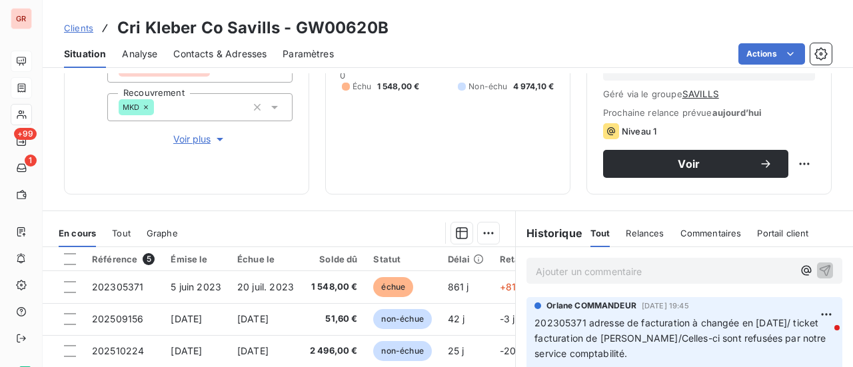
scroll to position [267, 0]
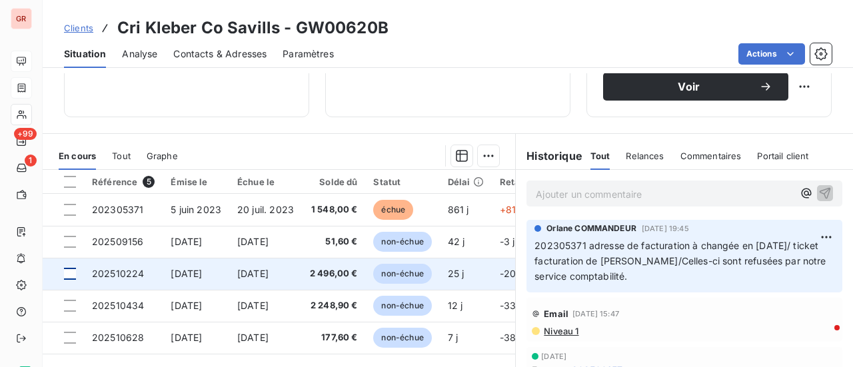
click at [69, 275] on div at bounding box center [70, 274] width 12 height 12
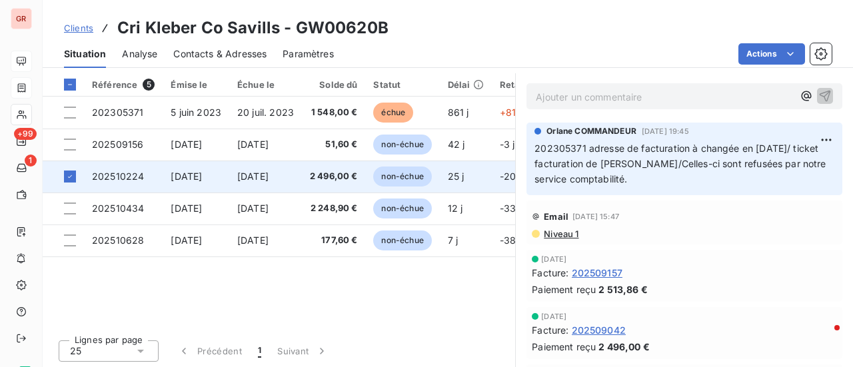
scroll to position [365, 0]
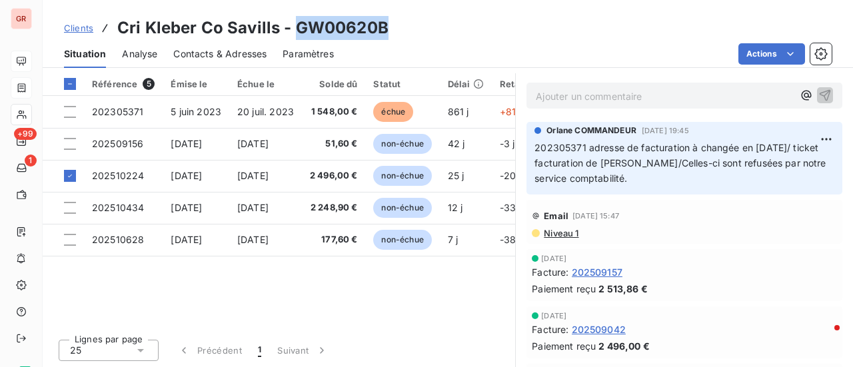
drag, startPoint x: 385, startPoint y: 25, endPoint x: 291, endPoint y: 34, distance: 94.4
click at [291, 34] on div "Clients Cri Kleber Co Savills - GW00620B" at bounding box center [448, 28] width 811 height 24
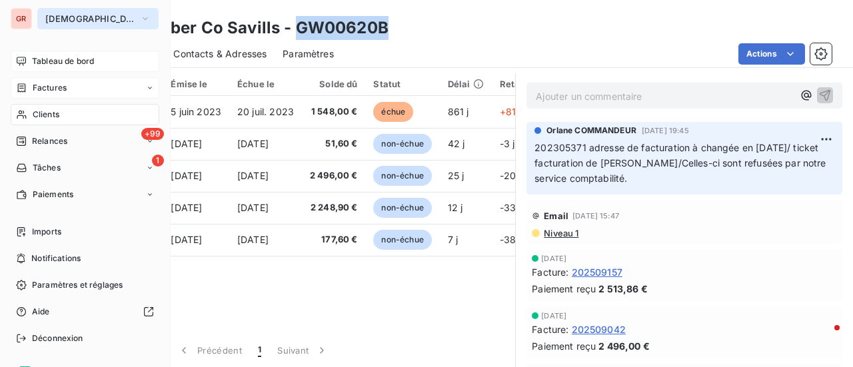
click at [127, 15] on button "[DEMOGRAPHIC_DATA]" at bounding box center [97, 18] width 121 height 21
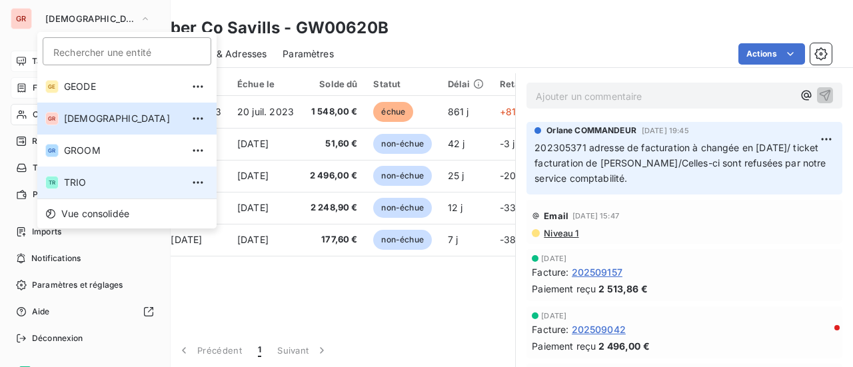
click at [83, 185] on span "TRIO" at bounding box center [123, 182] width 118 height 13
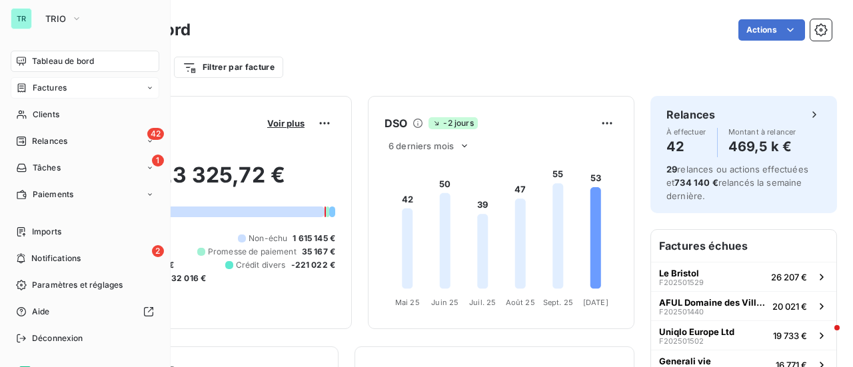
click at [57, 89] on span "Factures" at bounding box center [50, 88] width 34 height 12
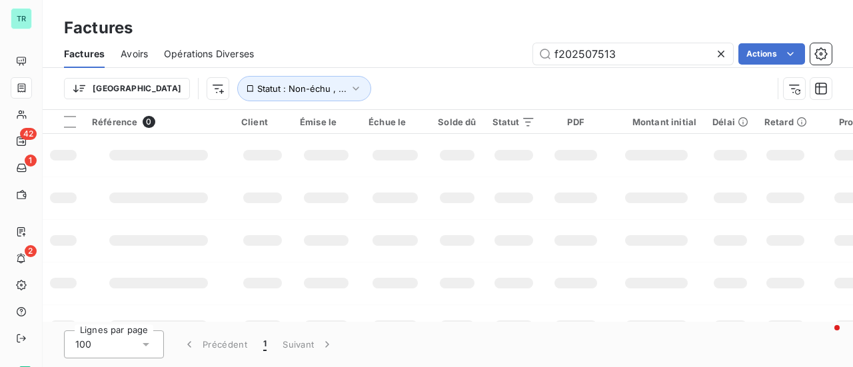
drag, startPoint x: 627, startPoint y: 58, endPoint x: 423, endPoint y: 59, distance: 203.4
click at [430, 59] on div "f202507513 Actions" at bounding box center [551, 53] width 562 height 21
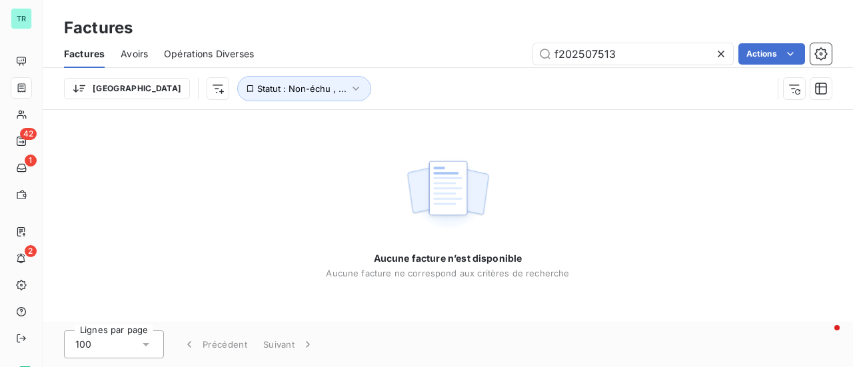
type input "2"
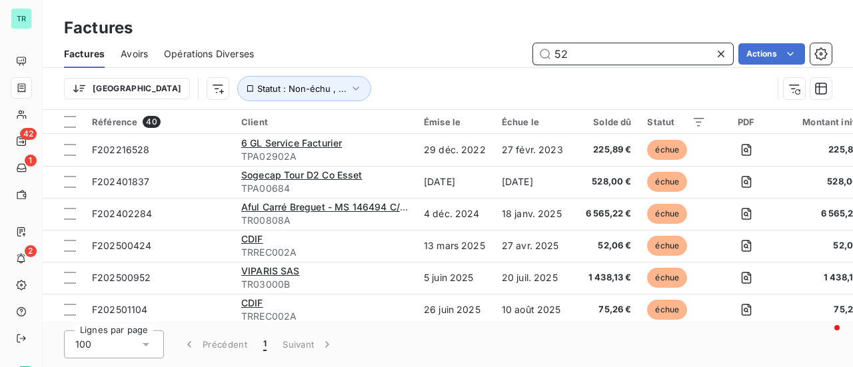
drag, startPoint x: 582, startPoint y: 63, endPoint x: 459, endPoint y: 62, distance: 123.3
click at [481, 60] on div "52 Actions" at bounding box center [551, 53] width 562 height 21
paste input "F202501466"
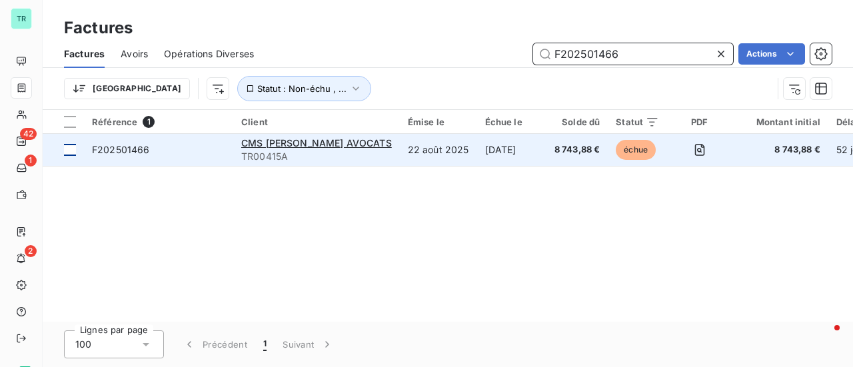
type input "F202501466"
drag, startPoint x: 75, startPoint y: 147, endPoint x: 89, endPoint y: 151, distance: 13.7
click at [75, 149] on div at bounding box center [70, 150] width 12 height 12
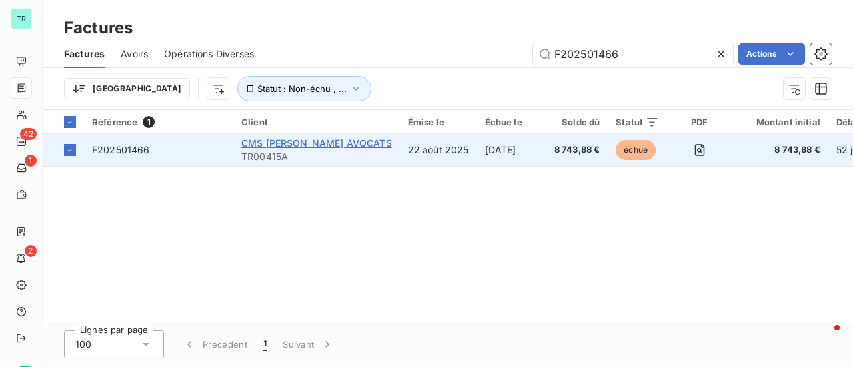
click at [277, 146] on span "CMS FRANCIS LEFEBVRE AVOCATS" at bounding box center [316, 142] width 151 height 11
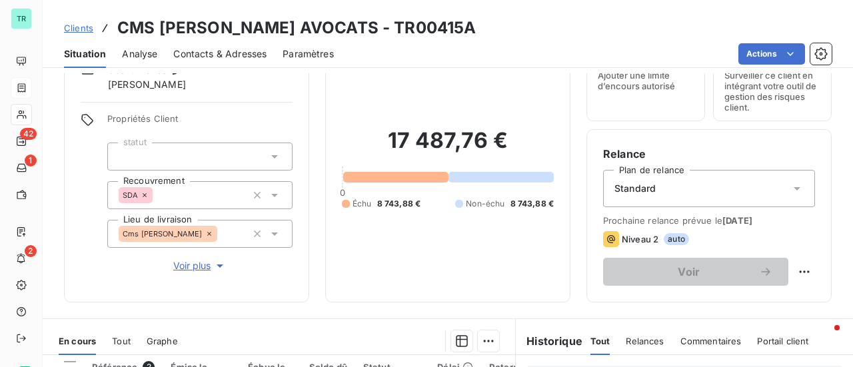
scroll to position [200, 0]
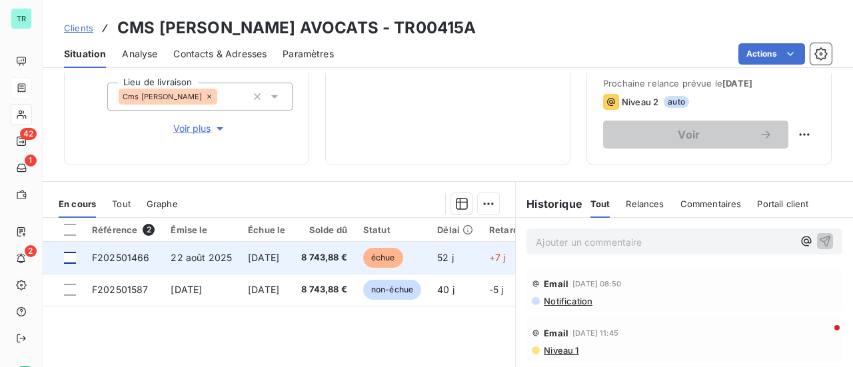
click at [73, 258] on div at bounding box center [70, 258] width 12 height 12
click at [134, 256] on span "F202501466" at bounding box center [121, 257] width 58 height 11
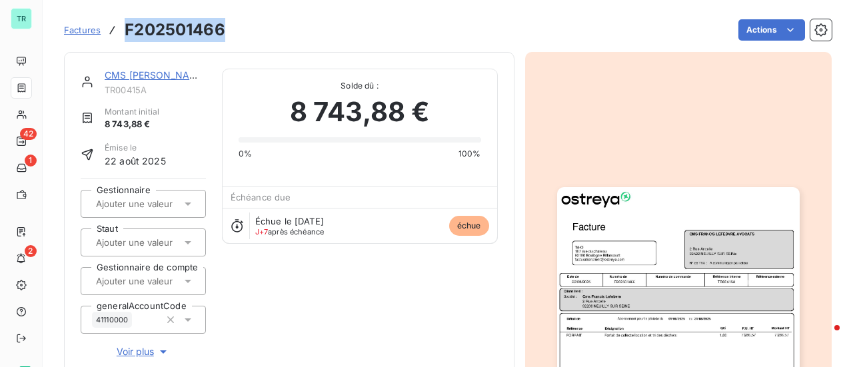
drag, startPoint x: 231, startPoint y: 27, endPoint x: 115, endPoint y: 31, distance: 116.7
click at [115, 31] on div "Factures F202501466 Actions" at bounding box center [448, 30] width 768 height 28
click at [162, 77] on link "CMS FRANCIS LEFEBVRE AVOCATS" at bounding box center [180, 74] width 151 height 11
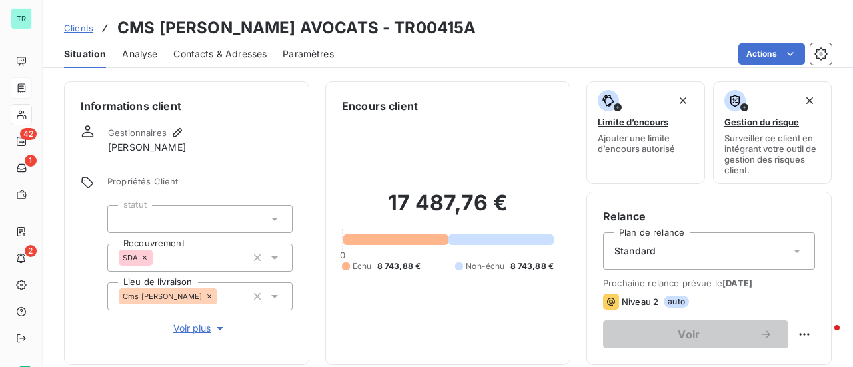
drag, startPoint x: 493, startPoint y: 30, endPoint x: 416, endPoint y: 29, distance: 76.7
click at [416, 29] on h3 "CMS FRANCIS LEFEBVRE AVOCATS - TR00415A" at bounding box center [296, 28] width 359 height 24
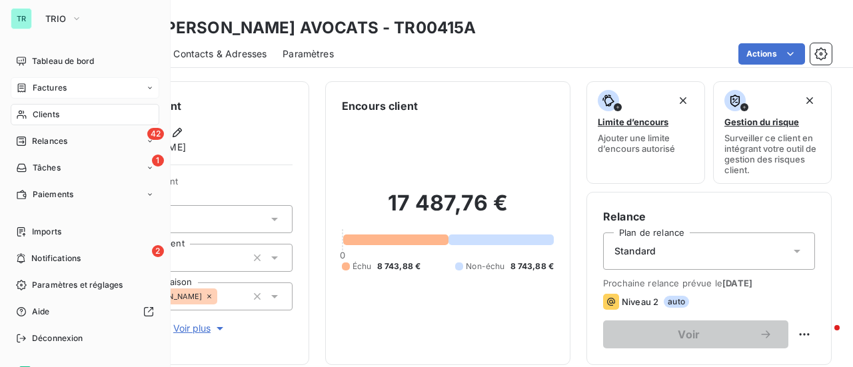
drag, startPoint x: 52, startPoint y: 87, endPoint x: 146, endPoint y: 85, distance: 94.0
click at [52, 87] on span "Factures" at bounding box center [50, 88] width 34 height 12
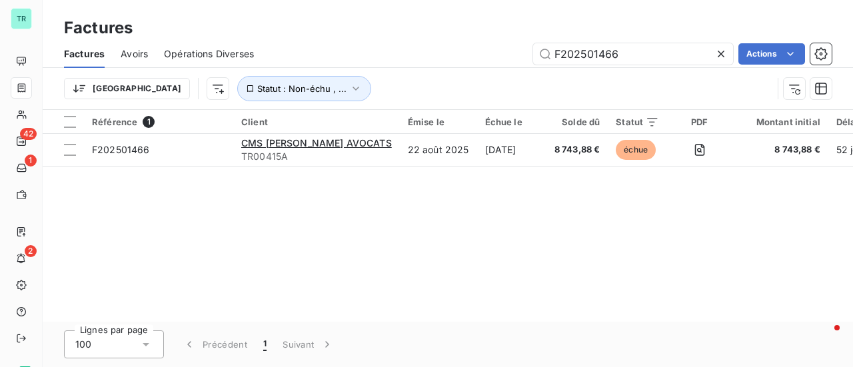
drag, startPoint x: 643, startPoint y: 57, endPoint x: 351, endPoint y: 69, distance: 293.0
click at [365, 67] on div "Factures Avoirs Opérations Diverses F202501466 Actions Trier Statut : Non-échu …" at bounding box center [448, 74] width 811 height 69
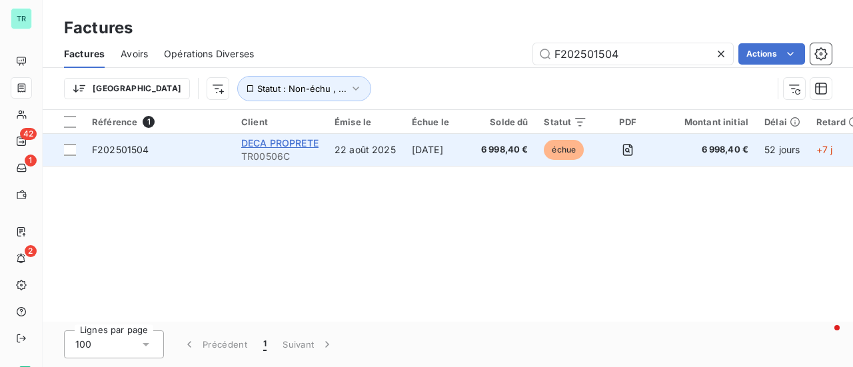
type input "F202501504"
click at [304, 143] on span "DECA PROPRETE" at bounding box center [279, 142] width 77 height 11
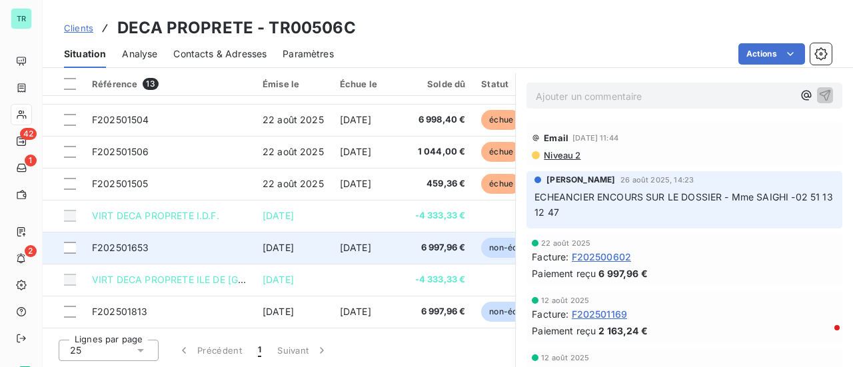
scroll to position [334, 0]
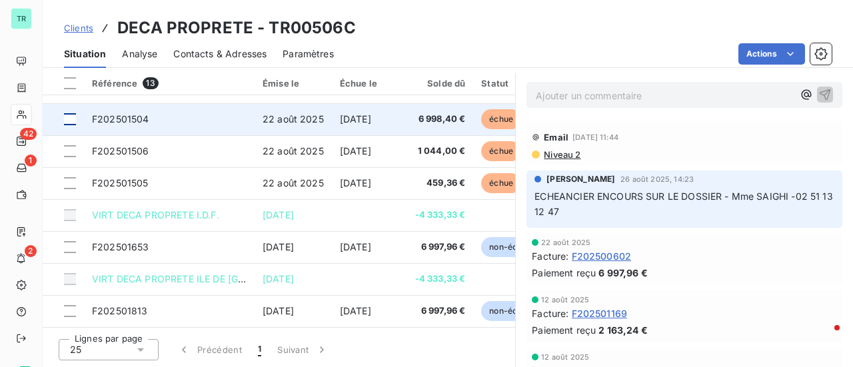
click at [73, 113] on div at bounding box center [70, 119] width 12 height 12
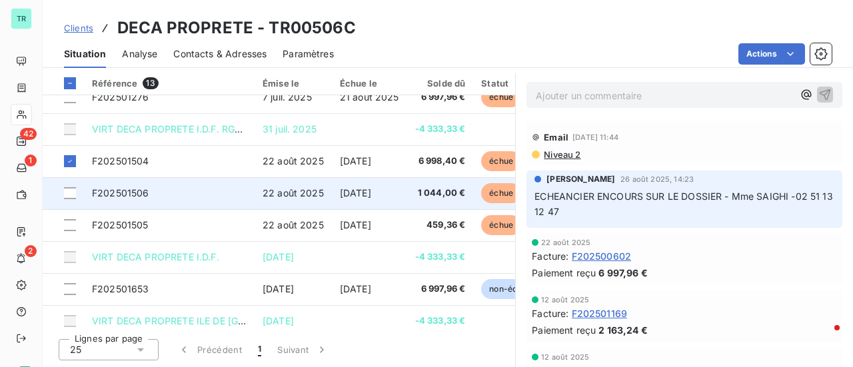
scroll to position [121, 0]
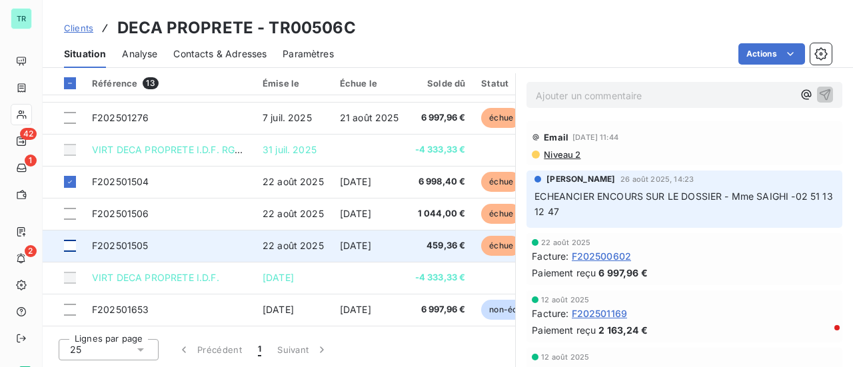
click at [69, 247] on div at bounding box center [70, 246] width 12 height 12
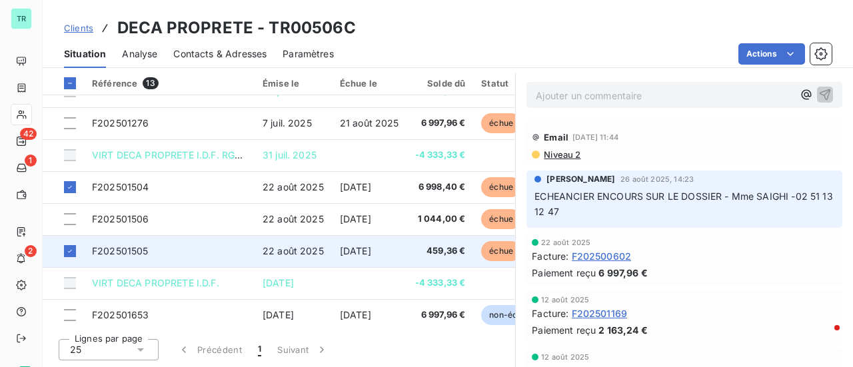
scroll to position [133, 0]
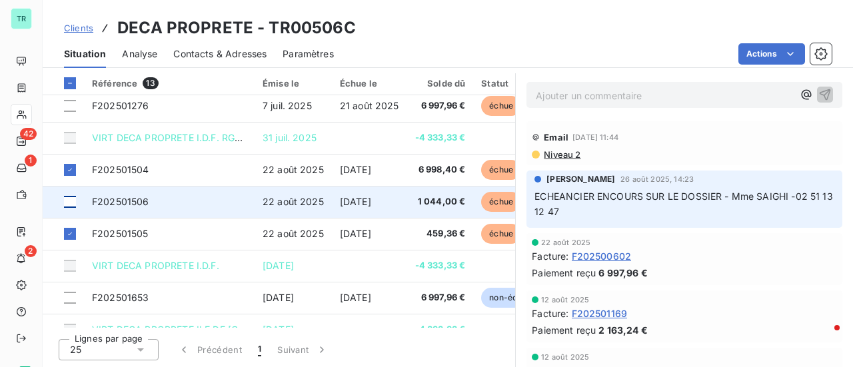
click at [71, 196] on div at bounding box center [70, 202] width 12 height 12
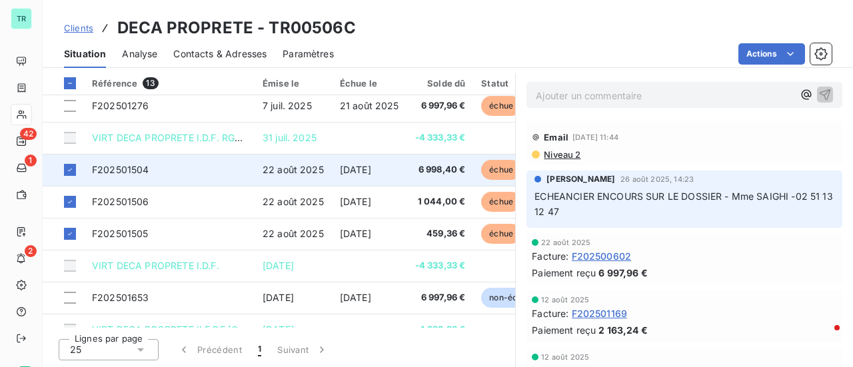
click at [131, 169] on span "F202501504" at bounding box center [120, 169] width 57 height 11
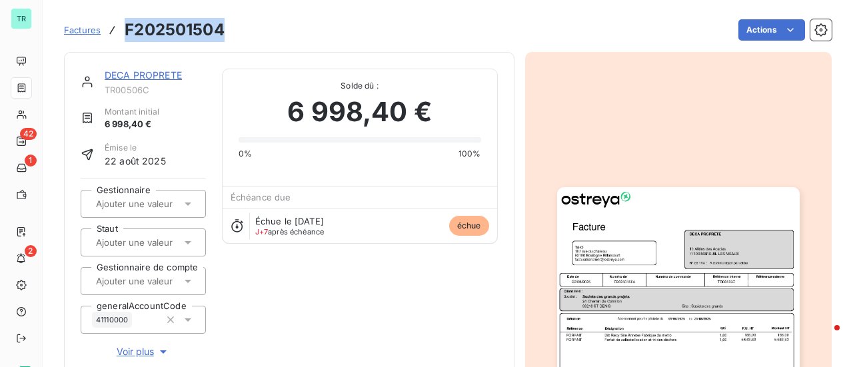
drag, startPoint x: 225, startPoint y: 29, endPoint x: 126, endPoint y: 33, distance: 99.4
click at [126, 33] on div "Factures F202501504 Actions" at bounding box center [448, 30] width 768 height 28
click at [167, 75] on link "DECA PROPRETE" at bounding box center [143, 74] width 77 height 11
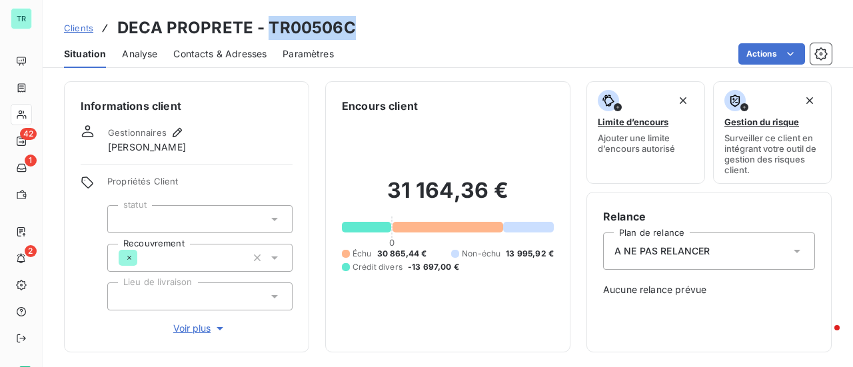
drag, startPoint x: 359, startPoint y: 29, endPoint x: 271, endPoint y: 36, distance: 89.0
click at [271, 36] on div "Clients DECA PROPRETE - TR00506C" at bounding box center [448, 28] width 811 height 24
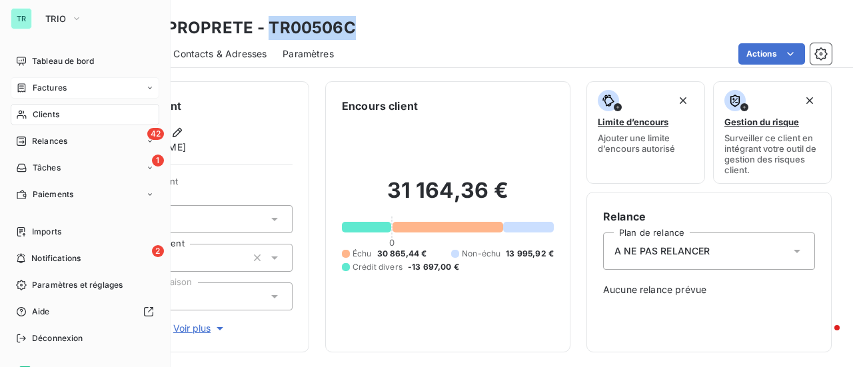
click at [55, 79] on div "Factures" at bounding box center [85, 87] width 149 height 21
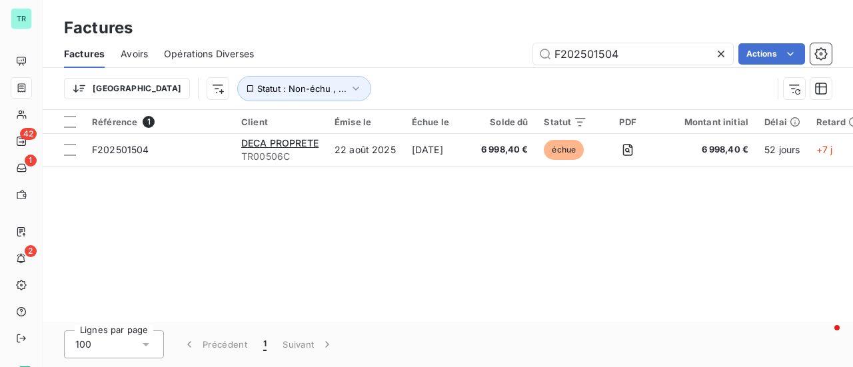
drag, startPoint x: 663, startPoint y: 55, endPoint x: 415, endPoint y: 55, distance: 248.0
click at [415, 55] on div "F202501504 Actions" at bounding box center [551, 53] width 562 height 21
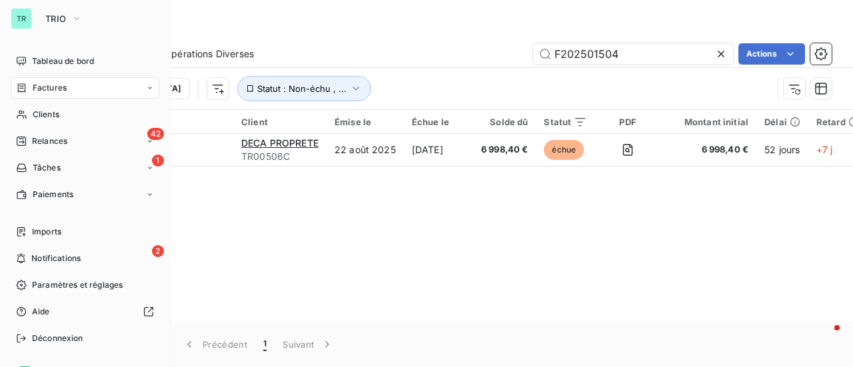
click at [43, 85] on span "Factures" at bounding box center [50, 88] width 34 height 12
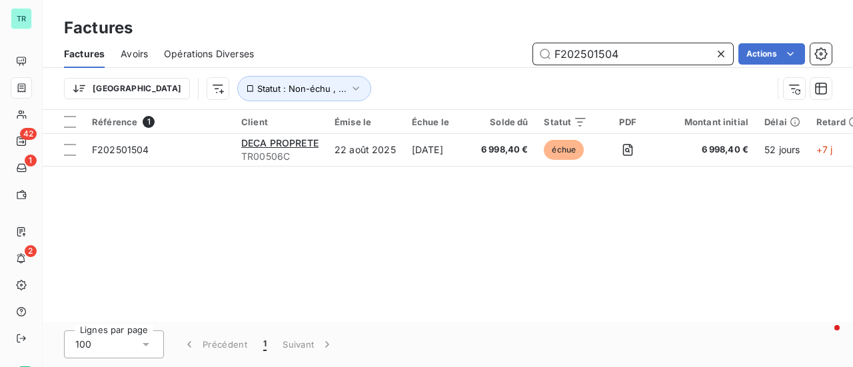
paste input "645/"
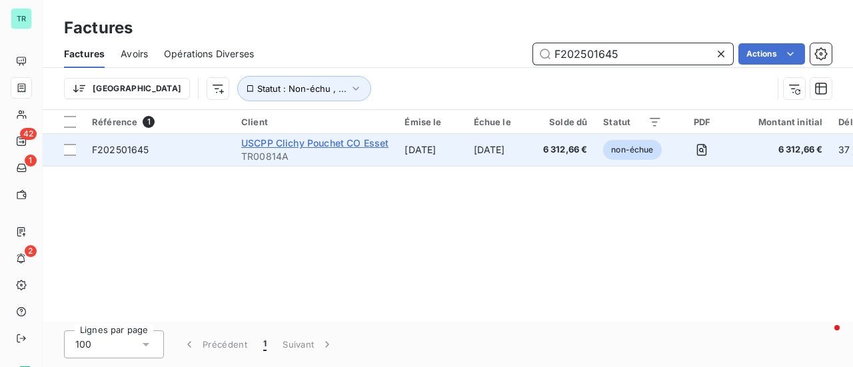
type input "F202501645"
click at [324, 142] on span "USCPP Clichy Pouchet CO Esset" at bounding box center [314, 142] width 147 height 11
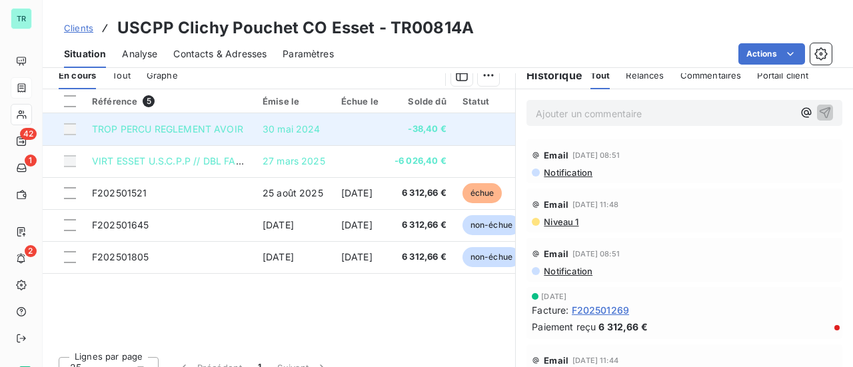
scroll to position [333, 0]
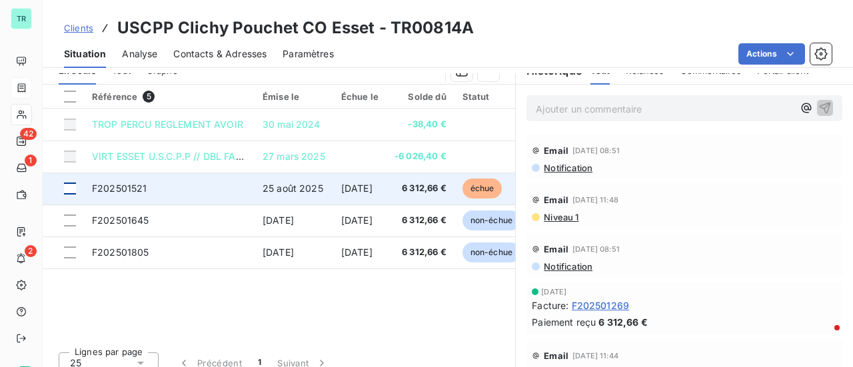
click at [67, 191] on div at bounding box center [70, 189] width 12 height 12
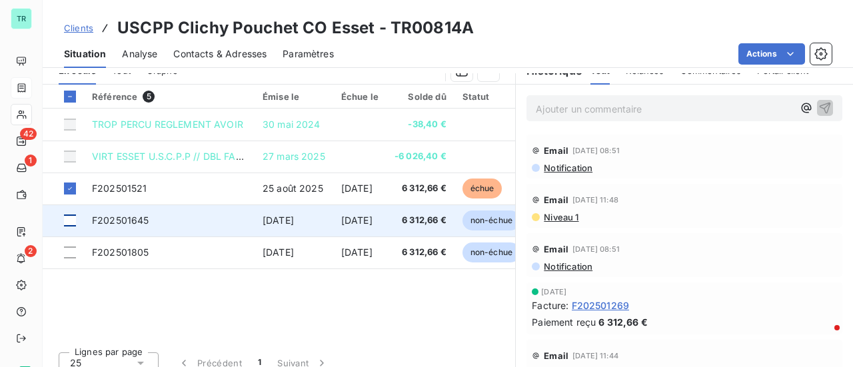
click at [69, 219] on div at bounding box center [70, 221] width 12 height 12
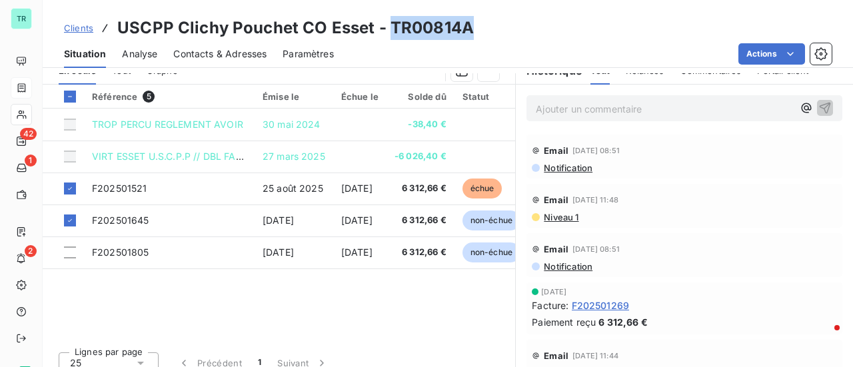
drag, startPoint x: 473, startPoint y: 30, endPoint x: 390, endPoint y: 25, distance: 83.5
click at [390, 25] on div "Clients USCPP Clichy Pouchet CO Esset - TR00814A" at bounding box center [448, 28] width 811 height 24
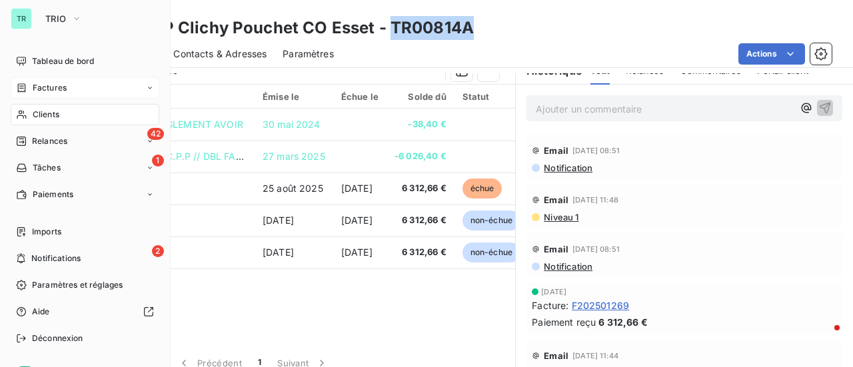
drag, startPoint x: 65, startPoint y: 85, endPoint x: 169, endPoint y: 99, distance: 105.6
click at [65, 85] on span "Factures" at bounding box center [50, 88] width 34 height 12
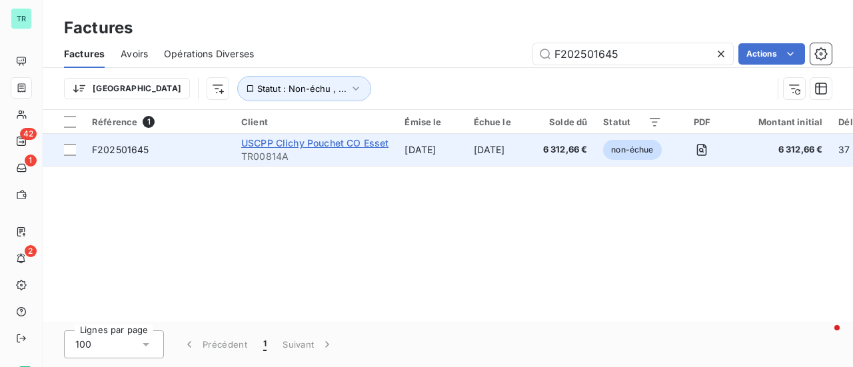
drag, startPoint x: 629, startPoint y: 54, endPoint x: 248, endPoint y: 146, distance: 392.3
click at [316, 131] on div "Factures Factures Avoirs Opérations Diverses F202501645 Actions Trier Statut : …" at bounding box center [448, 183] width 811 height 367
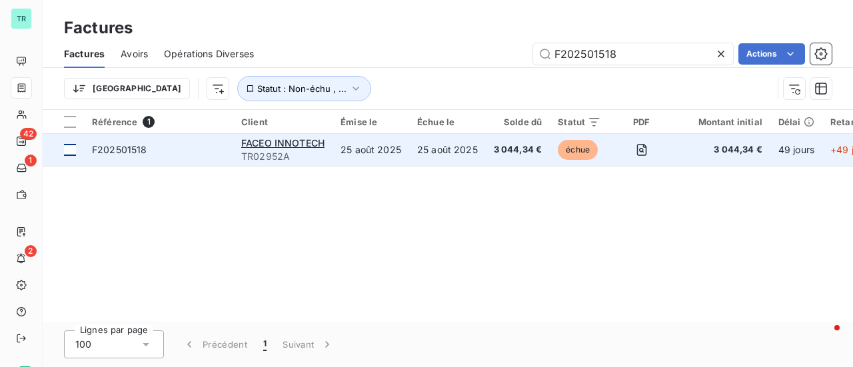
type input "F202501518"
click at [71, 145] on div at bounding box center [70, 150] width 12 height 12
click at [288, 143] on span "FACEO INNOTECH" at bounding box center [282, 142] width 83 height 11
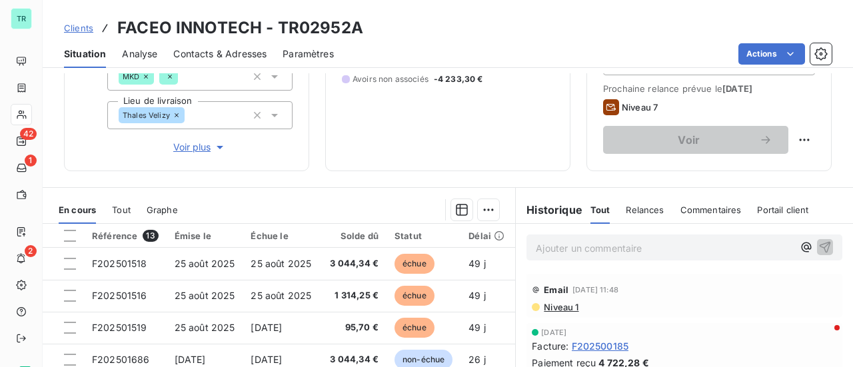
scroll to position [267, 0]
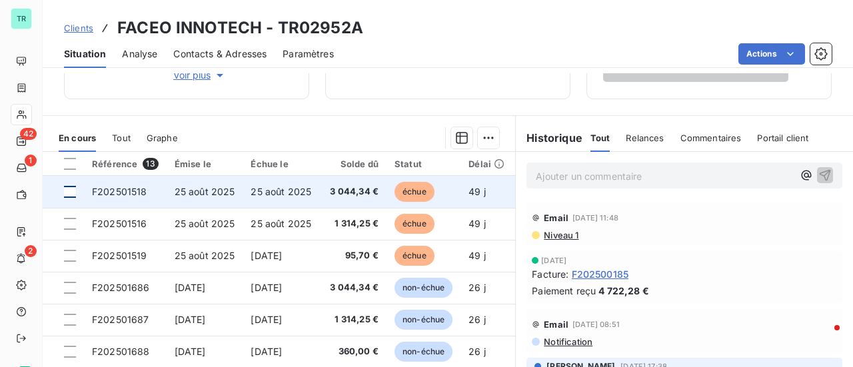
click at [71, 194] on div at bounding box center [70, 192] width 12 height 12
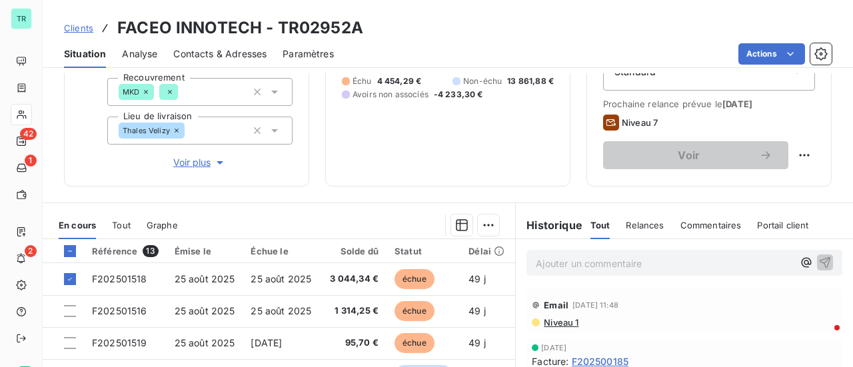
scroll to position [200, 0]
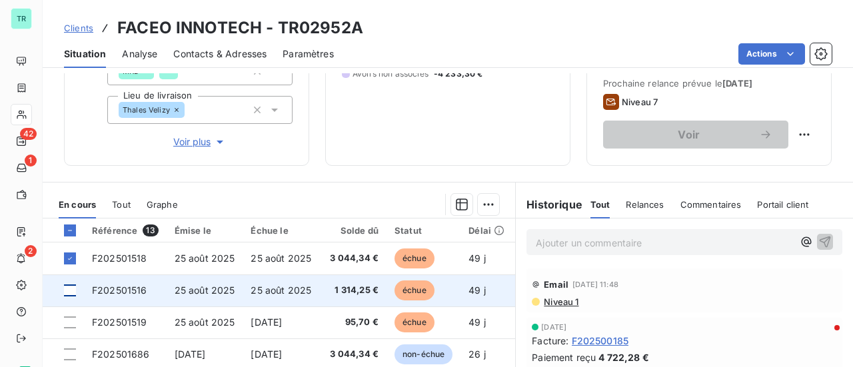
click at [71, 286] on div at bounding box center [70, 291] width 12 height 12
drag, startPoint x: 70, startPoint y: 258, endPoint x: 71, endPoint y: 283, distance: 25.3
click at [70, 258] on icon at bounding box center [70, 258] width 4 height 3
click at [74, 292] on div at bounding box center [70, 291] width 12 height 12
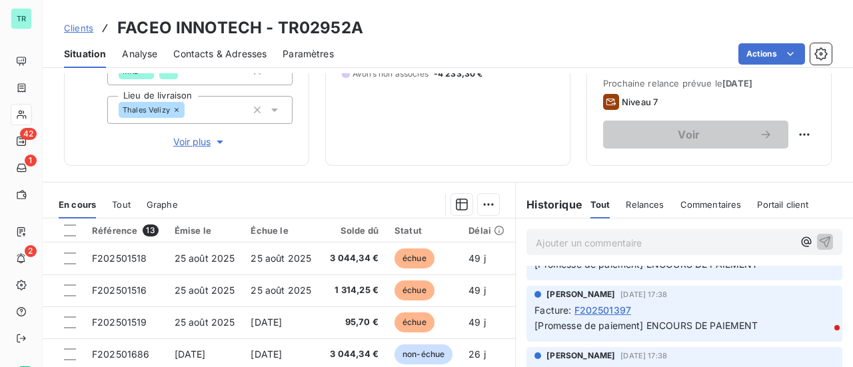
scroll to position [133, 0]
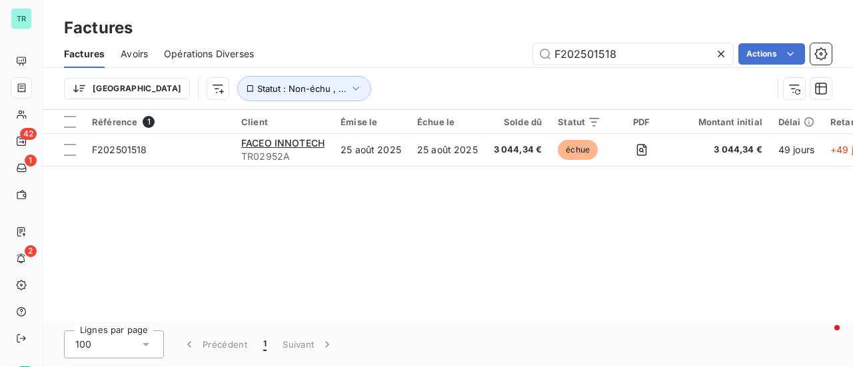
drag, startPoint x: 618, startPoint y: 57, endPoint x: 409, endPoint y: 74, distance: 209.4
click at [470, 60] on div "F202501518 Actions" at bounding box center [551, 53] width 562 height 21
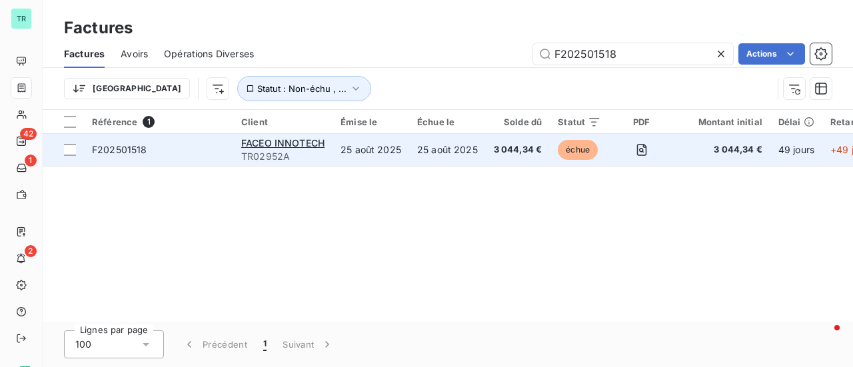
type input "F202501517"
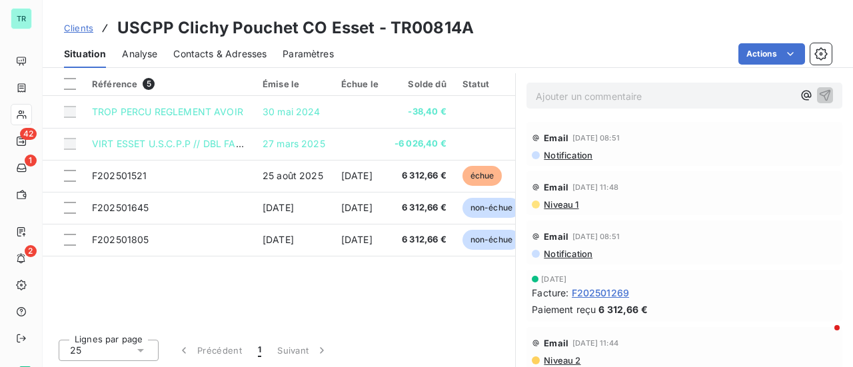
scroll to position [279, 0]
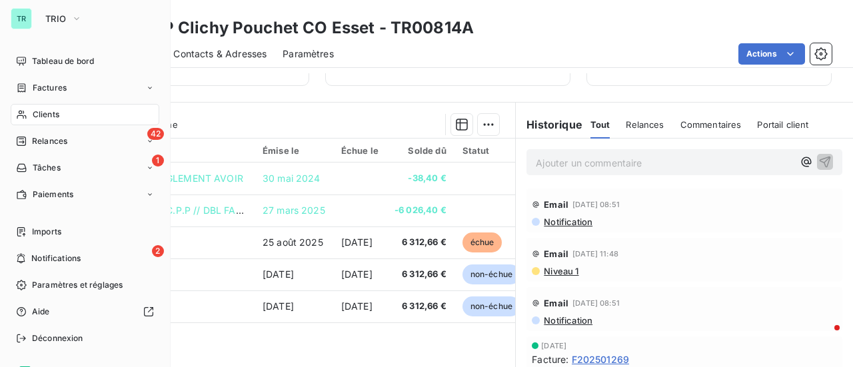
click at [47, 109] on span "Clients" at bounding box center [46, 115] width 27 height 12
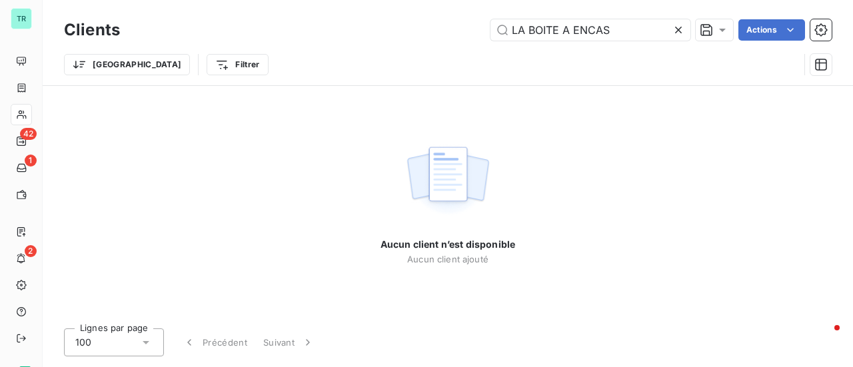
drag, startPoint x: 629, startPoint y: 30, endPoint x: 249, endPoint y: 107, distance: 387.8
click at [260, 105] on div "Clients LA BOITE A ENCAS Actions Trier Filtrer Aucun client n’est disponible Au…" at bounding box center [448, 183] width 811 height 367
click at [513, 32] on input "F202501518" at bounding box center [591, 29] width 200 height 21
click at [587, 30] on input "F202501518" at bounding box center [591, 29] width 200 height 21
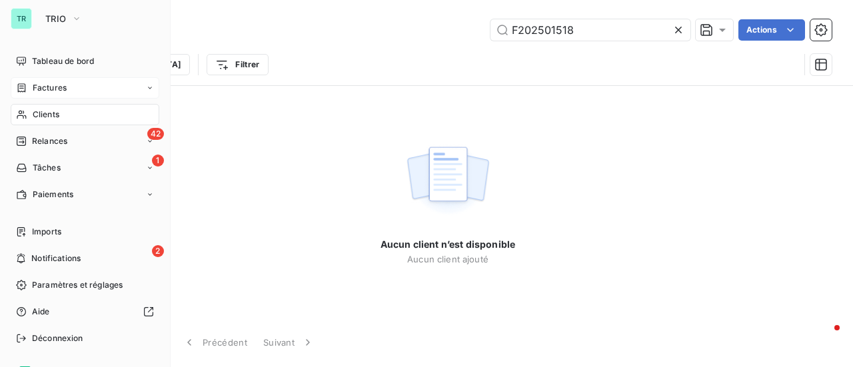
type input "F202501518"
click at [53, 89] on span "Factures" at bounding box center [50, 88] width 34 height 12
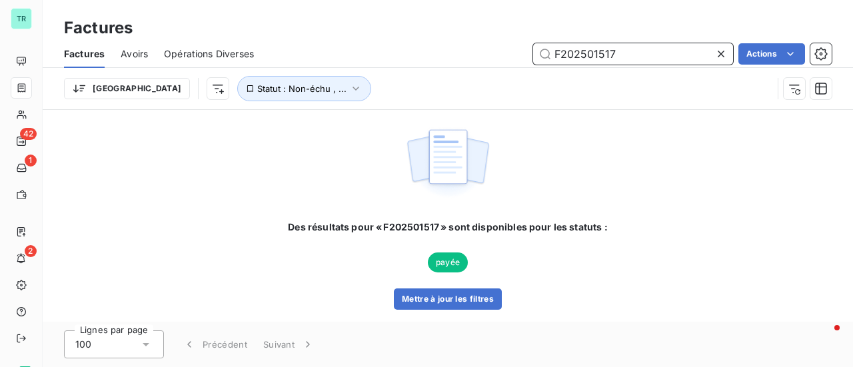
drag, startPoint x: 581, startPoint y: 53, endPoint x: 437, endPoint y: 67, distance: 144.6
click at [472, 59] on div "F202501517 Actions" at bounding box center [551, 53] width 562 height 21
paste input "8"
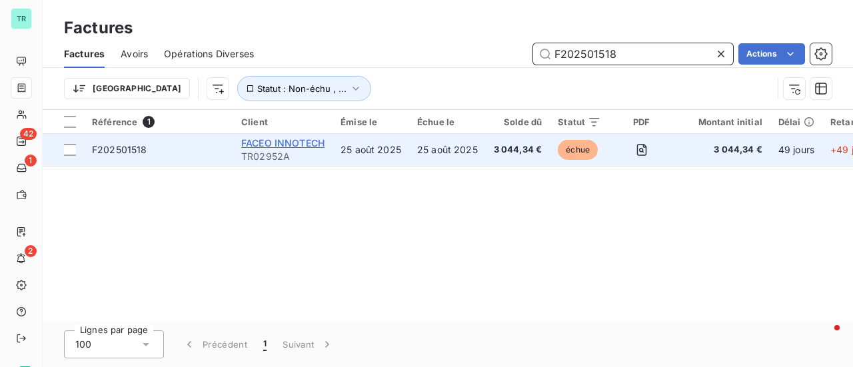
type input "F202501518"
click at [293, 144] on span "FACEO INNOTECH" at bounding box center [282, 142] width 83 height 11
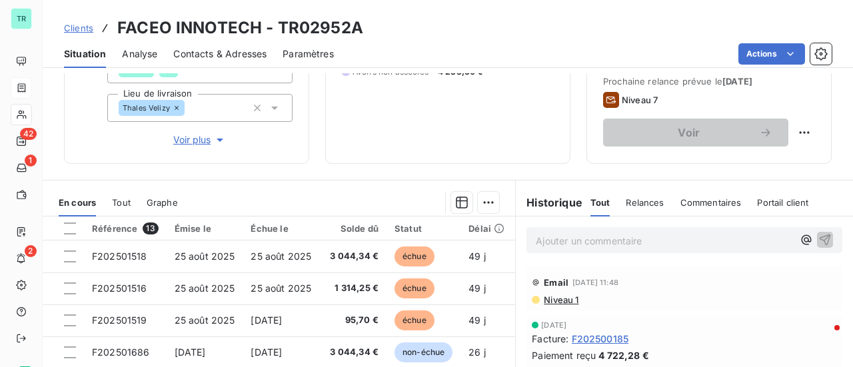
scroll to position [333, 0]
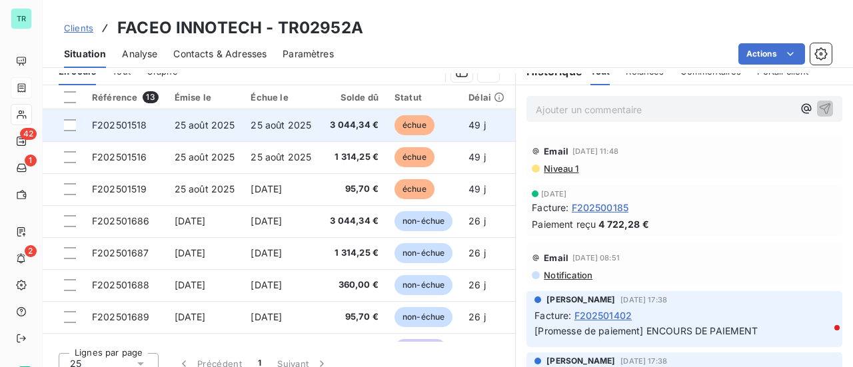
click at [76, 125] on td at bounding box center [63, 125] width 41 height 32
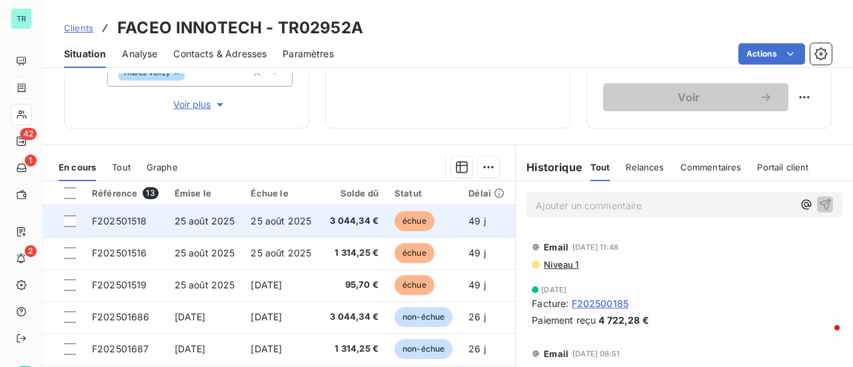
scroll to position [267, 0]
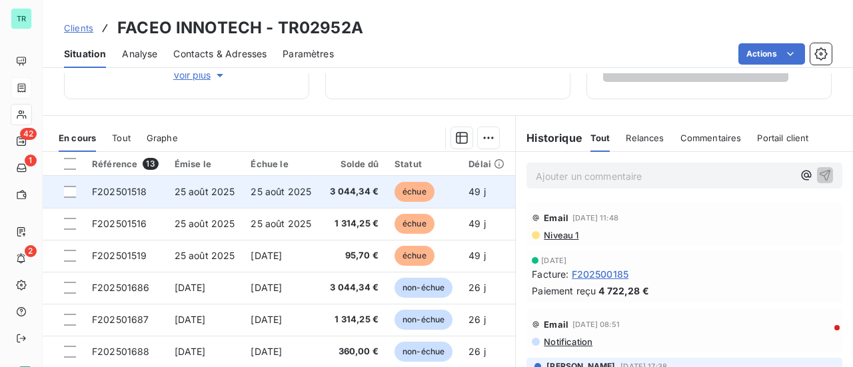
drag, startPoint x: 71, startPoint y: 192, endPoint x: 87, endPoint y: 193, distance: 16.0
click at [71, 192] on div at bounding box center [70, 192] width 12 height 12
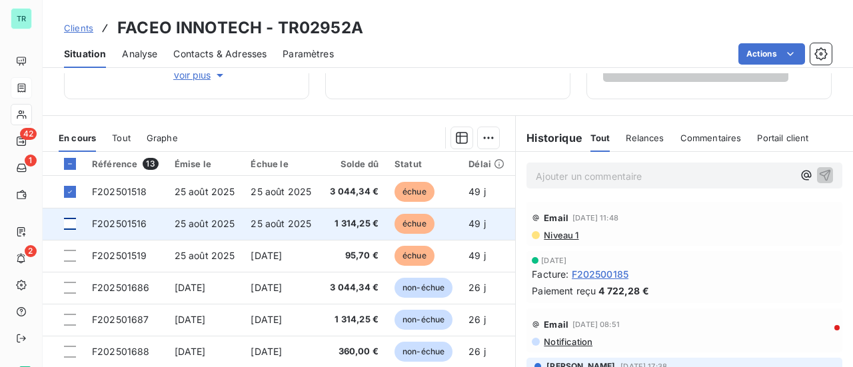
click at [71, 220] on div at bounding box center [70, 224] width 12 height 12
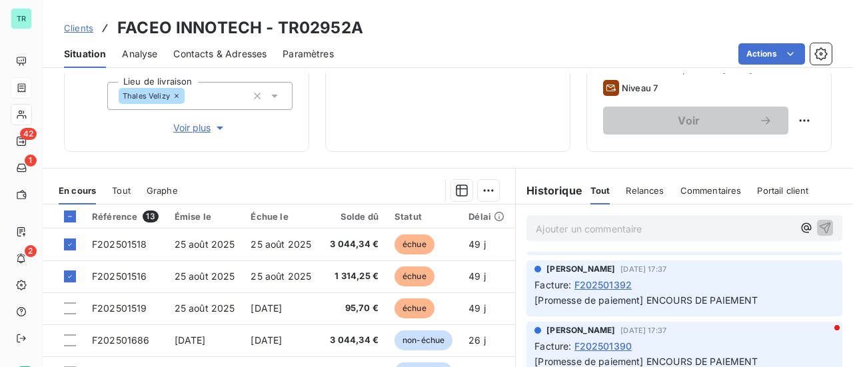
scroll to position [733, 0]
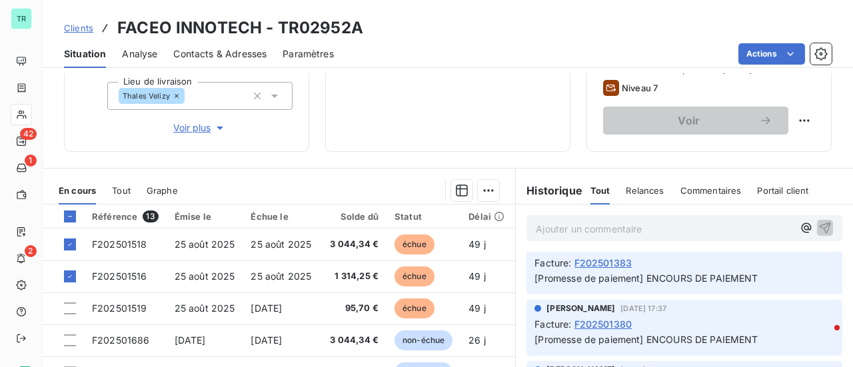
scroll to position [933, 0]
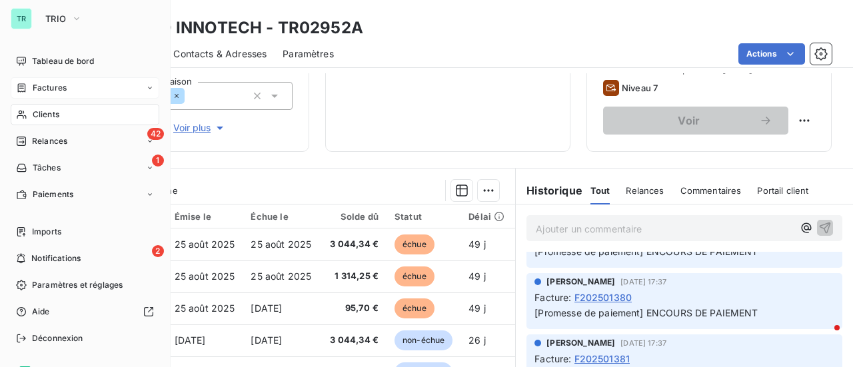
drag, startPoint x: 54, startPoint y: 91, endPoint x: 149, endPoint y: 91, distance: 95.3
click at [55, 91] on span "Factures" at bounding box center [50, 88] width 34 height 12
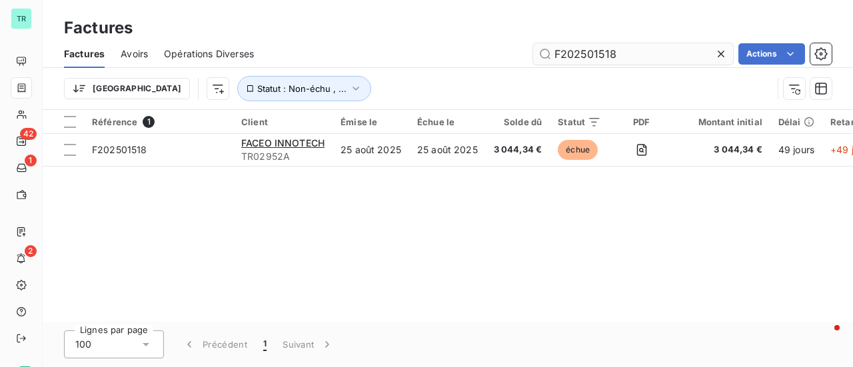
click at [625, 54] on input "F202501518" at bounding box center [633, 53] width 200 height 21
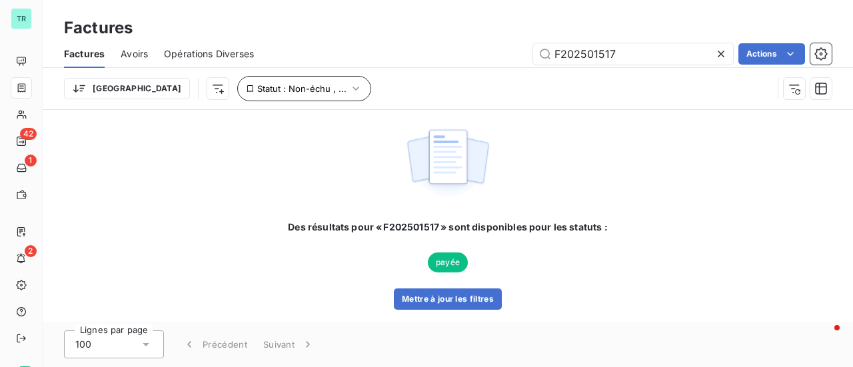
type input "F202501517"
click at [349, 89] on icon "button" at bounding box center [355, 88] width 13 height 13
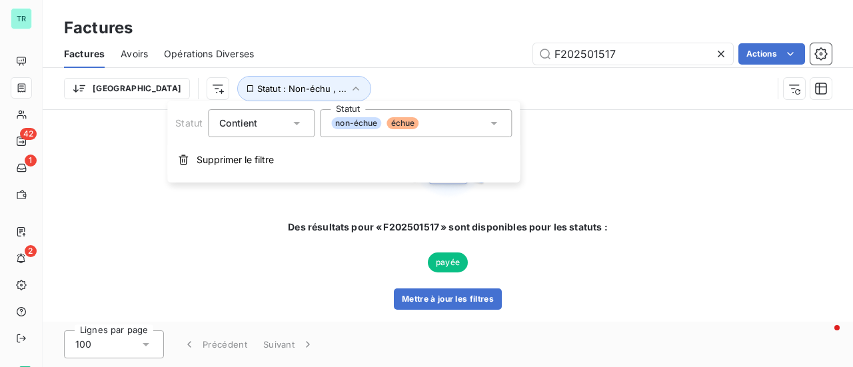
click at [496, 127] on icon at bounding box center [493, 123] width 13 height 13
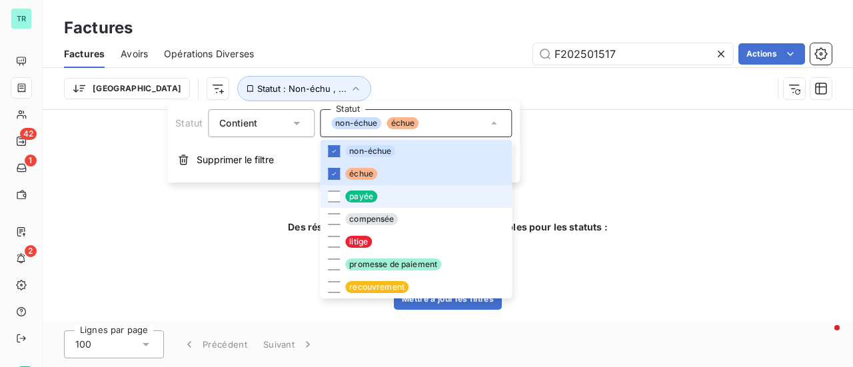
click at [341, 194] on li "payée" at bounding box center [416, 196] width 192 height 23
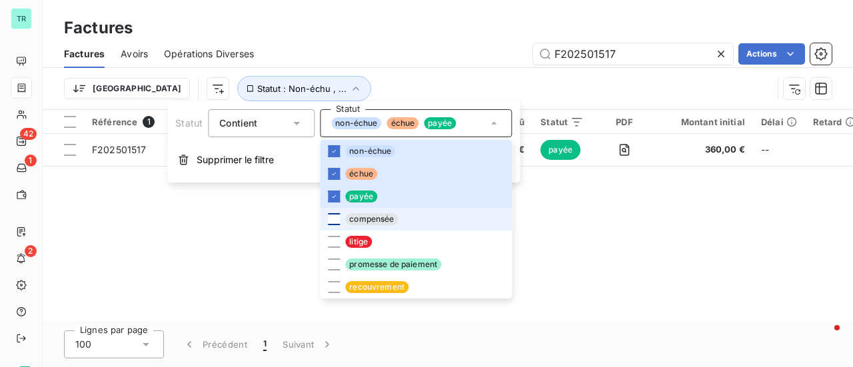
click at [339, 214] on div at bounding box center [334, 219] width 12 height 12
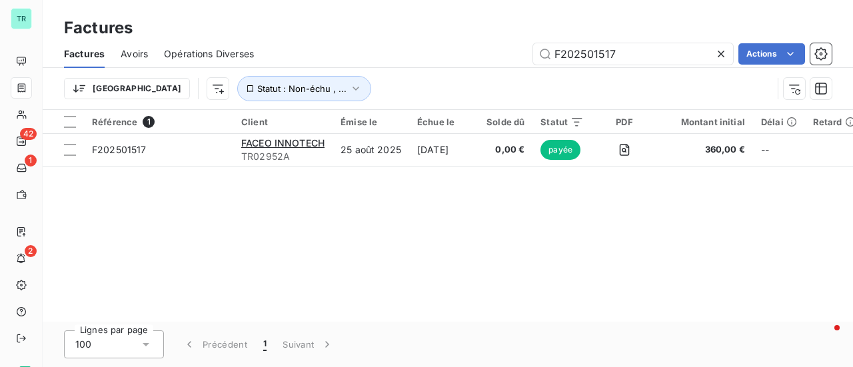
click at [625, 215] on div "Référence 1 Client Émise le Échue le Solde dû Statut PDF Montant initial Délai …" at bounding box center [448, 216] width 811 height 212
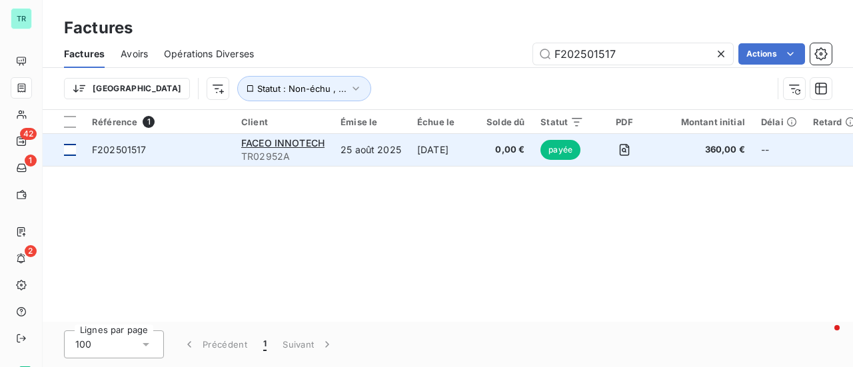
click at [67, 151] on div at bounding box center [70, 150] width 12 height 12
click at [127, 156] on div "F202501517" at bounding box center [119, 149] width 55 height 13
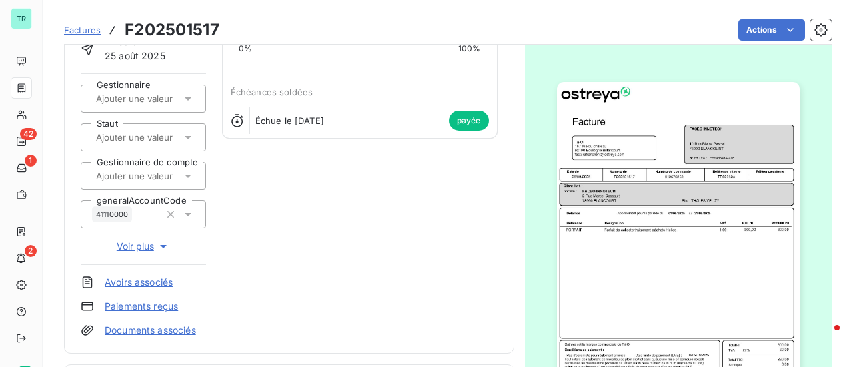
scroll to position [200, 0]
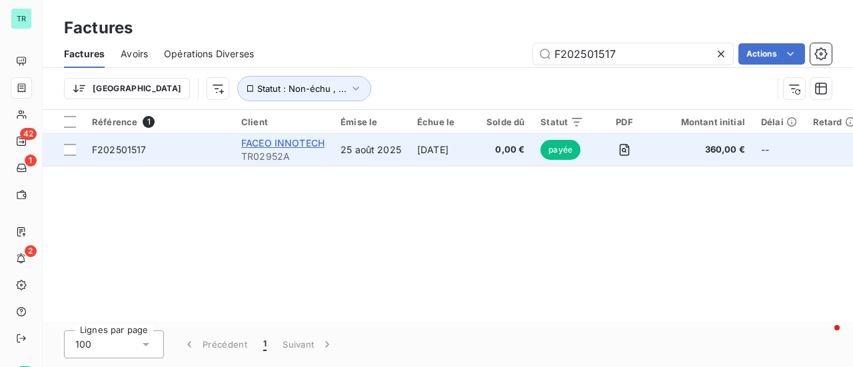
click at [291, 146] on span "FACEO INNOTECH" at bounding box center [282, 142] width 83 height 11
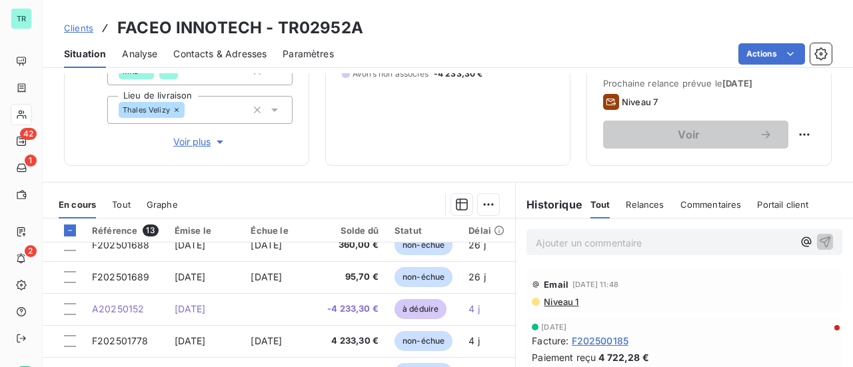
scroll to position [188, 0]
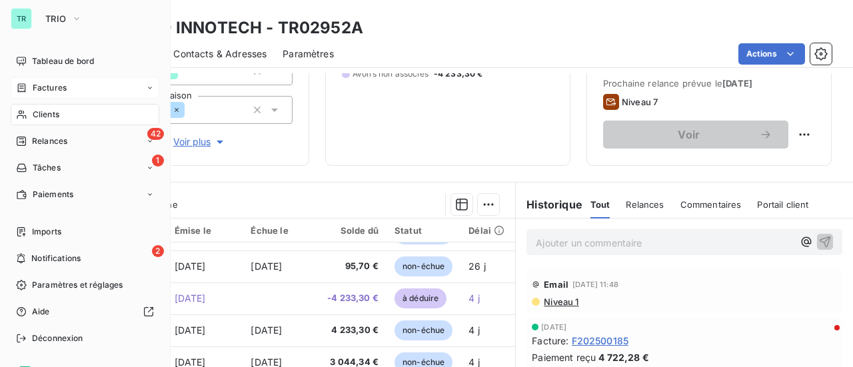
click at [63, 89] on span "Factures" at bounding box center [50, 88] width 34 height 12
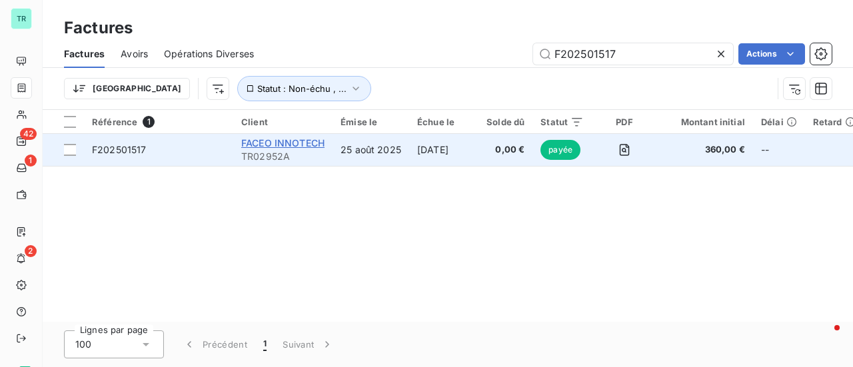
click at [302, 144] on span "FACEO INNOTECH" at bounding box center [282, 142] width 83 height 11
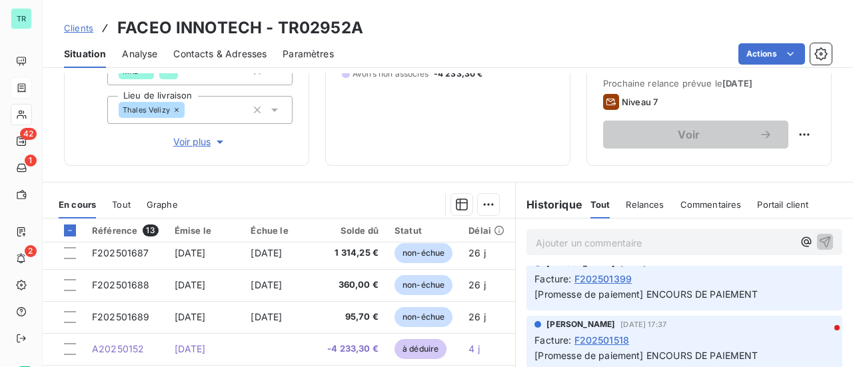
scroll to position [1533, 0]
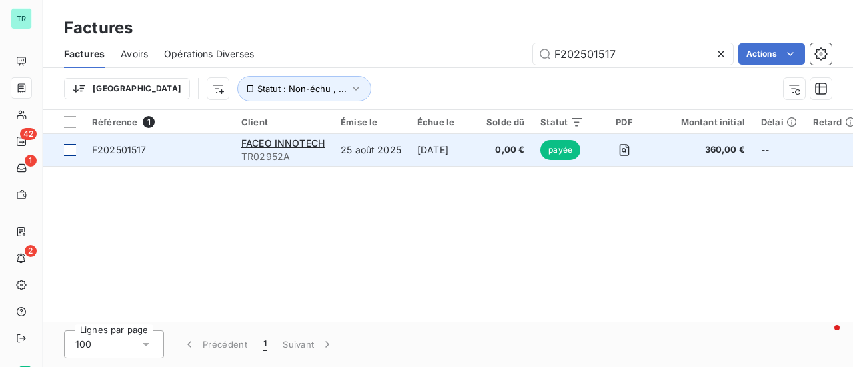
click at [68, 152] on div at bounding box center [70, 150] width 12 height 12
click at [127, 153] on span "F202501517" at bounding box center [119, 149] width 55 height 11
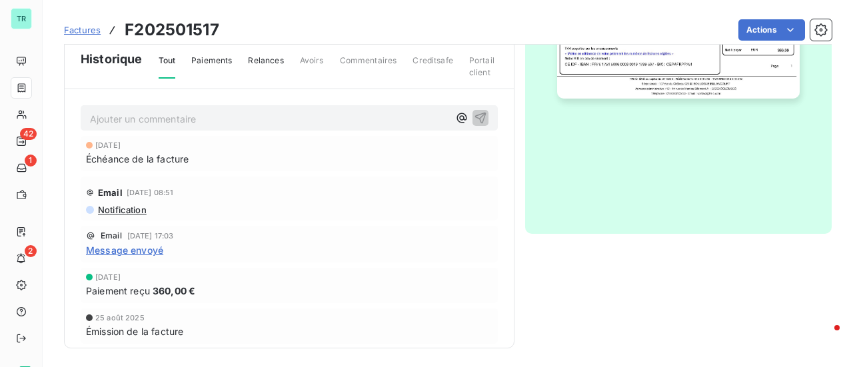
scroll to position [433, 0]
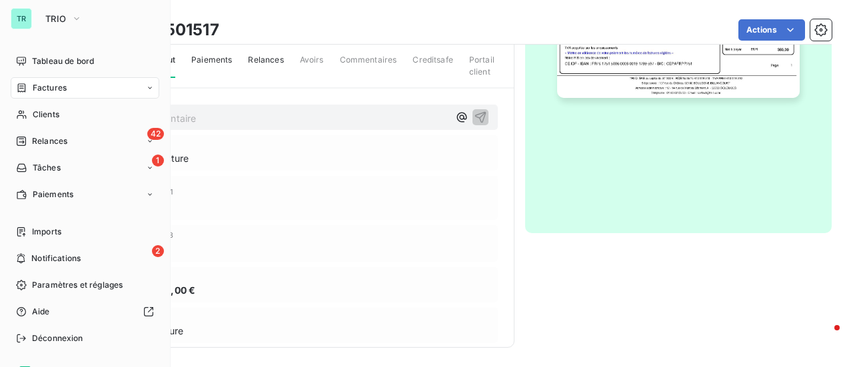
click at [59, 85] on span "Factures" at bounding box center [50, 88] width 34 height 12
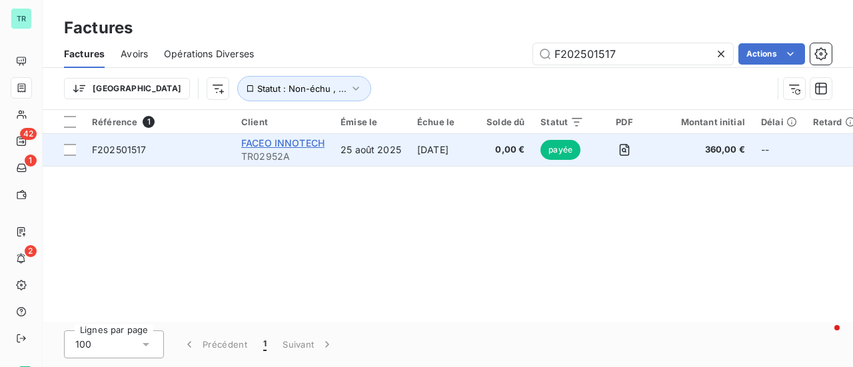
click at [291, 142] on span "FACEO INNOTECH" at bounding box center [282, 142] width 83 height 11
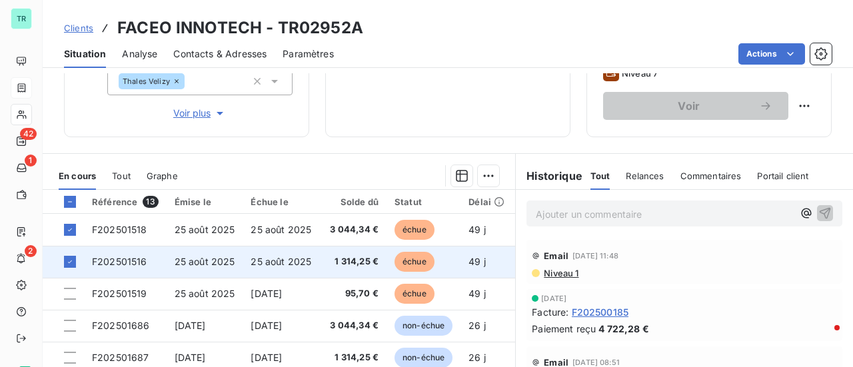
scroll to position [267, 0]
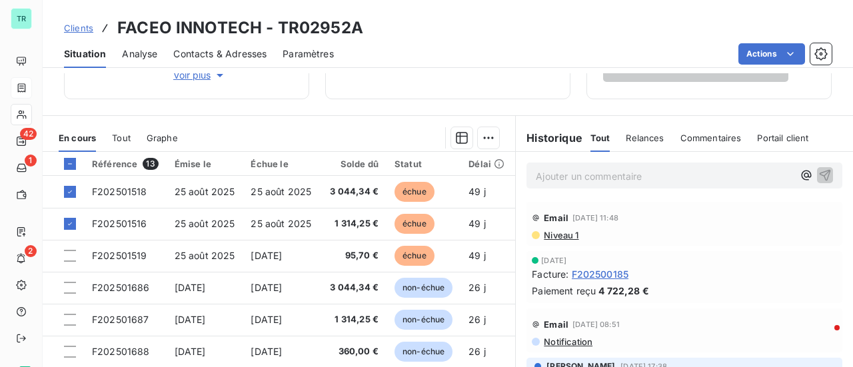
click at [122, 137] on span "Tout" at bounding box center [121, 138] width 19 height 11
